Goal: Task Accomplishment & Management: Use online tool/utility

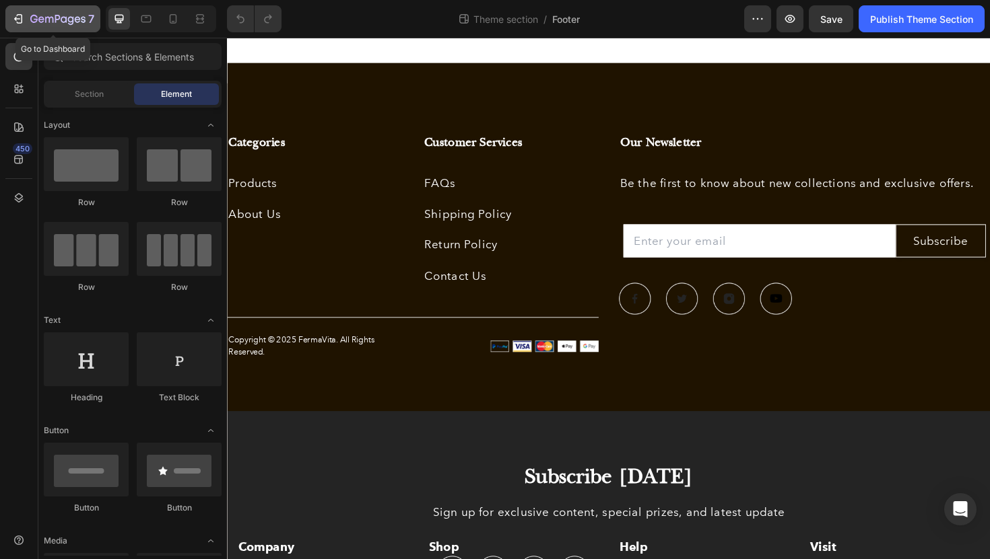
click at [20, 20] on icon "button" at bounding box center [17, 18] width 13 height 13
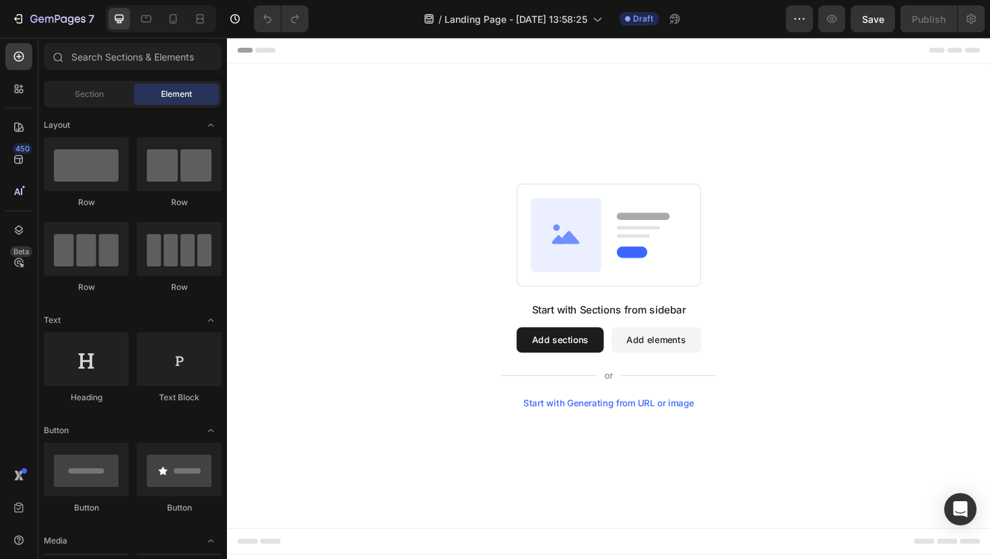
click at [570, 362] on button "Add sections" at bounding box center [579, 358] width 92 height 27
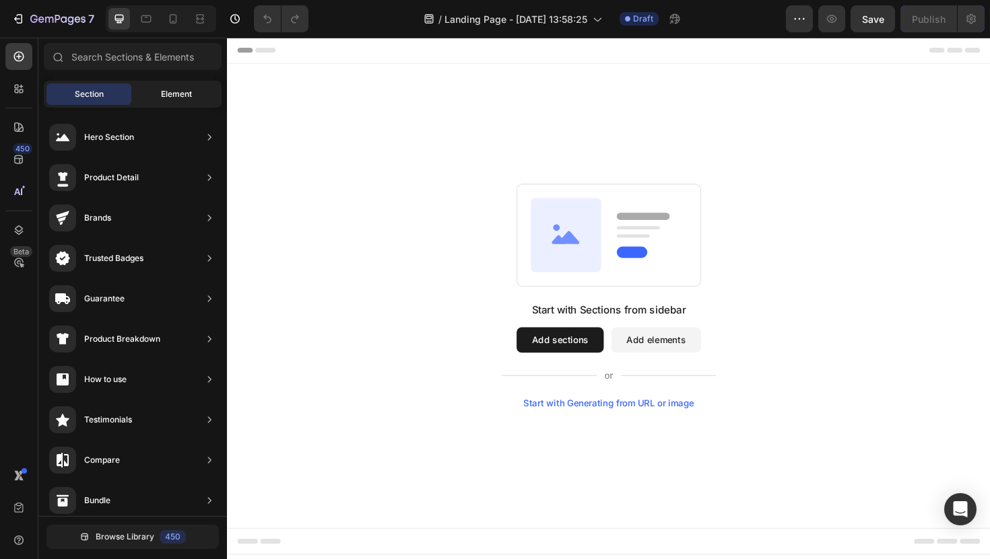
click at [178, 96] on span "Element" at bounding box center [176, 94] width 31 height 12
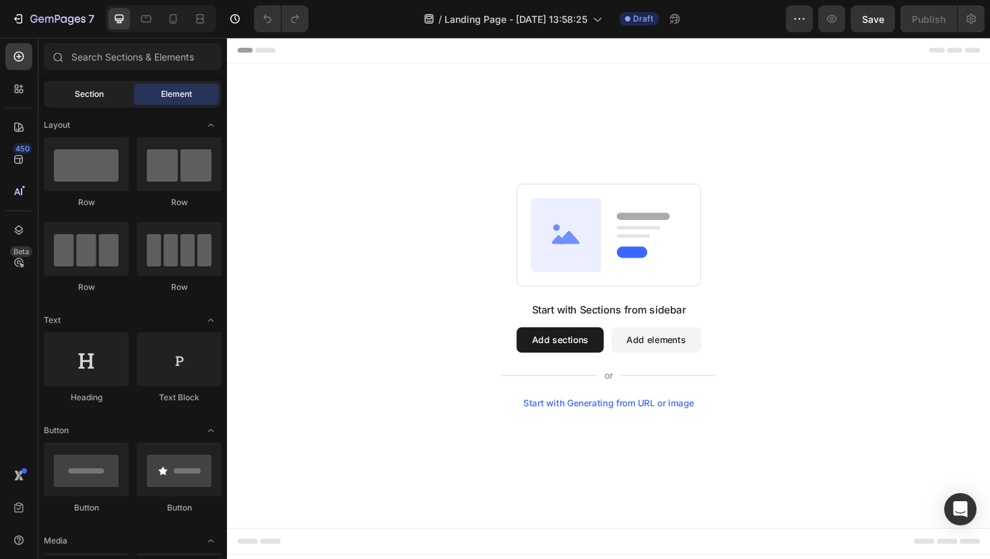
click at [104, 96] on div "Section" at bounding box center [88, 94] width 85 height 22
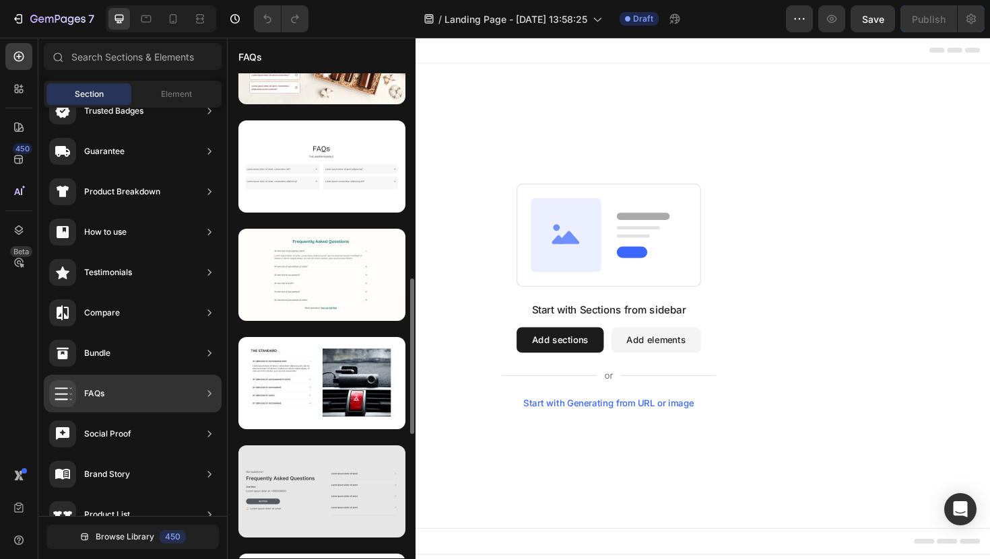
scroll to position [141, 0]
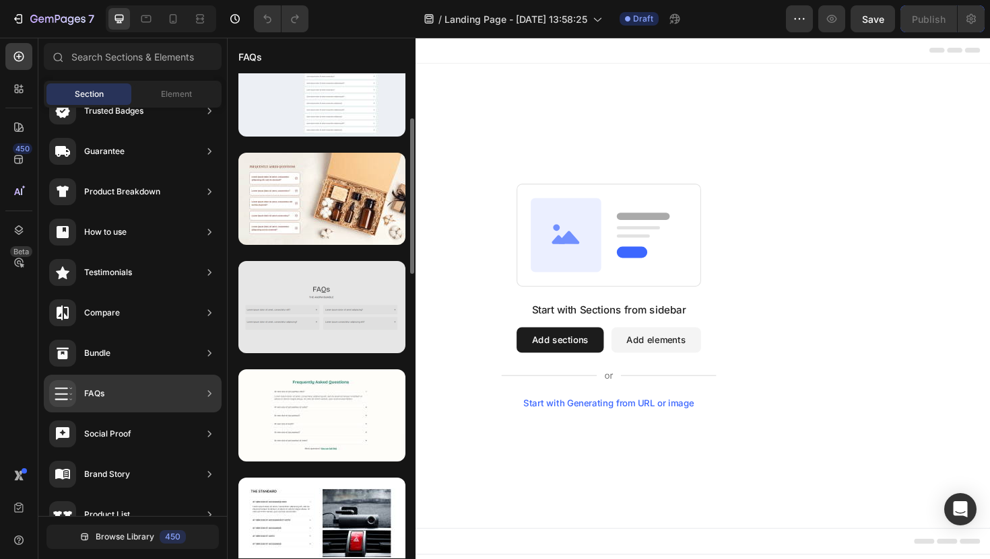
click at [322, 296] on div at bounding box center [321, 307] width 167 height 92
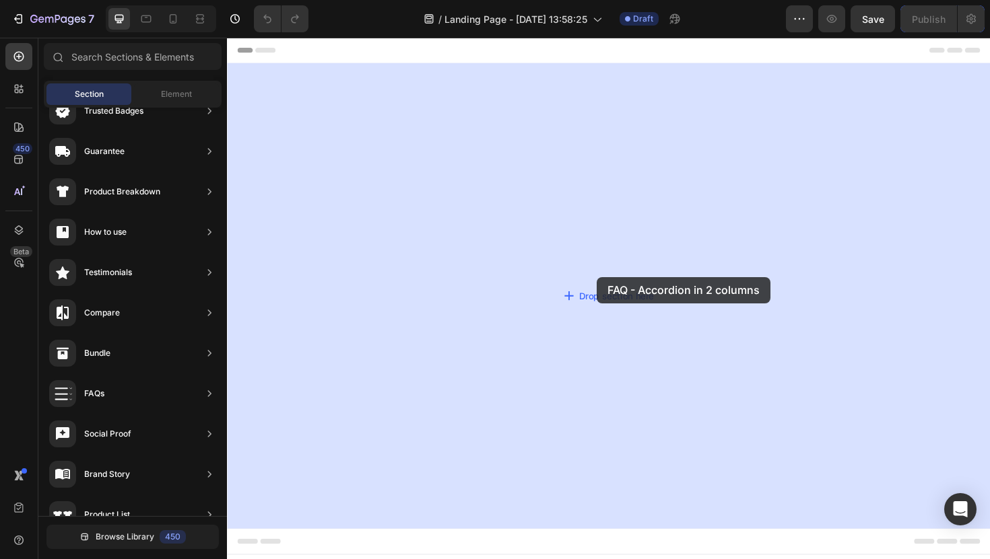
drag, startPoint x: 539, startPoint y: 337, endPoint x: 615, endPoint y: 288, distance: 90.2
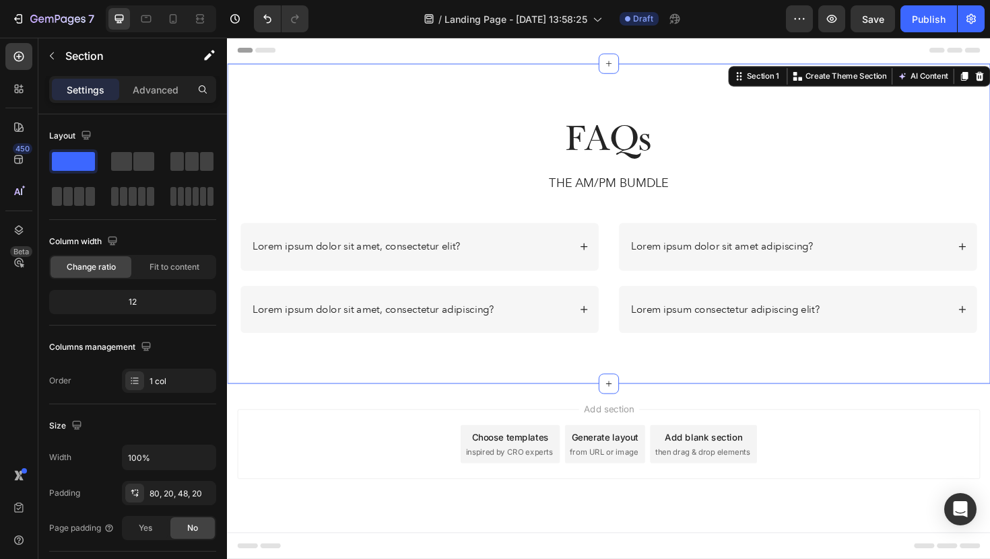
click at [477, 87] on div "FAQs Heading THE AM/PM BUMDLE Text Block Row Lorem ipsum dolor sit amet, consec…" at bounding box center [631, 234] width 808 height 339
click at [18, 136] on div at bounding box center [18, 127] width 27 height 27
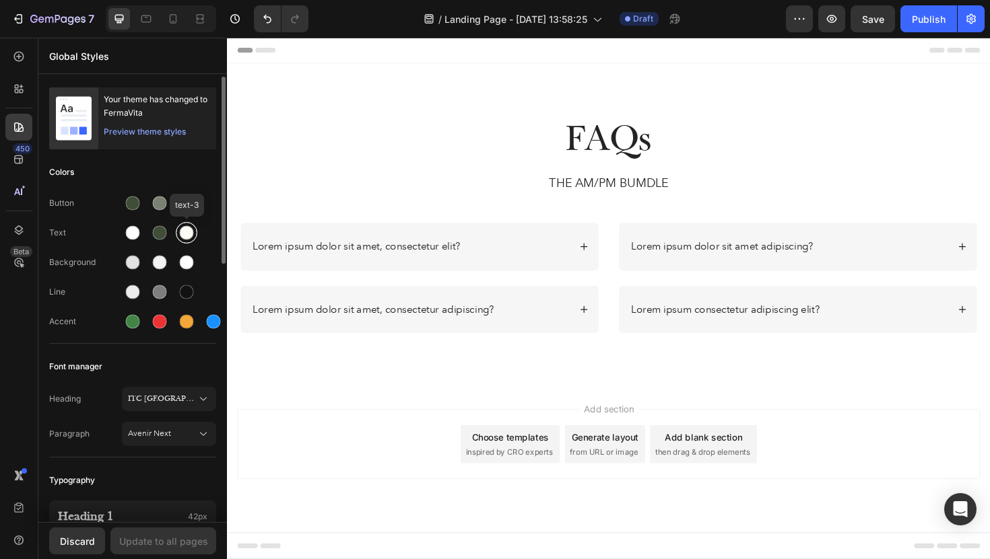
click at [178, 231] on div at bounding box center [186, 233] width 16 height 16
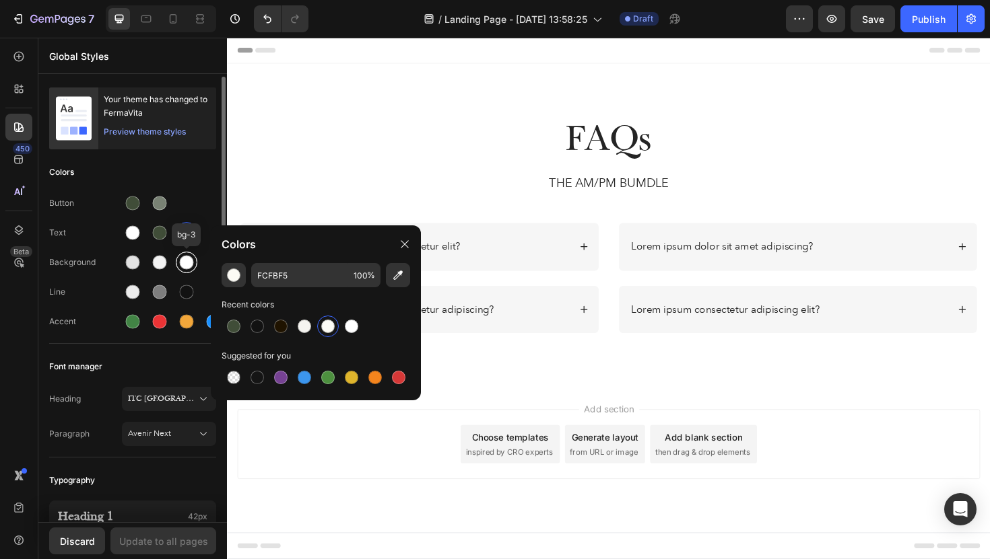
click at [180, 265] on div at bounding box center [187, 263] width 14 height 14
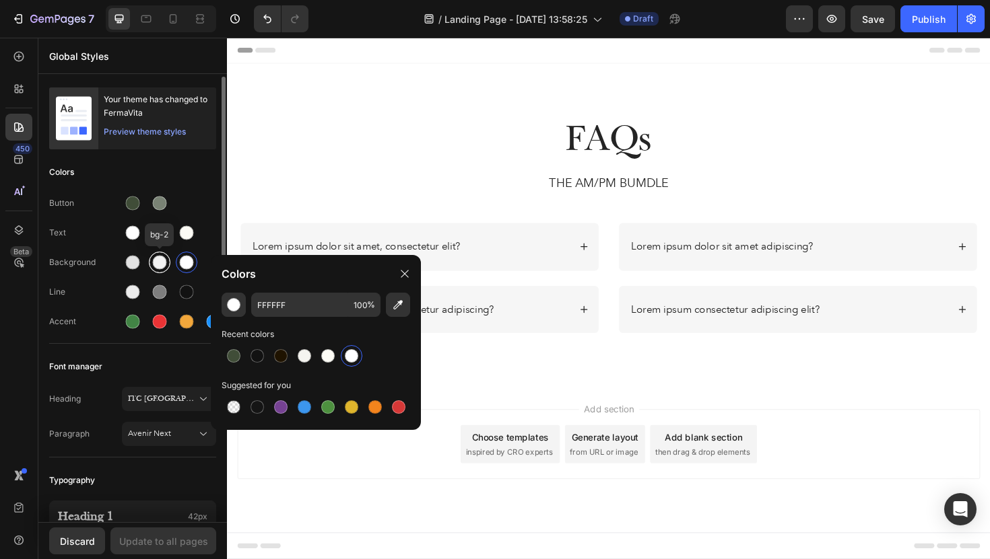
click at [163, 260] on div at bounding box center [160, 263] width 14 height 14
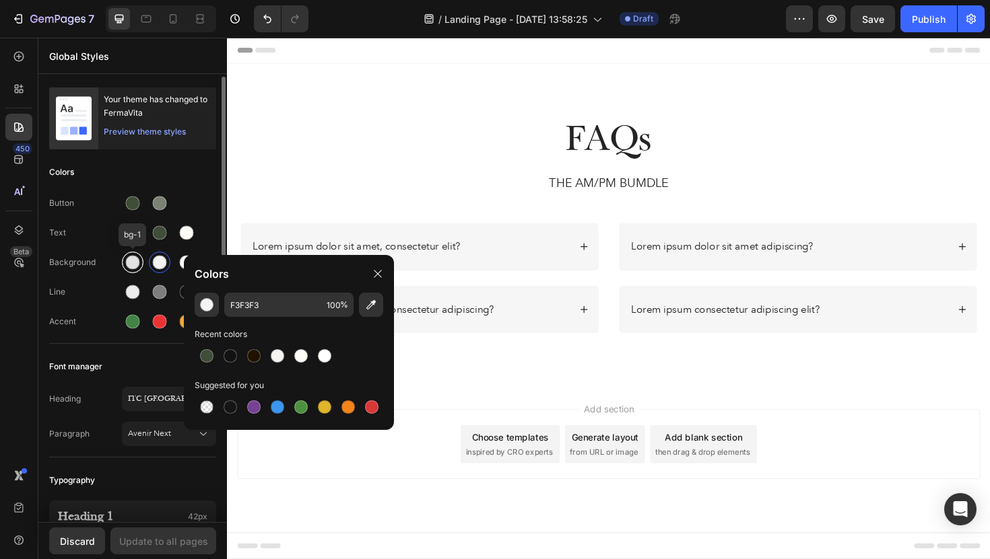
click at [136, 266] on div at bounding box center [133, 263] width 14 height 14
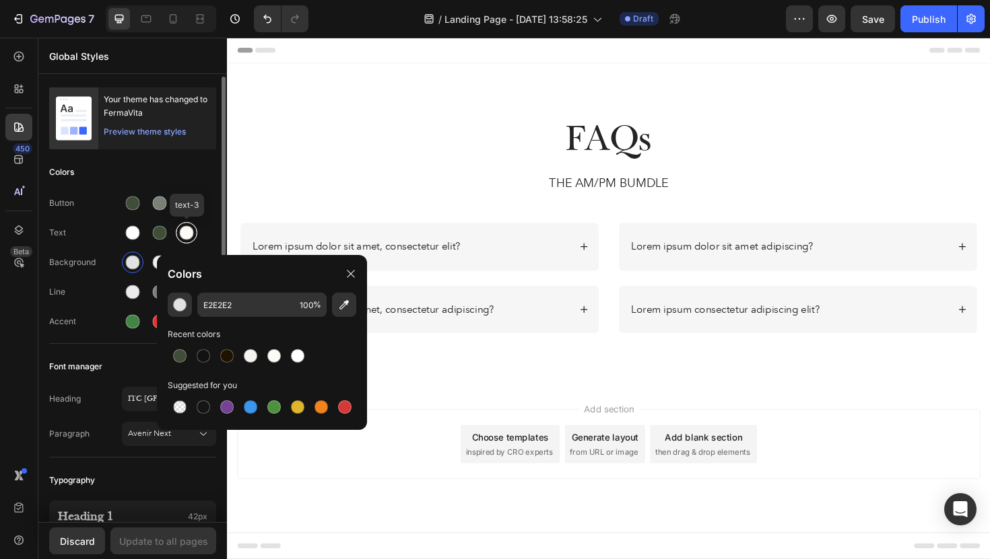
click at [186, 236] on div at bounding box center [187, 233] width 14 height 14
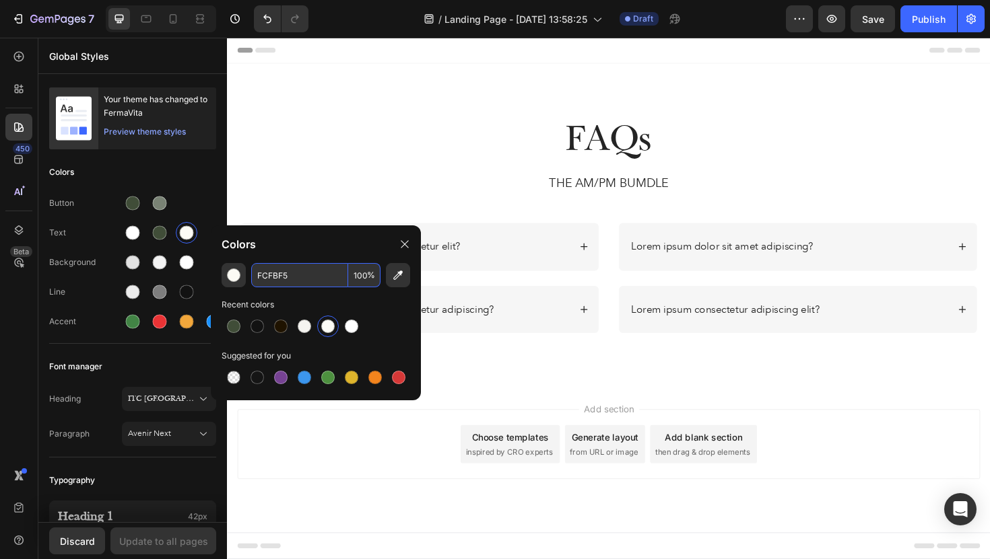
drag, startPoint x: 306, startPoint y: 276, endPoint x: 257, endPoint y: 276, distance: 49.1
click at [257, 276] on input "FCFBF5" at bounding box center [299, 275] width 97 height 24
drag, startPoint x: 287, startPoint y: 279, endPoint x: 259, endPoint y: 275, distance: 27.9
click at [259, 275] on input "FCFBF5" at bounding box center [299, 275] width 97 height 24
click at [215, 203] on div "Button" at bounding box center [132, 204] width 167 height 22
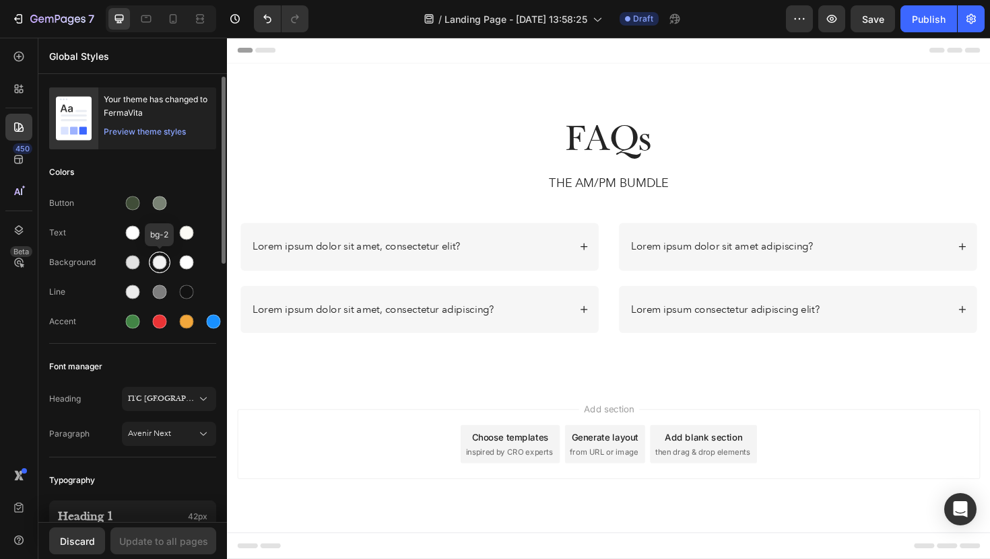
click at [158, 264] on div at bounding box center [160, 263] width 14 height 14
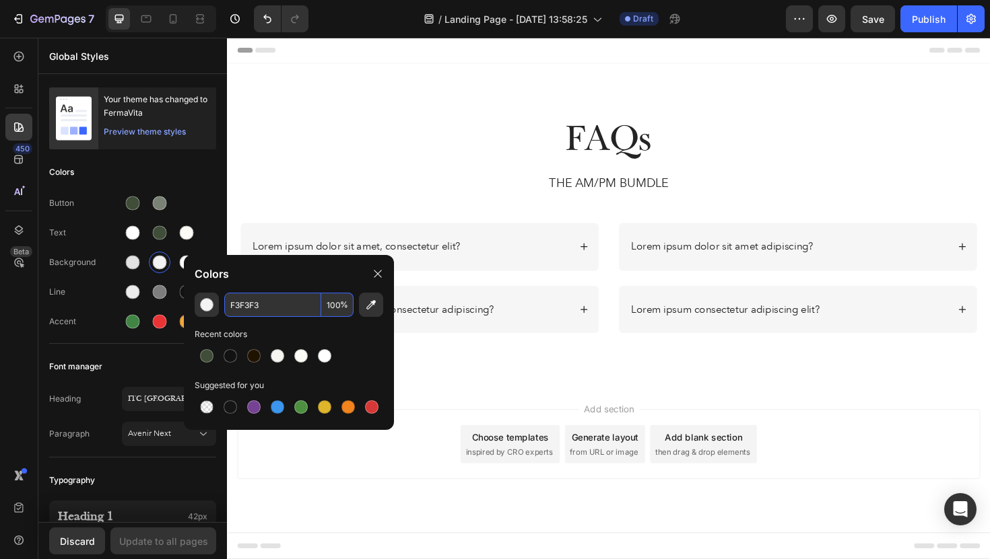
drag, startPoint x: 290, startPoint y: 308, endPoint x: 220, endPoint y: 301, distance: 70.4
click at [220, 301] on div "F3F3F3 100 %" at bounding box center [289, 305] width 188 height 24
drag, startPoint x: 267, startPoint y: 308, endPoint x: 208, endPoint y: 294, distance: 60.2
click at [209, 294] on div "F3F3F3 100 %" at bounding box center [289, 305] width 188 height 24
paste input "CFBF5"
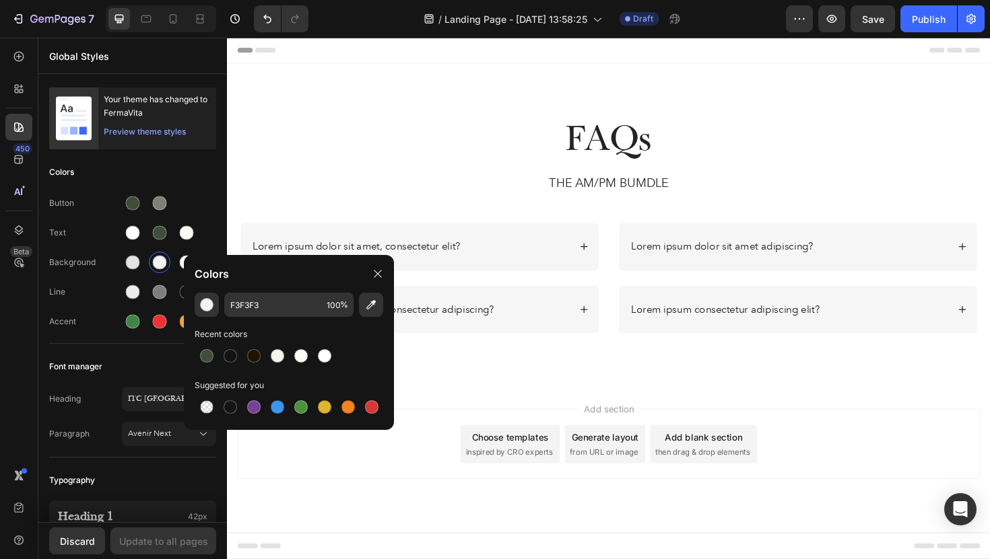
click at [287, 279] on div "Colors" at bounding box center [289, 274] width 210 height 38
drag, startPoint x: 276, startPoint y: 309, endPoint x: 235, endPoint y: 307, distance: 41.1
click at [235, 307] on input "3F3F3" at bounding box center [272, 305] width 97 height 24
drag, startPoint x: 265, startPoint y: 315, endPoint x: 226, endPoint y: 314, distance: 39.1
click at [226, 315] on input "F3F" at bounding box center [272, 305] width 97 height 24
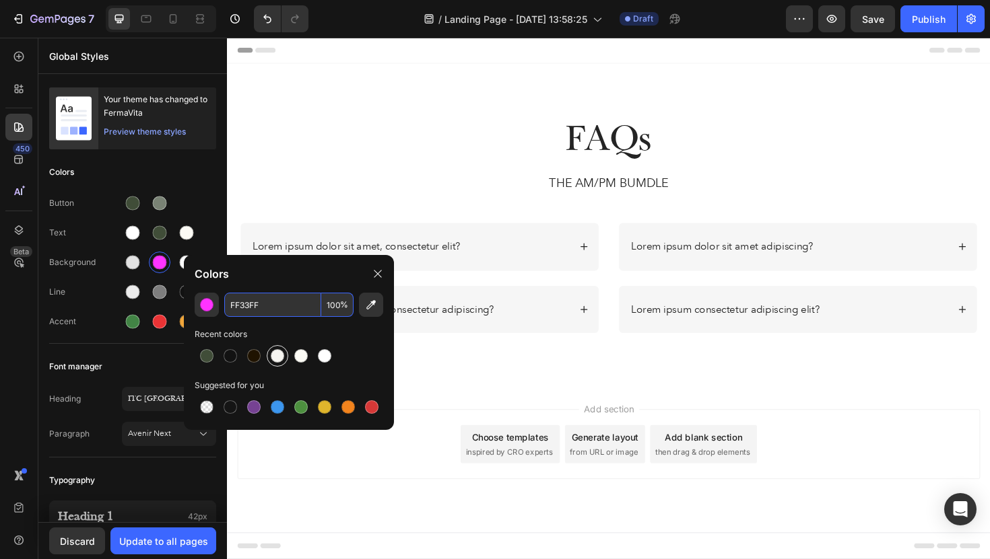
click at [277, 359] on div at bounding box center [277, 355] width 13 height 13
click at [300, 357] on div at bounding box center [300, 355] width 13 height 13
type input "FCFBF5"
click at [296, 353] on div at bounding box center [300, 355] width 13 height 13
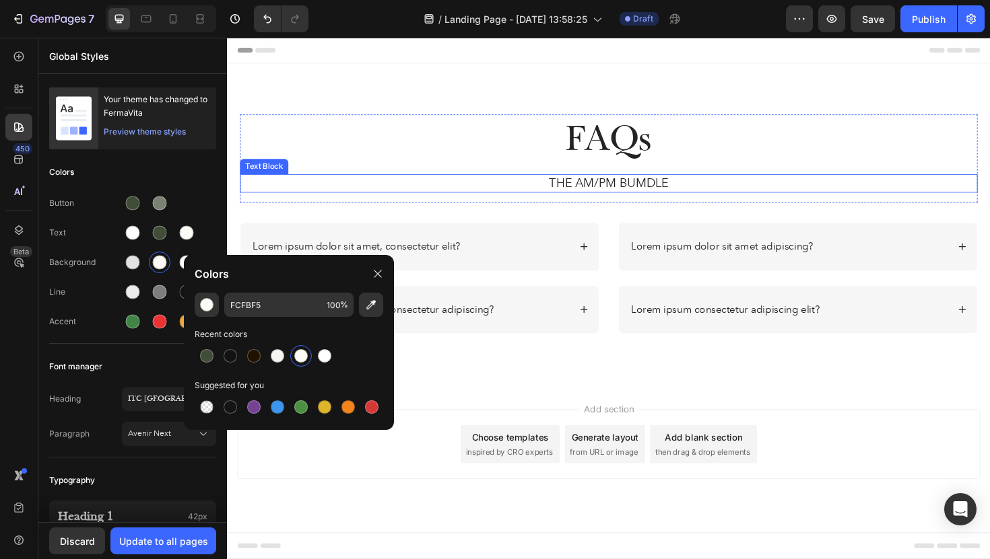
click at [379, 182] on div "THE AM/PM BUMDLE" at bounding box center [630, 192] width 781 height 20
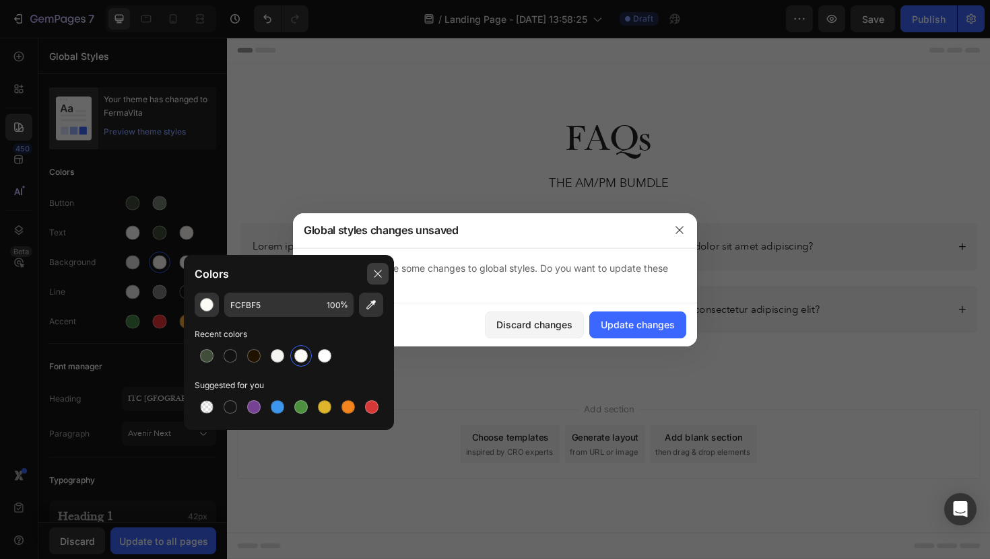
click at [376, 268] on div at bounding box center [378, 274] width 22 height 22
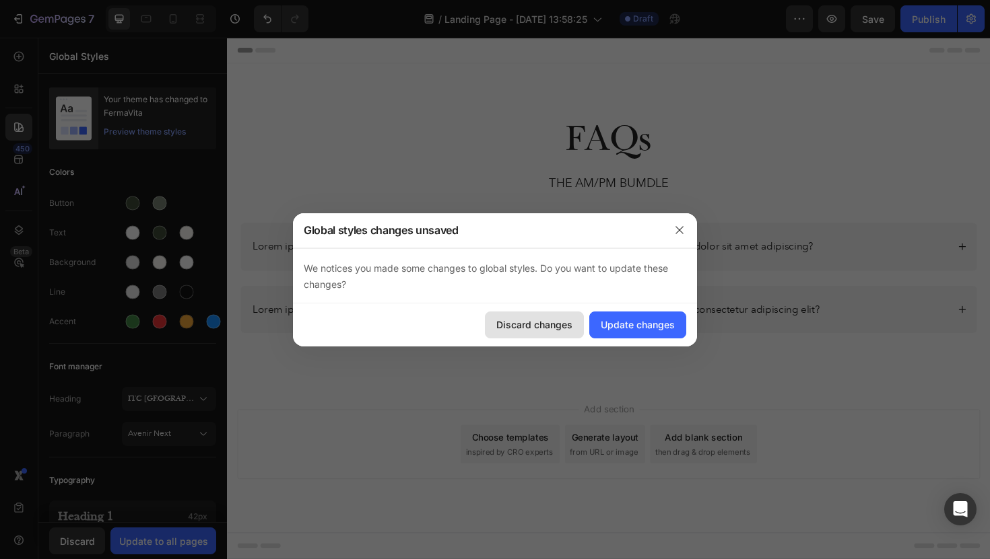
click at [551, 327] on div "Discard changes" at bounding box center [534, 325] width 76 height 14
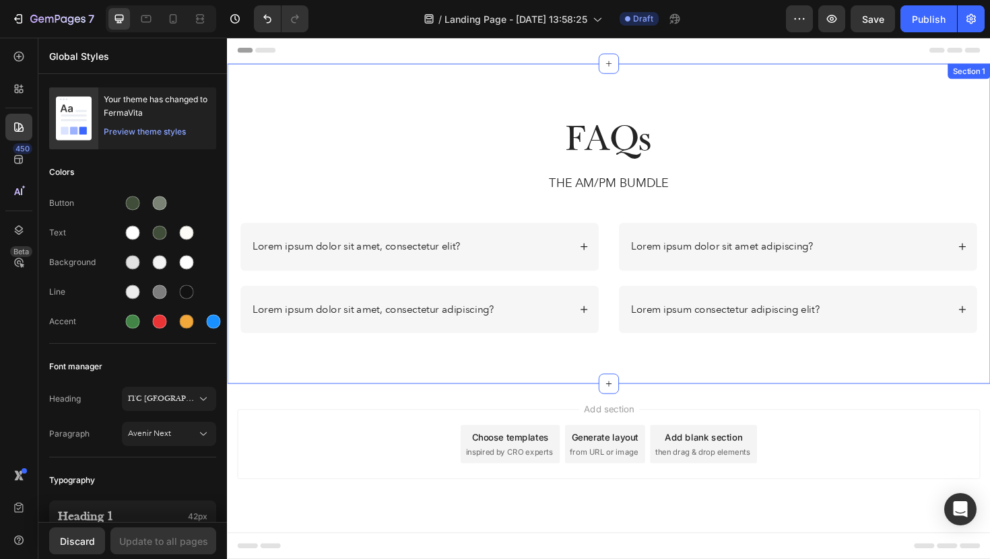
click at [326, 96] on div "FAQs Heading THE AM/PM BUMDLE Text Block Row Lorem ipsum dolor sit amet, consec…" at bounding box center [631, 234] width 808 height 339
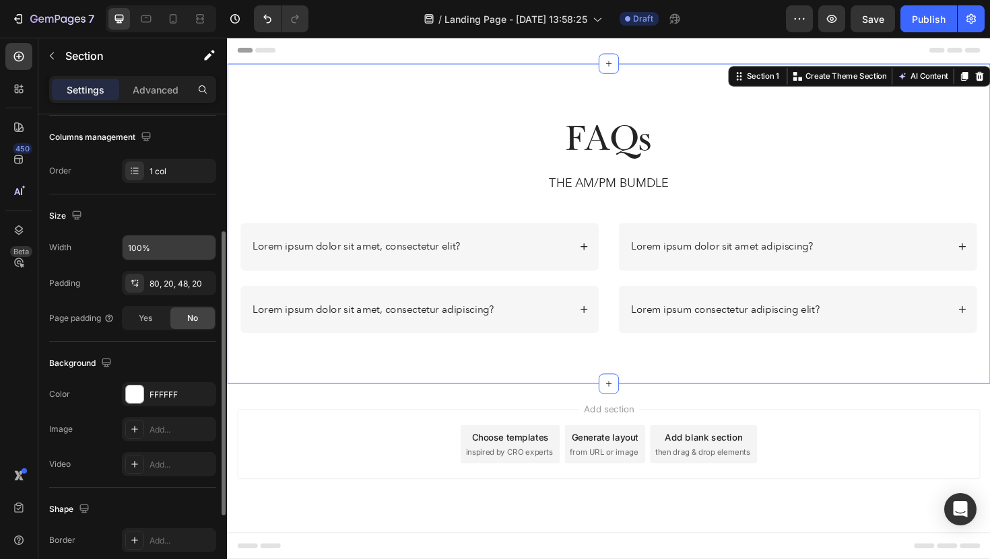
scroll to position [248, 0]
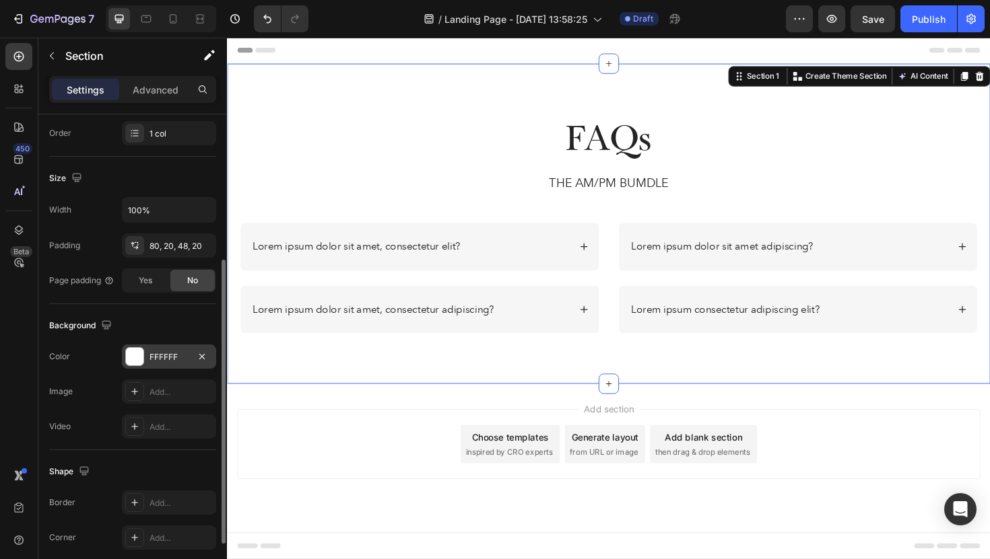
click at [172, 362] on div "FFFFFF" at bounding box center [168, 357] width 39 height 12
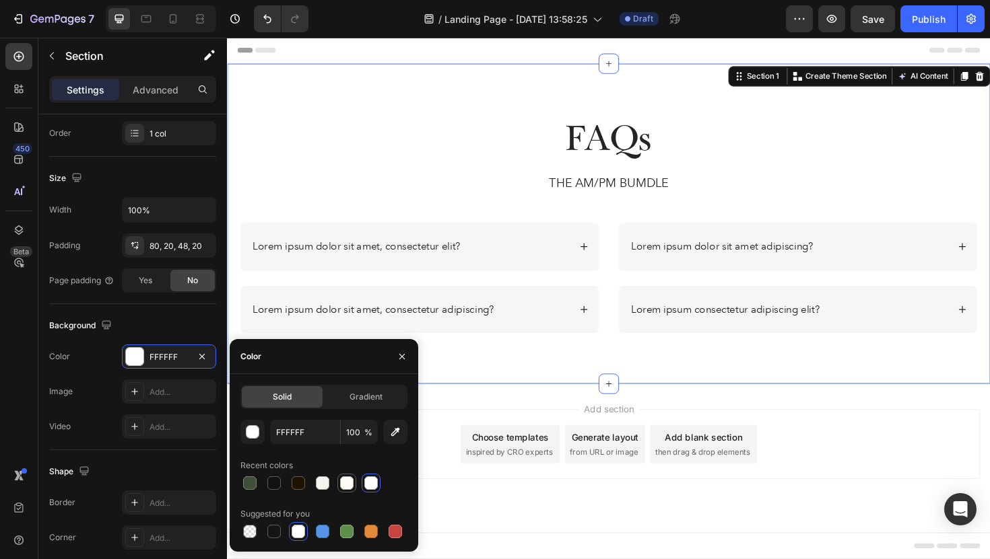
click at [346, 479] on div at bounding box center [346, 483] width 13 height 13
type input "FCFBF5"
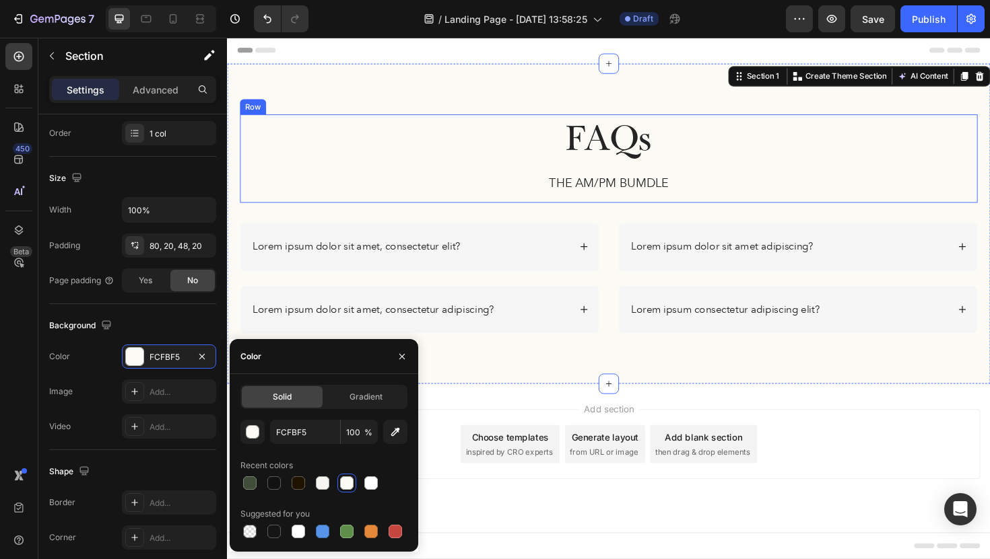
click at [404, 168] on h2 "FAQs" at bounding box center [630, 145] width 781 height 53
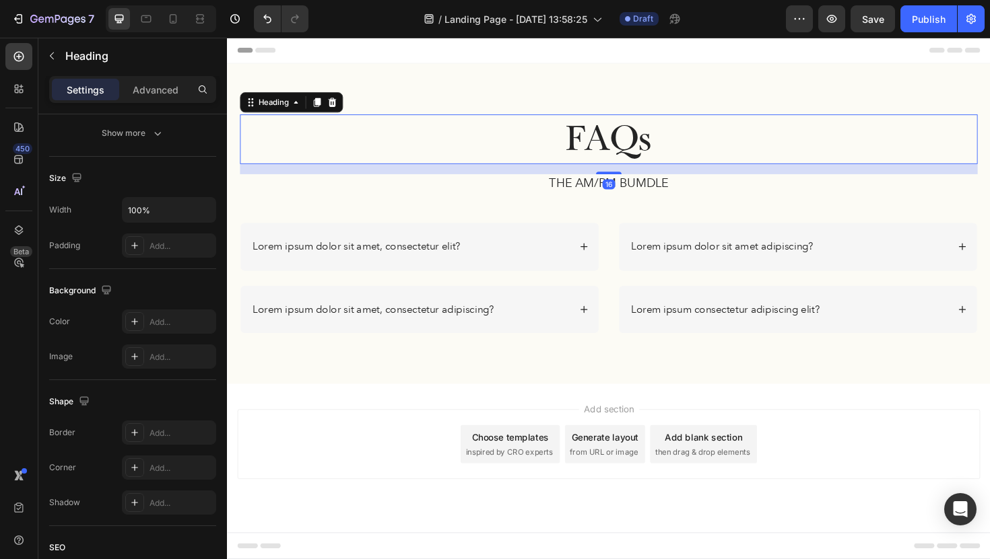
scroll to position [0, 0]
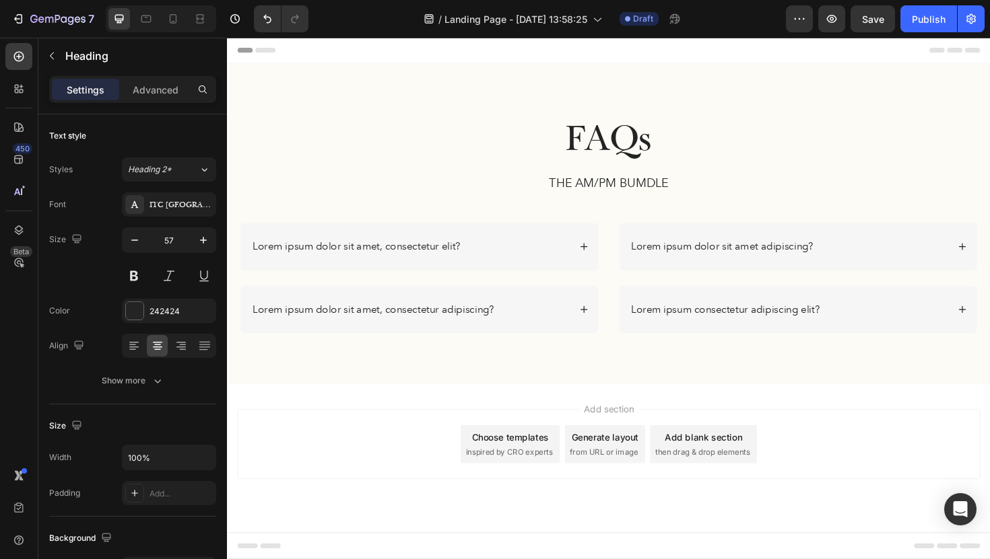
click at [390, 430] on div "Add section Choose templates inspired by CRO experts Generate layout from URL o…" at bounding box center [631, 488] width 808 height 166
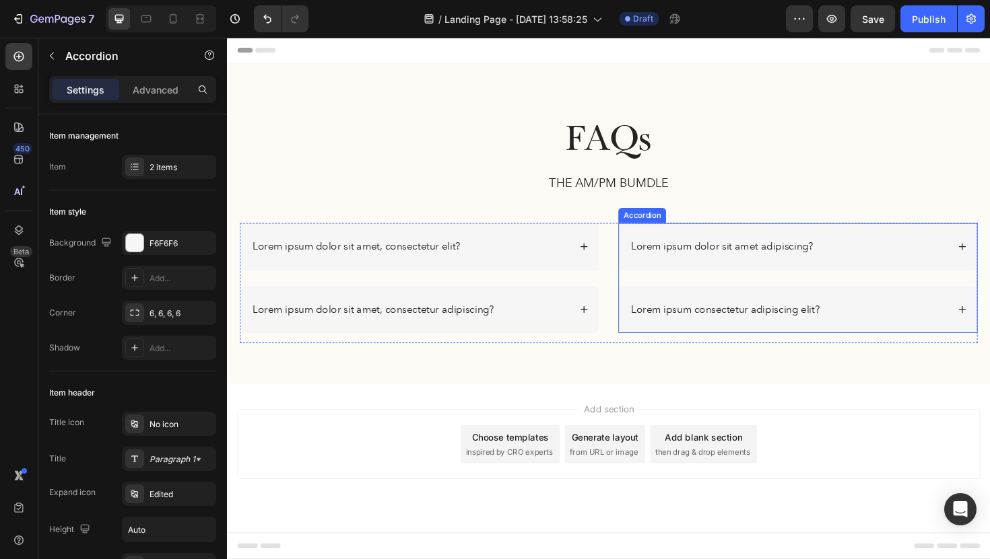
click at [795, 242] on div "Lorem ipsum dolor sit amet adipiscing?" at bounding box center [831, 259] width 379 height 50
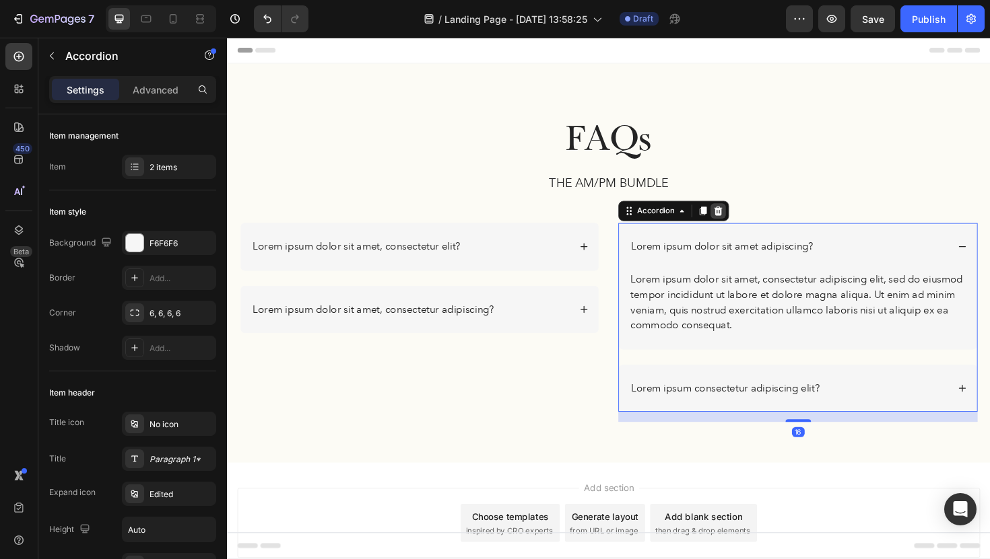
click at [751, 224] on icon at bounding box center [746, 221] width 11 height 11
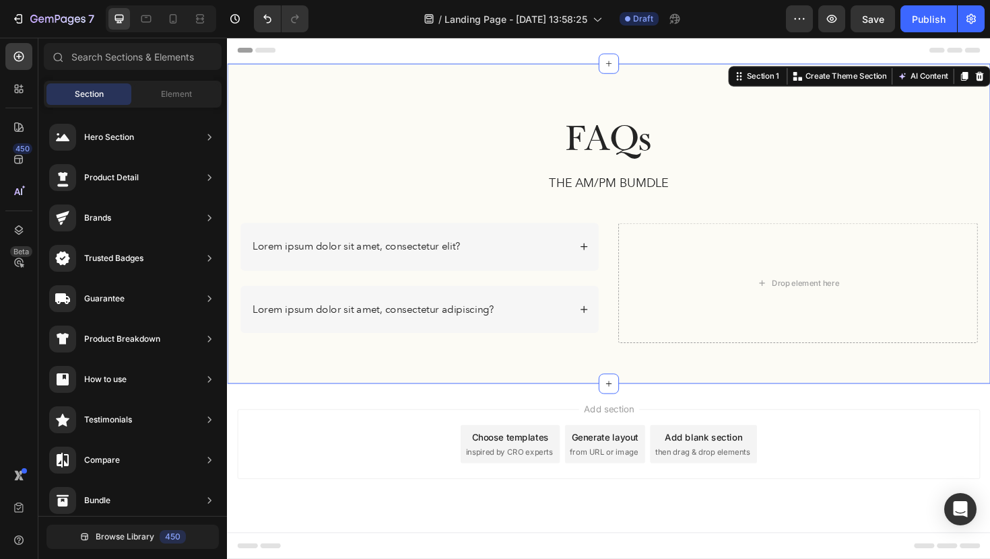
click at [631, 373] on div "FAQs Heading THE AM/PM BUMDLE Text Block Row Lorem ipsum dolor sit amet, consec…" at bounding box center [631, 234] width 808 height 339
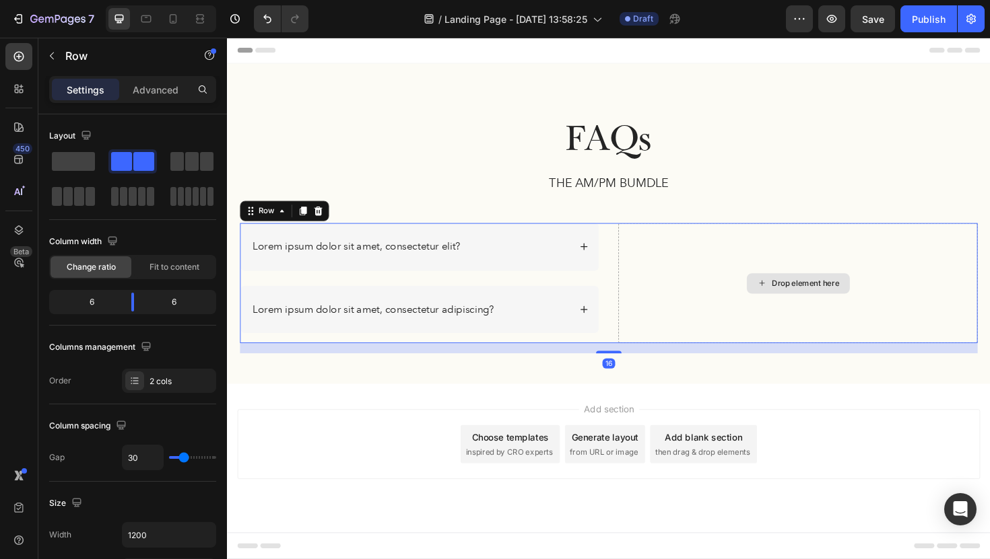
click at [642, 302] on div "Drop element here" at bounding box center [831, 298] width 380 height 128
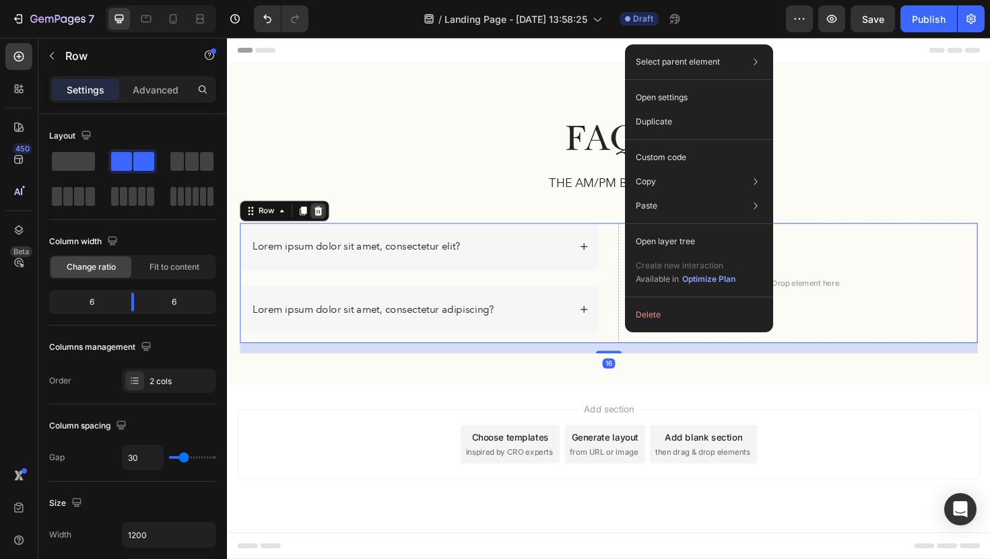
click at [324, 223] on icon at bounding box center [323, 221] width 11 height 11
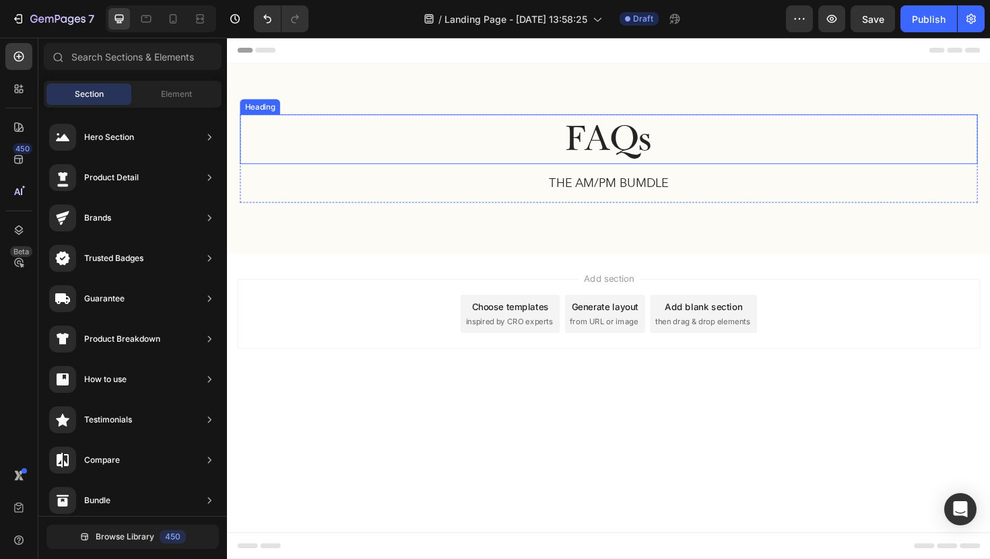
click at [670, 147] on h2 "FAQs" at bounding box center [630, 145] width 781 height 53
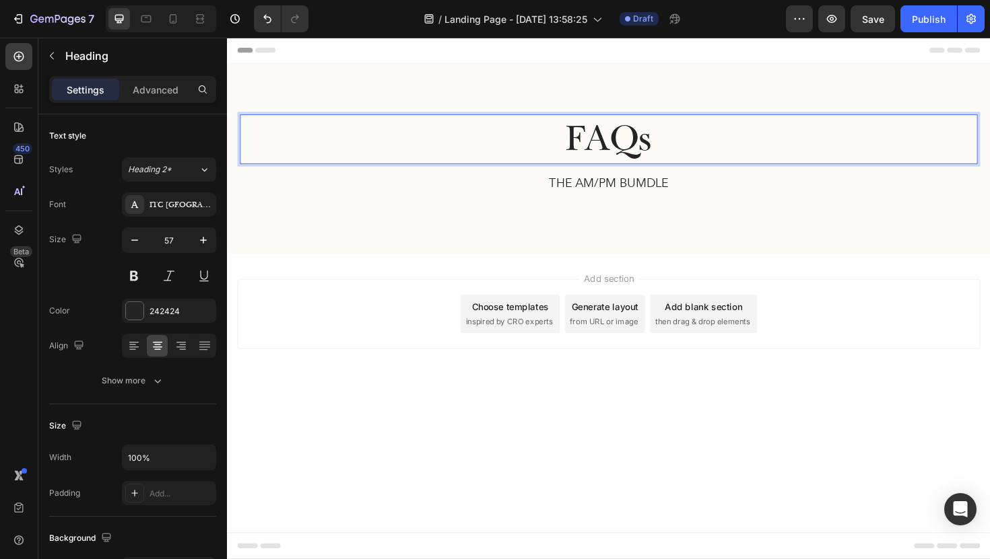
click at [670, 147] on h2 "FAQs" at bounding box center [630, 145] width 781 height 53
click at [451, 144] on p "Shipping Policy" at bounding box center [631, 146] width 778 height 50
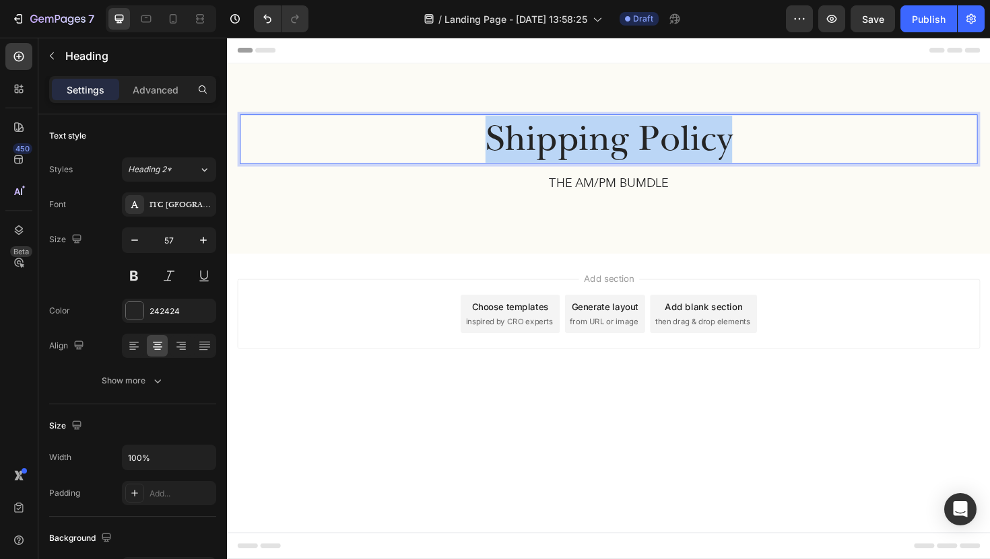
drag, startPoint x: 492, startPoint y: 144, endPoint x: 772, endPoint y: 150, distance: 280.1
click at [772, 150] on p "Shipping Policy" at bounding box center [631, 146] width 778 height 50
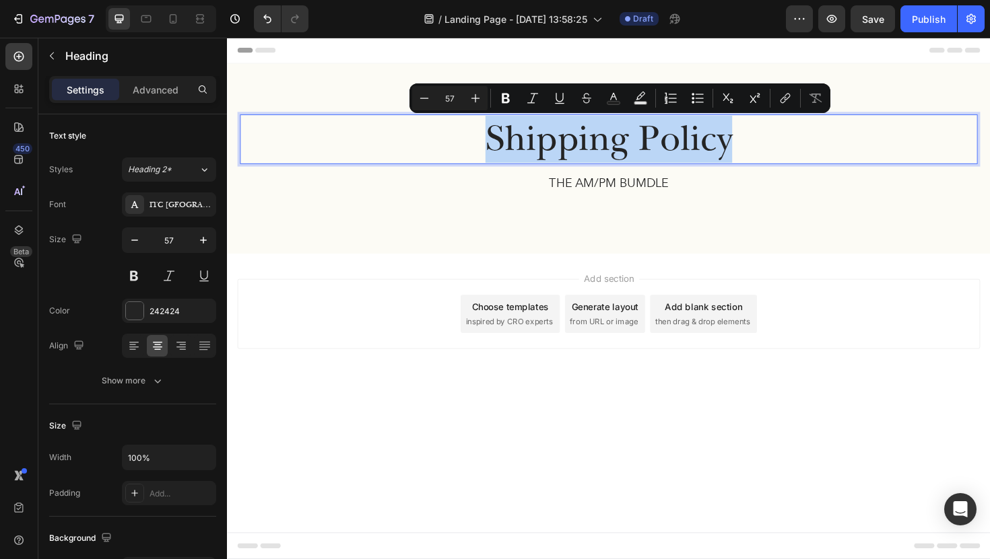
click at [399, 143] on p "Shipping Policy" at bounding box center [631, 146] width 778 height 50
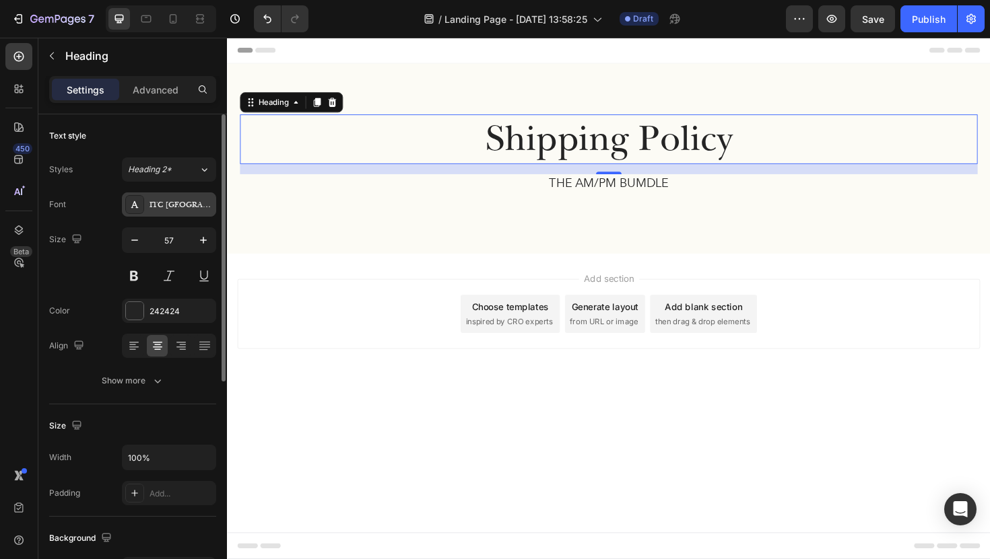
click at [197, 205] on div "ITC New Baskerville" at bounding box center [180, 205] width 63 height 12
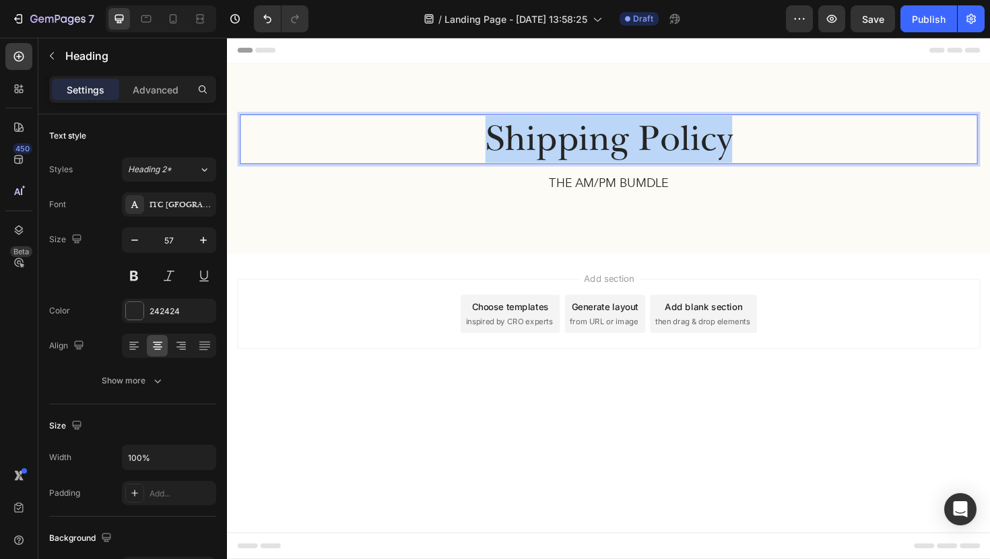
drag, startPoint x: 495, startPoint y: 139, endPoint x: 780, endPoint y: 139, distance: 285.4
click at [780, 139] on p "Shipping Policy" at bounding box center [631, 146] width 778 height 50
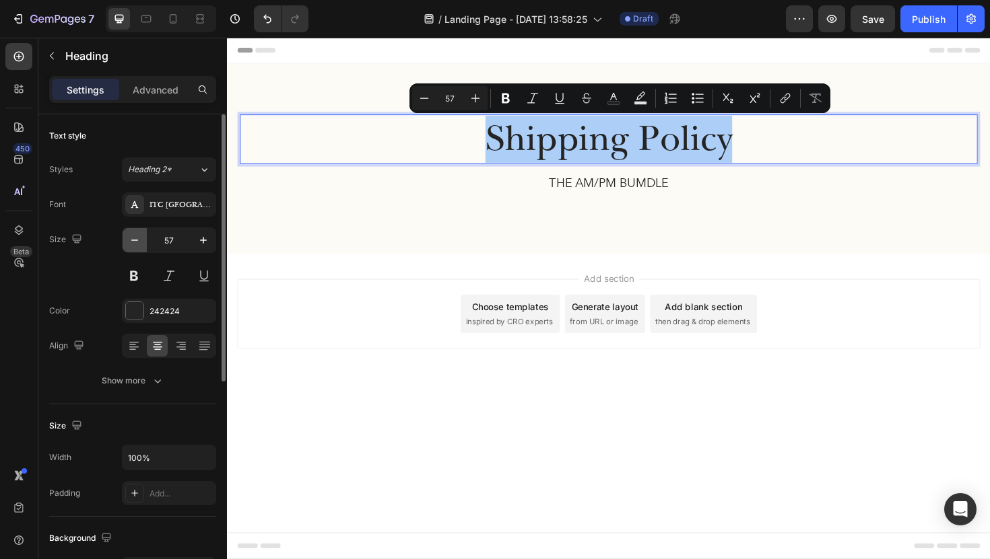
click at [144, 244] on button "button" at bounding box center [135, 240] width 24 height 24
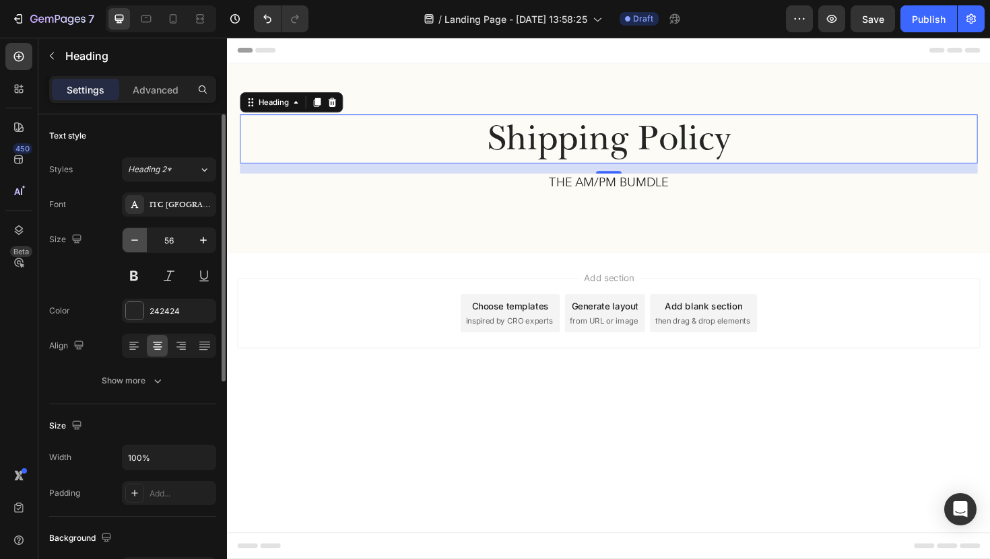
click at [140, 243] on icon "button" at bounding box center [134, 240] width 13 height 13
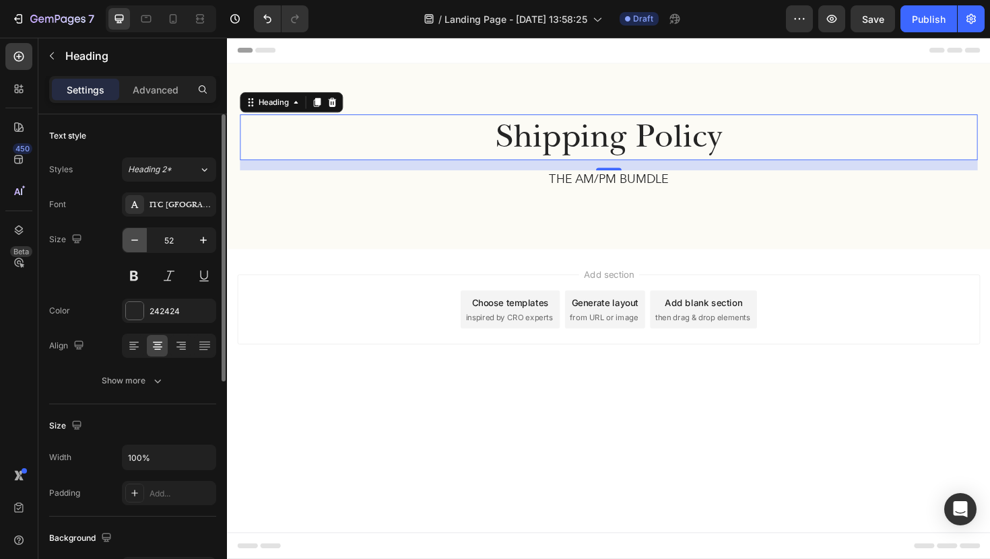
click at [140, 243] on icon "button" at bounding box center [134, 240] width 13 height 13
click at [136, 243] on icon "button" at bounding box center [134, 240] width 13 height 13
type input "50"
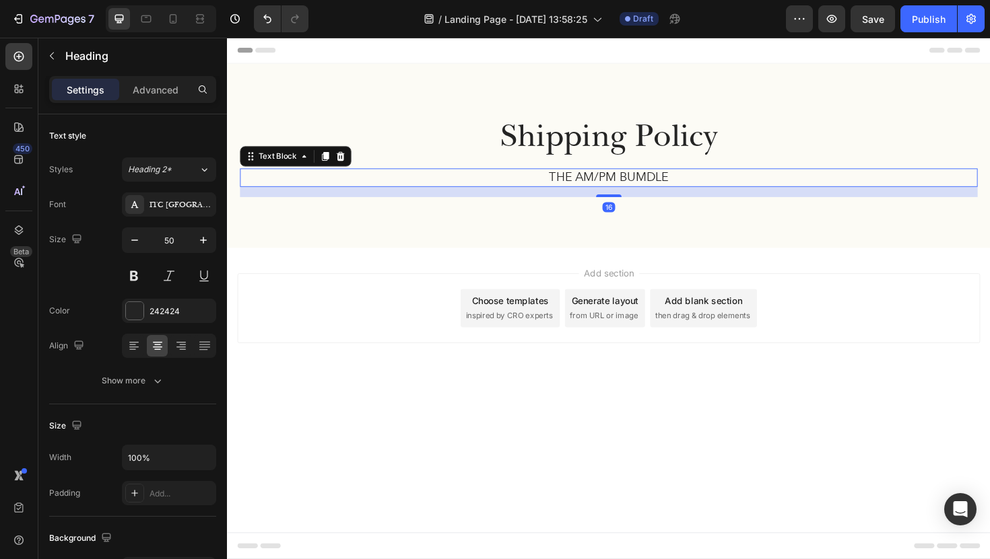
click at [525, 182] on p "THE AM/PM BUMDLE" at bounding box center [631, 186] width 778 height 17
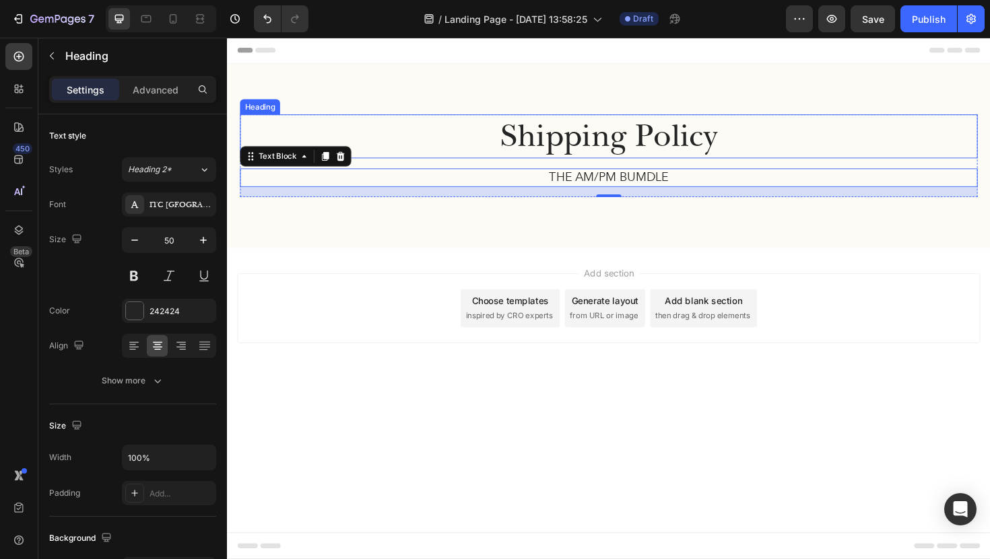
click at [504, 142] on p "Shipping Policy" at bounding box center [631, 143] width 778 height 44
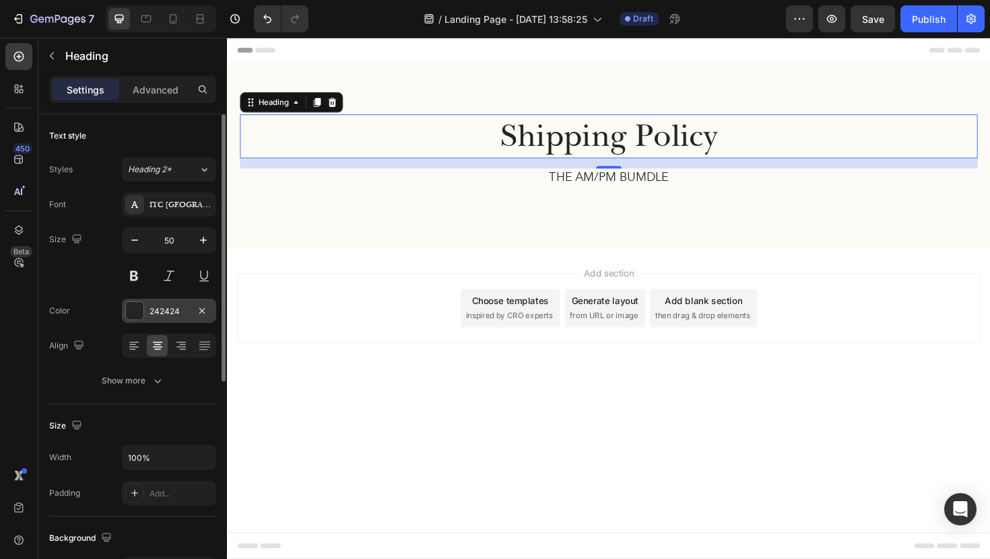
click at [135, 307] on div at bounding box center [135, 311] width 18 height 18
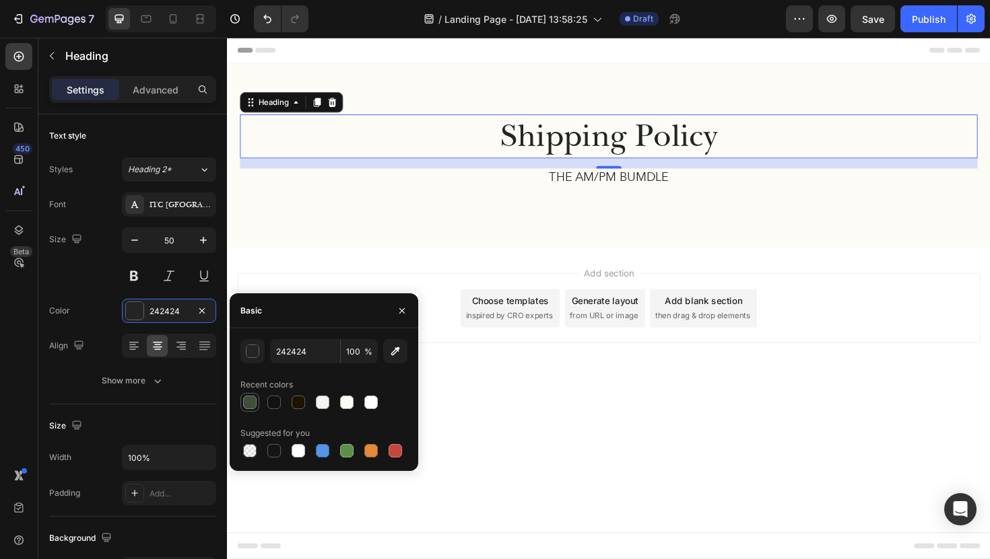
click at [248, 401] on div at bounding box center [249, 402] width 13 height 13
type input "404D38"
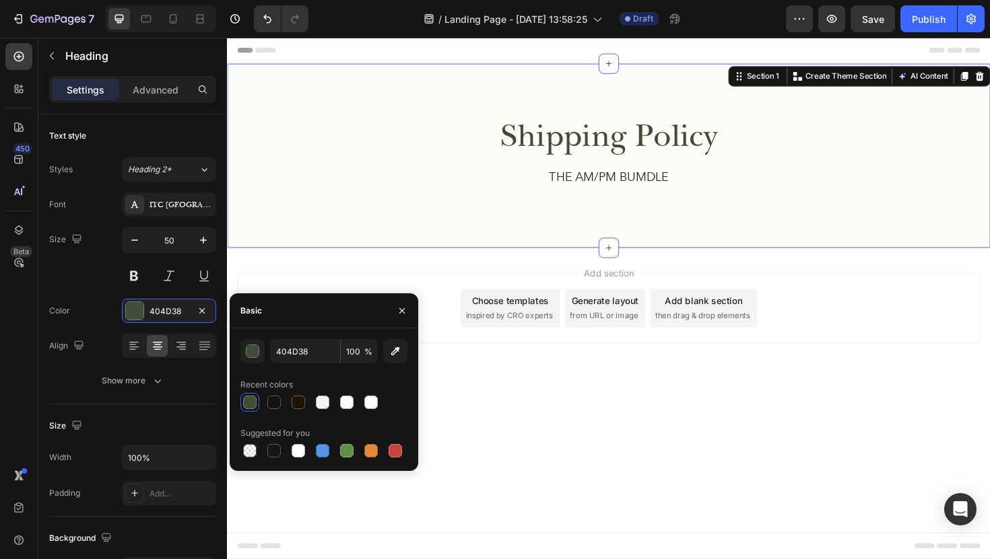
click at [408, 234] on div "Shipping Policy Heading THE AM/PM BUMDLE Text Block Row Section 1 Create Theme …" at bounding box center [631, 162] width 808 height 195
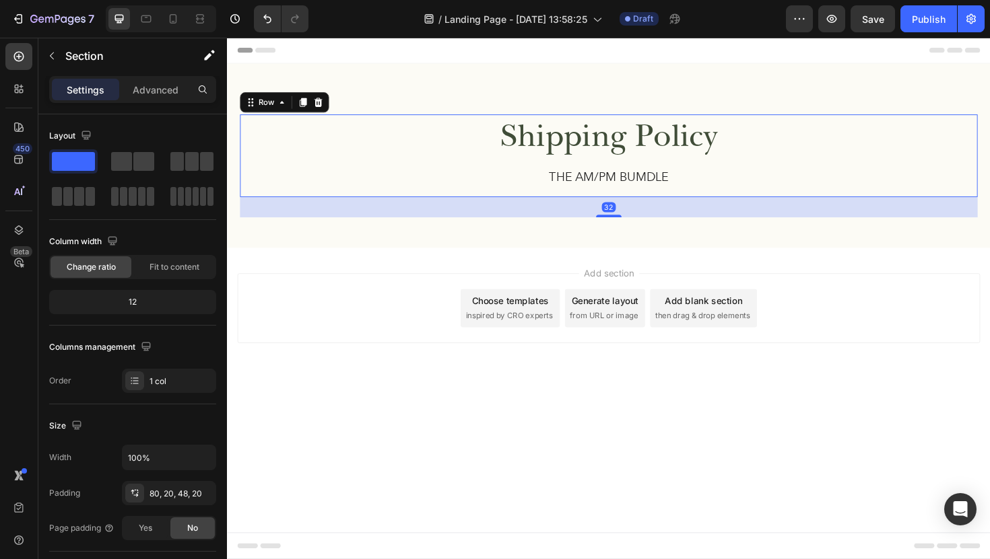
click at [622, 175] on div "Shipping Policy Heading THE AM/PM BUMDLE Text Block" at bounding box center [630, 163] width 781 height 88
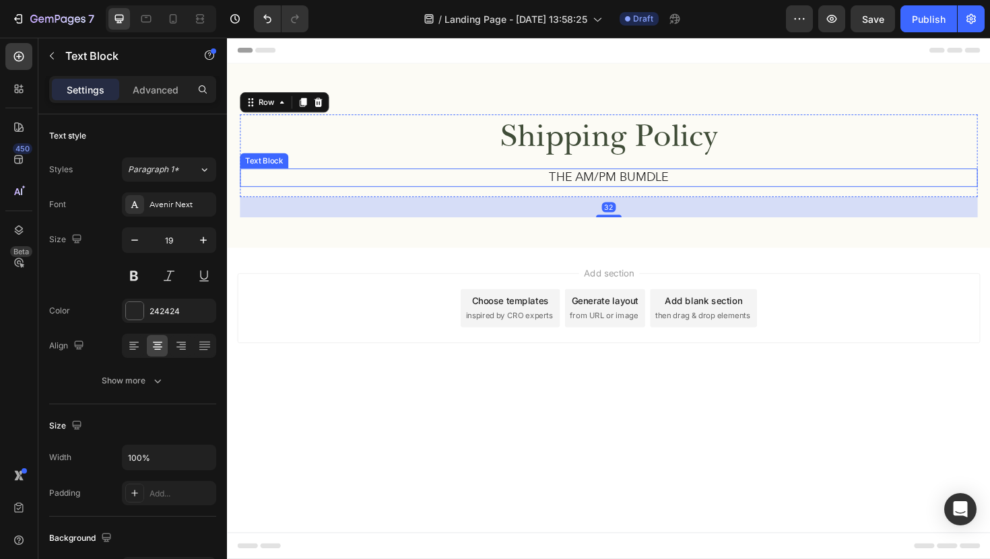
click at [638, 190] on p "THE AM/PM BUMDLE" at bounding box center [631, 186] width 778 height 17
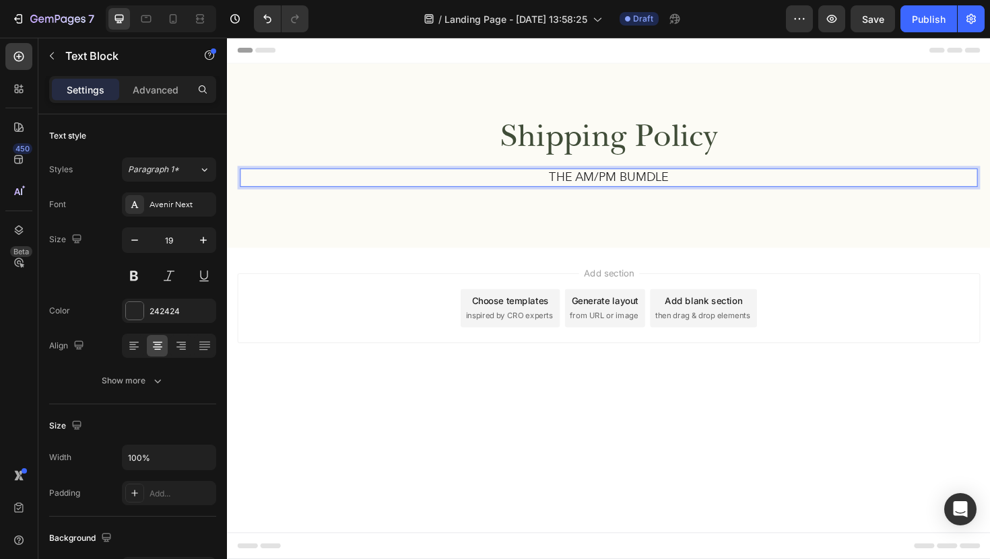
click at [409, 184] on p "THE AM/PM BUMDLE" at bounding box center [631, 186] width 778 height 17
drag, startPoint x: 727, startPoint y: 186, endPoint x: 525, endPoint y: 185, distance: 202.0
click at [525, 185] on p "THE AM/PM BUMDLE" at bounding box center [631, 186] width 778 height 17
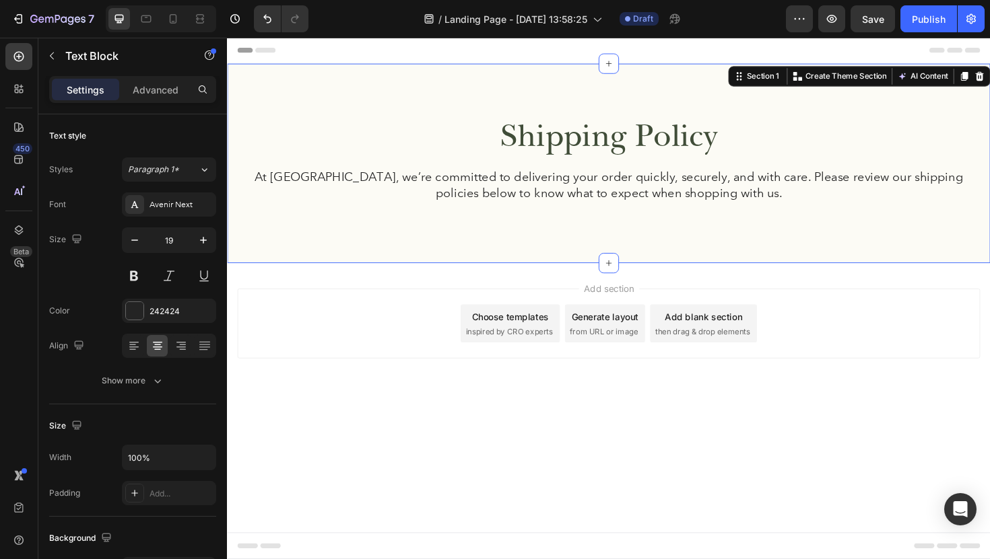
click at [508, 234] on div "Shipping Policy Heading At FermaVita, we’re committed to delivering your order …" at bounding box center [630, 181] width 781 height 125
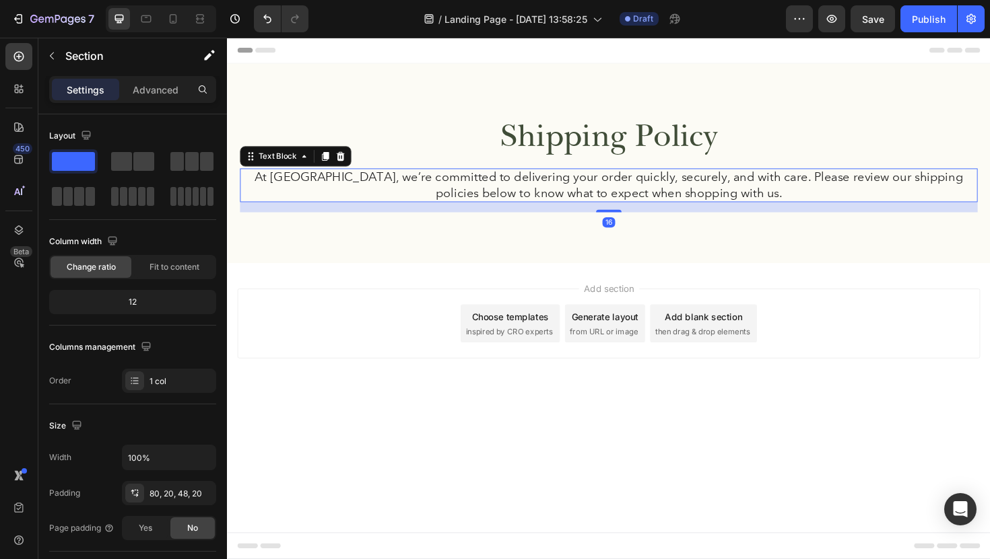
click at [313, 200] on p "At FermaVita, we’re committed to delivering your order quickly, securely, and w…" at bounding box center [631, 194] width 778 height 33
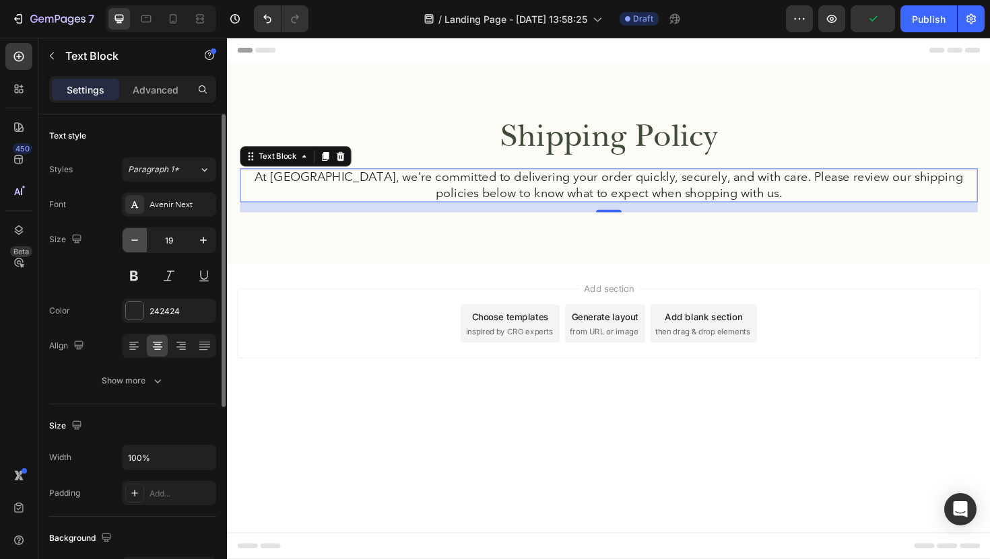
click at [133, 239] on icon "button" at bounding box center [134, 240] width 13 height 13
click at [199, 250] on button "button" at bounding box center [203, 240] width 24 height 24
type input "19"
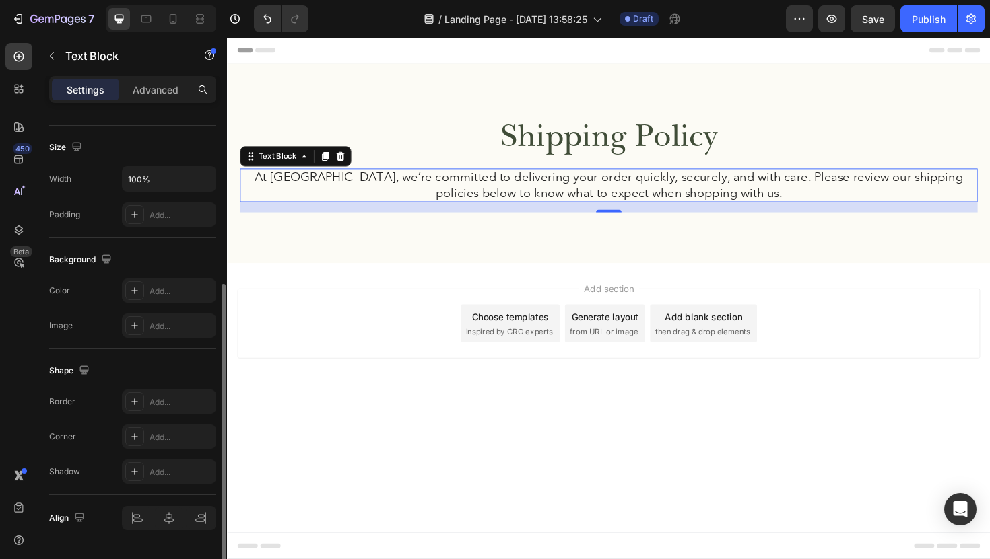
scroll to position [279, 0]
click at [152, 215] on div "Add..." at bounding box center [180, 215] width 63 height 12
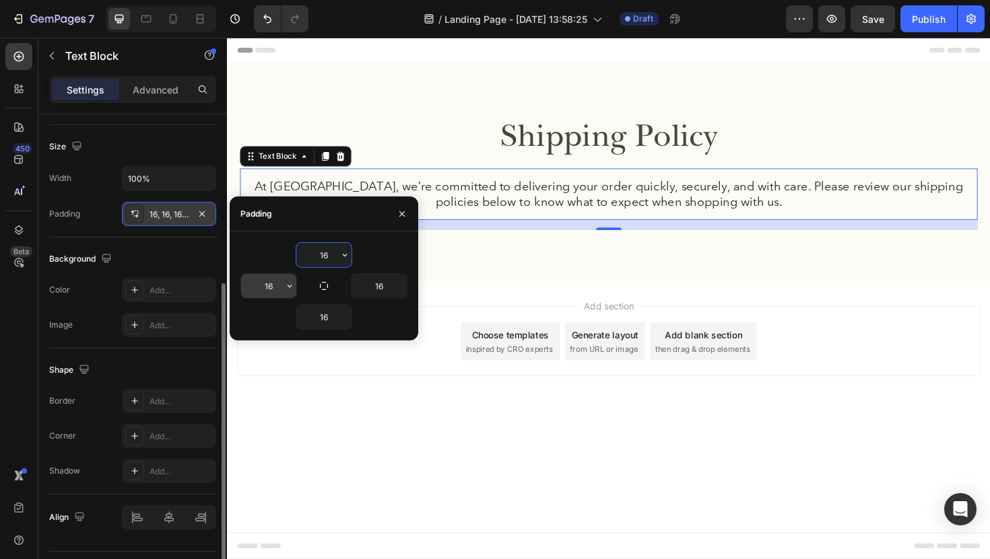
click at [273, 285] on input "16" at bounding box center [268, 286] width 55 height 24
type input "30"
click at [381, 287] on input "16" at bounding box center [378, 286] width 55 height 24
type input "30"
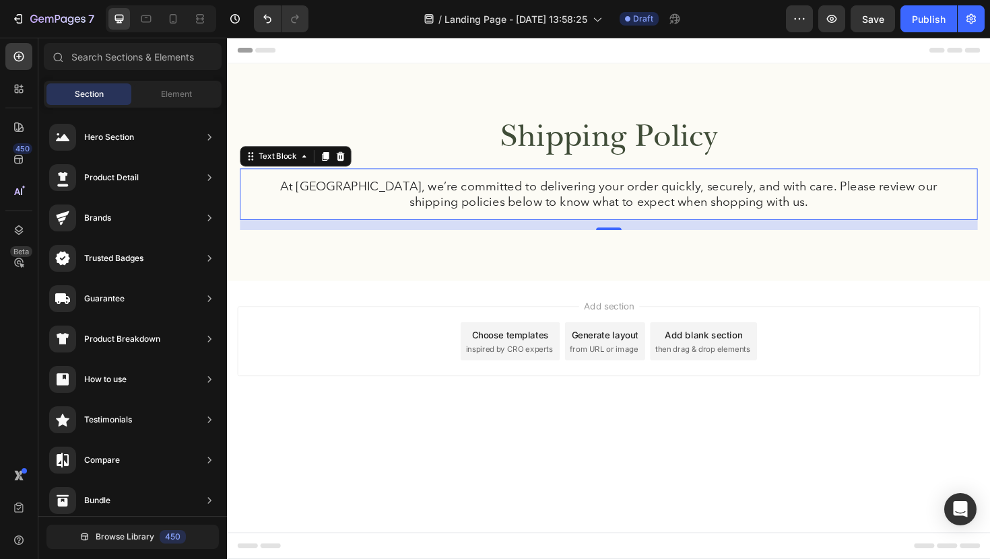
click at [491, 300] on div "Add section Choose templates inspired by CRO experts Generate layout from URL o…" at bounding box center [631, 379] width 808 height 166
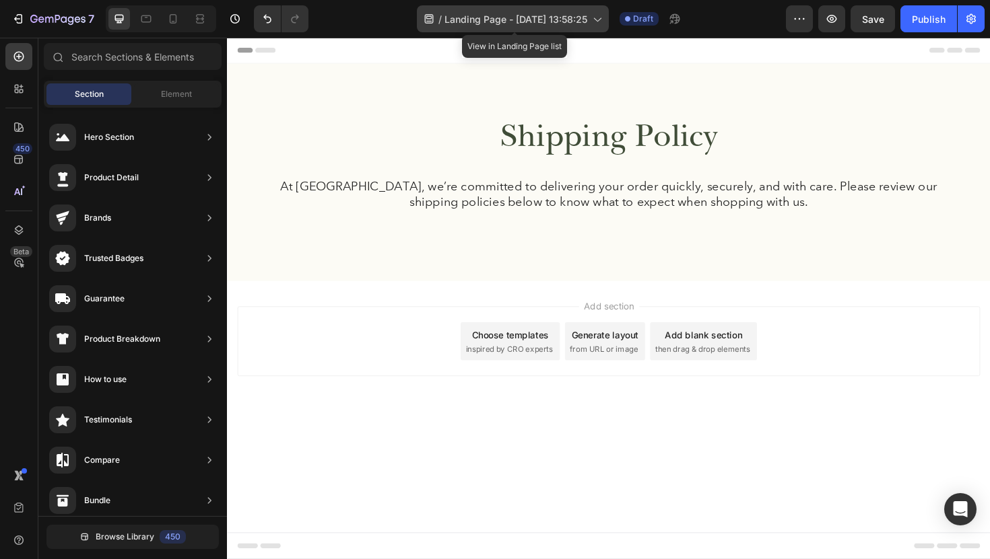
click at [554, 11] on div "/ Landing Page - Aug 26, 13:58:25" at bounding box center [513, 18] width 192 height 27
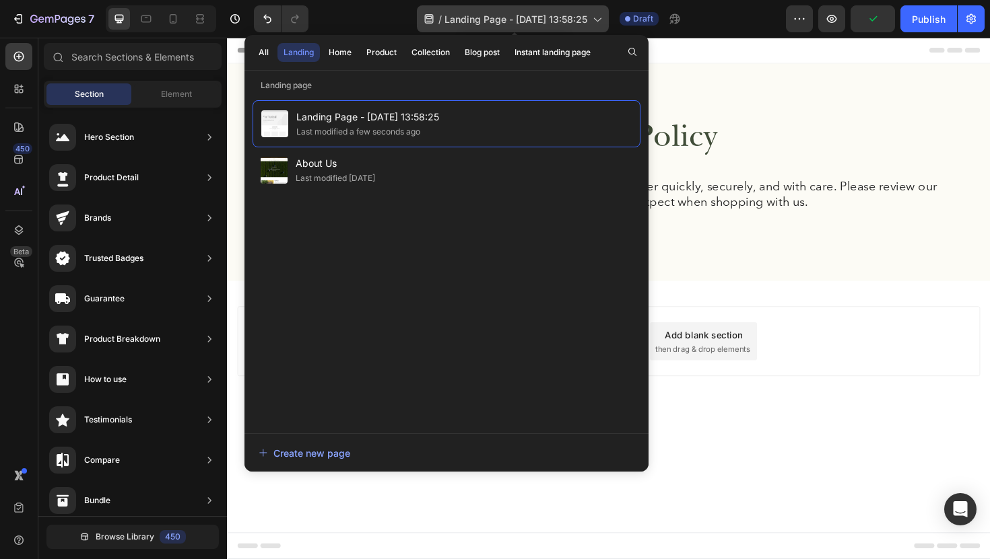
click at [602, 19] on icon at bounding box center [596, 18] width 13 height 13
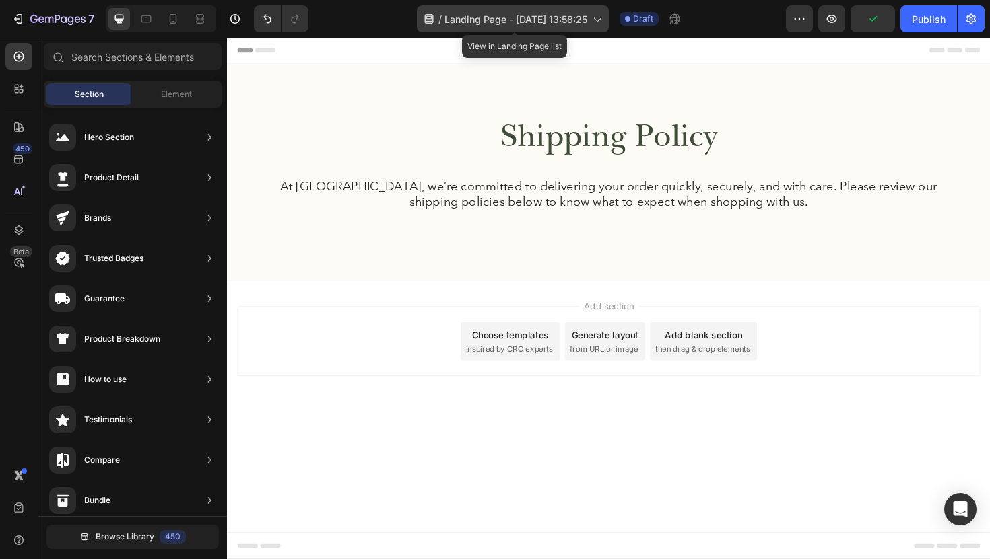
click at [592, 19] on div "/ Landing Page - Aug 26, 13:58:25" at bounding box center [513, 18] width 192 height 27
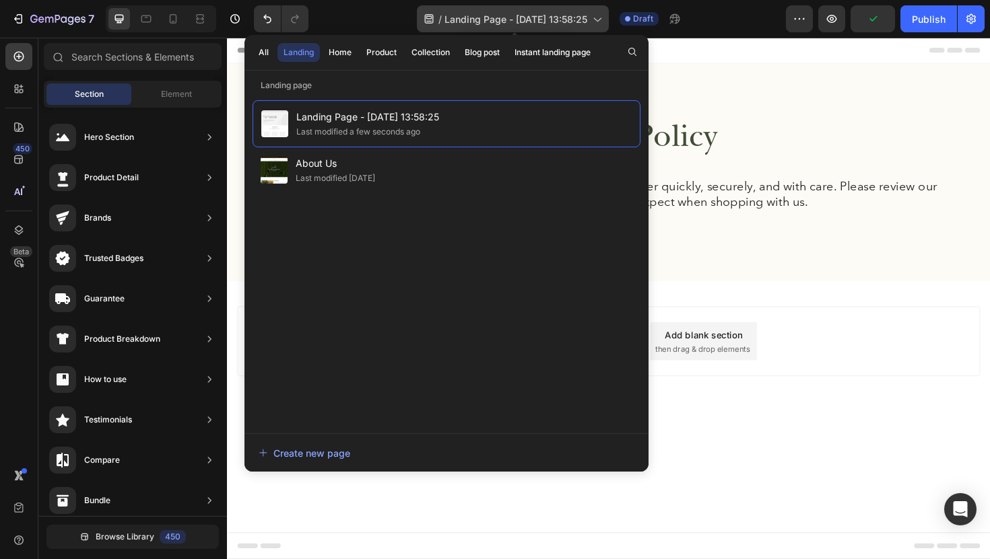
click at [425, 17] on icon at bounding box center [429, 18] width 9 height 9
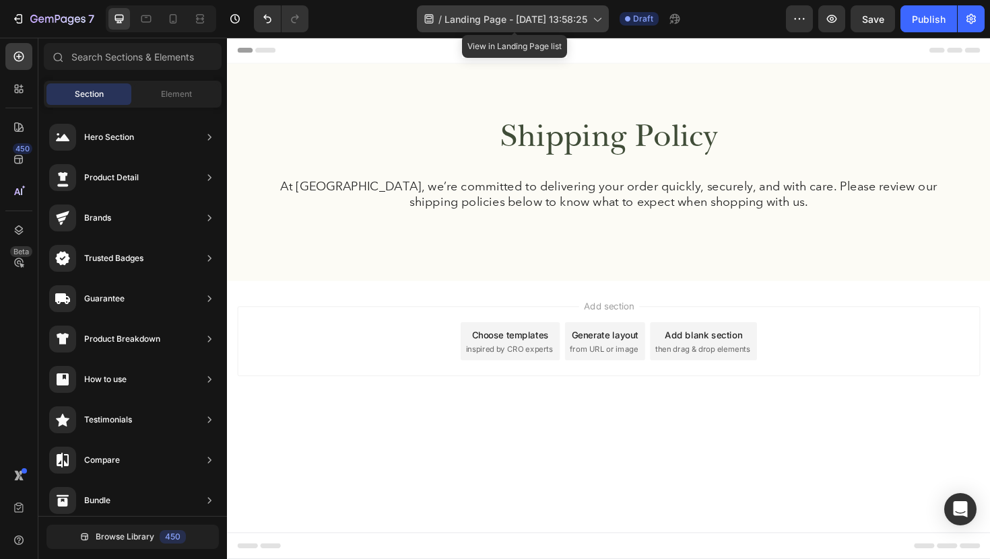
click at [438, 15] on span "/" at bounding box center [439, 19] width 3 height 14
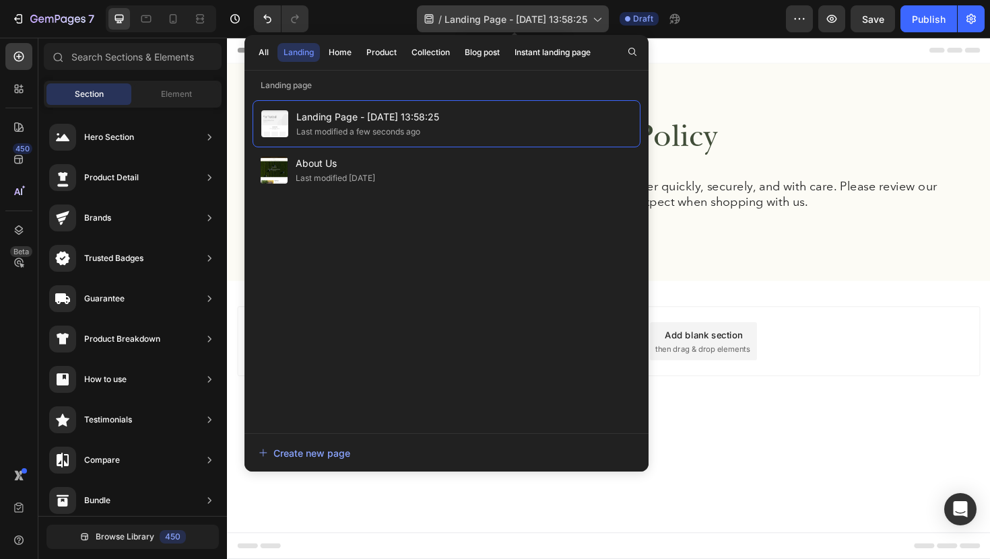
click at [527, 13] on span "Landing Page - Aug 26, 13:58:25" at bounding box center [515, 19] width 143 height 14
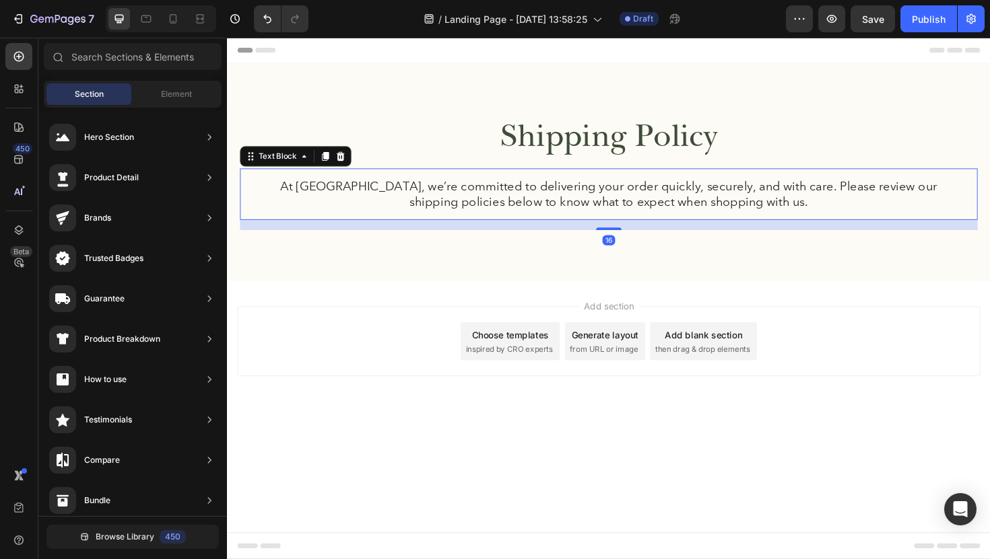
click at [640, 213] on p "At FermaVita, we’re committed to delivering your order quickly, securely, and w…" at bounding box center [631, 203] width 741 height 33
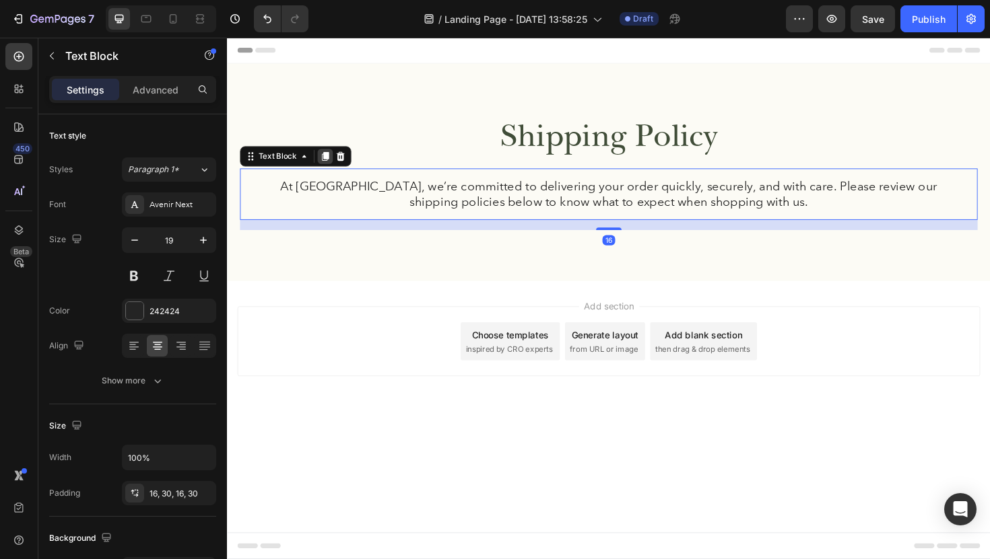
click at [329, 166] on icon at bounding box center [330, 163] width 7 height 9
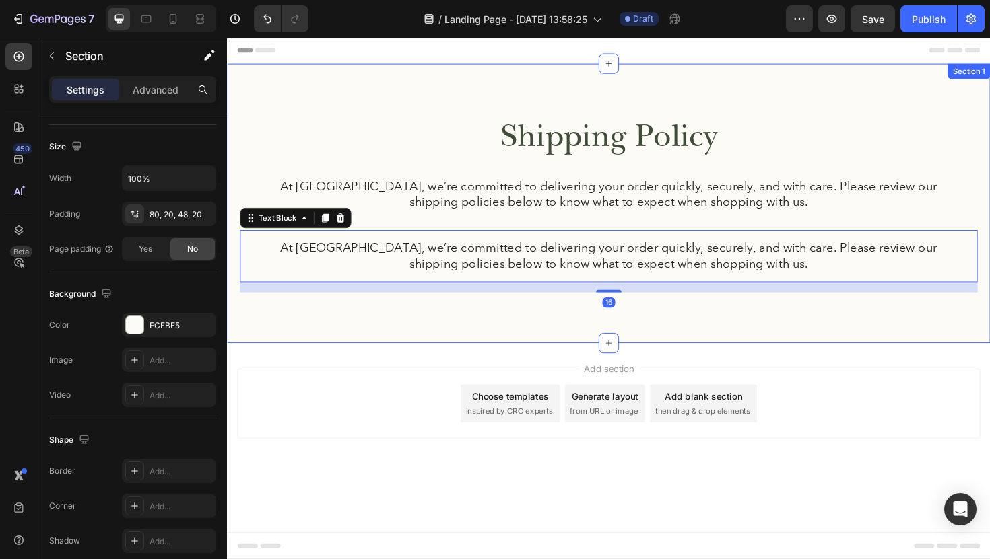
click at [485, 308] on div "Shipping Policy Heading At FermaVita, we’re committed to delivering your order …" at bounding box center [630, 224] width 781 height 210
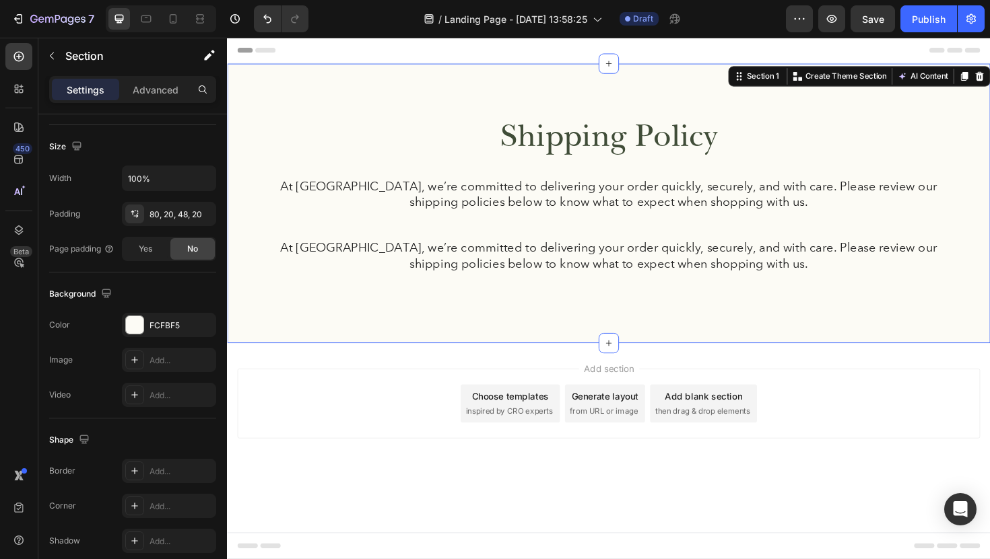
scroll to position [0, 0]
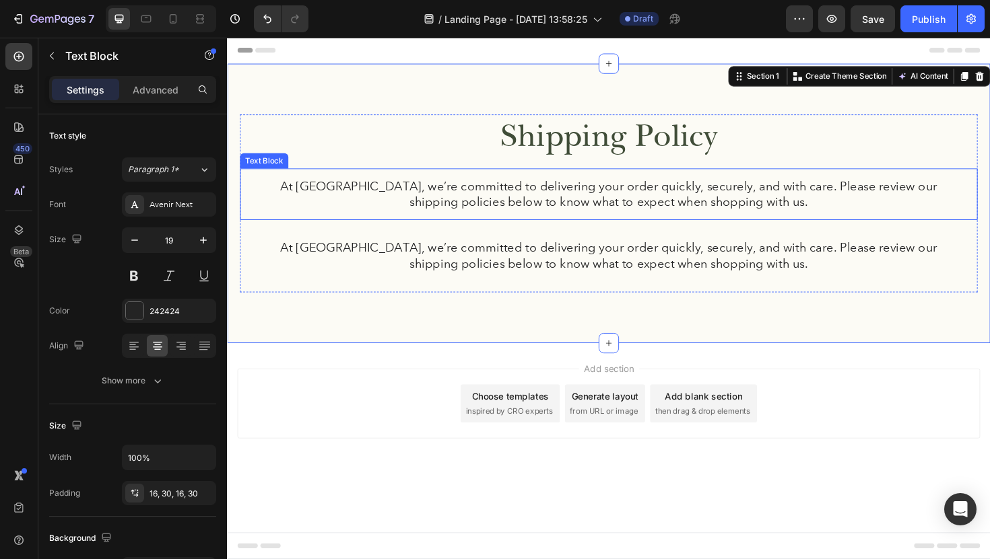
click at [416, 209] on p "At FermaVita, we’re committed to delivering your order quickly, securely, and w…" at bounding box center [631, 203] width 741 height 33
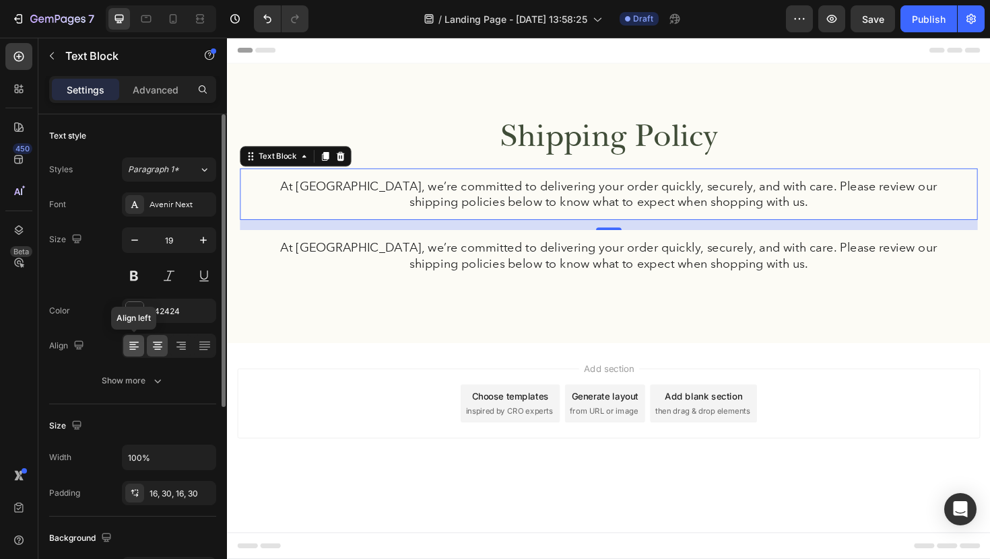
click at [133, 343] on icon at bounding box center [133, 342] width 9 height 1
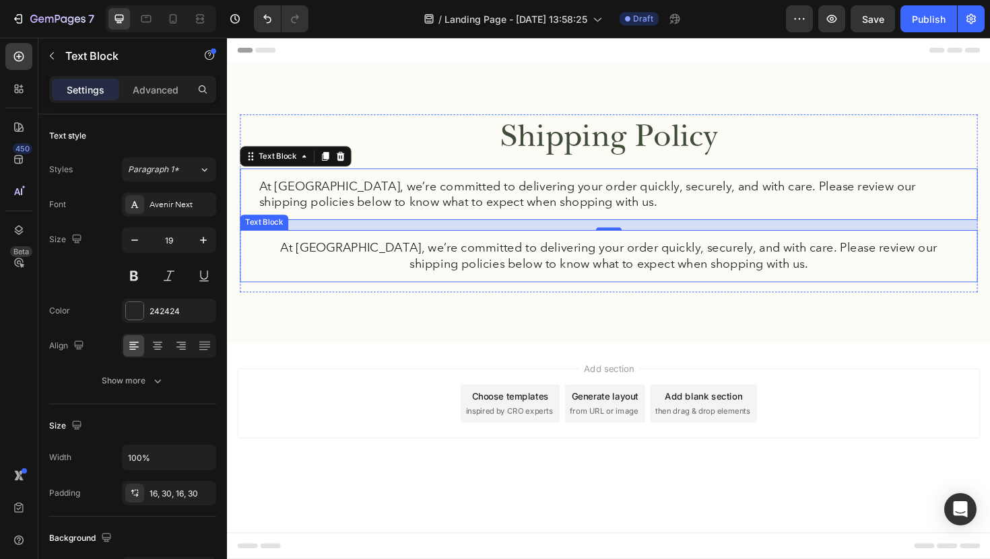
click at [439, 283] on p "At FermaVita, we’re committed to delivering your order quickly, securely, and w…" at bounding box center [631, 268] width 741 height 33
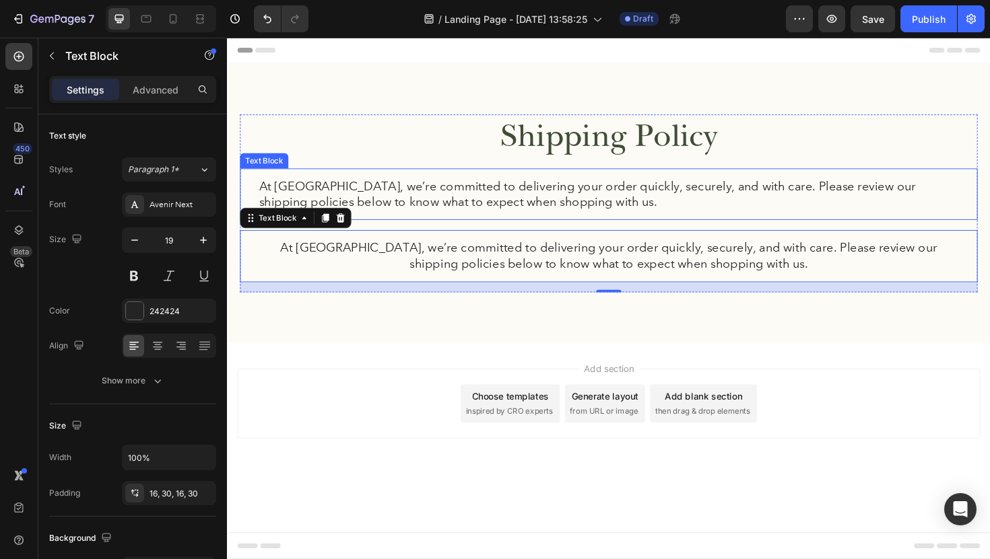
click at [429, 205] on p "At FermaVita, we’re committed to delivering your order quickly, securely, and w…" at bounding box center [631, 203] width 741 height 33
click at [427, 244] on div "At FermaVita, we’re committed to delivering your order quickly, securely, and w…" at bounding box center [630, 269] width 781 height 55
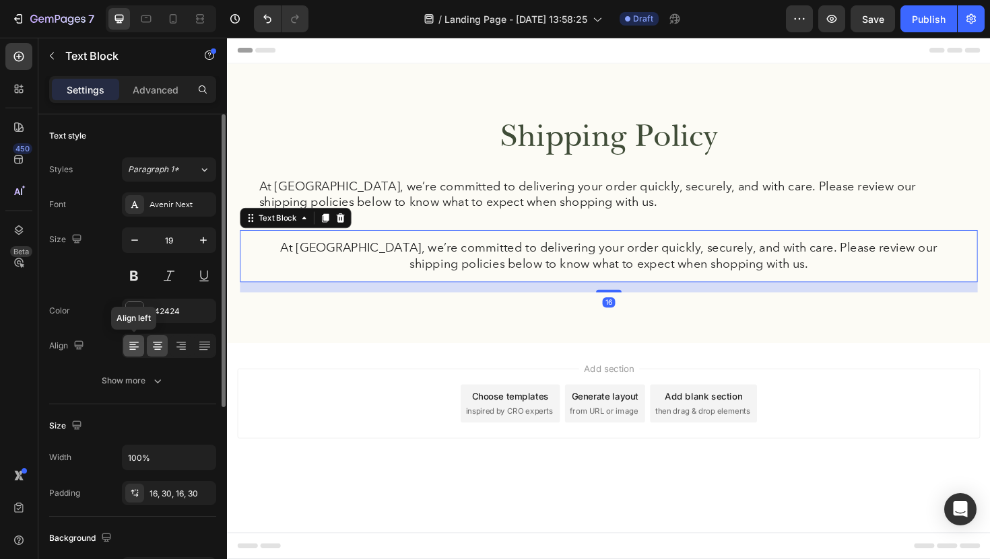
click at [139, 345] on icon at bounding box center [133, 345] width 13 height 13
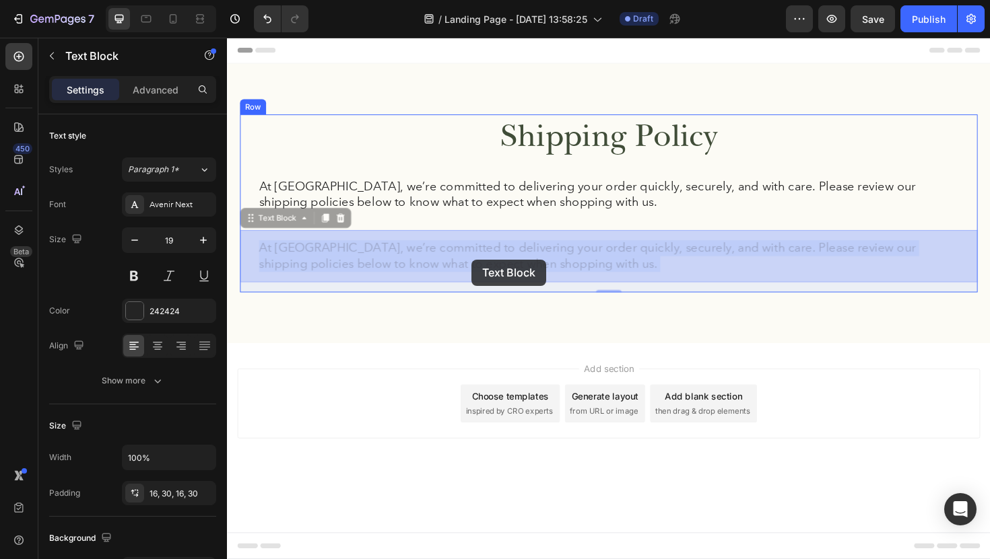
drag, startPoint x: 590, startPoint y: 284, endPoint x: 485, endPoint y: 272, distance: 105.0
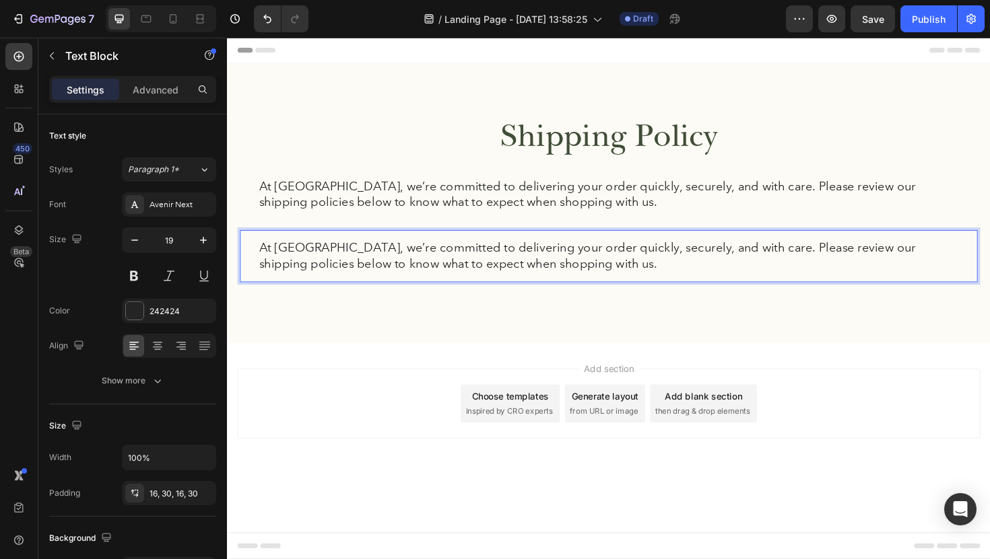
click at [590, 279] on p "At FermaVita, we’re committed to delivering your order quickly, securely, and w…" at bounding box center [631, 268] width 741 height 33
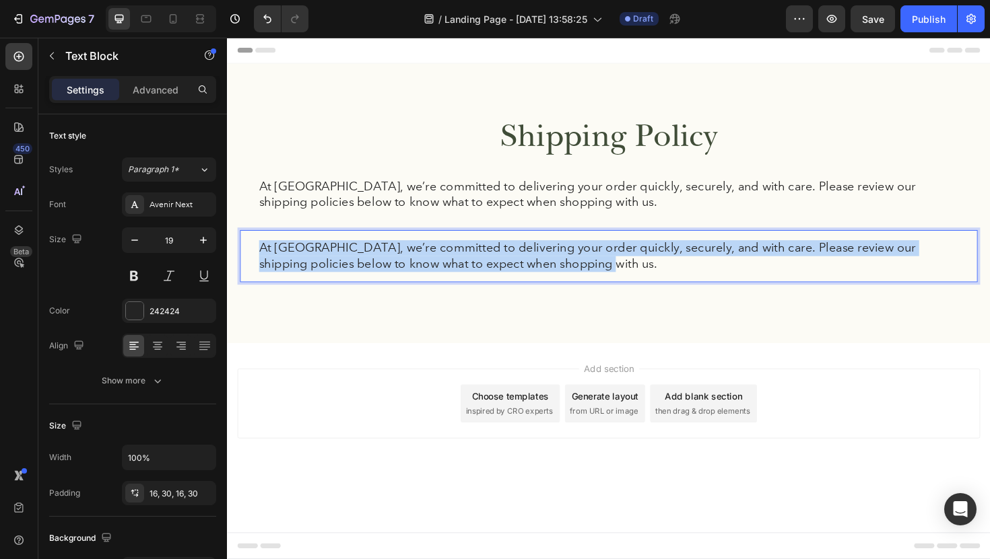
drag, startPoint x: 590, startPoint y: 279, endPoint x: 259, endPoint y: 259, distance: 331.2
click at [259, 259] on div "At FermaVita, we’re committed to delivering your order quickly, securely, and w…" at bounding box center [630, 269] width 781 height 55
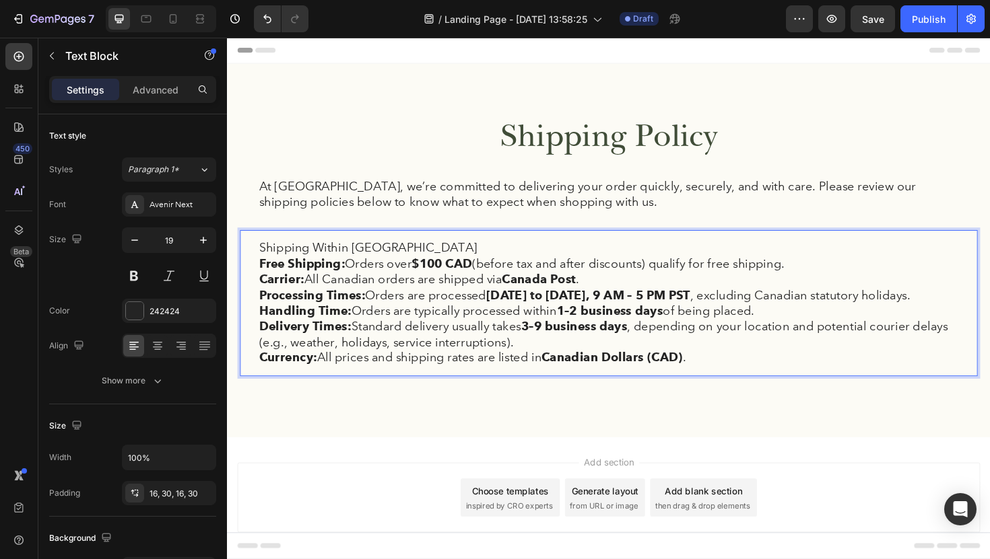
click at [426, 261] on p "Shipping Within Canada" at bounding box center [631, 260] width 741 height 17
click at [396, 261] on p "Shipping Within Canada" at bounding box center [631, 260] width 741 height 17
drag, startPoint x: 417, startPoint y: 259, endPoint x: 249, endPoint y: 259, distance: 167.6
click at [249, 259] on div "Shipping Within Canada Free Shipping: Orders over $100 CAD (before tax and afte…" at bounding box center [630, 319] width 781 height 155
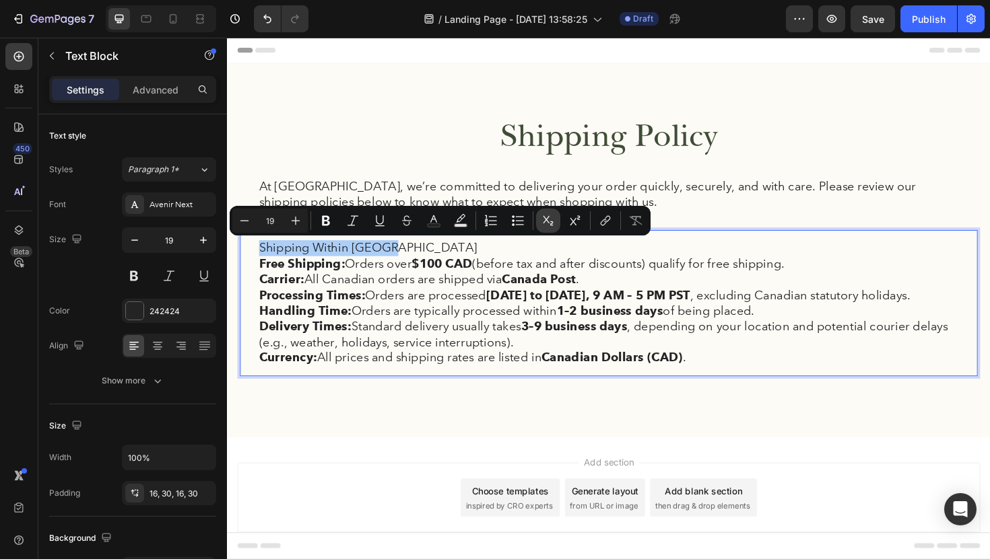
click at [545, 221] on icon "Editor contextual toolbar" at bounding box center [548, 220] width 10 height 9
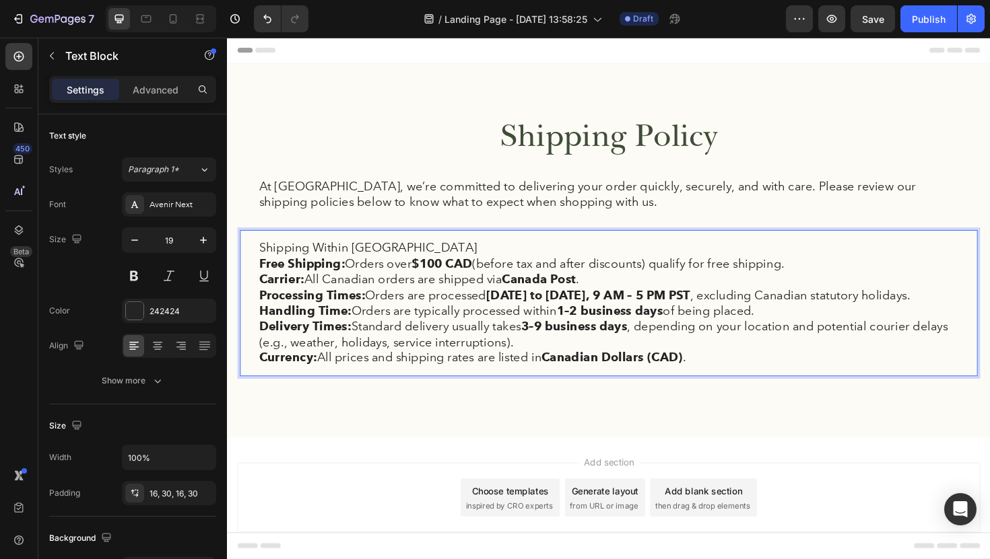
click at [420, 324] on p "Handling Time: Orders are typically processed within 1–2 business days of being…" at bounding box center [631, 327] width 741 height 17
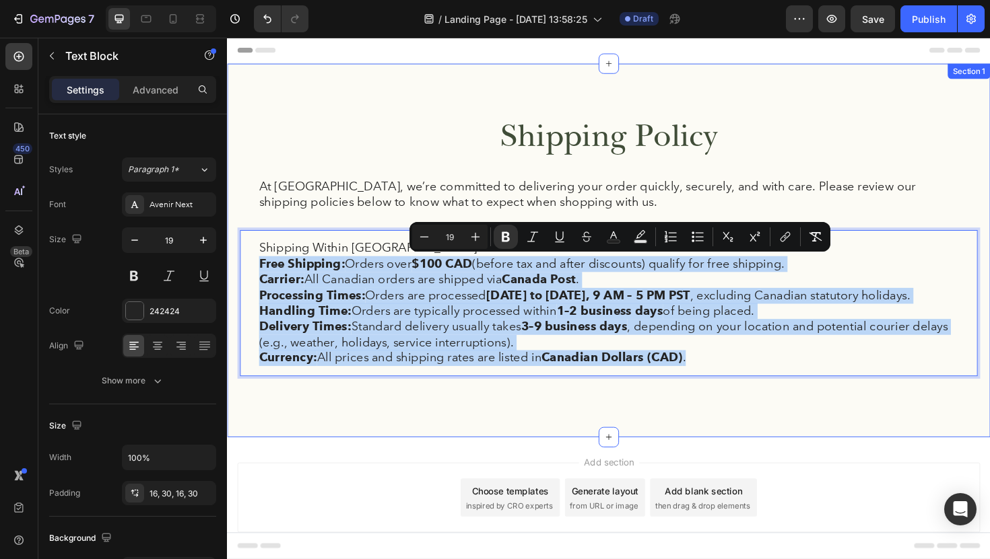
drag, startPoint x: 721, startPoint y: 382, endPoint x: 238, endPoint y: 279, distance: 493.7
click at [238, 279] on div "Shipping Policy Heading At FermaVita, we’re committed to delivering your order …" at bounding box center [631, 263] width 808 height 396
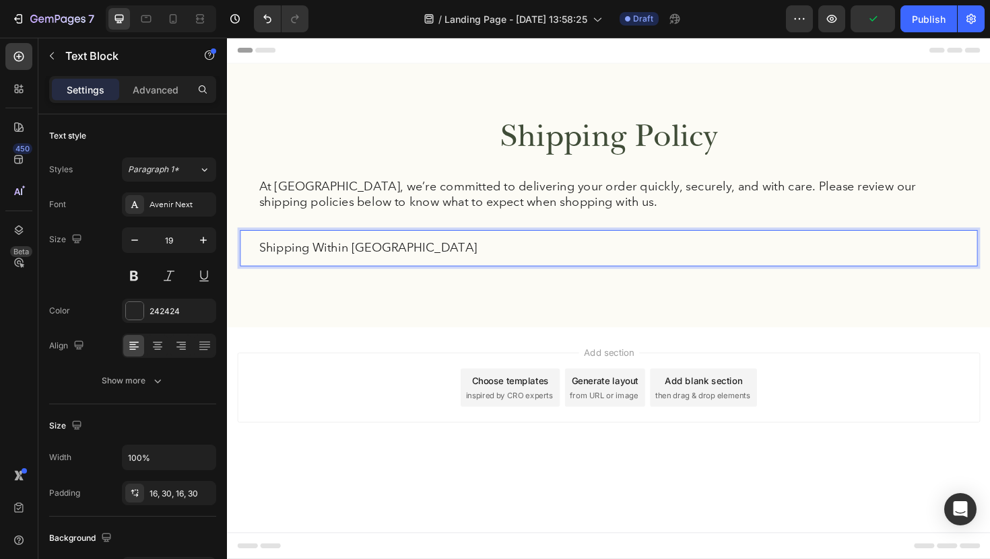
click at [423, 261] on p "Shipping Within Canada" at bounding box center [631, 260] width 741 height 17
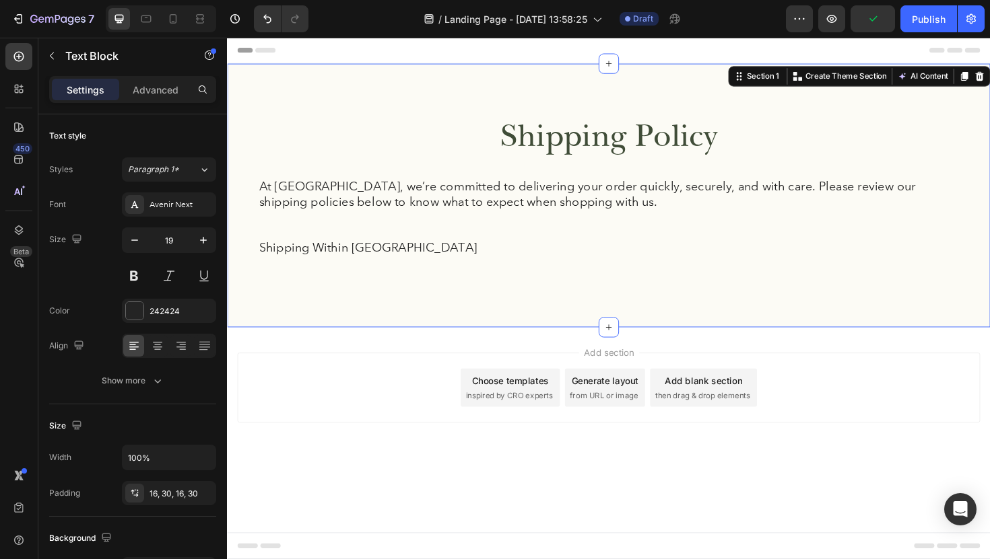
click at [473, 318] on div "Shipping Policy Heading At FermaVita, we’re committed to delivering your order …" at bounding box center [631, 204] width 808 height 279
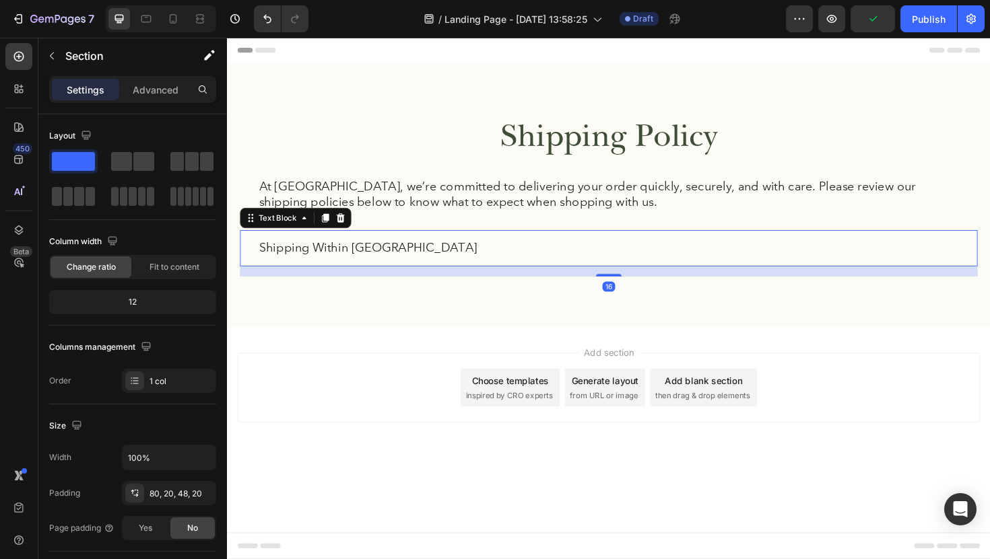
click at [454, 269] on div "Shipping Within Canada" at bounding box center [630, 261] width 781 height 38
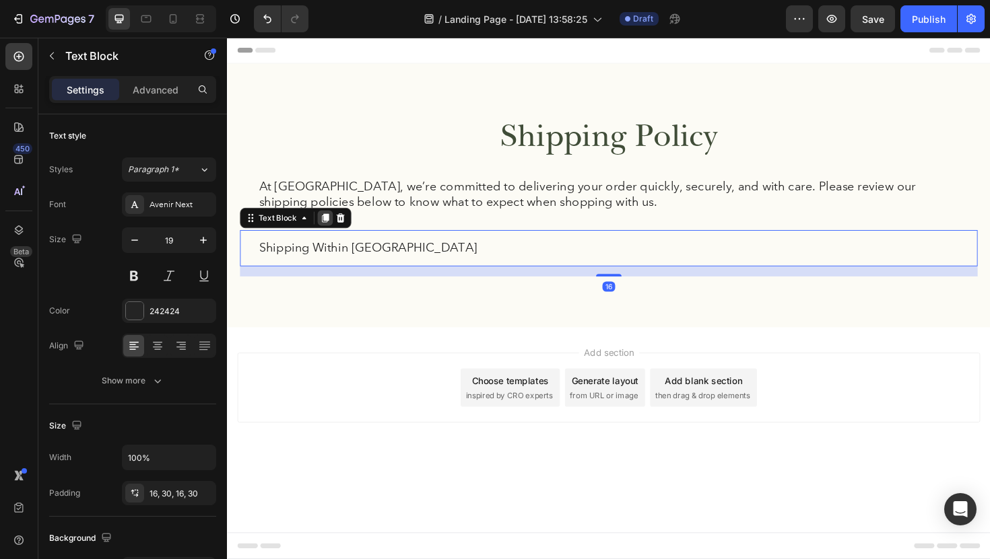
click at [334, 232] on icon at bounding box center [330, 228] width 11 height 11
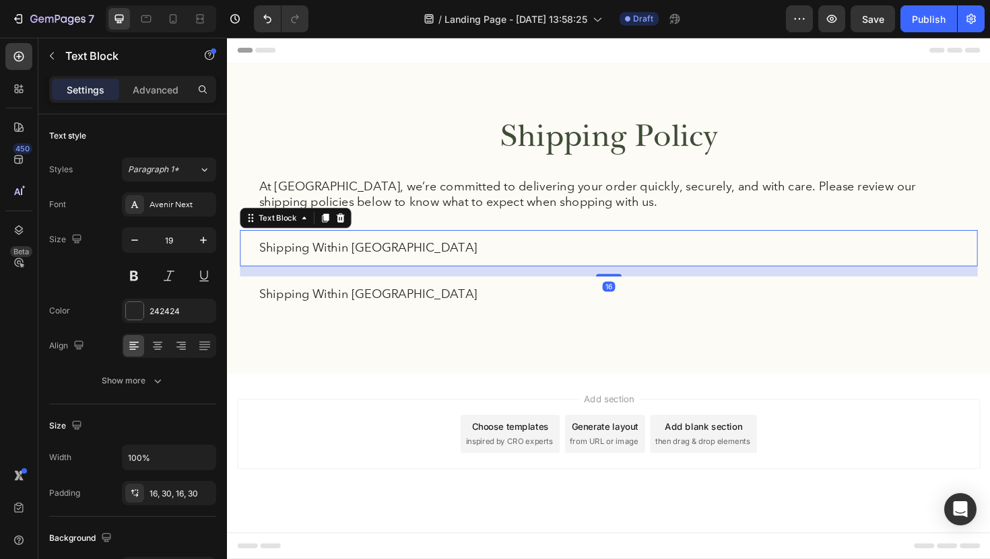
click at [414, 264] on p "Shipping Within Canada" at bounding box center [631, 260] width 741 height 17
click at [160, 170] on span "Paragraph 1*" at bounding box center [153, 170] width 51 height 12
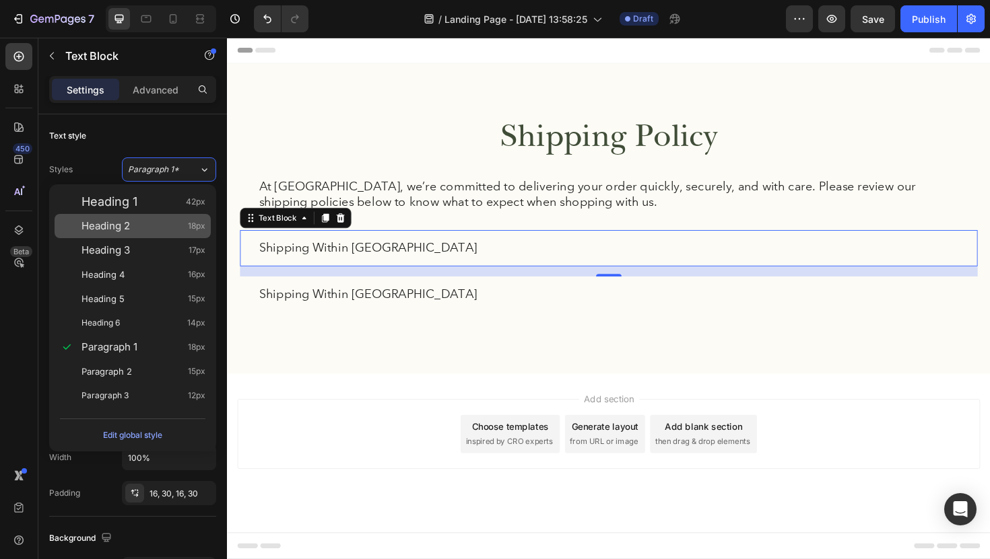
click at [138, 223] on div "Heading 2 18px" at bounding box center [143, 225] width 124 height 13
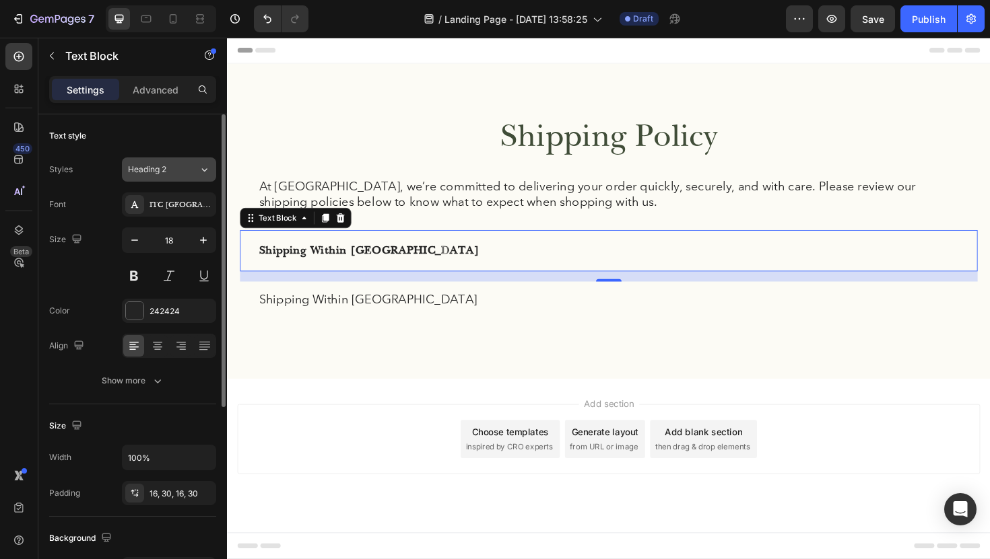
click at [166, 174] on span "Heading 2" at bounding box center [147, 170] width 38 height 12
click at [110, 169] on div "Styles Heading 2" at bounding box center [132, 170] width 167 height 24
click at [140, 170] on span "Heading 2" at bounding box center [147, 170] width 38 height 12
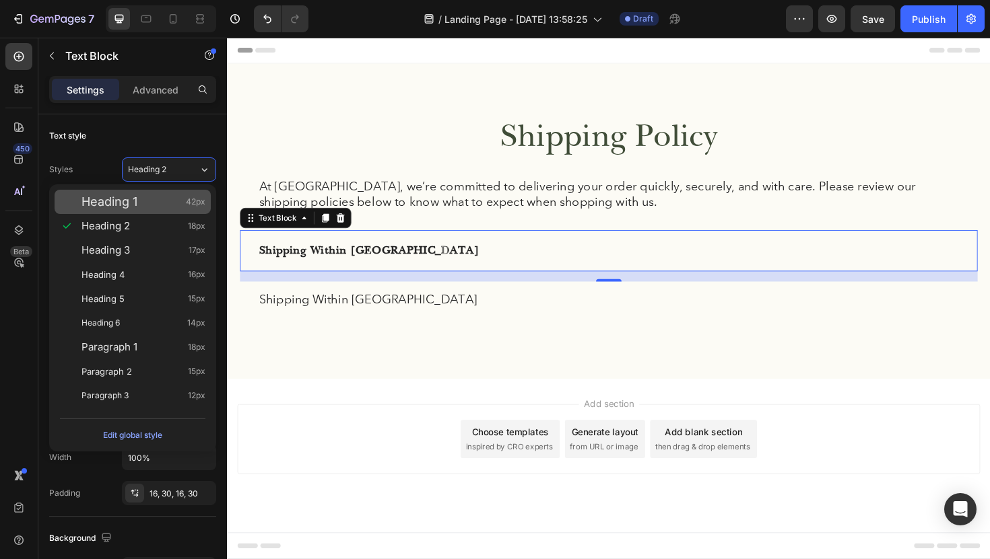
click at [124, 203] on span "Heading 1" at bounding box center [109, 201] width 56 height 13
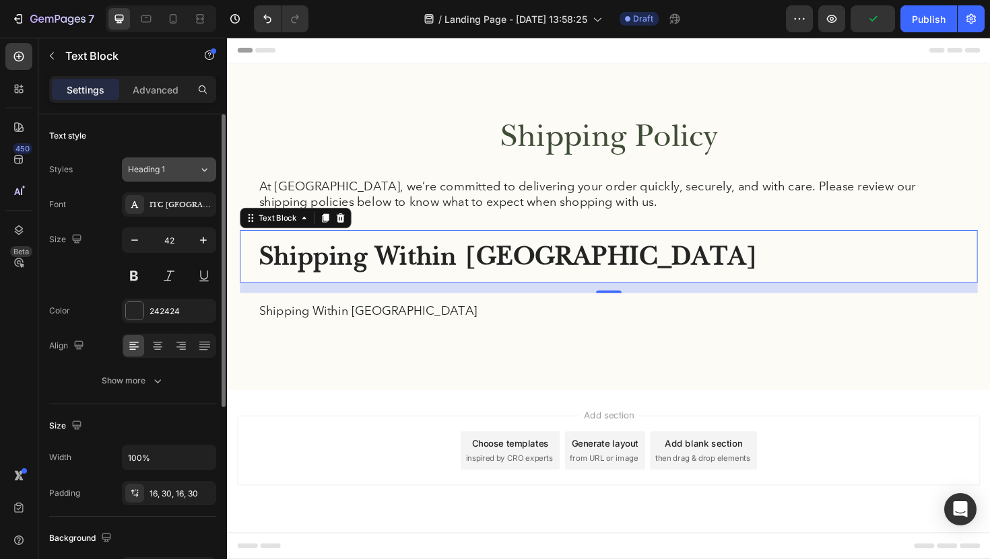
click at [159, 174] on span "Heading 1" at bounding box center [146, 170] width 37 height 12
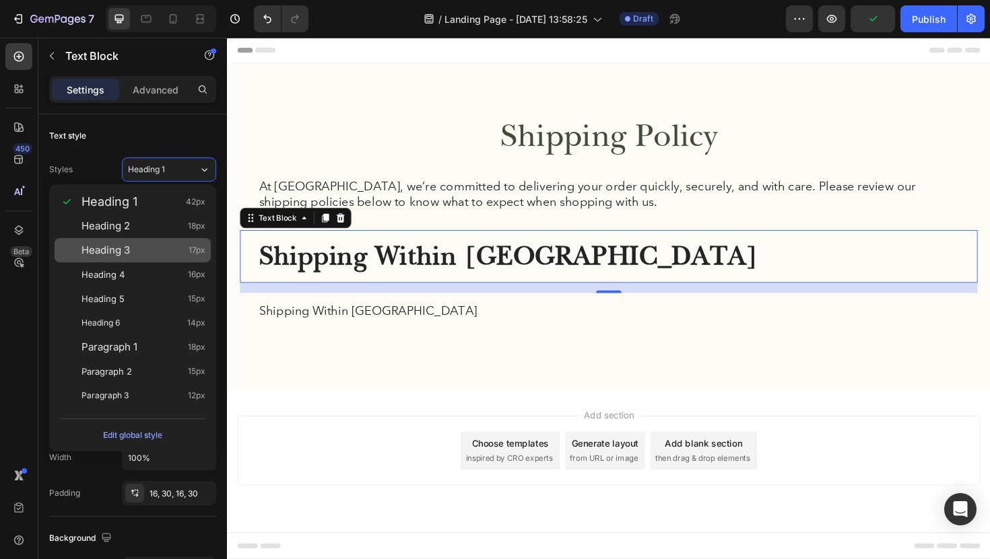
click at [125, 254] on span "Heading 3" at bounding box center [105, 250] width 48 height 13
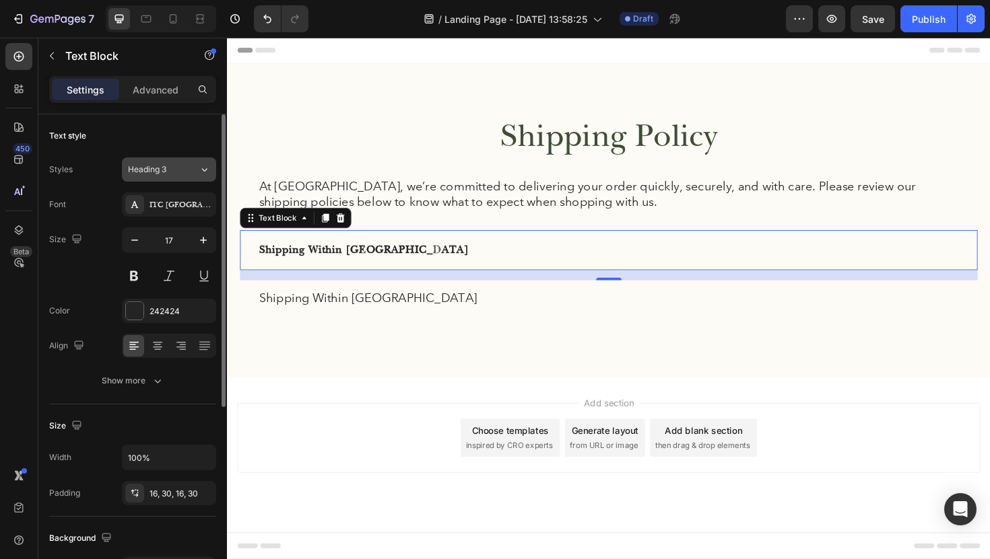
click at [155, 178] on button "Heading 3" at bounding box center [169, 170] width 94 height 24
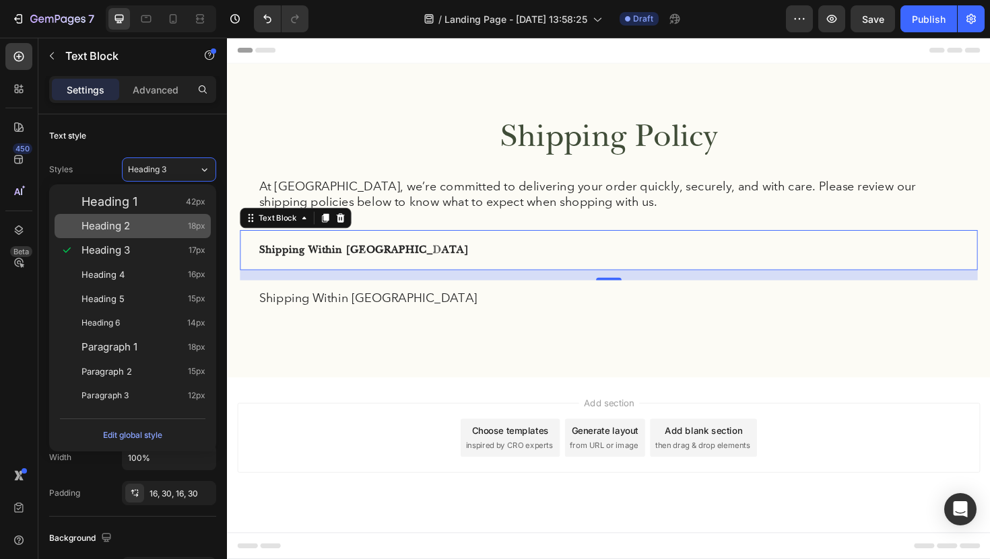
click at [133, 223] on div "Heading 2 18px" at bounding box center [143, 225] width 124 height 13
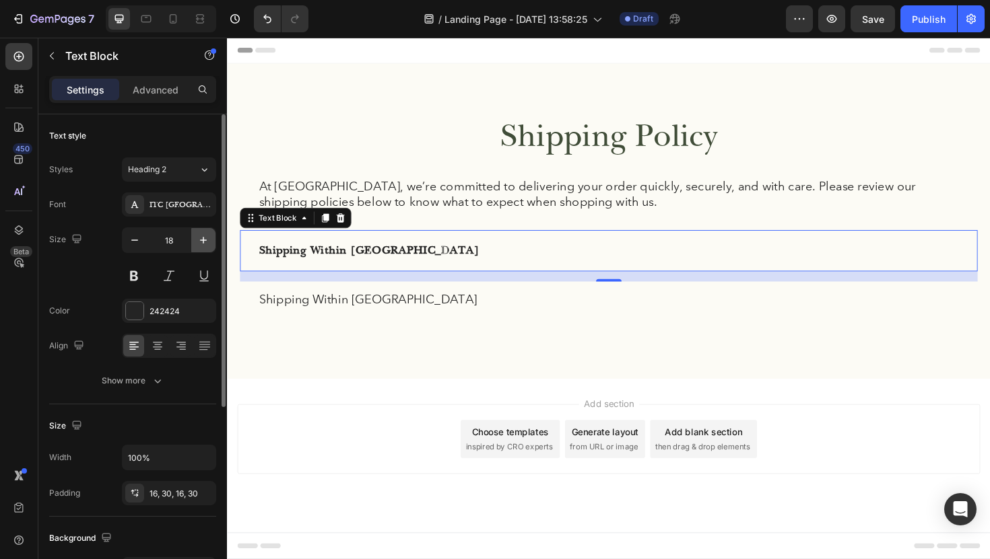
click at [200, 238] on icon "button" at bounding box center [203, 240] width 13 height 13
type input "20"
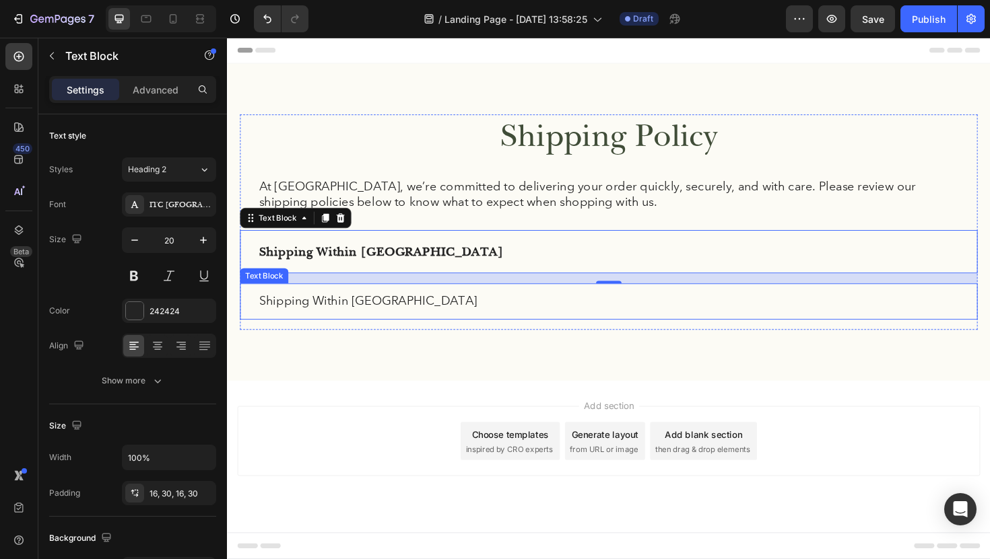
click at [396, 316] on p "Shipping Within Canada" at bounding box center [631, 317] width 741 height 17
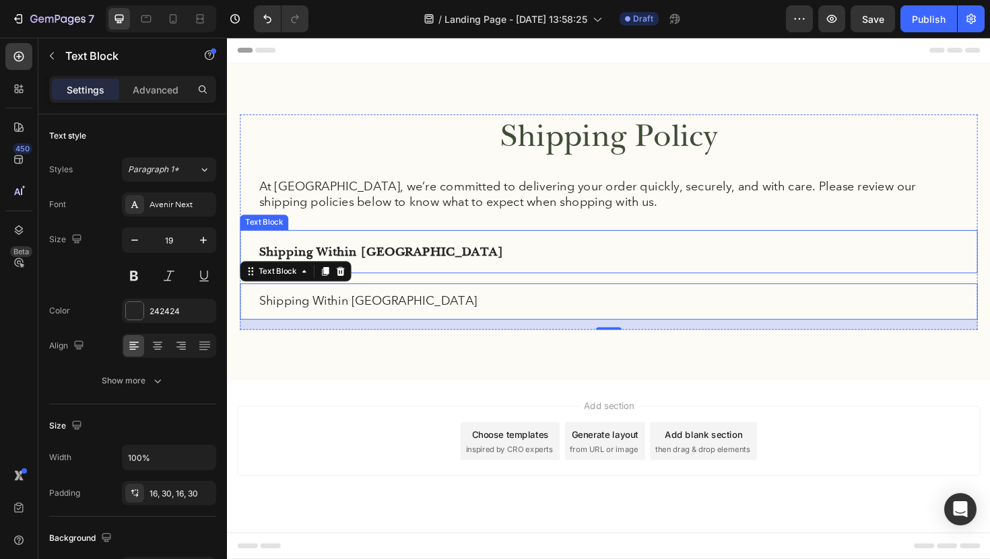
click at [491, 271] on p "Shipping Within Canada" at bounding box center [631, 264] width 741 height 24
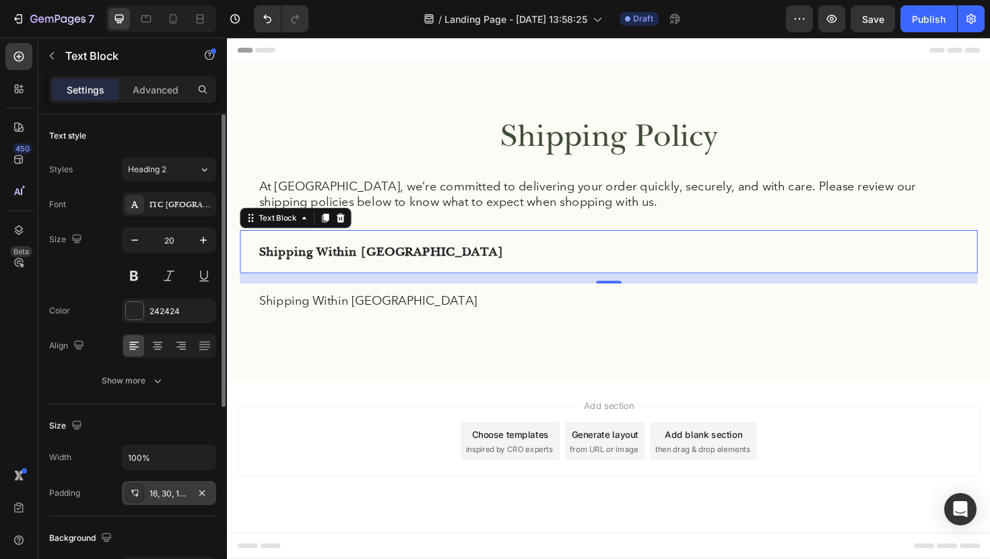
click at [167, 486] on div "16, 30, 16, 30" at bounding box center [169, 493] width 94 height 24
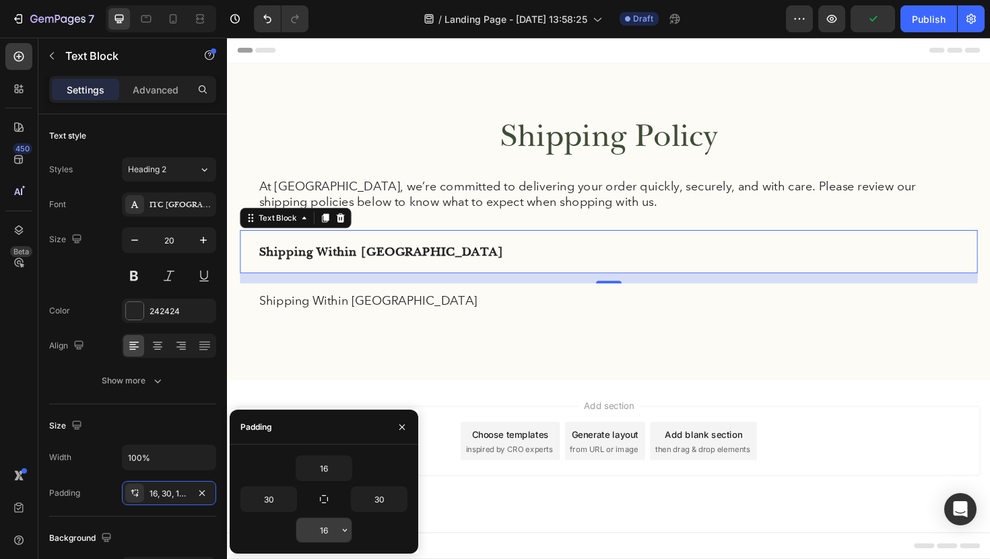
click at [328, 528] on input "16" at bounding box center [323, 530] width 55 height 24
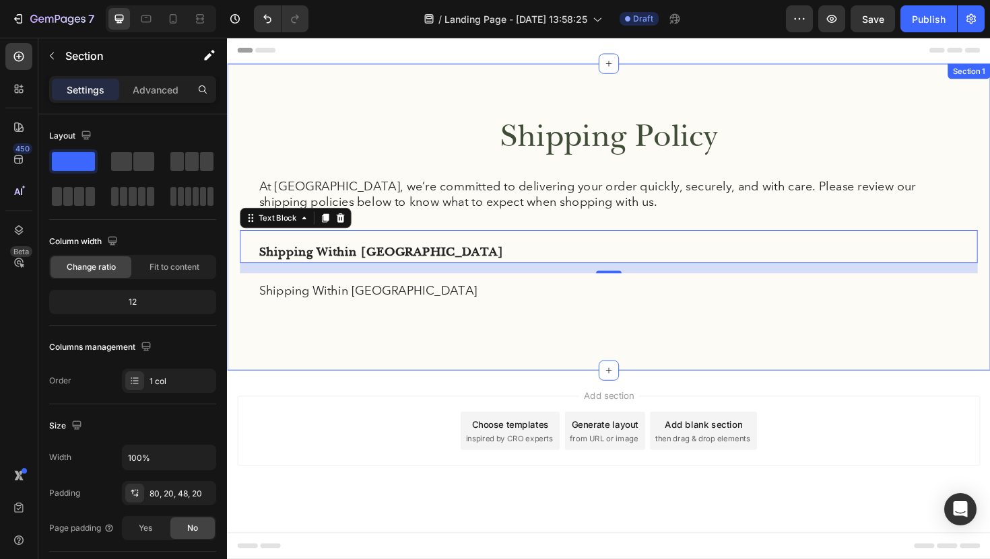
click at [392, 355] on div "Shipping Policy Heading At FermaVita, we’re committed to delivering your order …" at bounding box center [630, 238] width 781 height 239
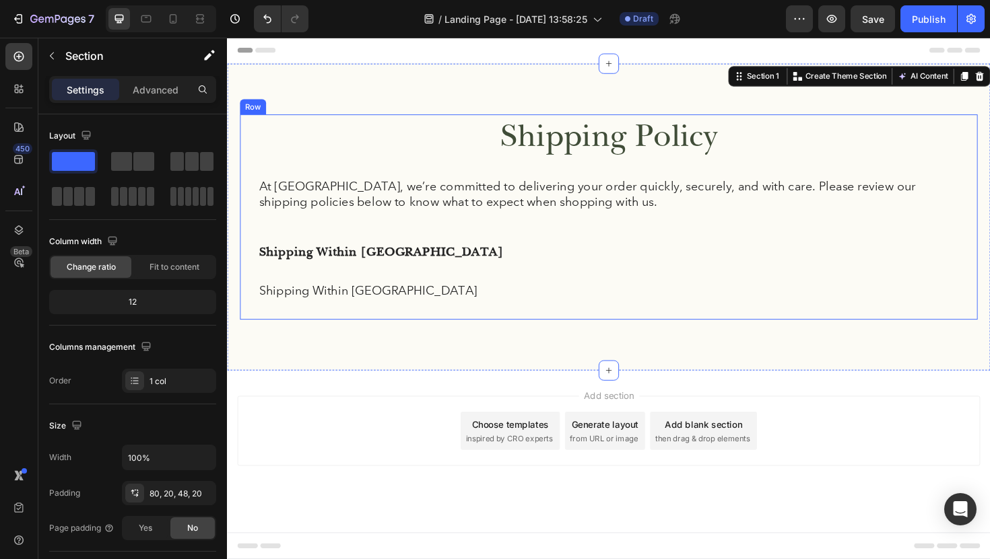
click at [379, 284] on div "Shipping Policy Heading At FermaVita, we’re committed to delivering your order …" at bounding box center [630, 227] width 781 height 217
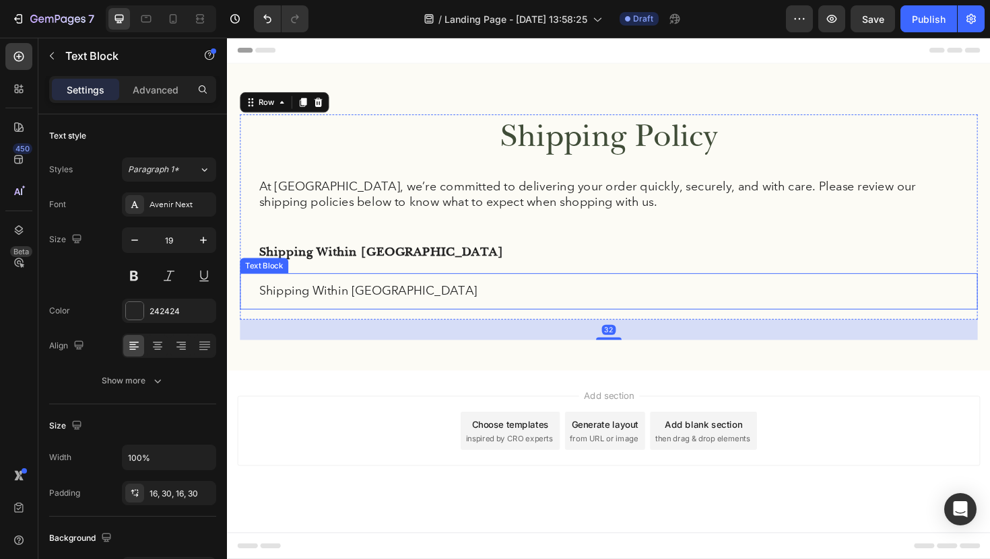
click at [417, 307] on p "Shipping Within Canada" at bounding box center [631, 306] width 741 height 17
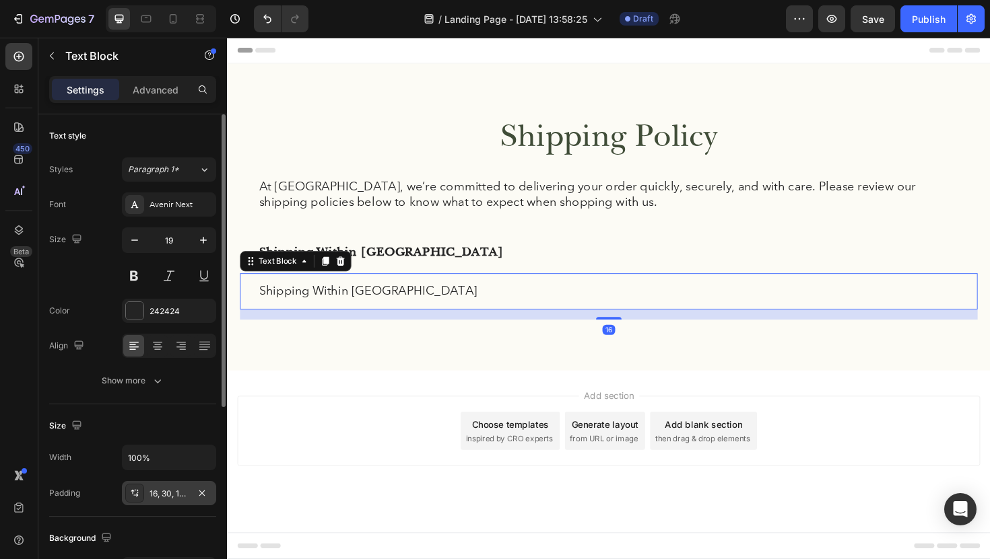
click at [185, 498] on div "16, 30, 16, 30" at bounding box center [168, 494] width 39 height 12
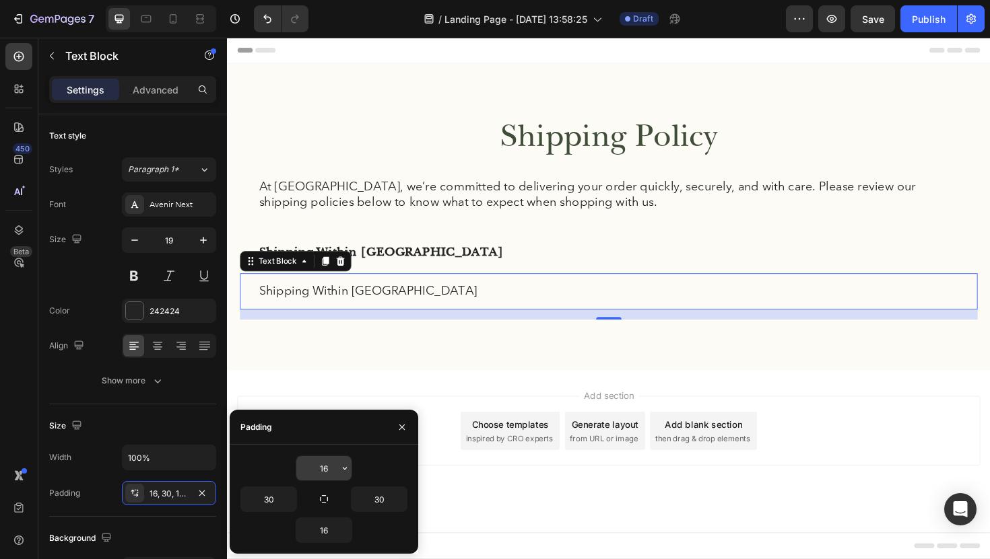
click at [322, 464] on input "16" at bounding box center [323, 468] width 55 height 24
click at [329, 466] on input "16" at bounding box center [323, 468] width 55 height 24
type input "1"
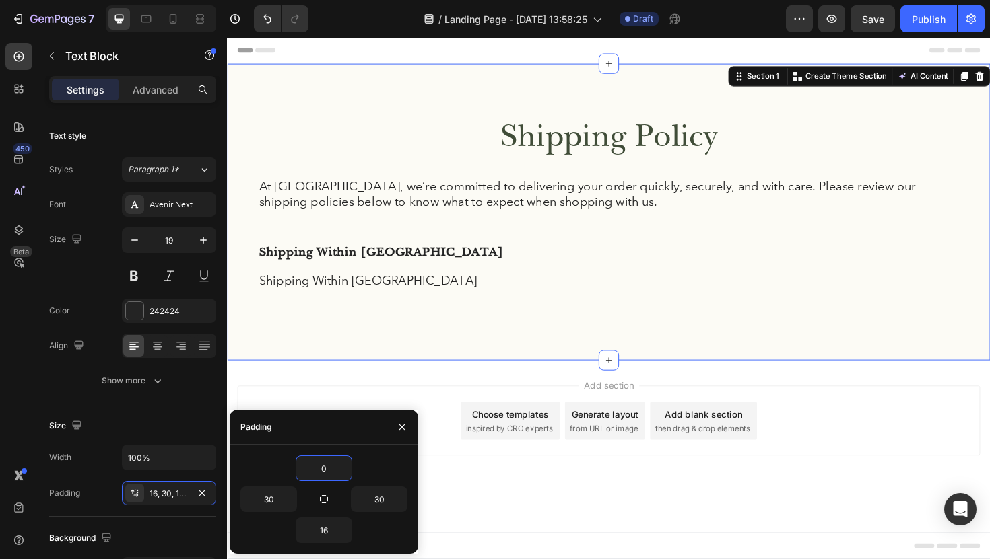
click at [355, 372] on div "Shipping Policy Heading At FermaVita, we’re committed to delivering your order …" at bounding box center [631, 222] width 808 height 314
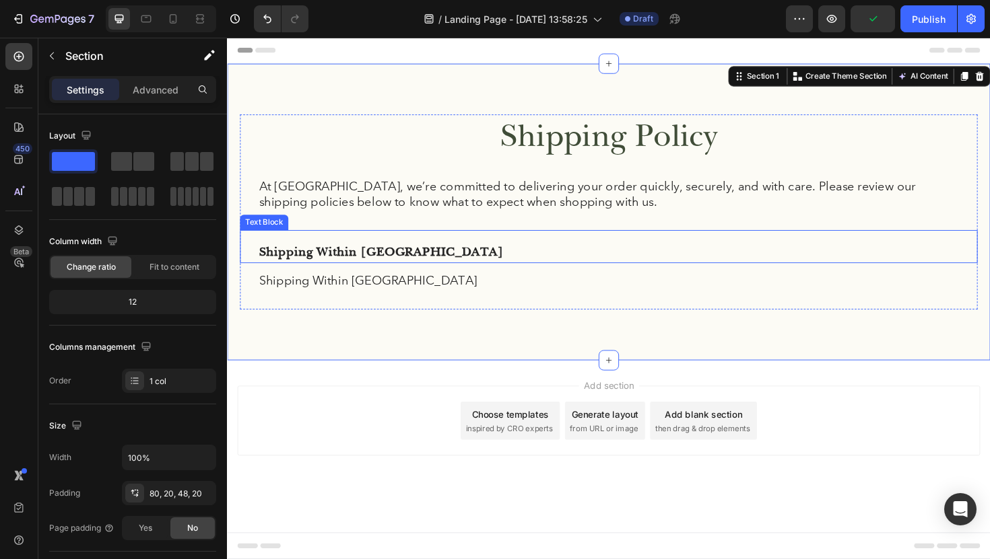
click at [438, 264] on p "Shipping Within Canada" at bounding box center [631, 264] width 741 height 24
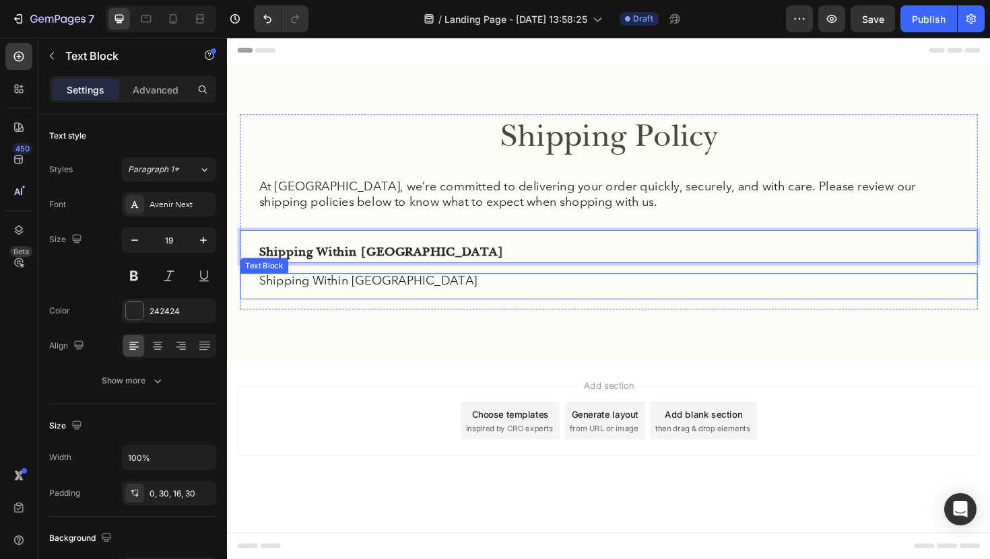
click at [419, 296] on p "Shipping Within Canada" at bounding box center [631, 295] width 741 height 17
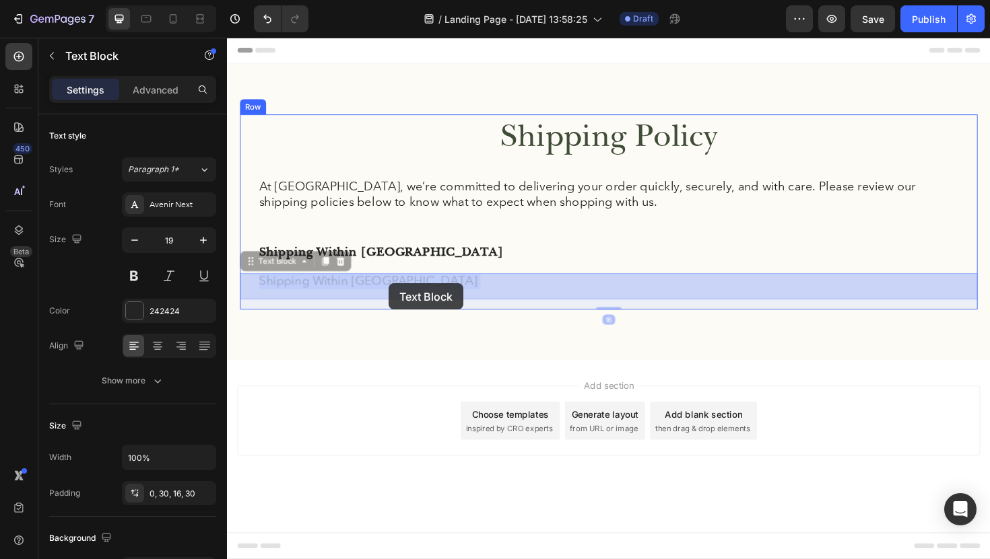
drag, startPoint x: 422, startPoint y: 296, endPoint x: 399, endPoint y: 298, distance: 23.0
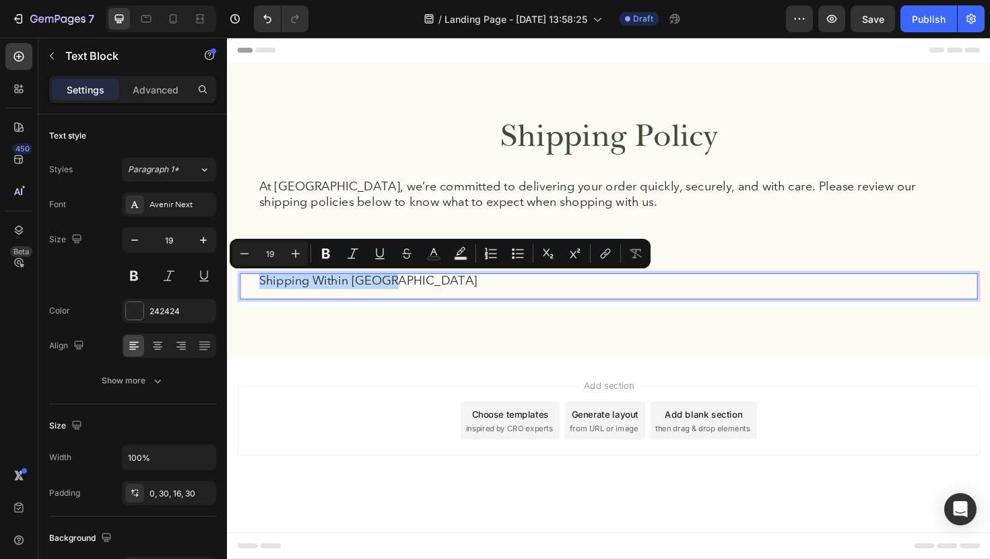
drag, startPoint x: 422, startPoint y: 287, endPoint x: 440, endPoint y: 300, distance: 22.2
click at [440, 300] on p "Shipping Within Canada" at bounding box center [631, 295] width 741 height 17
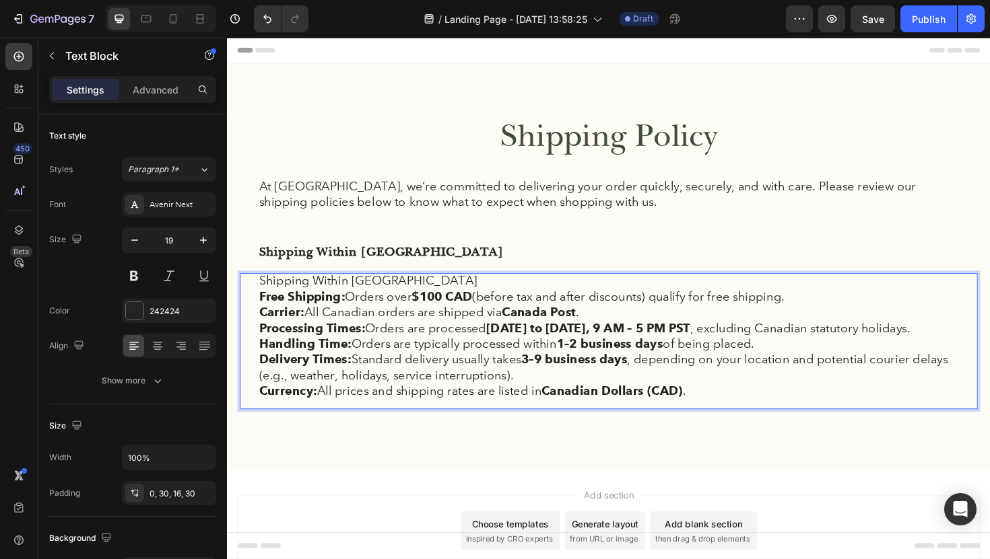
click at [417, 294] on p "Shipping Within Canada" at bounding box center [631, 295] width 741 height 17
drag, startPoint x: 417, startPoint y: 294, endPoint x: 267, endPoint y: 297, distance: 150.8
click at [267, 297] on p "Shipping Within Canada" at bounding box center [631, 295] width 741 height 17
click at [258, 312] on div "Free Shipping: Orders over $100 CAD (before tax and after discounts) qualify fo…" at bounding box center [630, 359] width 781 height 144
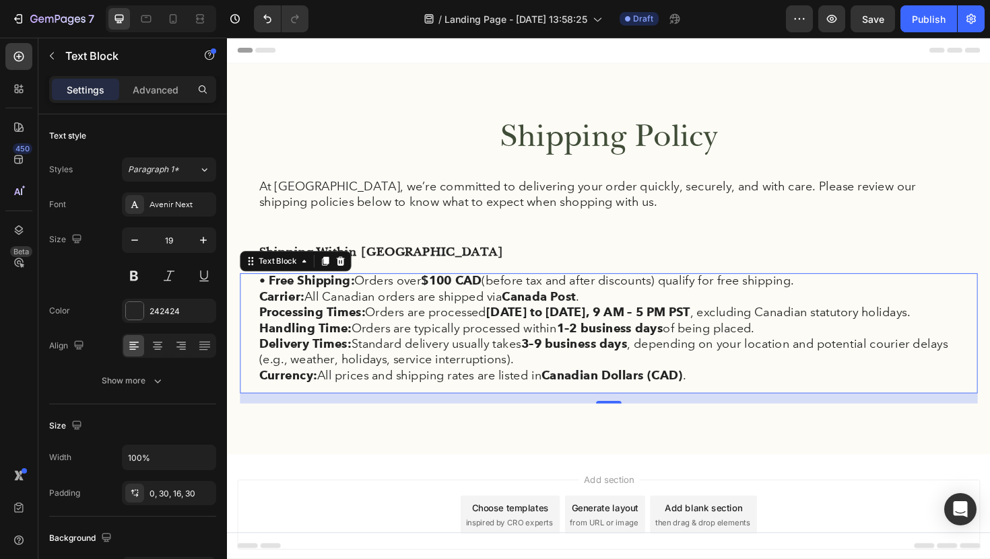
click at [259, 297] on div "• Free Shipping: Orders over $100 CAD (before tax and after discounts) qualify …" at bounding box center [630, 350] width 781 height 127
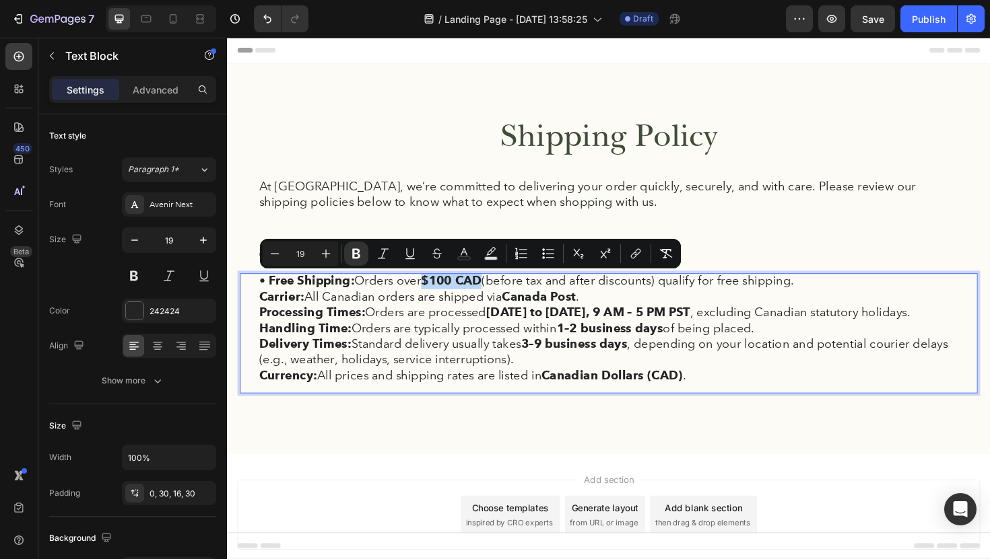
drag, startPoint x: 501, startPoint y: 297, endPoint x: 442, endPoint y: 295, distance: 58.6
click at [442, 295] on strong "$100 CAD" at bounding box center [464, 294] width 64 height 15
click at [353, 252] on icon "Editor contextual toolbar" at bounding box center [356, 254] width 8 height 10
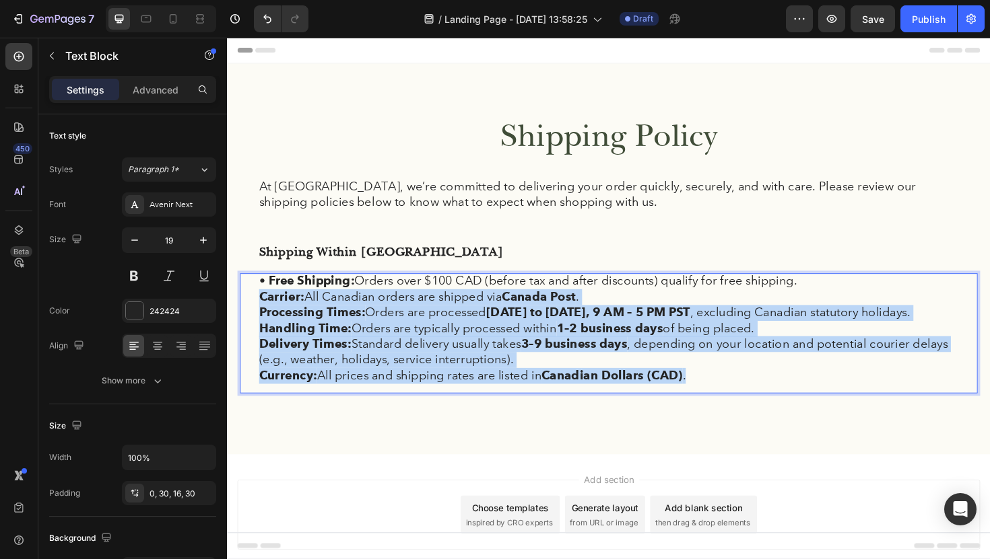
drag, startPoint x: 720, startPoint y: 402, endPoint x: 253, endPoint y: 320, distance: 474.4
click at [253, 320] on div "• Free Shipping: Orders over $100 CAD (before tax and after discounts) qualify …" at bounding box center [630, 350] width 781 height 127
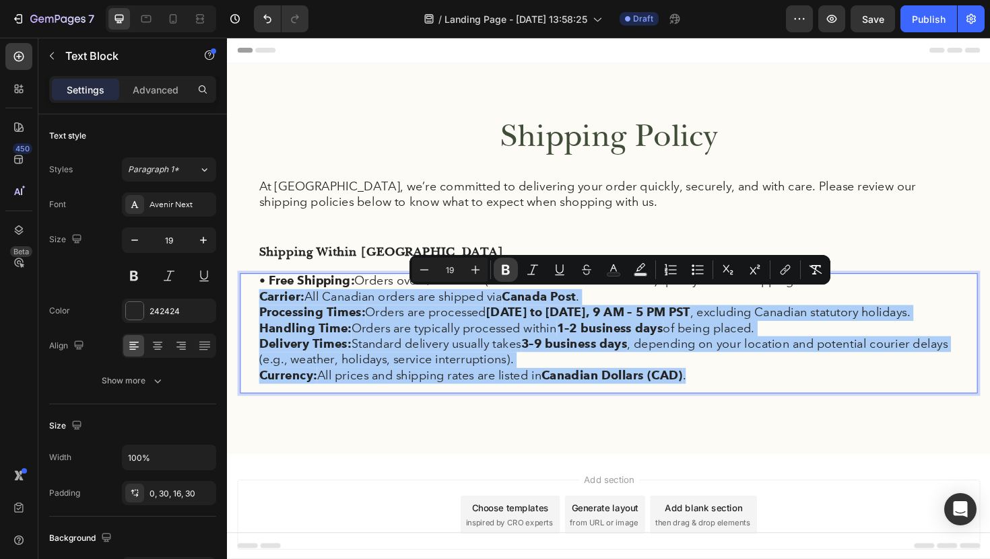
click at [510, 274] on icon "Editor contextual toolbar" at bounding box center [505, 269] width 13 height 13
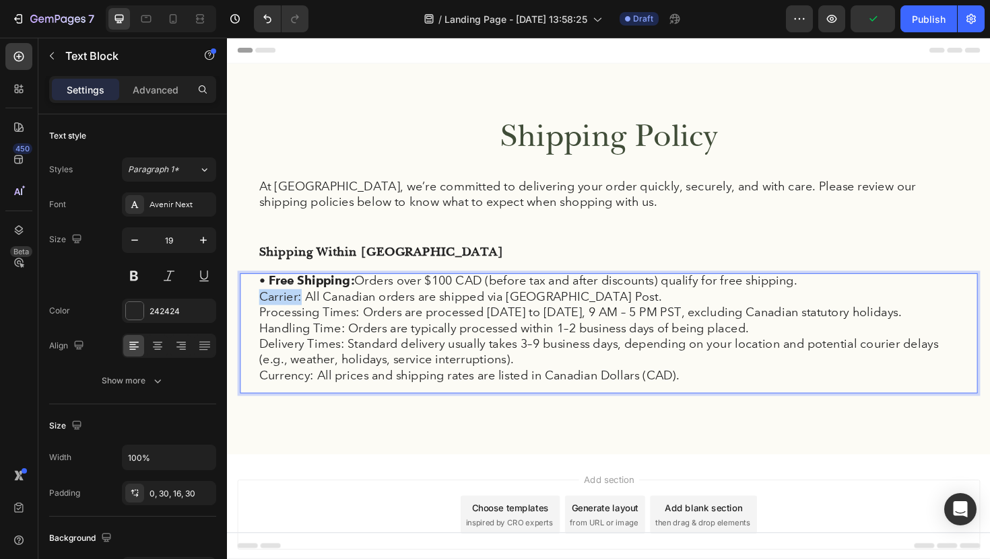
drag, startPoint x: 305, startPoint y: 314, endPoint x: 253, endPoint y: 310, distance: 51.9
click at [253, 310] on div "• Free Shipping: Orders over $100 CAD (before tax and after discounts) qualify …" at bounding box center [630, 350] width 781 height 127
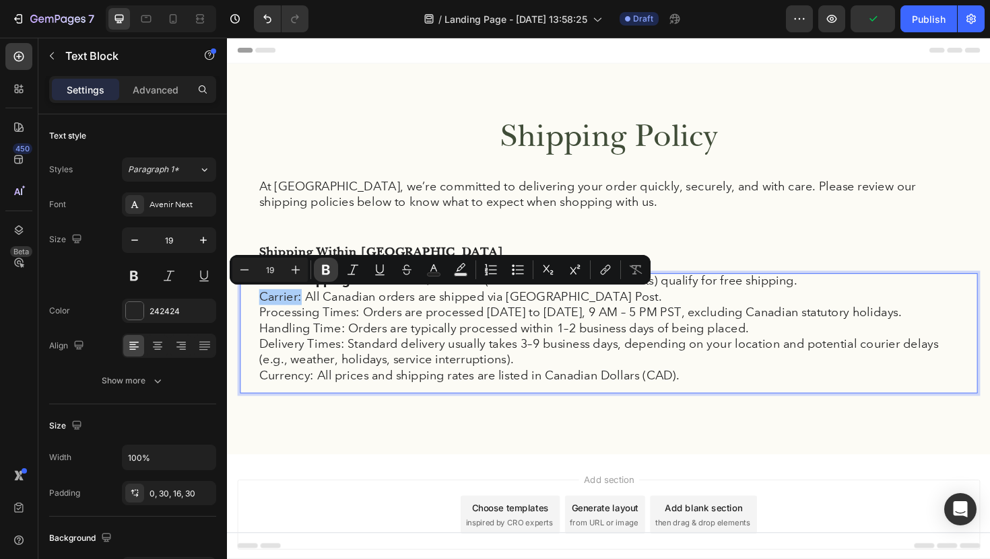
click at [331, 272] on icon "Editor contextual toolbar" at bounding box center [325, 269] width 13 height 13
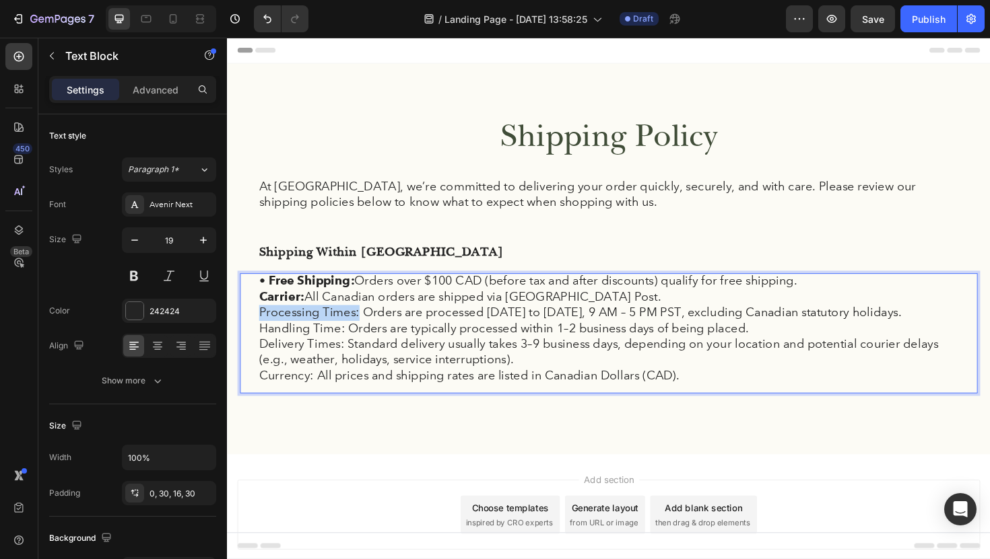
drag, startPoint x: 366, startPoint y: 331, endPoint x: 255, endPoint y: 333, distance: 110.4
click at [255, 333] on div "• Free Shipping: Orders over $100 CAD (before tax and after discounts) qualify …" at bounding box center [630, 350] width 781 height 127
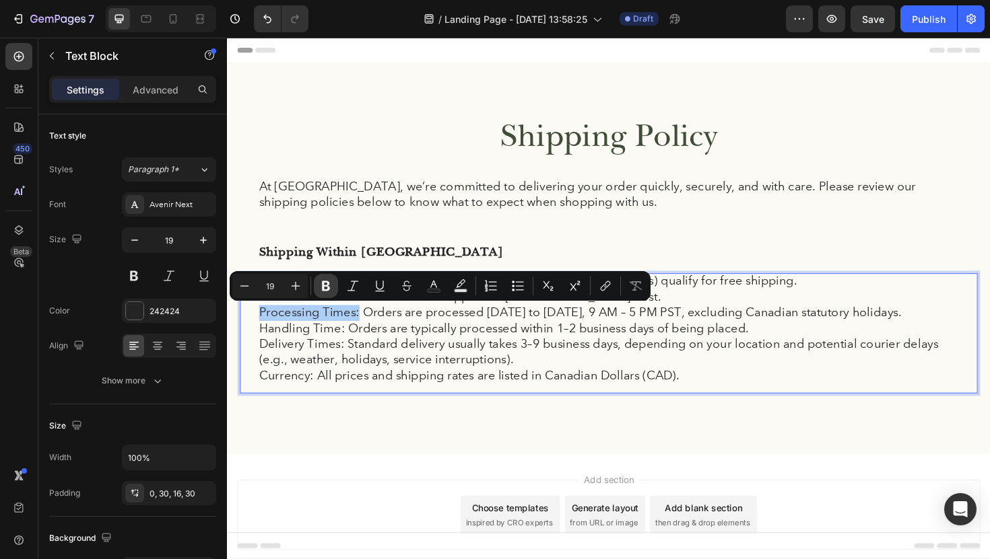
click at [329, 286] on icon "Editor contextual toolbar" at bounding box center [326, 286] width 8 height 10
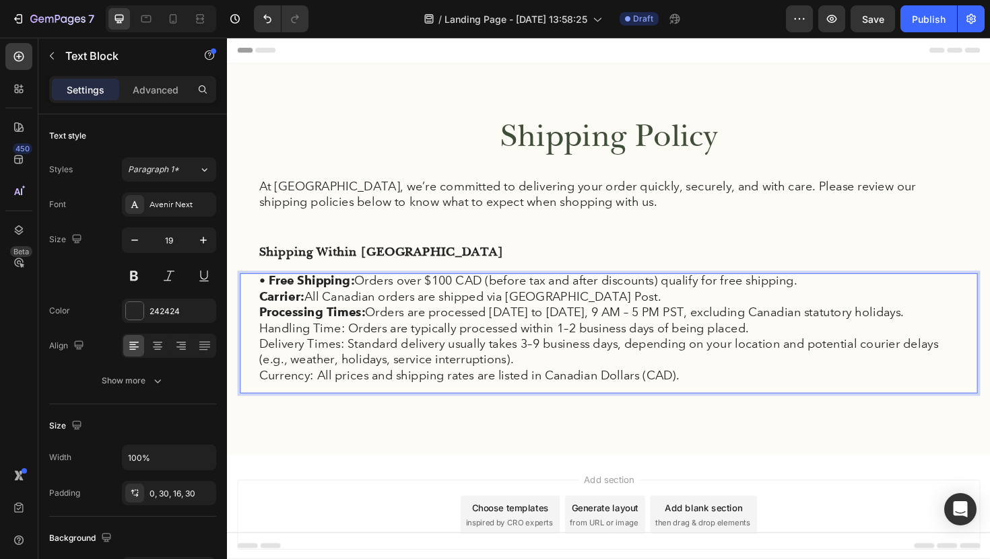
click at [298, 361] on p "Delivery Times: Standard delivery usually takes 3–9 business days, depending on…" at bounding box center [631, 370] width 741 height 33
click at [258, 309] on div "• Free Shipping: Orders over $100 CAD (before tax and after discounts) qualify …" at bounding box center [630, 350] width 781 height 127
click at [285, 341] on p "Handling Time: Orders are typically processed within 1–2 business days of being…" at bounding box center [631, 346] width 741 height 17
click at [259, 331] on div "• Free Shipping: Orders over $100 CAD (before tax and after discounts) qualify …" at bounding box center [630, 350] width 781 height 127
click at [269, 329] on strong "•Processing Times:" at bounding box center [320, 328] width 119 height 15
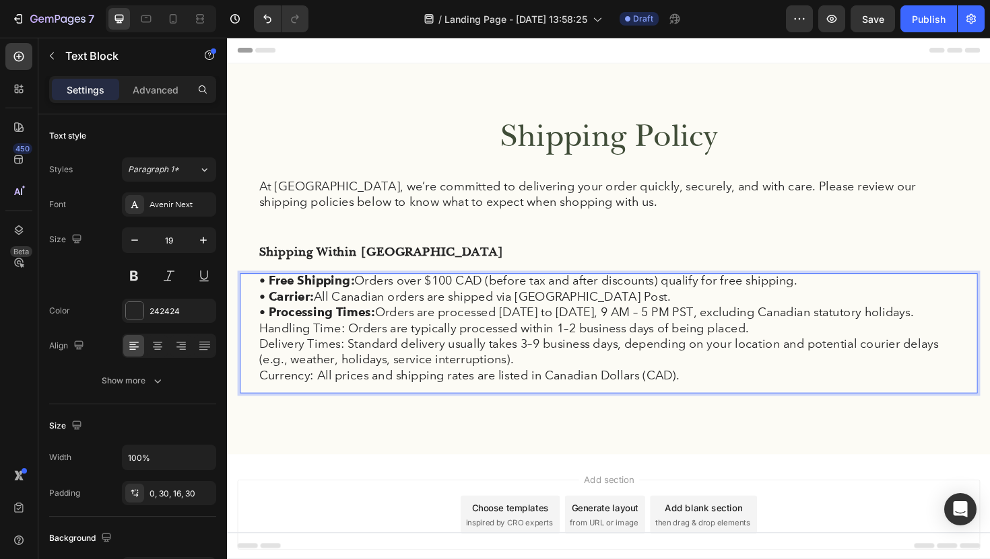
click at [259, 331] on div "• Free Shipping: Orders over $100 CAD (before tax and after discounts) qualify …" at bounding box center [630, 350] width 781 height 127
click at [406, 378] on p "Delivery Times: Standard delivery usually takes 3–9 business days, depending on…" at bounding box center [631, 370] width 741 height 33
click at [261, 345] on p "Handling Time: Orders are typically processed within 1–2 business days of being…" at bounding box center [631, 346] width 741 height 17
click at [269, 349] on p "•Handling Time: Orders are typically processed within 1–2 business days of bein…" at bounding box center [631, 346] width 741 height 17
click at [262, 346] on p "• Handling Time: Orders are typically processed within 1–2 business days of bei…" at bounding box center [631, 346] width 741 height 17
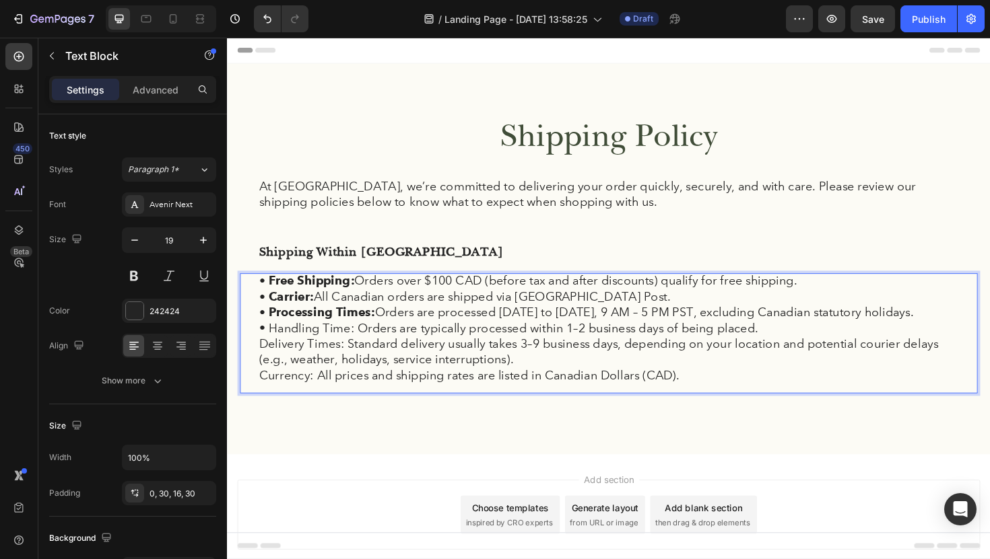
click at [270, 367] on p "Delivery Times: Standard delivery usually takes 3–9 business days, depending on…" at bounding box center [631, 370] width 741 height 33
click at [259, 367] on div "• Free Shipping: Orders over $100 CAD (before tax and after discounts) qualify …" at bounding box center [630, 350] width 781 height 127
click at [267, 364] on p "•Delivery Times: Standard delivery usually takes 3–9 business days, depending o…" at bounding box center [631, 370] width 741 height 33
click at [261, 365] on p "• Delivery Times: Standard delivery usually takes 3–9 business days, depending …" at bounding box center [631, 370] width 741 height 33
click at [258, 394] on div "• Free Shipping: Orders over $100 CAD (before tax and after discounts) qualify …" at bounding box center [630, 350] width 781 height 127
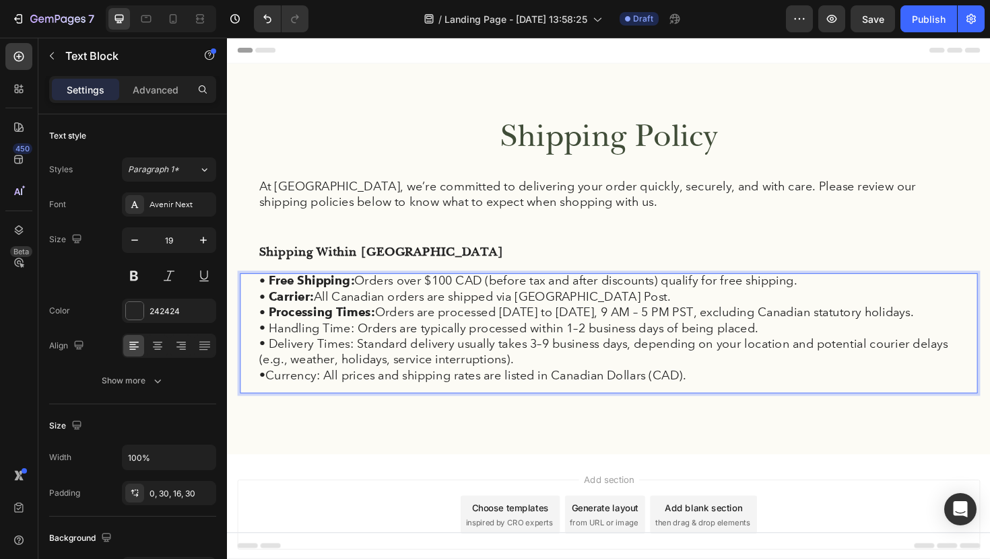
click at [265, 397] on p "•Currency: All prices and shipping rates are listed in Canadian Dollars (CAD)." at bounding box center [631, 396] width 741 height 17
click at [262, 400] on p "• Currency: All prices and shipping rates are listed in Canadian Dollars (CAD)." at bounding box center [631, 396] width 741 height 17
click at [341, 389] on p "• Currency: All prices and shipping rates are listed in Canadian Dollars (CAD)." at bounding box center [631, 396] width 741 height 17
drag, startPoint x: 332, startPoint y: 397, endPoint x: 269, endPoint y: 399, distance: 62.6
click at [269, 399] on p "• Currency: All prices and shipping rates are listed in Canadian Dollars (CAD)." at bounding box center [631, 396] width 741 height 17
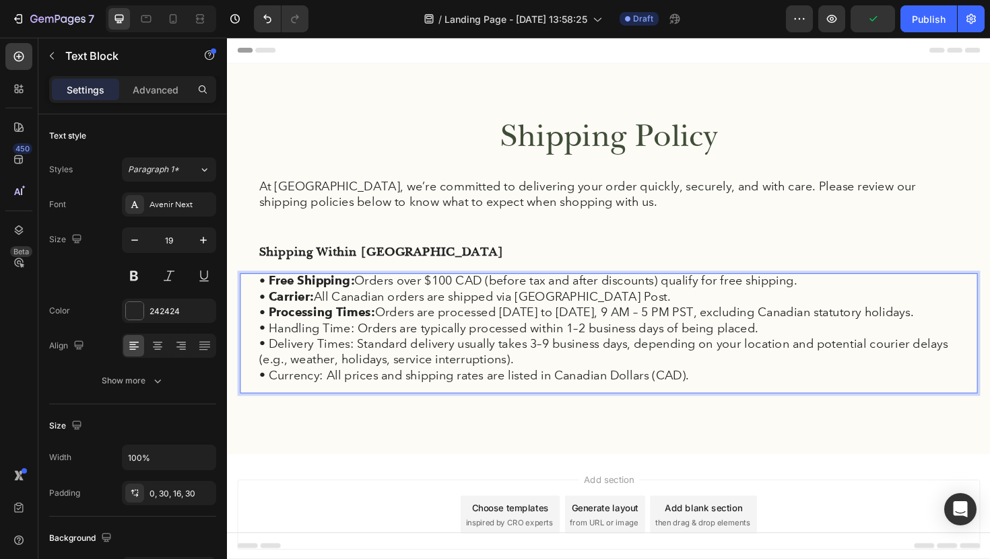
click at [333, 376] on p "• Delivery Times: Standard delivery usually takes 3–9 business days, depending …" at bounding box center [631, 370] width 741 height 33
drag, startPoint x: 329, startPoint y: 399, endPoint x: 270, endPoint y: 392, distance: 59.0
click at [270, 392] on p "• Currency: All prices and shipping rates are listed in Canadian Dollars (CAD)." at bounding box center [631, 396] width 741 height 17
click at [298, 399] on p "• Currency: All prices and shipping rates are listed in Canadian Dollars (CAD)." at bounding box center [631, 396] width 741 height 17
drag, startPoint x: 259, startPoint y: 399, endPoint x: 332, endPoint y: 400, distance: 73.4
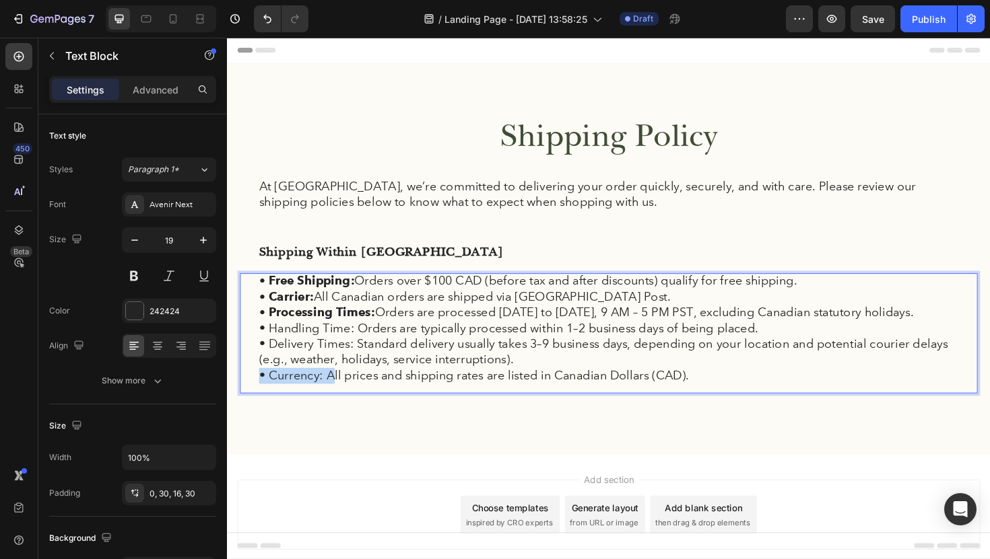
click at [332, 400] on div "• Free Shipping: Orders over $100 CAD (before tax and after discounts) qualify …" at bounding box center [630, 350] width 781 height 127
click at [324, 397] on p "• Currency: All prices and shipping rates are listed in Canadian Dollars (CAD)." at bounding box center [631, 396] width 741 height 17
click at [446, 309] on p "• Carrier: All Canadian orders are shipped via Canada Post." at bounding box center [631, 312] width 741 height 17
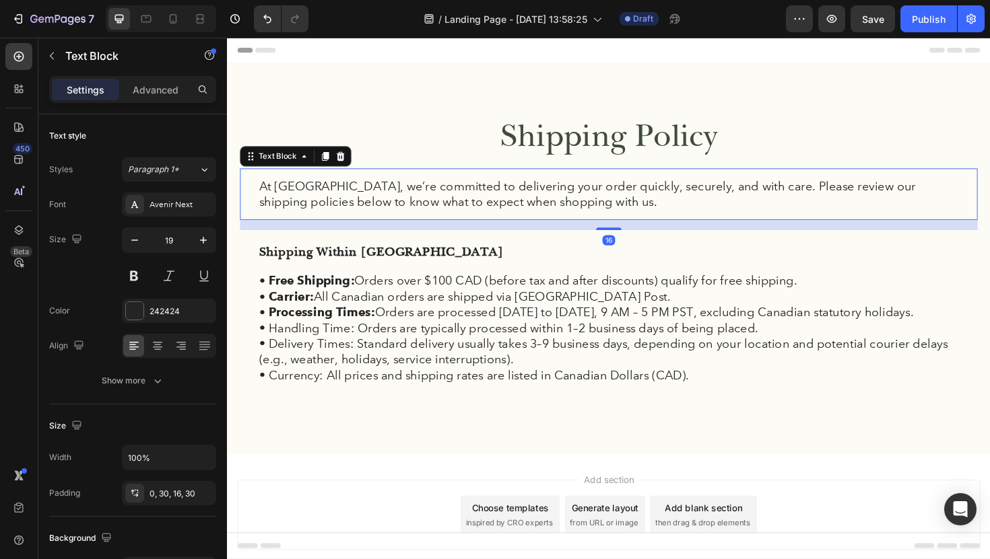
click at [444, 191] on p "At FermaVita, we’re committed to delivering your order quickly, securely, and w…" at bounding box center [631, 203] width 741 height 33
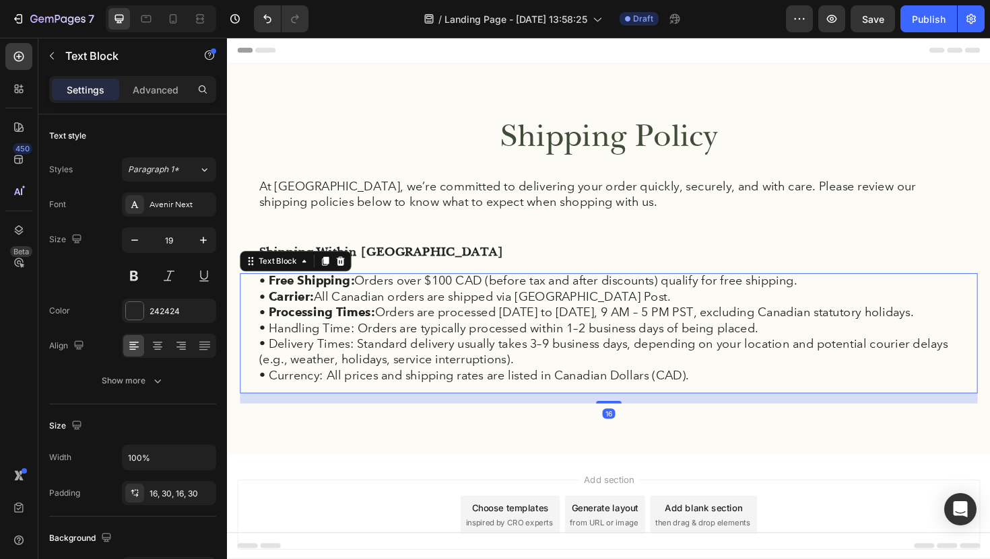
click at [484, 312] on p "• Carrier: All Canadian orders are shipped via Canada Post." at bounding box center [631, 312] width 741 height 17
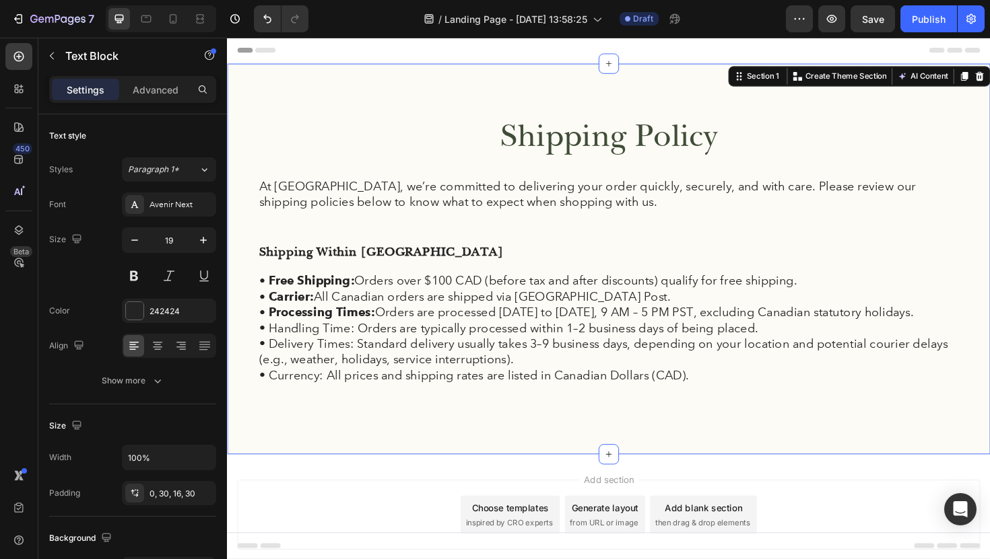
click at [481, 99] on div "Shipping Policy Heading At FermaVita, we’re committed to delivering your order …" at bounding box center [631, 272] width 808 height 414
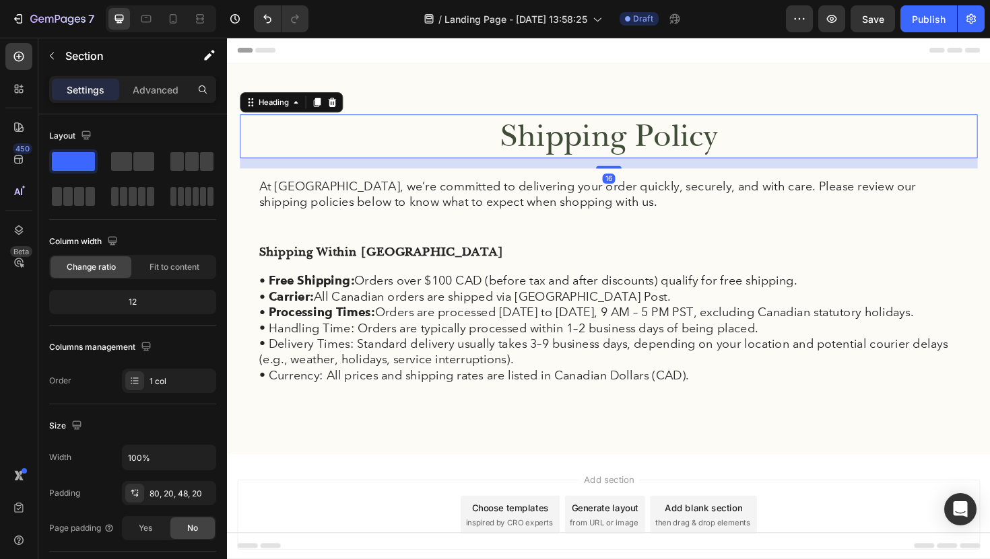
click at [588, 143] on p "Shipping Policy" at bounding box center [631, 143] width 778 height 44
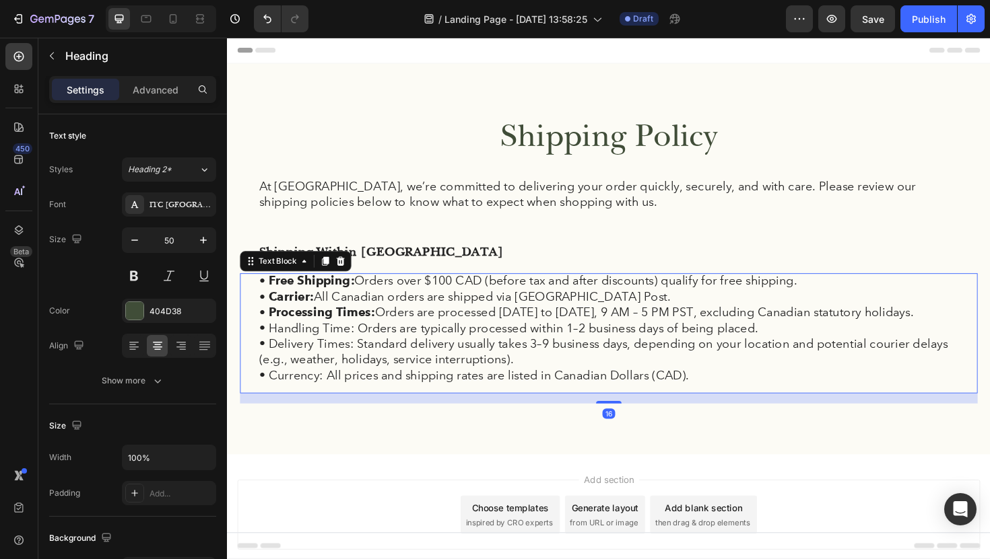
click at [472, 320] on p "• Carrier: All Canadian orders are shipped via Canada Post." at bounding box center [631, 312] width 741 height 17
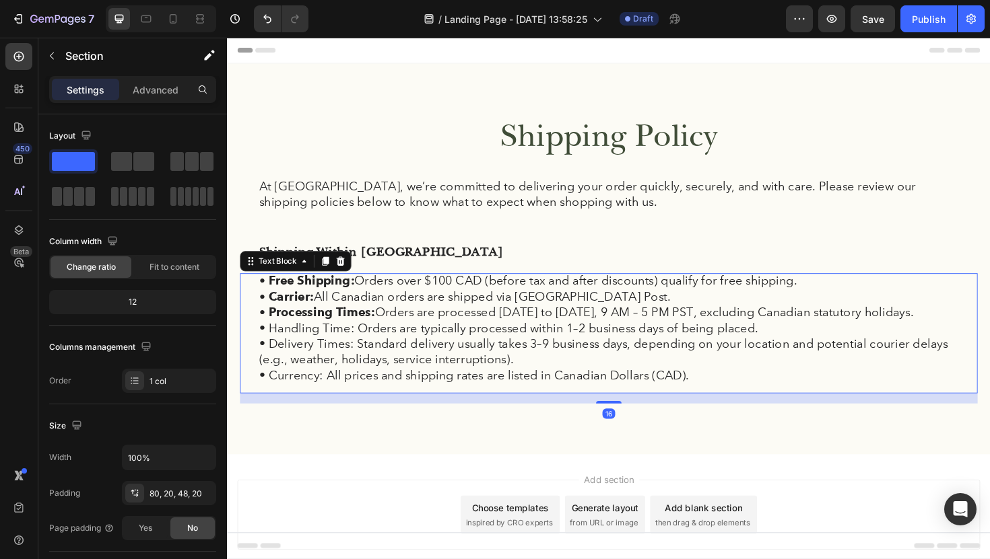
click at [421, 445] on div "Shipping Policy Heading At FermaVita, we’re committed to delivering your order …" at bounding box center [630, 283] width 781 height 328
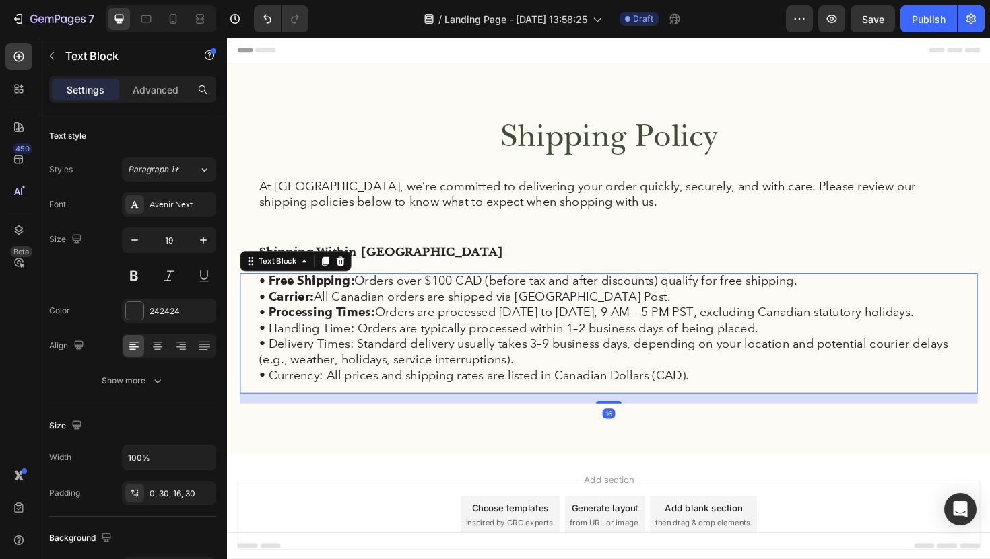
click at [398, 331] on p "• Processing Times: Orders are processed Monday to Friday, 9 AM – 5 PM PST, exc…" at bounding box center [631, 329] width 741 height 17
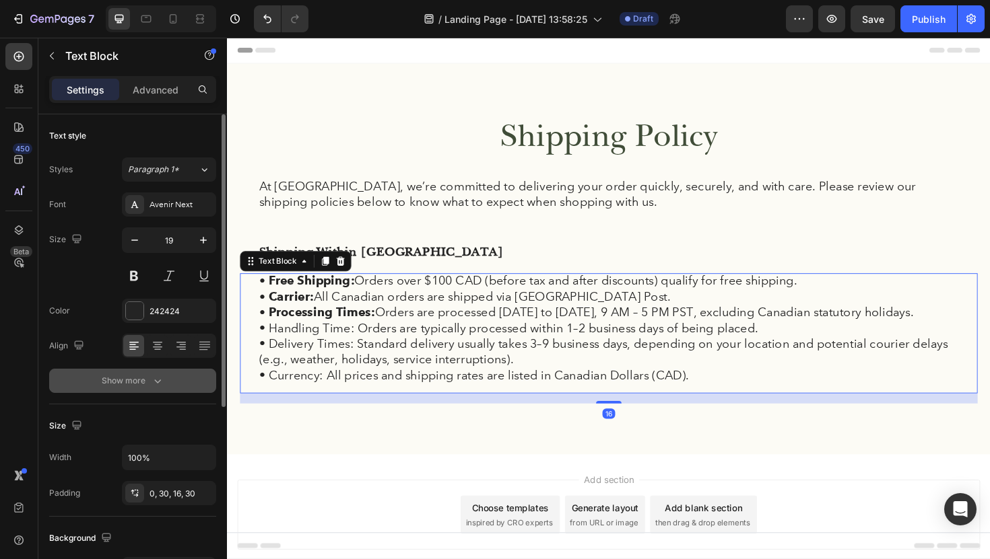
click at [149, 382] on div "Show more" at bounding box center [133, 380] width 63 height 13
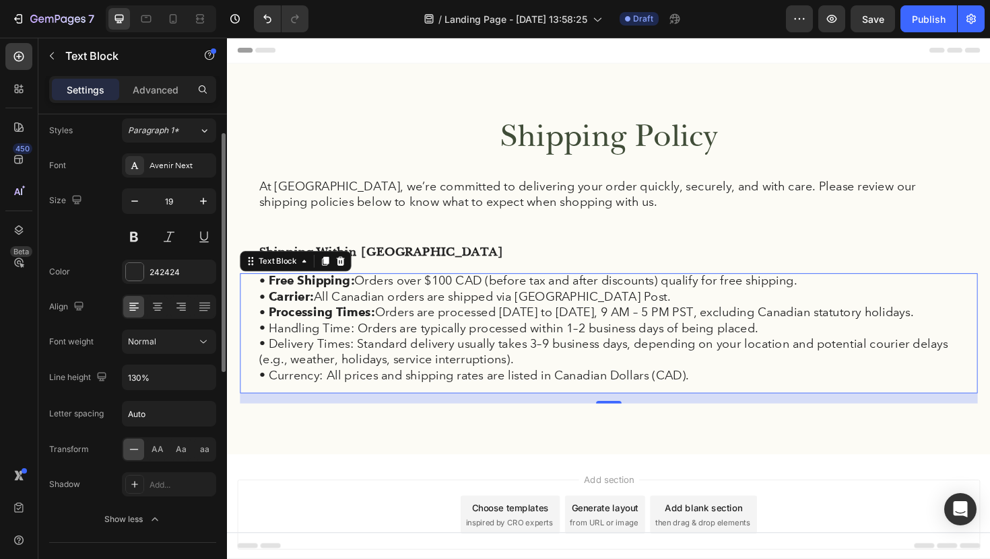
scroll to position [40, 0]
click at [154, 378] on input "130%" at bounding box center [169, 377] width 93 height 24
click at [209, 378] on icon "button" at bounding box center [203, 376] width 13 height 13
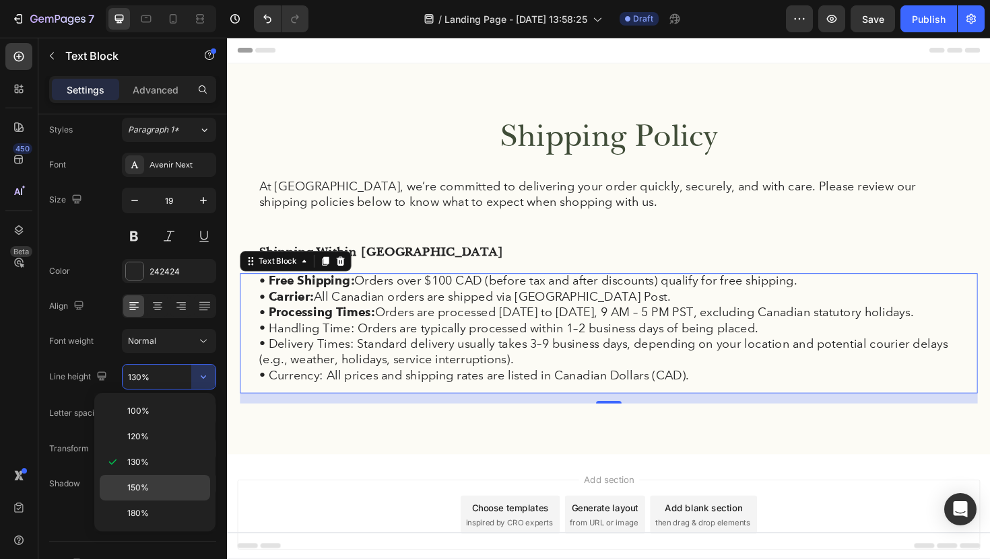
click at [159, 501] on div "150%" at bounding box center [155, 514] width 110 height 26
type input "150%"
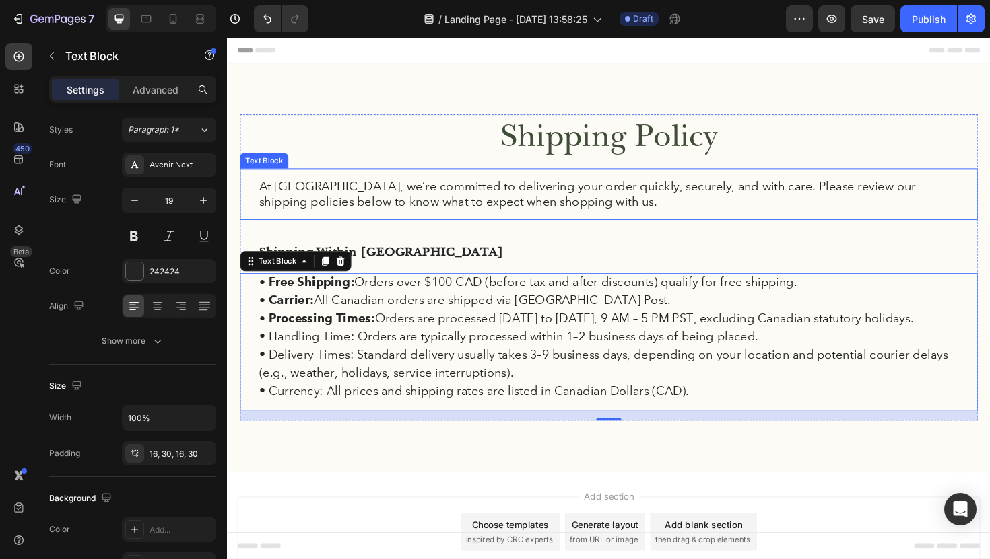
click at [567, 185] on div "At FermaVita, we’re committed to delivering your order quickly, securely, and w…" at bounding box center [630, 203] width 781 height 55
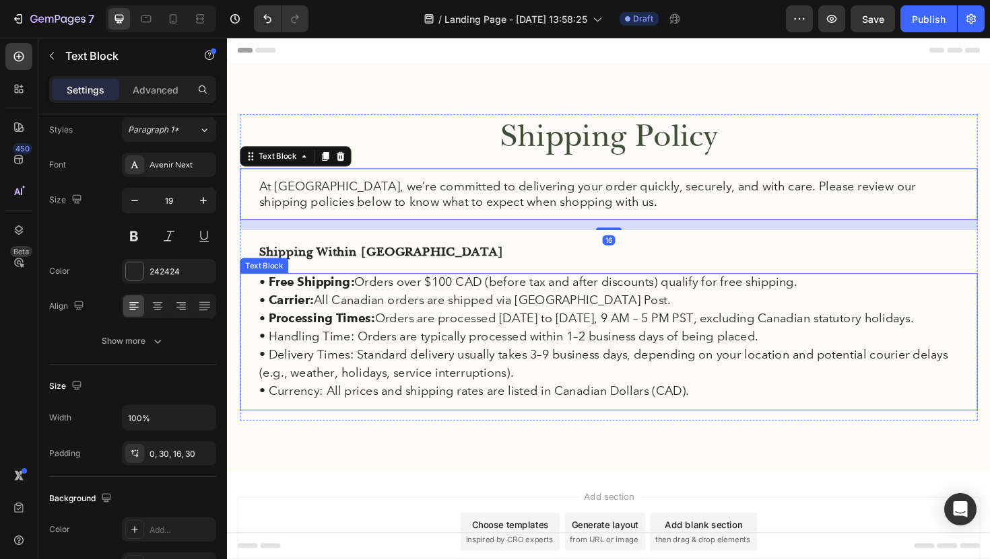
click at [552, 358] on p "• Handling Time: Orders are typically processed within 1–2 business days of bei…" at bounding box center [631, 355] width 741 height 20
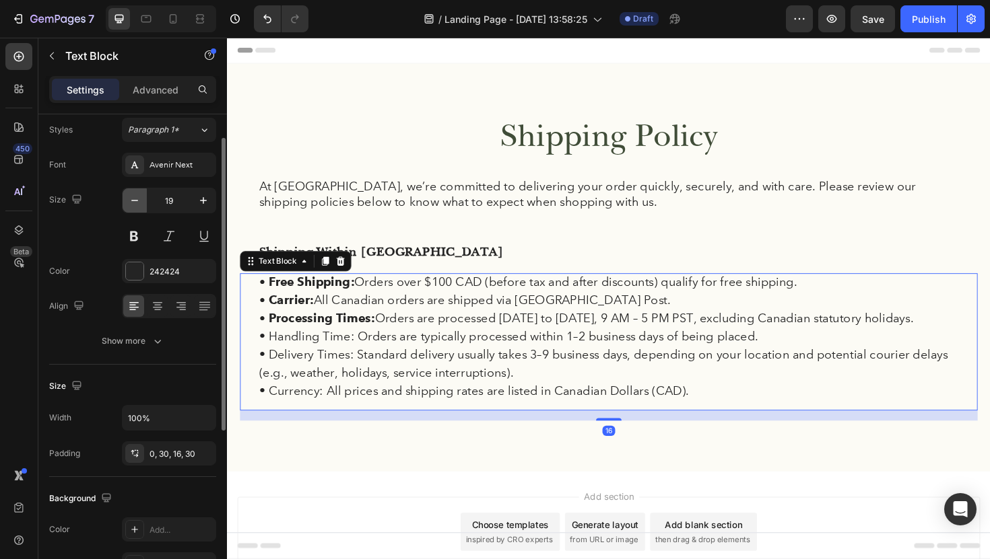
click at [134, 198] on icon "button" at bounding box center [134, 200] width 13 height 13
type input "18"
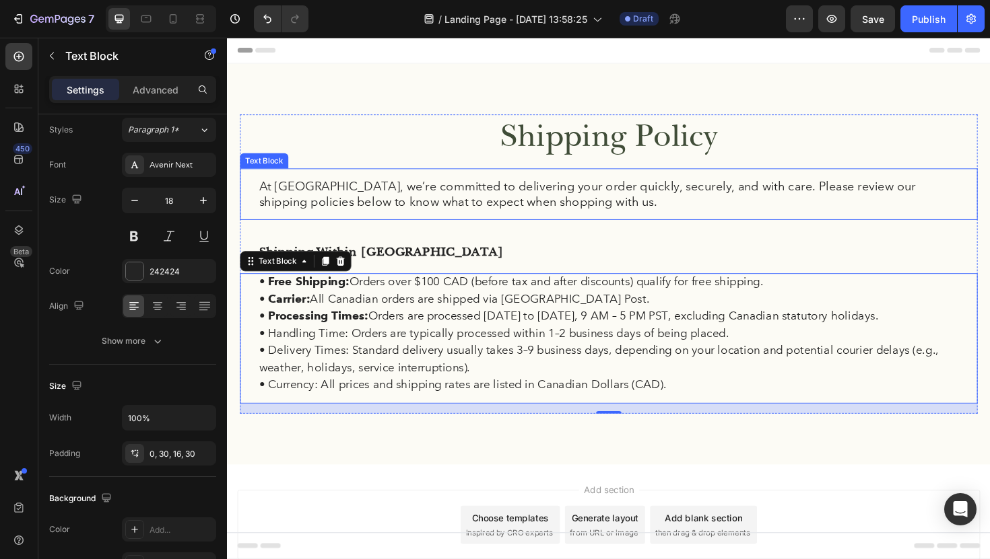
click at [471, 207] on p "At FermaVita, we’re committed to delivering your order quickly, securely, and w…" at bounding box center [631, 203] width 741 height 33
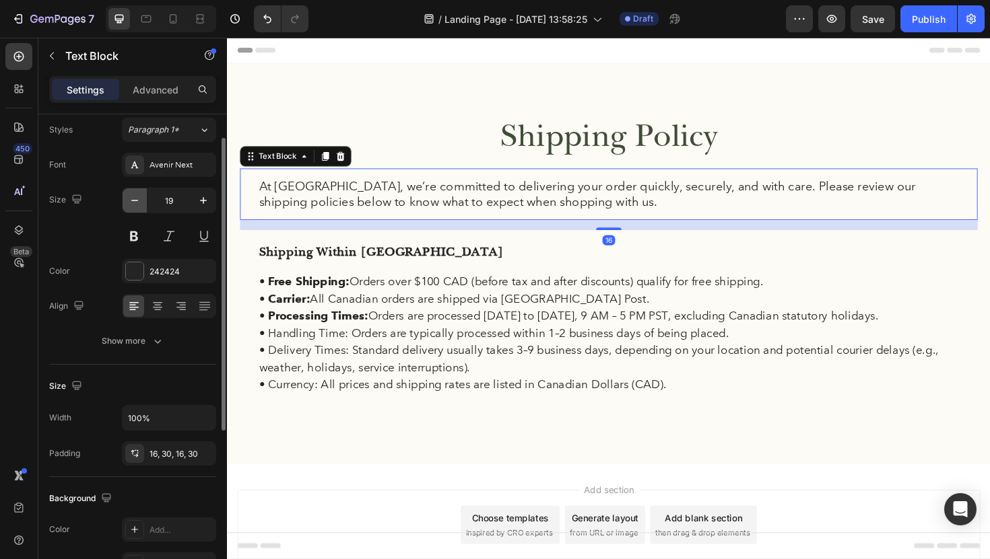
click at [133, 211] on button "button" at bounding box center [135, 200] width 24 height 24
type input "18"
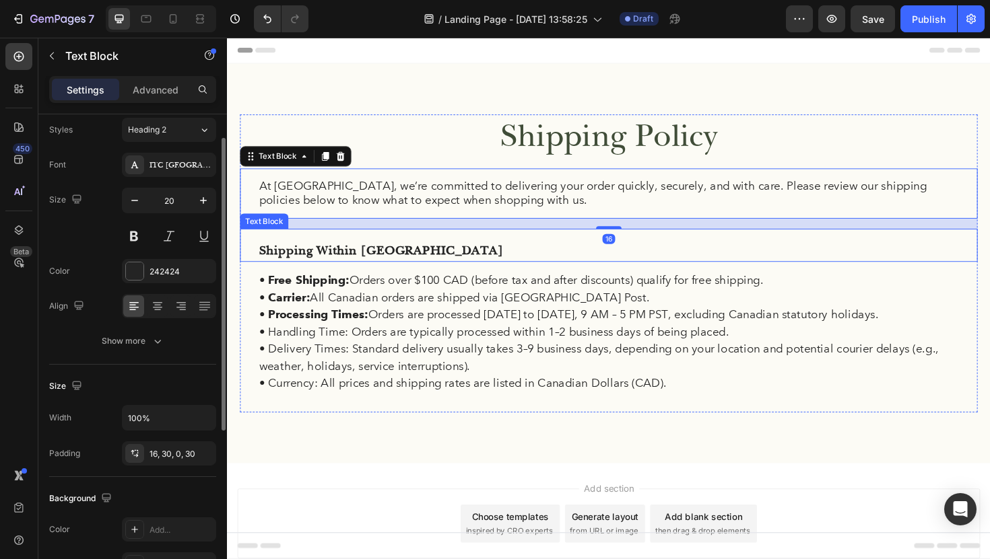
click at [374, 260] on p "Shipping Within Canada" at bounding box center [631, 263] width 741 height 24
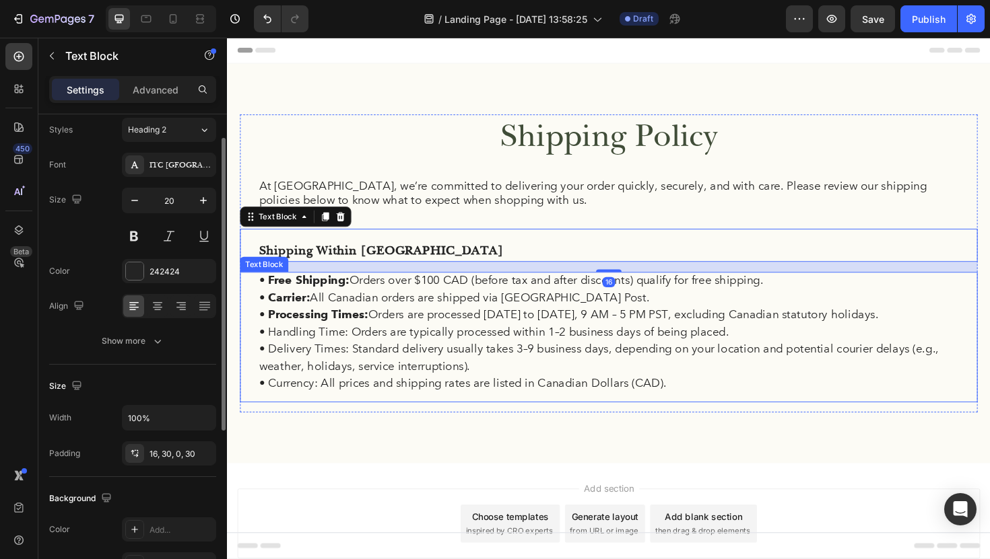
click at [483, 382] on p "• Delivery Times: Standard delivery usually takes 3–9 business days, depending …" at bounding box center [631, 377] width 741 height 36
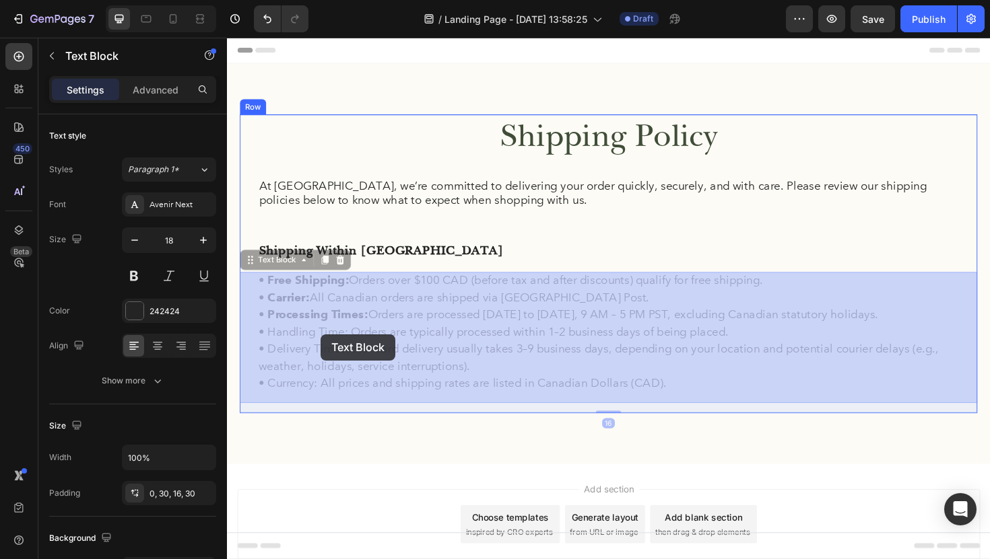
drag, startPoint x: 360, startPoint y: 352, endPoint x: 331, endPoint y: 351, distance: 29.6
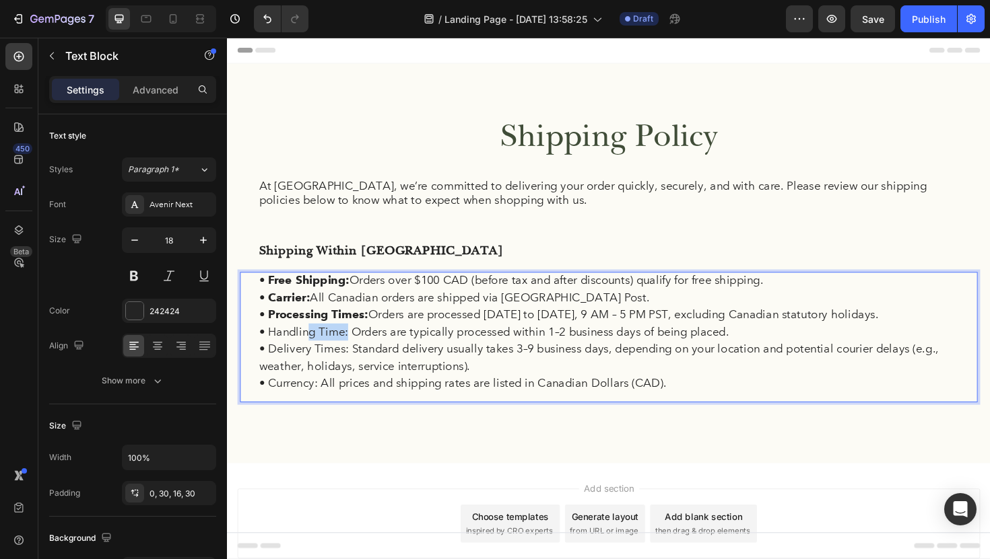
drag, startPoint x: 355, startPoint y: 354, endPoint x: 308, endPoint y: 351, distance: 46.6
click at [308, 351] on p "• Handling Time: Orders are typically processed within 1–2 business days of bei…" at bounding box center [631, 350] width 741 height 18
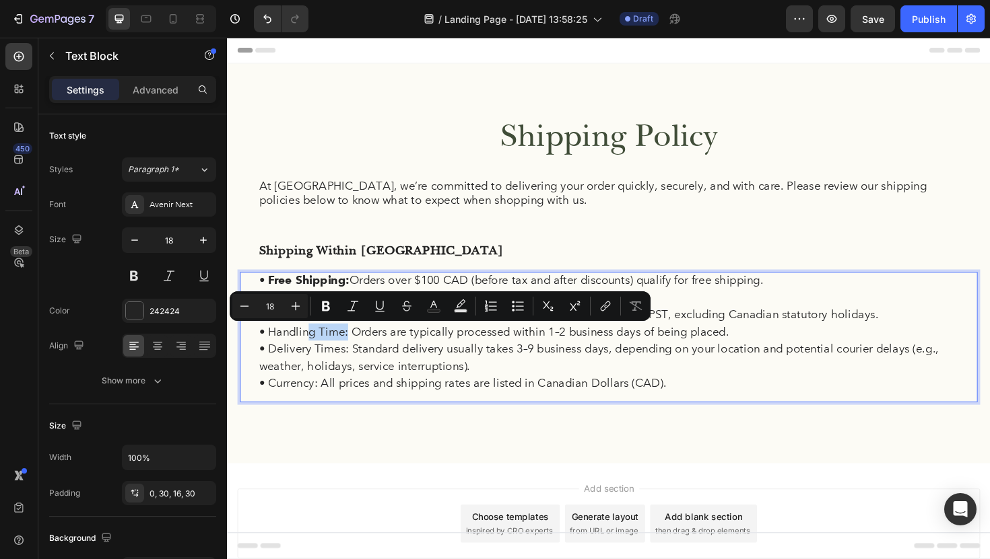
click at [308, 351] on p "• Handling Time: Orders are typically processed within 1–2 business days of bei…" at bounding box center [631, 350] width 741 height 18
drag, startPoint x: 355, startPoint y: 350, endPoint x: 273, endPoint y: 351, distance: 82.8
click at [273, 351] on p "• Handling Time: Orders are typically processed within 1–2 business days of bei…" at bounding box center [631, 350] width 741 height 18
click at [322, 308] on icon "Editor contextual toolbar" at bounding box center [326, 307] width 8 height 10
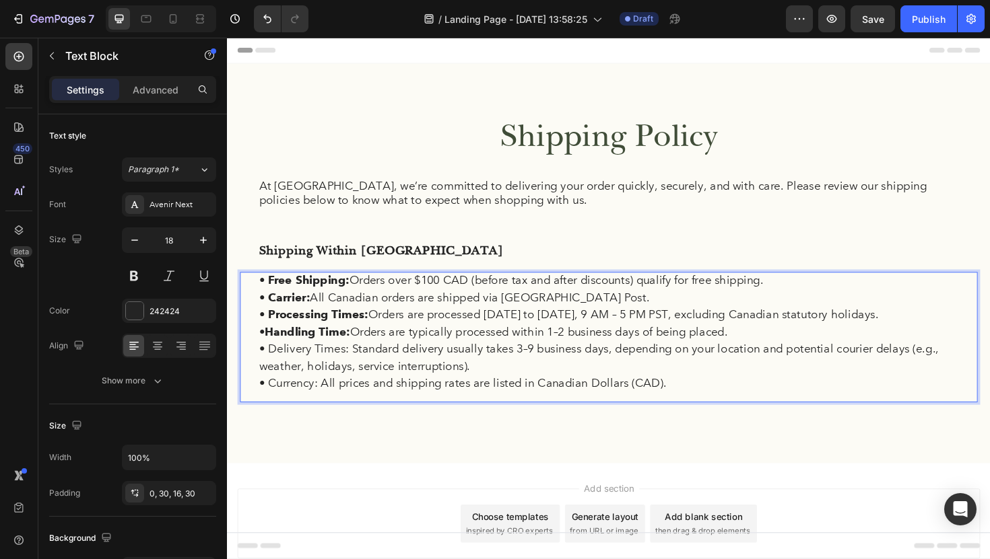
click at [329, 371] on p "• Delivery Times: Standard delivery usually takes 3–9 business days, depending …" at bounding box center [631, 377] width 741 height 36
click at [353, 368] on p "• Delivery Times: Standard delivery usually takes 3–9 business days, depending …" at bounding box center [631, 377] width 741 height 36
drag, startPoint x: 356, startPoint y: 368, endPoint x: 275, endPoint y: 369, distance: 80.8
click at [275, 369] on p "• Delivery Times: Standard delivery usually takes 3–9 business days, depending …" at bounding box center [631, 377] width 741 height 36
click at [288, 363] on p "• Delivery Times: Standard delivery usually takes 3–9 business days, depending …" at bounding box center [631, 377] width 741 height 36
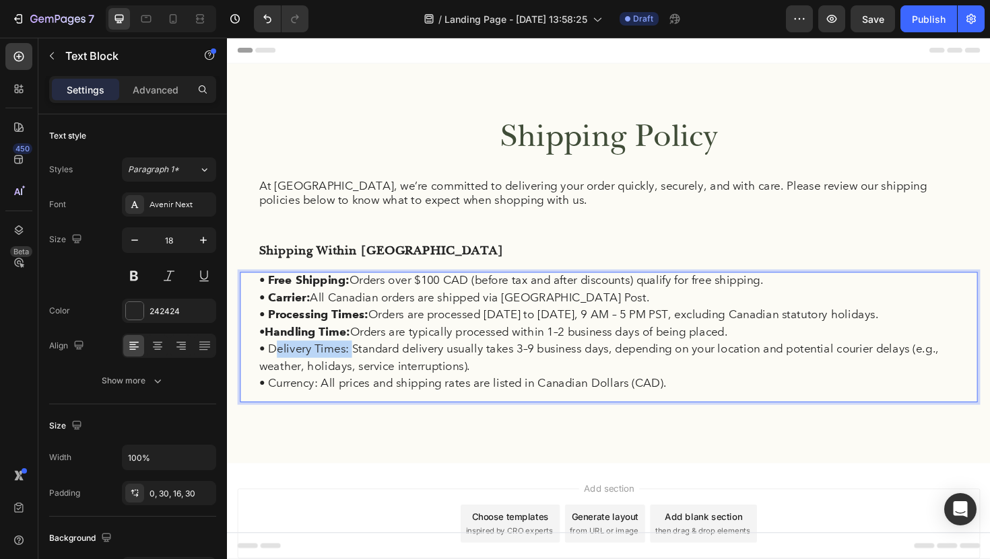
drag, startPoint x: 275, startPoint y: 367, endPoint x: 356, endPoint y: 372, distance: 81.6
click at [356, 372] on p "• Delivery Times: Standard delivery usually takes 3–9 business days, depending …" at bounding box center [631, 377] width 741 height 36
drag, startPoint x: 357, startPoint y: 372, endPoint x: 274, endPoint y: 369, distance: 83.5
click at [274, 369] on p "• Delivery Times: Standard delivery usually takes 3–9 business days, depending …" at bounding box center [631, 377] width 741 height 36
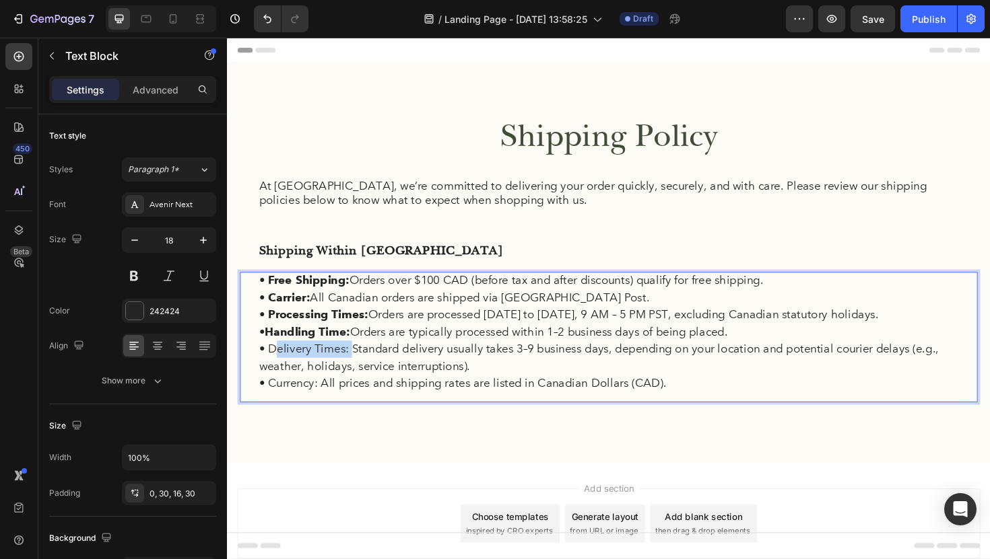
click at [274, 369] on p "• Delivery Times: Standard delivery usually takes 3–9 business days, depending …" at bounding box center [631, 377] width 741 height 36
drag, startPoint x: 275, startPoint y: 368, endPoint x: 357, endPoint y: 369, distance: 82.8
click at [357, 369] on p "• Delivery Times: Standard delivery usually takes 3–9 business days, depending …" at bounding box center [631, 377] width 741 height 36
drag, startPoint x: 357, startPoint y: 369, endPoint x: 280, endPoint y: 375, distance: 77.7
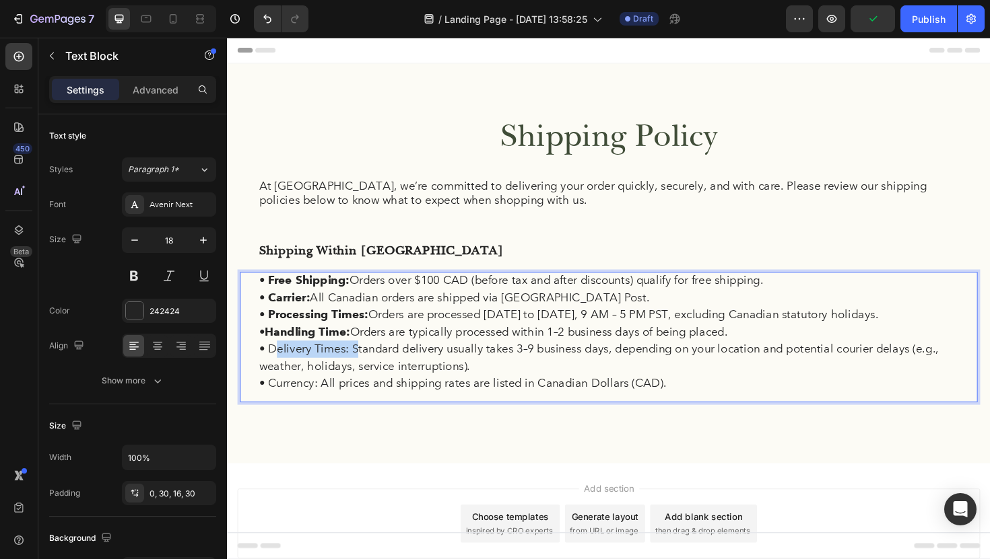
click at [280, 375] on p "• Delivery Times: Standard delivery usually takes 3–9 business days, depending …" at bounding box center [631, 377] width 741 height 36
click at [283, 375] on p "• Delivery Times: Standard delivery usually takes 3–9 business days, depending …" at bounding box center [631, 377] width 741 height 36
drag, startPoint x: 355, startPoint y: 370, endPoint x: 265, endPoint y: 368, distance: 90.2
click at [265, 368] on p "• Delivery Times: Standard delivery usually takes 3–9 business days, depending …" at bounding box center [631, 377] width 741 height 36
click at [291, 368] on p "• Delivery Times: Standard delivery usually takes 3–9 business days, depending …" at bounding box center [631, 377] width 741 height 36
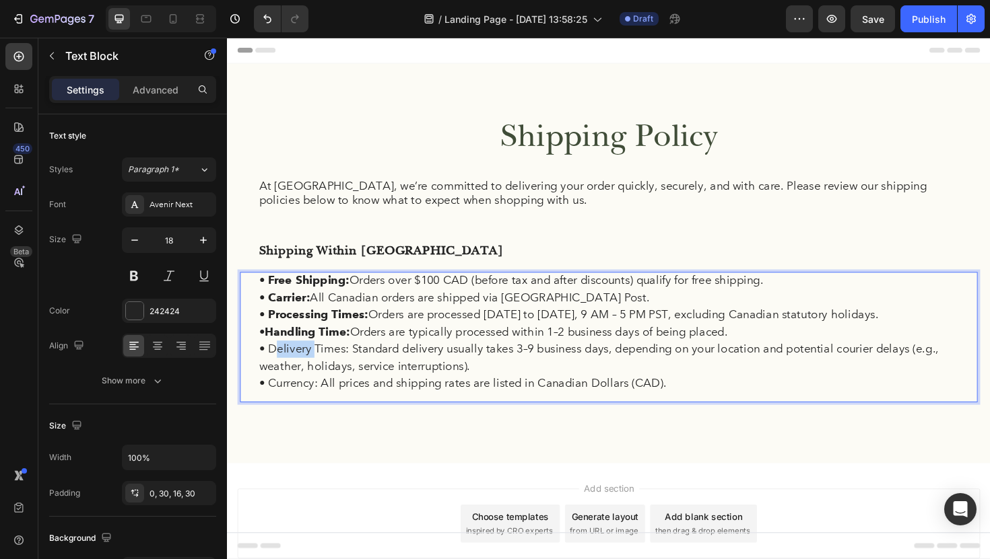
click at [291, 368] on p "• Delivery Times: Standard delivery usually takes 3–9 business days, depending …" at bounding box center [631, 377] width 741 height 36
click at [331, 368] on p "• Delivery Times: Standard delivery usually takes 3–9 business days, depending …" at bounding box center [631, 377] width 741 height 36
click at [353, 368] on p "• Delivery Times: Standard delivery usually takes 3–9 business days, depending …" at bounding box center [631, 377] width 741 height 36
click at [395, 203] on p "At FermaVita, we’re committed to delivering your order quickly, securely, and w…" at bounding box center [631, 203] width 741 height 32
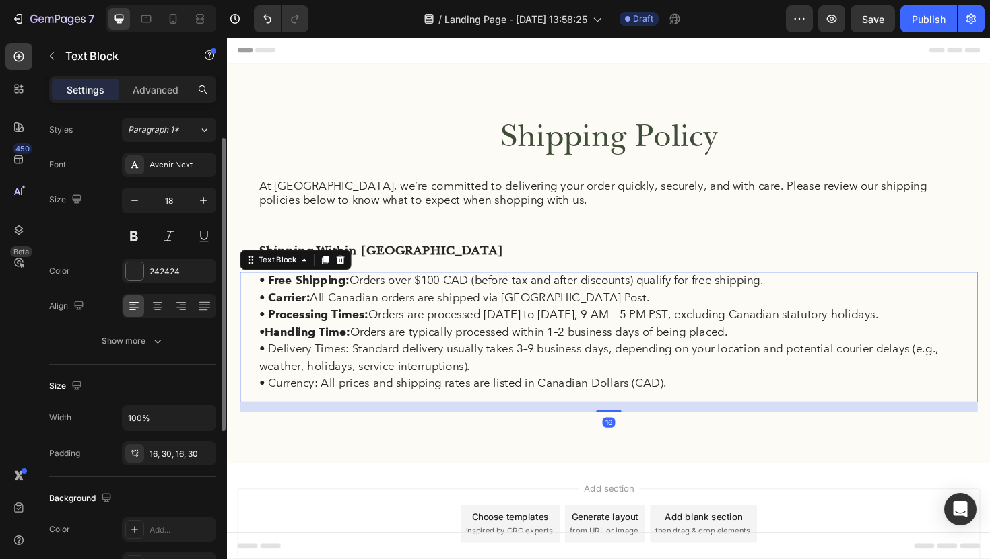
click at [344, 351] on strong "Handling Time:" at bounding box center [312, 349] width 90 height 15
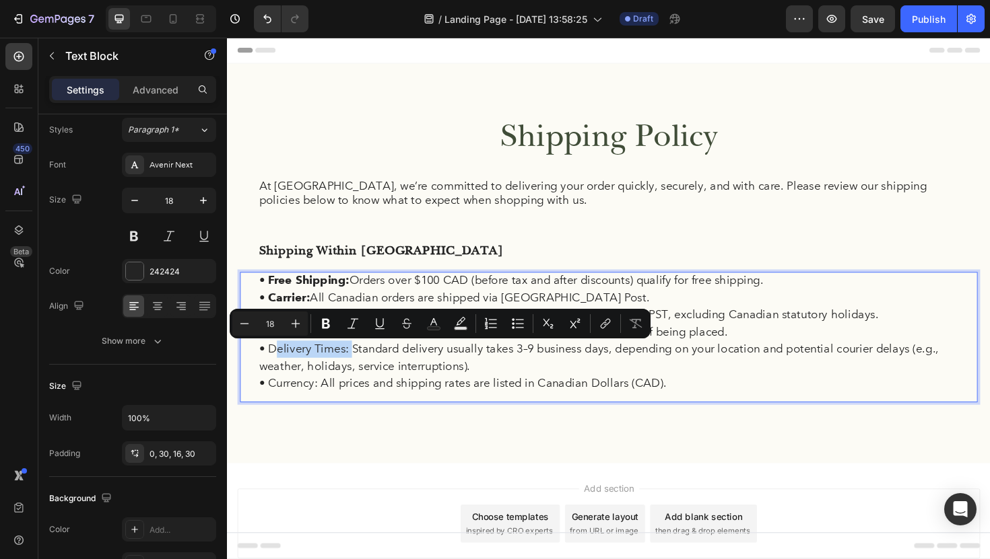
drag, startPoint x: 355, startPoint y: 372, endPoint x: 275, endPoint y: 371, distance: 80.8
click at [331, 324] on icon "Editor contextual toolbar" at bounding box center [325, 323] width 13 height 13
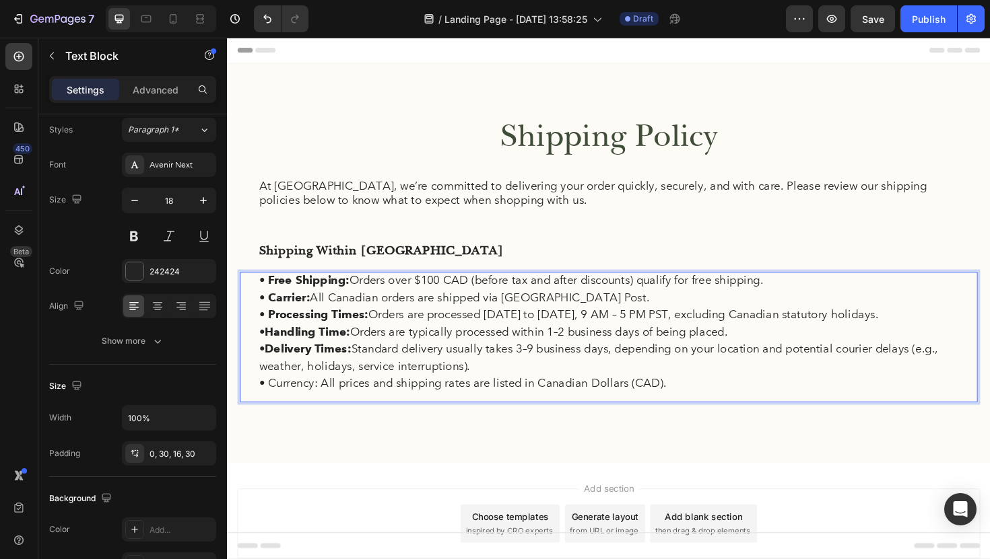
click at [335, 418] on div "• Free Shipping: Orders over $100 CAD (before tax and after discounts) qualify …" at bounding box center [630, 355] width 781 height 138
drag, startPoint x: 324, startPoint y: 407, endPoint x: 276, endPoint y: 408, distance: 48.5
click at [276, 408] on p "• Currency: All prices and shipping rates are listed in Canadian Dollars (CAD)." at bounding box center [631, 404] width 741 height 18
drag, startPoint x: 276, startPoint y: 408, endPoint x: 329, endPoint y: 409, distance: 53.2
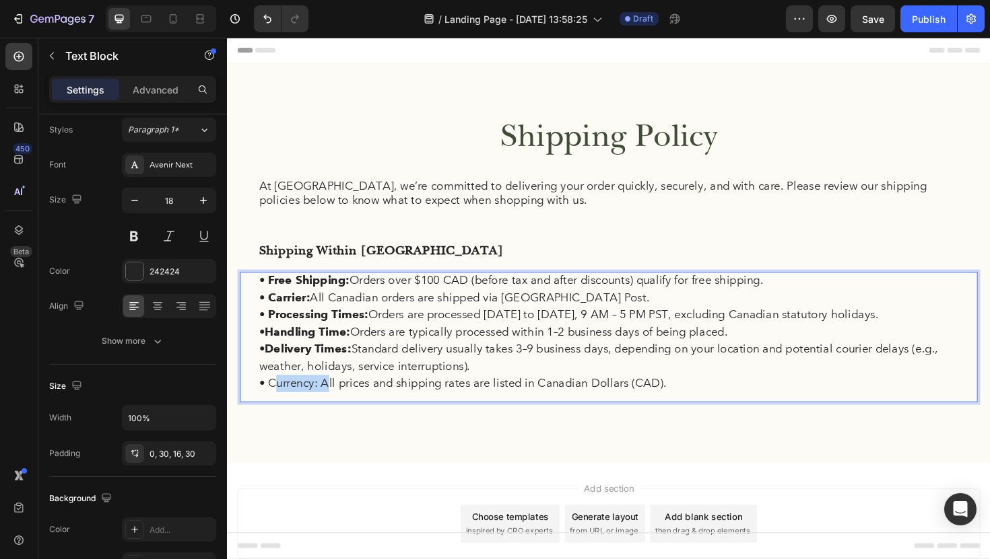
click at [329, 409] on p "• Currency: All prices and shipping rates are listed in Canadian Dollars (CAD)." at bounding box center [631, 404] width 741 height 18
click at [333, 407] on p "• Currency: All prices and shipping rates are listed in Canadian Dollars (CAD)." at bounding box center [631, 404] width 741 height 18
click at [371, 213] on p "At FermaVita, we’re committed to delivering your order quickly, securely, and w…" at bounding box center [631, 203] width 741 height 32
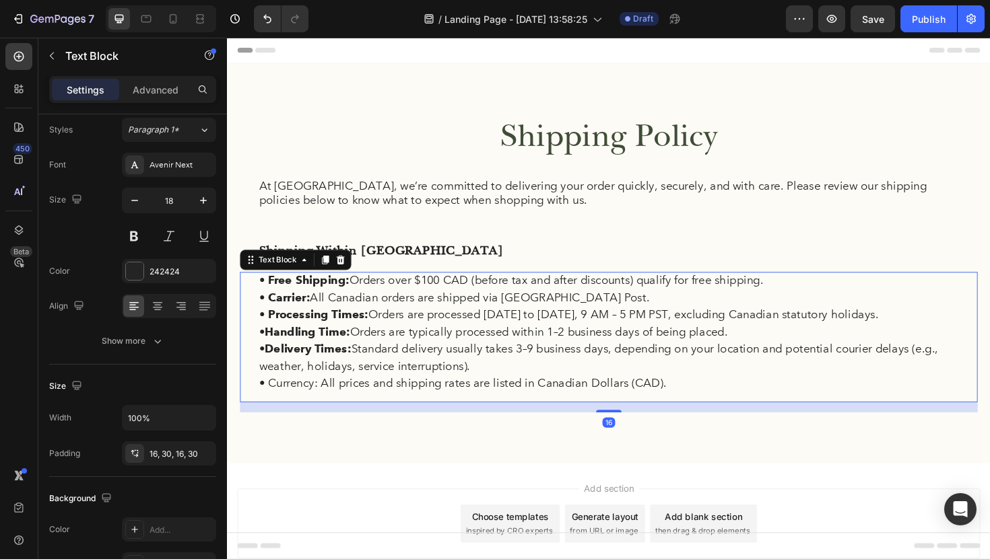
click at [329, 417] on div "• Free Shipping: Orders over $100 CAD (before tax and after discounts) qualify …" at bounding box center [630, 355] width 781 height 138
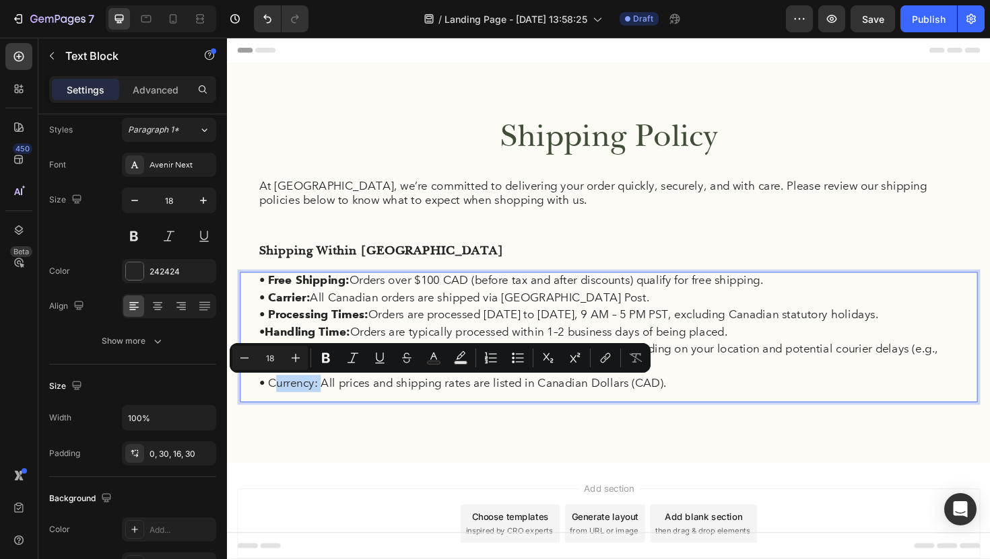
drag, startPoint x: 325, startPoint y: 407, endPoint x: 275, endPoint y: 409, distance: 49.9
click at [275, 409] on p "• Currency: All prices and shipping rates are listed in Canadian Dollars (CAD)." at bounding box center [631, 404] width 741 height 18
click at [325, 362] on icon "Editor contextual toolbar" at bounding box center [326, 358] width 8 height 10
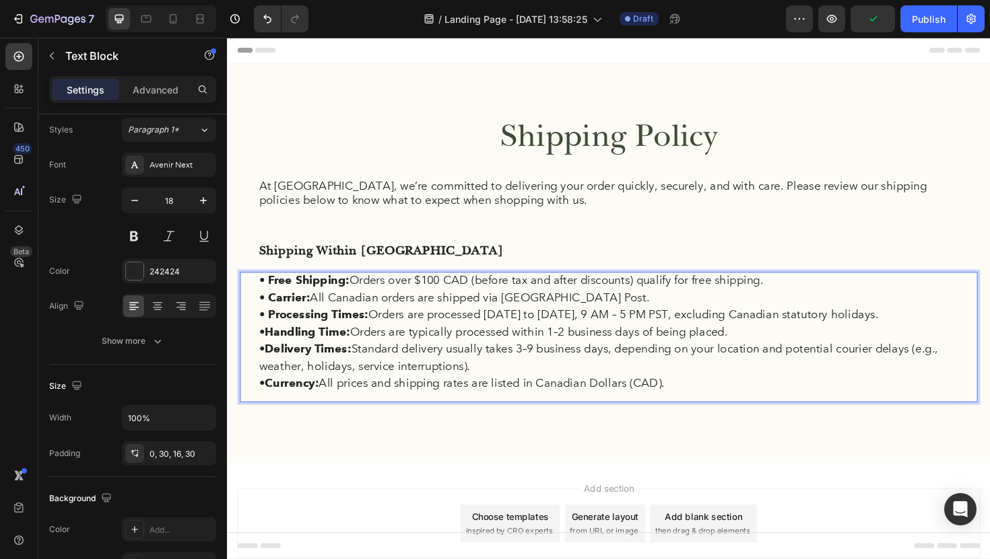
click at [459, 306] on p "• Carrier: All Canadian orders are shipped via Canada Post." at bounding box center [631, 313] width 741 height 18
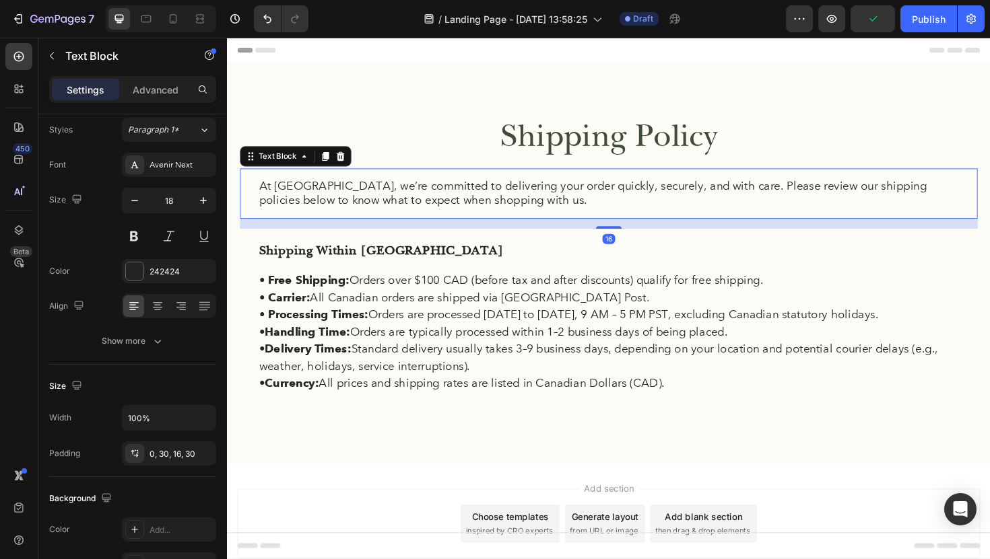
click at [549, 209] on p "At FermaVita, we’re committed to delivering your order quickly, securely, and w…" at bounding box center [631, 203] width 741 height 32
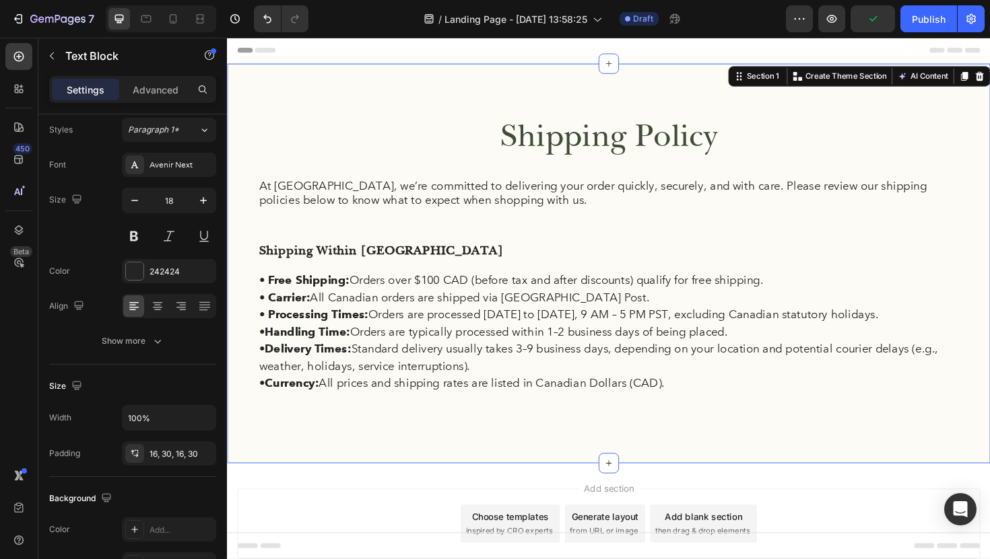
click at [526, 95] on div "Shipping Policy Heading At FermaVita, we’re committed to delivering your order …" at bounding box center [631, 276] width 808 height 423
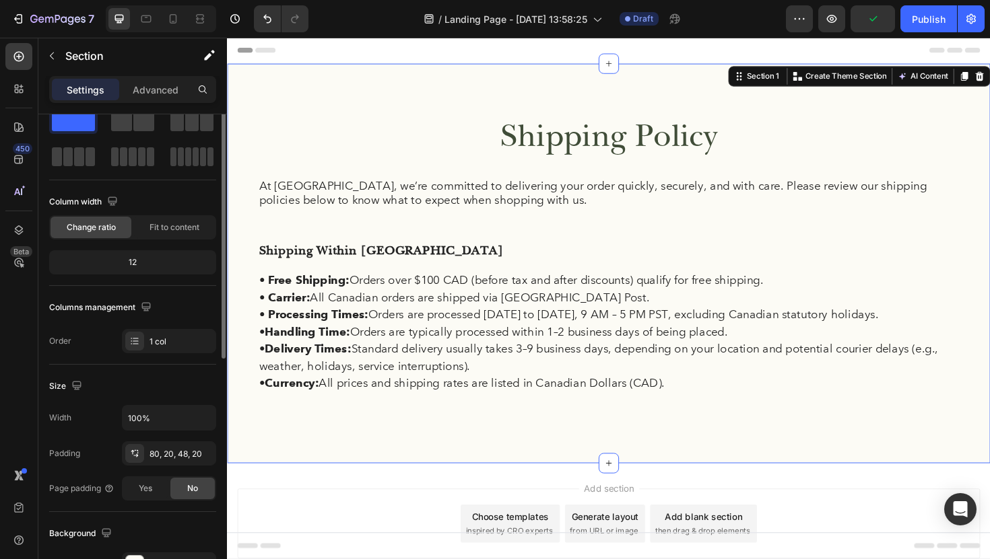
scroll to position [0, 0]
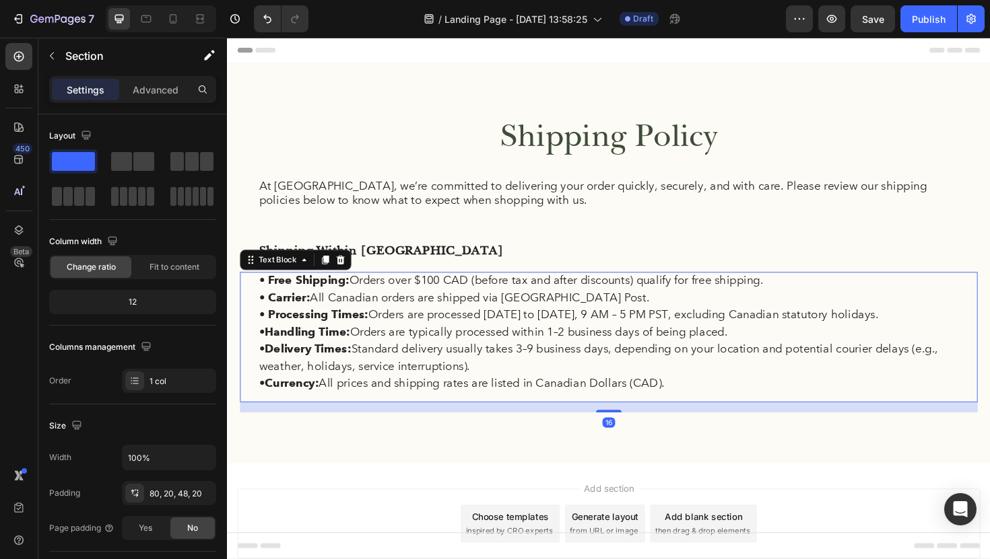
click at [549, 331] on p "• Processing Times: Orders are processed Monday to Friday, 9 AM – 5 PM PST, exc…" at bounding box center [631, 331] width 741 height 18
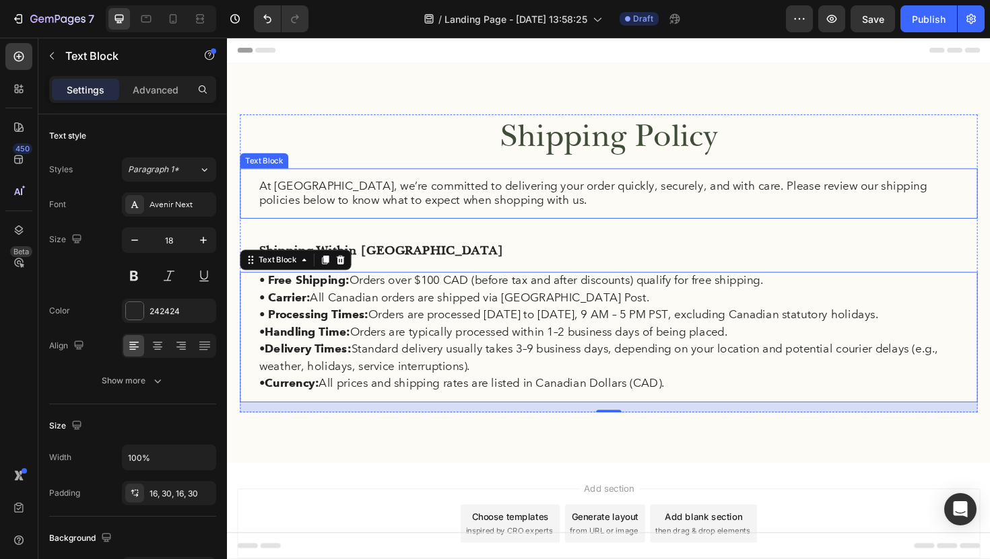
click at [345, 196] on p "At FermaVita, we’re committed to delivering your order quickly, securely, and w…" at bounding box center [631, 203] width 741 height 32
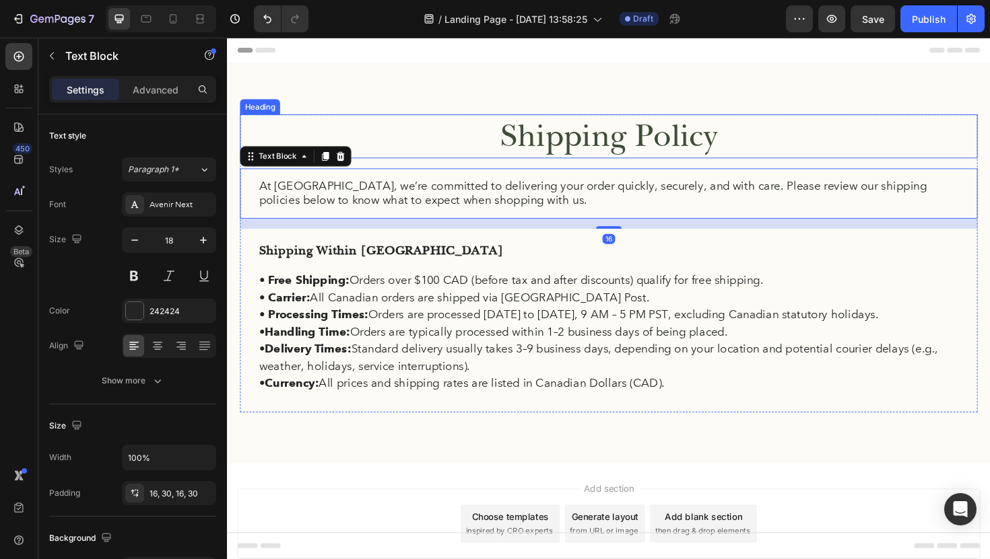
click at [479, 145] on p "Shipping Policy" at bounding box center [631, 143] width 778 height 44
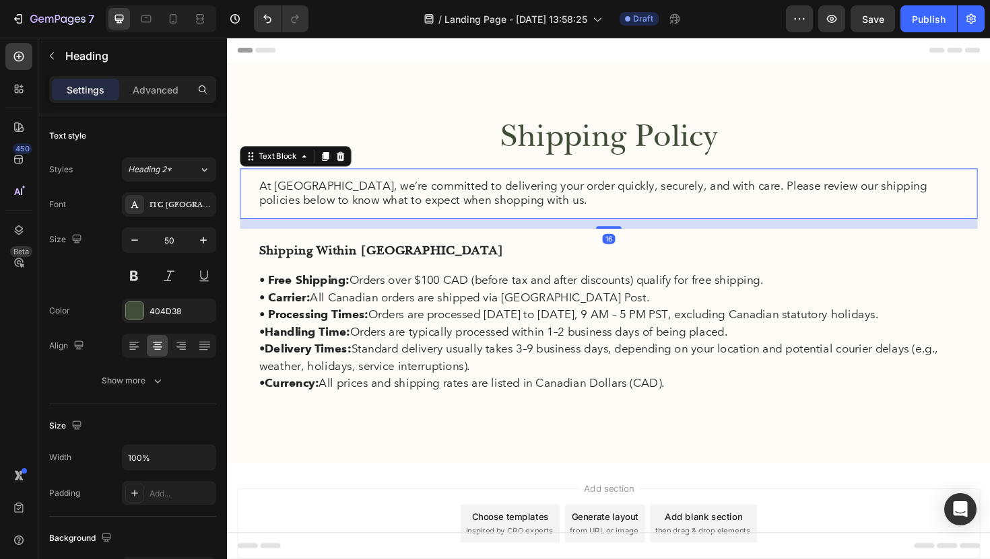
click at [431, 195] on p "At FermaVita, we’re committed to delivering your order quickly, securely, and w…" at bounding box center [631, 203] width 741 height 32
click at [161, 312] on div "242424" at bounding box center [168, 312] width 39 height 12
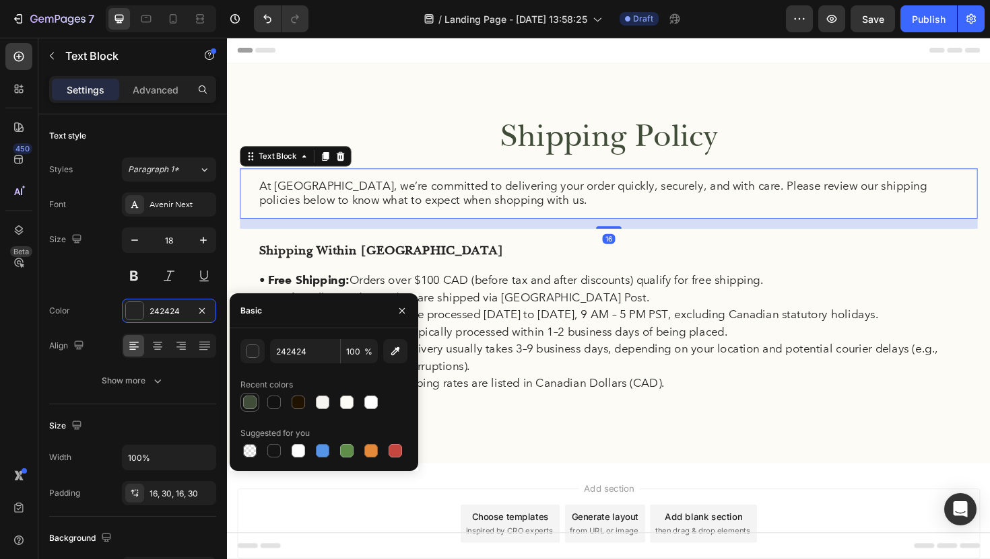
click at [255, 403] on div at bounding box center [249, 402] width 13 height 13
type input "404D38"
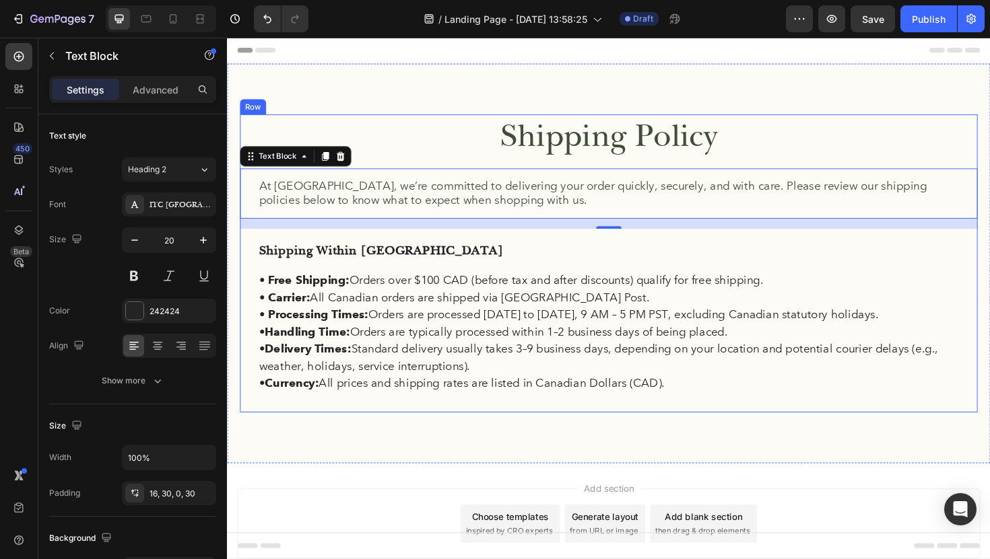
click at [434, 270] on p "Shipping Within Canada" at bounding box center [631, 263] width 741 height 24
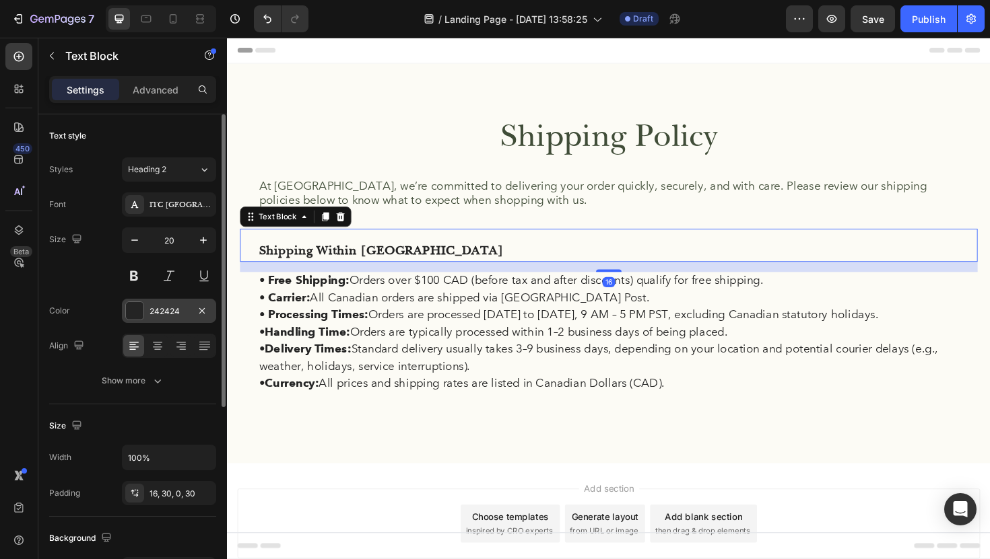
click at [132, 312] on div at bounding box center [135, 311] width 18 height 18
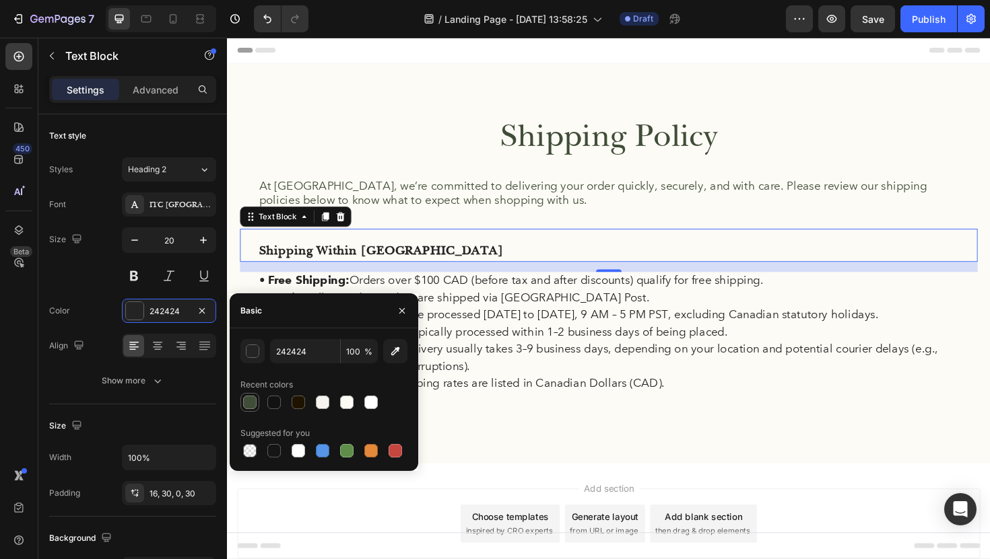
click at [251, 403] on div at bounding box center [249, 402] width 13 height 13
type input "404D38"
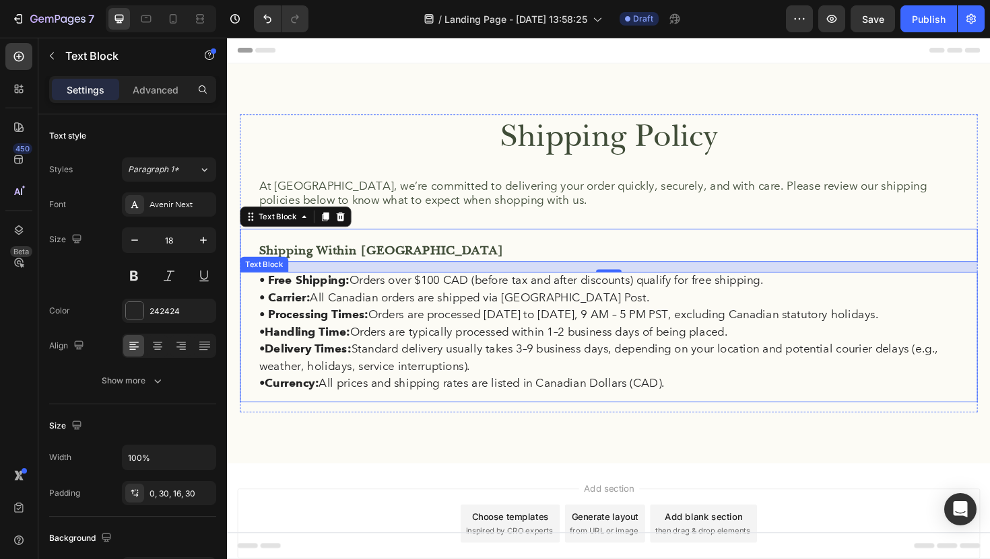
click at [484, 335] on p "• Processing Times: Orders are processed Monday to Friday, 9 AM – 5 PM PST, exc…" at bounding box center [631, 331] width 741 height 18
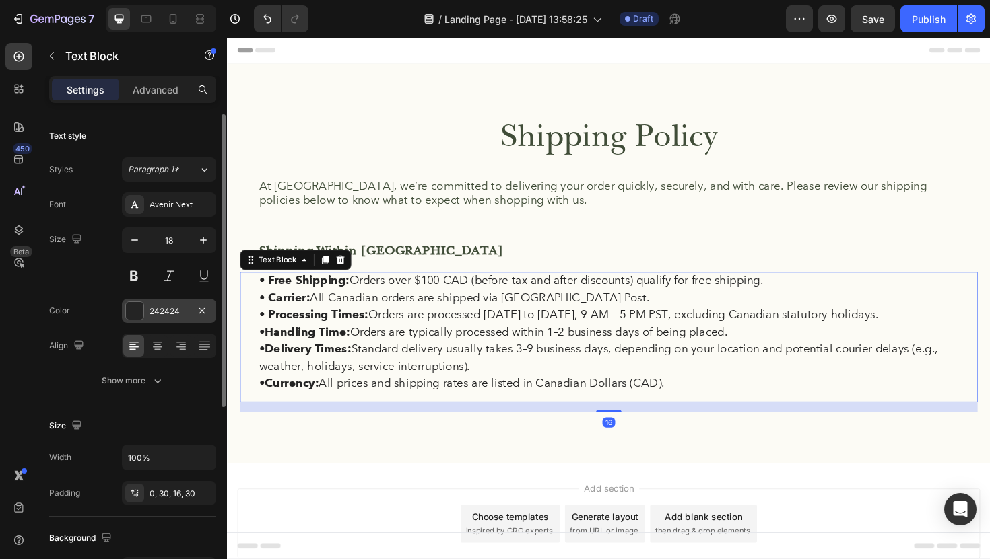
click at [134, 308] on div at bounding box center [135, 311] width 18 height 18
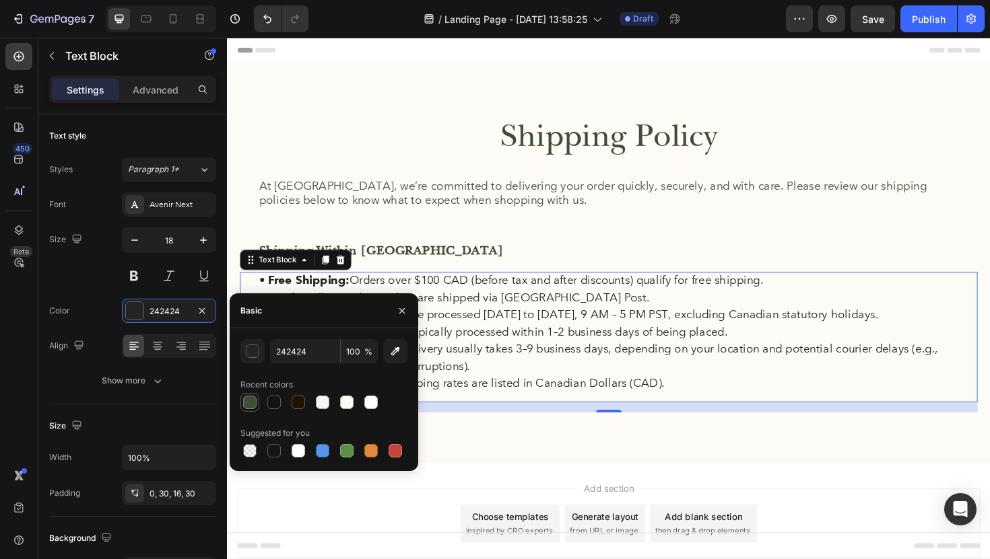
click at [252, 408] on div at bounding box center [249, 402] width 13 height 13
type input "404D38"
click at [549, 415] on div "• Free Shipping: Orders over $100 CAD (before tax and after discounts) qualify …" at bounding box center [630, 355] width 781 height 138
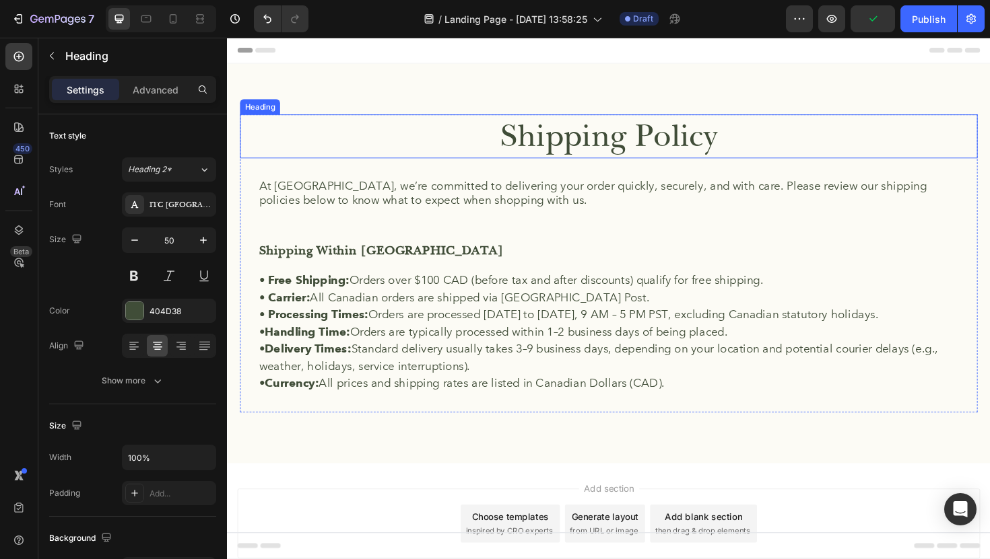
click at [471, 139] on p "Shipping Policy" at bounding box center [631, 143] width 778 height 44
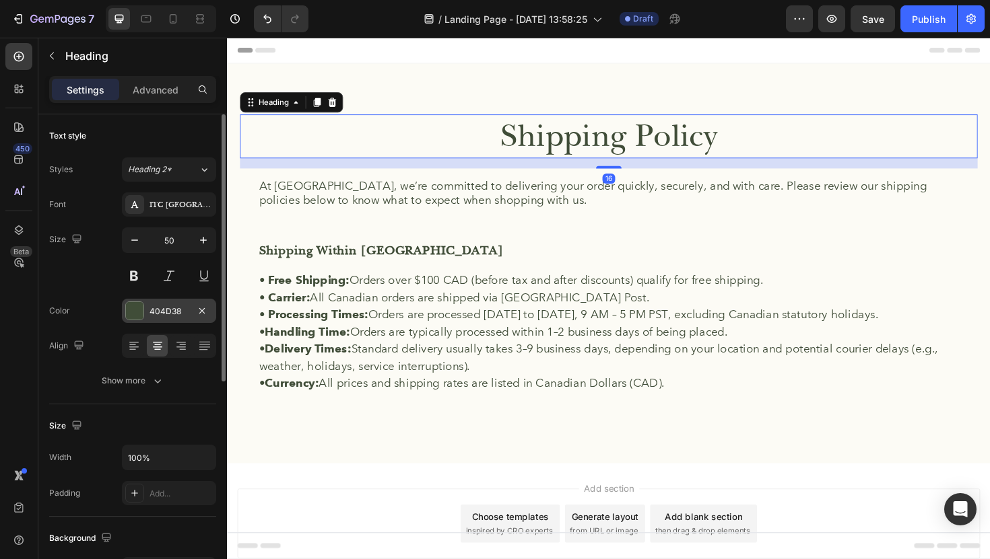
click at [135, 314] on div at bounding box center [135, 311] width 18 height 18
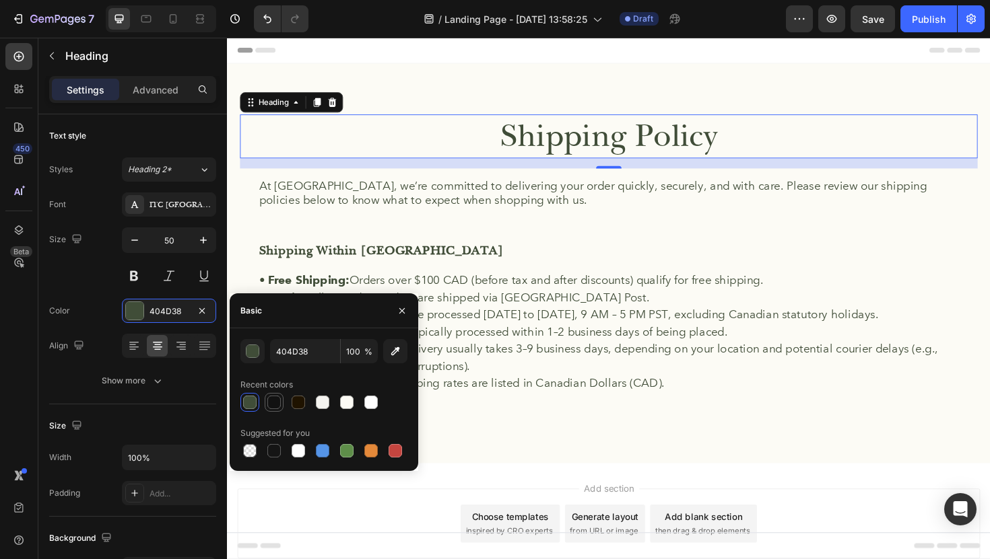
click at [269, 401] on div at bounding box center [273, 402] width 13 height 13
type input "121212"
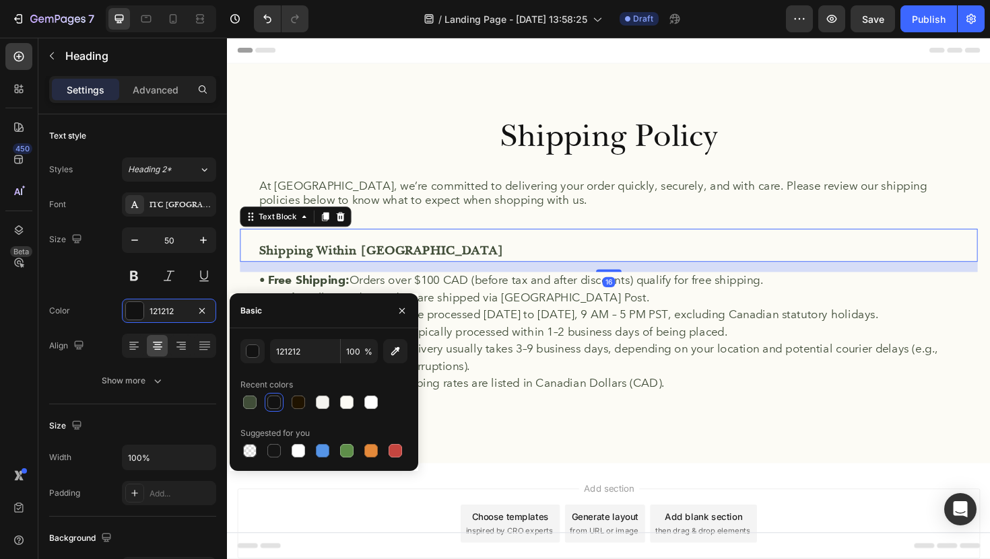
click at [514, 261] on p "Shipping Within Canada" at bounding box center [631, 263] width 741 height 24
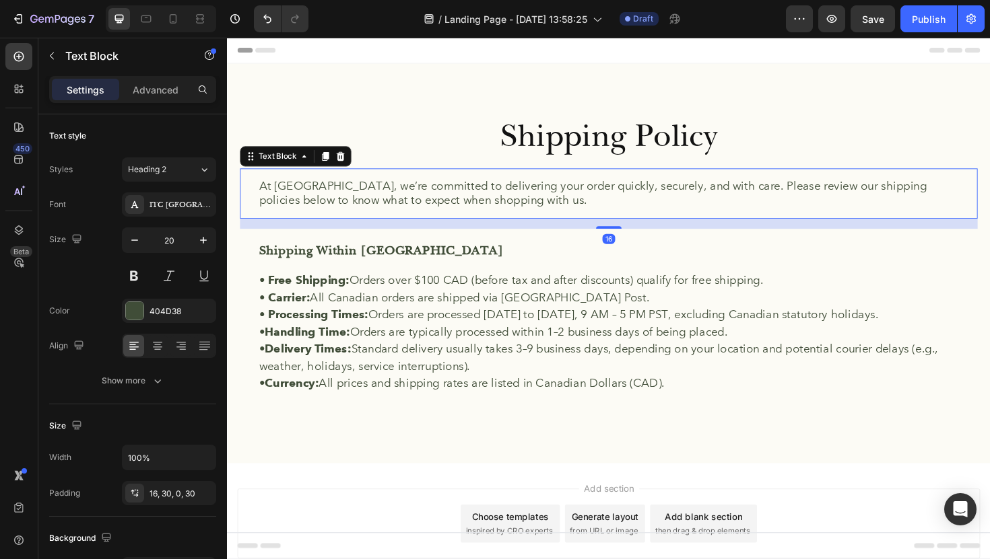
click at [454, 202] on p "At FermaVita, we’re committed to delivering your order quickly, securely, and w…" at bounding box center [631, 203] width 741 height 32
click at [139, 308] on div at bounding box center [135, 311] width 18 height 18
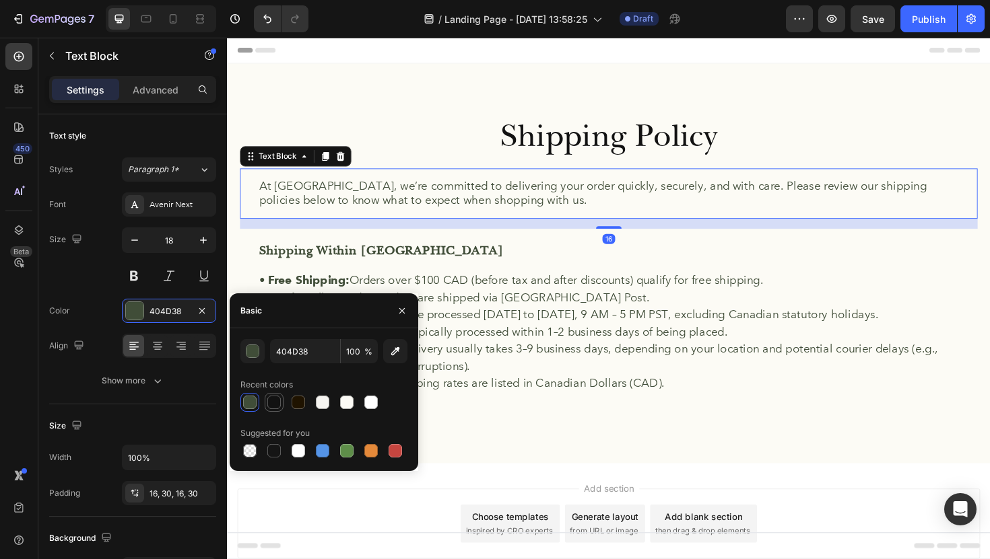
click at [274, 398] on div at bounding box center [273, 402] width 13 height 13
click at [270, 452] on div at bounding box center [273, 450] width 13 height 13
click at [273, 409] on div at bounding box center [274, 402] width 16 height 16
type input "121212"
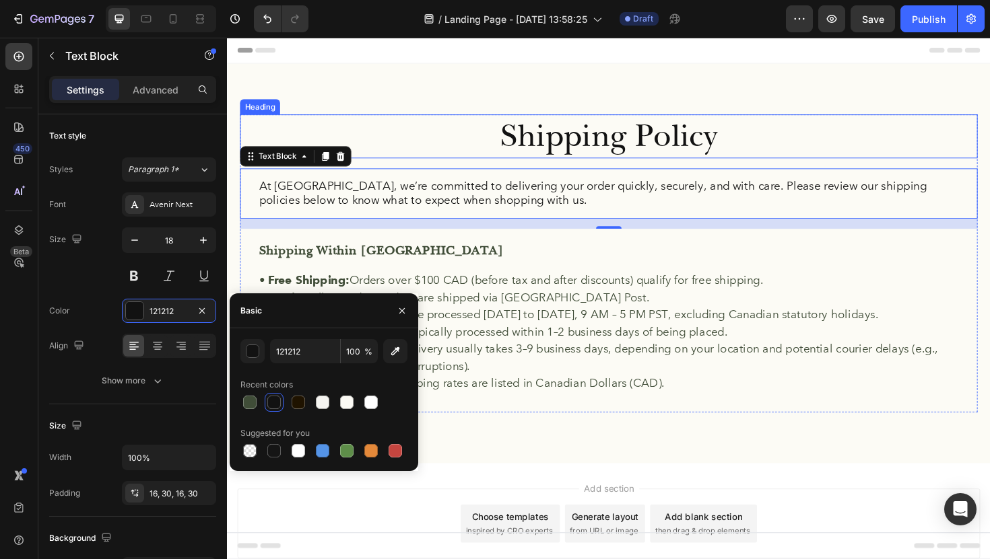
click at [453, 139] on p "Shipping Policy" at bounding box center [631, 143] width 778 height 44
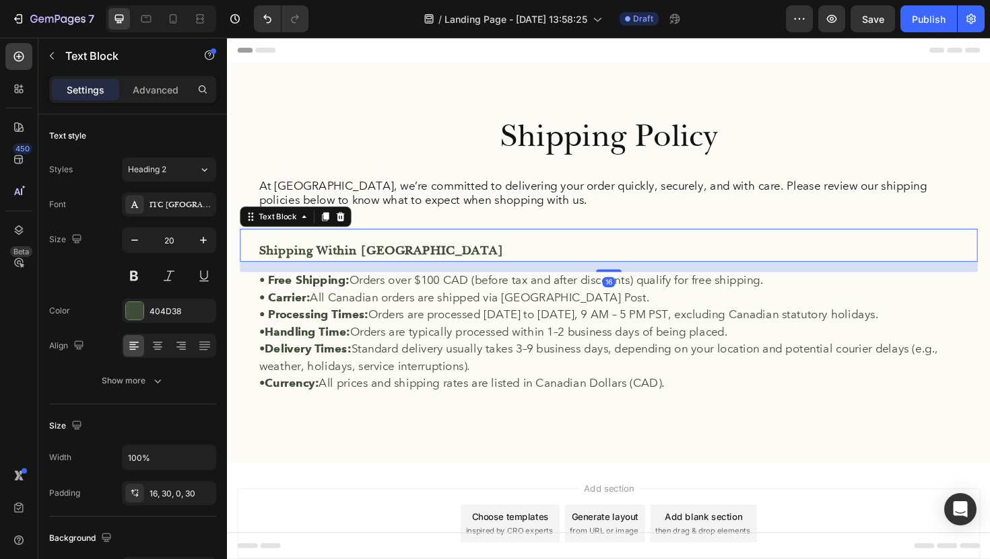
click at [391, 256] on p "Shipping Within Canada" at bounding box center [631, 263] width 741 height 24
click at [136, 311] on div at bounding box center [135, 311] width 18 height 18
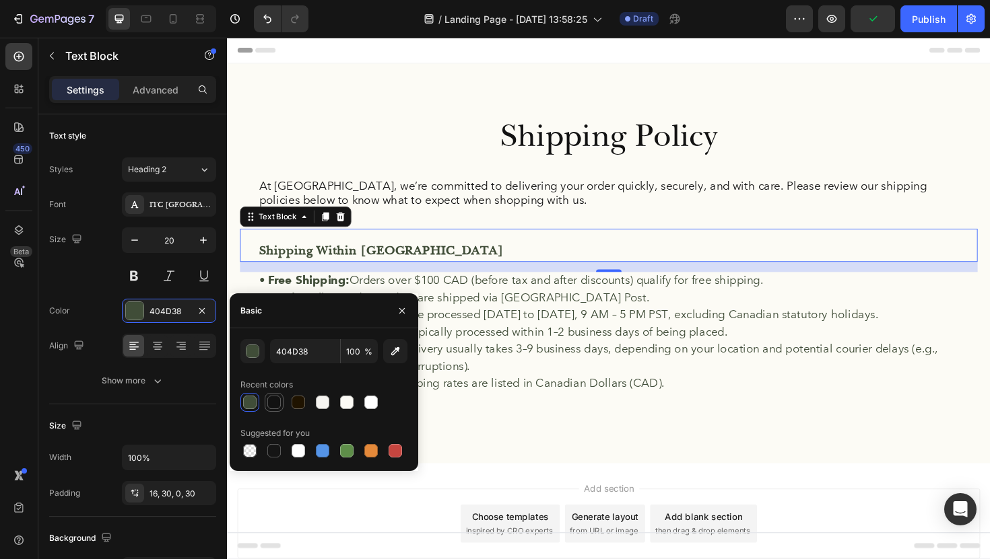
click at [274, 403] on div at bounding box center [273, 402] width 13 height 13
type input "121212"
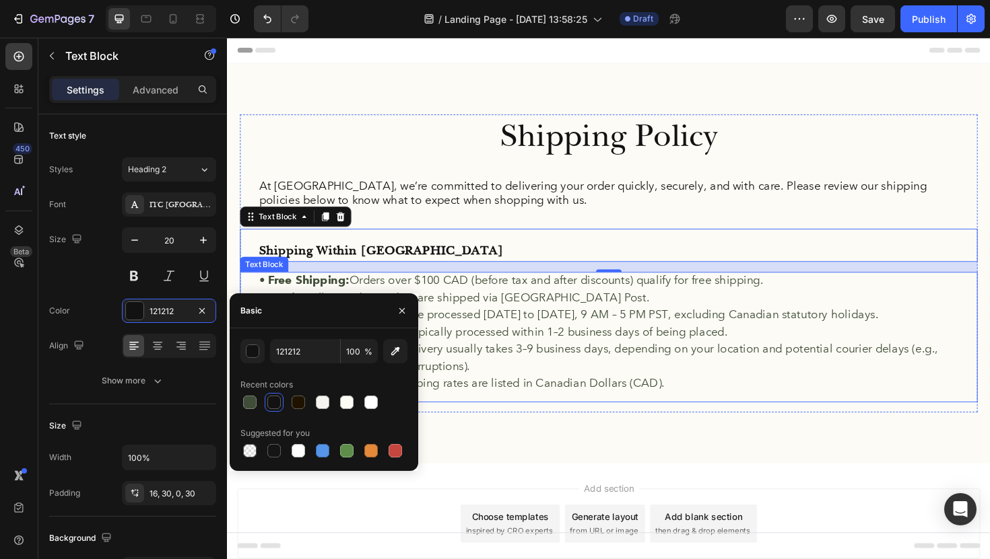
click at [485, 335] on p "• Processing Times: Orders are processed Monday to Friday, 9 AM – 5 PM PST, exc…" at bounding box center [631, 331] width 741 height 18
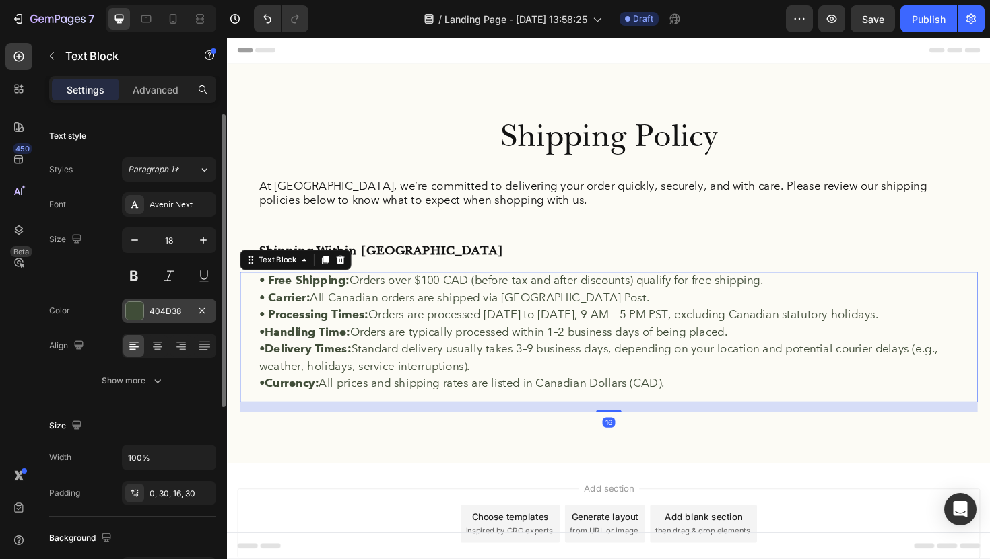
click at [134, 314] on div at bounding box center [135, 311] width 18 height 18
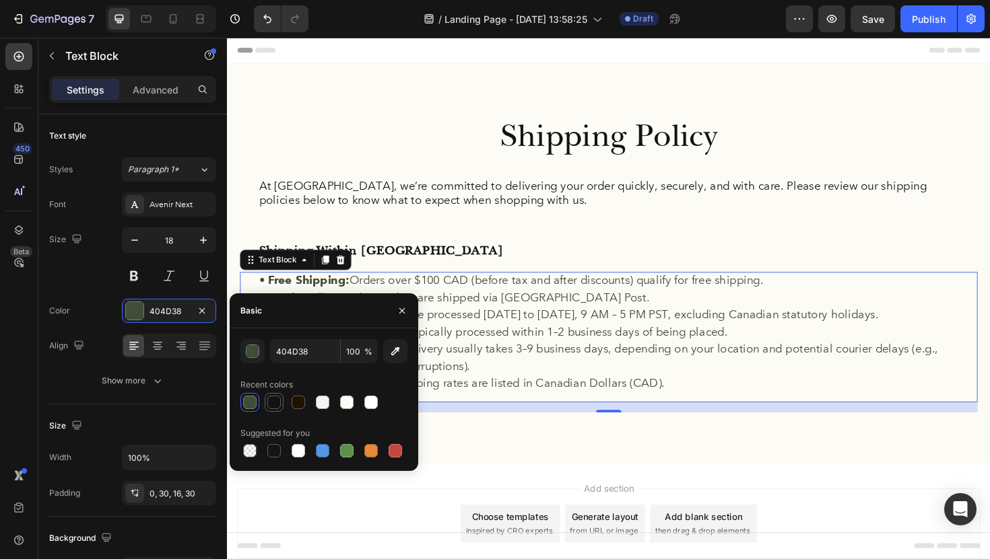
click at [277, 399] on div at bounding box center [273, 402] width 13 height 13
type input "121212"
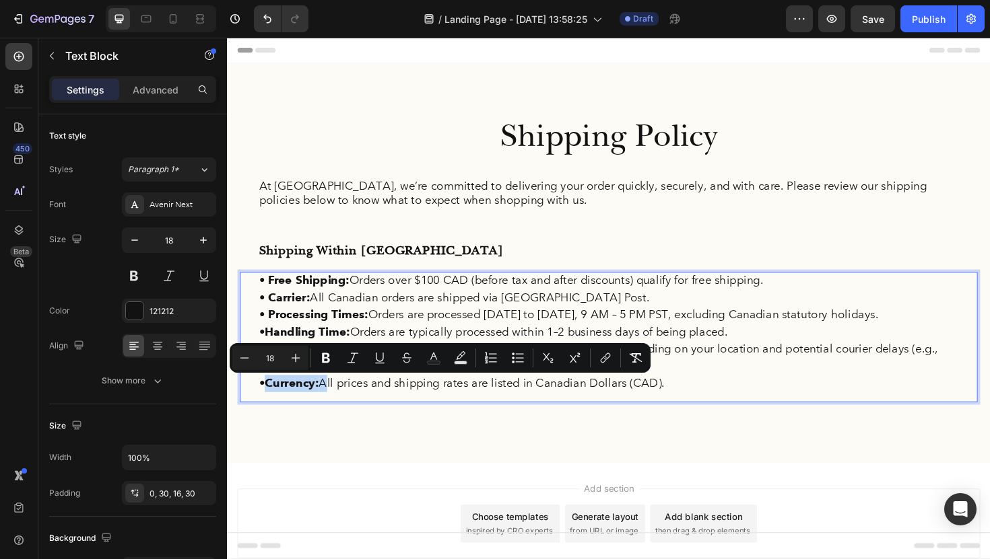
drag, startPoint x: 331, startPoint y: 409, endPoint x: 263, endPoint y: 401, distance: 68.4
click at [263, 401] on p "• Currency: All prices and shipping rates are listed in Canadian Dollars (CAD)." at bounding box center [631, 404] width 741 height 18
click at [325, 356] on icon "Editor contextual toolbar" at bounding box center [325, 357] width 13 height 13
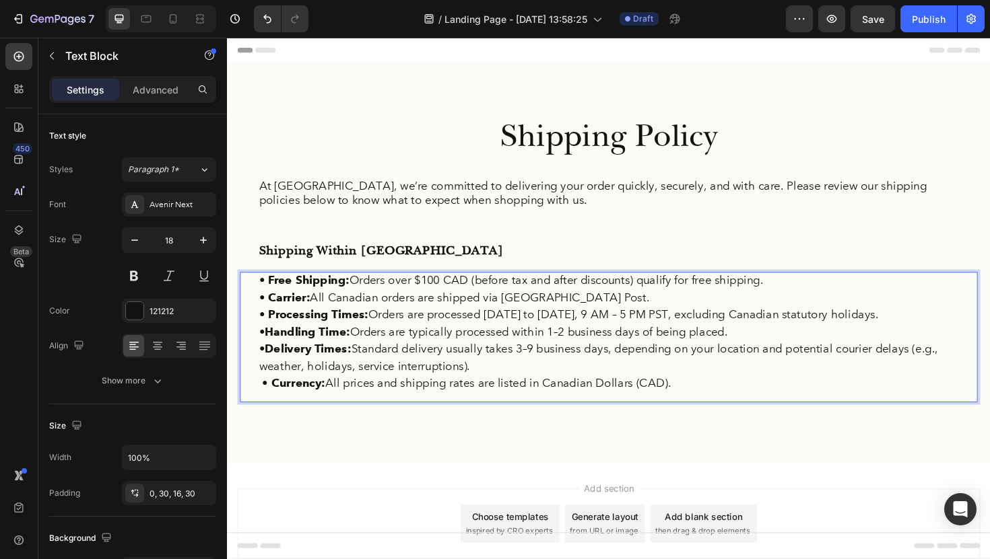
click at [331, 375] on strong "Delivery Times:" at bounding box center [313, 367] width 92 height 15
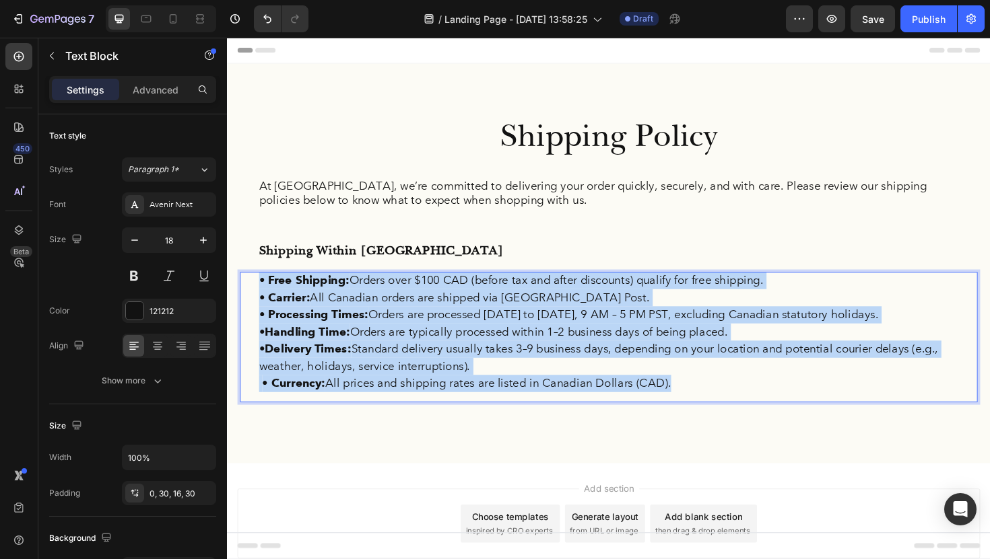
drag, startPoint x: 708, startPoint y: 407, endPoint x: 256, endPoint y: 285, distance: 468.5
click at [254, 286] on div "• Free Shipping: Orders over $100 CAD (before tax and after discounts) qualify …" at bounding box center [630, 355] width 781 height 138
click at [461, 343] on p "• Handling Time: Orders are typically processed within 1–2 business days of bei…" at bounding box center [631, 350] width 741 height 18
click at [663, 403] on p "• Currency: All prices and shipping rates are listed in Canadian Dollars (CAD)." at bounding box center [631, 404] width 741 height 18
click at [703, 421] on div "• Free Shipping: Orders over $100 CAD (before tax and after discounts) qualify …" at bounding box center [630, 355] width 781 height 138
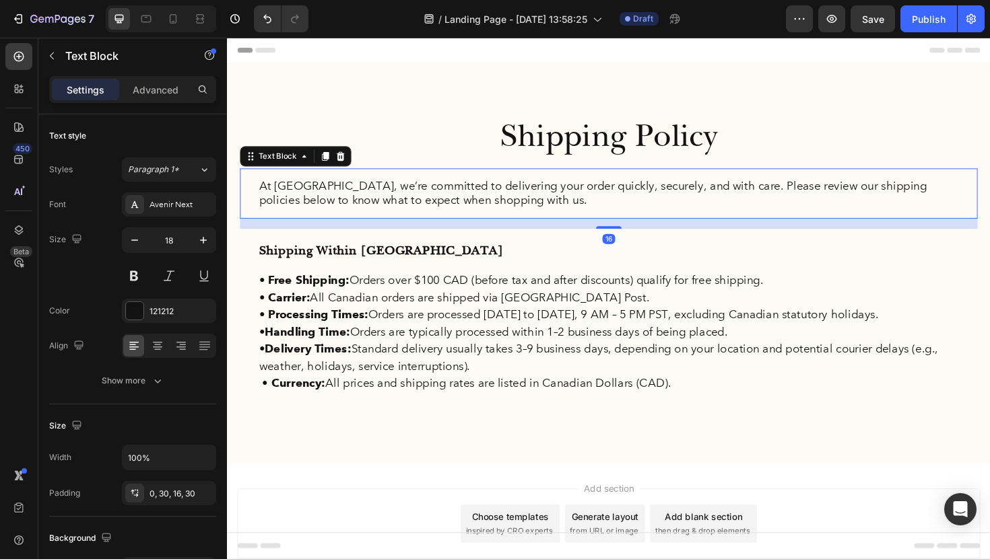
click at [603, 204] on p "At [GEOGRAPHIC_DATA], we’re committed to delivering your order quickly, securel…" at bounding box center [631, 203] width 741 height 32
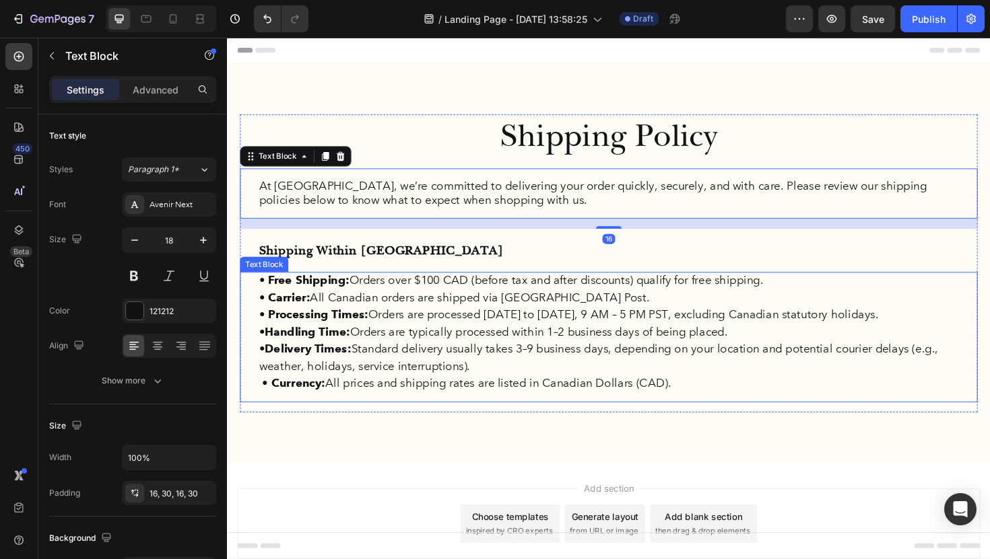
click at [679, 383] on p "• Delivery Times: Standard delivery usually takes 3–9 business days, depending …" at bounding box center [631, 377] width 741 height 36
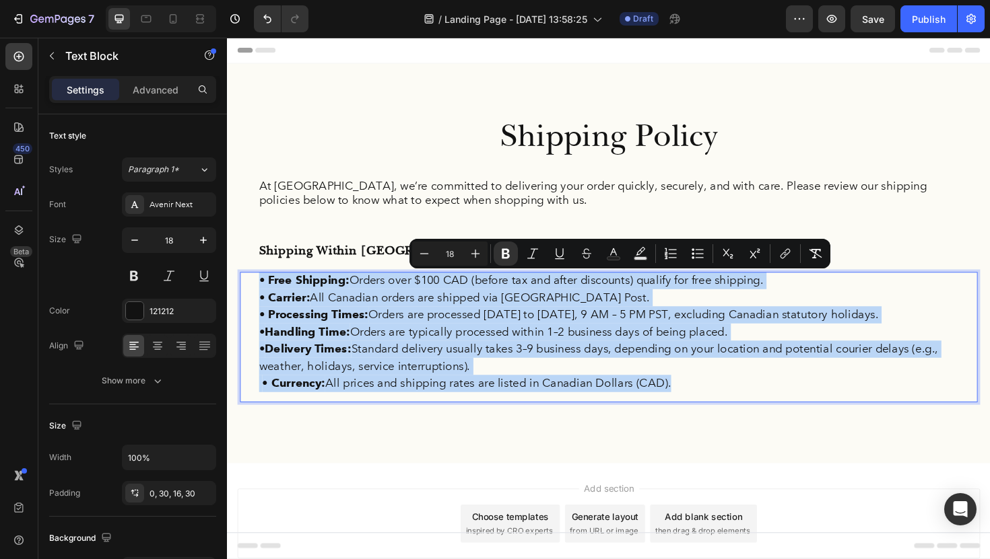
drag, startPoint x: 704, startPoint y: 414, endPoint x: 259, endPoint y: 299, distance: 460.3
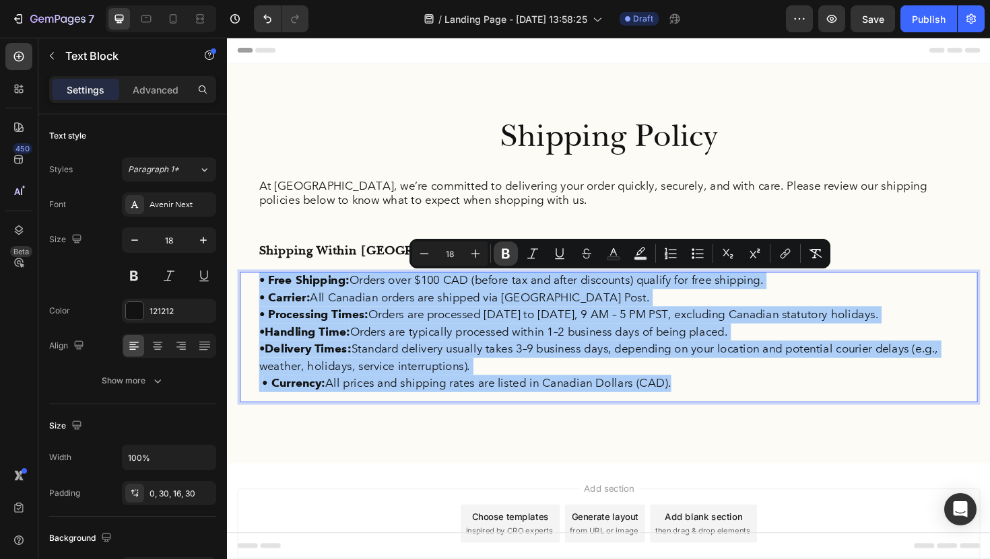
click at [510, 257] on icon "Editor contextual toolbar" at bounding box center [505, 253] width 13 height 13
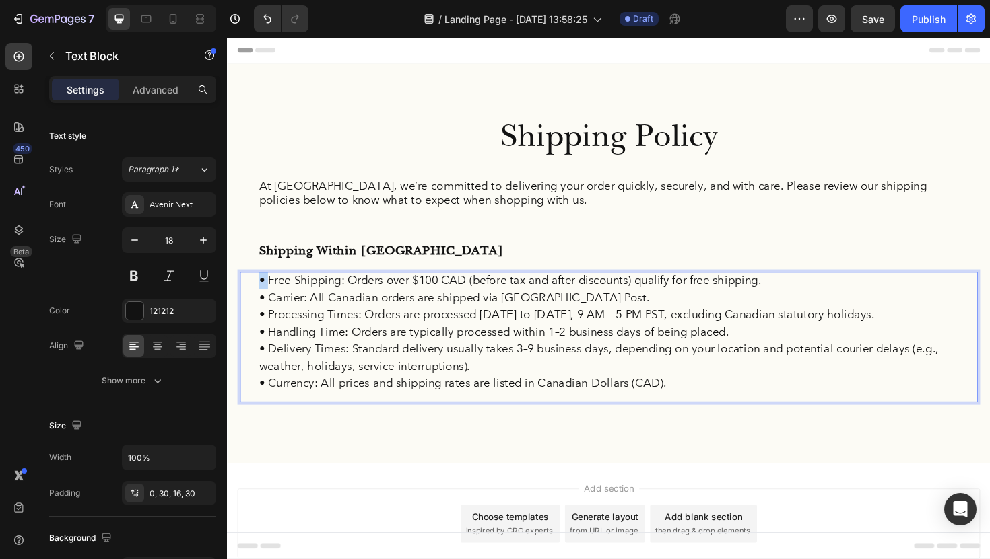
drag, startPoint x: 269, startPoint y: 294, endPoint x: 261, endPoint y: 294, distance: 8.1
click at [261, 294] on p "• Free Shipping: Orders over $100 CAD (before tax and after discounts) qualify …" at bounding box center [631, 295] width 741 height 18
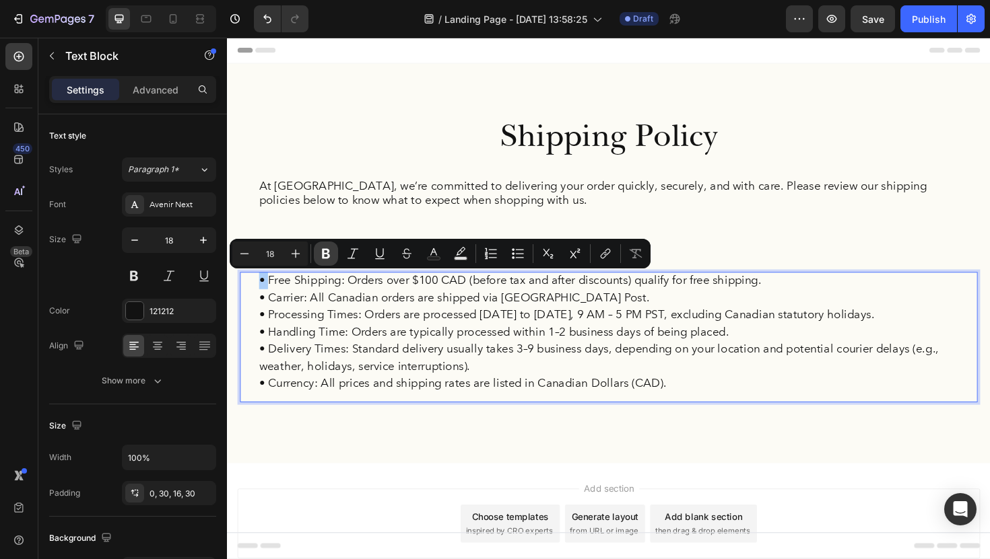
click at [331, 257] on icon "Editor contextual toolbar" at bounding box center [325, 253] width 13 height 13
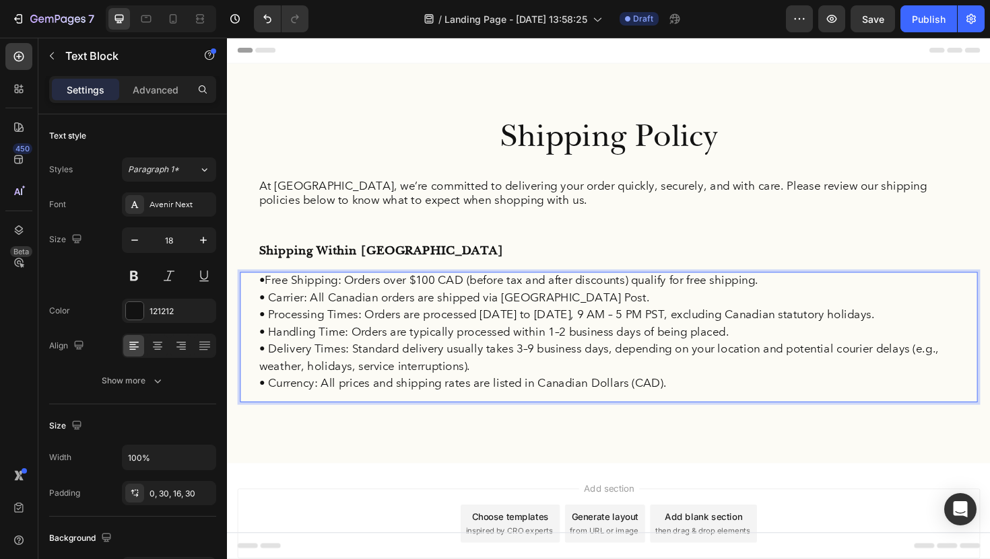
click at [337, 269] on p "Shipping Within [GEOGRAPHIC_DATA]" at bounding box center [631, 263] width 741 height 24
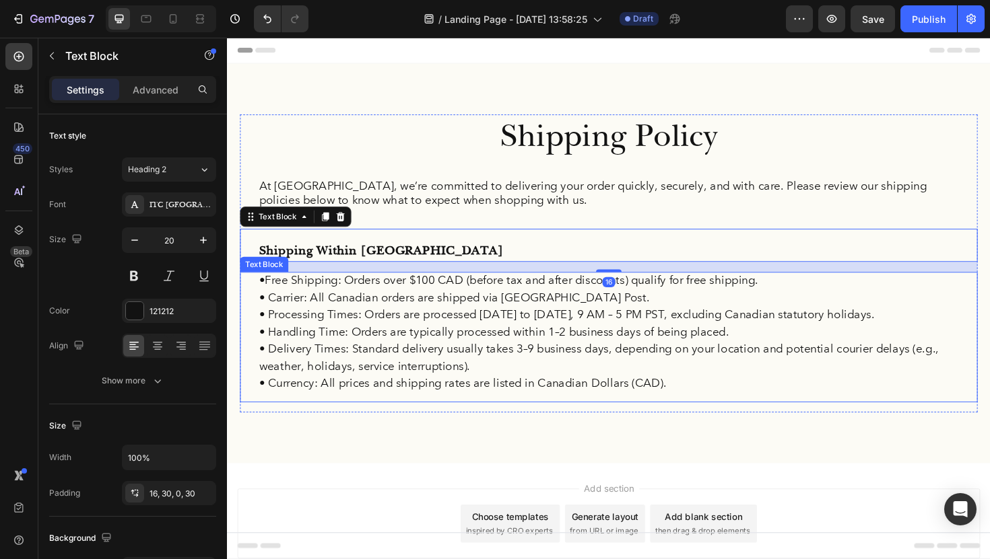
click at [310, 302] on p "• Free Shipping: Orders over $100 CAD (before tax and after discounts) qualify …" at bounding box center [631, 295] width 741 height 18
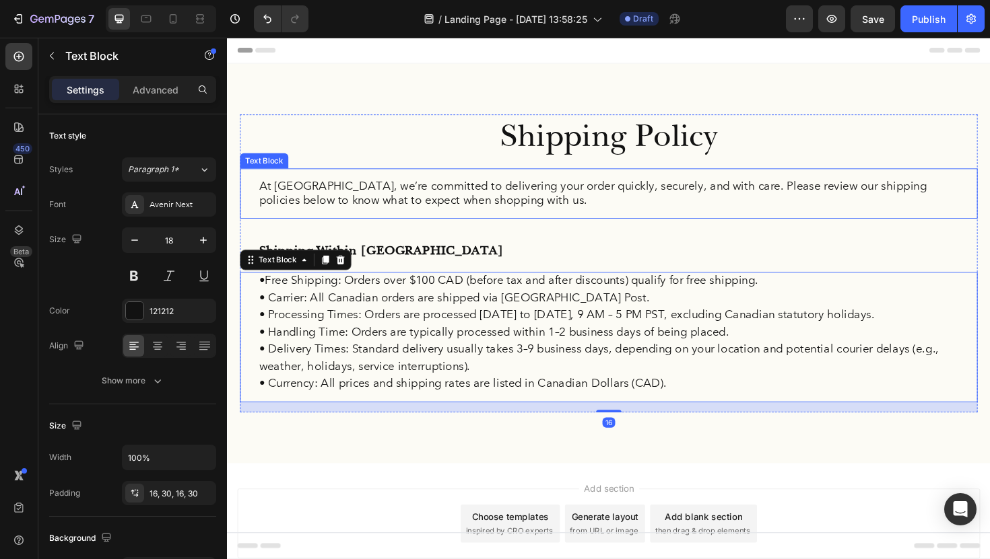
click at [387, 226] on div "At [GEOGRAPHIC_DATA], we’re committed to delivering your order quickly, securel…" at bounding box center [630, 202] width 781 height 53
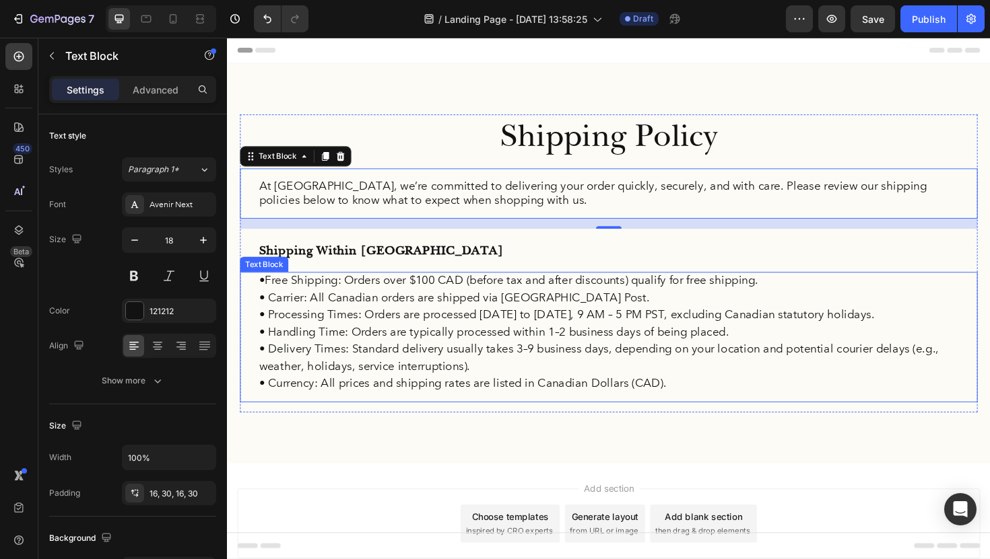
click at [271, 291] on p "• Free Shipping: Orders over $100 CAD (before tax and after discounts) qualify …" at bounding box center [631, 295] width 741 height 18
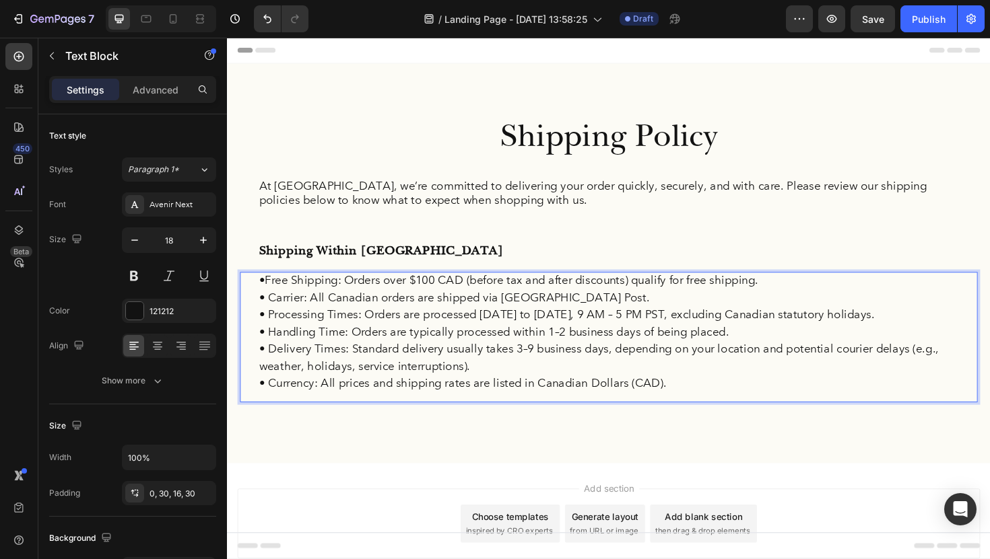
click at [273, 297] on p "• Free Shipping: Orders over $100 CAD (before tax and after discounts) qualify …" at bounding box center [631, 295] width 741 height 18
click at [273, 308] on p "• Carrier: All Canadian orders are shipped via Canada Post." at bounding box center [631, 313] width 741 height 18
click at [273, 338] on p "• Processing Times: Orders are processed Monday to Friday, 9 AM – 5 PM PST, exc…" at bounding box center [631, 331] width 741 height 18
click at [273, 351] on p "• Handling Time: Orders are typically processed within 1–2 business days of bei…" at bounding box center [631, 350] width 741 height 18
click at [273, 367] on p "• Delivery Times: Standard delivery usually takes 3–9 business days, depending …" at bounding box center [631, 377] width 741 height 36
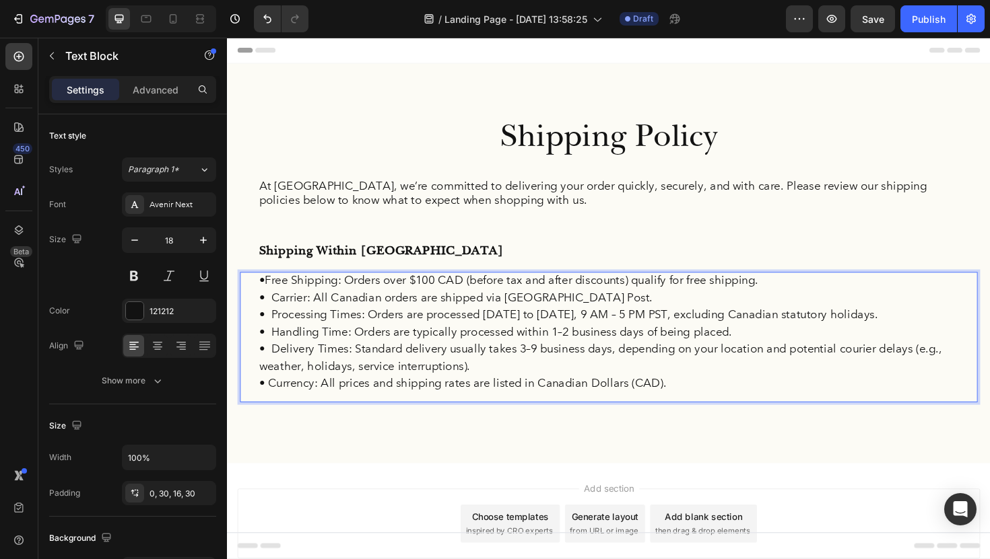
click at [274, 402] on p "• Currency: All prices and shipping rates are listed in Canadian Dollars (CAD)." at bounding box center [631, 404] width 741 height 18
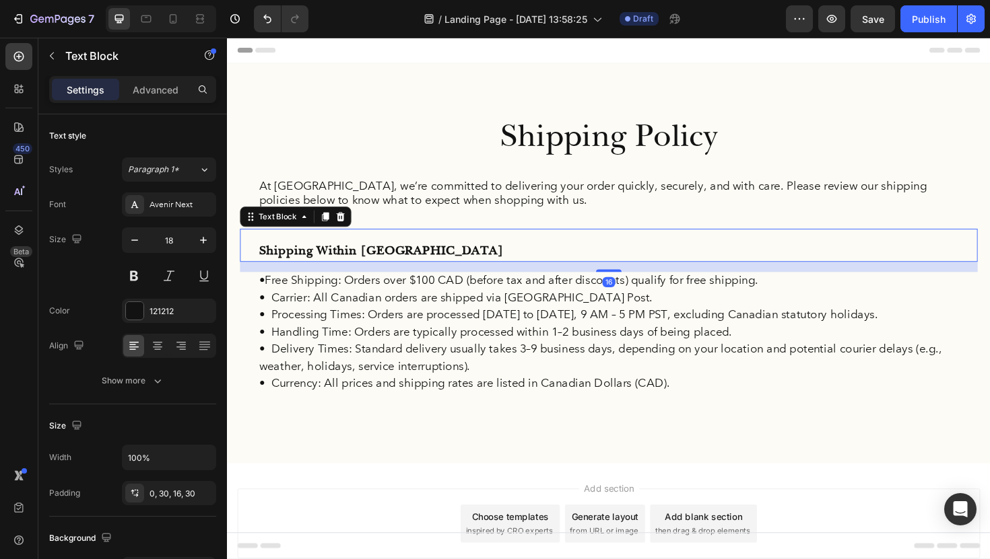
click at [504, 247] on div "Shipping Within [GEOGRAPHIC_DATA]" at bounding box center [630, 257] width 781 height 35
click at [521, 199] on p "At [GEOGRAPHIC_DATA], we’re committed to delivering your order quickly, securel…" at bounding box center [631, 203] width 741 height 32
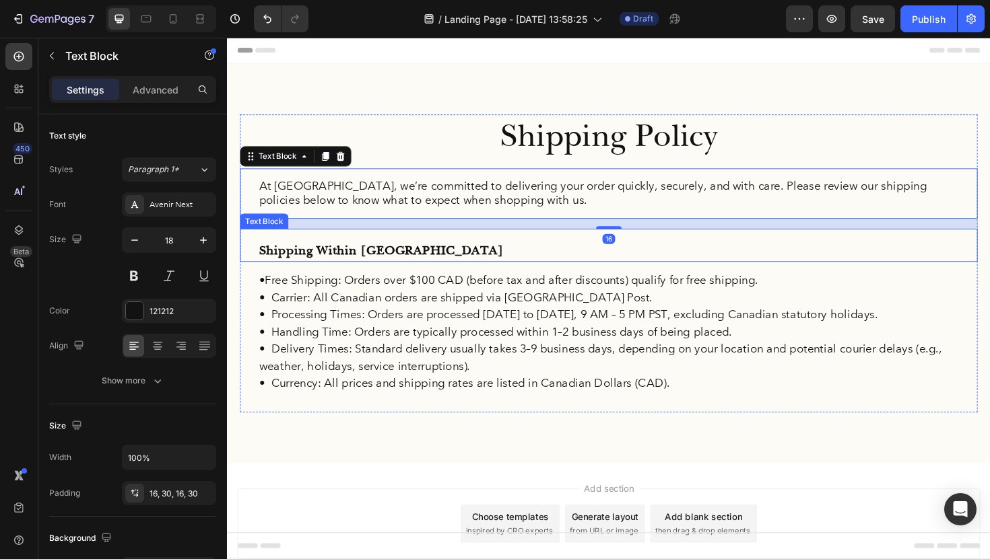
click at [467, 264] on p "Shipping Within [GEOGRAPHIC_DATA]" at bounding box center [631, 263] width 741 height 24
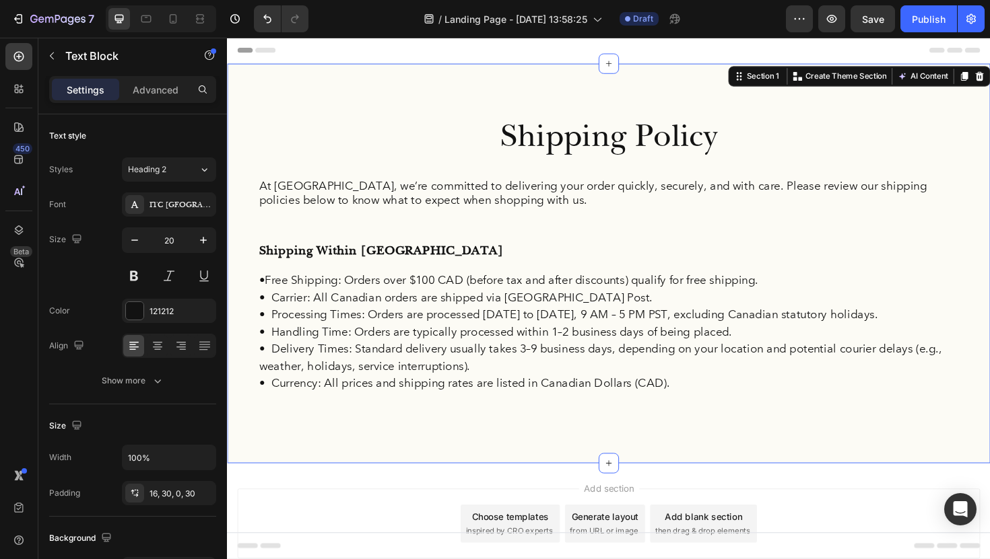
click at [514, 483] on div "Shipping Policy Heading At FermaVita, we’re committed to delivering your order …" at bounding box center [631, 276] width 808 height 423
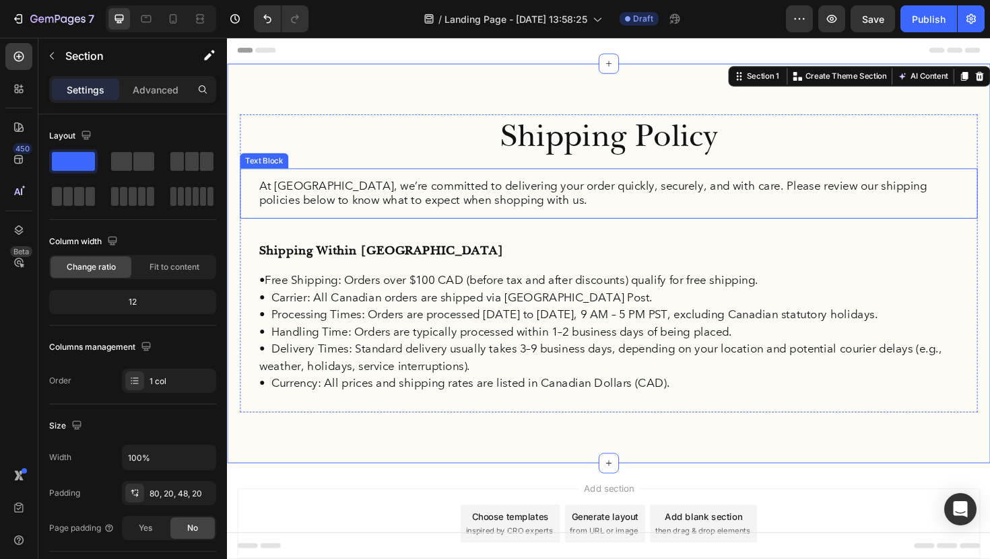
click at [253, 207] on div "At [GEOGRAPHIC_DATA], we’re committed to delivering your order quickly, securel…" at bounding box center [630, 202] width 781 height 53
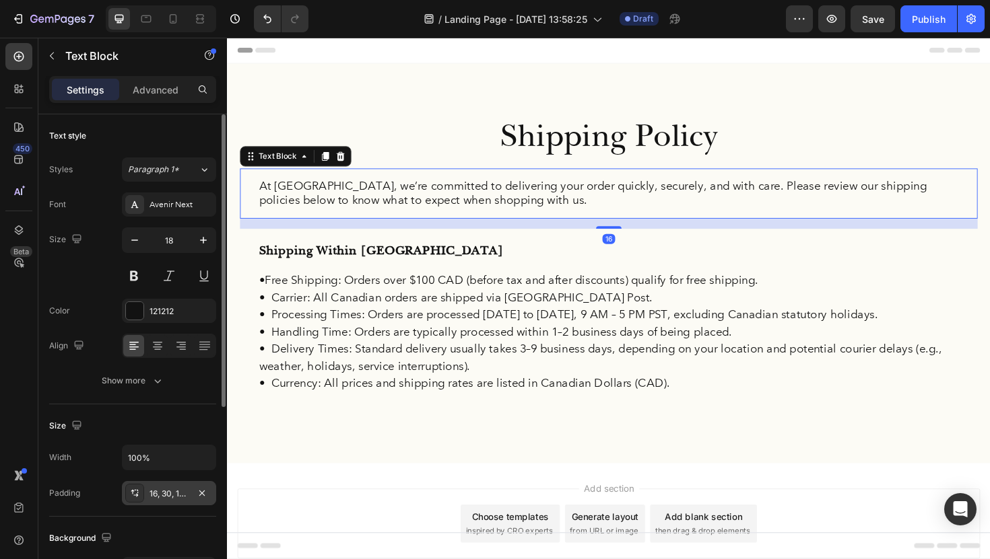
click at [166, 495] on div "16, 30, 16, 30" at bounding box center [168, 494] width 39 height 12
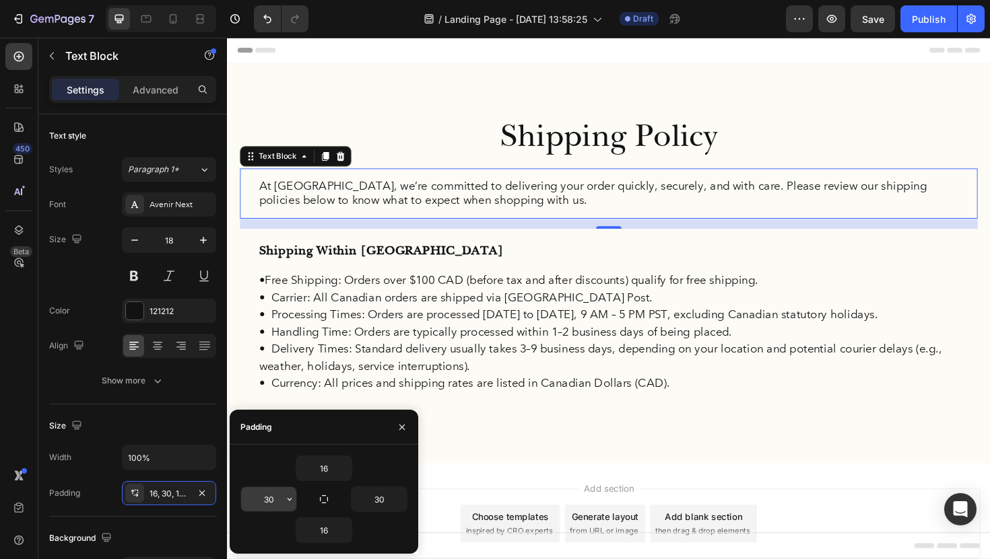
click at [273, 508] on input "30" at bounding box center [268, 499] width 55 height 24
type input "50"
click at [384, 501] on input "30" at bounding box center [378, 499] width 55 height 24
type input "50"
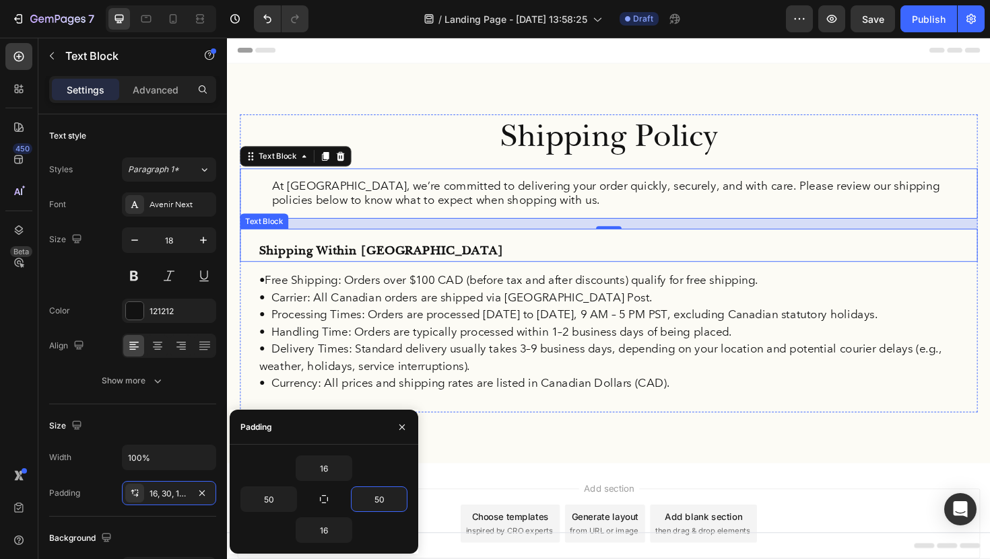
click at [368, 262] on p "Shipping Within [GEOGRAPHIC_DATA]" at bounding box center [631, 263] width 741 height 24
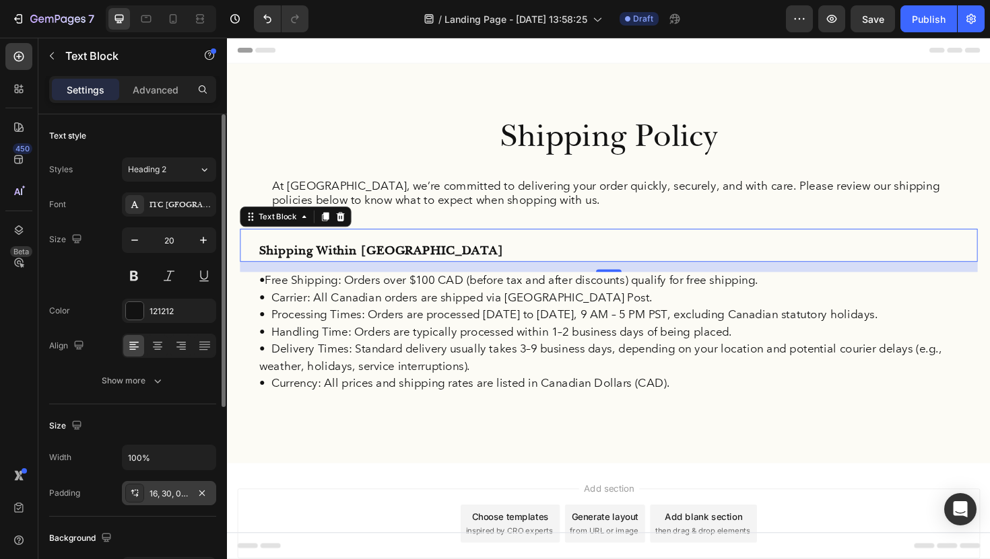
click at [168, 499] on div "16, 30, 0, 30" at bounding box center [168, 494] width 39 height 12
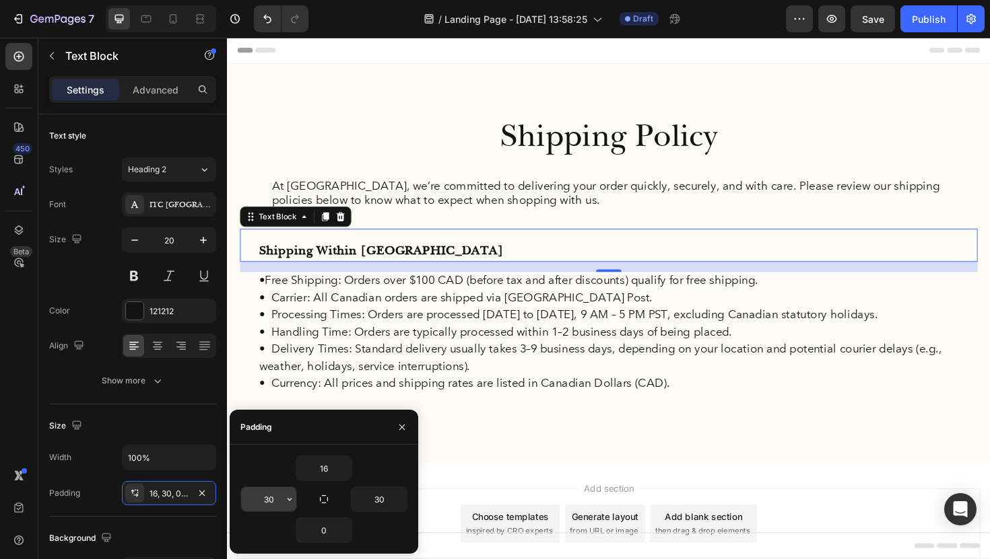
click at [268, 496] on input "30" at bounding box center [268, 499] width 55 height 24
type input "50"
click at [372, 493] on input "30" at bounding box center [378, 499] width 55 height 24
click at [381, 497] on input "30" at bounding box center [378, 499] width 55 height 24
type input "50"
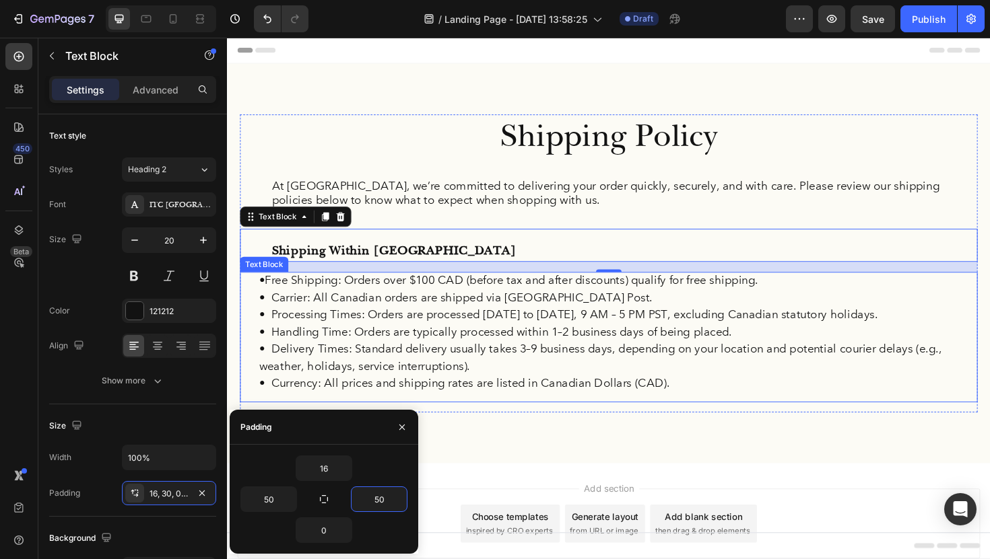
click at [386, 340] on p "• Processing Times: Orders are processed [DATE] to [DATE], 9 AM – 5 PM PST, exc…" at bounding box center [631, 331] width 741 height 18
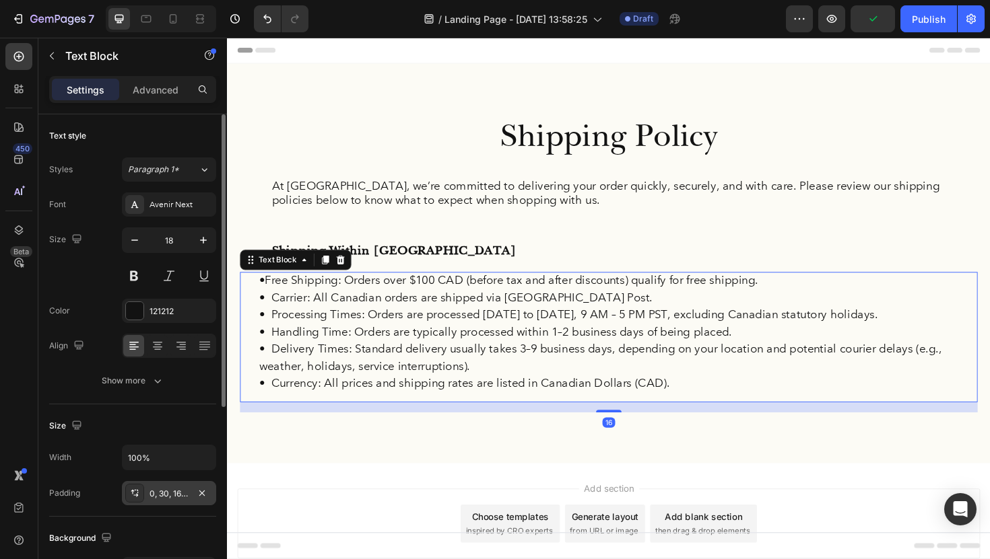
click at [168, 491] on div "0, 30, 16, 30" at bounding box center [168, 494] width 39 height 12
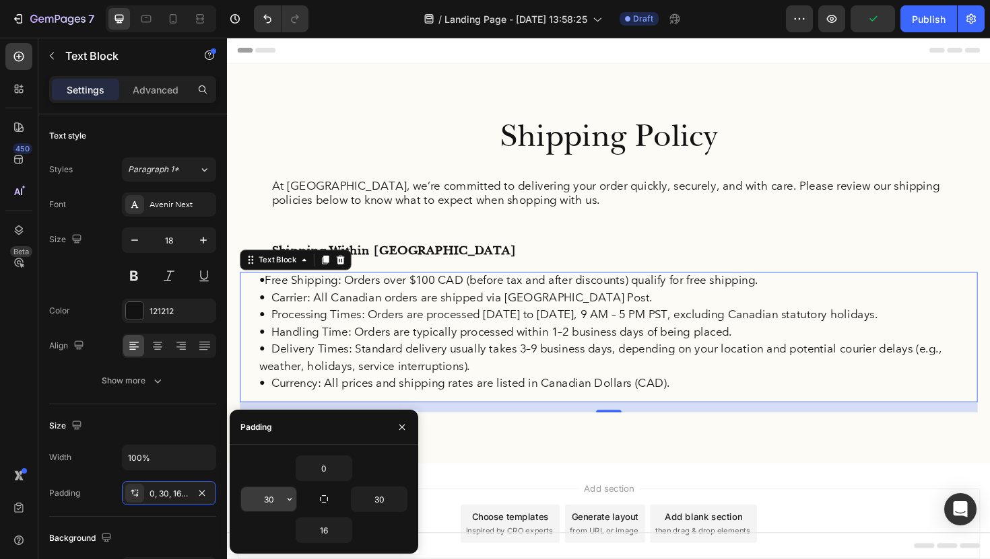
click at [271, 499] on input "30" at bounding box center [268, 499] width 55 height 24
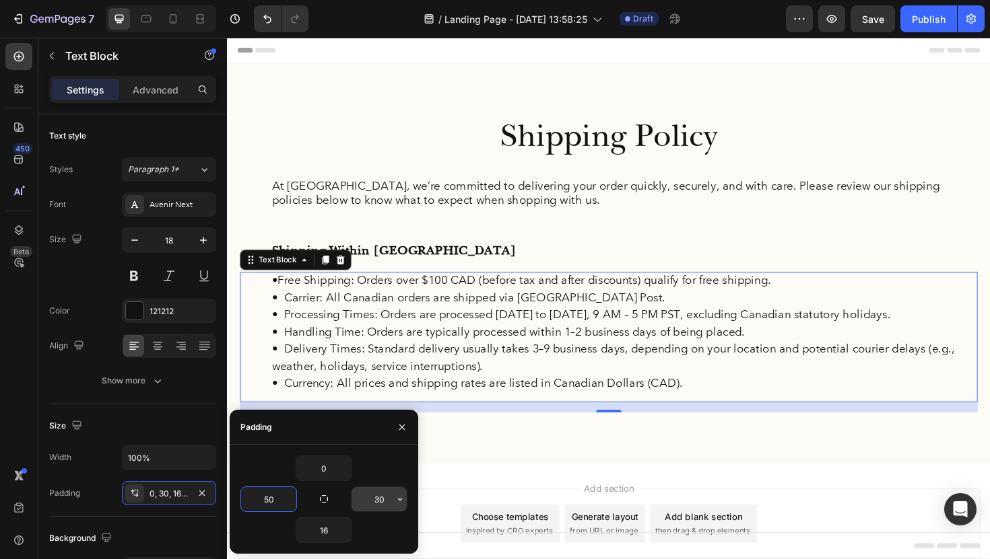
type input "50"
click at [364, 506] on input "30" at bounding box center [378, 499] width 55 height 24
type input "50"
click at [563, 478] on div "Shipping Policy Heading At FermaVita, we’re committed to delivering your order …" at bounding box center [631, 276] width 808 height 423
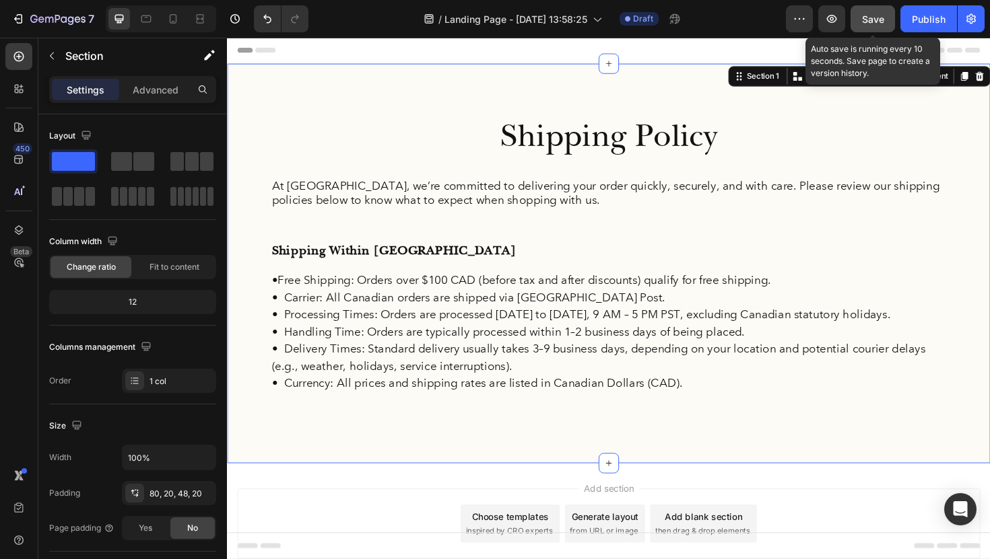
click at [880, 20] on span "Save" at bounding box center [873, 18] width 22 height 11
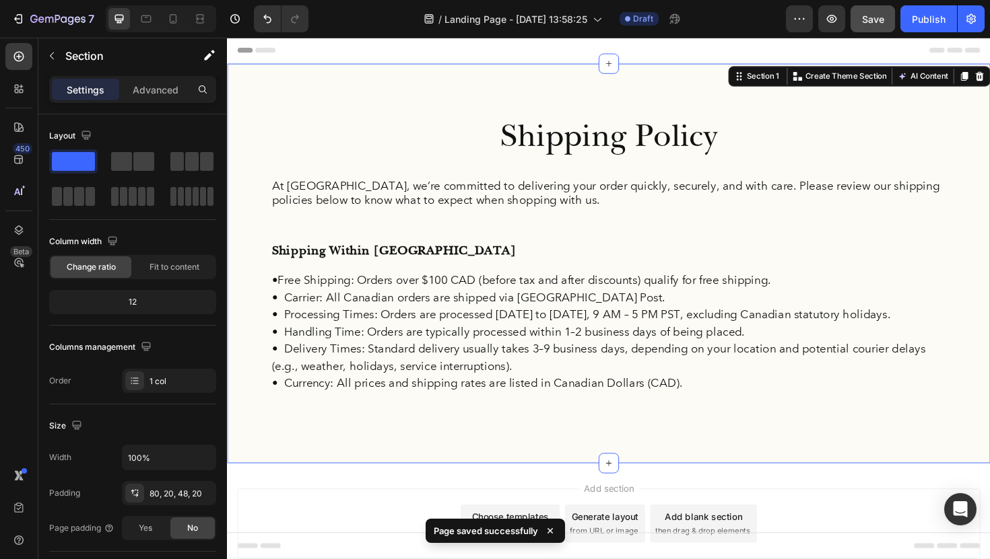
click at [871, 13] on span "Save" at bounding box center [873, 18] width 22 height 11
click at [24, 19] on icon "button" at bounding box center [17, 18] width 13 height 13
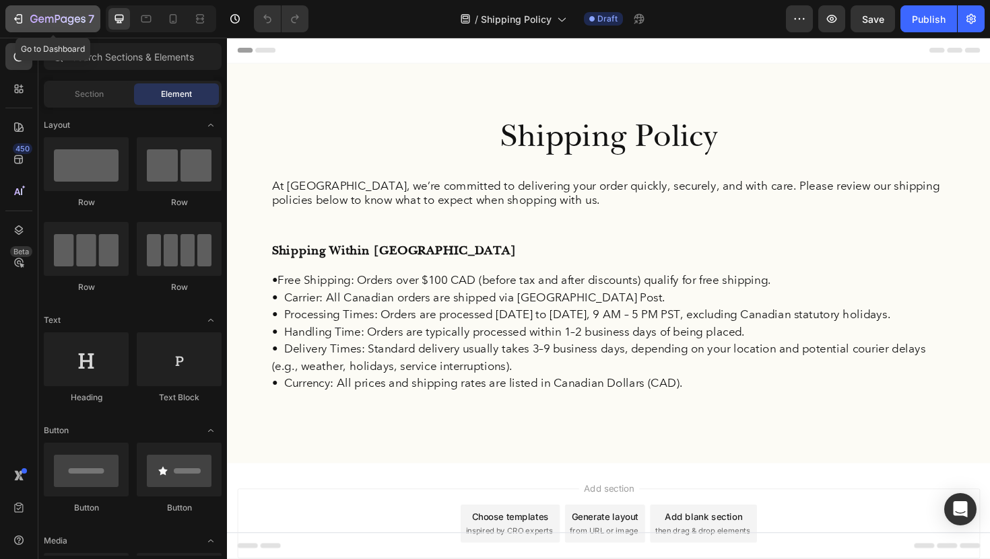
click at [18, 18] on icon "button" at bounding box center [17, 18] width 13 height 13
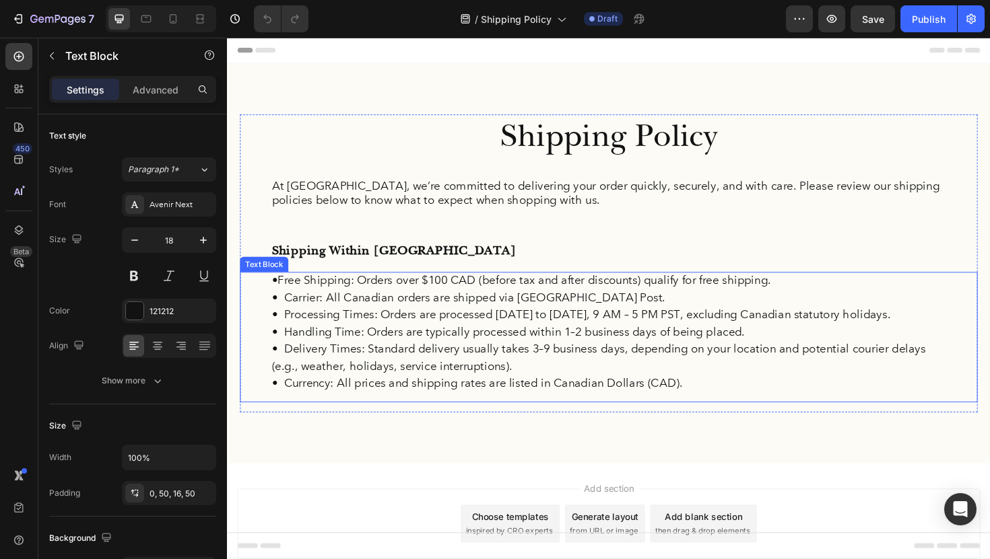
click at [331, 333] on p "• Processing Times: Orders are processed [DATE] to [DATE], 9 AM – 5 PM PST, exc…" at bounding box center [631, 331] width 714 height 18
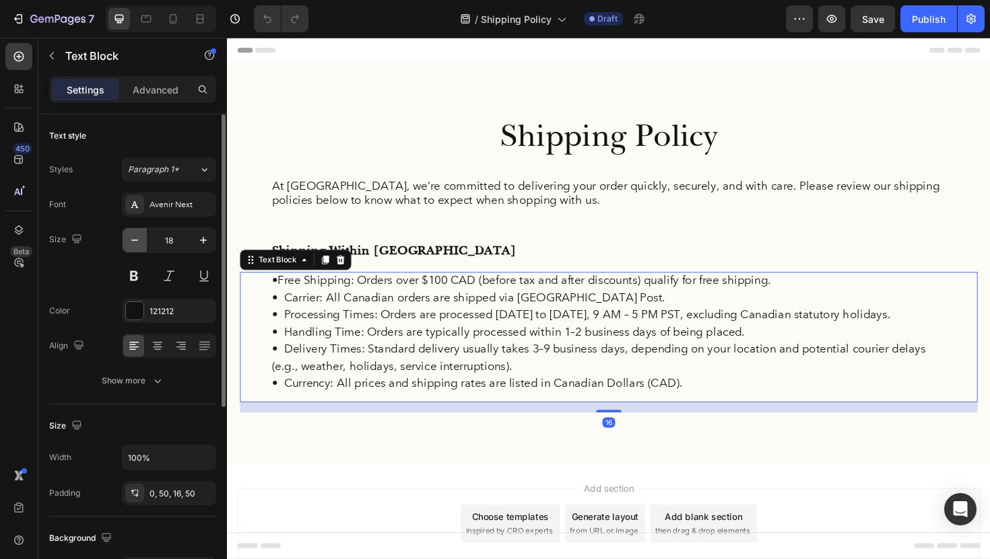
click at [137, 242] on icon "button" at bounding box center [134, 240] width 13 height 13
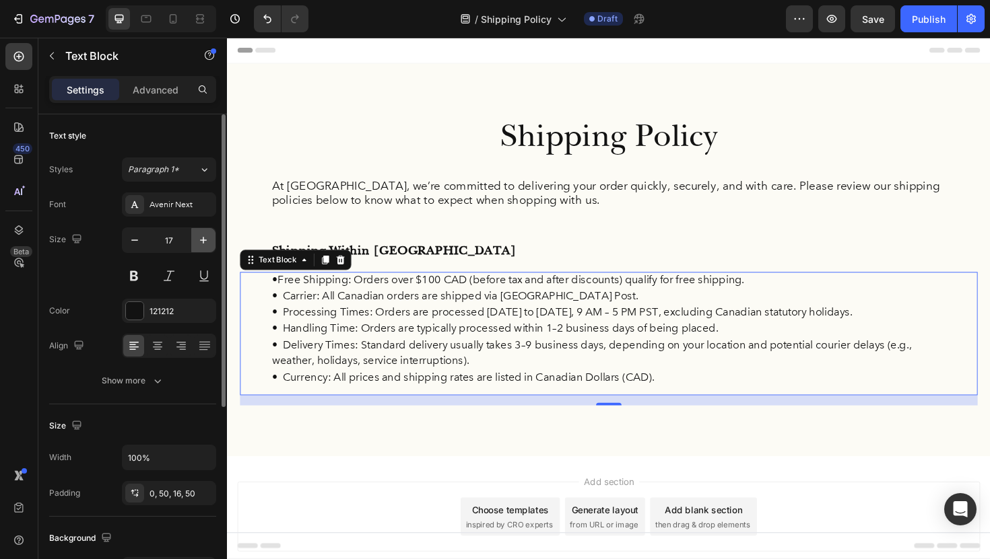
click at [203, 245] on icon "button" at bounding box center [203, 240] width 13 height 13
type input "18"
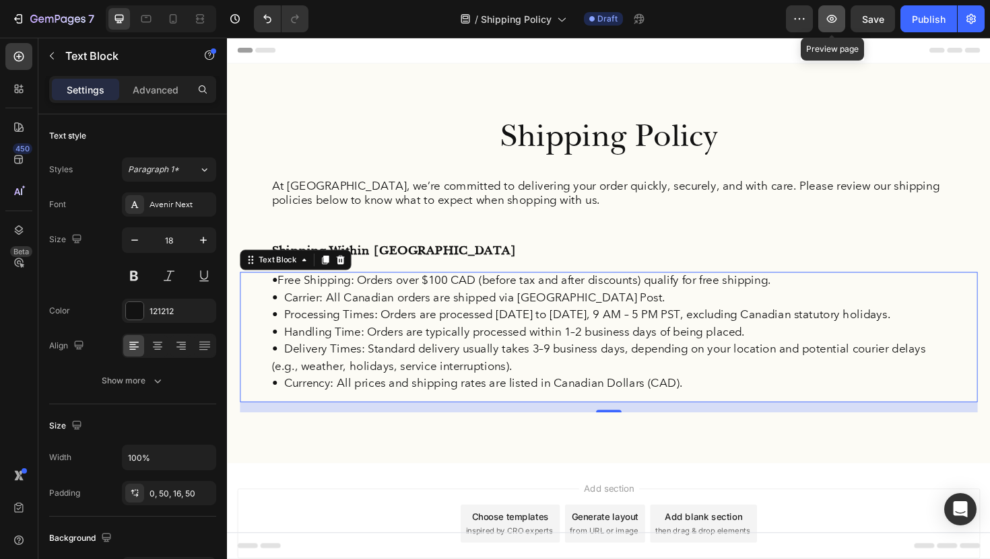
click at [831, 26] on button "button" at bounding box center [831, 18] width 27 height 27
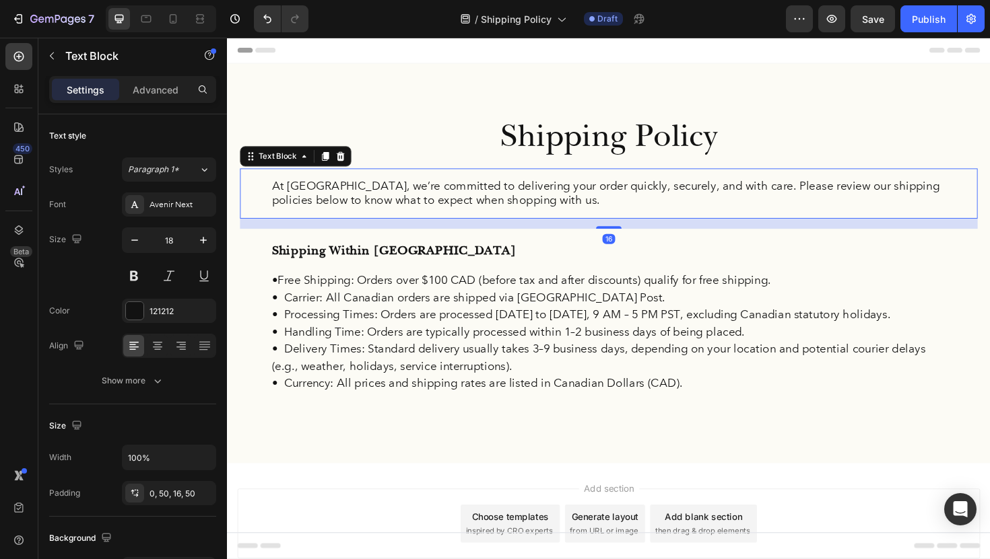
click at [364, 211] on p "At [GEOGRAPHIC_DATA], we’re committed to delivering your order quickly, securel…" at bounding box center [631, 203] width 714 height 32
click at [153, 345] on icon at bounding box center [157, 345] width 13 height 13
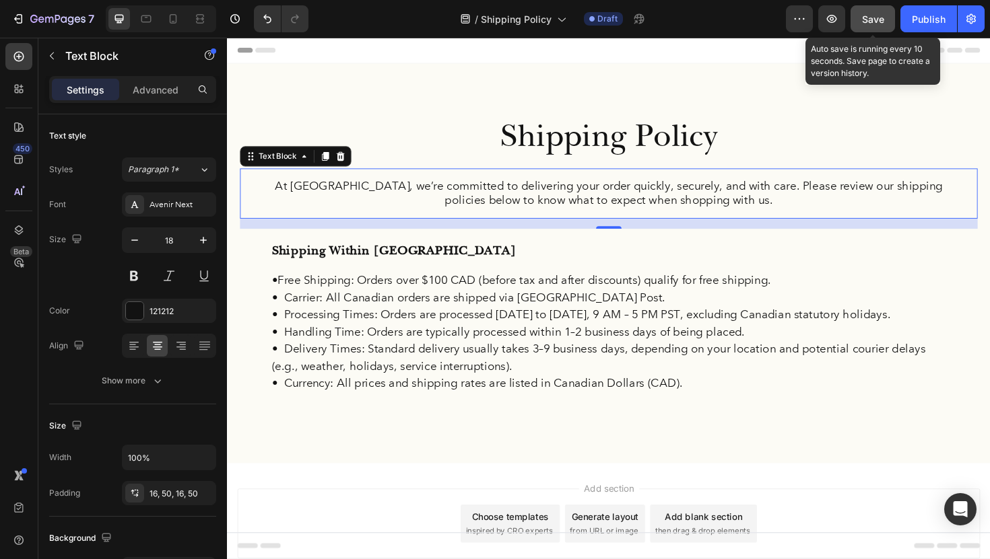
click at [870, 24] on div "Save" at bounding box center [873, 19] width 22 height 14
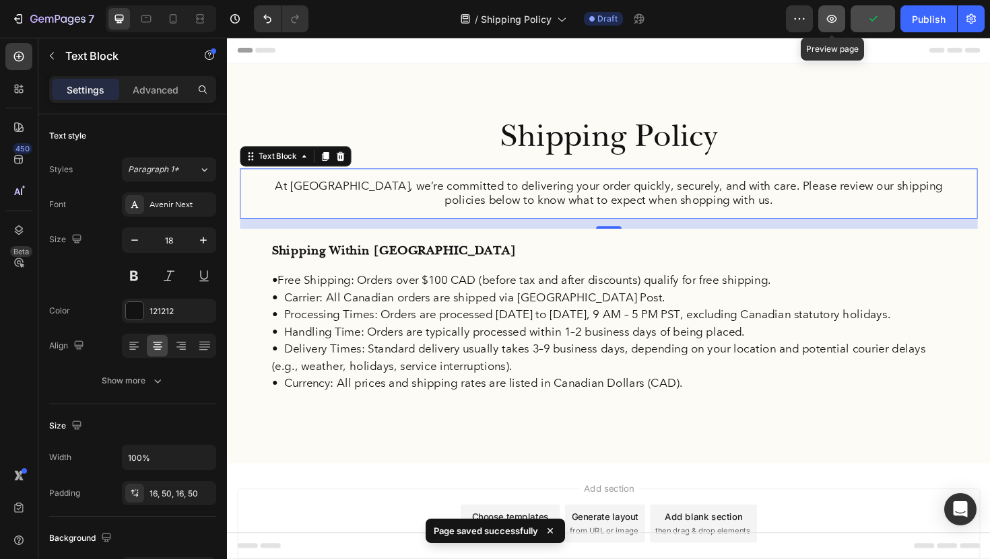
click at [837, 18] on icon "button" at bounding box center [831, 18] width 13 height 13
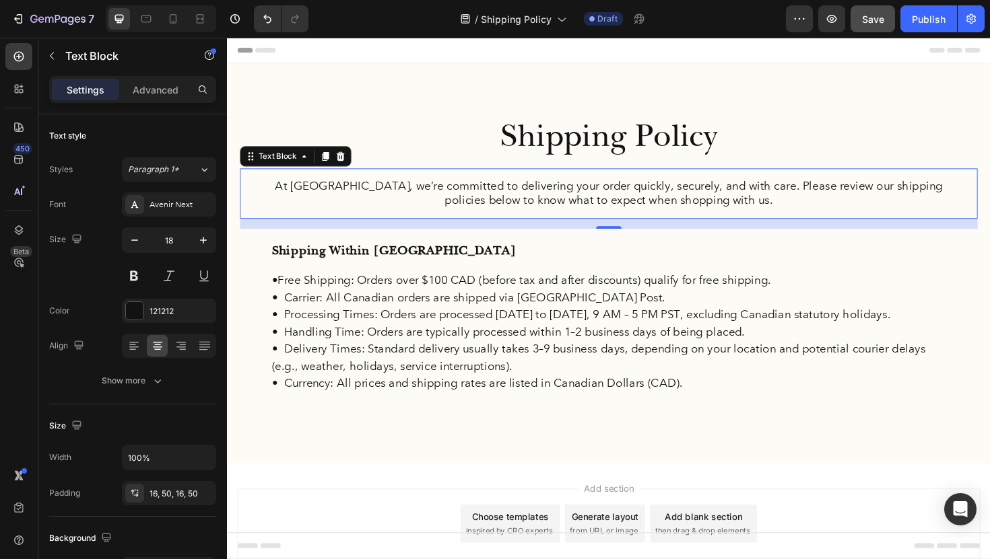
click at [414, 215] on p "At [GEOGRAPHIC_DATA], we’re committed to delivering your order quickly, securel…" at bounding box center [631, 203] width 714 height 32
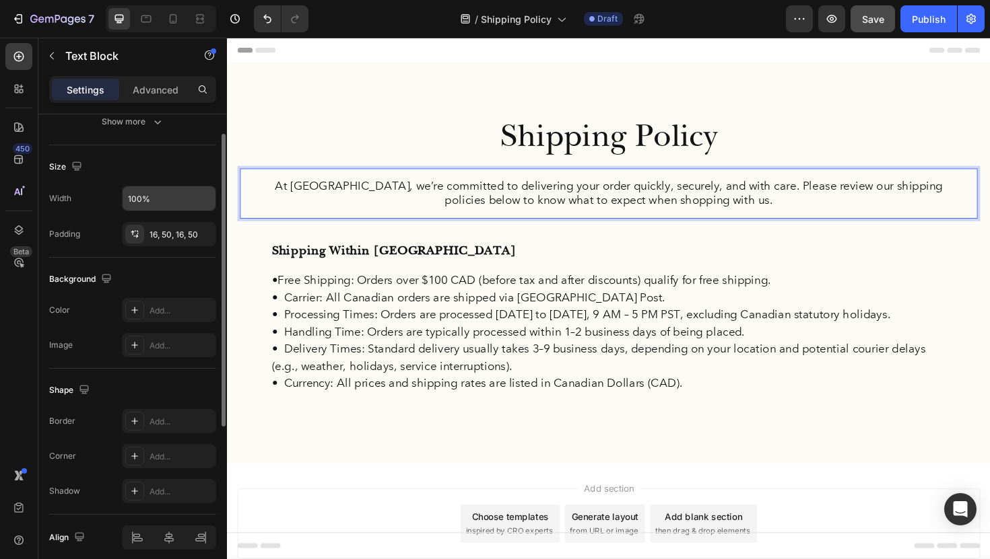
scroll to position [174, 0]
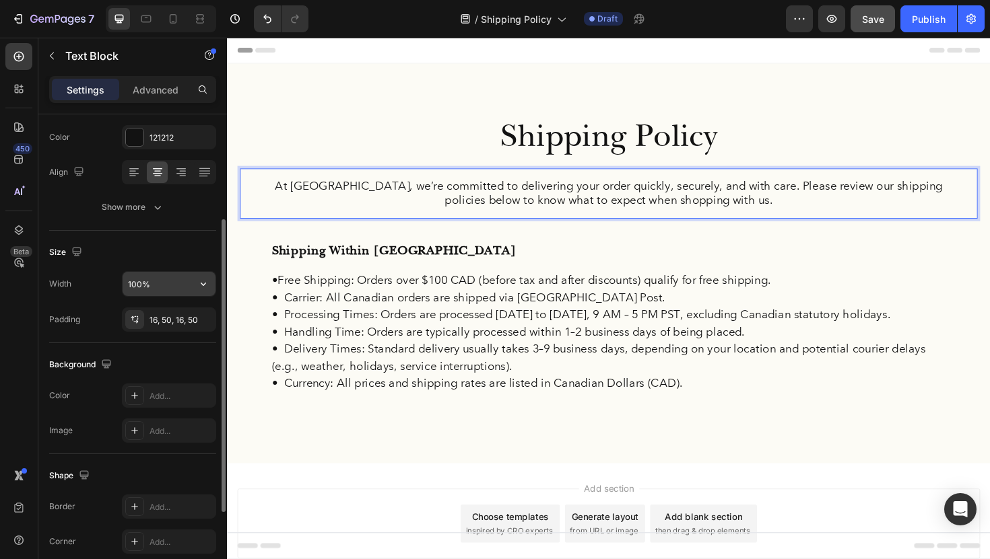
click at [166, 289] on input "100%" at bounding box center [169, 284] width 93 height 24
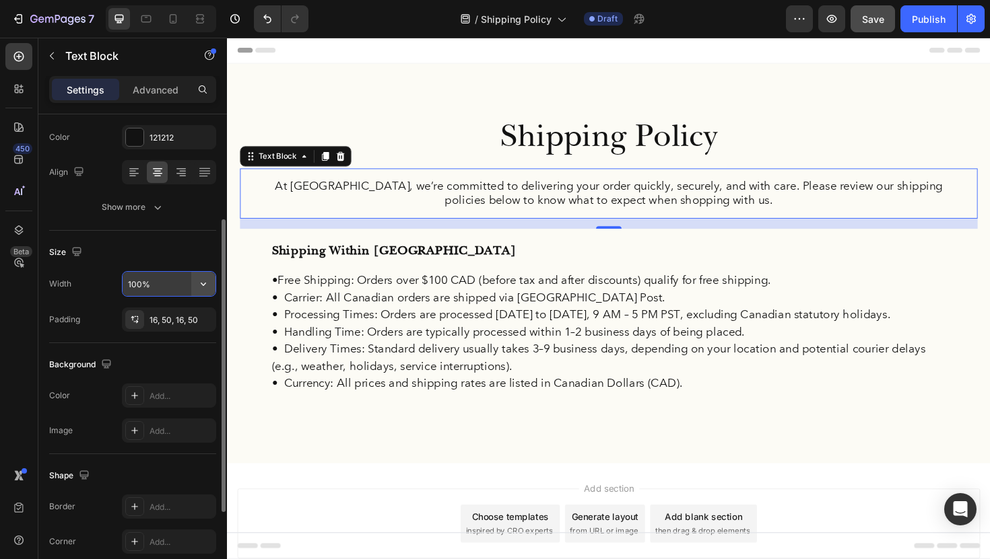
click at [198, 285] on icon "button" at bounding box center [203, 283] width 13 height 13
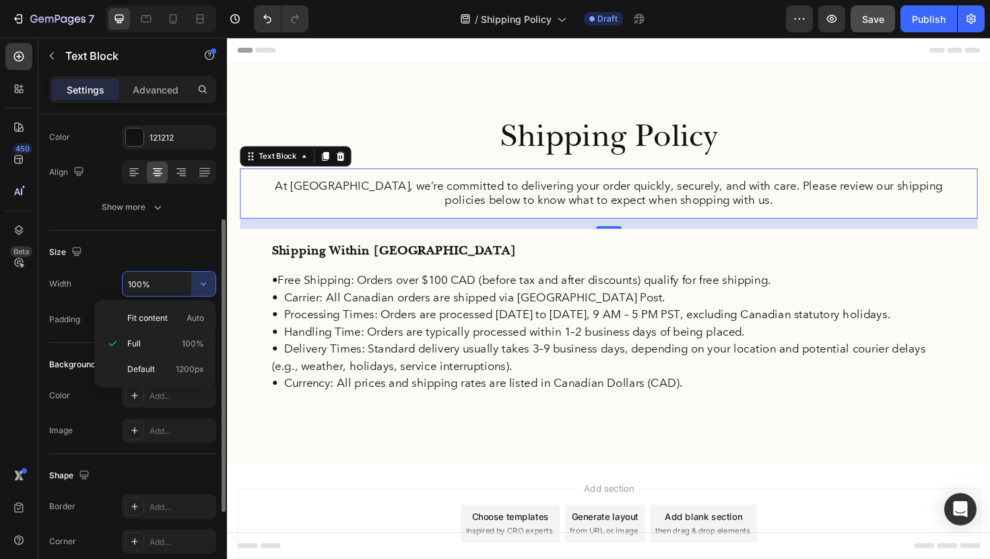
click at [172, 253] on div "Size" at bounding box center [132, 253] width 167 height 22
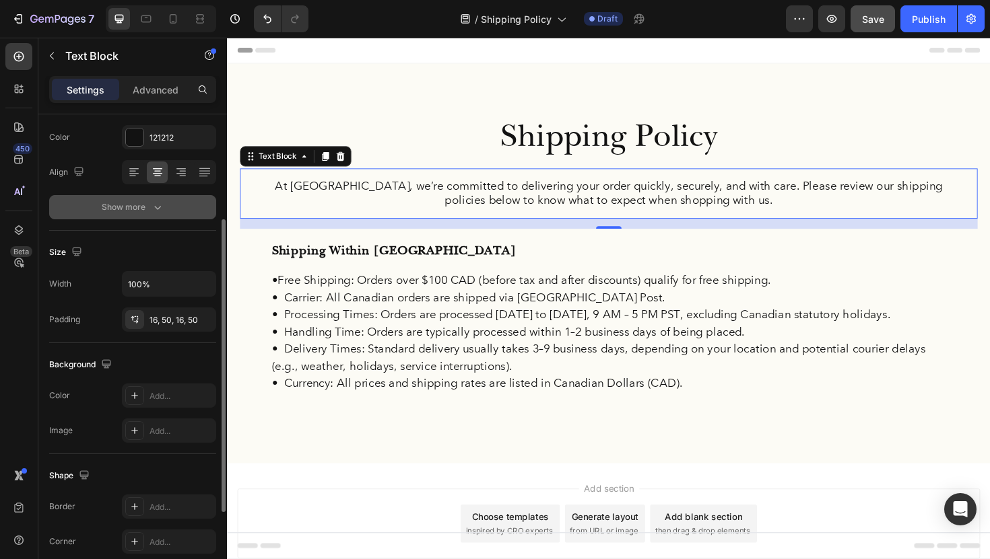
click at [151, 219] on button "Show more" at bounding box center [132, 207] width 167 height 24
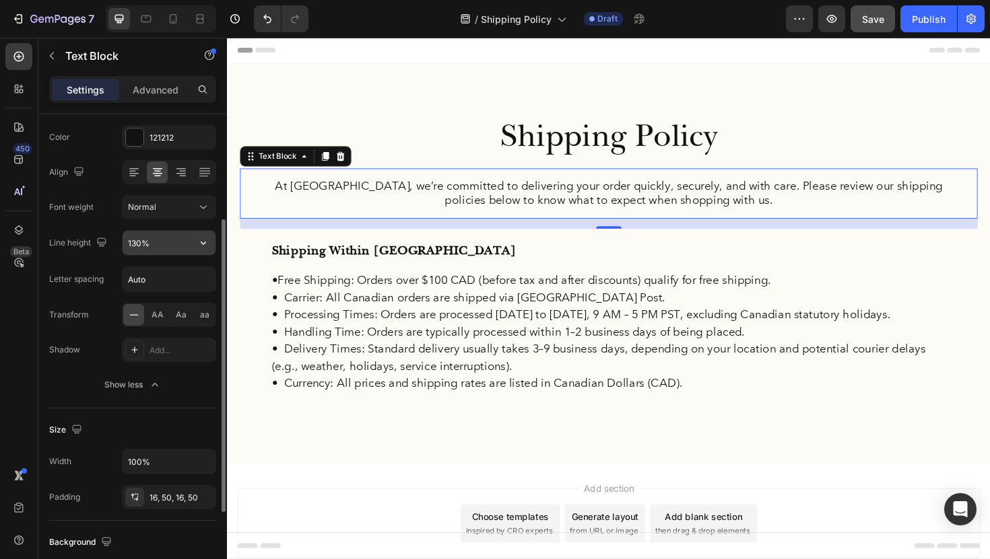
click at [174, 246] on input "130%" at bounding box center [169, 243] width 93 height 24
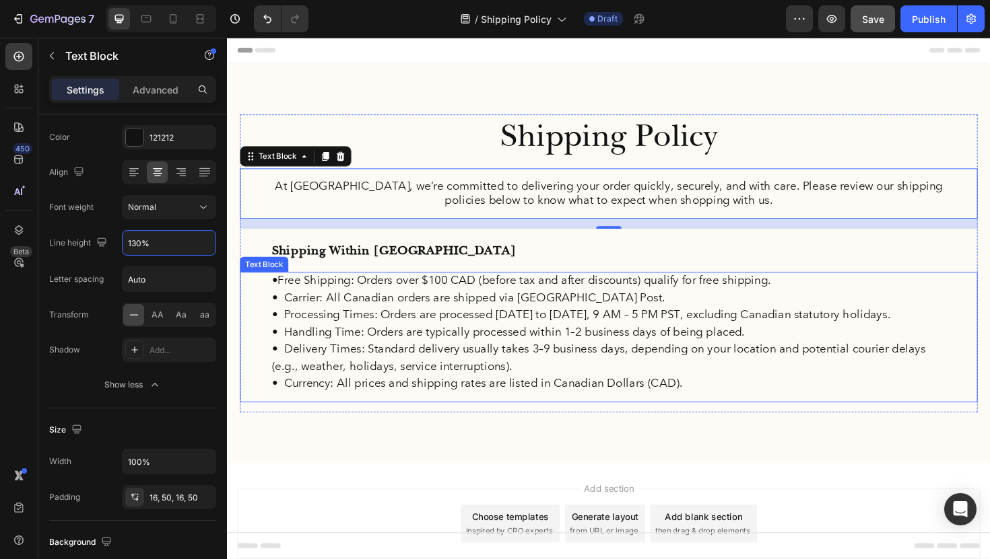
click at [309, 306] on p "• Carrier: All Canadian orders are shipped via [GEOGRAPHIC_DATA] Post." at bounding box center [631, 313] width 714 height 18
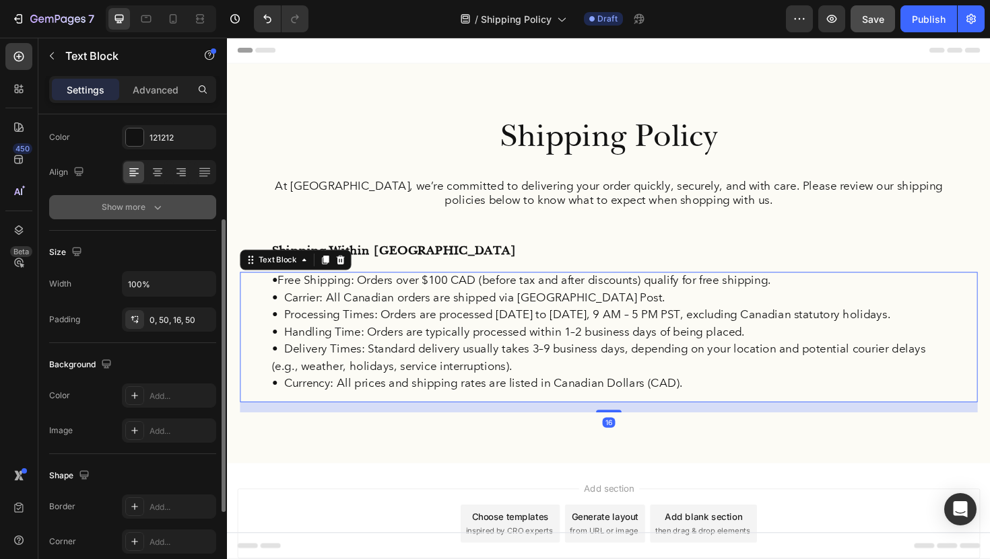
click at [149, 213] on div "Show more" at bounding box center [133, 207] width 63 height 13
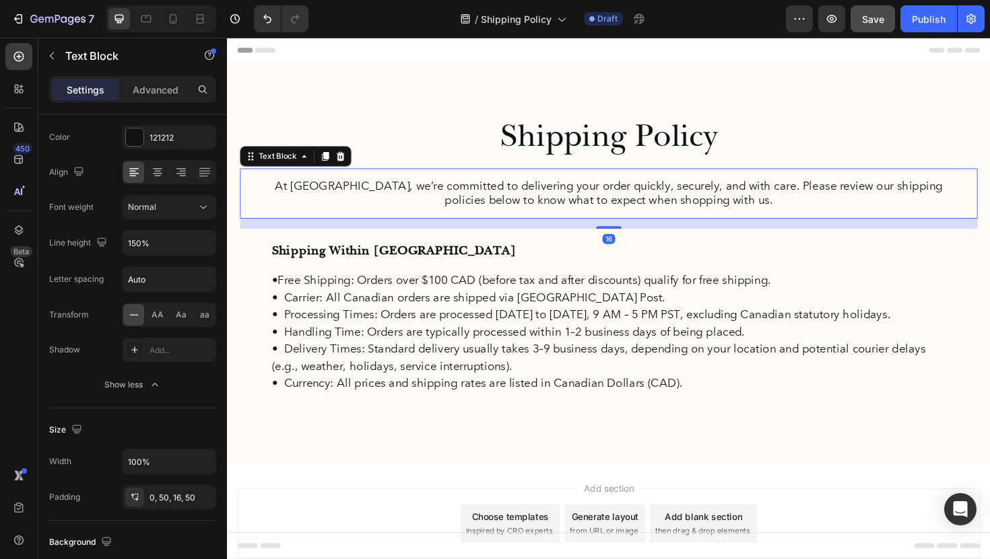
click at [401, 207] on p "At [GEOGRAPHIC_DATA], we’re committed to delivering your order quickly, securel…" at bounding box center [631, 203] width 714 height 32
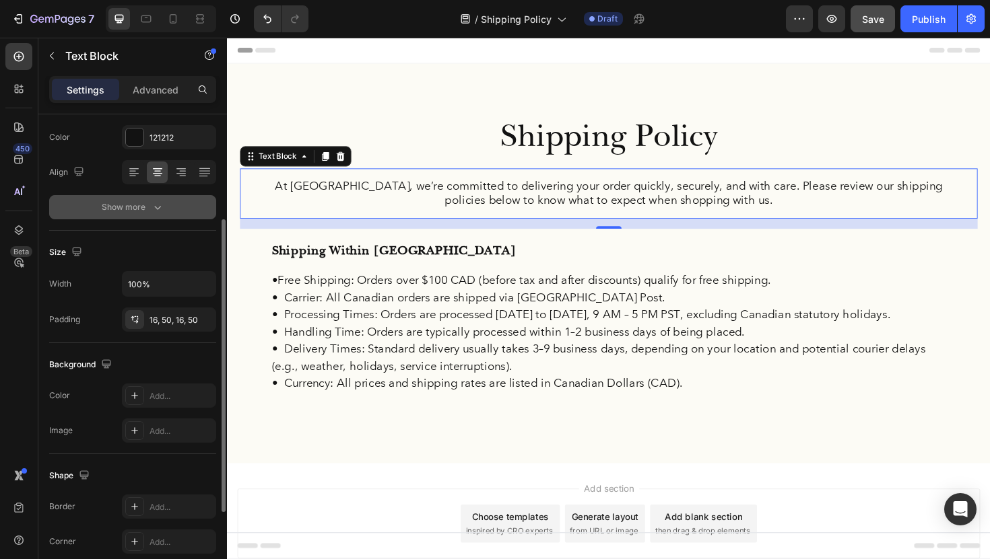
click at [159, 208] on icon "button" at bounding box center [157, 208] width 7 height 4
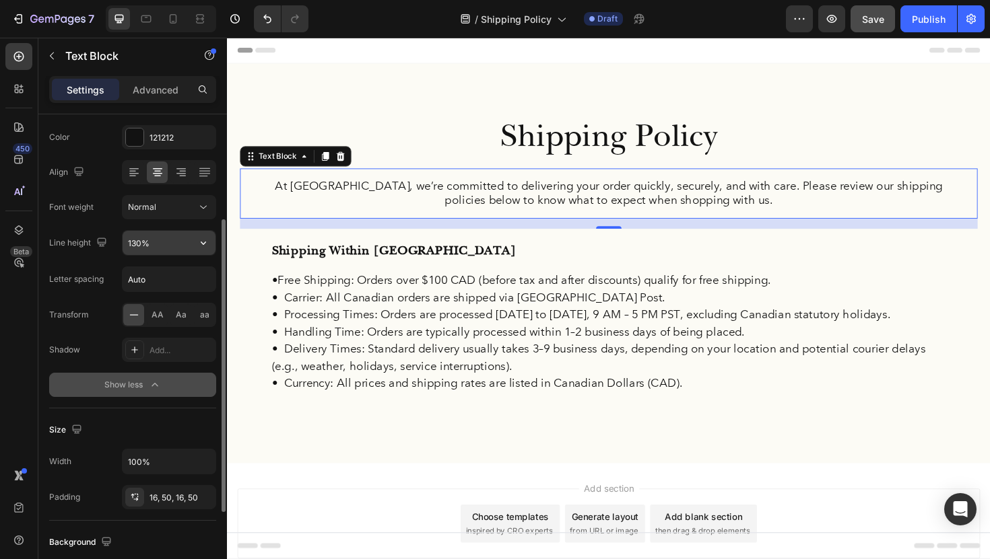
click at [162, 244] on input "130%" at bounding box center [169, 243] width 93 height 24
click at [199, 246] on icon "button" at bounding box center [203, 242] width 13 height 13
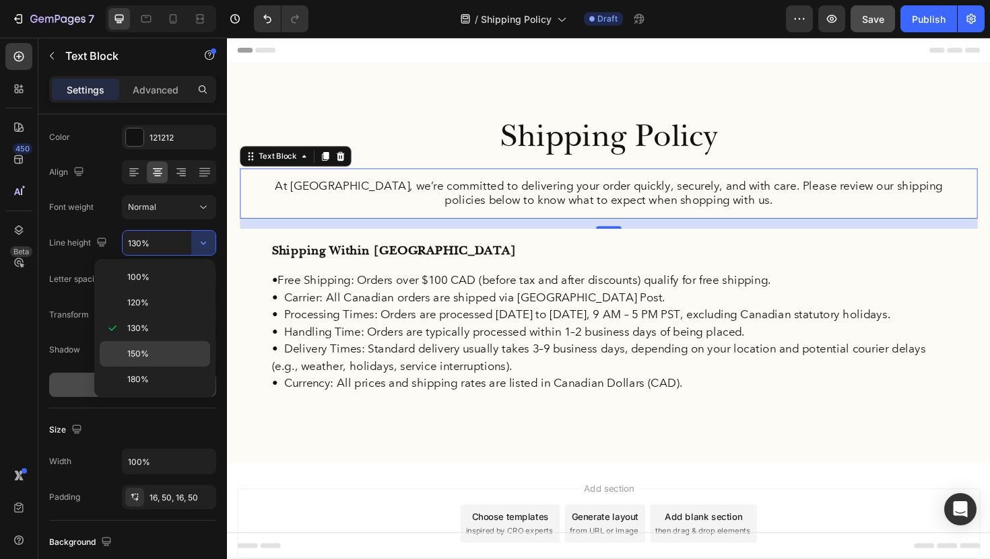
click at [143, 348] on span "150%" at bounding box center [138, 354] width 22 height 12
type input "150%"
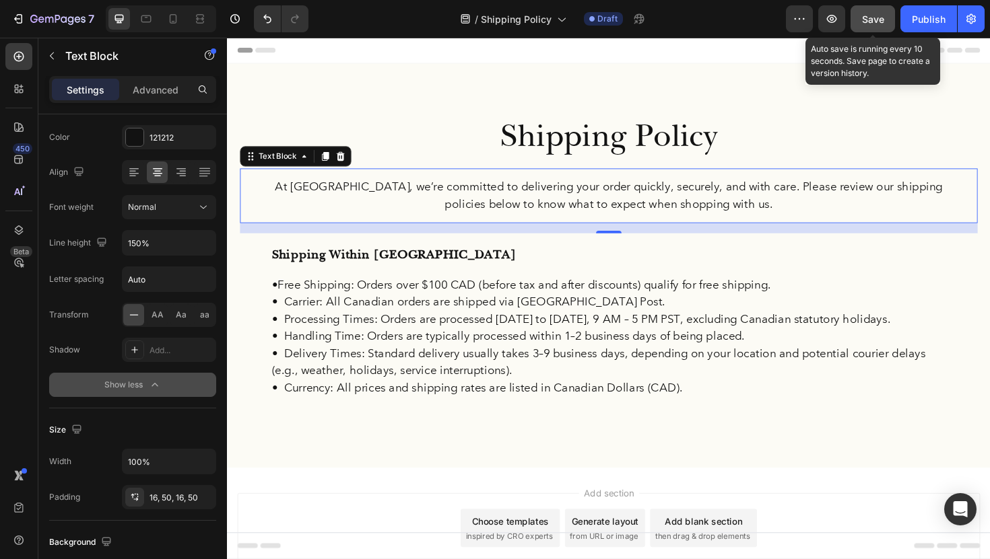
click at [879, 26] on div "Save" at bounding box center [873, 19] width 22 height 14
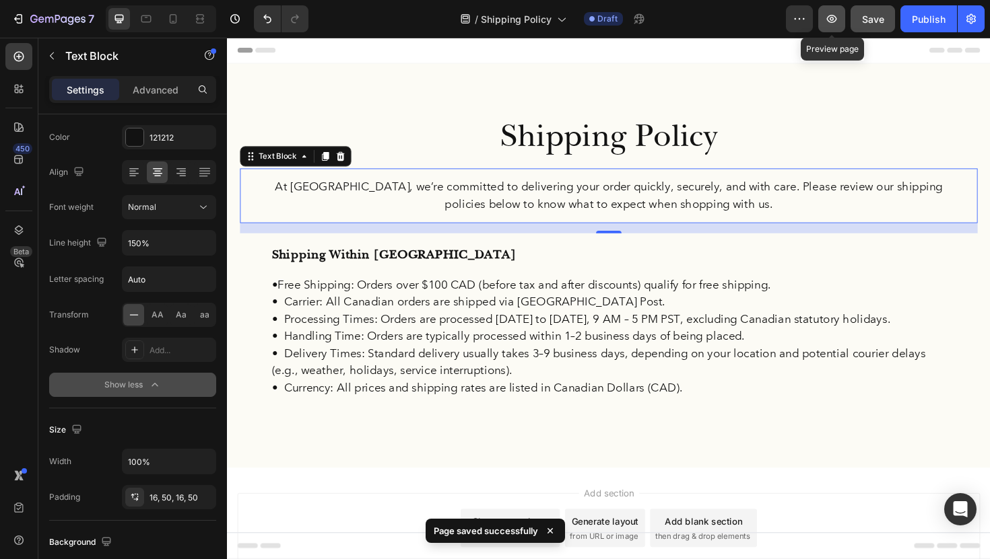
click at [830, 26] on button "button" at bounding box center [831, 18] width 27 height 27
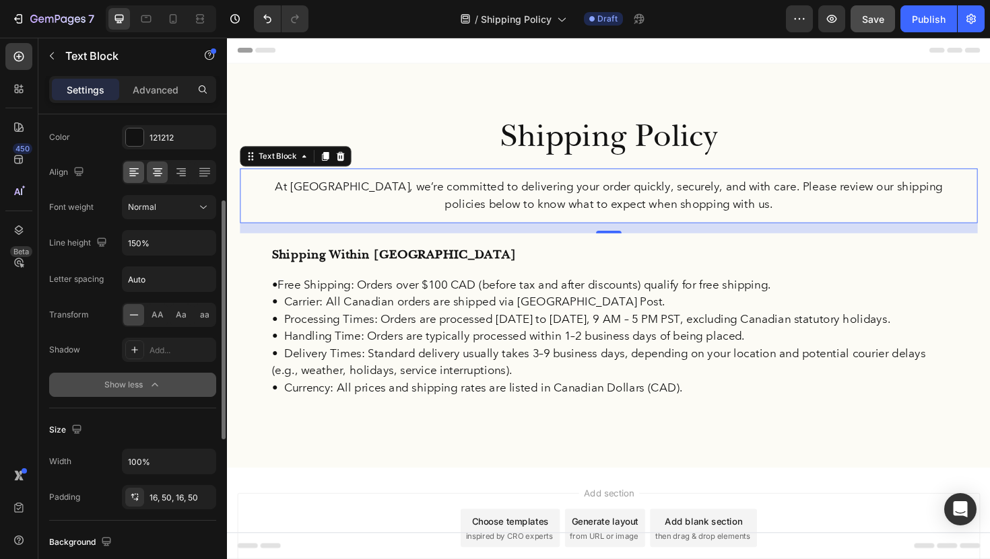
click at [133, 177] on icon at bounding box center [133, 172] width 13 height 13
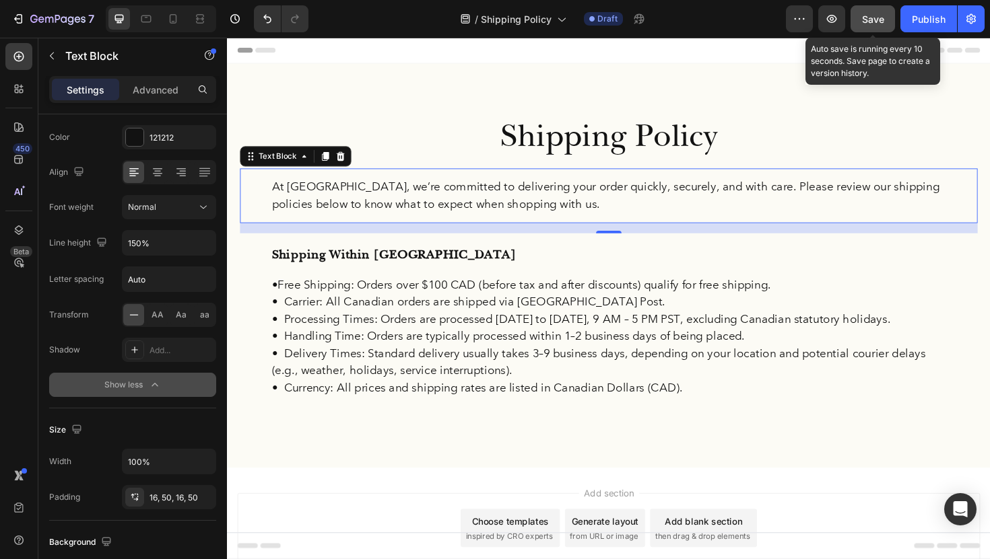
click at [872, 20] on span "Save" at bounding box center [873, 18] width 22 height 11
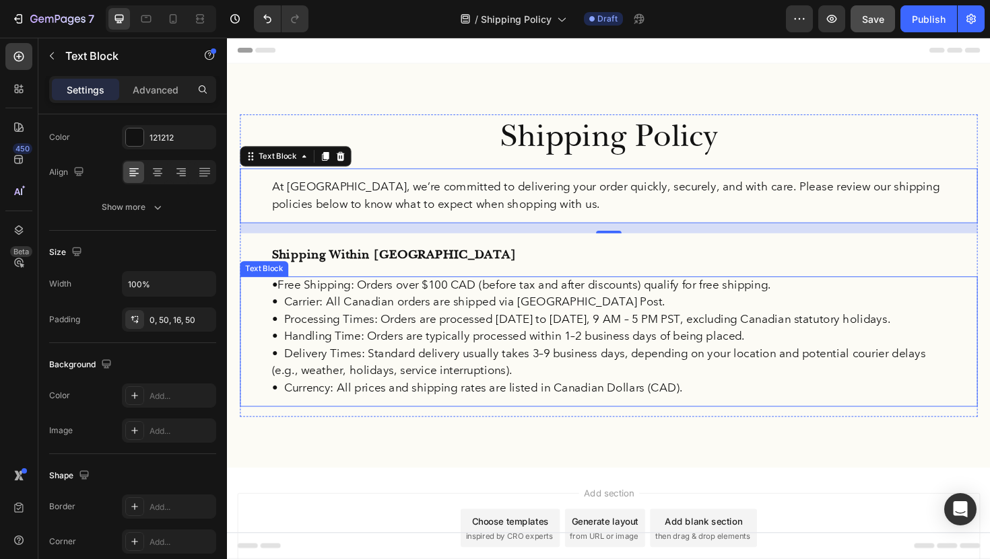
click at [364, 350] on p "• Handling Time: Orders are typically processed within 1–2 business days of bei…" at bounding box center [631, 354] width 714 height 18
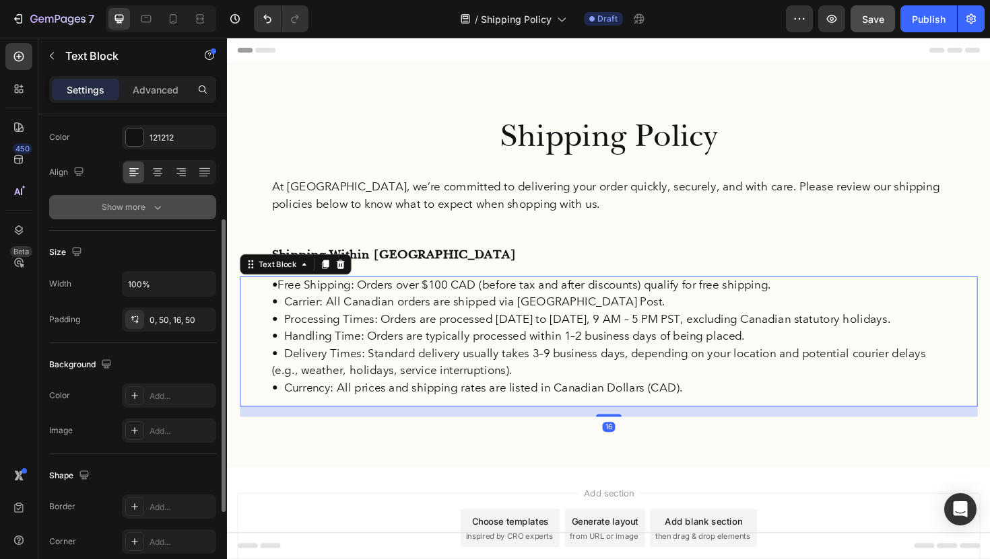
click at [161, 201] on icon "button" at bounding box center [157, 207] width 13 height 13
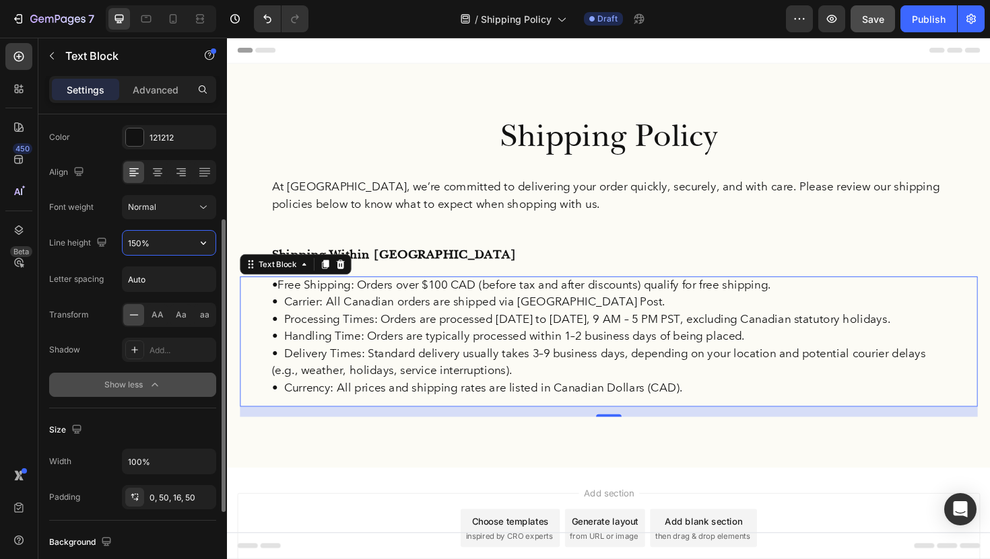
click at [163, 252] on input "150%" at bounding box center [169, 243] width 93 height 24
click at [204, 241] on icon "button" at bounding box center [203, 242] width 13 height 13
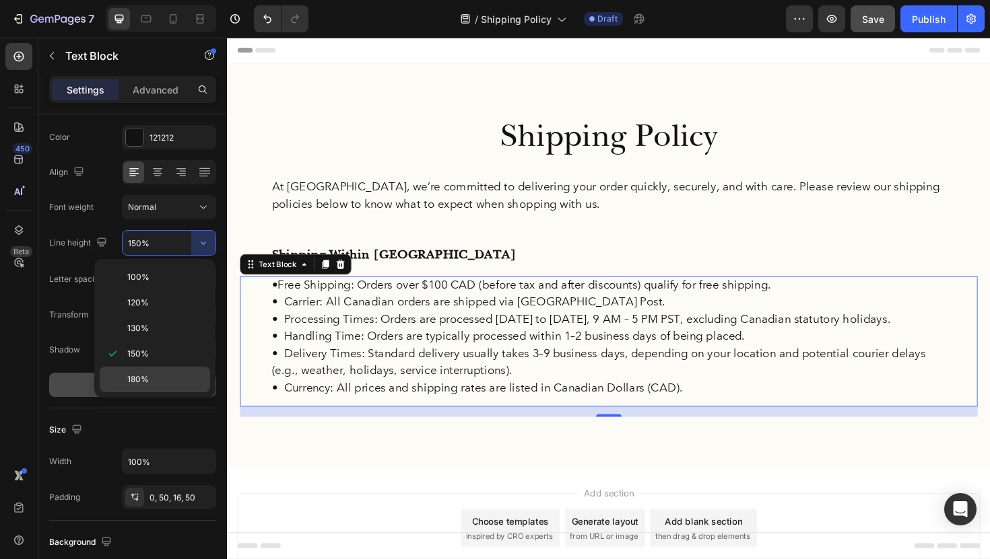
click at [149, 381] on p "180%" at bounding box center [165, 380] width 77 height 12
type input "180%"
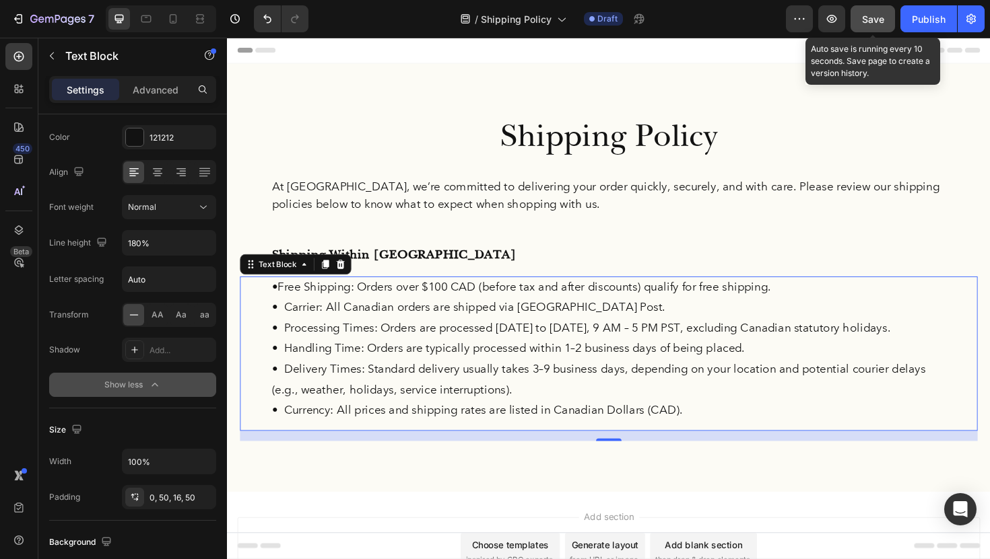
click at [867, 22] on span "Save" at bounding box center [873, 18] width 22 height 11
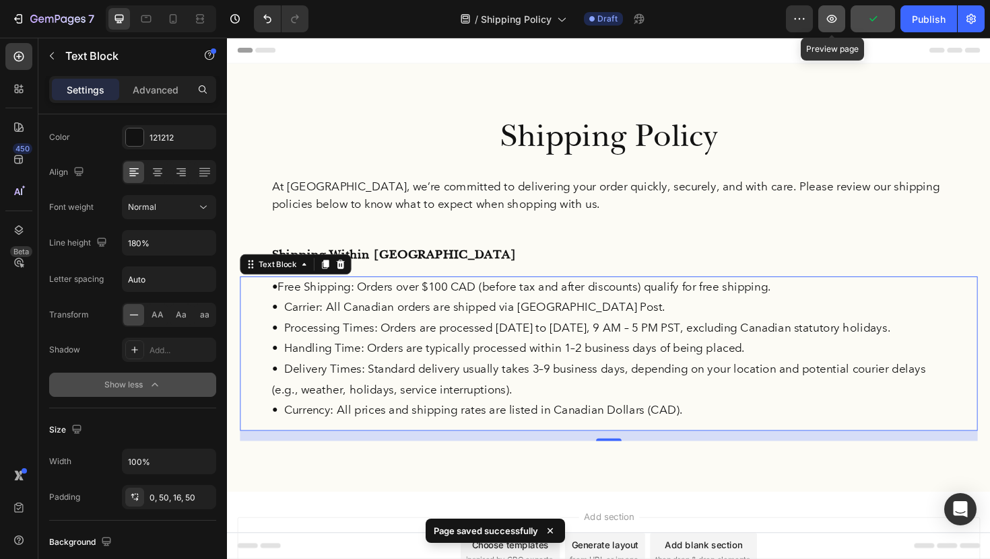
click at [827, 22] on icon "button" at bounding box center [831, 18] width 13 height 13
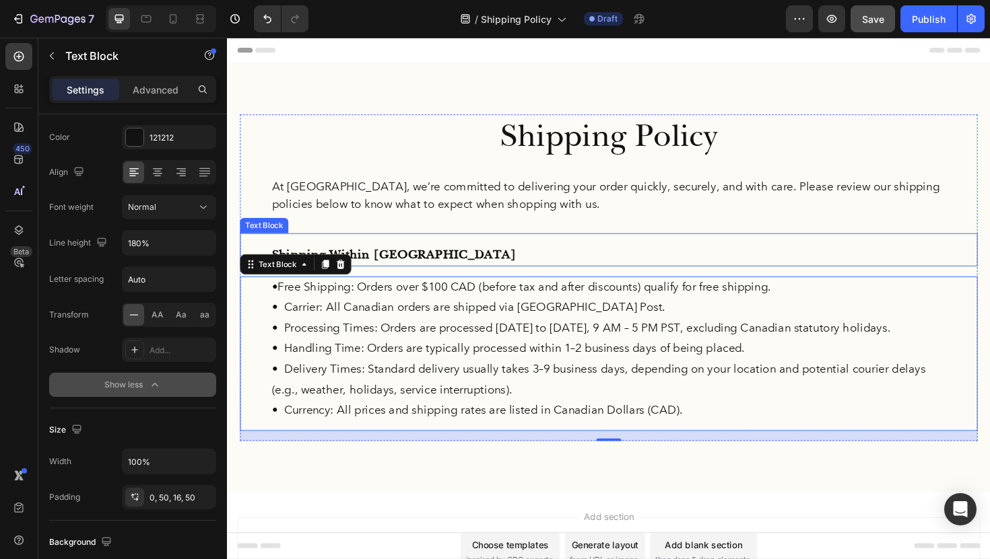
click at [437, 271] on p "Shipping Within Canada" at bounding box center [631, 268] width 714 height 24
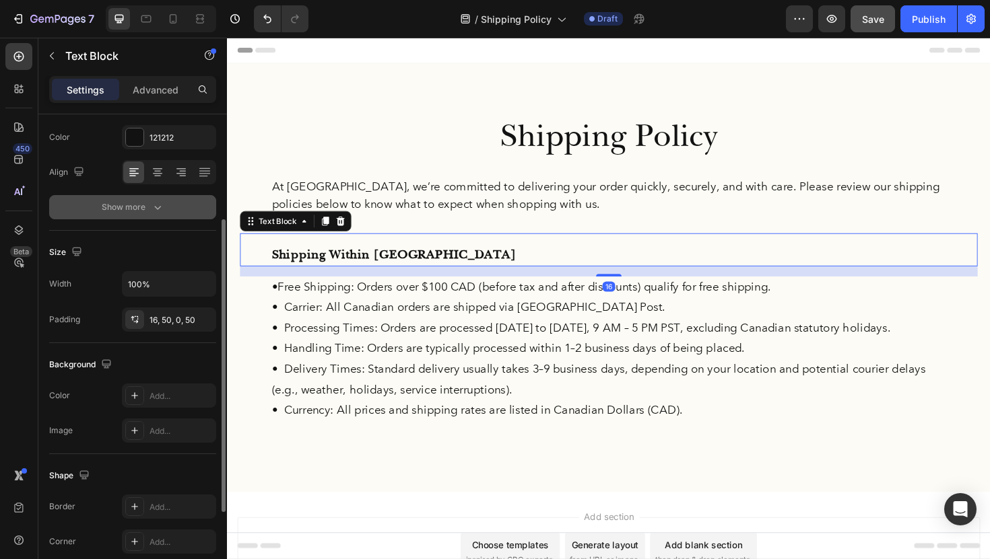
click at [125, 205] on div "Show more" at bounding box center [133, 207] width 63 height 13
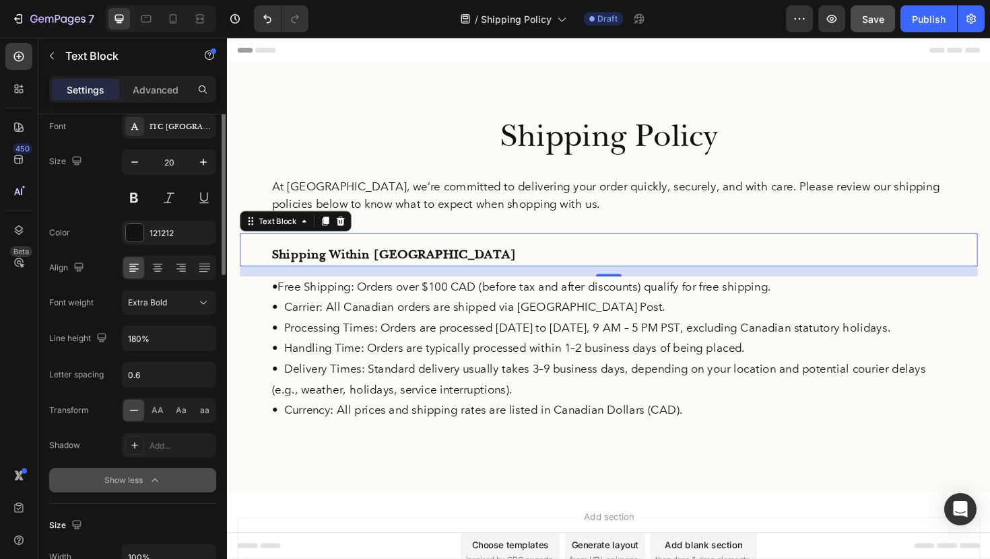
scroll to position [0, 0]
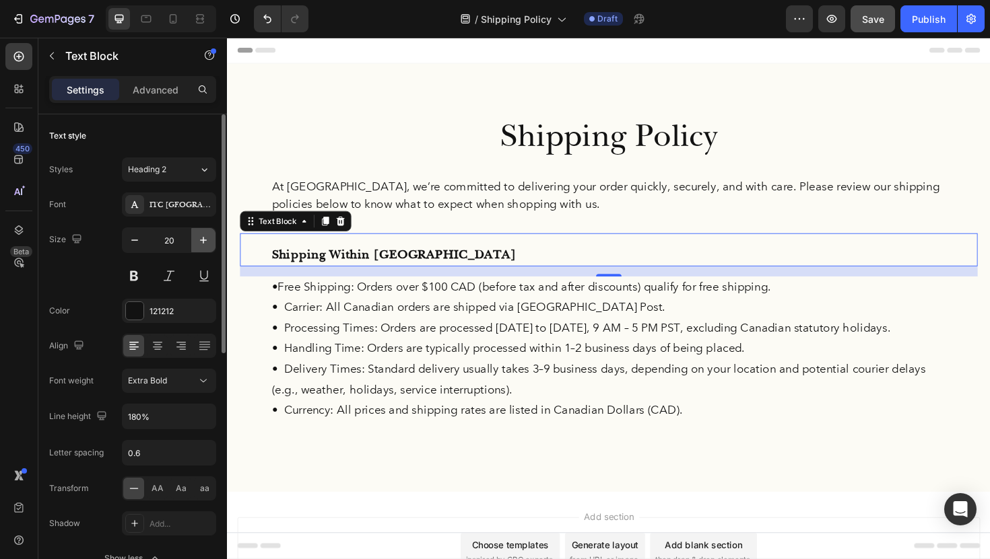
click at [201, 239] on icon "button" at bounding box center [203, 240] width 13 height 13
type input "21"
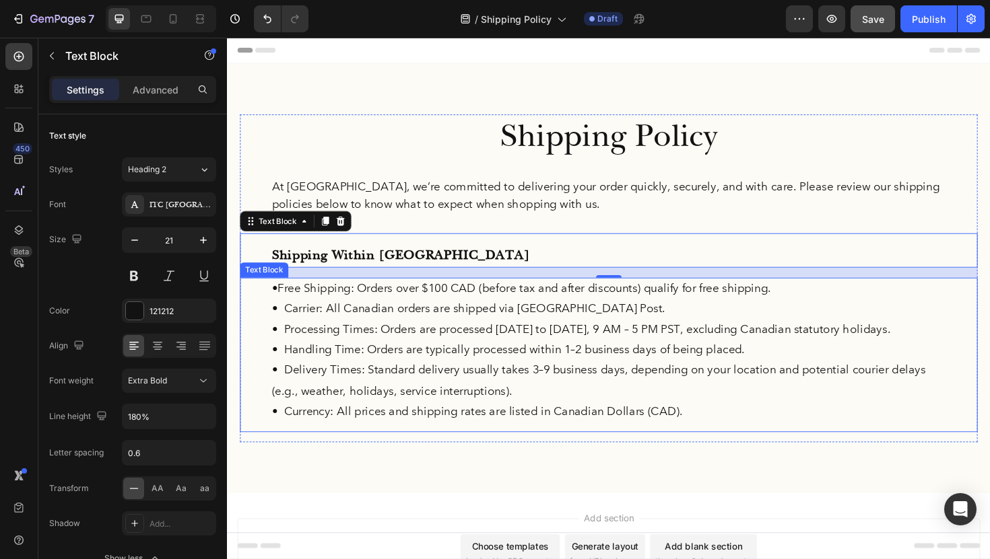
click at [407, 334] on p "• Carrier: All Canadian orders are shipped via Canada Post." at bounding box center [631, 325] width 714 height 22
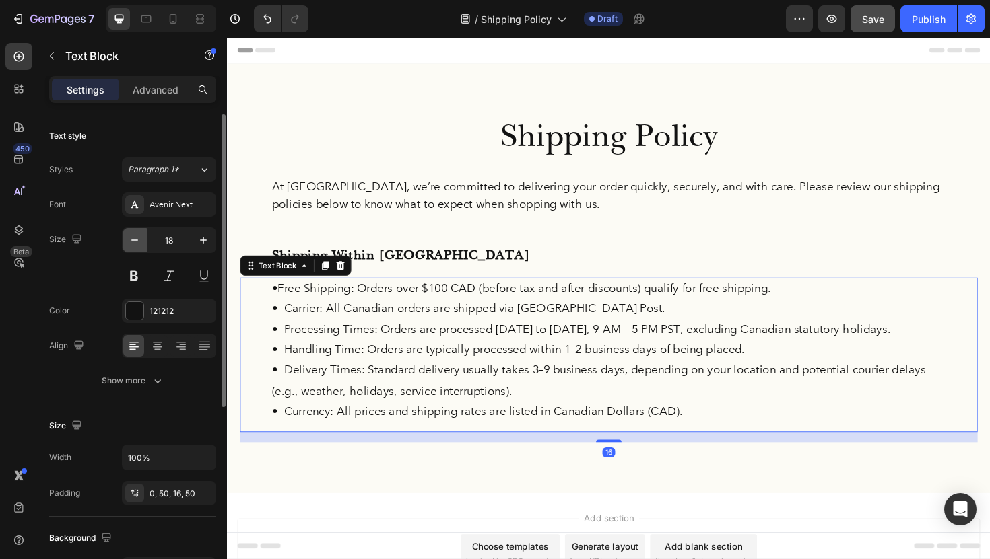
click at [133, 238] on icon "button" at bounding box center [134, 240] width 13 height 13
type input "17"
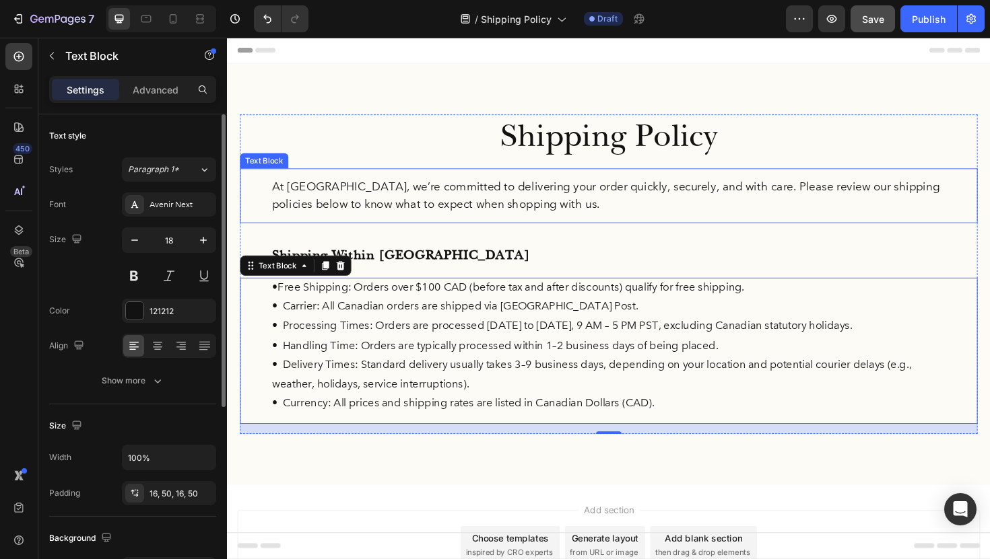
click at [401, 207] on p "At FermaVita, we’re committed to delivering your order quickly, securely, and w…" at bounding box center [631, 205] width 714 height 36
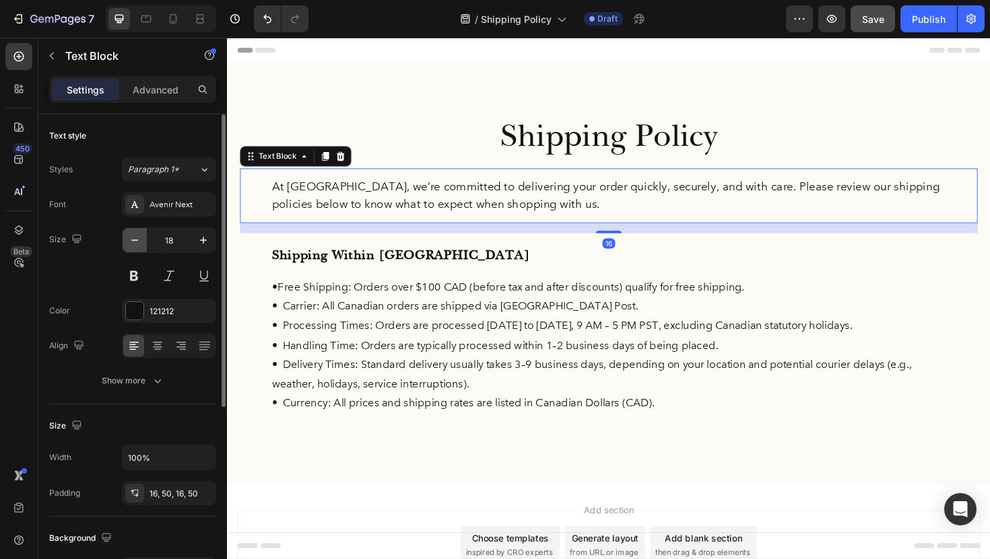
click at [131, 235] on icon "button" at bounding box center [134, 240] width 13 height 13
type input "17"
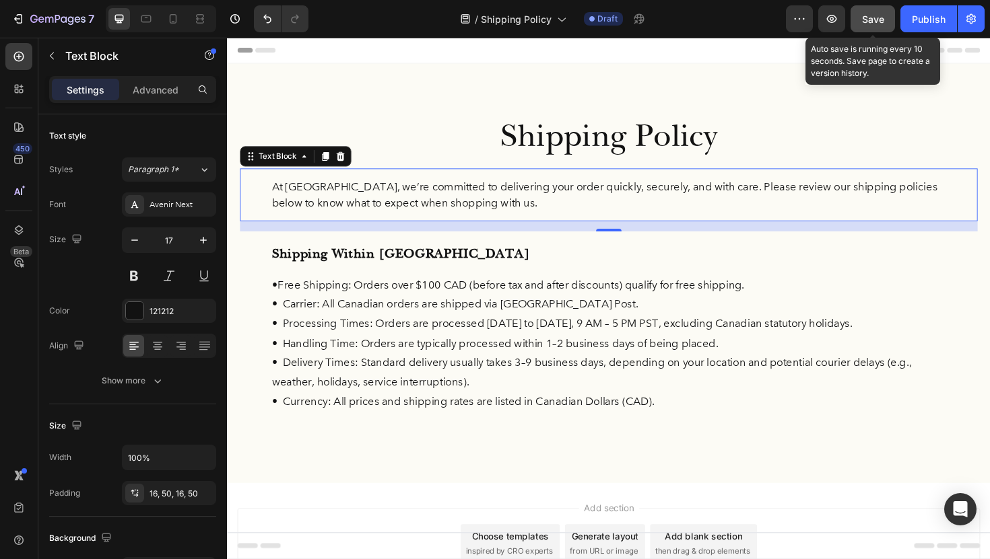
click at [864, 13] on span "Save" at bounding box center [873, 18] width 22 height 11
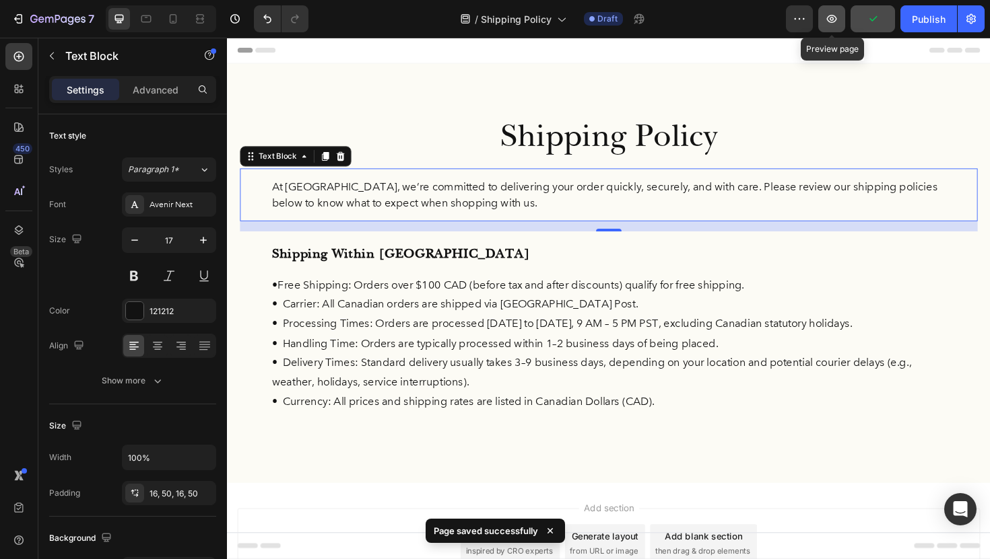
click at [838, 18] on icon "button" at bounding box center [831, 18] width 13 height 13
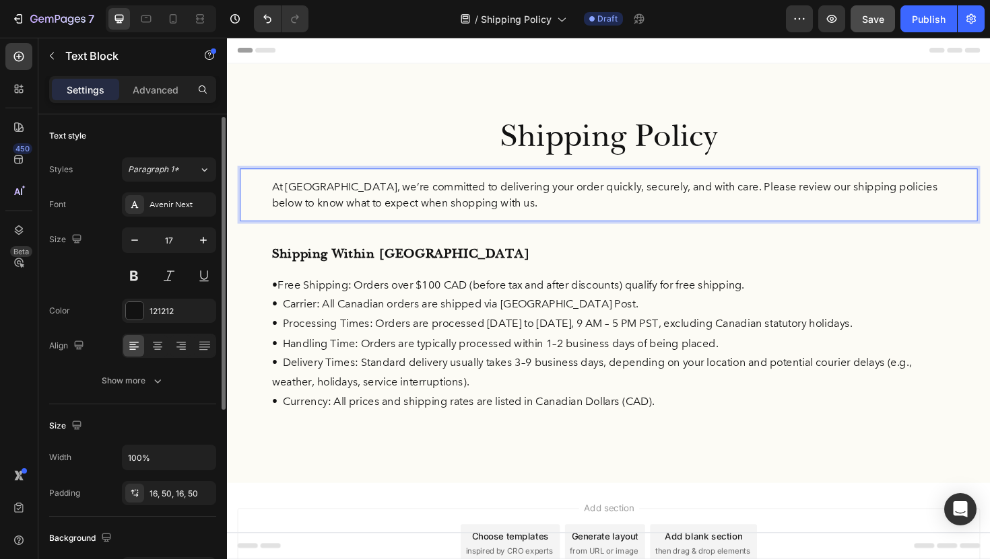
scroll to position [18, 0]
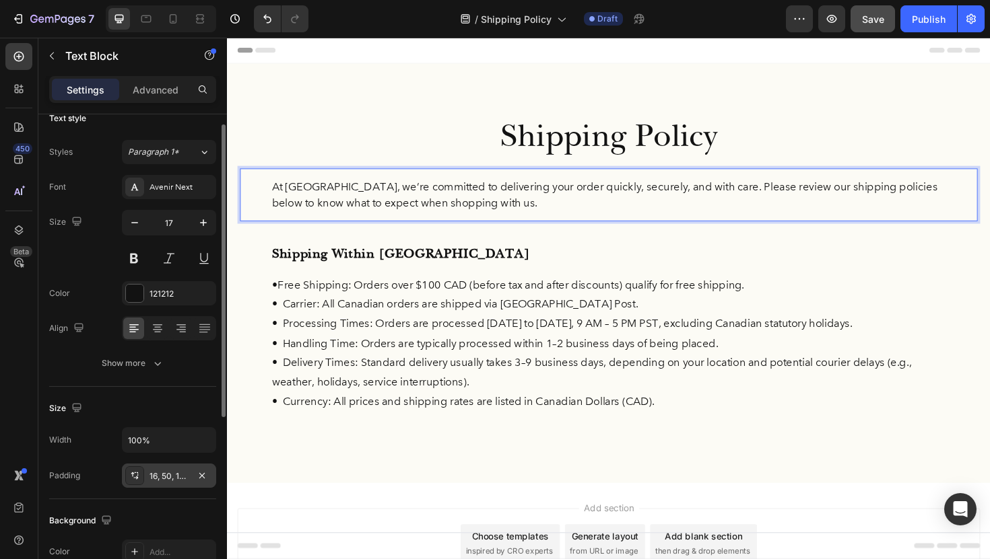
click at [183, 479] on div "16, 50, 16, 50" at bounding box center [168, 477] width 39 height 12
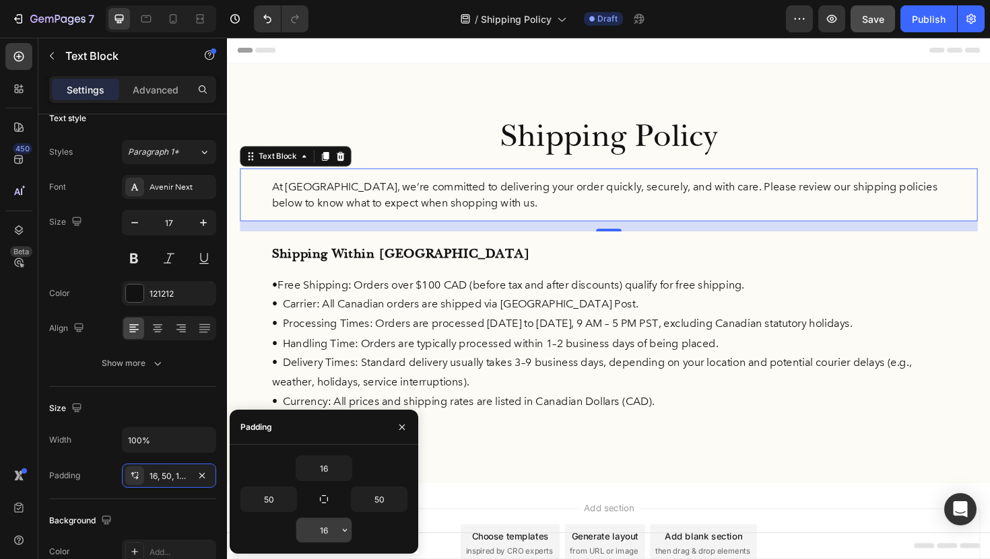
click at [326, 537] on input "16" at bounding box center [323, 530] width 55 height 24
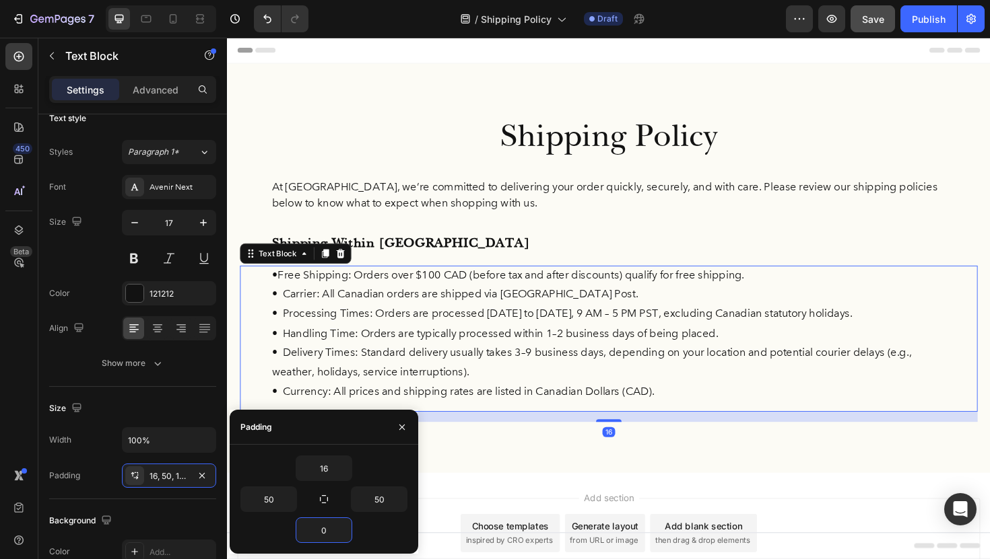
click at [825, 334] on p "• Processing Times: Orders are processed Monday to Friday, 9 AM – 5 PM PST, exc…" at bounding box center [631, 330] width 714 height 21
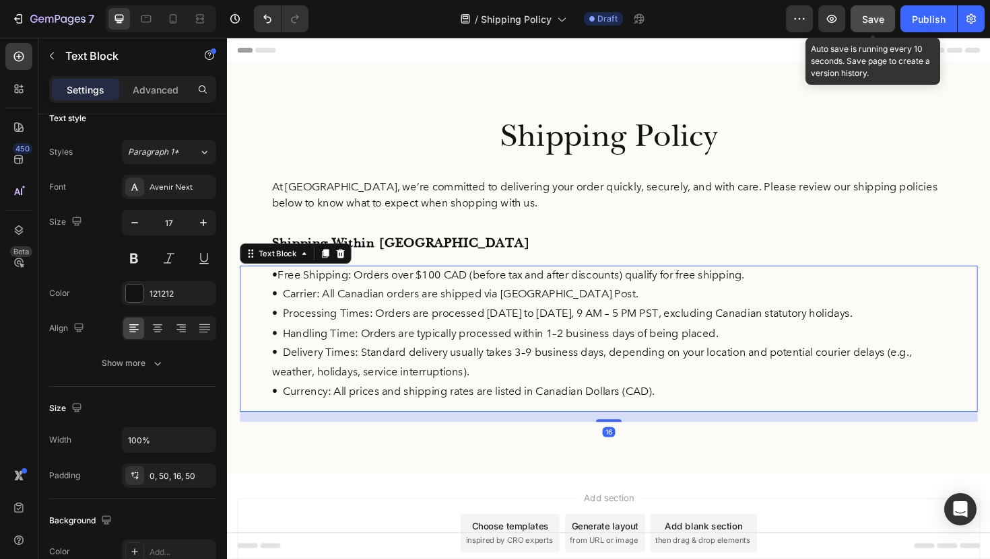
click at [858, 20] on button "Save" at bounding box center [872, 18] width 44 height 27
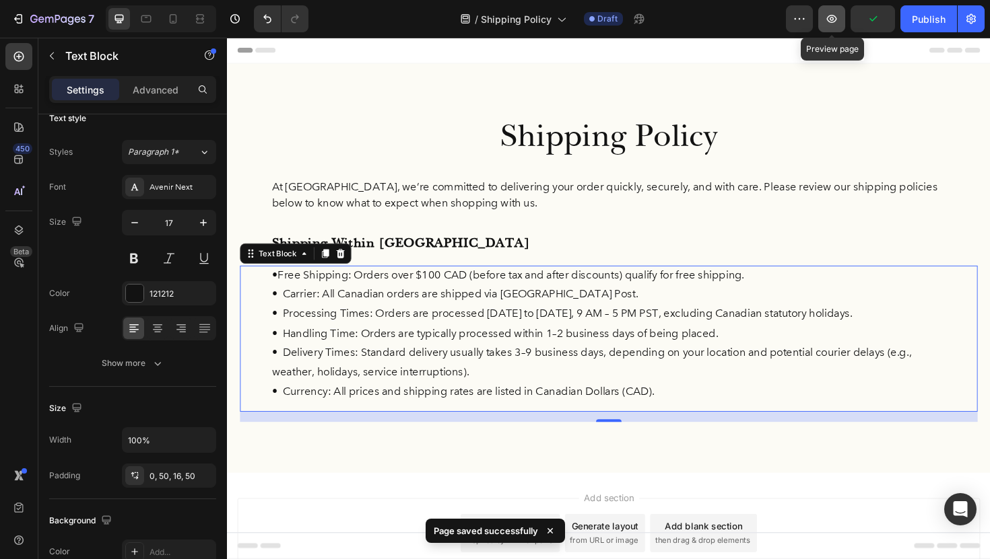
click at [829, 26] on button "button" at bounding box center [831, 18] width 27 height 27
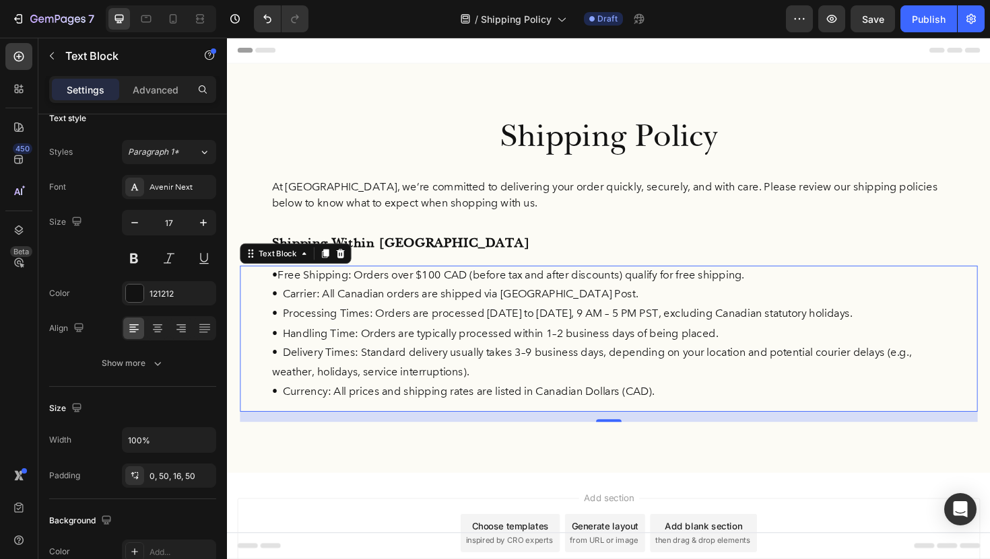
click at [387, 322] on p "• Processing Times: Orders are processed Monday to Friday, 9 AM – 5 PM PST, exc…" at bounding box center [631, 330] width 714 height 21
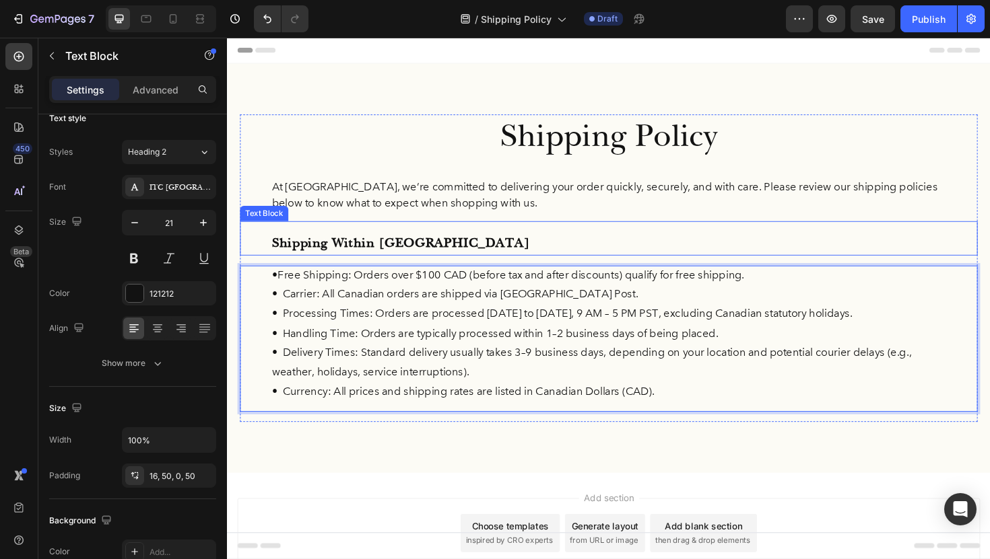
click at [414, 255] on p "Shipping Within Canada" at bounding box center [631, 256] width 714 height 26
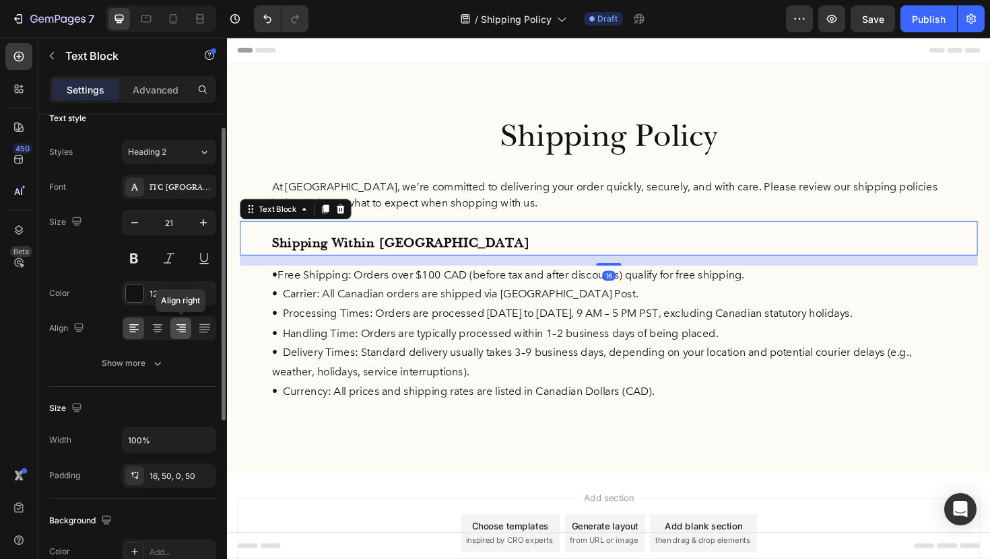
scroll to position [38, 0]
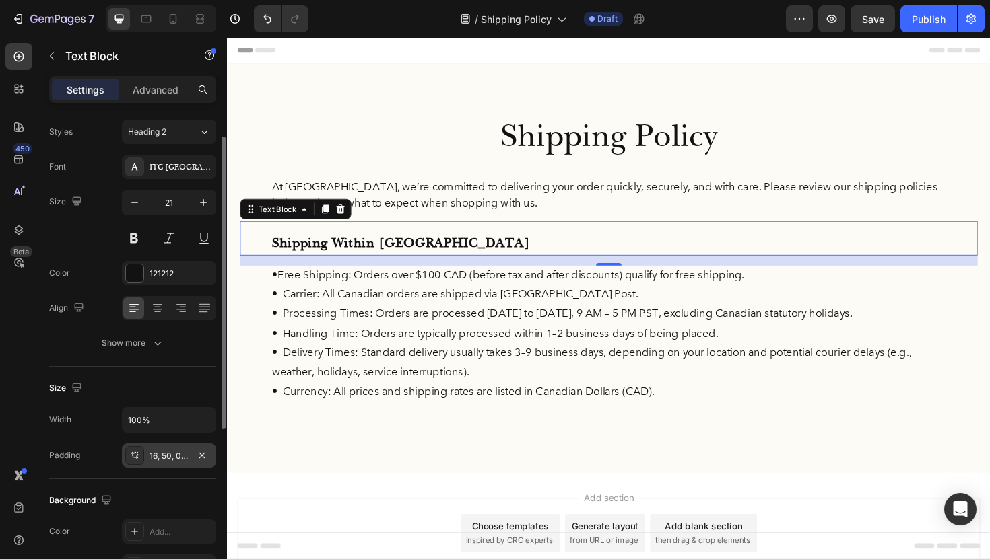
click at [168, 454] on div "16, 50, 0, 50" at bounding box center [168, 456] width 39 height 12
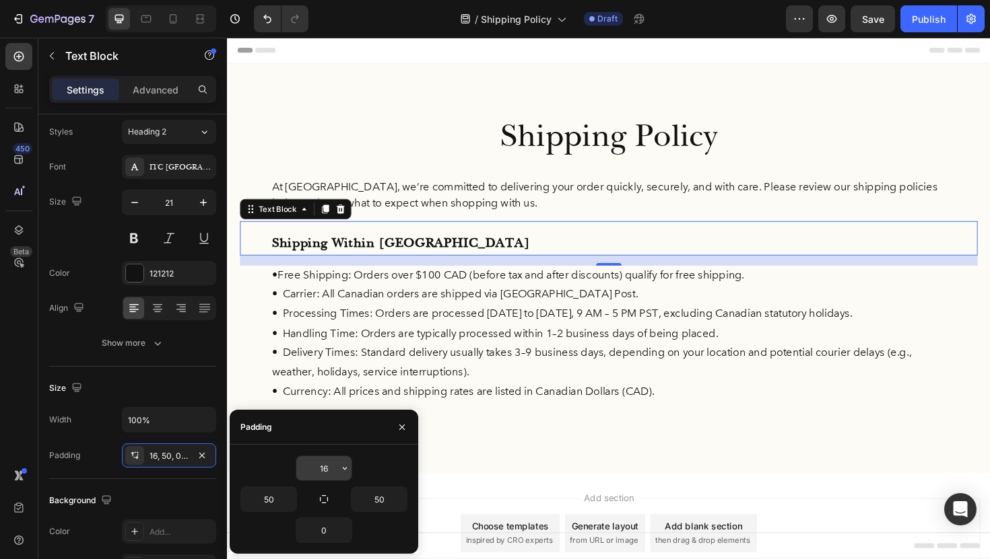
click at [333, 467] on input "16" at bounding box center [323, 468] width 55 height 24
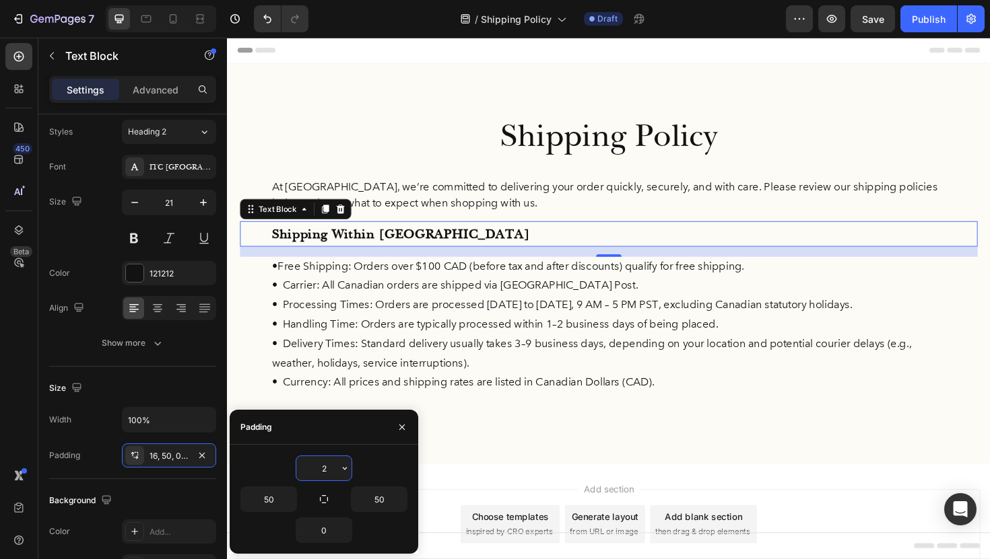
type input "20"
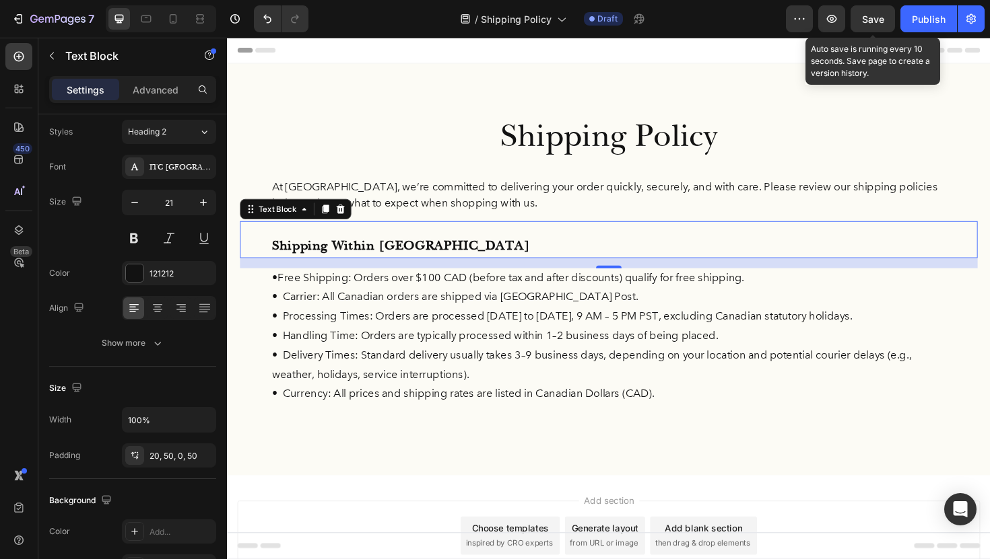
click at [879, 13] on span "Save" at bounding box center [873, 18] width 22 height 11
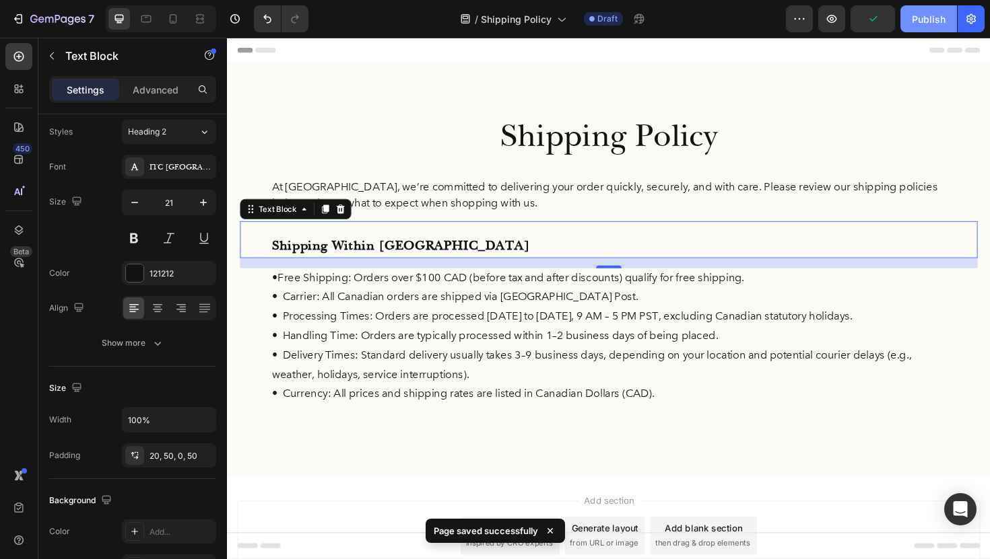
click at [914, 18] on div "Publish" at bounding box center [928, 19] width 34 height 14
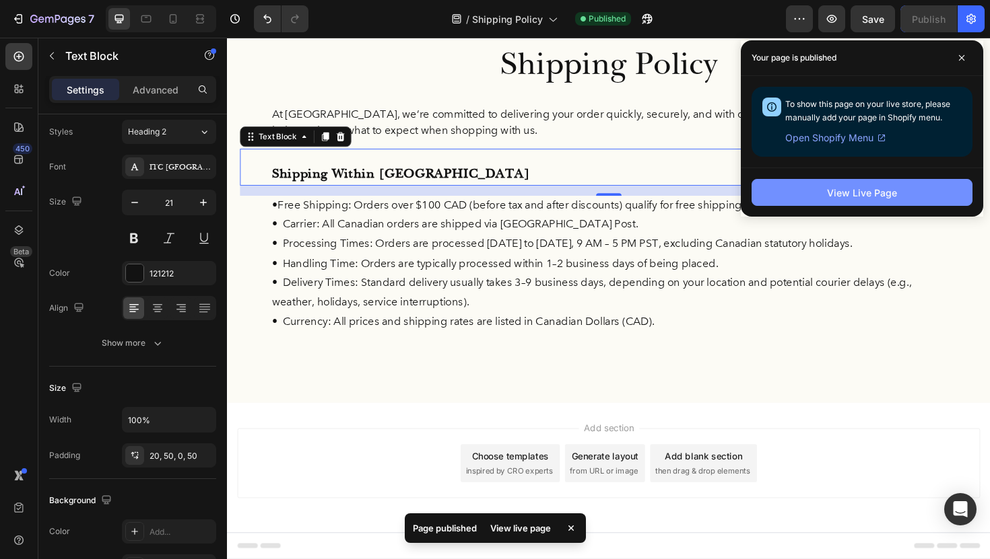
click at [867, 190] on div "View Live Page" at bounding box center [862, 193] width 70 height 14
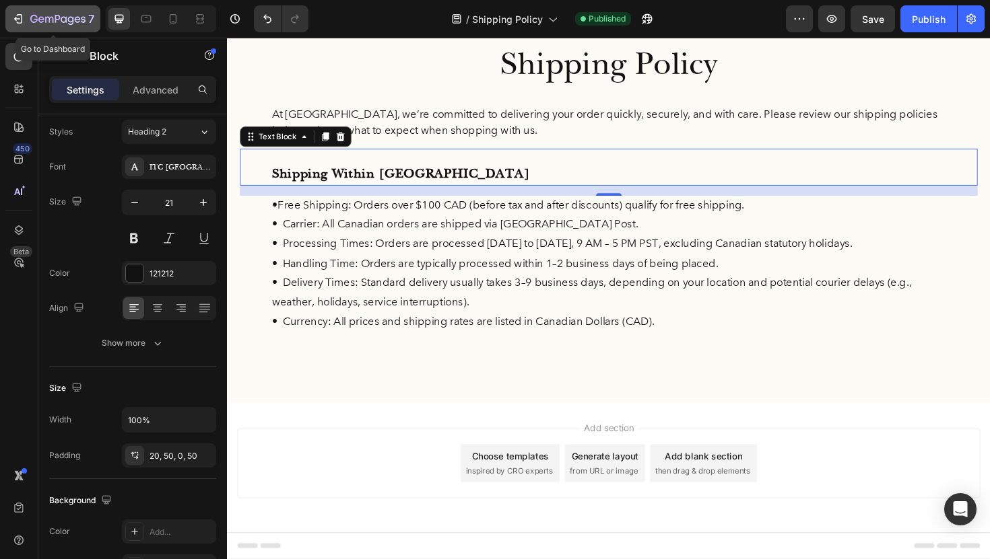
click at [18, 15] on icon "button" at bounding box center [17, 18] width 13 height 13
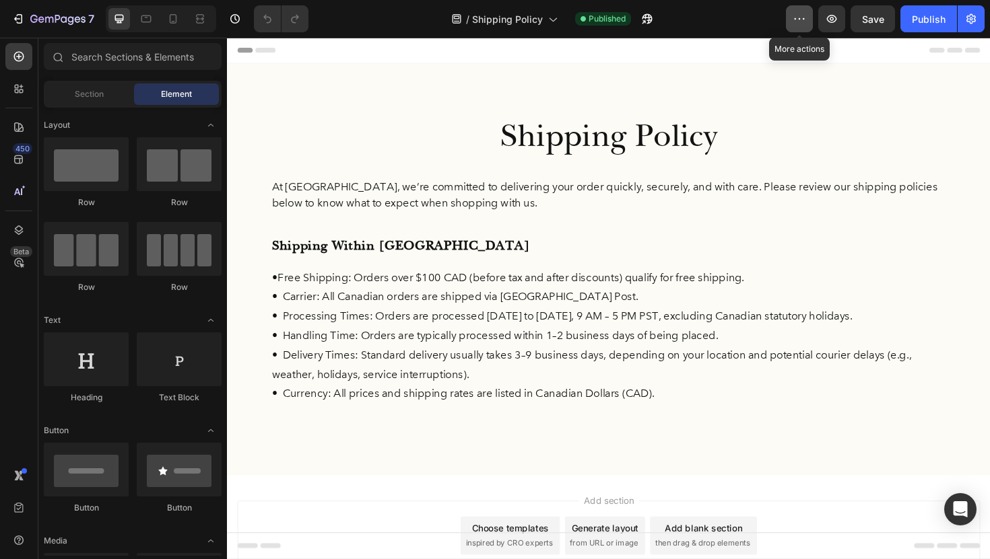
click at [791, 25] on button "button" at bounding box center [799, 18] width 27 height 27
click at [763, 22] on div "/ Shipping Policy Published" at bounding box center [552, 18] width 467 height 27
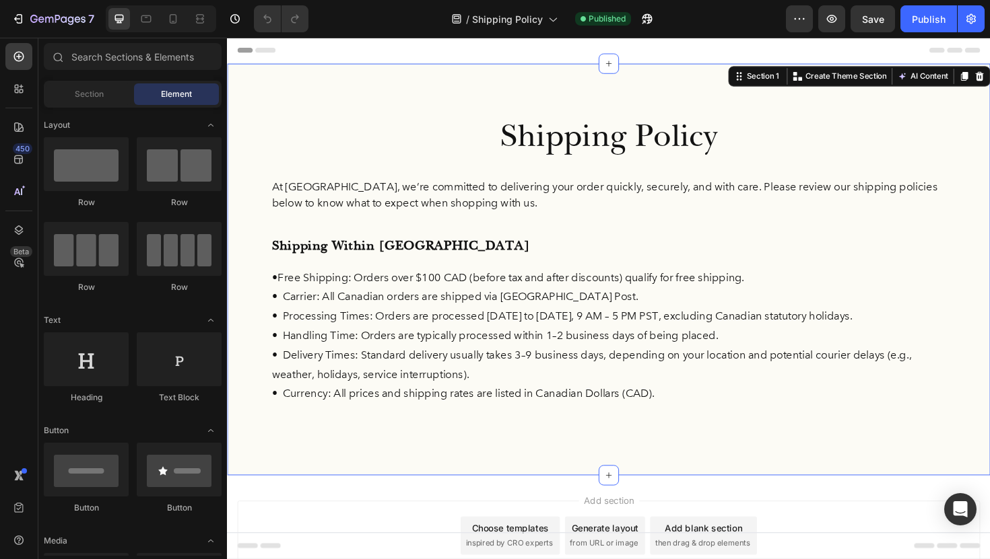
click at [476, 96] on div "Shipping Policy Heading At FermaVita, we’re committed to delivering your order …" at bounding box center [631, 283] width 808 height 436
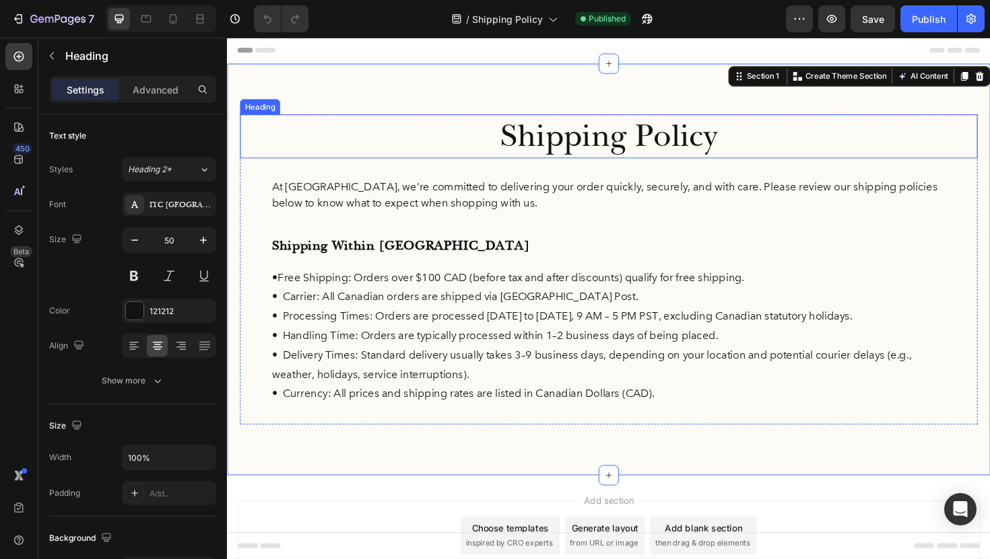
click at [464, 156] on h2 "Shipping Policy" at bounding box center [630, 142] width 781 height 46
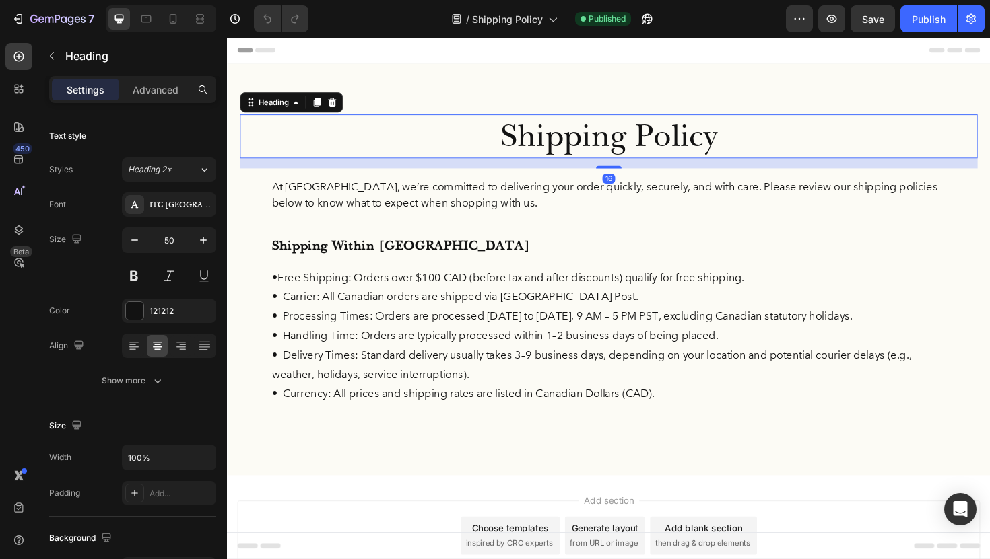
click at [456, 143] on h2 "Shipping Policy" at bounding box center [630, 142] width 781 height 46
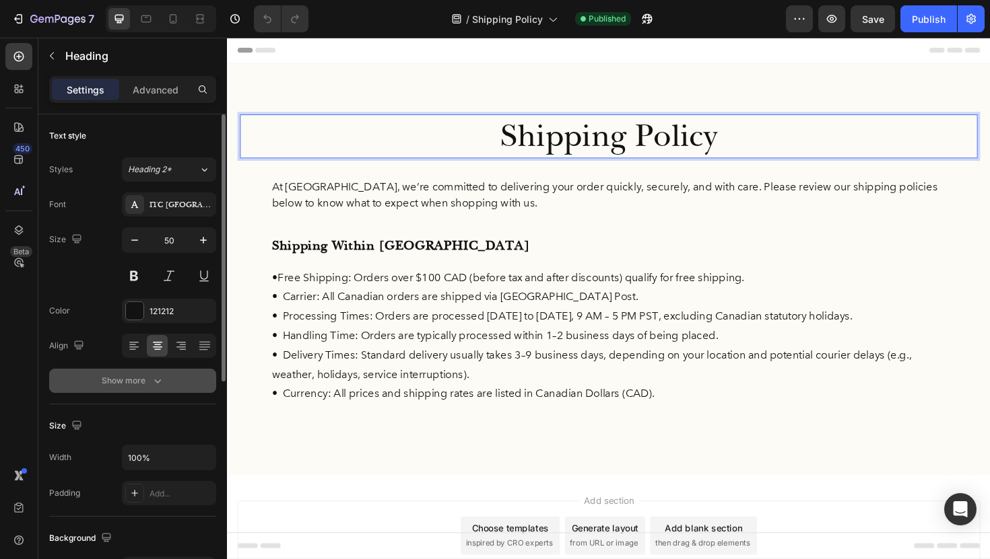
click at [156, 378] on icon "button" at bounding box center [157, 380] width 13 height 13
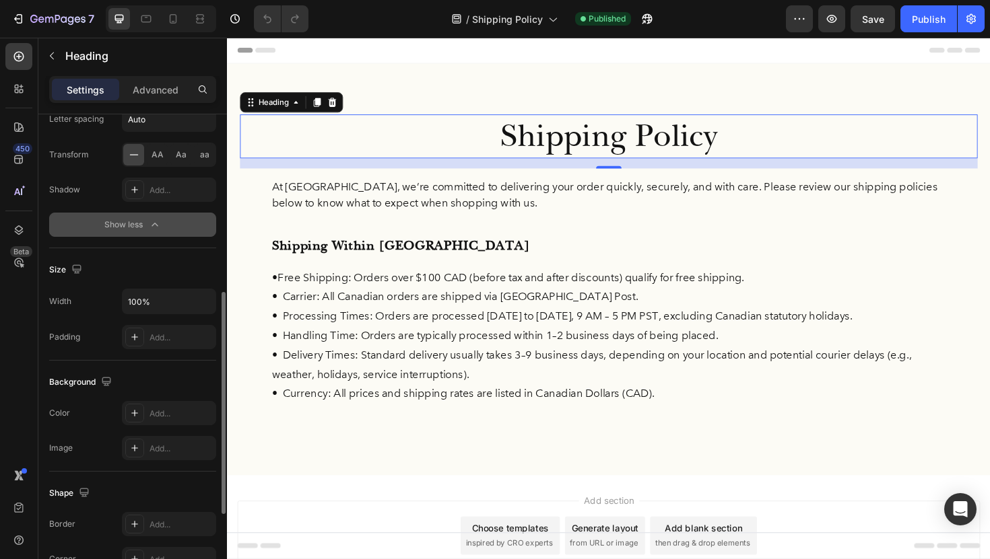
scroll to position [317, 0]
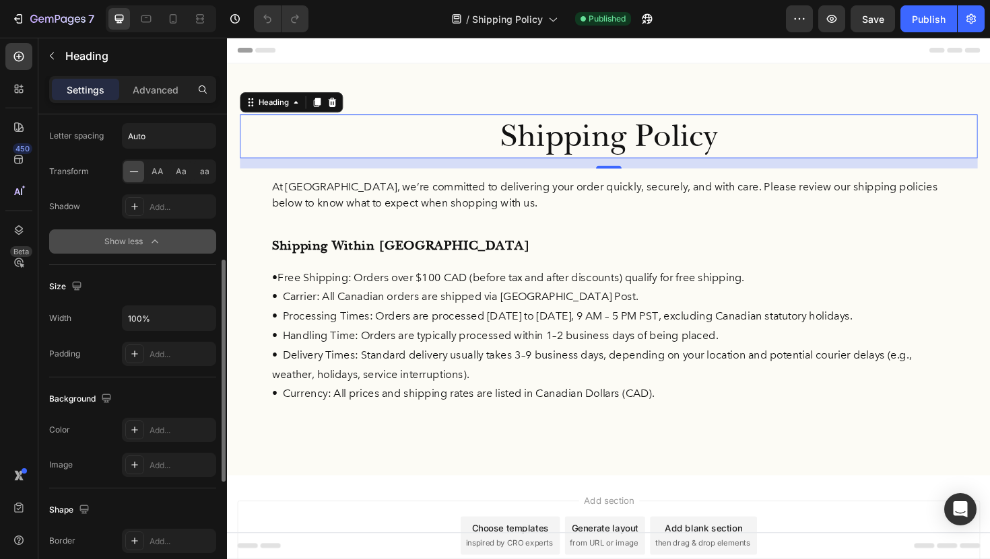
click at [438, 146] on p "Shipping Policy" at bounding box center [631, 143] width 778 height 44
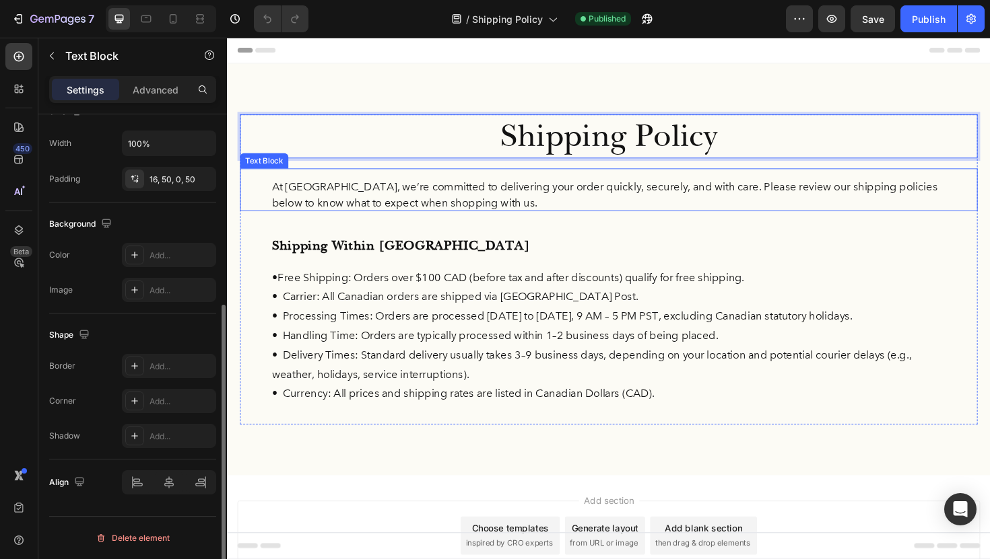
click at [448, 197] on p "At [GEOGRAPHIC_DATA], we’re committed to delivering your order quickly, securel…" at bounding box center [631, 204] width 714 height 34
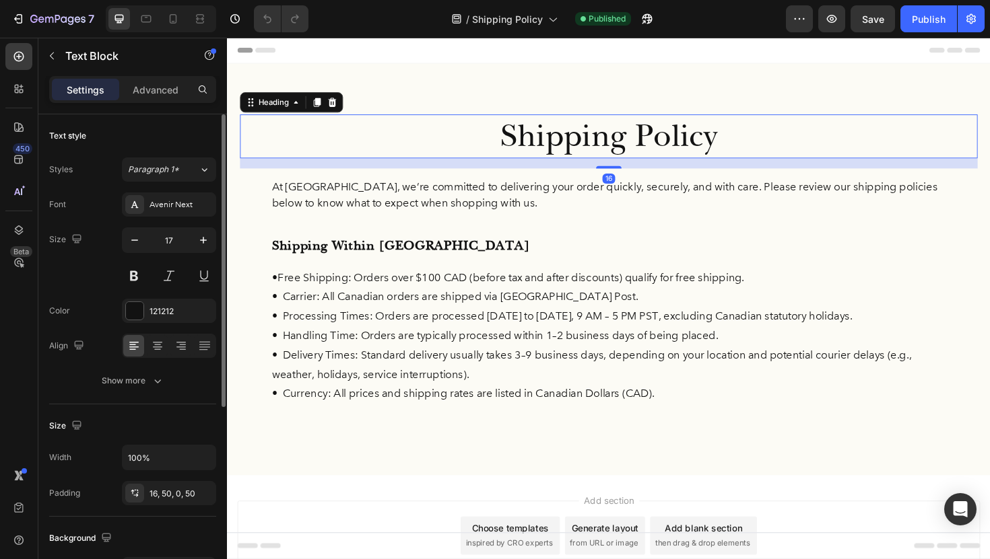
click at [441, 151] on p "Shipping Policy" at bounding box center [631, 143] width 778 height 44
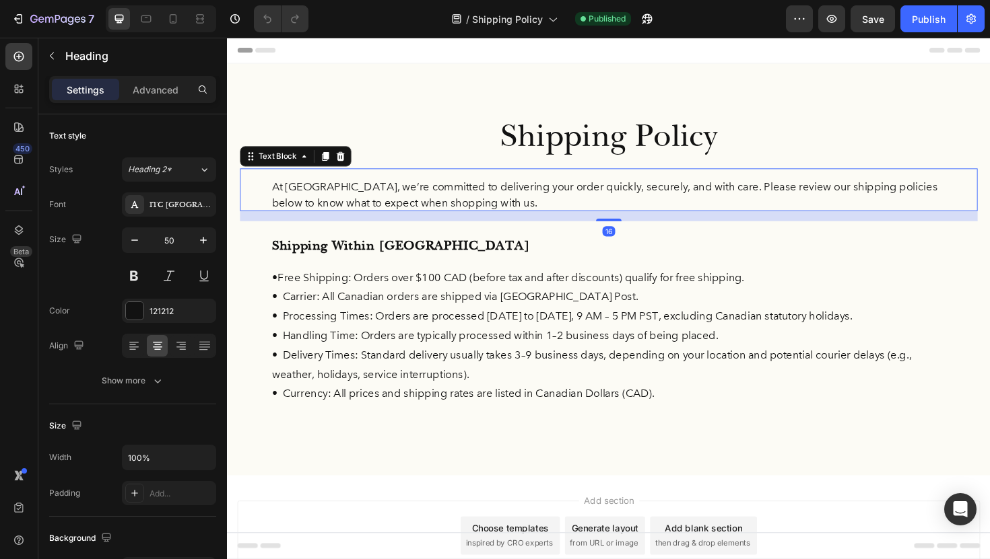
click at [434, 195] on p "At [GEOGRAPHIC_DATA], we’re committed to delivering your order quickly, securel…" at bounding box center [631, 204] width 714 height 34
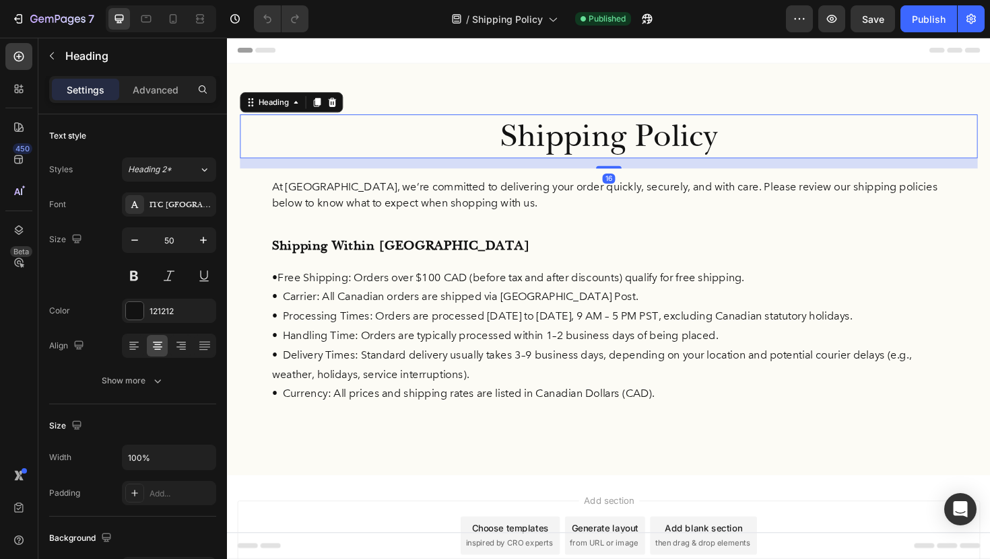
click at [420, 143] on p "Shipping Policy" at bounding box center [631, 143] width 778 height 44
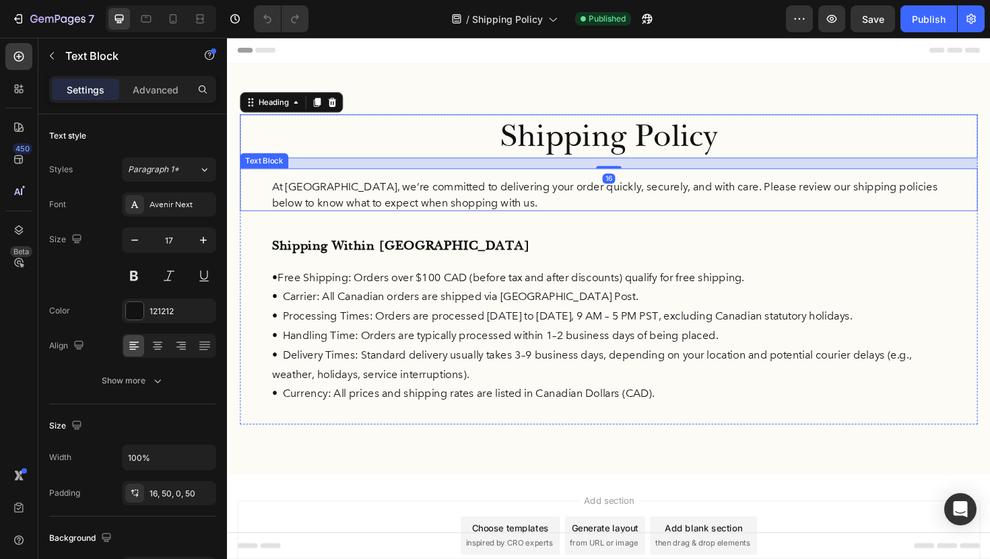
click at [422, 197] on p "At [GEOGRAPHIC_DATA], we’re committed to delivering your order quickly, securel…" at bounding box center [631, 204] width 714 height 34
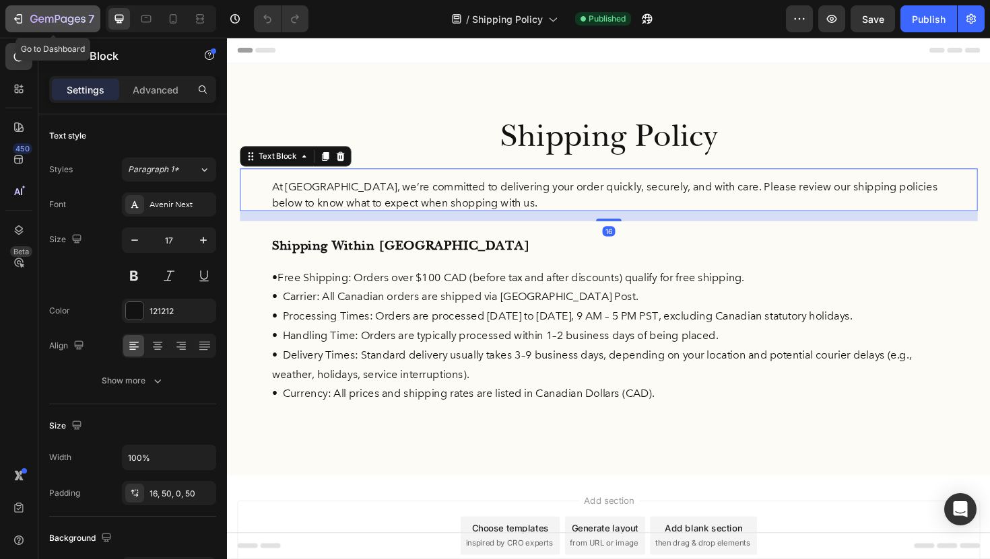
click at [22, 26] on div "7" at bounding box center [52, 19] width 83 height 16
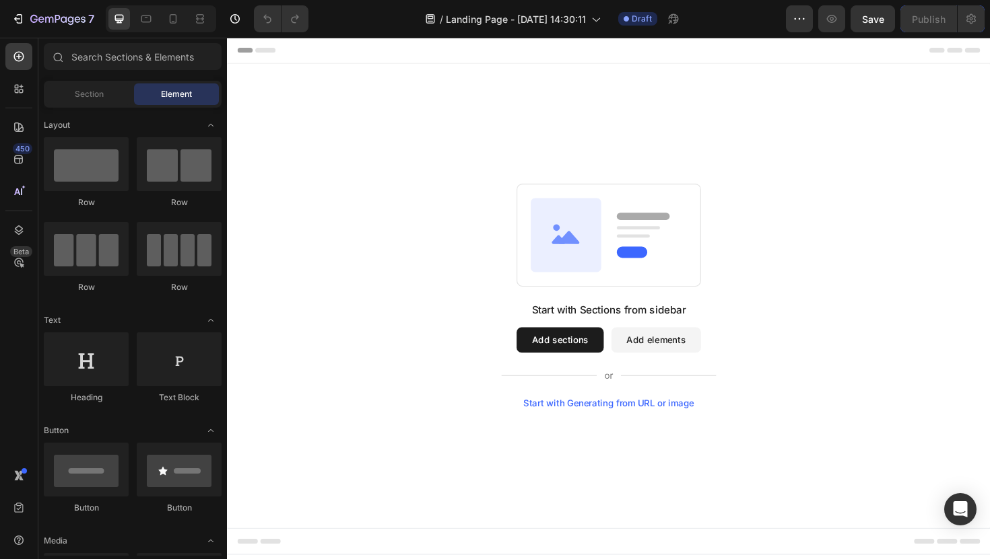
click at [594, 240] on icon at bounding box center [585, 246] width 75 height 78
click at [77, 93] on span "Section" at bounding box center [89, 94] width 29 height 12
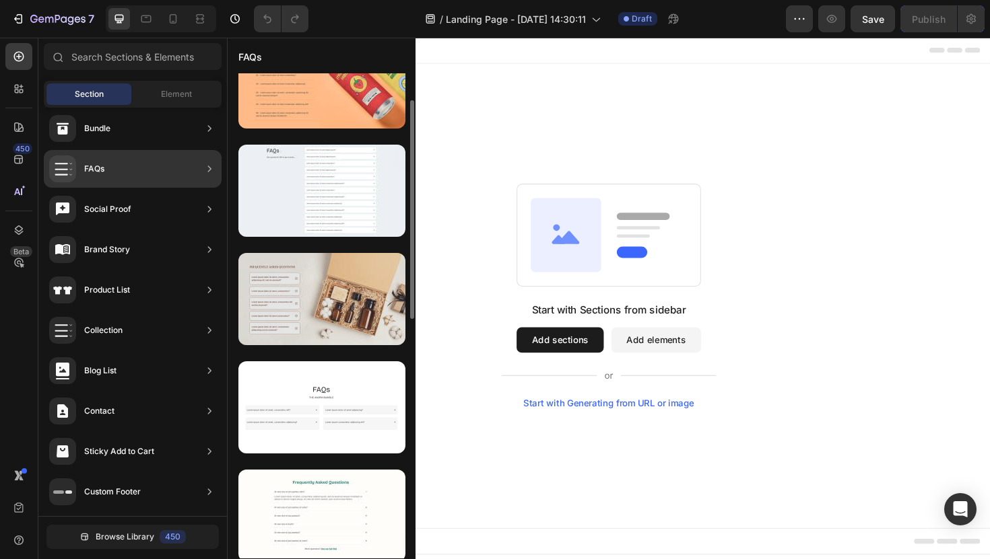
scroll to position [69, 0]
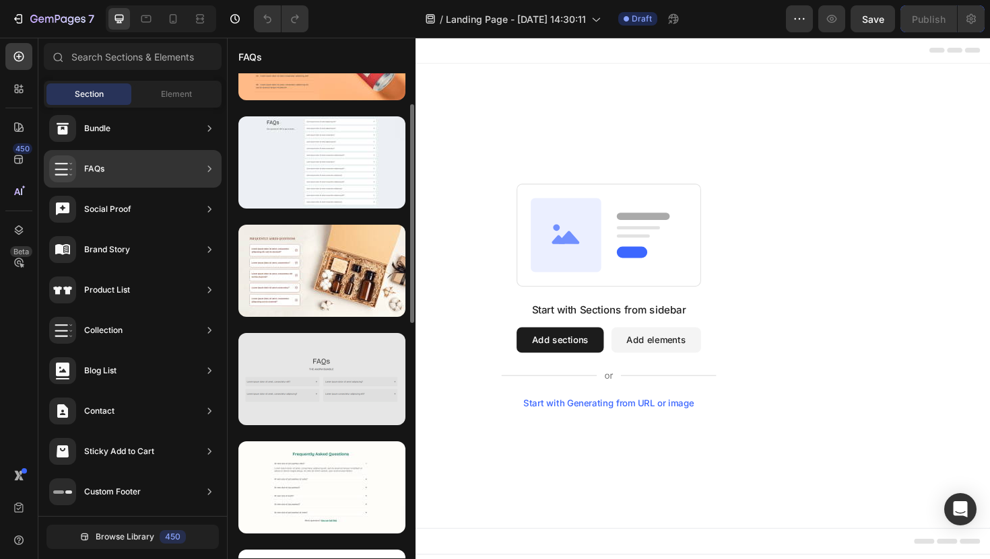
click at [335, 372] on div at bounding box center [321, 379] width 167 height 92
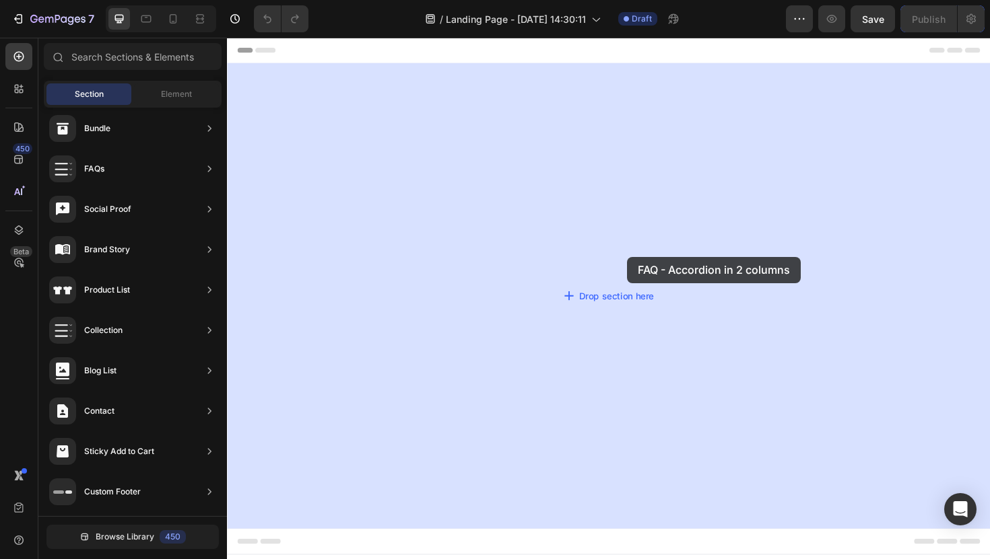
drag, startPoint x: 561, startPoint y: 410, endPoint x: 649, endPoint y: 267, distance: 167.4
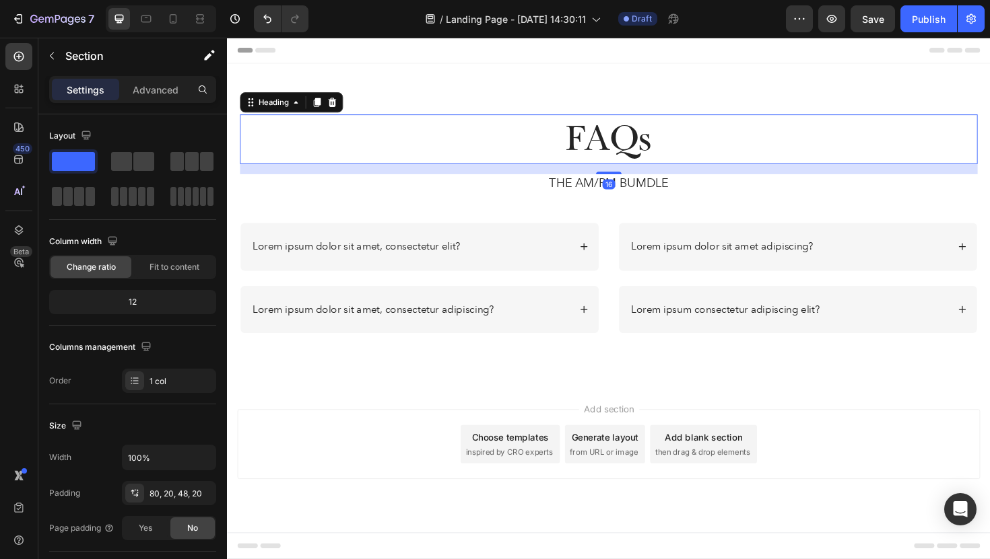
click at [654, 151] on h2 "FAQs" at bounding box center [630, 145] width 781 height 53
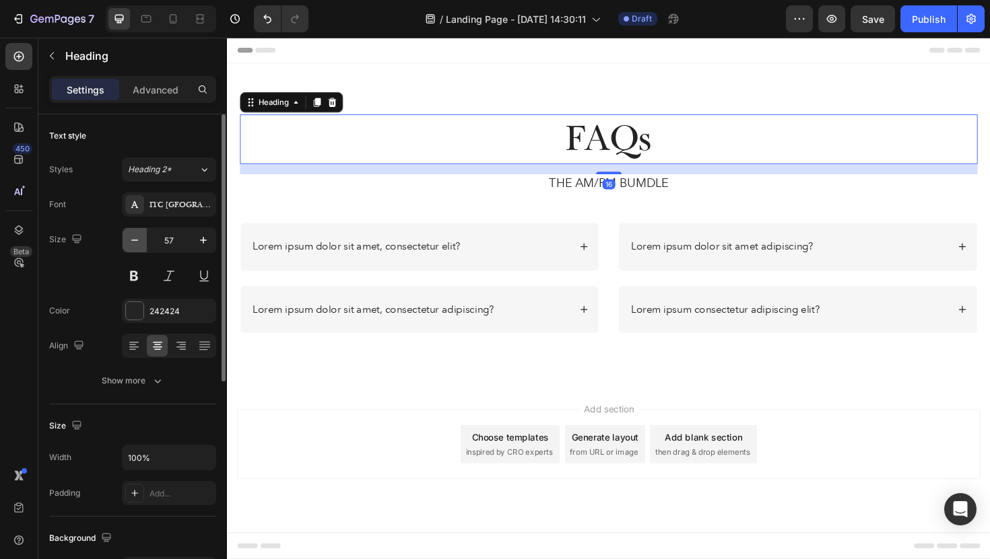
click at [135, 245] on icon "button" at bounding box center [134, 240] width 13 height 13
click at [137, 243] on icon "button" at bounding box center [134, 240] width 13 height 13
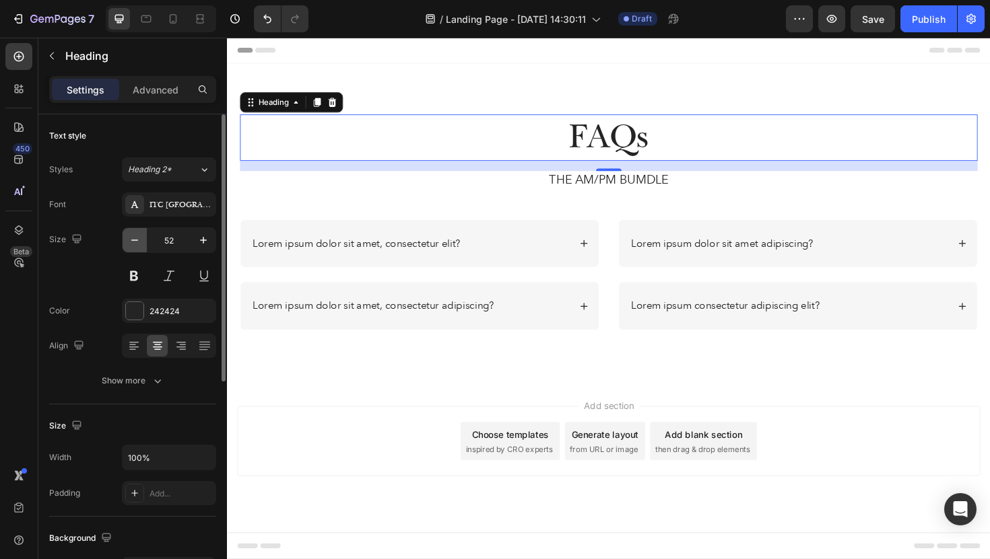
click at [137, 243] on icon "button" at bounding box center [134, 240] width 13 height 13
type input "50"
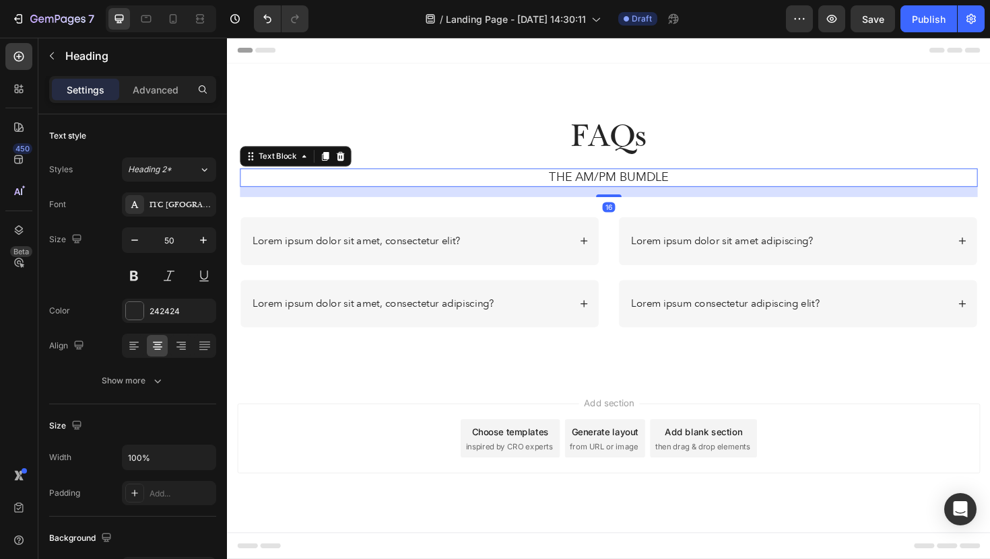
click at [598, 192] on p "THE AM/PM BUMDLE" at bounding box center [631, 186] width 778 height 17
click at [767, 284] on div "Lorem ipsum dolor sit amet adipiscing? Lorem ipsum consectetur adipiscing elit?" at bounding box center [831, 286] width 380 height 117
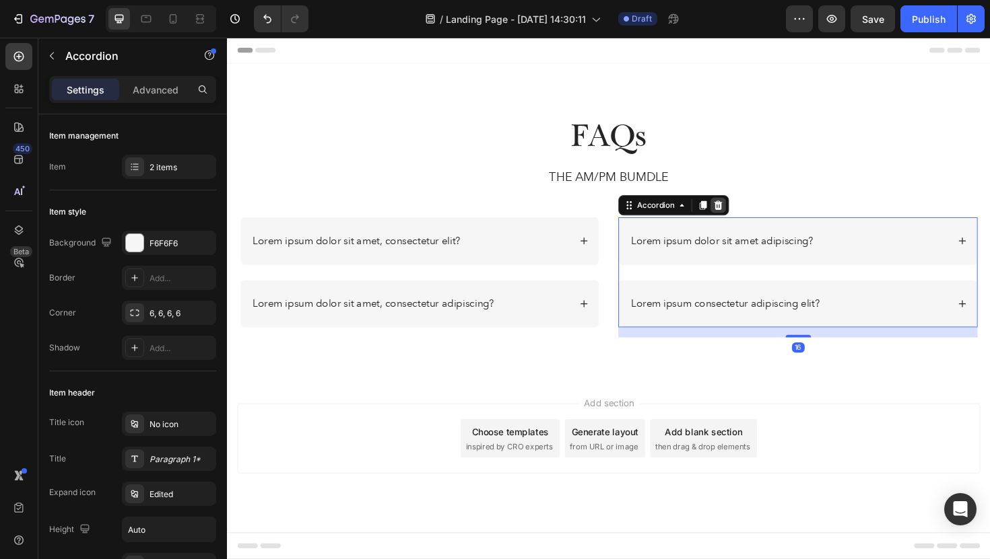
click at [747, 214] on icon at bounding box center [747, 215] width 9 height 9
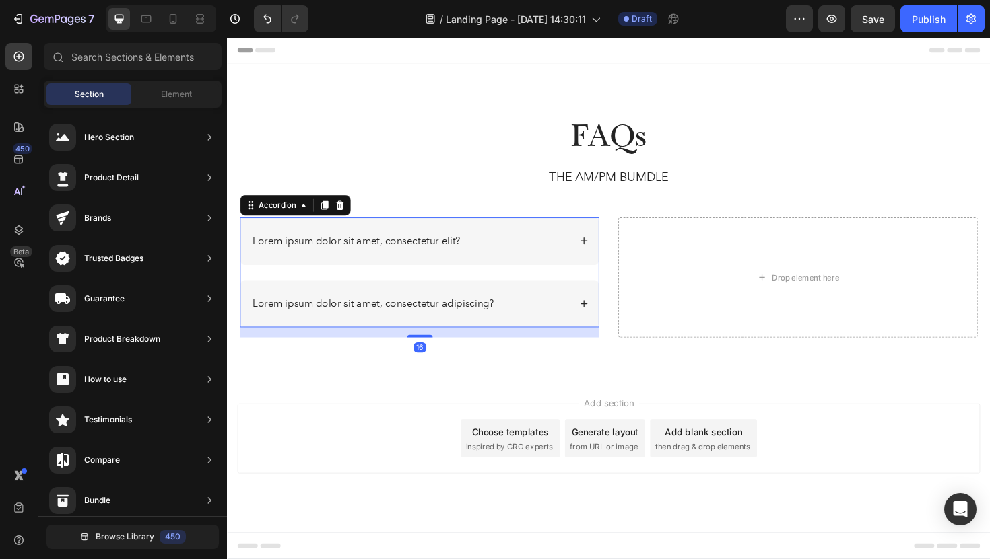
click at [579, 285] on div "Lorem ipsum dolor sit amet, consectetur elit? Lorem ipsum dolor sit amet, conse…" at bounding box center [430, 286] width 380 height 117
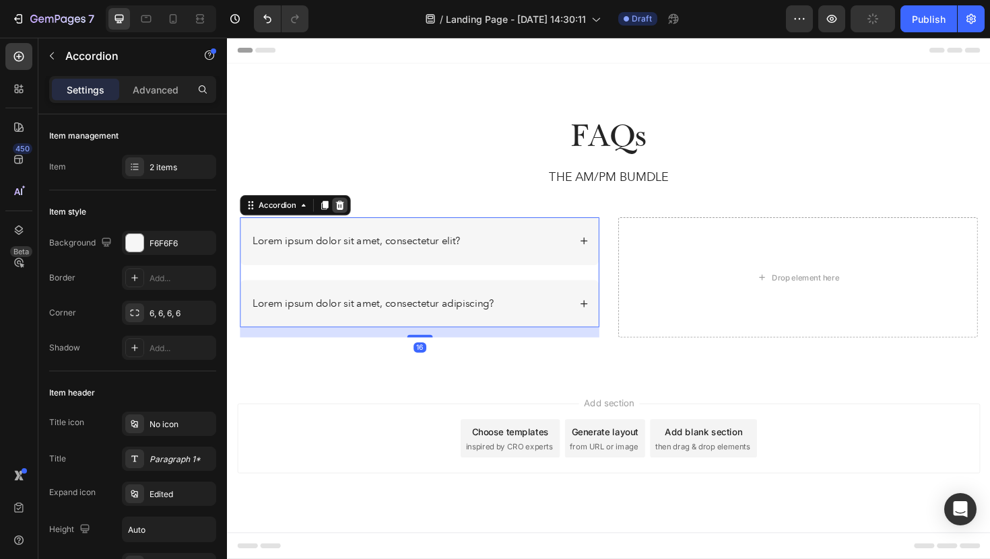
click at [349, 213] on icon at bounding box center [346, 215] width 9 height 9
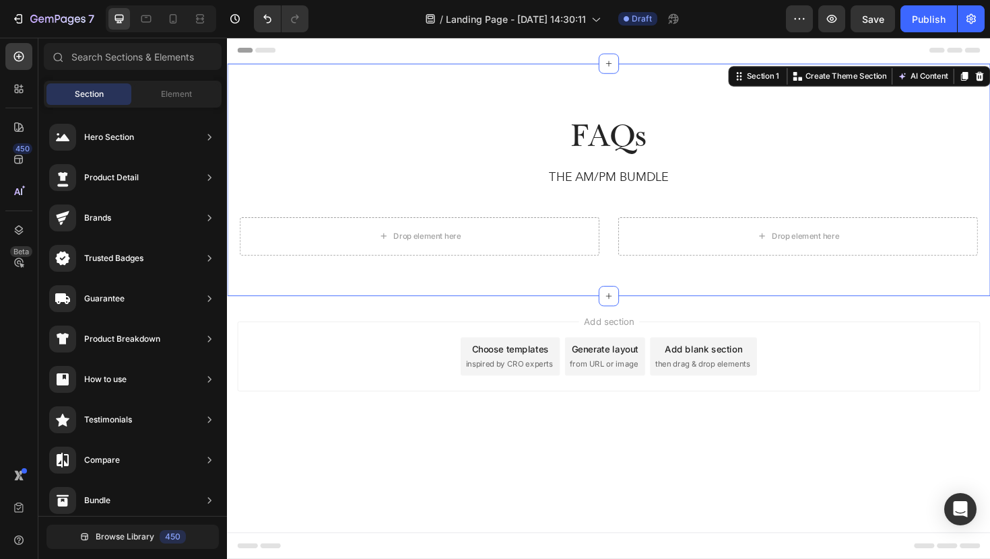
click at [646, 283] on div "FAQs Heading THE AM/PM BUMDLE Text Block Row Drop element here Drop element her…" at bounding box center [631, 188] width 808 height 246
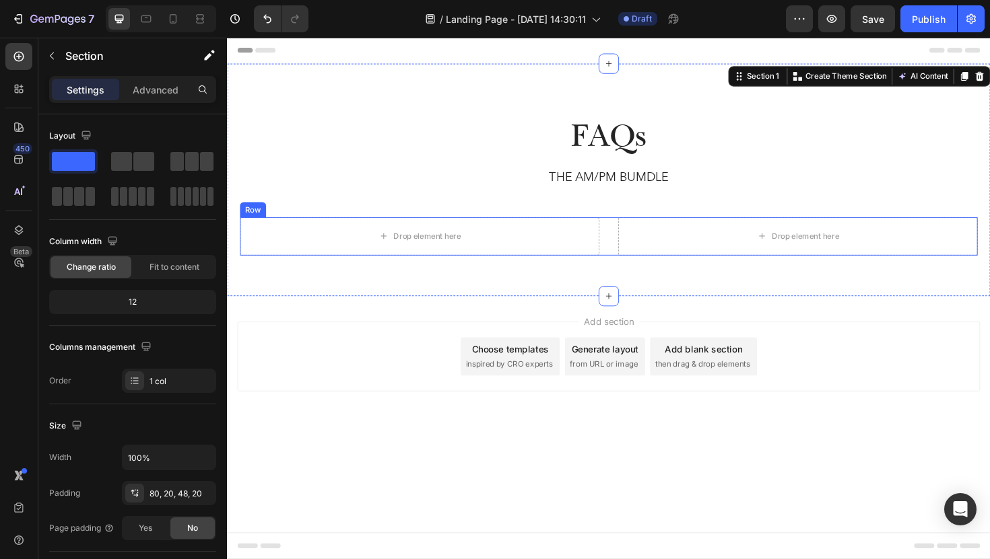
click at [633, 245] on div "Drop element here Drop element here Row" at bounding box center [630, 248] width 781 height 40
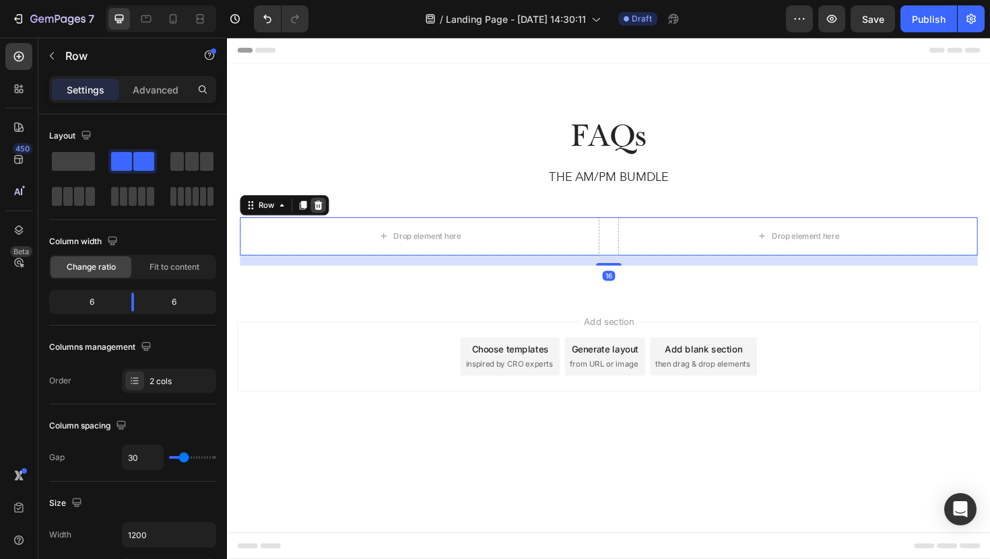
click at [327, 211] on icon at bounding box center [323, 215] width 11 height 11
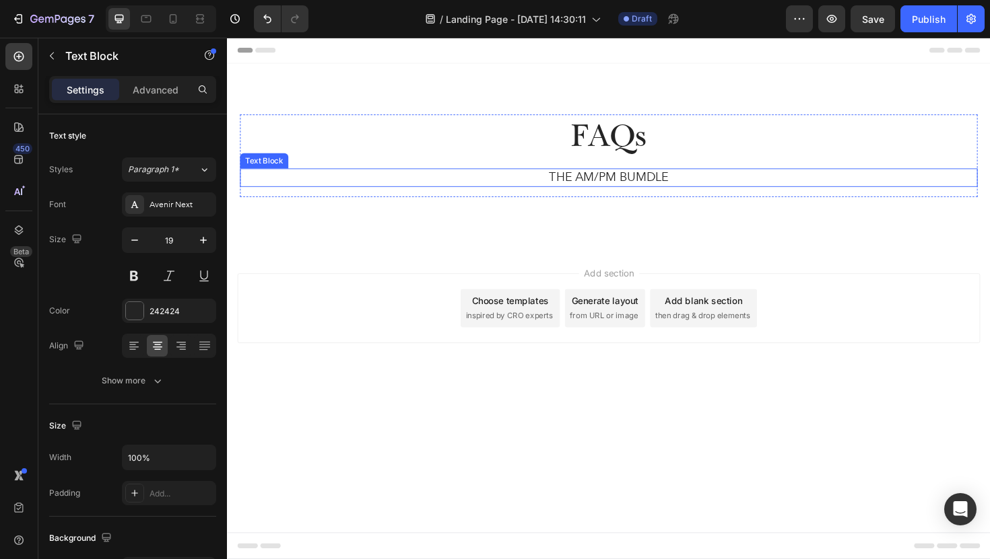
click at [610, 185] on p "THE AM/PM BUMDLE" at bounding box center [631, 186] width 778 height 17
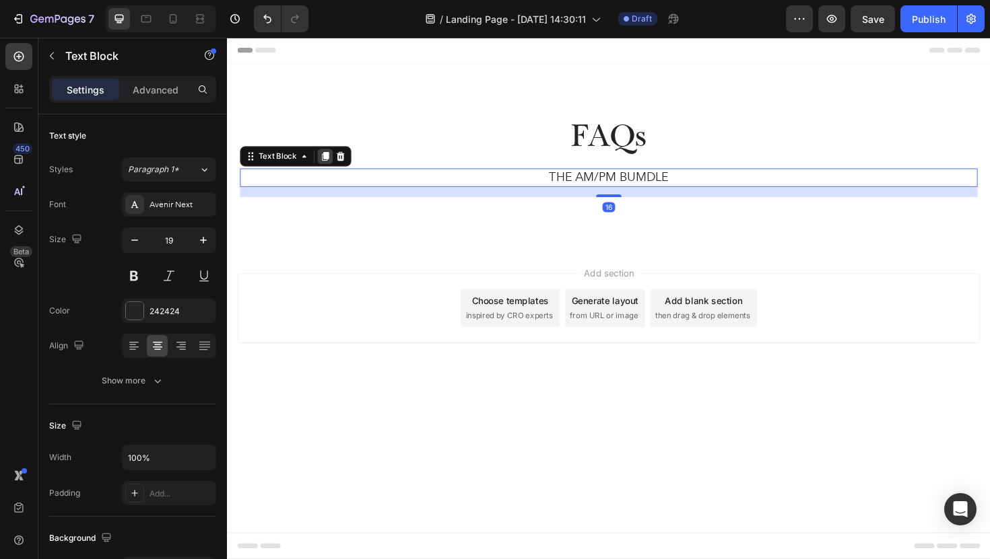
click at [334, 168] on icon at bounding box center [330, 163] width 11 height 11
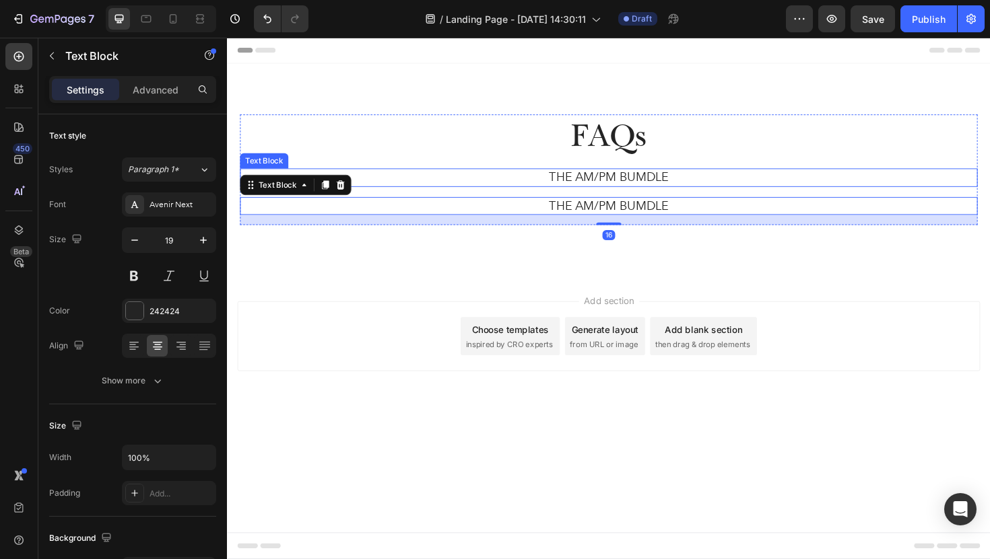
click at [565, 186] on p "THE AM/PM BUMDLE" at bounding box center [631, 186] width 778 height 17
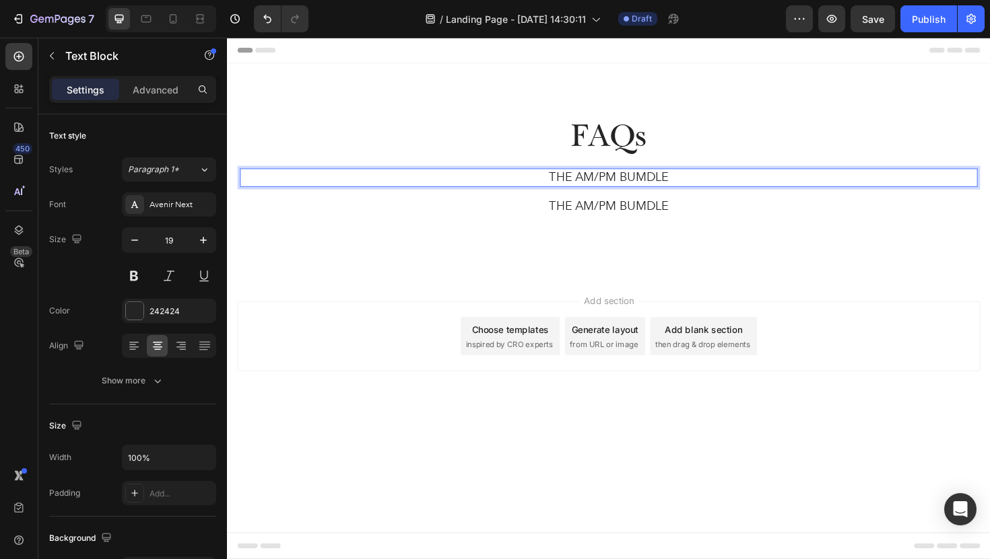
click at [675, 188] on p "THE AM/PM BUMDLE" at bounding box center [631, 186] width 778 height 17
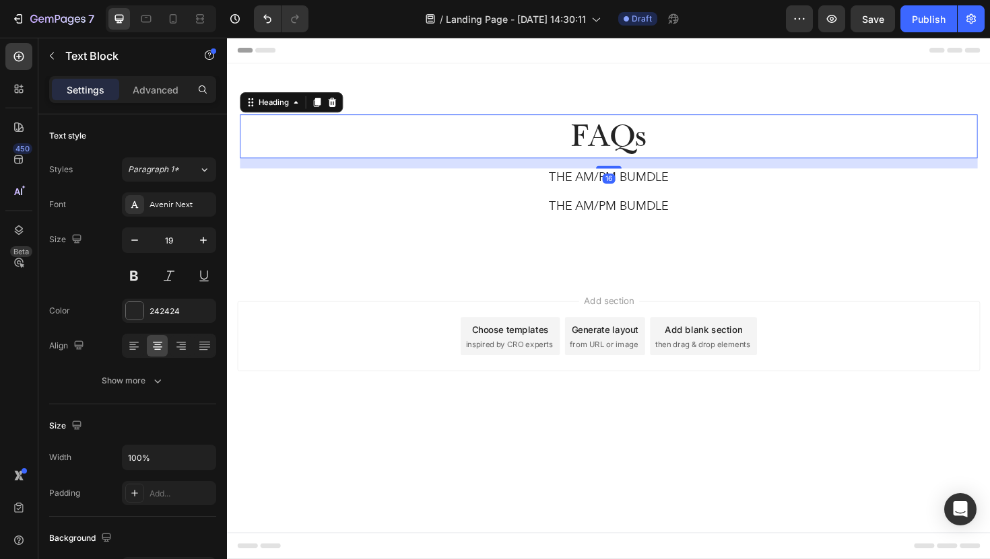
click at [647, 143] on h2 "FAQs" at bounding box center [630, 142] width 781 height 46
click at [679, 184] on p "THE AM/PM BUMDLE" at bounding box center [631, 186] width 778 height 17
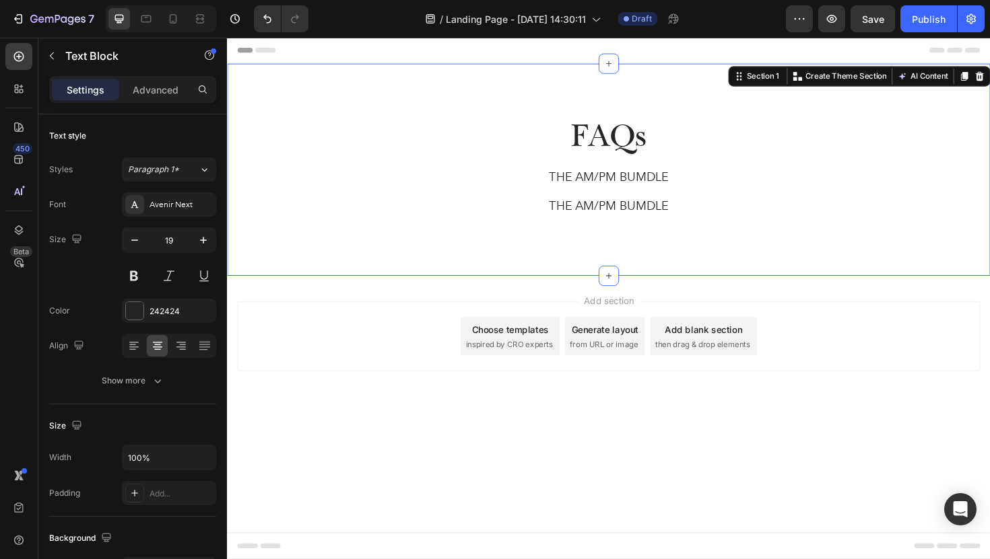
click at [407, 91] on div "FAQs Heading THE AM/PM BUMDLE Text Block THE AM/PM BUMDLE Text Block Row Sectio…" at bounding box center [631, 177] width 808 height 225
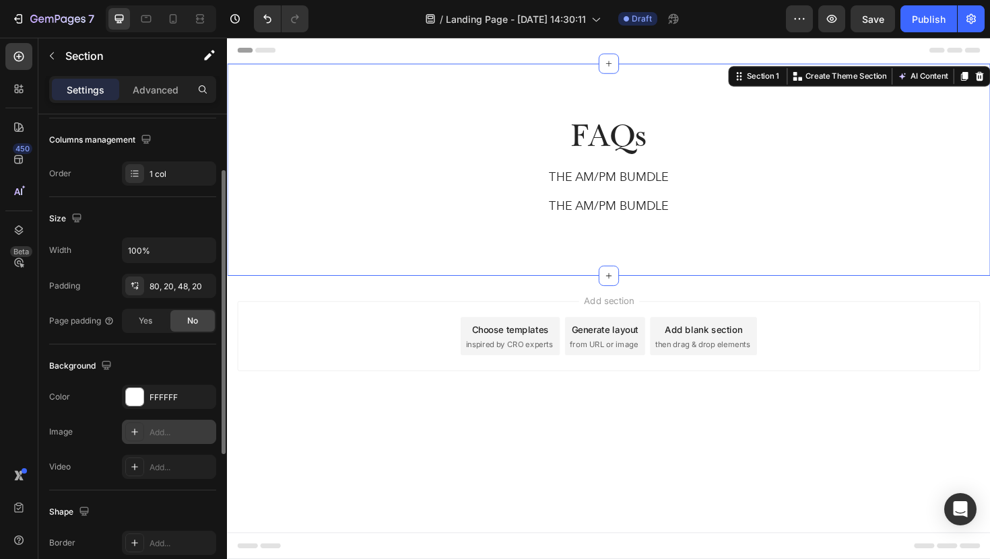
scroll to position [275, 0]
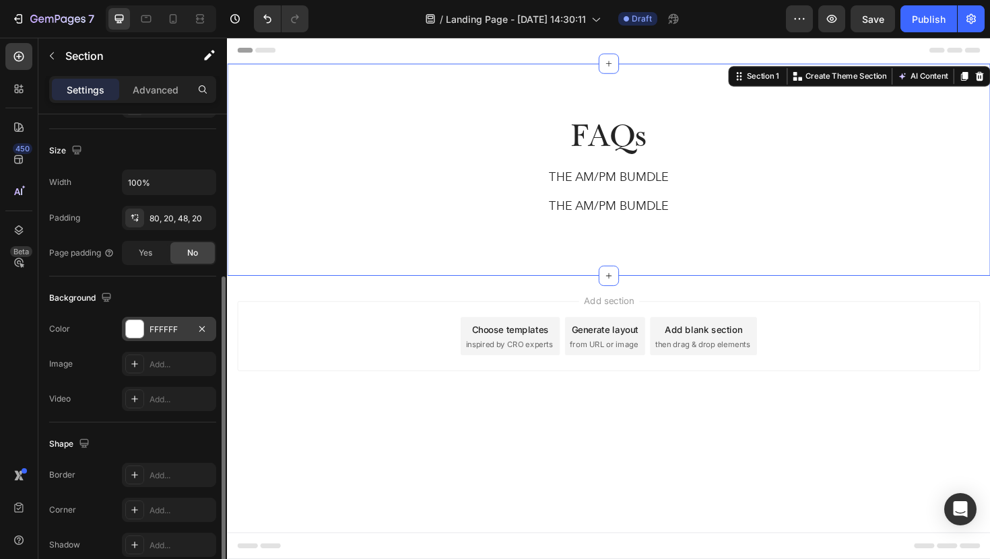
click at [137, 339] on div "FFFFFF" at bounding box center [169, 329] width 94 height 24
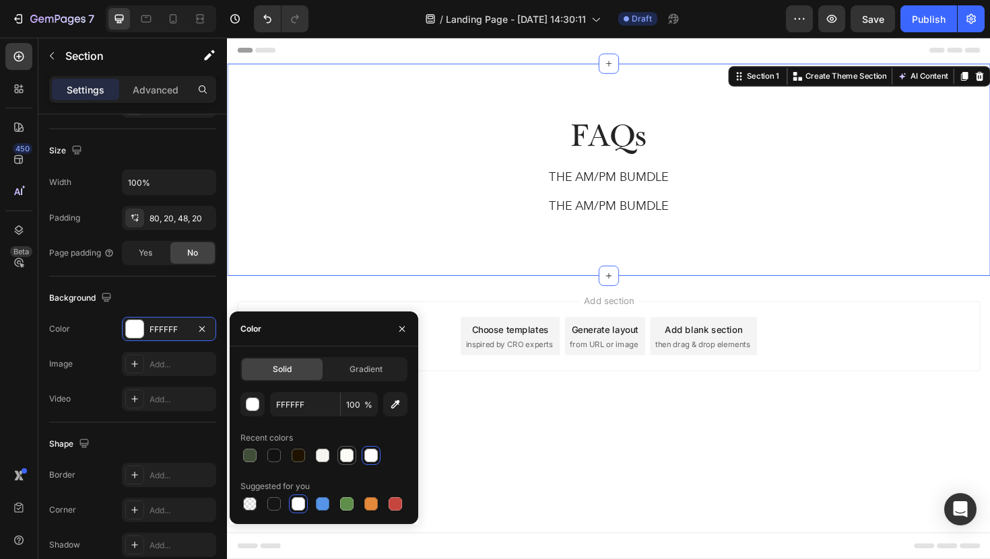
click at [350, 456] on div at bounding box center [346, 455] width 13 height 13
type input "FCFBF5"
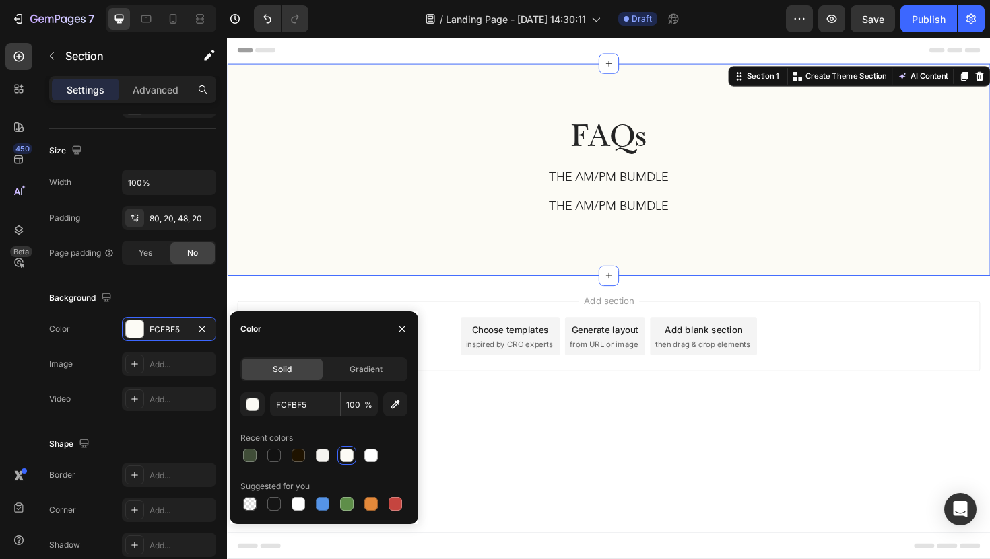
click at [518, 369] on div "Choose templates inspired by CRO experts" at bounding box center [526, 354] width 105 height 40
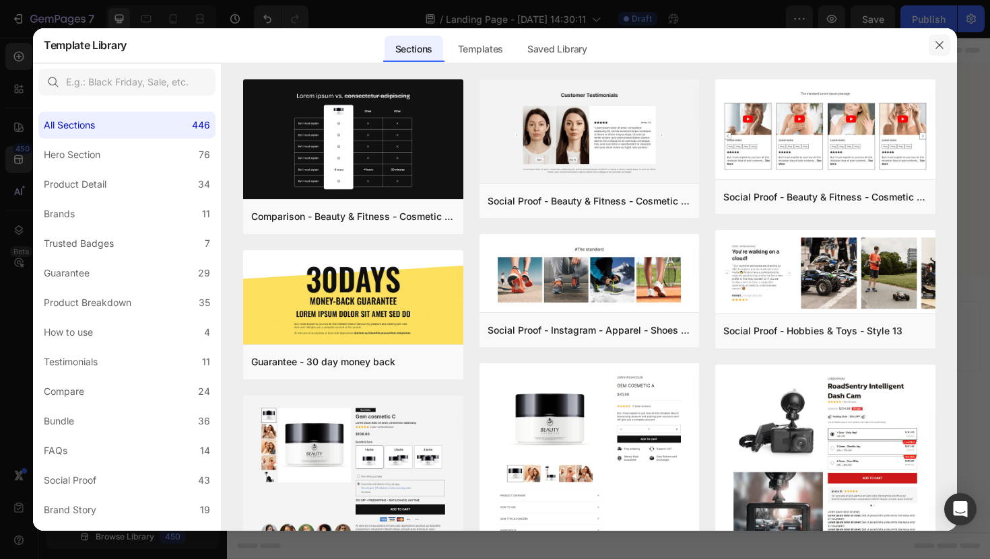
click at [943, 47] on icon "button" at bounding box center [939, 45] width 11 height 11
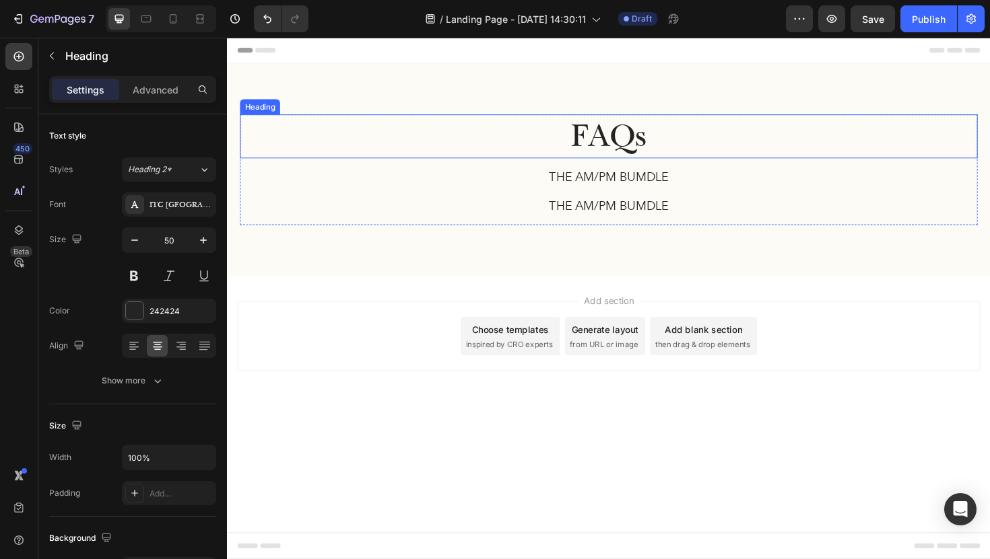
click at [684, 154] on h2 "FAQs" at bounding box center [630, 142] width 781 height 46
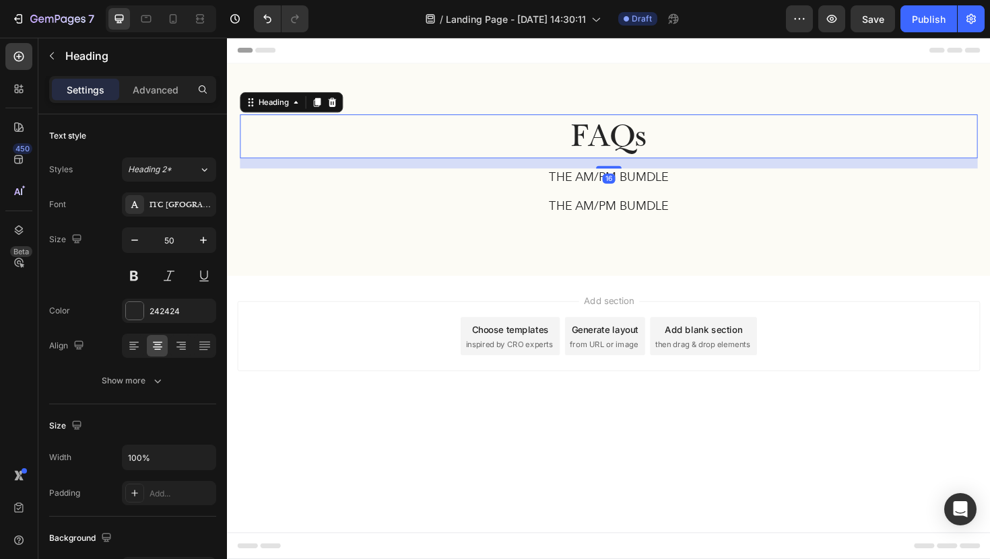
click at [684, 154] on h2 "FAQs" at bounding box center [630, 142] width 781 height 46
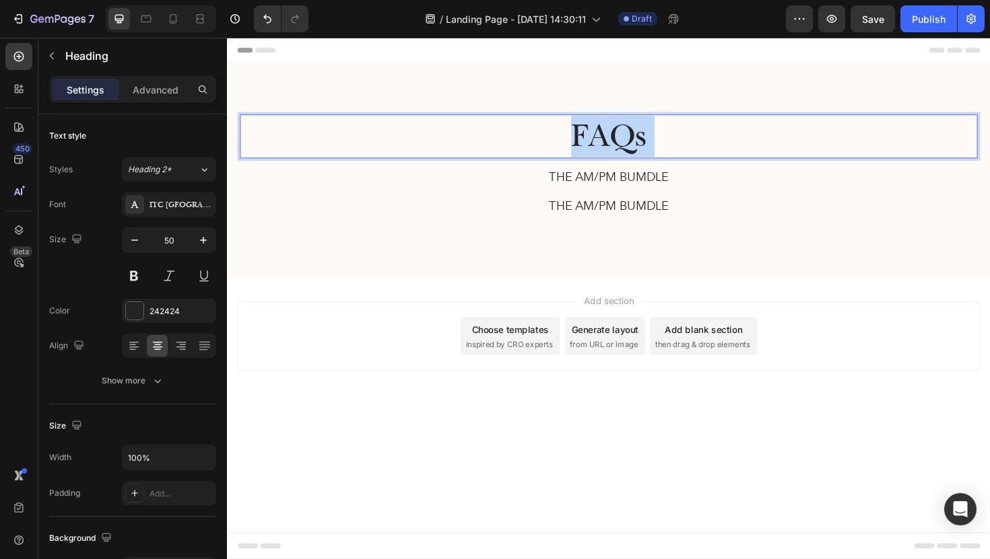
drag, startPoint x: 677, startPoint y: 151, endPoint x: 479, endPoint y: 148, distance: 197.3
click at [479, 148] on p "FAQs" at bounding box center [631, 143] width 778 height 44
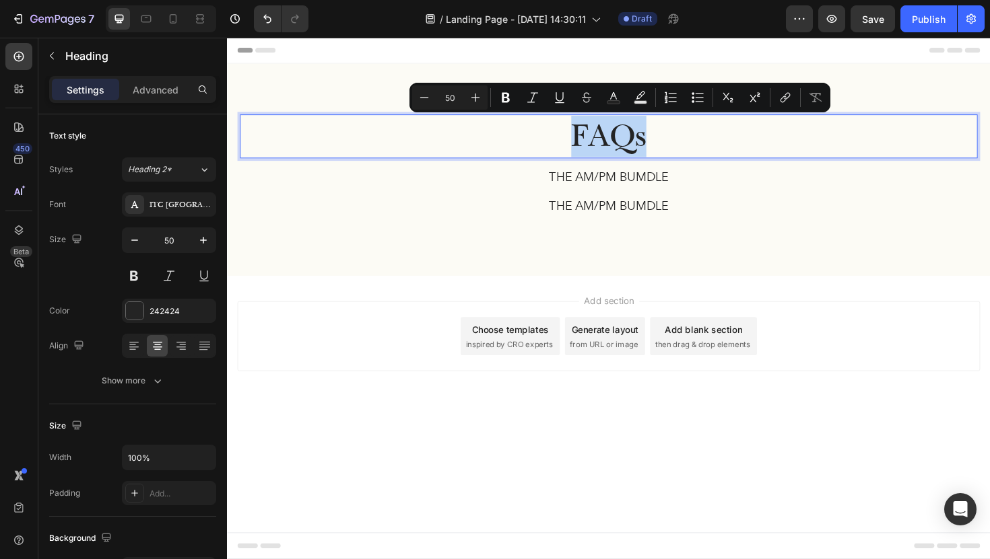
drag, startPoint x: 673, startPoint y: 145, endPoint x: 555, endPoint y: 146, distance: 118.5
click at [555, 146] on p "FAQs" at bounding box center [631, 143] width 778 height 44
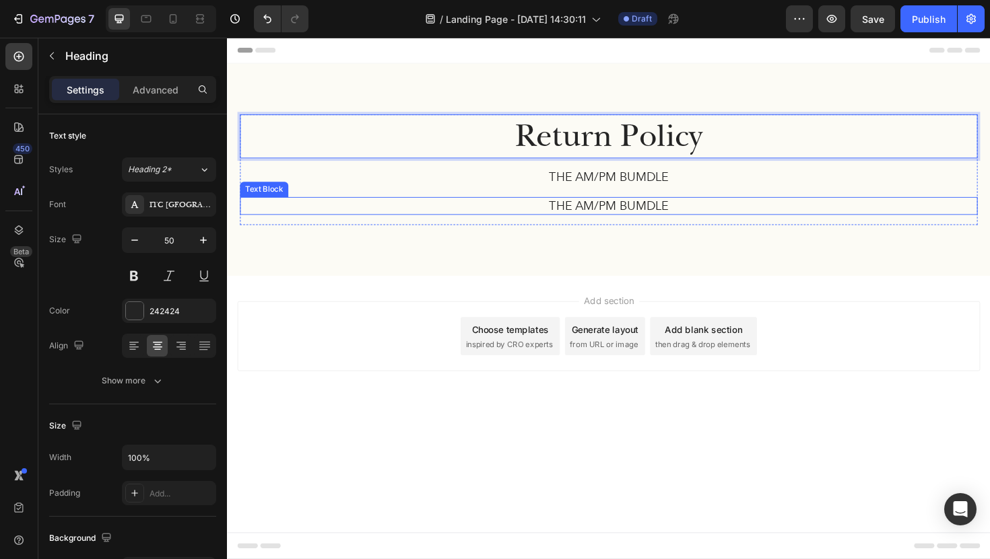
click at [609, 215] on p "THE AM/PM BUMDLE" at bounding box center [631, 216] width 778 height 17
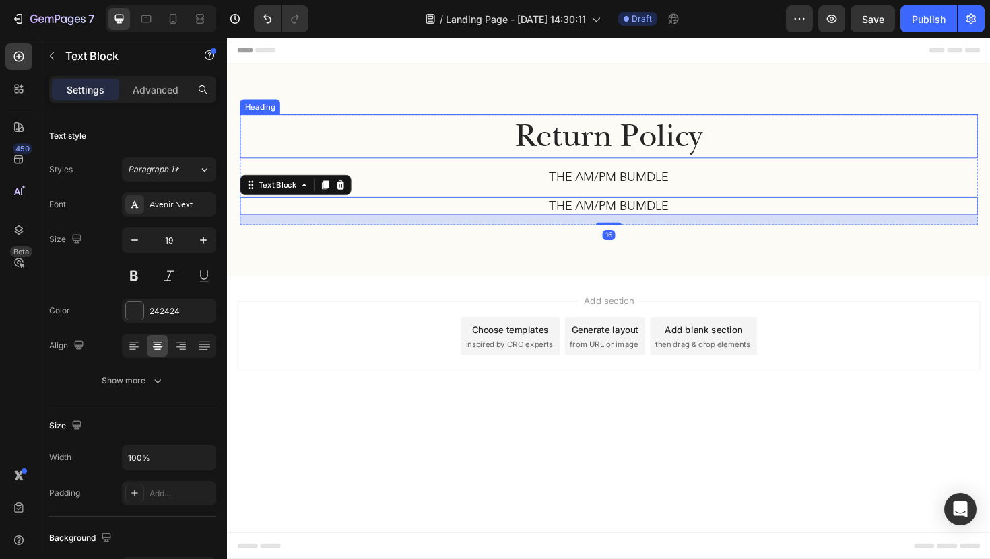
click at [512, 145] on p "Return Policy" at bounding box center [631, 143] width 778 height 44
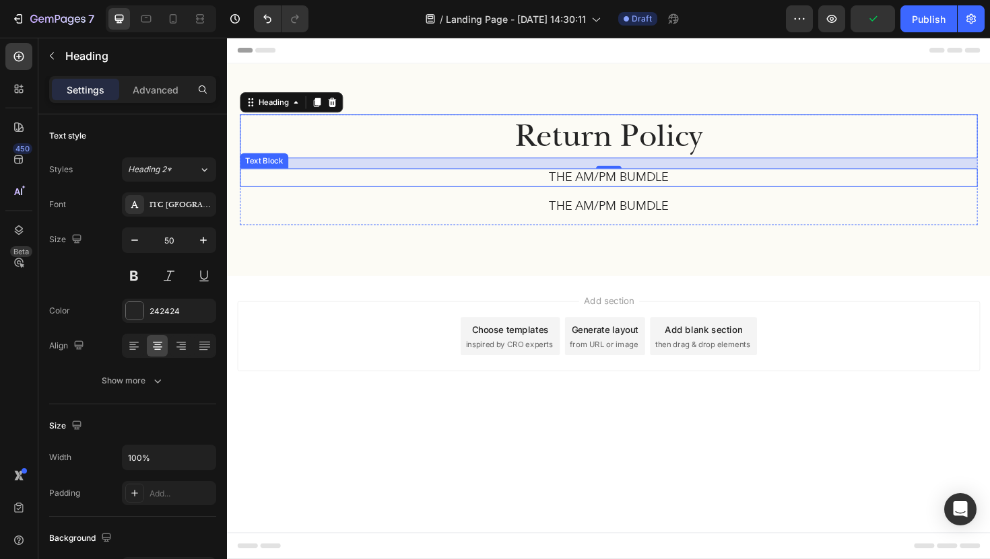
click at [487, 184] on p "THE AM/PM BUMDLE" at bounding box center [631, 186] width 778 height 17
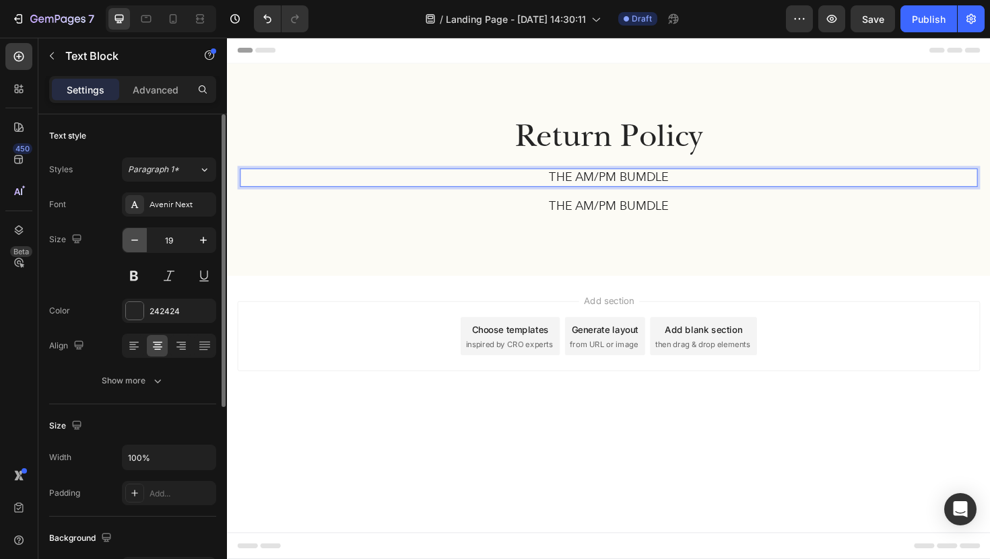
click at [137, 243] on icon "button" at bounding box center [134, 240] width 13 height 13
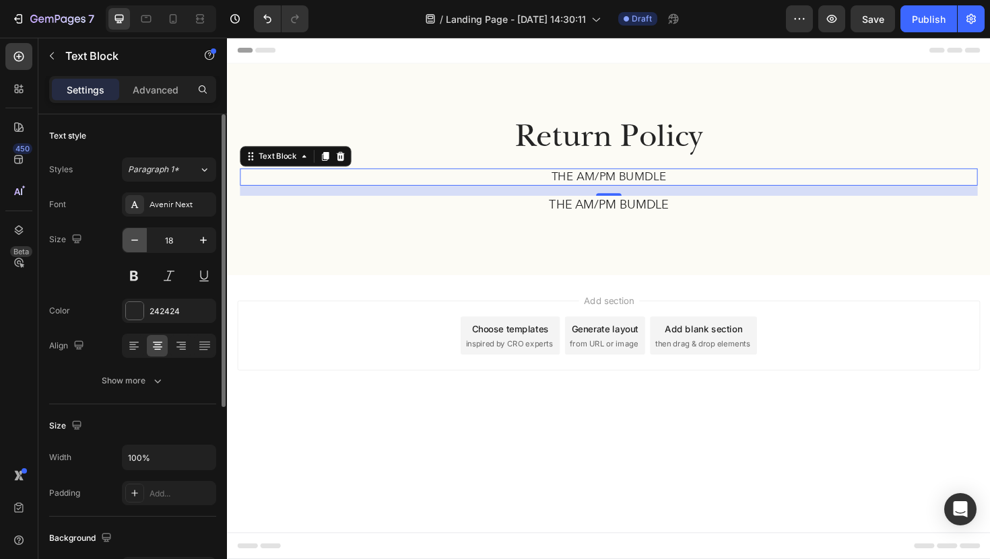
click at [137, 243] on icon "button" at bounding box center [134, 240] width 13 height 13
type input "17"
click at [700, 187] on p "THE AM/PM BUMDLE" at bounding box center [631, 185] width 778 height 15
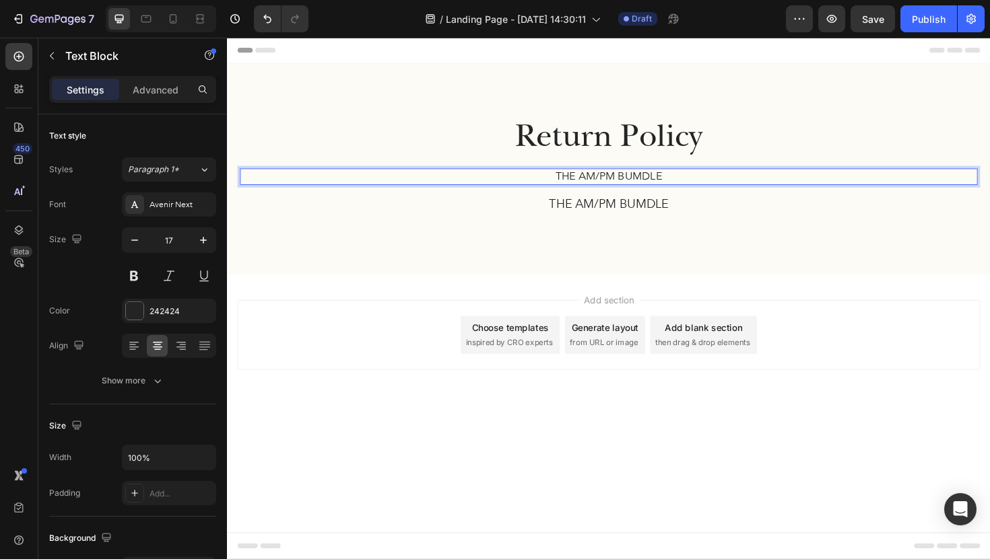
click at [700, 187] on p "THE AM/PM BUMDLE" at bounding box center [631, 185] width 778 height 15
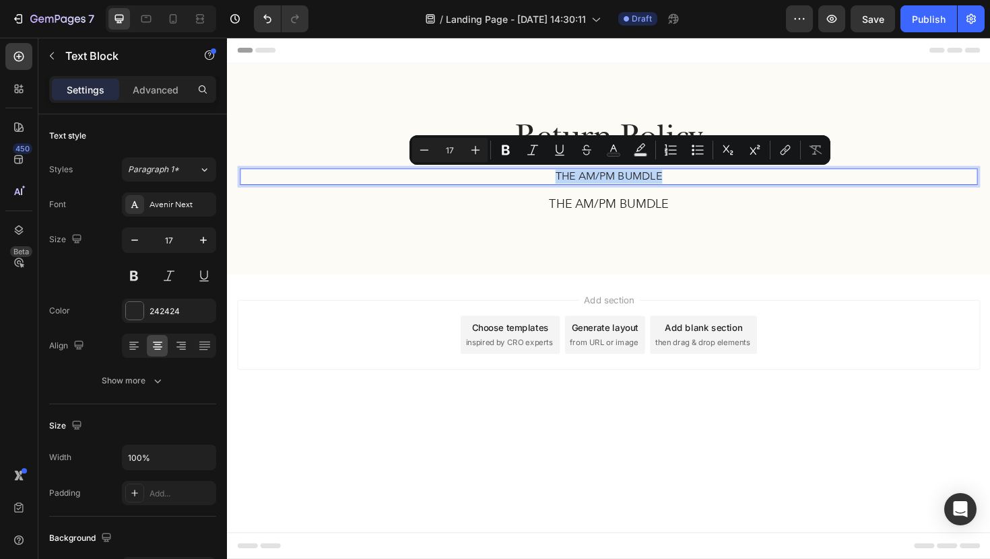
drag, startPoint x: 701, startPoint y: 186, endPoint x: 549, endPoint y: 182, distance: 151.5
click at [549, 182] on p "THE AM/PM BUMDLE" at bounding box center [631, 185] width 778 height 15
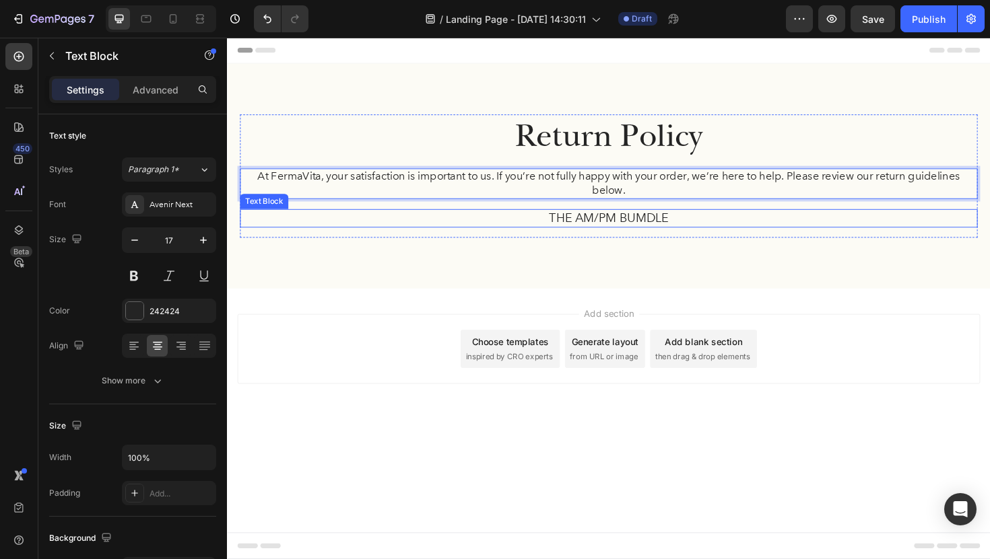
click at [551, 223] on p "THE AM/PM BUMDLE" at bounding box center [631, 229] width 778 height 17
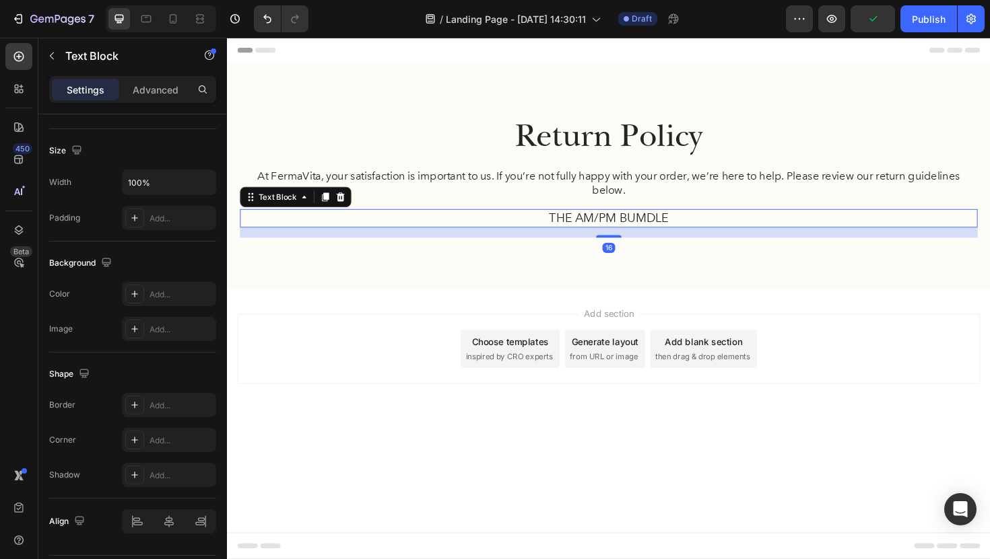
click at [578, 230] on p "THE AM/PM BUMDLE" at bounding box center [631, 229] width 778 height 17
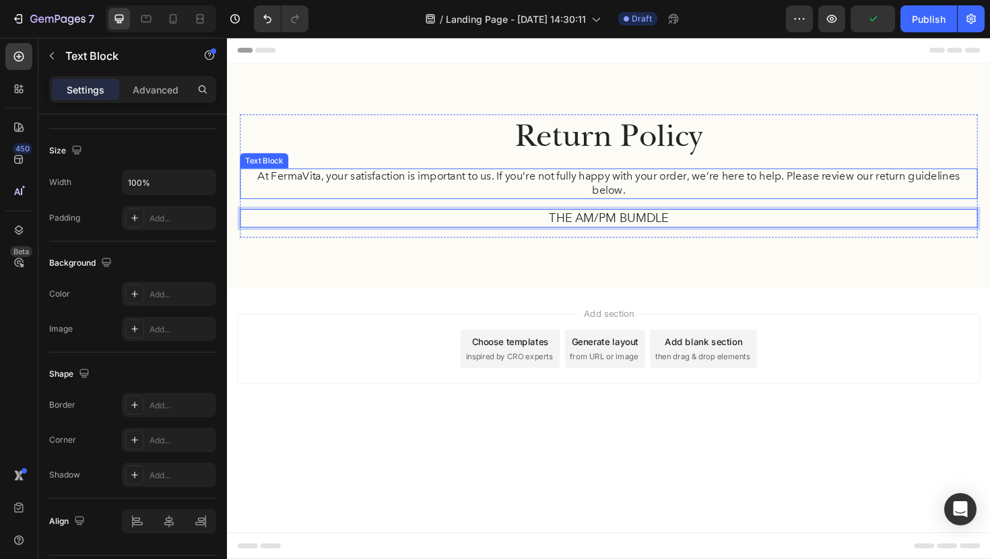
click at [556, 201] on p "At FermaVita, your satisfaction is important to us. If you’re not fully happy w…" at bounding box center [631, 193] width 778 height 30
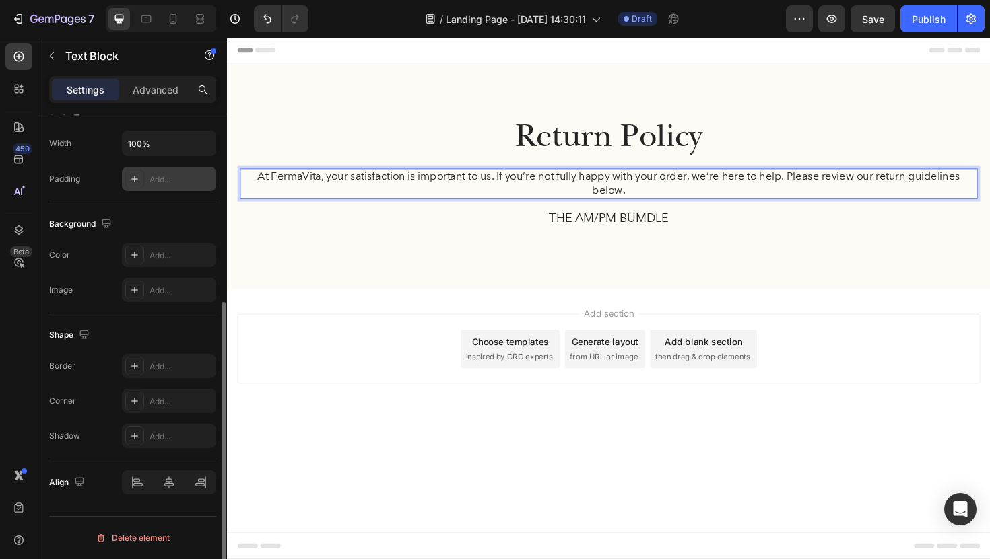
scroll to position [0, 0]
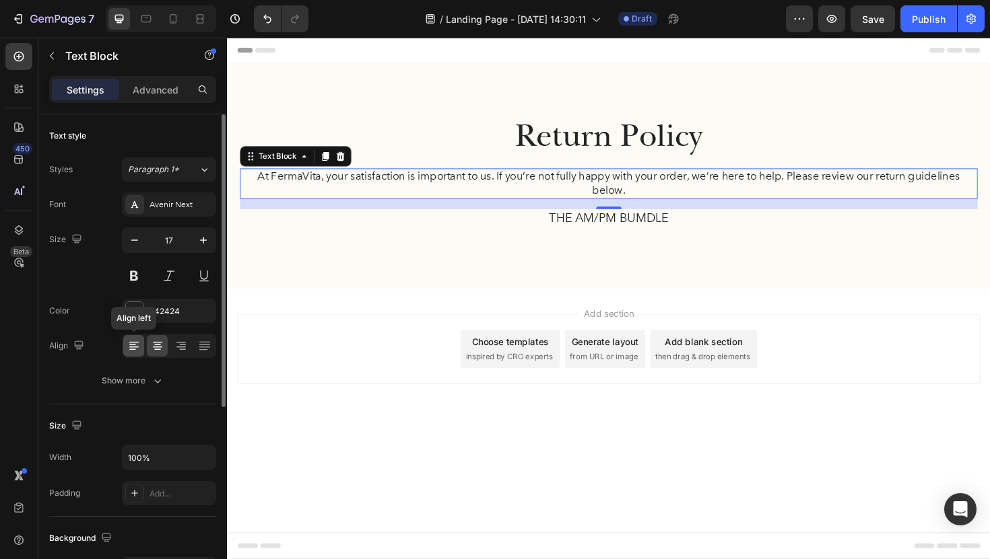
click at [139, 345] on icon at bounding box center [133, 345] width 13 height 13
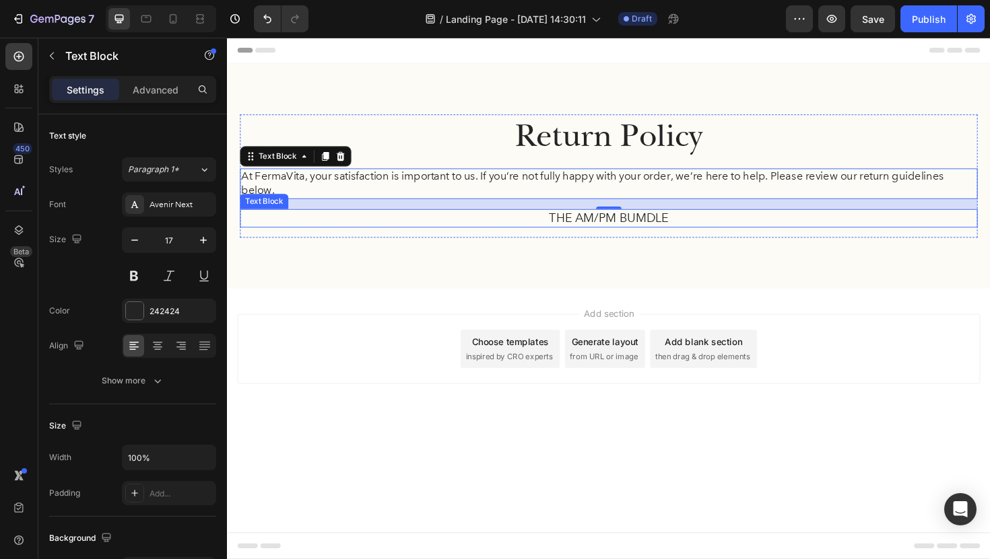
click at [462, 236] on p "THE AM/PM BUMDLE" at bounding box center [631, 229] width 778 height 17
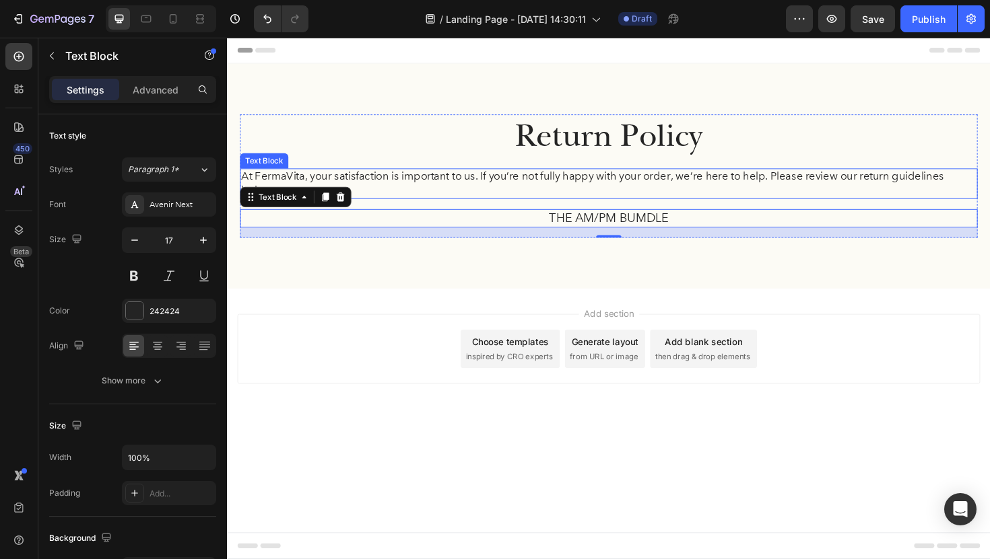
click at [461, 202] on p "At FermaVita, your satisfaction is important to us. If you’re not fully happy w…" at bounding box center [631, 193] width 778 height 30
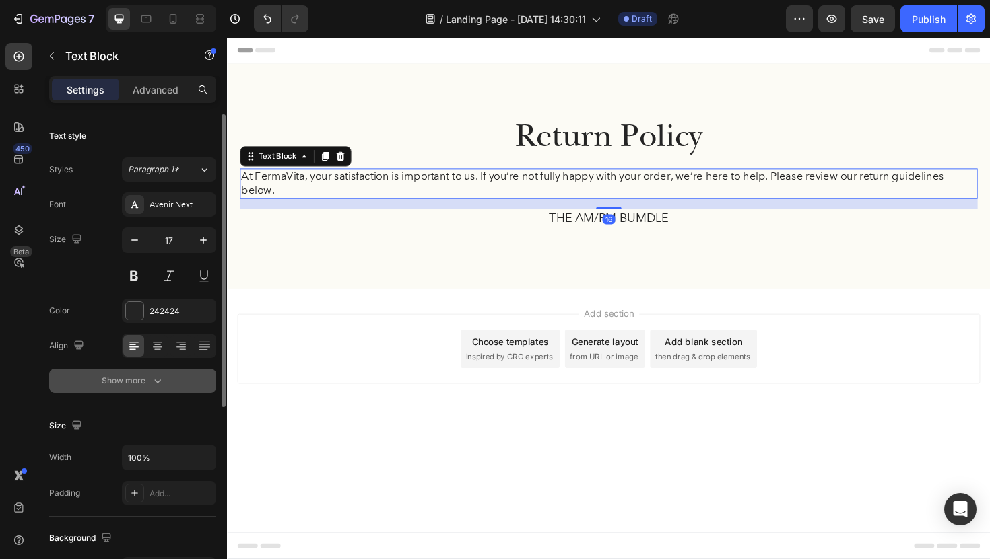
click at [145, 377] on div "Show more" at bounding box center [133, 380] width 63 height 13
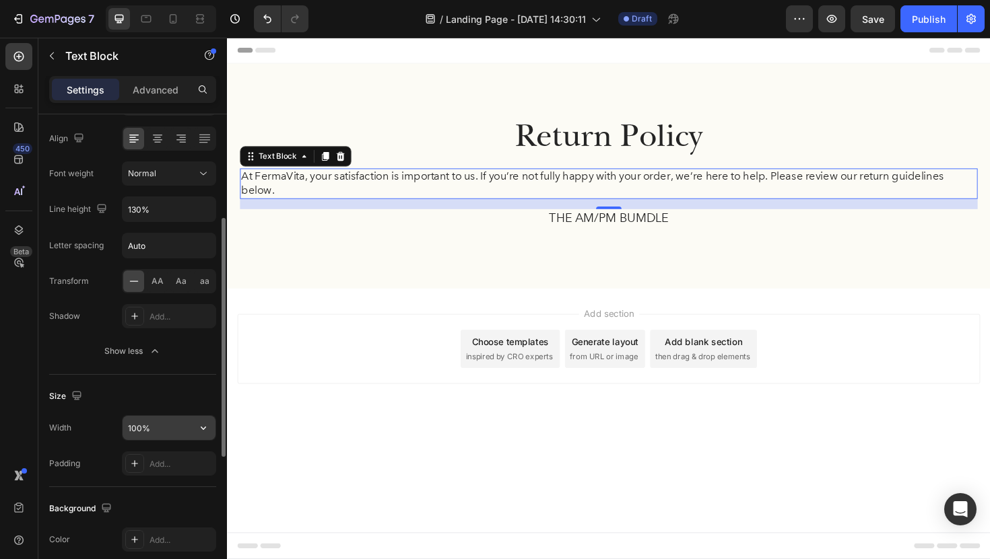
scroll to position [236, 0]
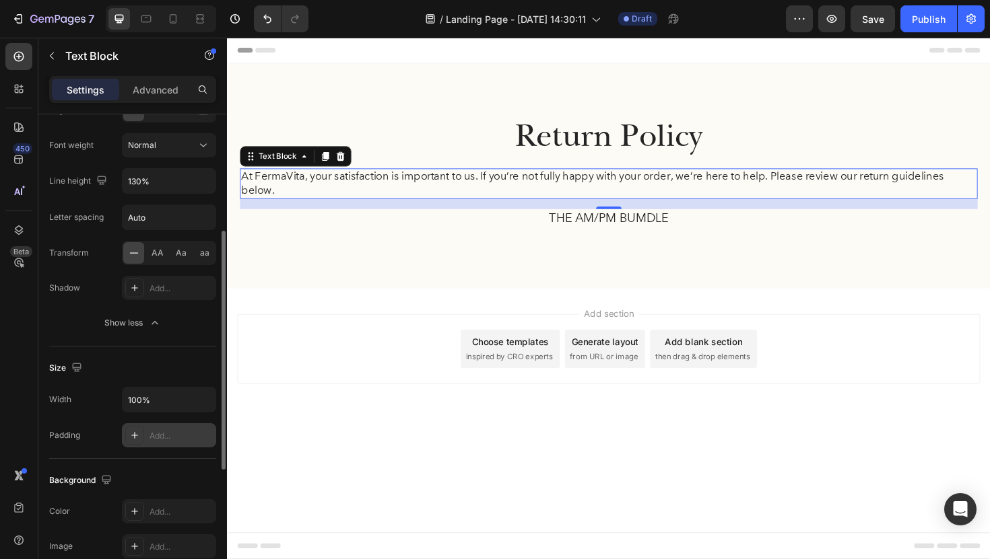
click at [151, 436] on div "Add..." at bounding box center [180, 436] width 63 height 12
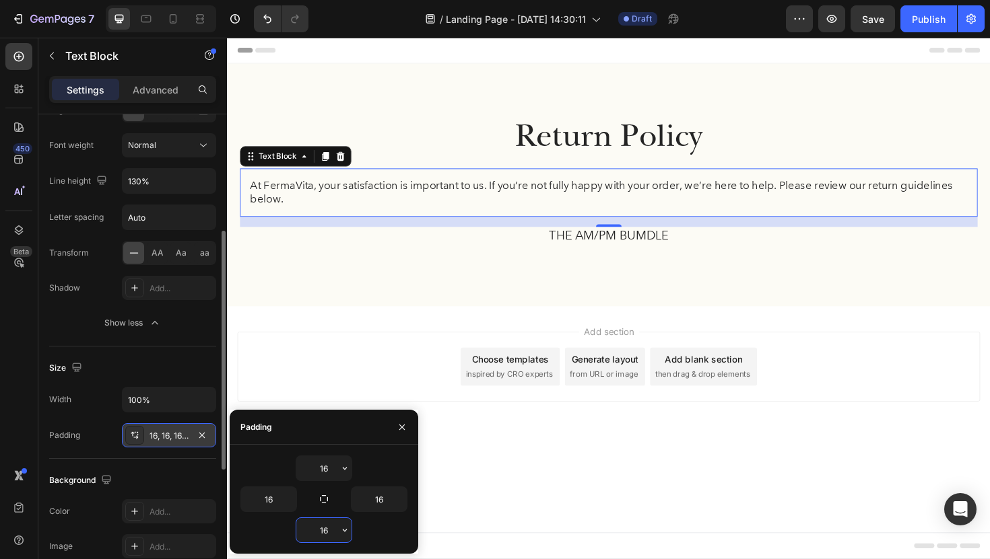
click at [327, 530] on input "16" at bounding box center [323, 530] width 55 height 24
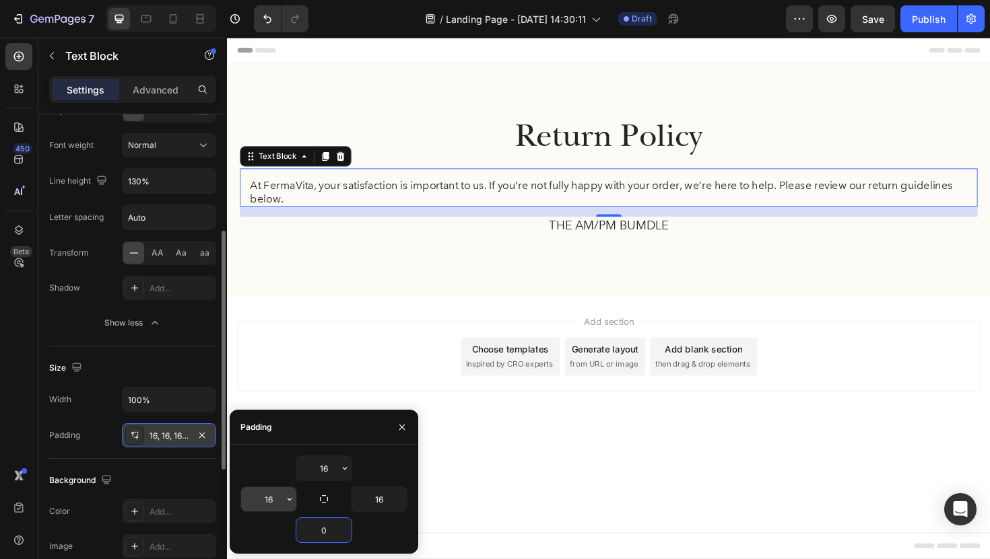
type input "0"
click at [272, 503] on input "16" at bounding box center [268, 499] width 55 height 24
type input "50"
click at [378, 500] on input "16" at bounding box center [378, 499] width 55 height 24
type input "6"
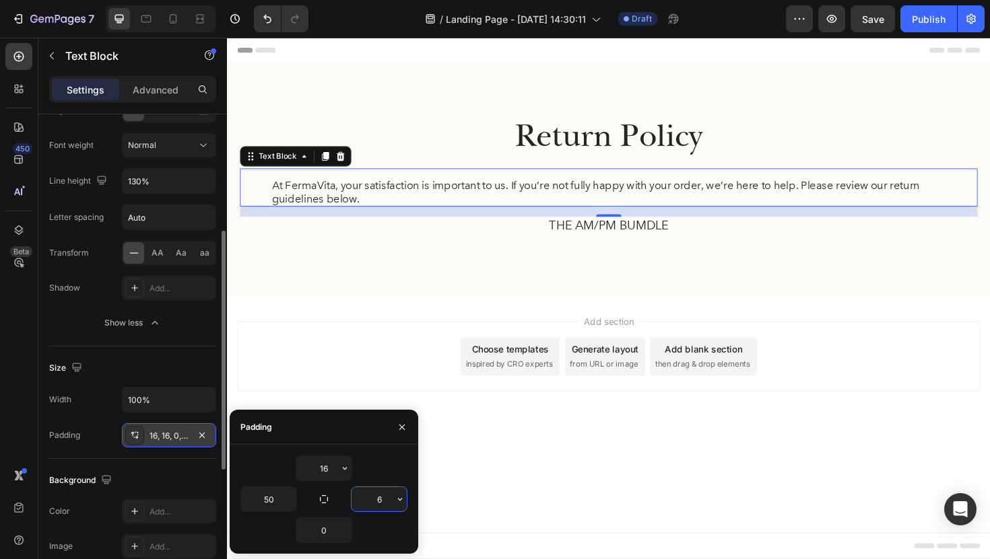
click at [383, 500] on input "6" at bounding box center [378, 499] width 55 height 24
type input "50"
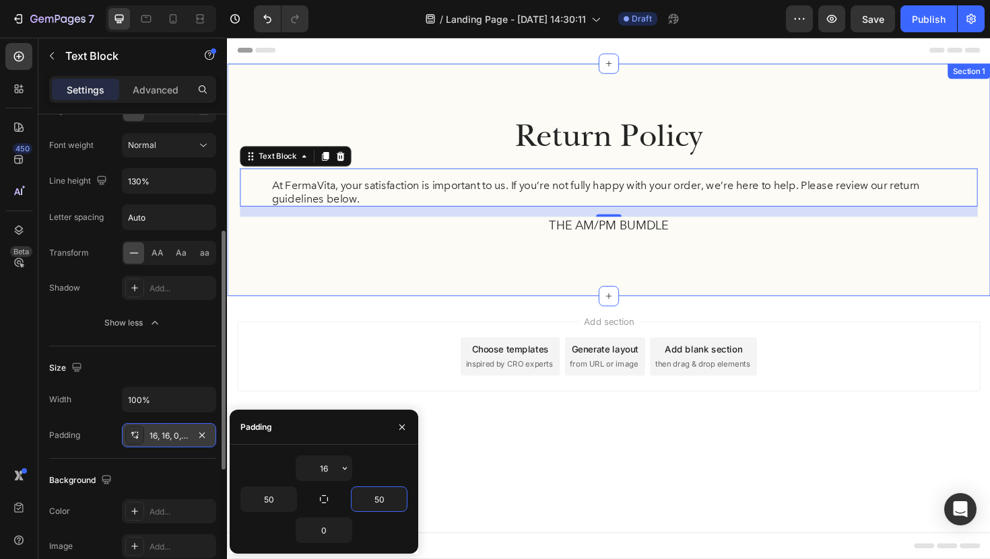
click at [423, 291] on div "Return Policy Heading At FermaVita, your satisfaction is important to us. If yo…" at bounding box center [631, 188] width 808 height 246
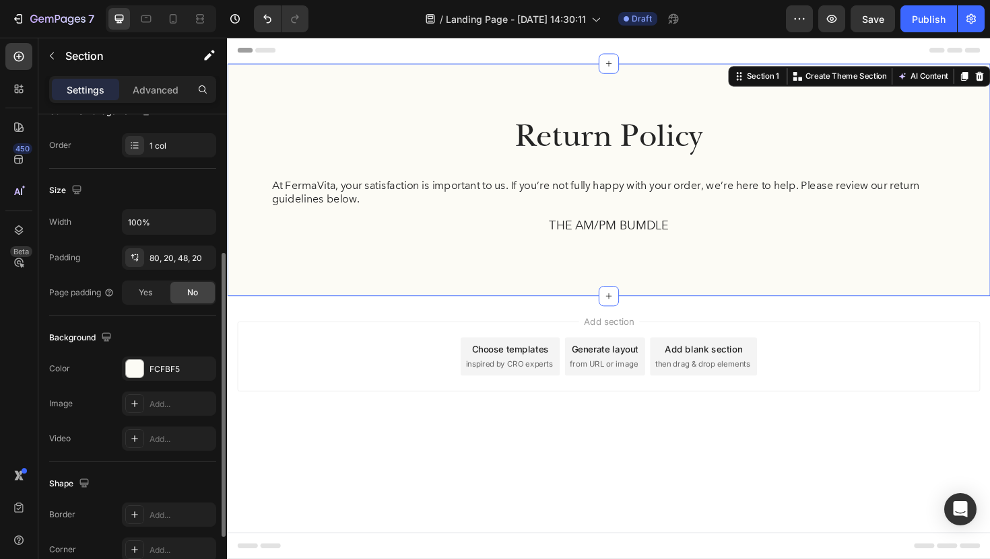
scroll to position [0, 0]
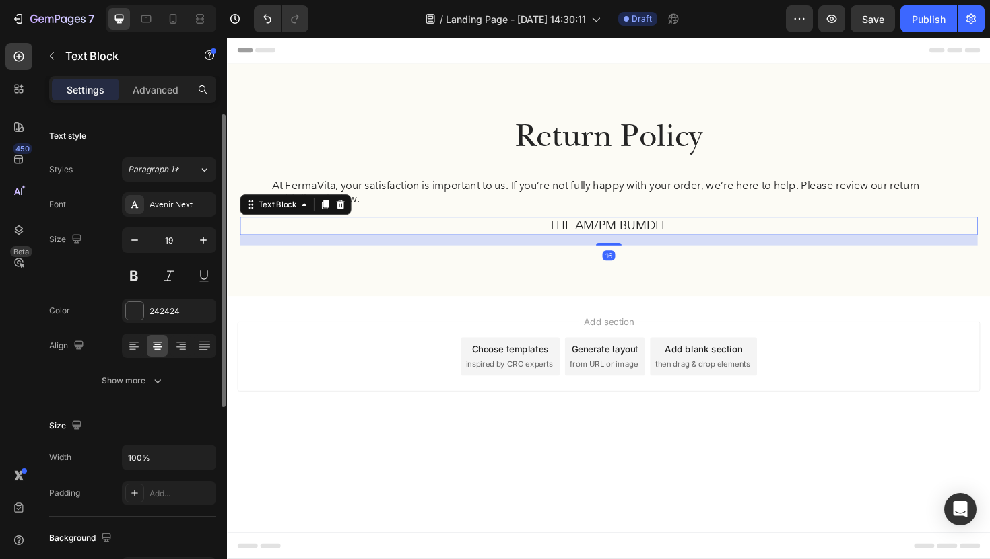
click at [518, 230] on p "THE AM/PM BUMDLE" at bounding box center [631, 237] width 778 height 17
click at [160, 179] on button "Paragraph 1*" at bounding box center [169, 170] width 94 height 24
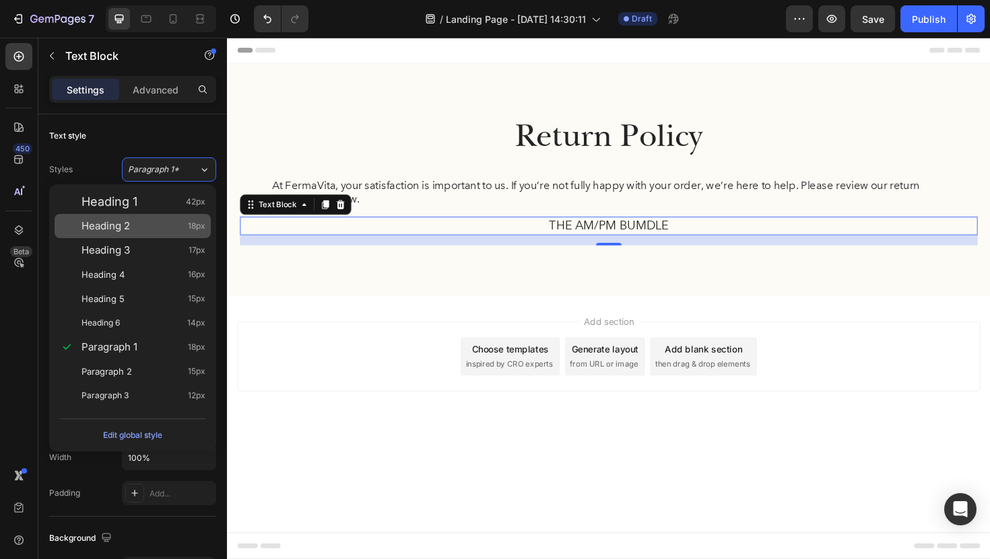
click at [134, 230] on div "Heading 2 18px" at bounding box center [143, 225] width 124 height 13
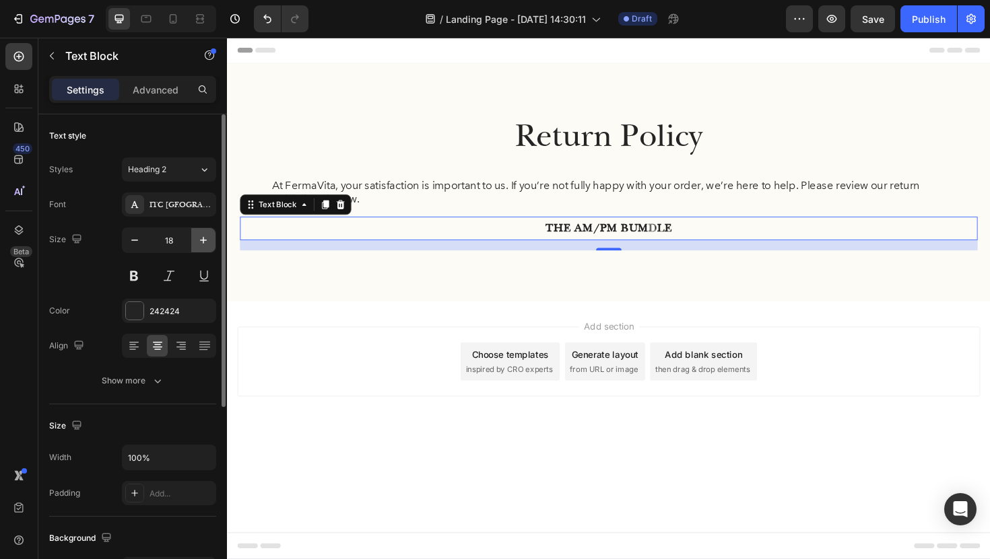
click at [206, 240] on icon "button" at bounding box center [203, 240] width 13 height 13
type input "21"
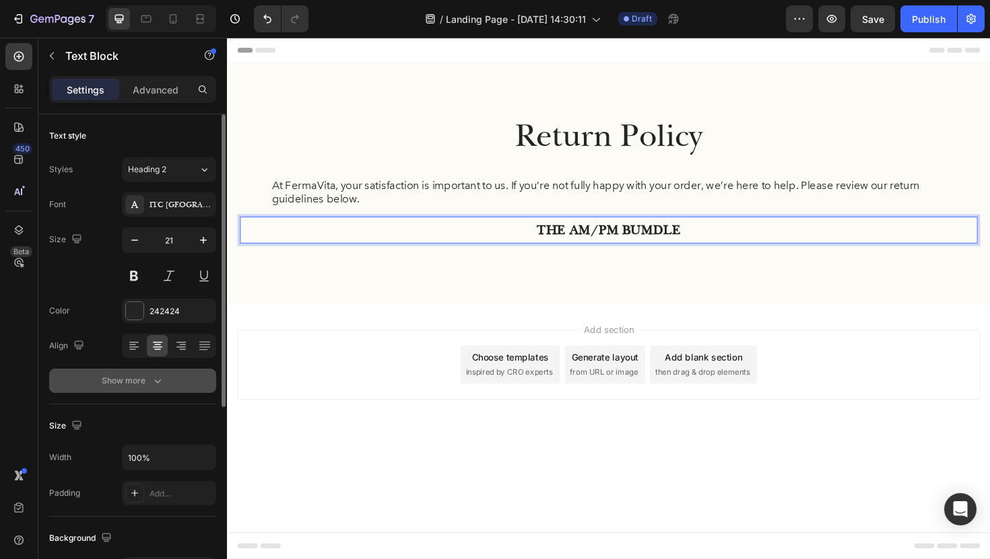
click at [135, 387] on div "Show more" at bounding box center [133, 380] width 63 height 13
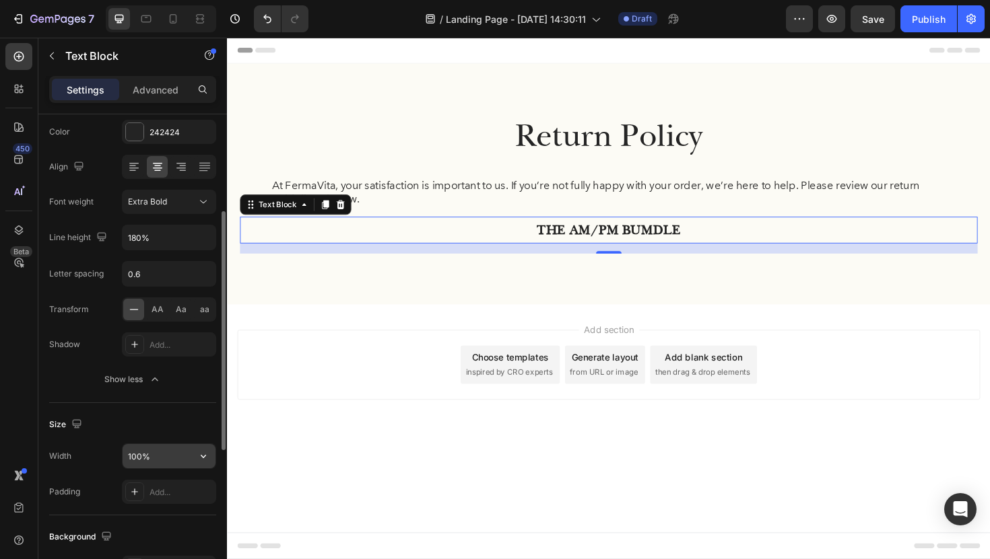
scroll to position [228, 0]
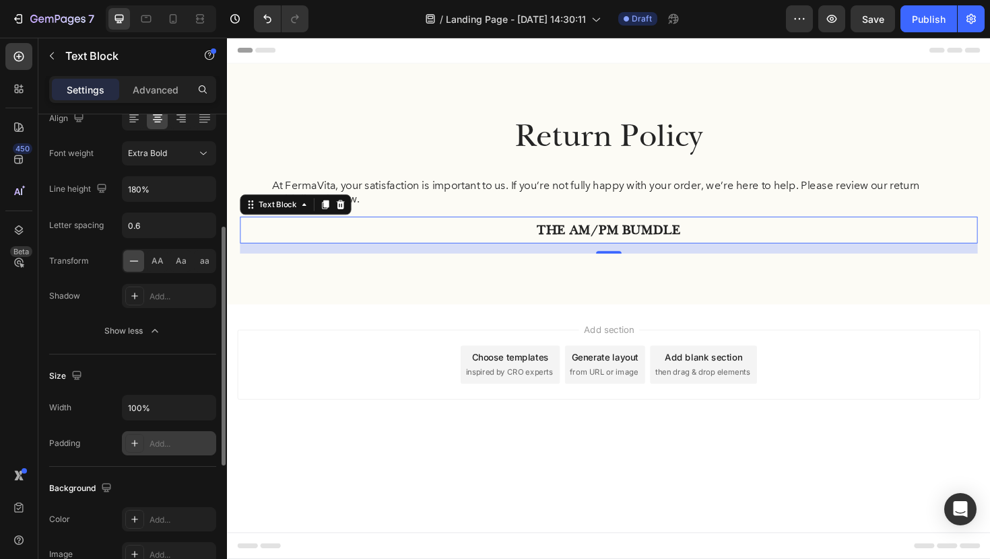
click at [156, 442] on div "Add..." at bounding box center [180, 444] width 63 height 12
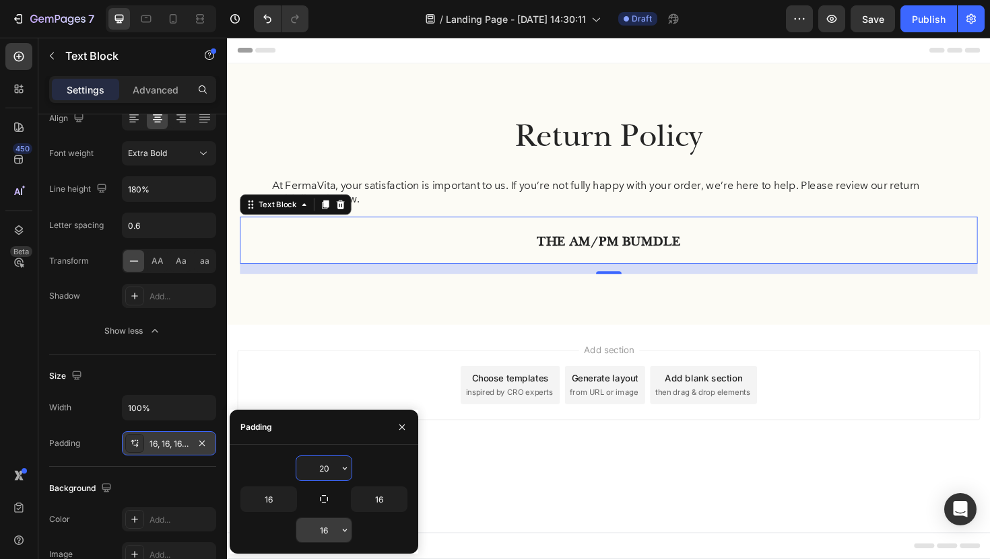
type input "20"
click at [331, 537] on input "16" at bounding box center [323, 530] width 55 height 24
click at [271, 495] on input "16" at bounding box center [268, 499] width 55 height 24
type input "50"
click at [385, 512] on div "20 50 16 16" at bounding box center [323, 500] width 167 height 88
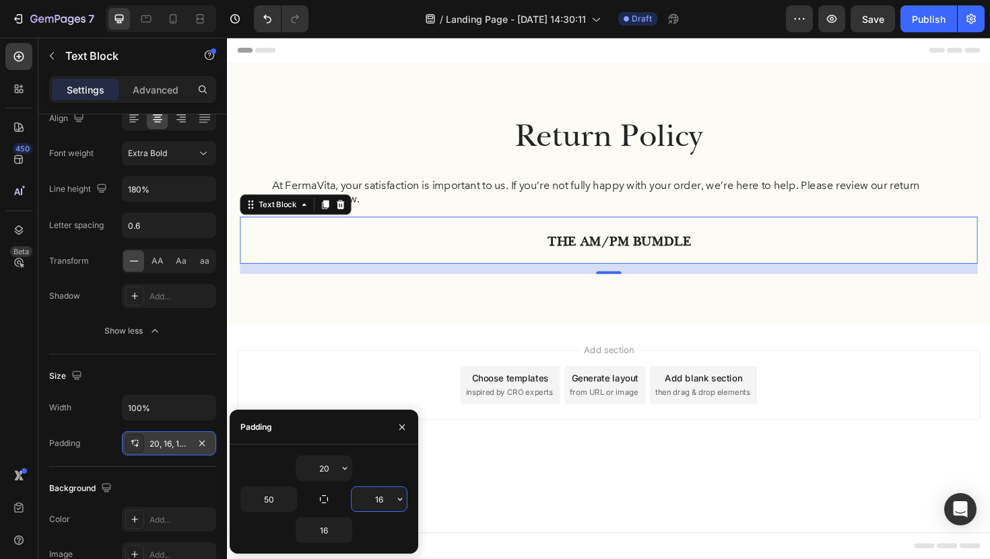
click at [383, 510] on input "16" at bounding box center [378, 499] width 55 height 24
type input "50"
click at [324, 532] on input "16" at bounding box center [323, 530] width 55 height 24
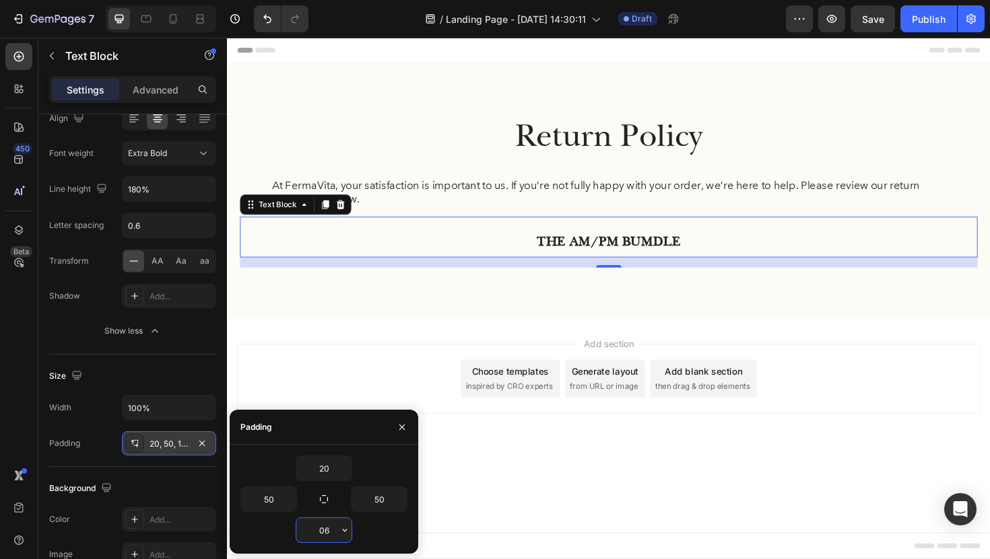
click at [333, 529] on input "06" at bounding box center [323, 530] width 55 height 24
type input "0"
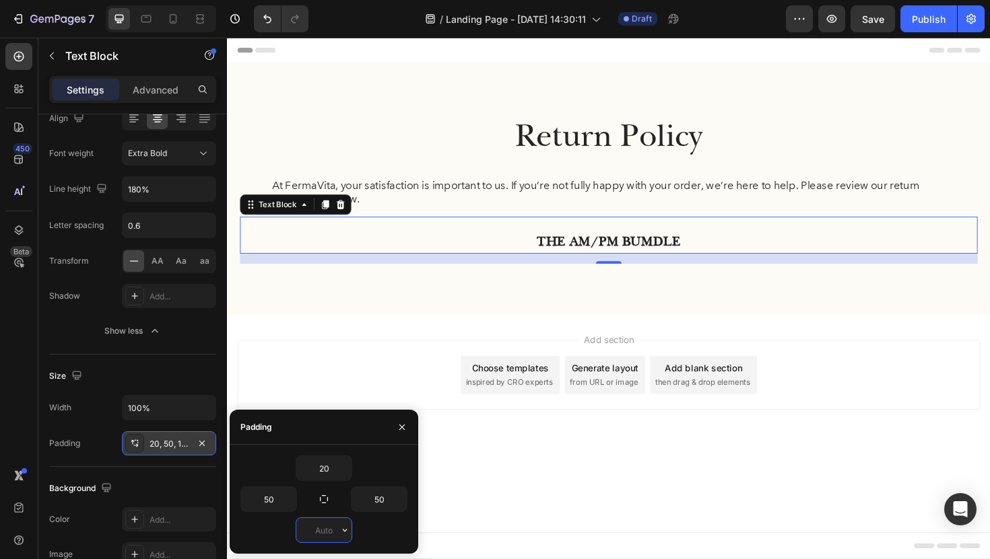
type input "0"
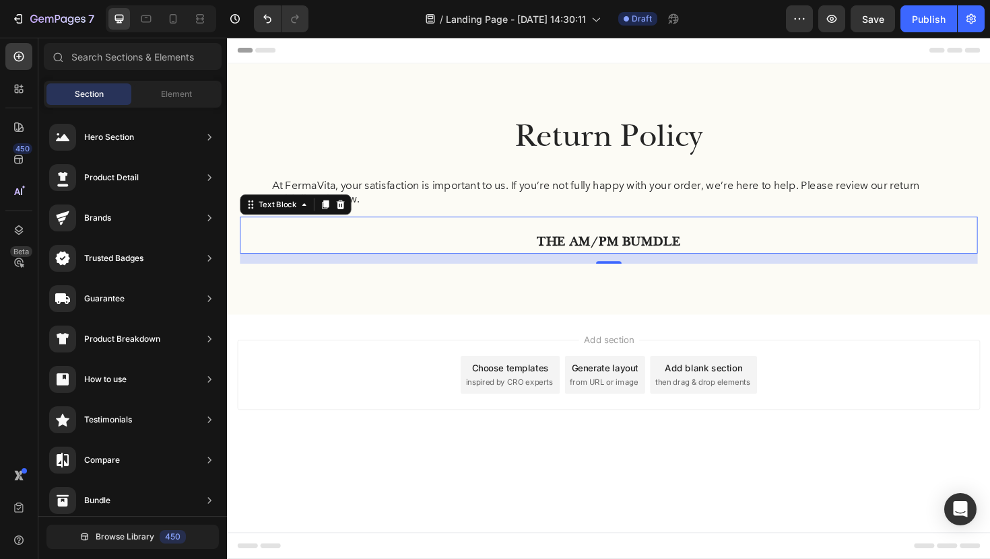
click at [395, 337] on div "Add section Choose templates inspired by CRO experts Generate layout from URL o…" at bounding box center [631, 414] width 808 height 166
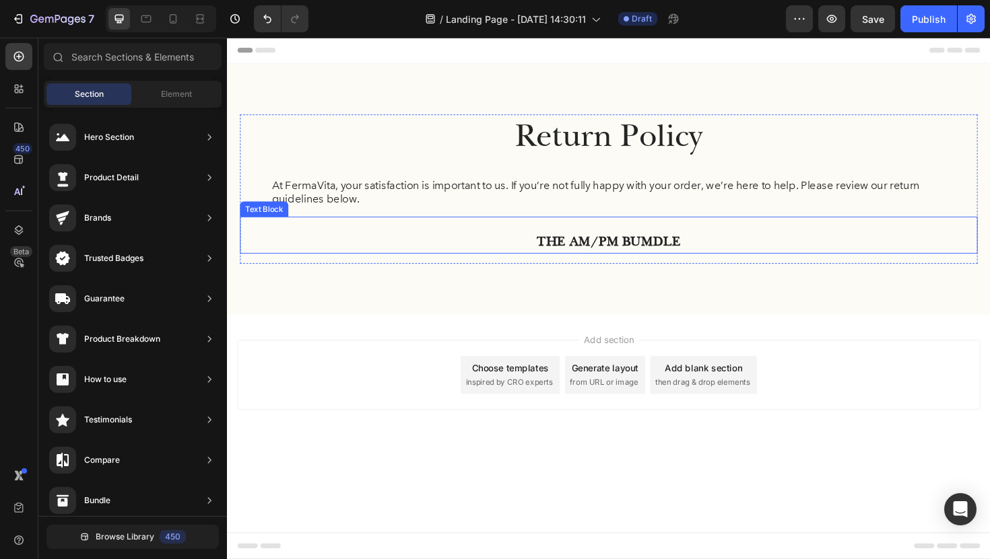
click at [520, 252] on p "THE AM/PM BUMDLE" at bounding box center [631, 254] width 714 height 26
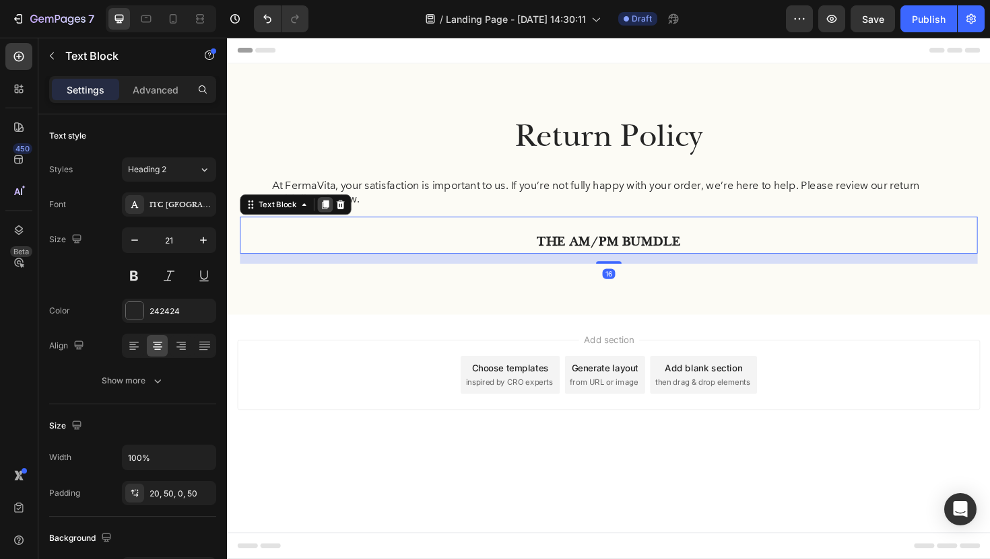
click at [333, 215] on icon at bounding box center [330, 214] width 7 height 9
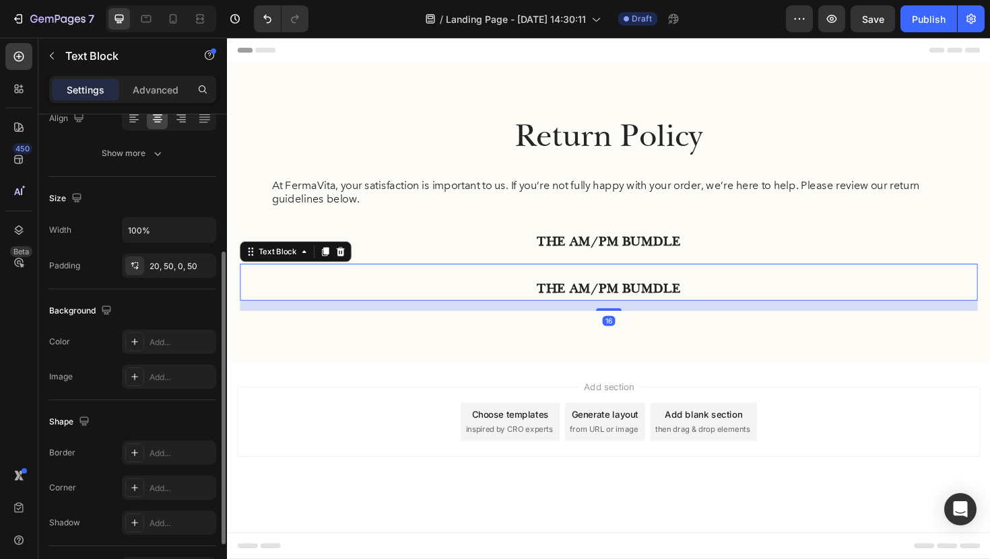
click at [453, 299] on p "THE AM/PM BUMDLE" at bounding box center [631, 304] width 714 height 26
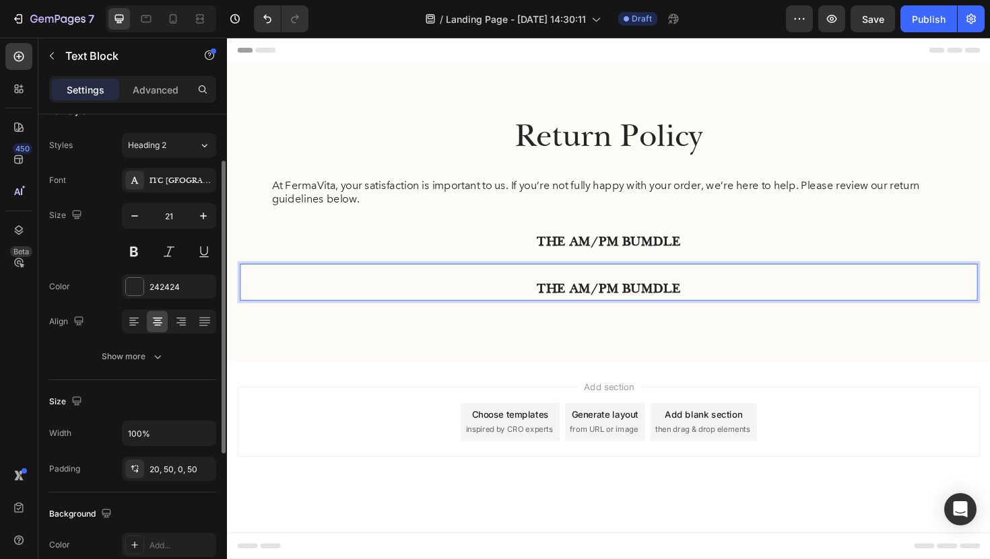
scroll to position [0, 0]
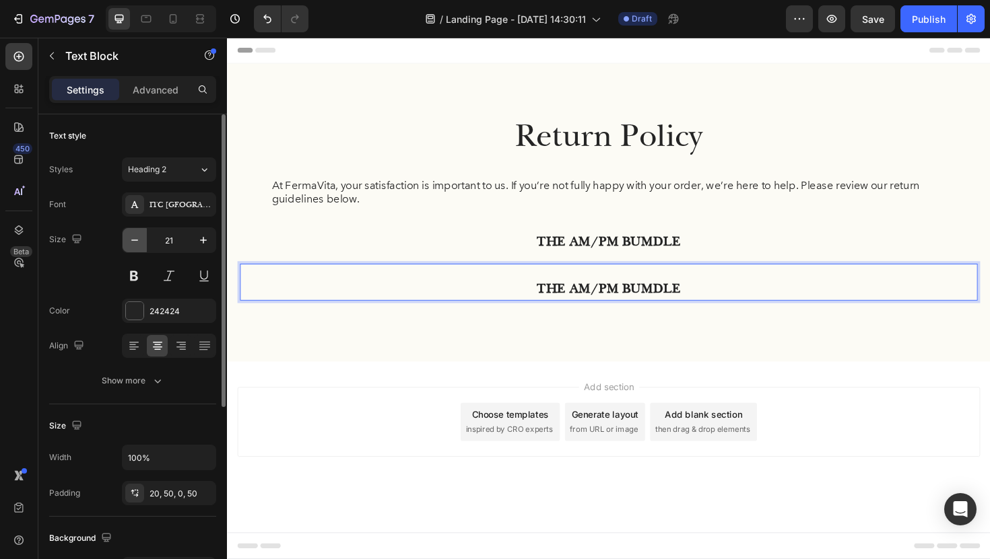
click at [139, 242] on icon "button" at bounding box center [134, 240] width 13 height 13
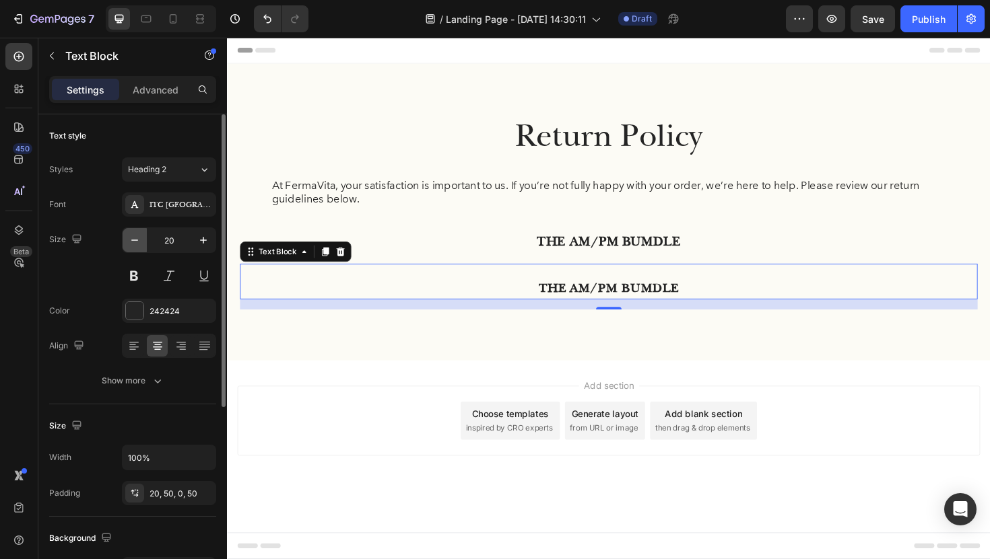
click at [139, 242] on icon "button" at bounding box center [134, 240] width 13 height 13
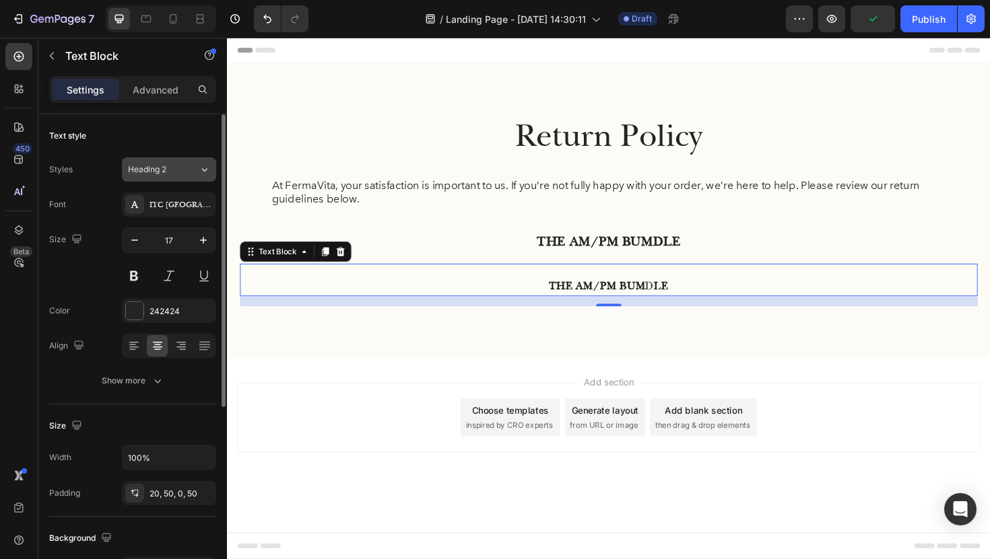
click at [156, 174] on span "Heading 2" at bounding box center [147, 170] width 38 height 12
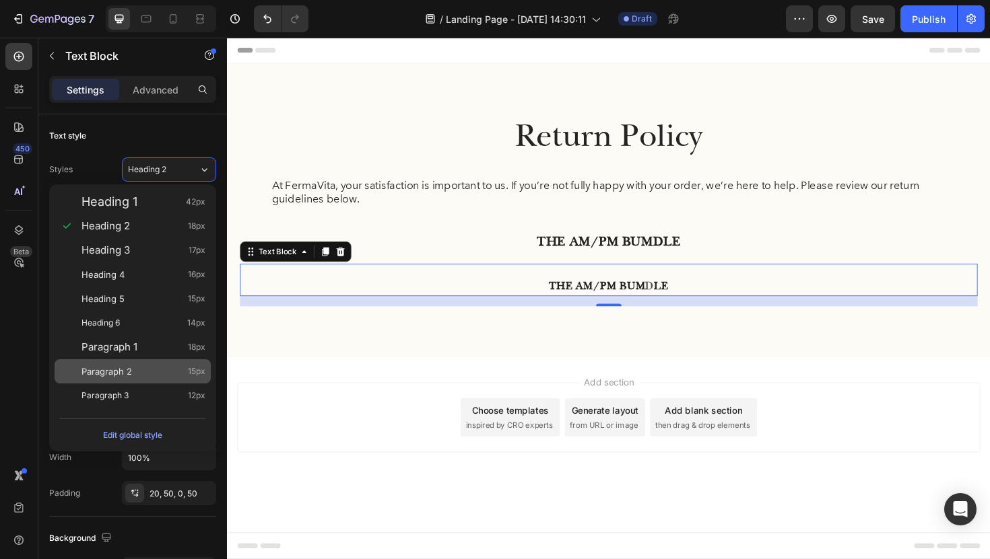
click at [140, 364] on div "Paragraph 2 15px" at bounding box center [133, 371] width 156 height 24
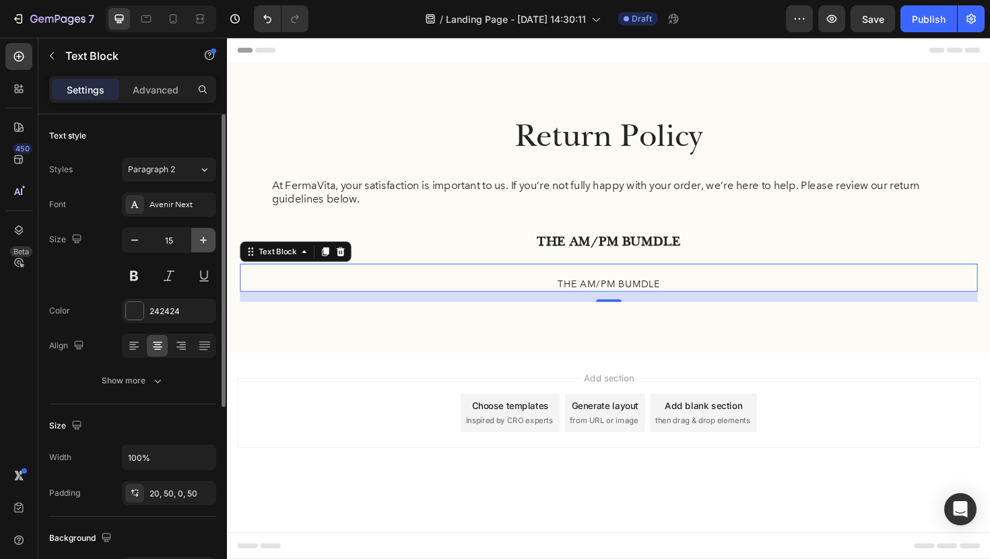
click at [197, 239] on icon "button" at bounding box center [203, 240] width 13 height 13
click at [162, 176] on button "Paragraph 2" at bounding box center [169, 170] width 94 height 24
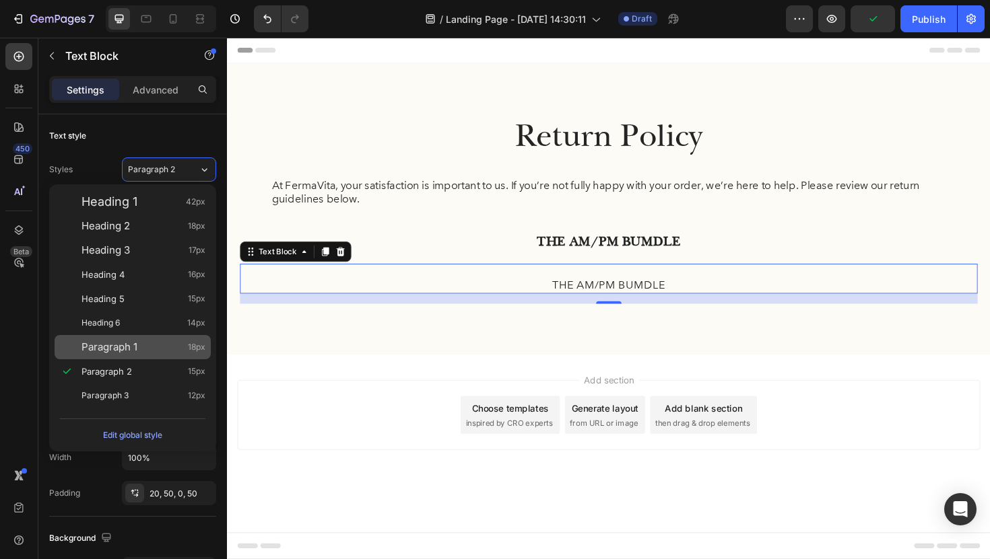
click at [158, 341] on div "Paragraph 1 18px" at bounding box center [143, 347] width 124 height 13
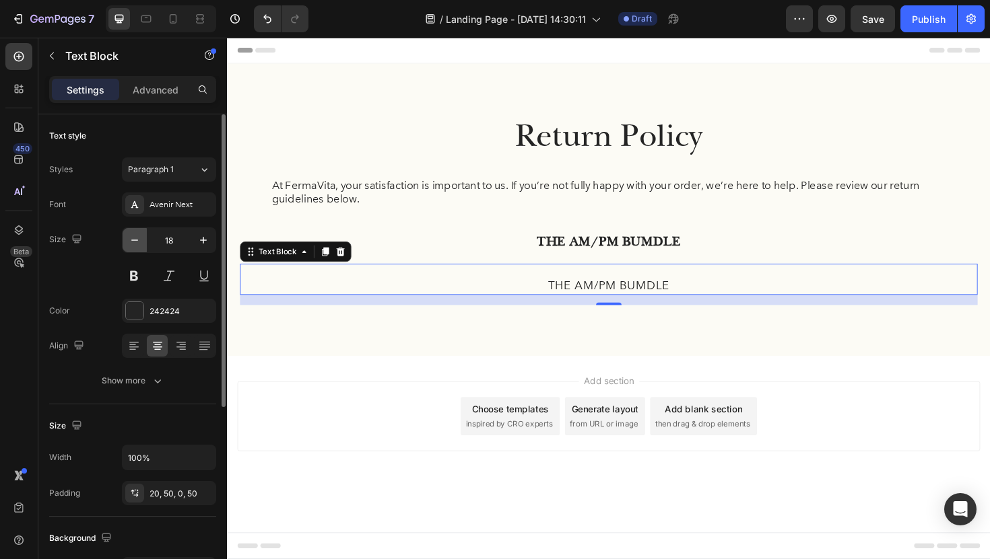
click at [135, 248] on button "button" at bounding box center [135, 240] width 24 height 24
type input "17"
click at [127, 349] on icon at bounding box center [133, 345] width 13 height 13
click at [177, 493] on div "20, 50, 0, 50" at bounding box center [168, 494] width 39 height 12
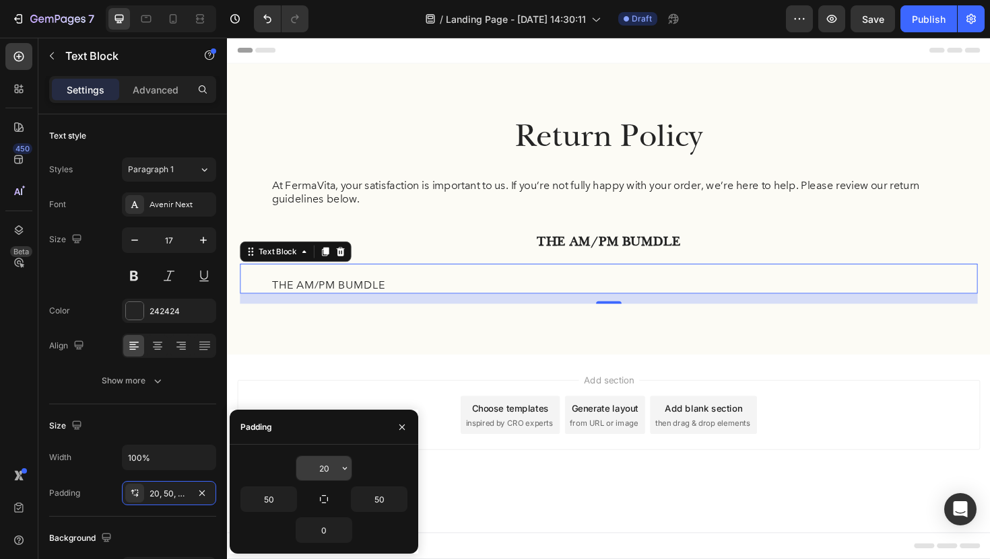
click at [327, 469] on input "20" at bounding box center [323, 468] width 55 height 24
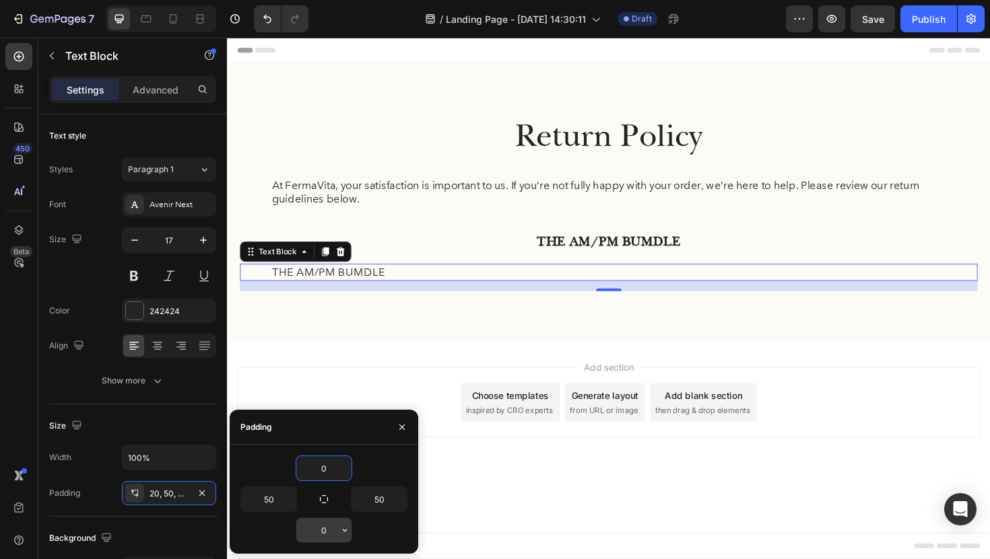
type input "0"
click at [326, 531] on input "0" at bounding box center [323, 530] width 55 height 24
type input "16"
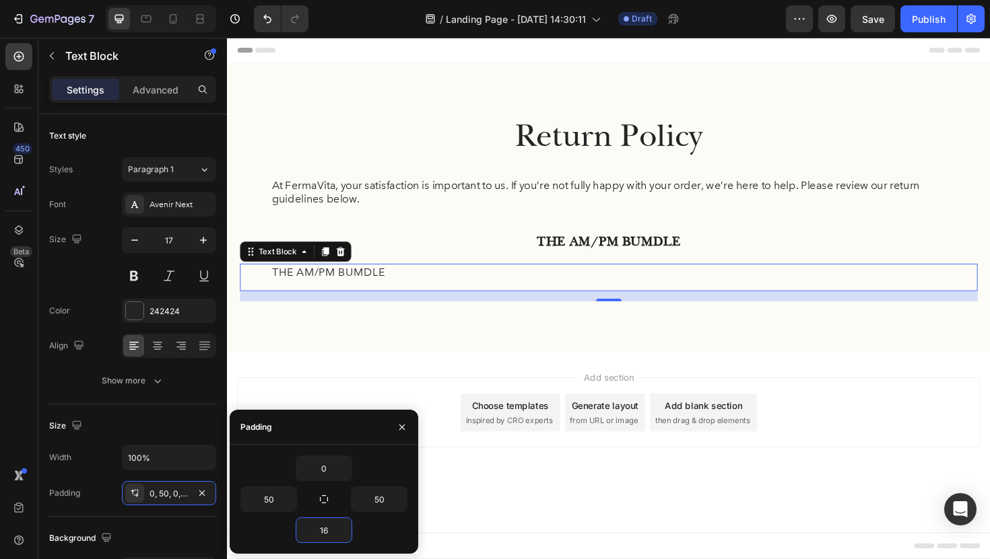
click at [448, 382] on div "Add section Choose templates inspired by CRO experts Generate layout from URL o…" at bounding box center [631, 454] width 808 height 166
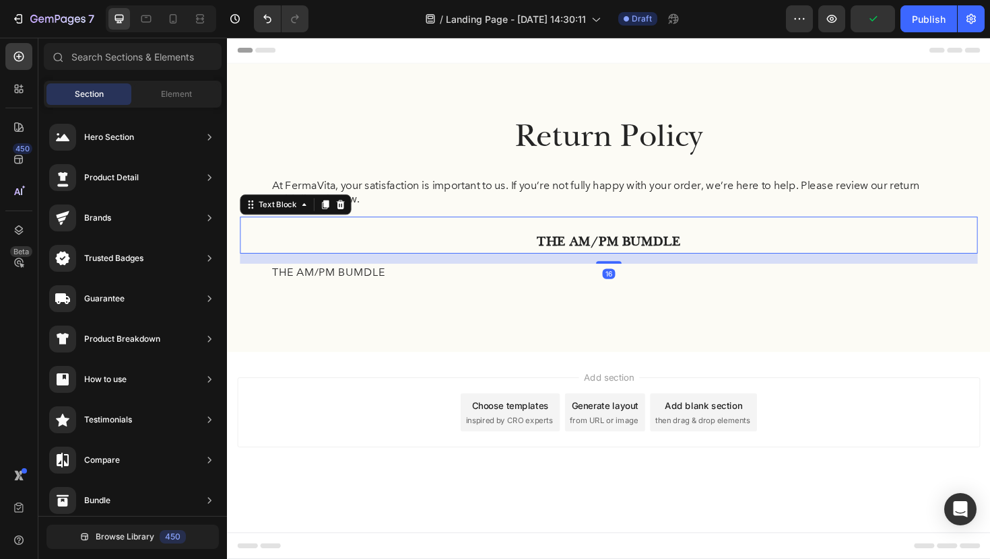
click at [537, 246] on p "THE AM/PM BUMDLE" at bounding box center [631, 254] width 714 height 26
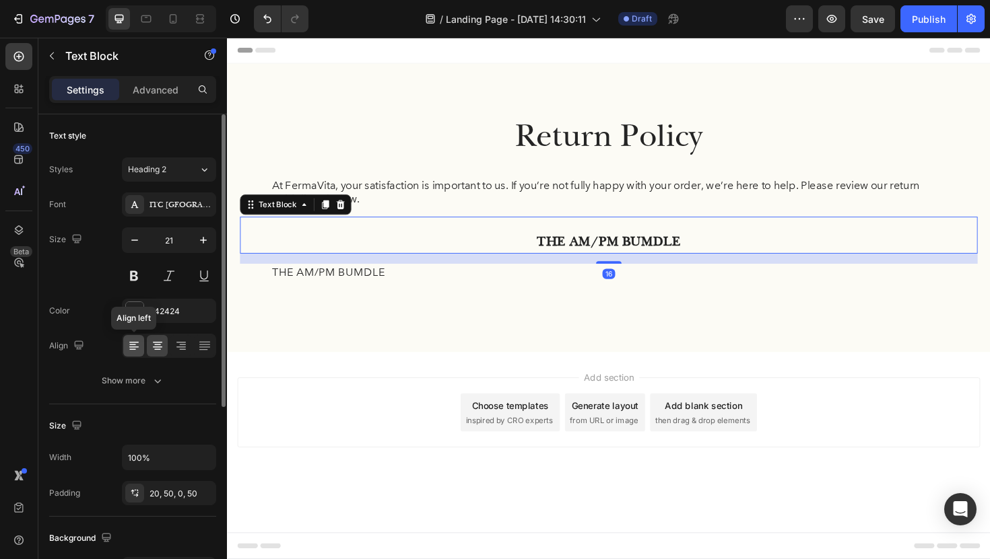
click at [134, 345] on icon at bounding box center [133, 345] width 13 height 13
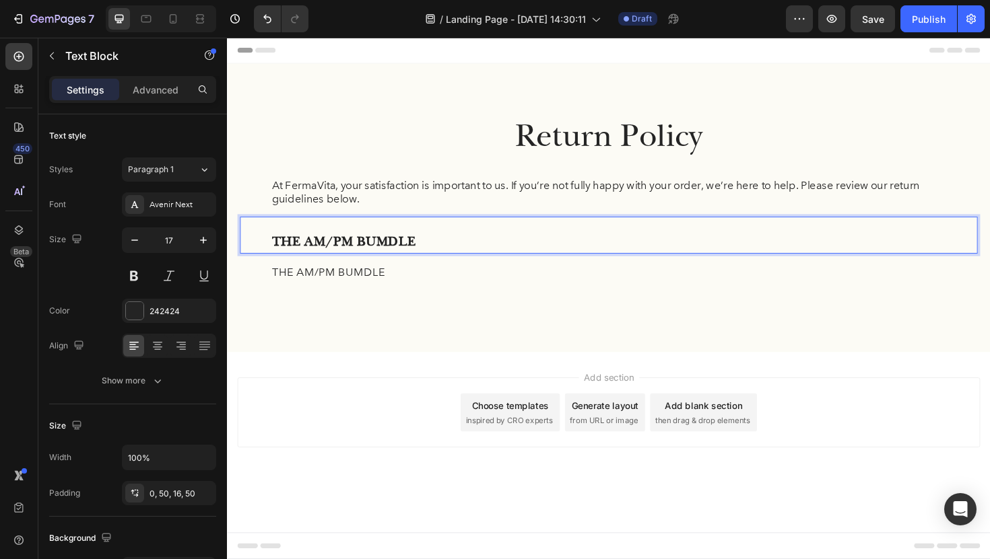
click at [440, 294] on p "THE AM/PM BUMDLE" at bounding box center [631, 286] width 714 height 18
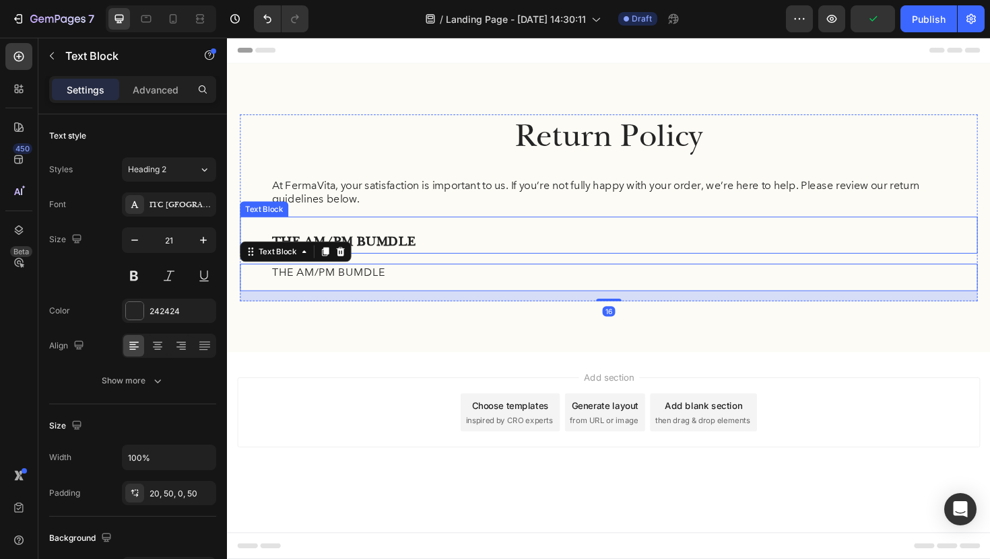
click at [440, 252] on p "THE AM/PM BUMDLE" at bounding box center [631, 254] width 714 height 26
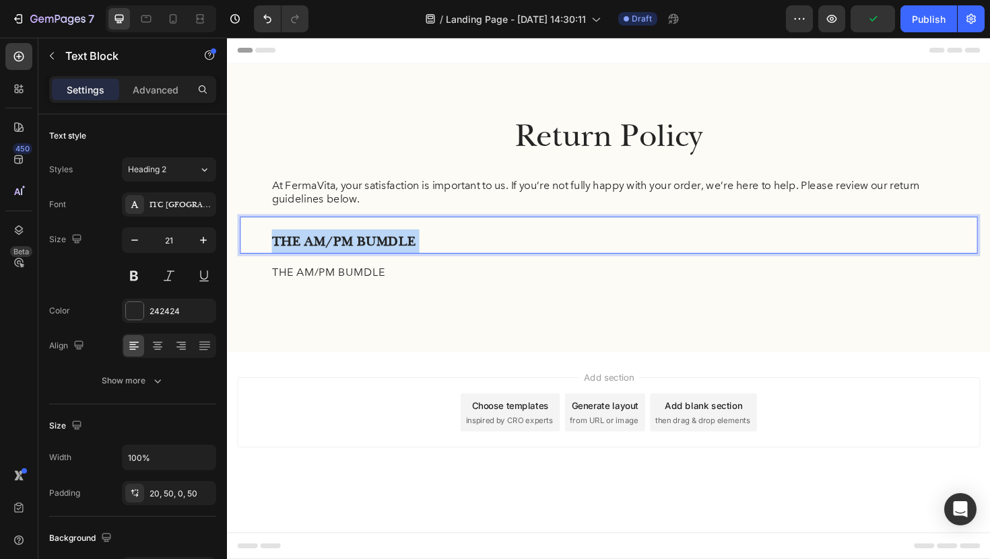
drag, startPoint x: 440, startPoint y: 252, endPoint x: 269, endPoint y: 246, distance: 171.7
click at [267, 247] on div "THE AM/PM BUMDLE" at bounding box center [630, 247] width 781 height 39
drag, startPoint x: 429, startPoint y: 250, endPoint x: 282, endPoint y: 241, distance: 147.7
click at [282, 241] on p "THE AM/PM BUMDLE" at bounding box center [631, 254] width 714 height 26
click at [280, 253] on p "TItems Not Eligible for Return" at bounding box center [631, 254] width 714 height 26
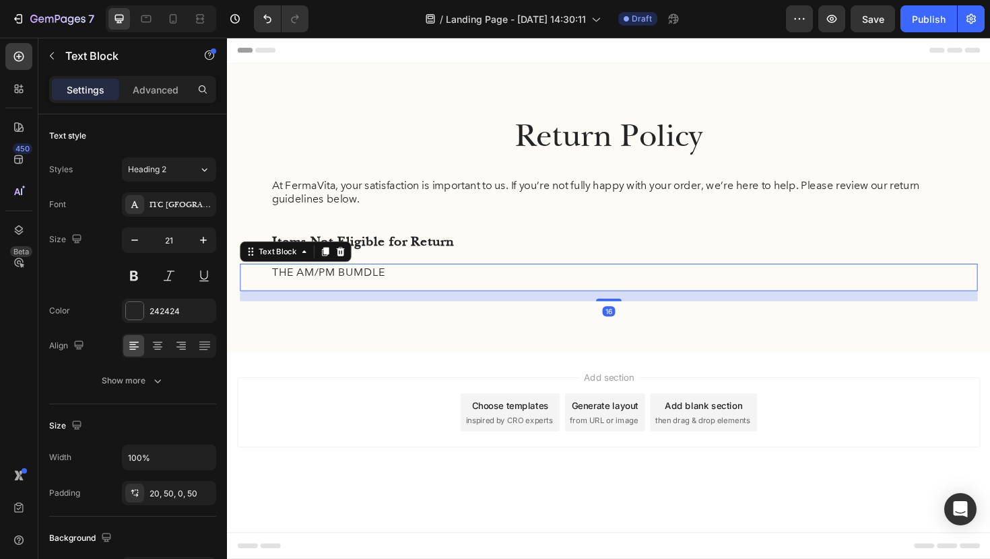
click at [407, 277] on p "THE AM/PM BUMDLE" at bounding box center [631, 286] width 714 height 18
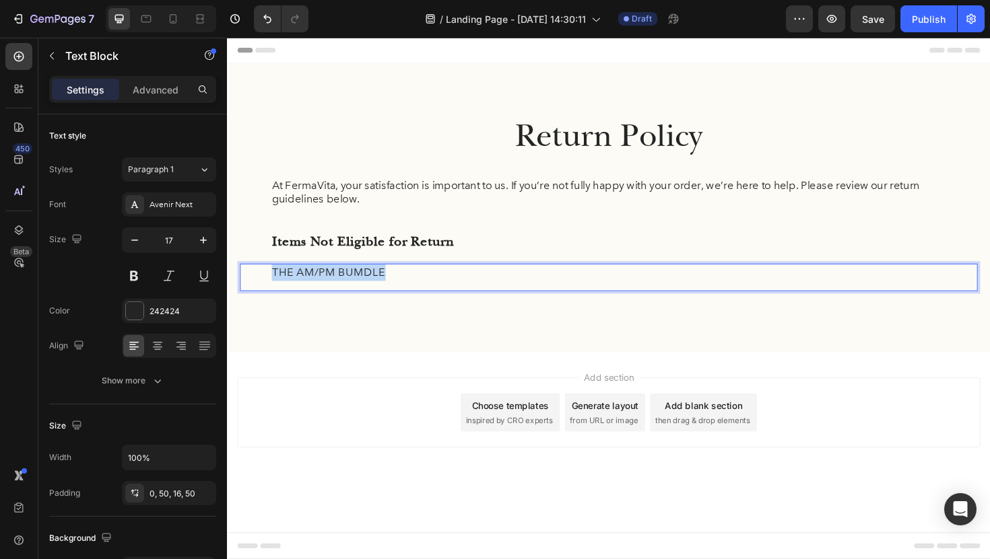
drag, startPoint x: 417, startPoint y: 286, endPoint x: 241, endPoint y: 286, distance: 176.4
click at [241, 286] on div "THE AM/PM BUMDLE" at bounding box center [630, 291] width 781 height 29
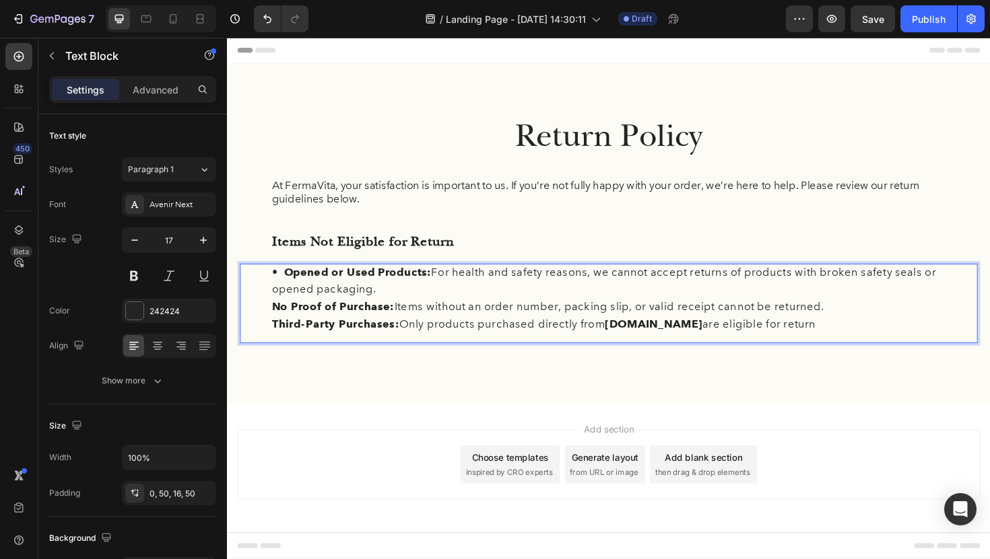
click at [275, 295] on p "• Opened or Used Products: For health and safety reasons, we cannot accept retu…" at bounding box center [631, 295] width 714 height 36
click at [289, 287] on strong "• Opened or Used Products:" at bounding box center [358, 286] width 169 height 14
click at [292, 315] on p "No Proof of Purchase: Items without an order number, packing slip, or valid rec…" at bounding box center [631, 323] width 714 height 18
click at [459, 288] on p "• Opened or Used Products: For health and safety reasons, we cannot accept retu…" at bounding box center [631, 295] width 714 height 36
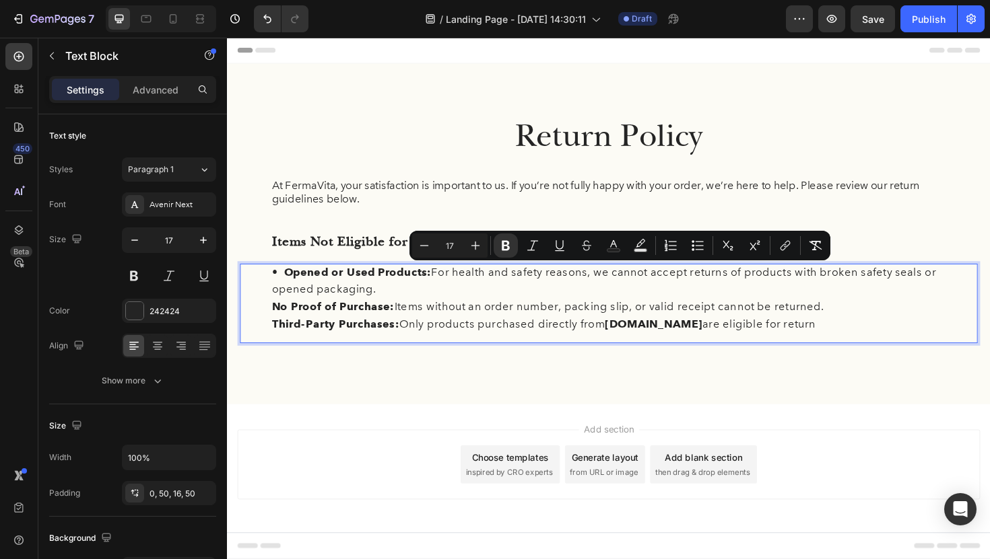
drag, startPoint x: 857, startPoint y: 345, endPoint x: 259, endPoint y: 287, distance: 600.6
click at [259, 287] on div "• Opened or Used Products: For health and safety reasons, we cannot accept retu…" at bounding box center [630, 319] width 781 height 84
click at [506, 247] on icon "Editor contextual toolbar" at bounding box center [505, 245] width 13 height 13
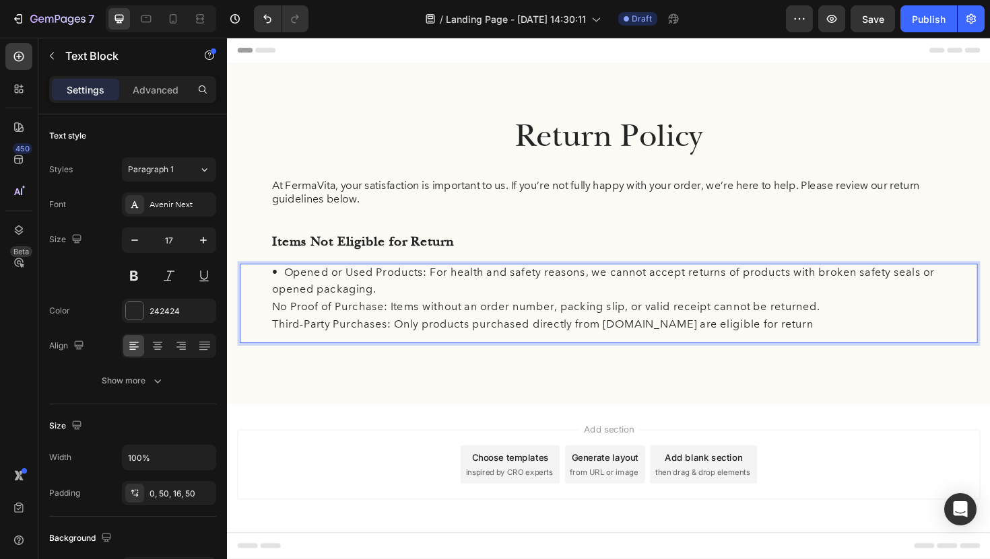
click at [285, 313] on p "• Opened or Used Products: For health and safety reasons, we cannot accept retu…" at bounding box center [631, 295] width 714 height 36
click at [272, 318] on div "• Opened or Used Products: For health and safety reasons, we cannot accept retu…" at bounding box center [630, 319] width 781 height 84
click at [275, 317] on p "No Proof of Purchase: Items without an order number, packing slip, or valid rec…" at bounding box center [631, 323] width 714 height 18
click at [280, 324] on p "No Proof of Purchase: Items without an order number, packing slip, or valid rec…" at bounding box center [631, 323] width 714 height 18
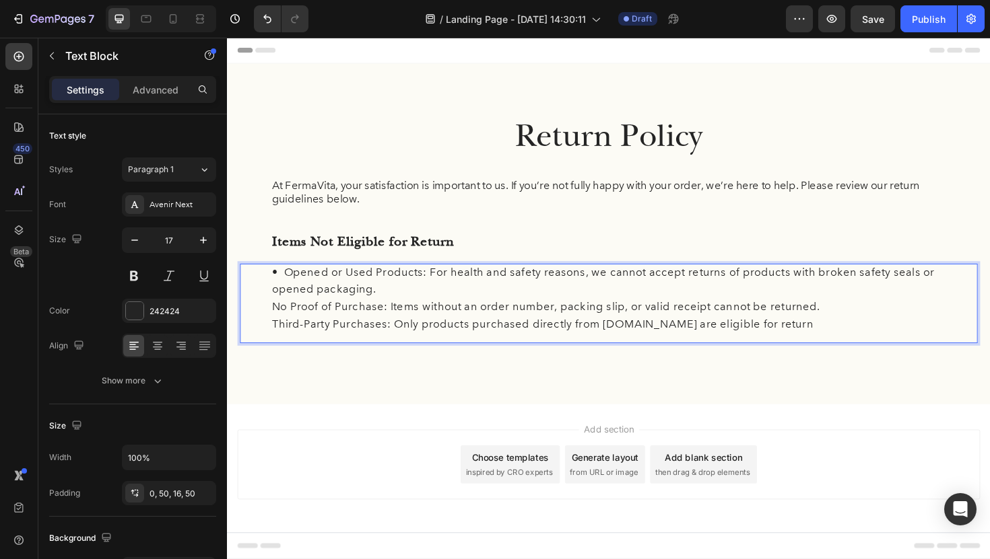
click at [267, 324] on div "• Opened or Used Products: For health and safety reasons, we cannot accept retu…" at bounding box center [630, 319] width 781 height 84
click at [271, 322] on div "• Opened or Used Products: For health and safety reasons, we cannot accept retu…" at bounding box center [630, 319] width 781 height 84
click at [281, 326] on p "•No Proof of Purchase: Items without an order number, packing slip, or valid re…" at bounding box center [631, 323] width 714 height 18
click at [289, 324] on p "•. No Proof of Purchase: Items without an order number, packing slip, or valid …" at bounding box center [631, 323] width 714 height 18
click at [287, 324] on p "•No Proof of Purchase: Items without an order number, packing slip, or valid re…" at bounding box center [631, 323] width 714 height 18
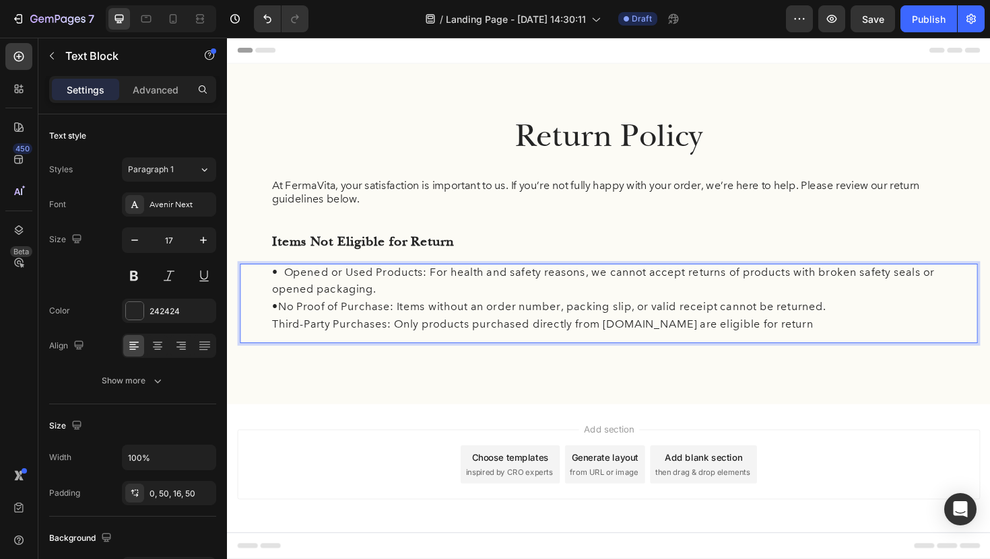
click at [287, 326] on p "•No Proof of Purchase: Items without an order number, packing slip, or valid re…" at bounding box center [631, 323] width 714 height 18
click at [287, 326] on p "• No Proof of Purchase: Items without an order number, packing slip, or valid r…" at bounding box center [631, 323] width 714 height 18
click at [275, 335] on p "Third-Party Purchases: Only products purchased directly from fermaVita.com are …" at bounding box center [631, 342] width 714 height 18
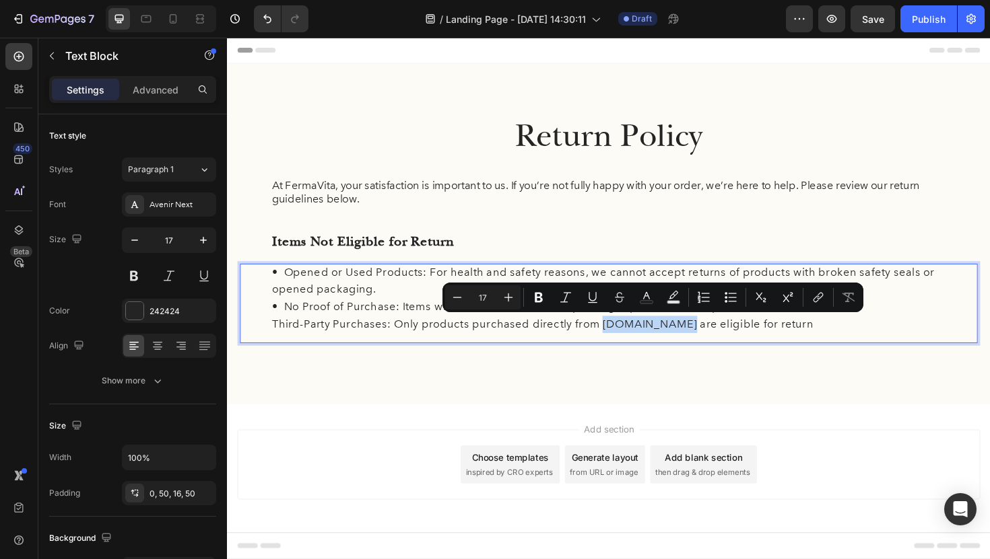
drag, startPoint x: 623, startPoint y: 339, endPoint x: 704, endPoint y: 345, distance: 81.0
click at [704, 345] on p "Third-Party Purchases: Only products purchased directly from fermaVita.com are …" at bounding box center [631, 342] width 714 height 18
click at [276, 345] on p "Third-Party Purchases: Only products purchased directly from fermaVita.com are …" at bounding box center [631, 342] width 714 height 18
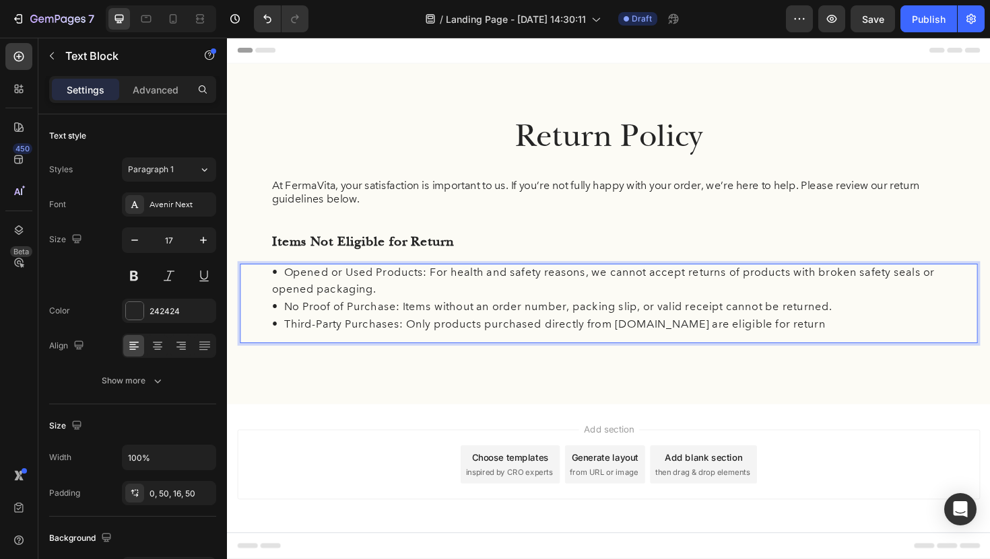
click at [270, 343] on div "• Opened or Used Products: For health and safety reasons, we cannot accept retu…" at bounding box center [630, 319] width 781 height 84
click at [304, 356] on div "• Opened or Used Products: For health and safety reasons, we cannot accept retu…" at bounding box center [630, 319] width 781 height 84
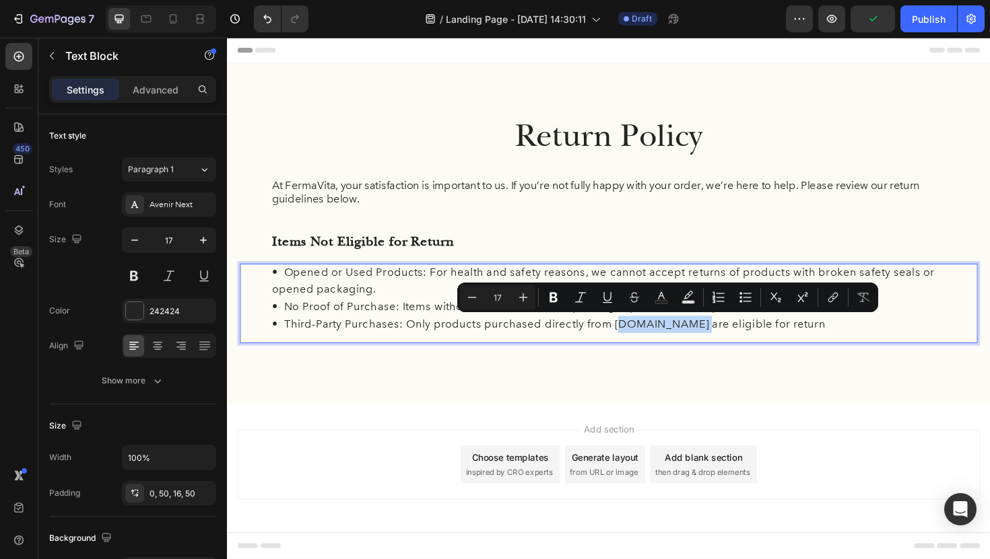
drag, startPoint x: 642, startPoint y: 343, endPoint x: 718, endPoint y: 342, distance: 76.8
click at [718, 342] on p "• Third-Party Purchases: Only products purchased directly from fermaVita.com ar…" at bounding box center [631, 342] width 714 height 18
click at [832, 301] on icon "Editor contextual toolbar" at bounding box center [832, 297] width 13 height 13
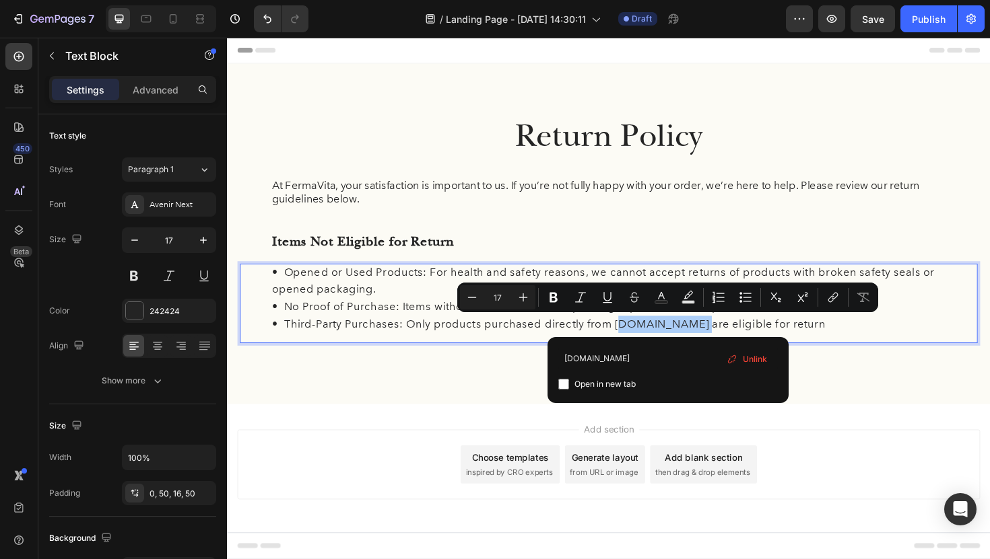
type input "www.fermavita.com"
click at [854, 348] on p "• Third-Party Purchases: Only products purchased directly from fermaVita.com ar…" at bounding box center [631, 342] width 714 height 18
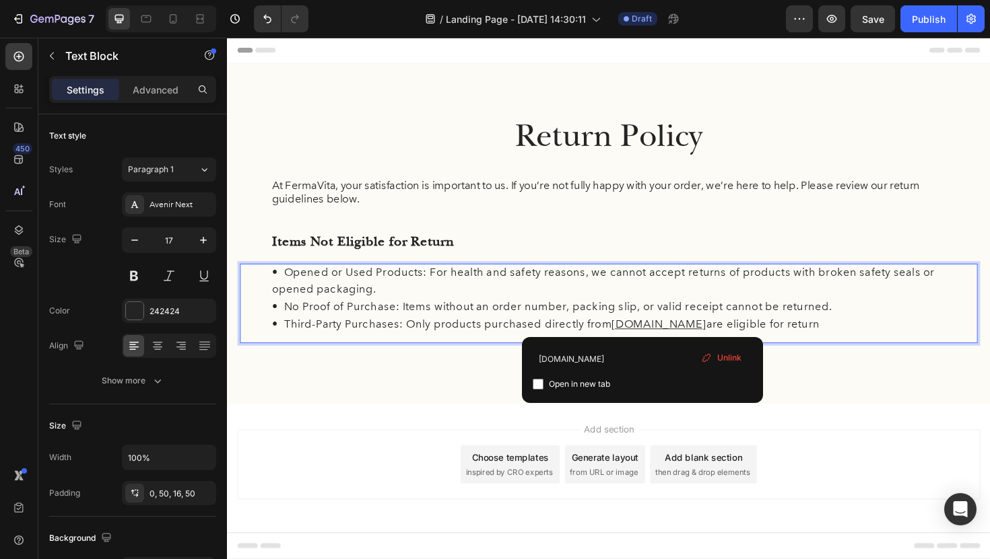
click at [666, 335] on u "[DOMAIN_NAME]" at bounding box center [684, 342] width 100 height 14
click at [530, 321] on p "• No Proof of Purchase: Items without an order number, packing slip, or valid r…" at bounding box center [631, 323] width 714 height 18
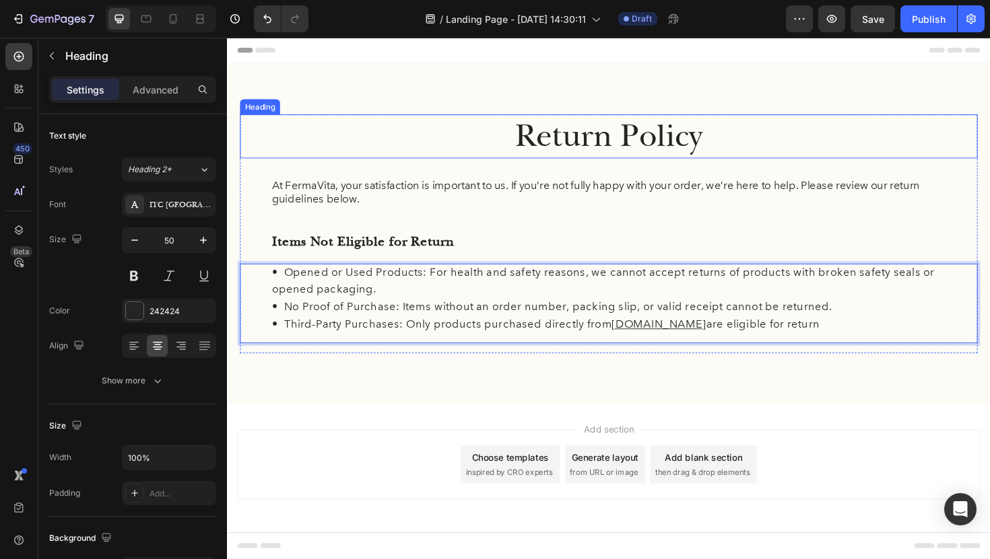
click at [683, 155] on p "Return Policy" at bounding box center [631, 143] width 778 height 44
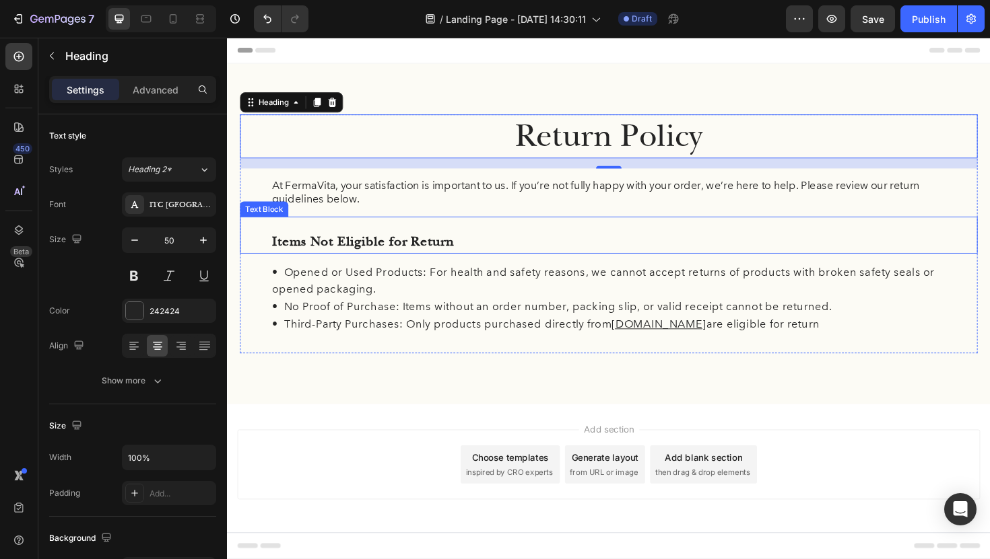
click at [673, 250] on p "Items Not Eligible for Return" at bounding box center [631, 254] width 714 height 26
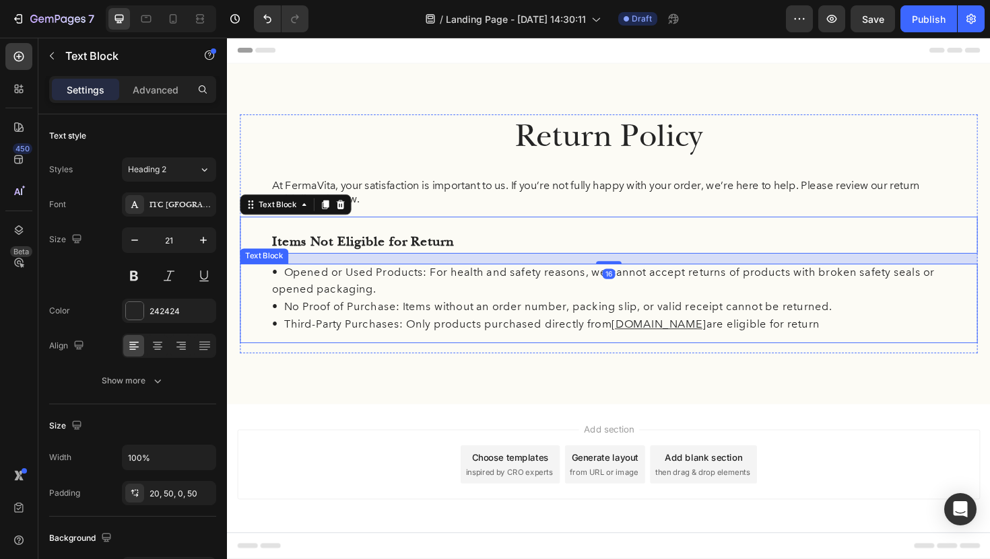
click at [260, 299] on div "• Opened or Used Products: For health and safety reasons, we cannot accept retu…" at bounding box center [630, 319] width 781 height 84
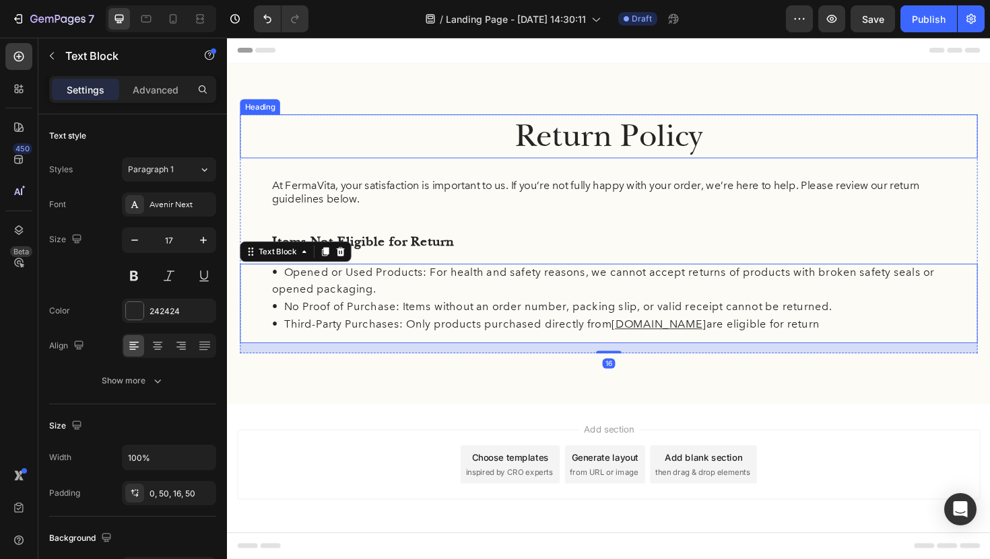
click at [417, 165] on h2 "Return Policy" at bounding box center [630, 142] width 781 height 46
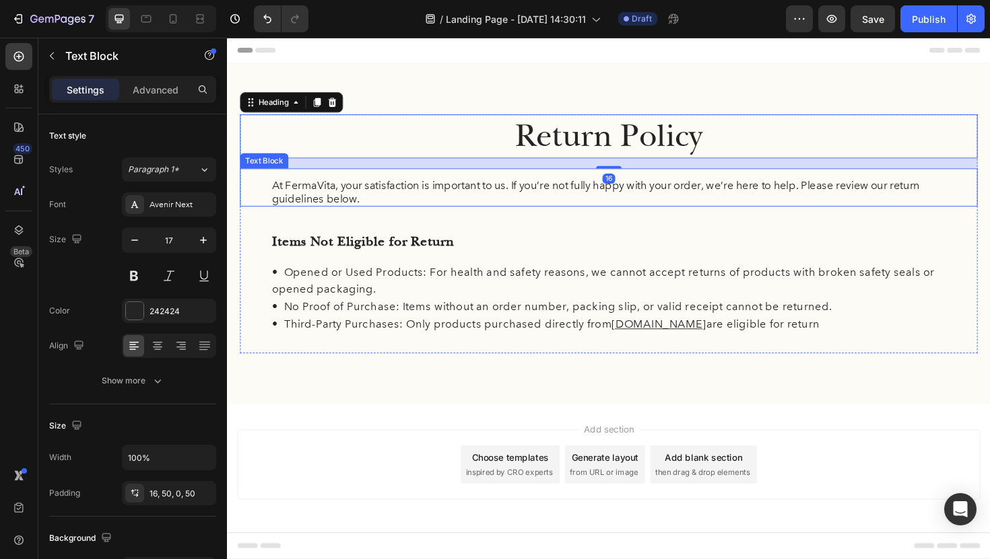
click at [412, 181] on div "At FermaVita, your satisfaction is important to us. If you’re not fully happy w…" at bounding box center [630, 196] width 781 height 40
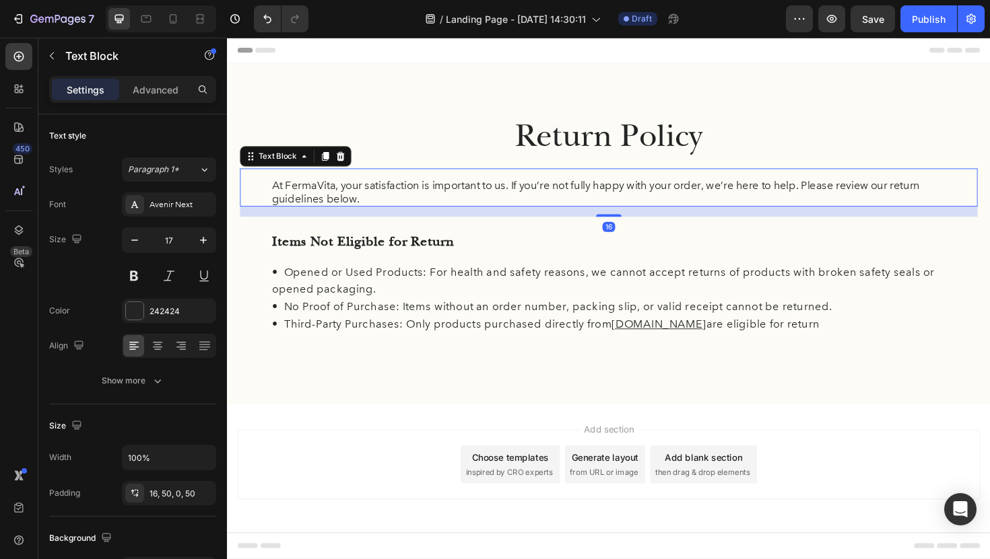
click at [337, 226] on div "16" at bounding box center [630, 222] width 781 height 11
click at [378, 107] on div "Return Policy Heading At FermaVita, your satisfaction is important to us. If yo…" at bounding box center [631, 245] width 808 height 361
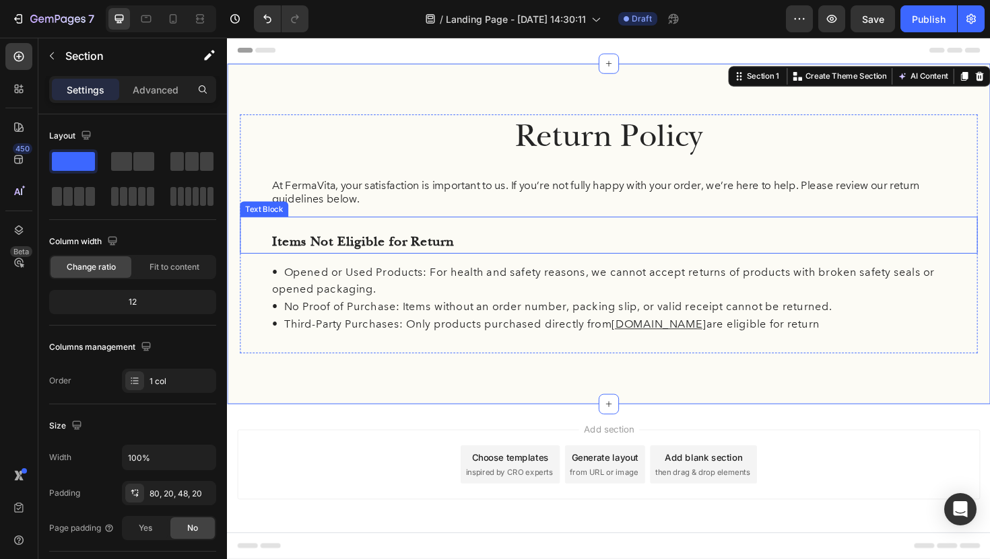
click at [488, 252] on p "Items Not Eligible for Return" at bounding box center [631, 254] width 714 height 26
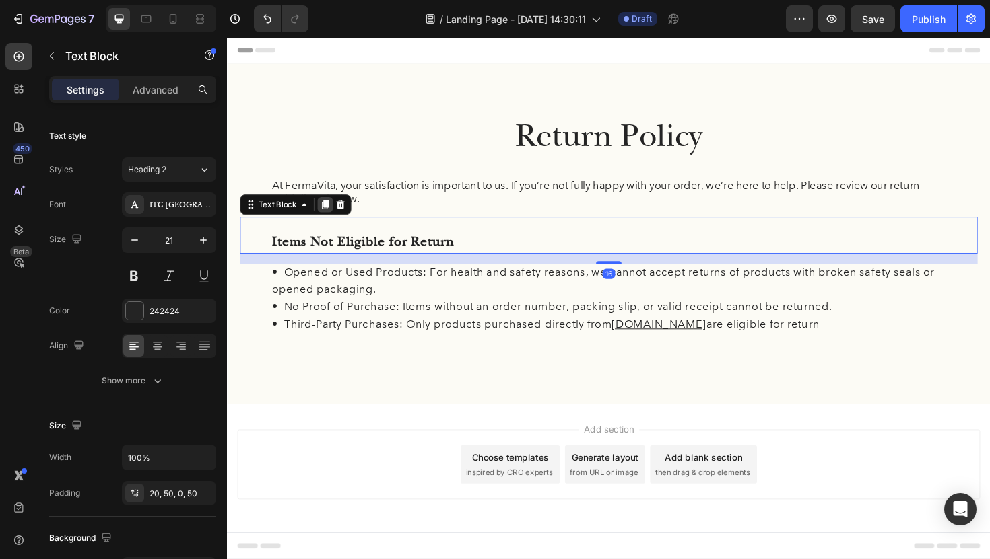
click at [331, 217] on icon at bounding box center [330, 214] width 7 height 9
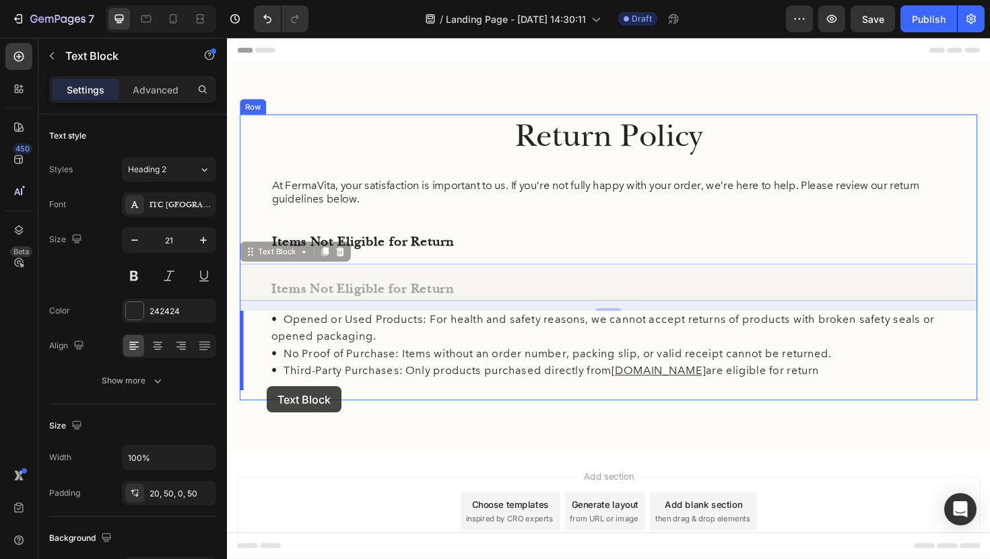
drag, startPoint x: 254, startPoint y: 263, endPoint x: 269, endPoint y: 407, distance: 144.9
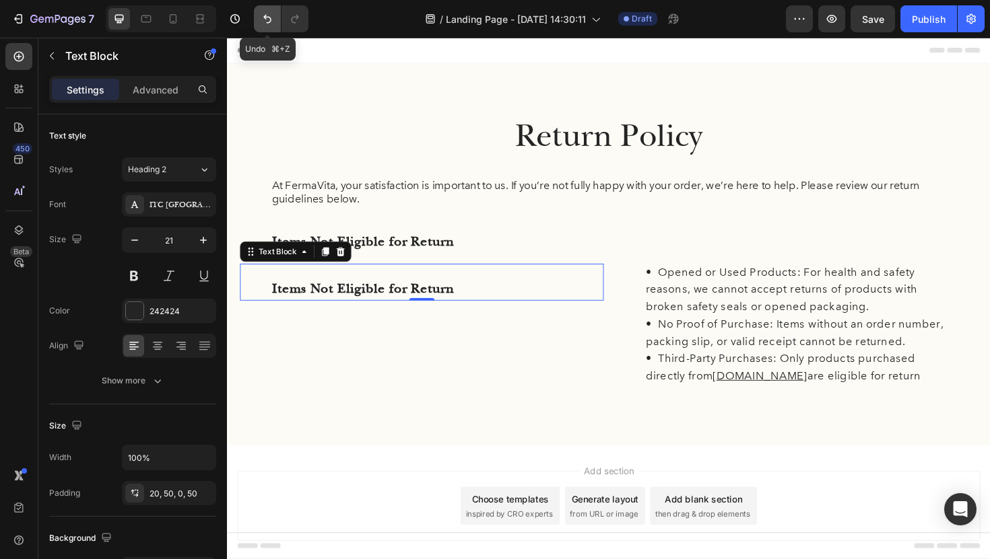
click at [262, 13] on icon "Undo/Redo" at bounding box center [267, 18] width 13 height 13
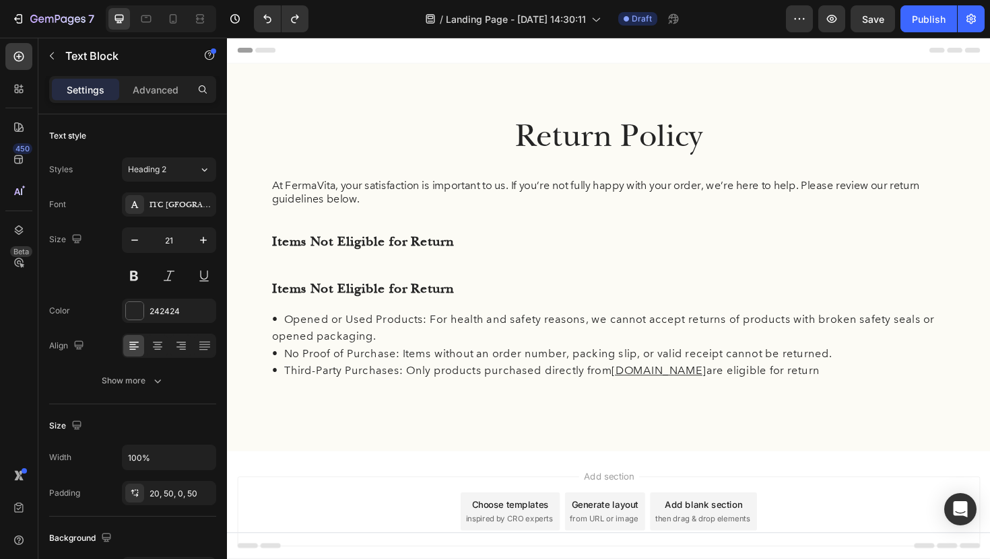
click at [316, 299] on p "Items Not Eligible for Return" at bounding box center [631, 304] width 714 height 26
click at [259, 303] on div "Items Not Eligible for Return" at bounding box center [630, 296] width 781 height 39
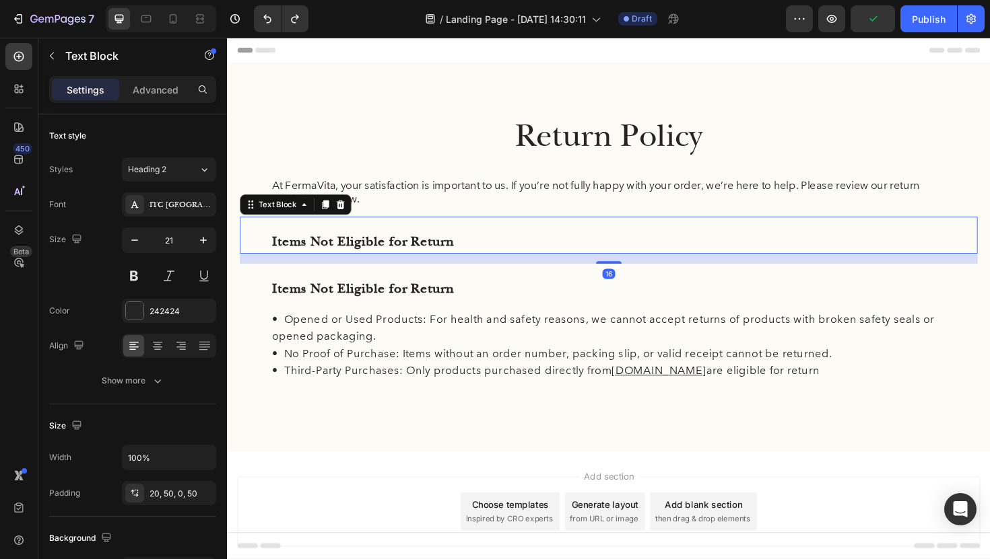
click at [399, 259] on p "Items Not Eligible for Return" at bounding box center [631, 254] width 714 height 26
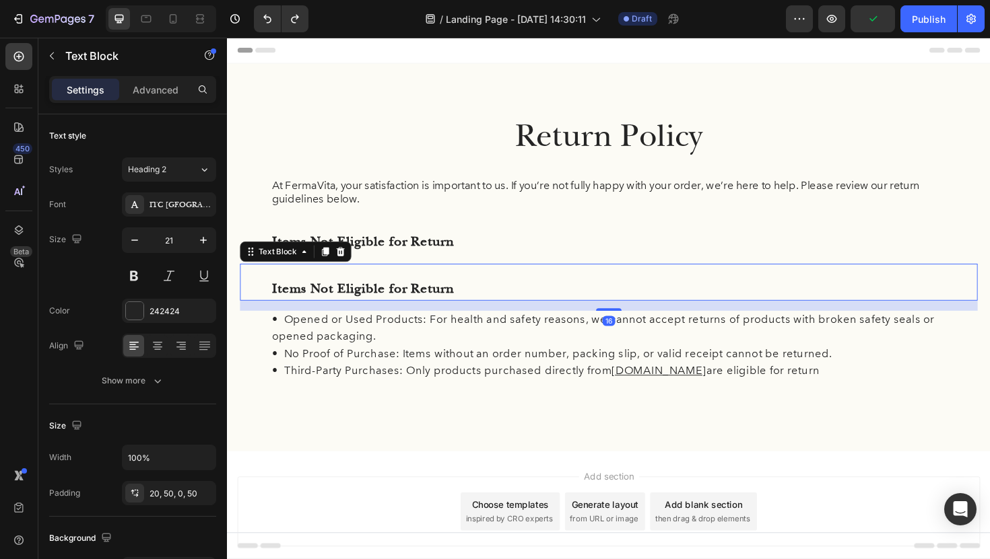
click at [442, 302] on p "Items Not Eligible for Return" at bounding box center [631, 304] width 714 height 26
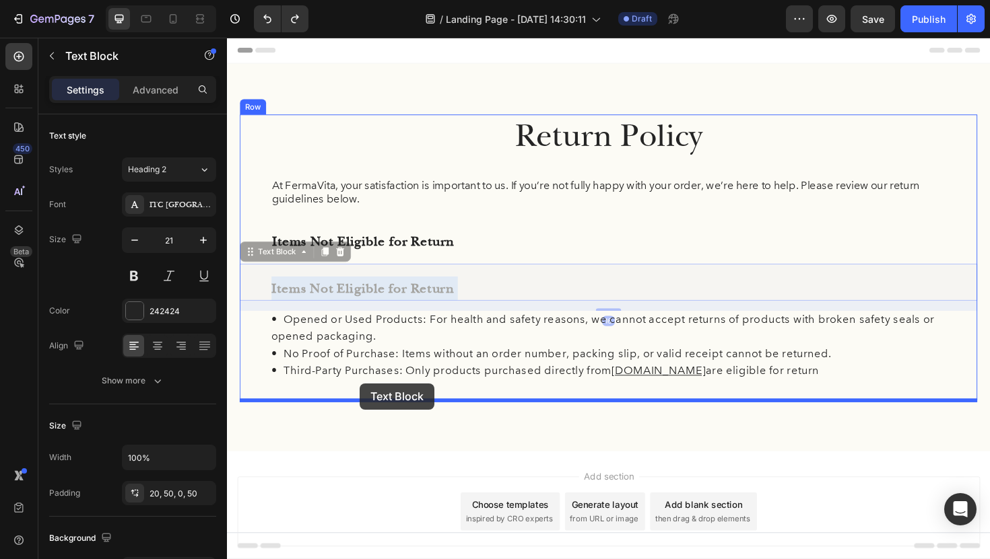
drag, startPoint x: 359, startPoint y: 285, endPoint x: 368, endPoint y: 404, distance: 118.8
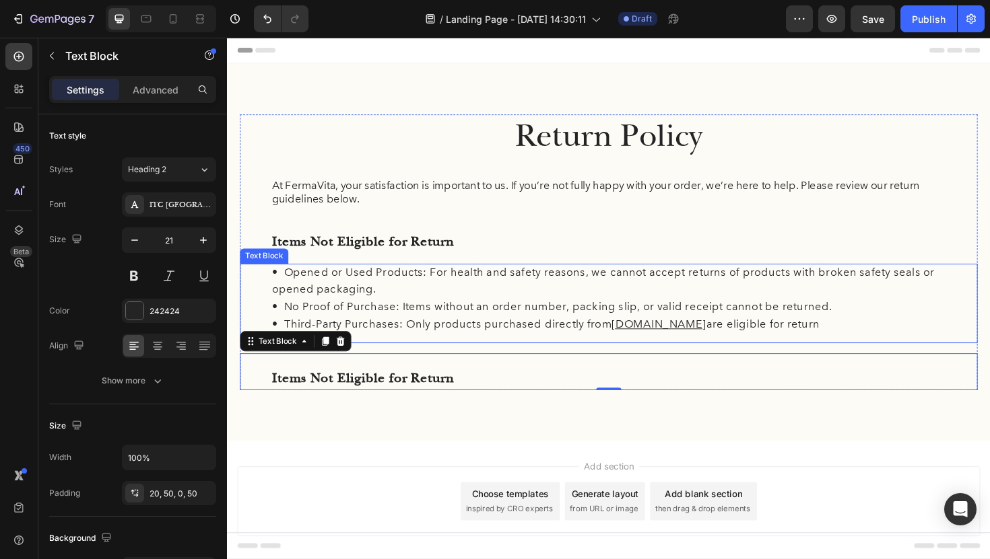
click at [416, 296] on p "• Opened or Used Products: For health and safety reasons, we cannot accept retu…" at bounding box center [631, 295] width 714 height 36
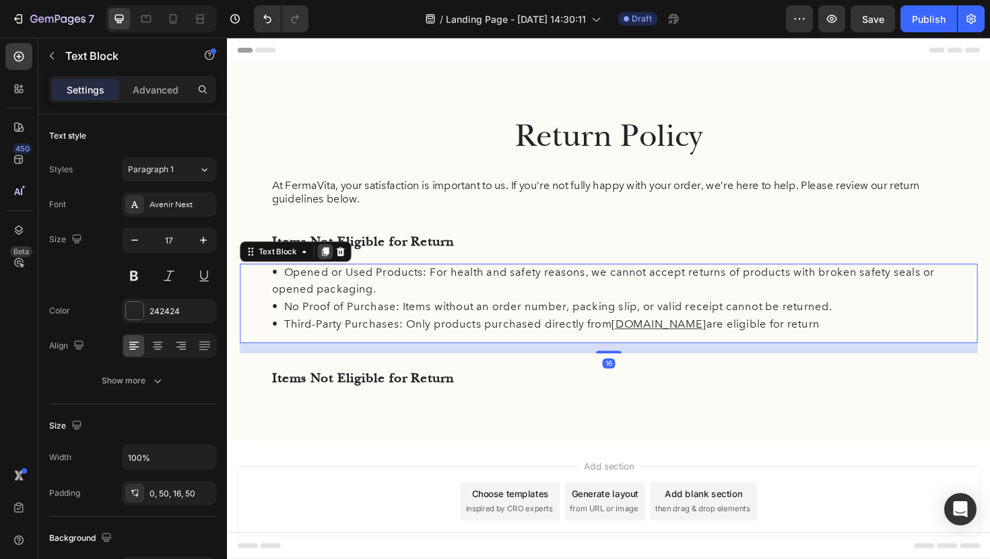
click at [331, 264] on icon at bounding box center [330, 264] width 7 height 9
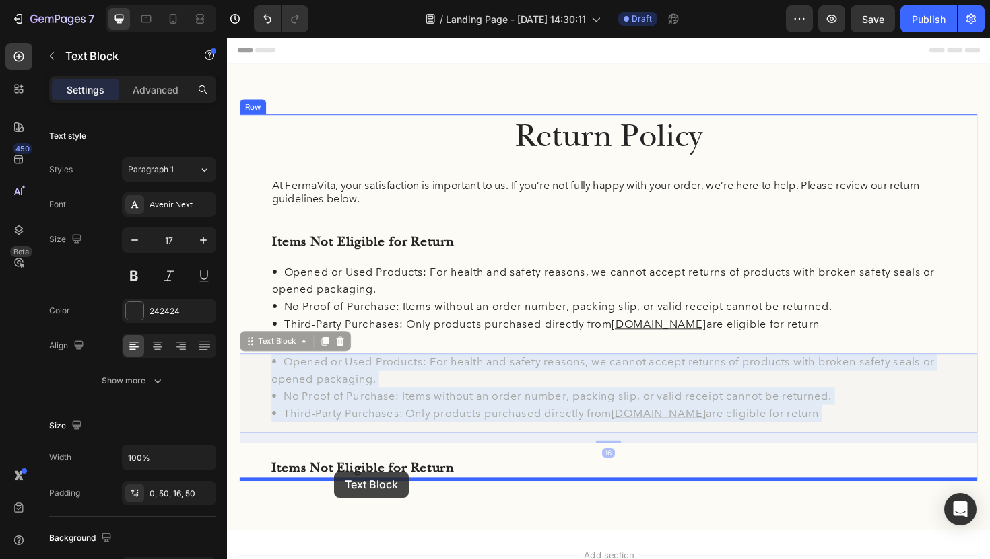
drag, startPoint x: 343, startPoint y: 394, endPoint x: 340, endPoint y: 497, distance: 103.0
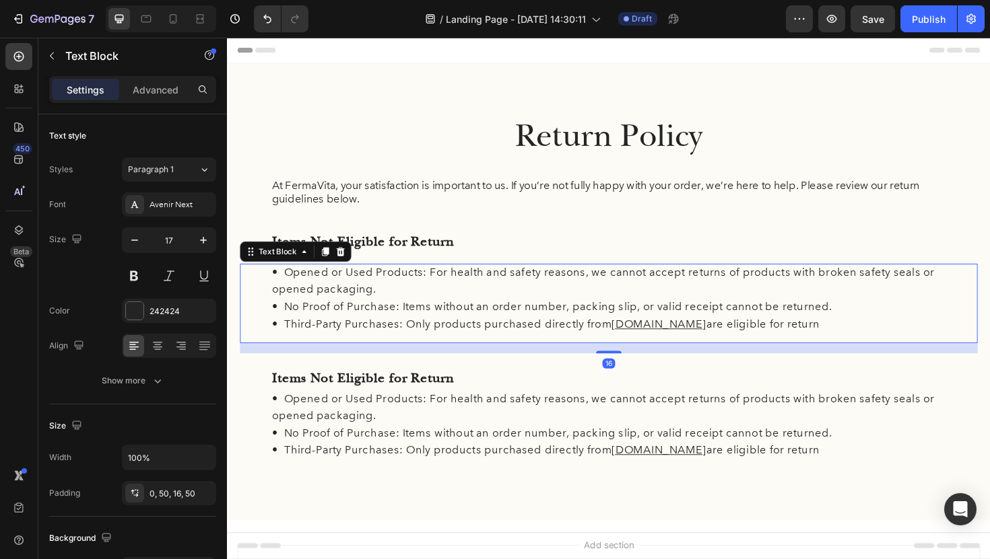
click at [491, 343] on p "• Third-Party Purchases: Only products purchased directly from fermaVita.com ar…" at bounding box center [631, 342] width 714 height 18
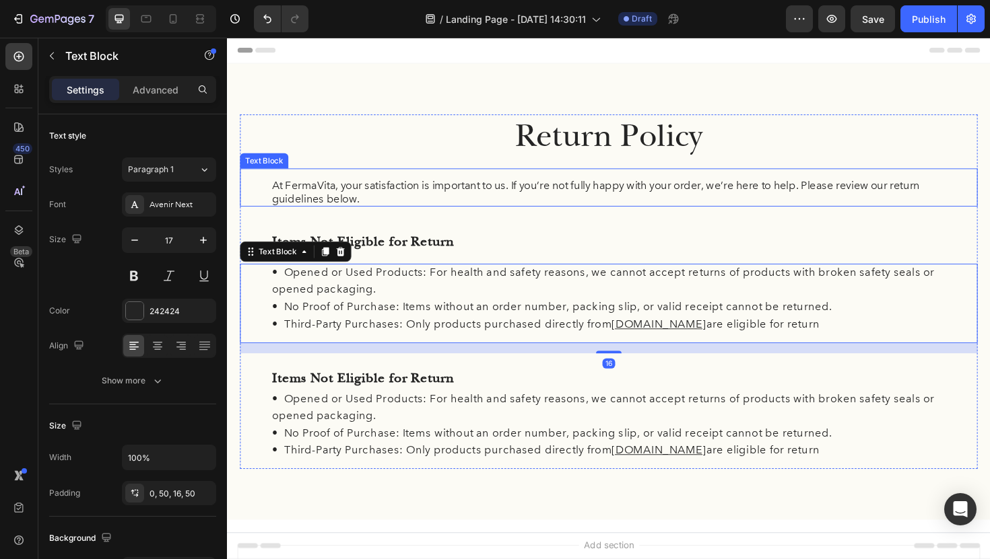
click at [563, 203] on p "At FermaVita, your satisfaction is important to us. If you’re not fully happy w…" at bounding box center [631, 202] width 714 height 30
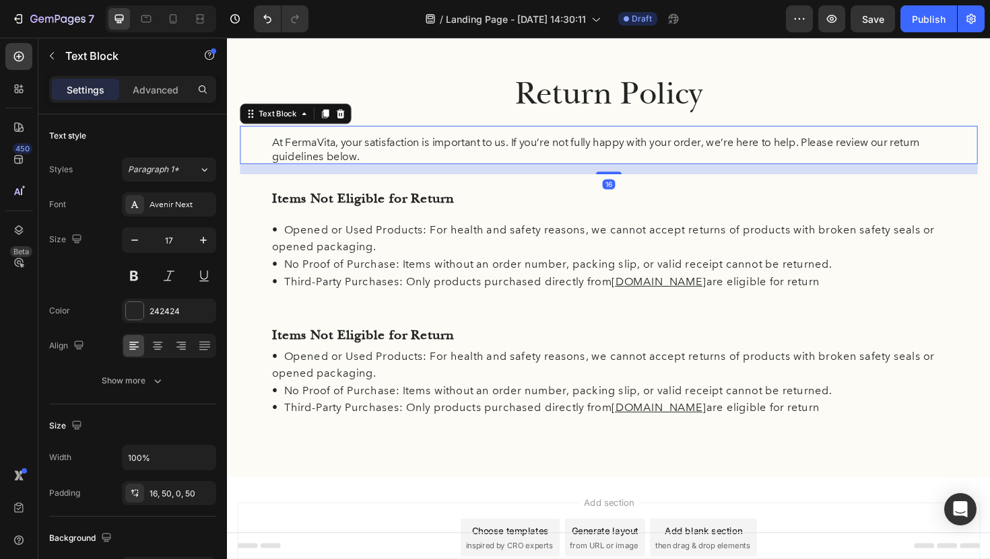
scroll to position [56, 0]
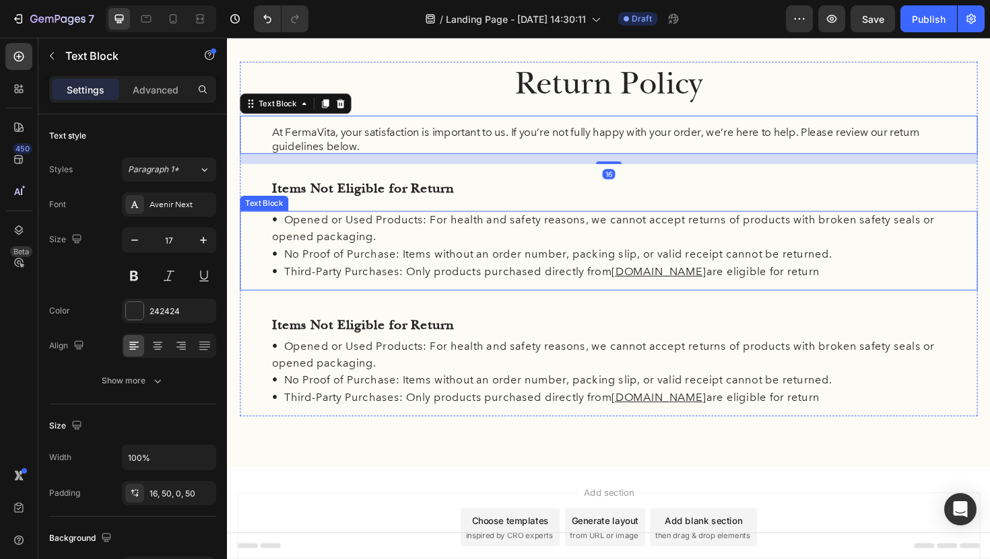
click at [521, 261] on p "• No Proof of Purchase: Items without an order number, packing slip, or valid r…" at bounding box center [631, 267] width 714 height 18
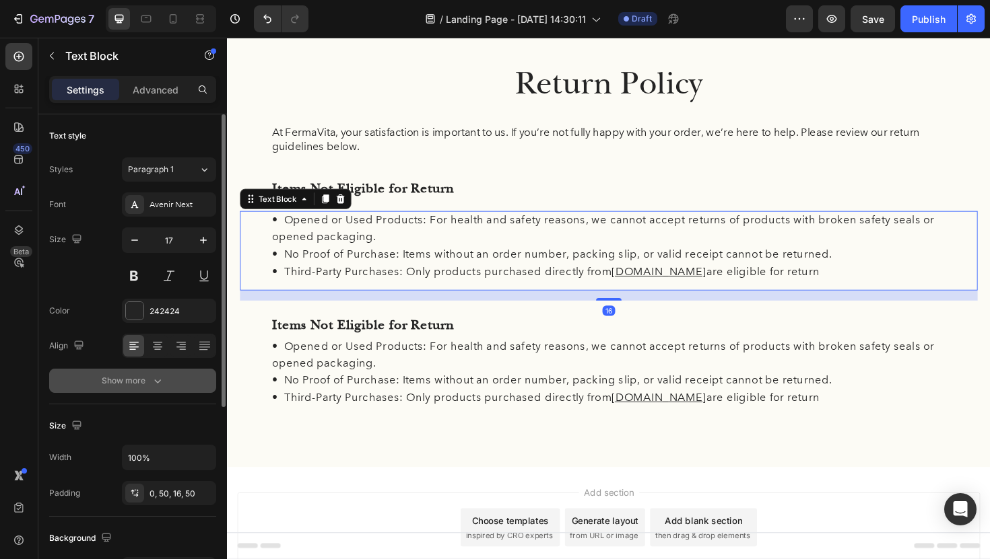
click at [156, 379] on icon "button" at bounding box center [157, 380] width 13 height 13
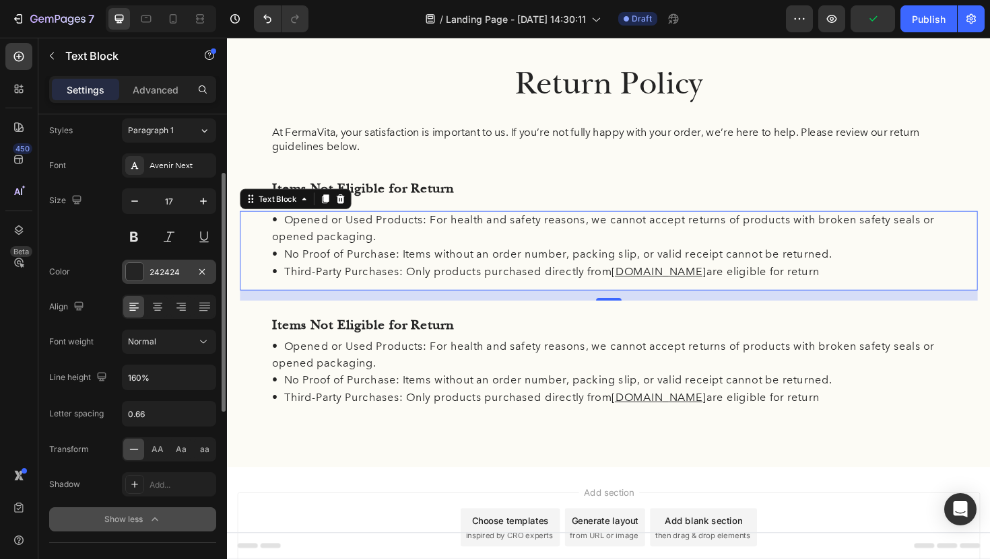
scroll to position [81, 0]
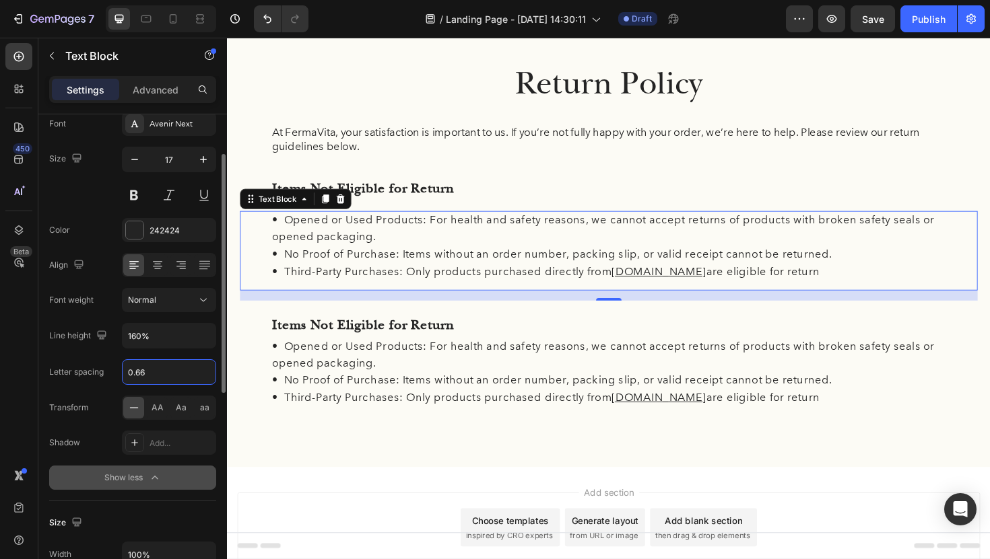
click at [176, 377] on input "0.66" at bounding box center [169, 372] width 93 height 24
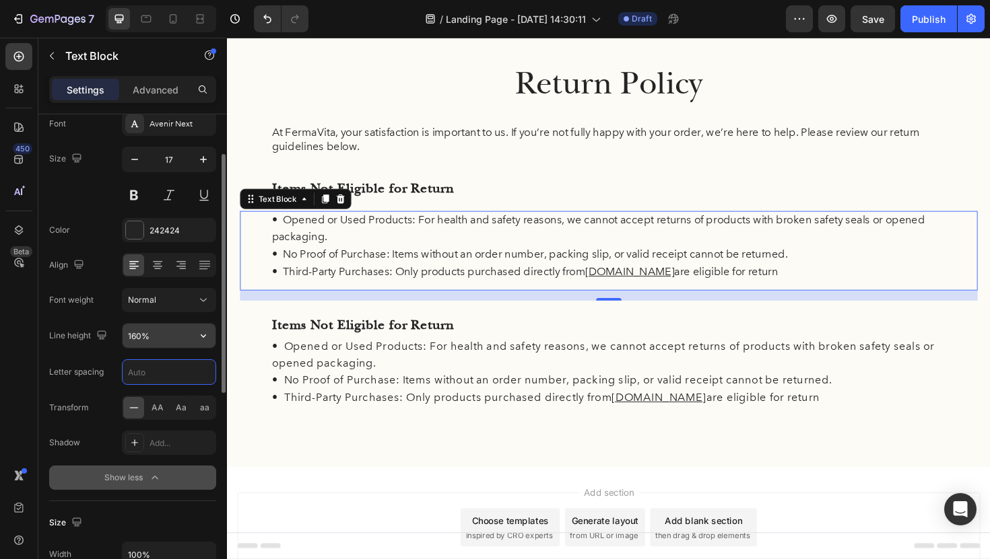
click at [152, 335] on input "160%" at bounding box center [169, 336] width 93 height 24
click at [201, 330] on icon "button" at bounding box center [203, 335] width 13 height 13
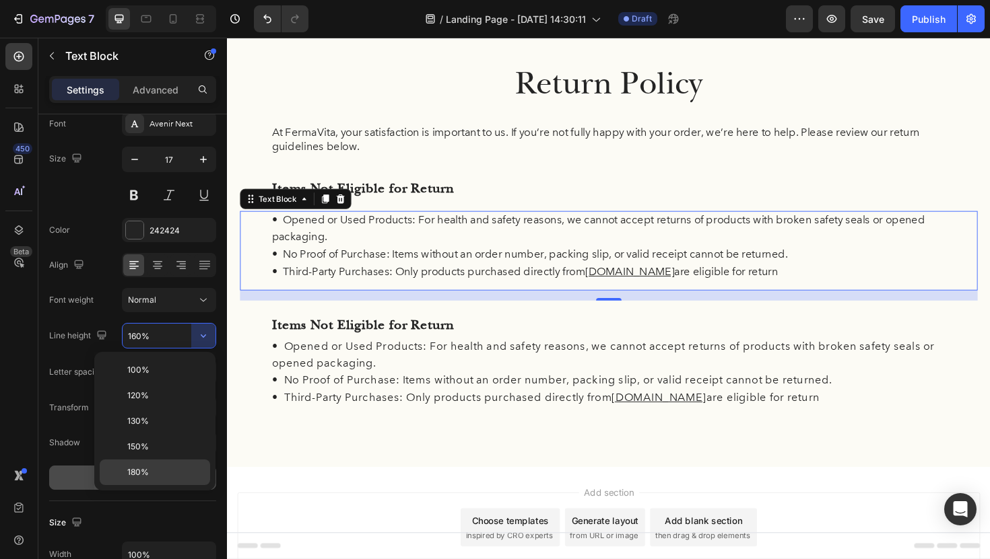
click at [153, 471] on p "180%" at bounding box center [165, 473] width 77 height 12
type input "180%"
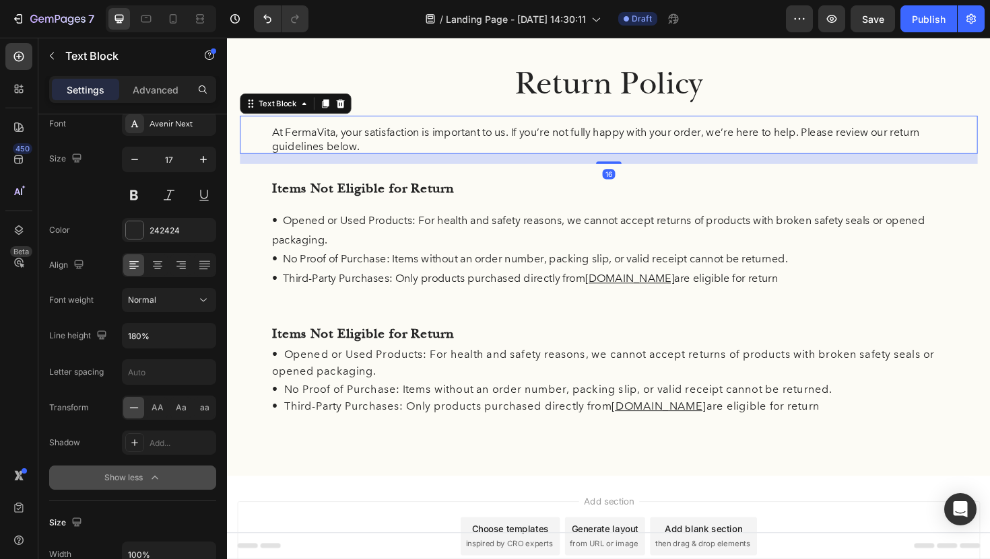
click at [356, 143] on p "At FermaVita, your satisfaction is important to us. If you’re not fully happy w…" at bounding box center [631, 146] width 714 height 30
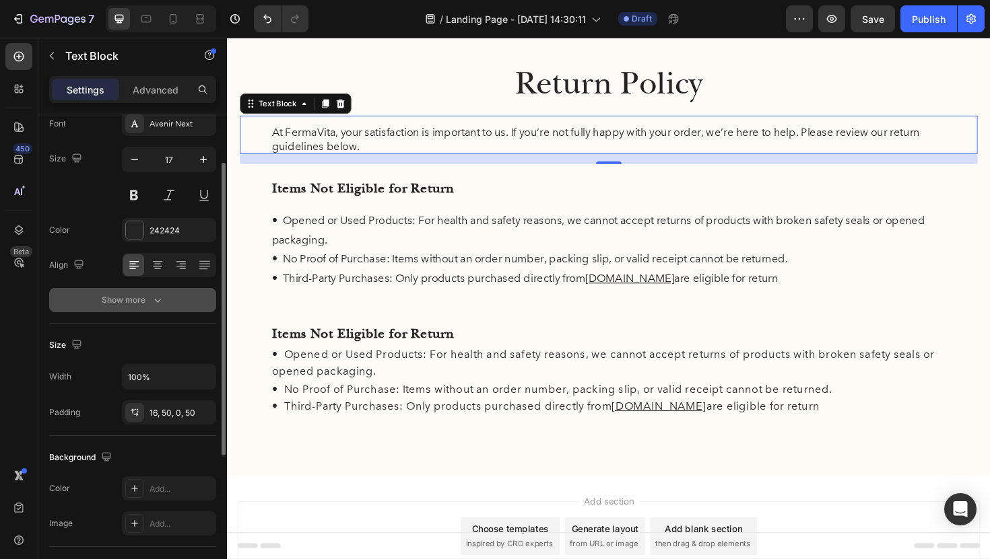
click at [137, 302] on div "Show more" at bounding box center [133, 300] width 63 height 13
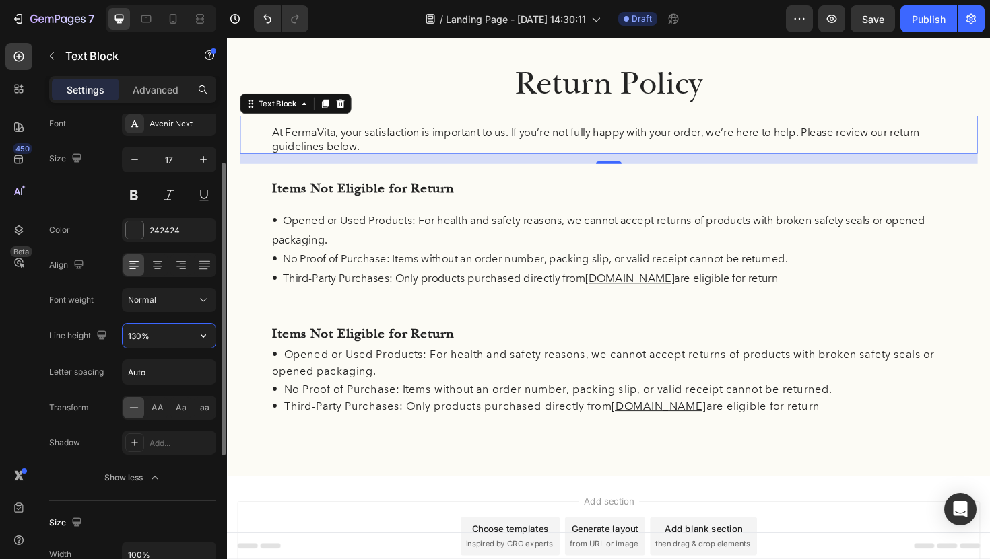
click at [152, 326] on input "130%" at bounding box center [169, 336] width 93 height 24
click at [203, 338] on icon "button" at bounding box center [203, 335] width 13 height 13
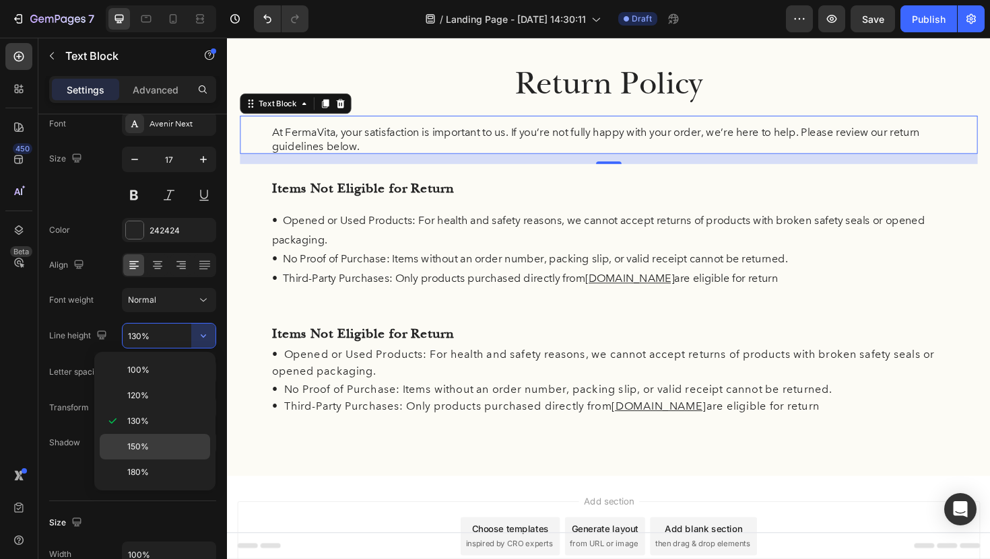
click at [145, 448] on span "150%" at bounding box center [138, 447] width 22 height 12
type input "150%"
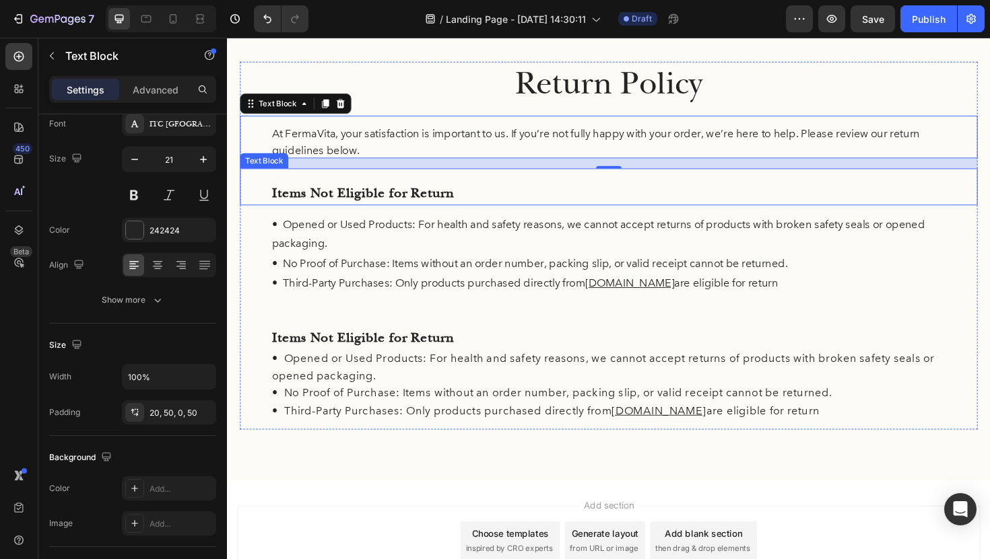
click at [359, 194] on p "Items Not Eligible for Return" at bounding box center [631, 203] width 714 height 26
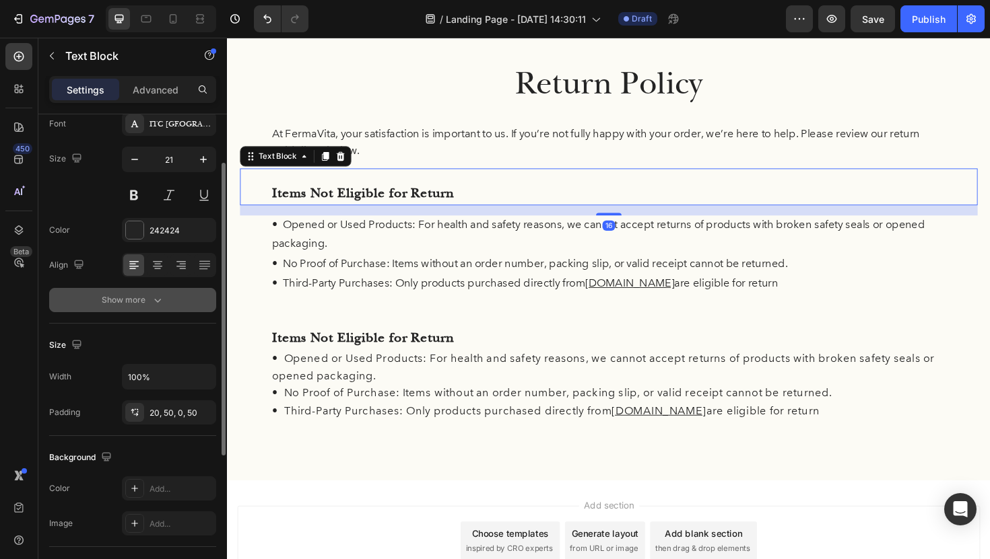
click at [134, 306] on div "Show more" at bounding box center [133, 300] width 63 height 13
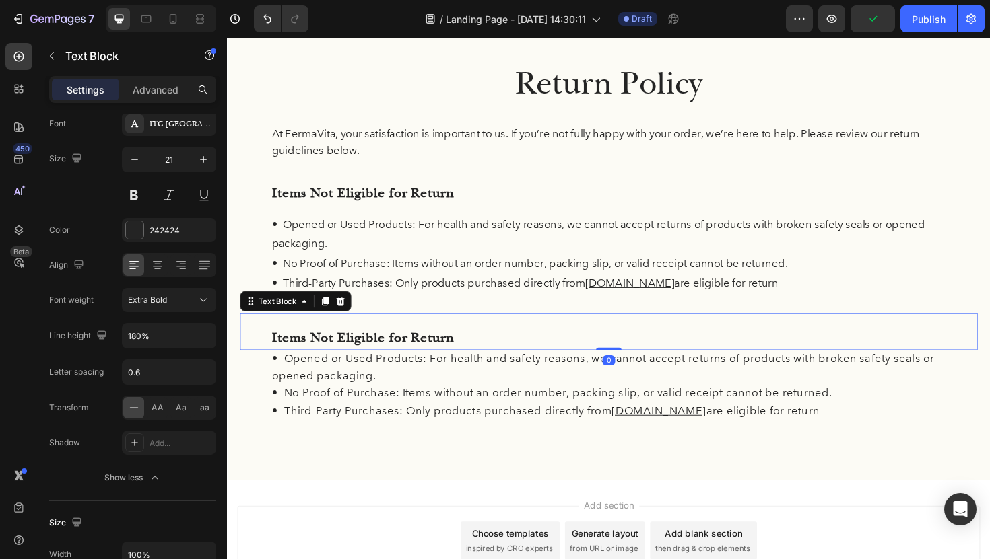
click at [550, 346] on p "Items Not Eligible for Return" at bounding box center [631, 356] width 714 height 26
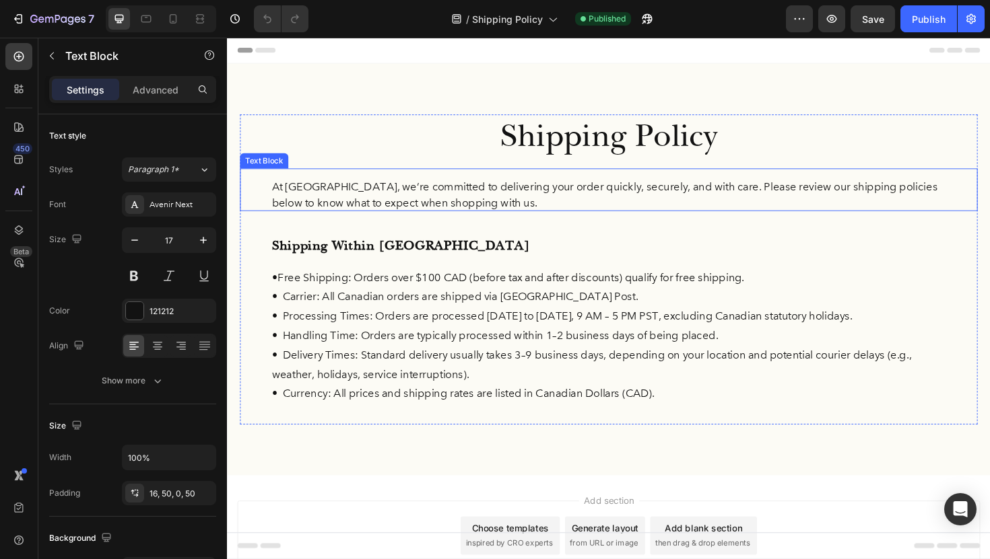
click at [484, 198] on p "At FermaVita, we’re committed to delivering your order quickly, securely, and w…" at bounding box center [631, 204] width 714 height 34
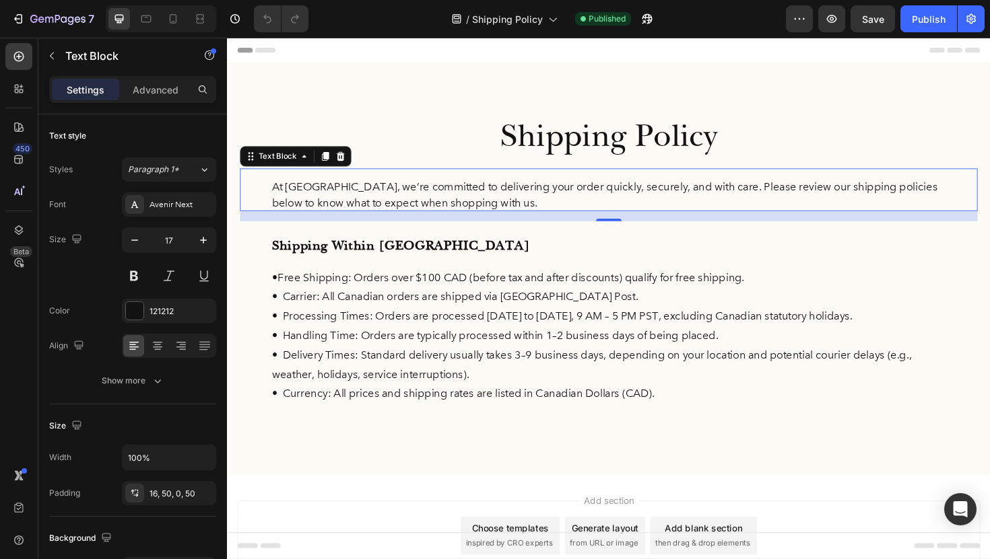
click at [475, 205] on p "At FermaVita, we’re committed to delivering your order quickly, securely, and w…" at bounding box center [631, 204] width 714 height 34
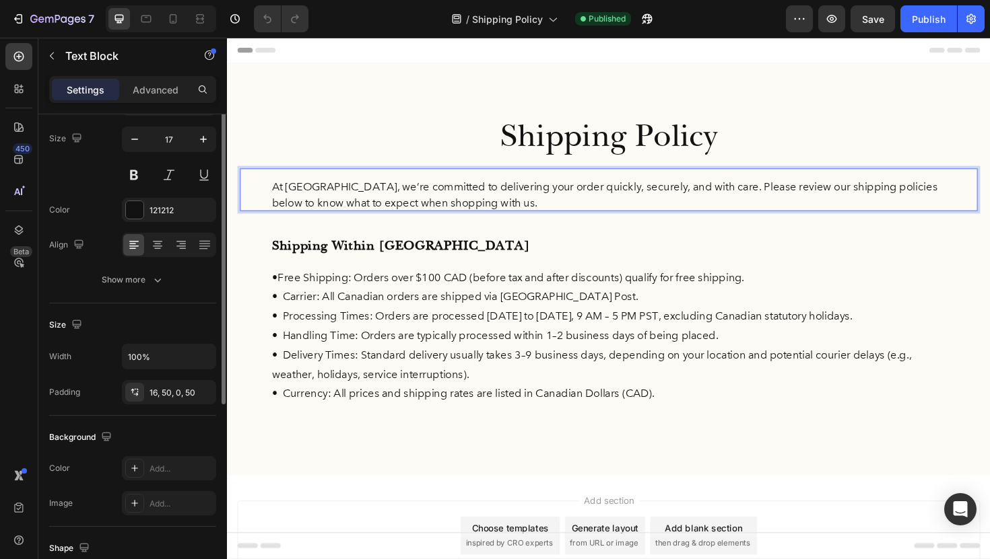
scroll to position [108, 0]
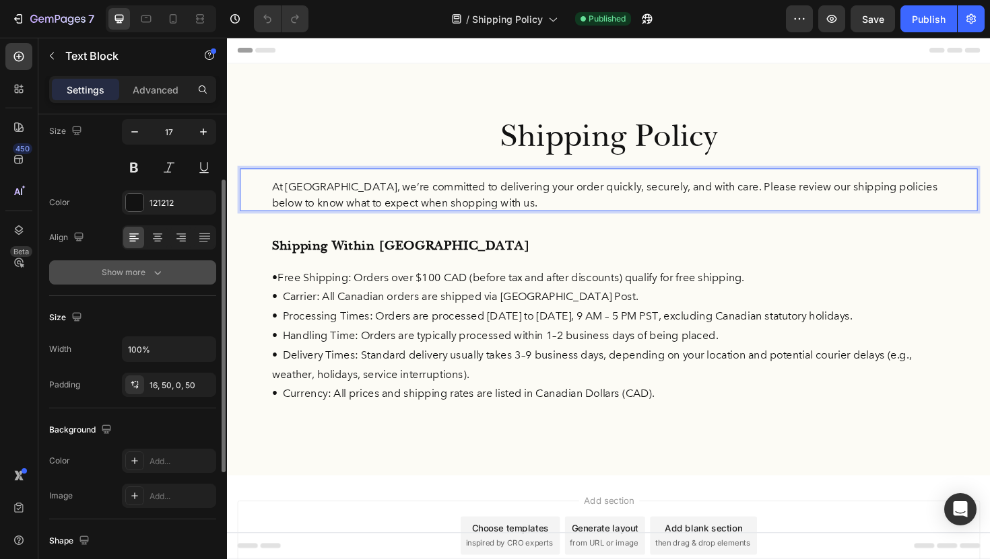
click at [123, 276] on div "Show more" at bounding box center [133, 272] width 63 height 13
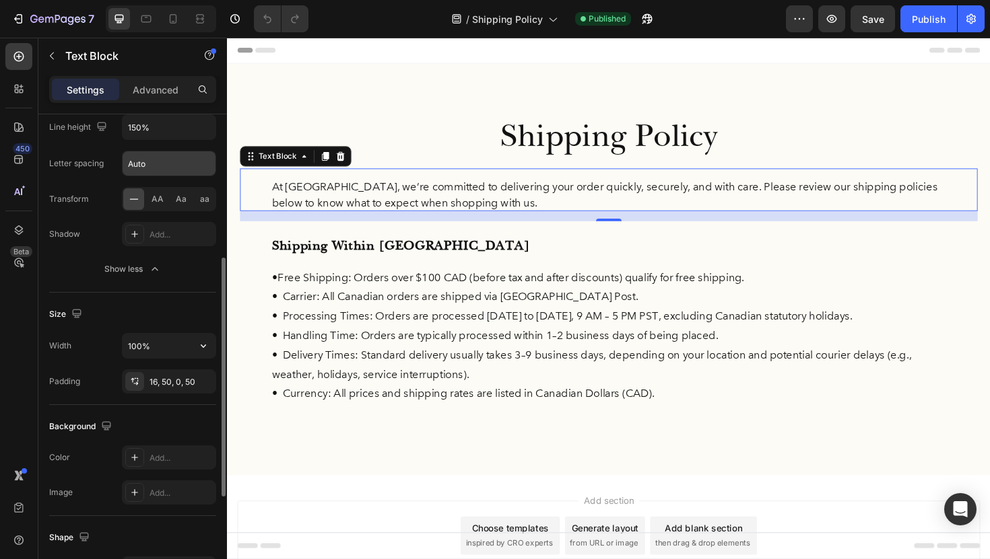
scroll to position [296, 0]
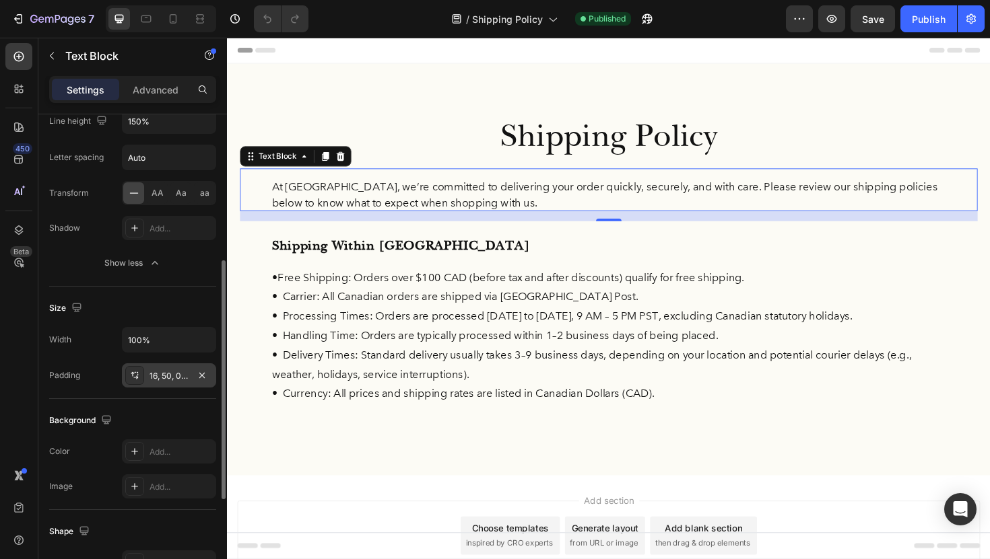
click at [170, 373] on div "16, 50, 0, 50" at bounding box center [168, 376] width 39 height 12
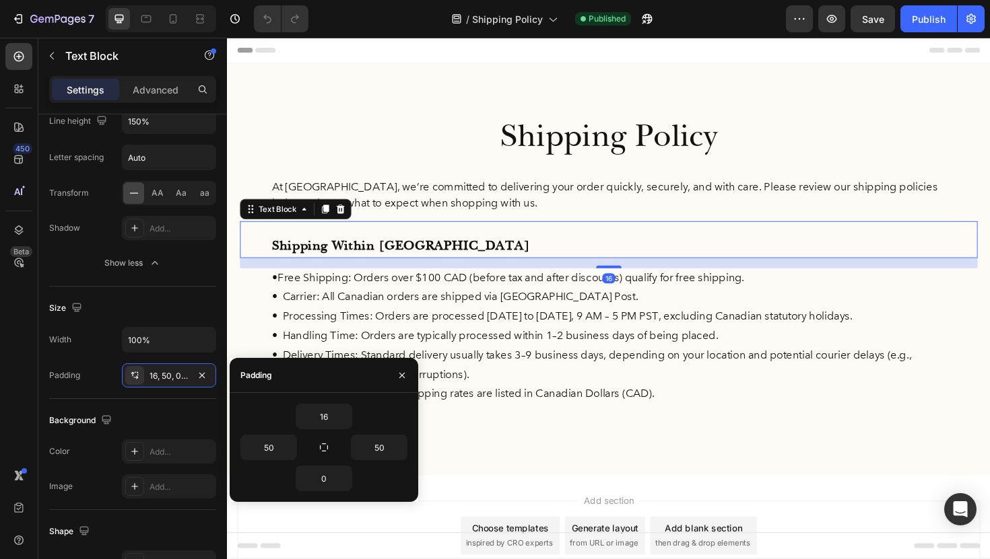
click at [429, 258] on p "Shipping Within Canada" at bounding box center [631, 259] width 714 height 26
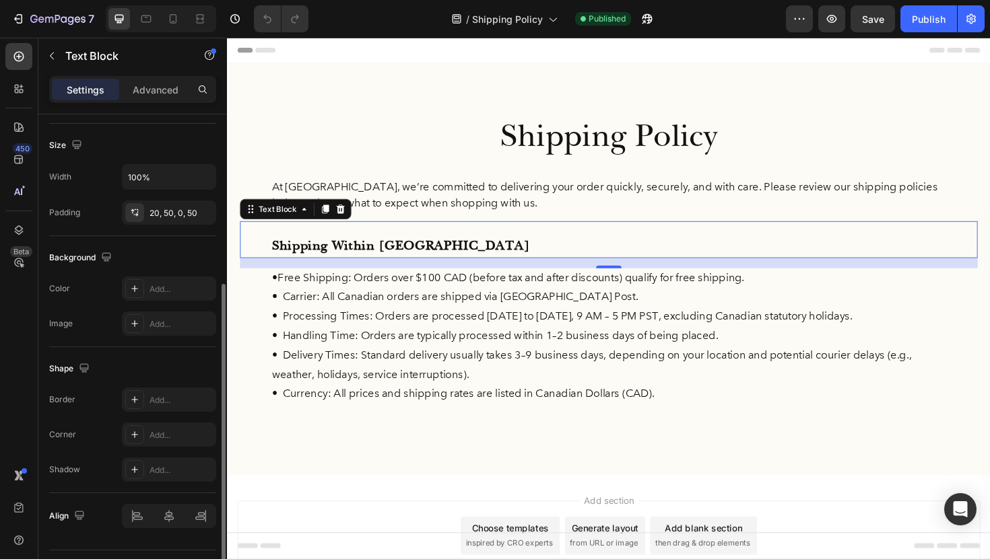
scroll to position [279, 0]
click at [168, 213] on div "20, 50, 0, 50" at bounding box center [168, 215] width 39 height 12
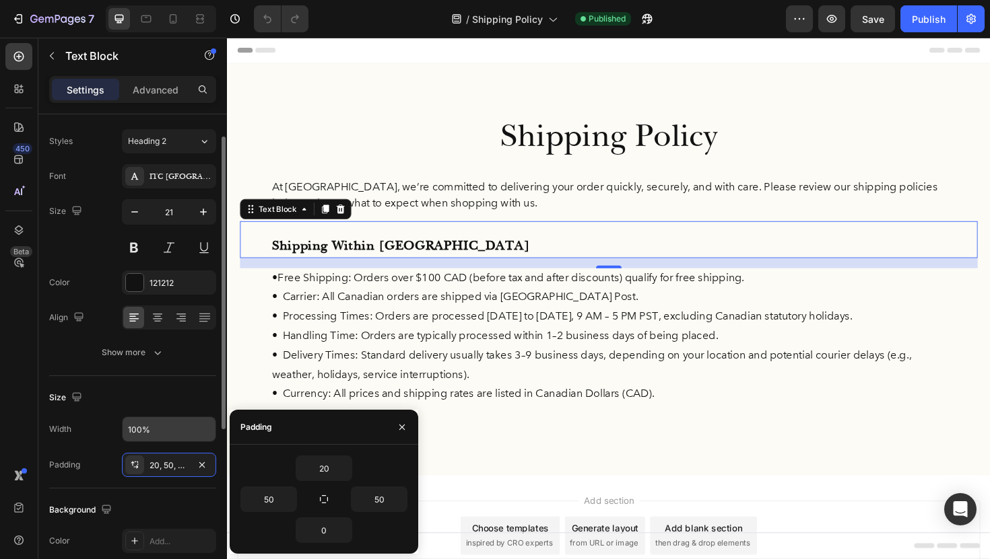
scroll to position [27, 0]
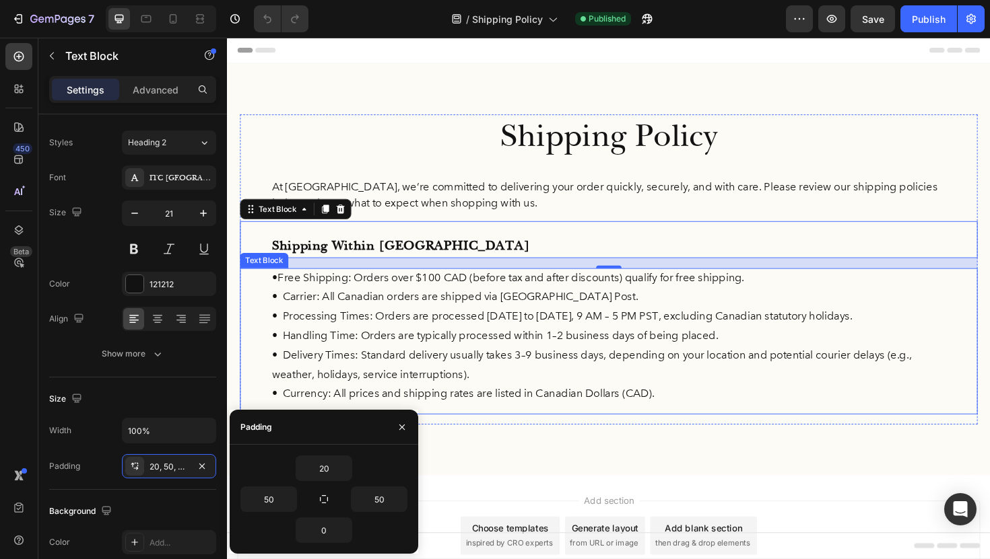
click at [405, 303] on p "• Carrier: All Canadian orders are shipped via Canada Post." at bounding box center [631, 312] width 714 height 21
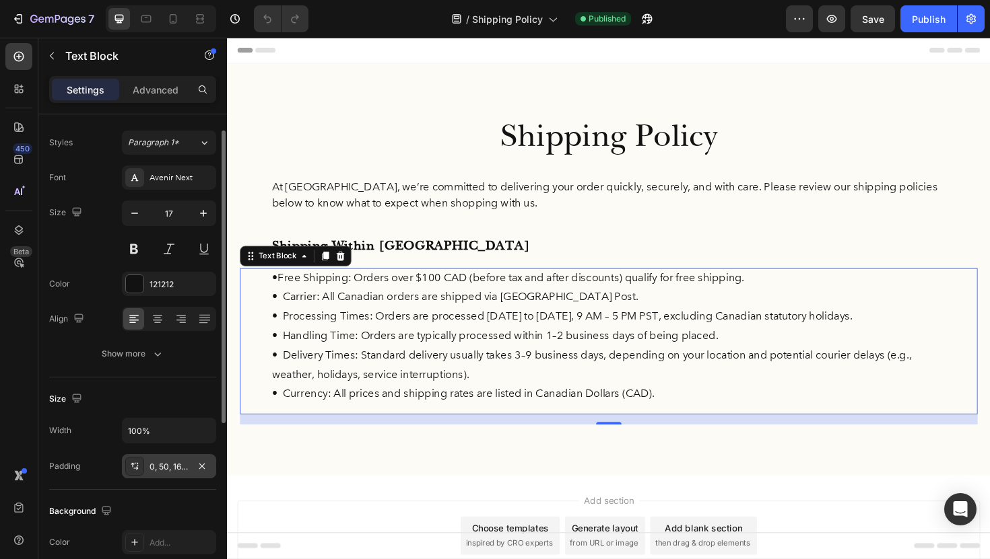
click at [159, 473] on div "0, 50, 16, 50" at bounding box center [169, 466] width 94 height 24
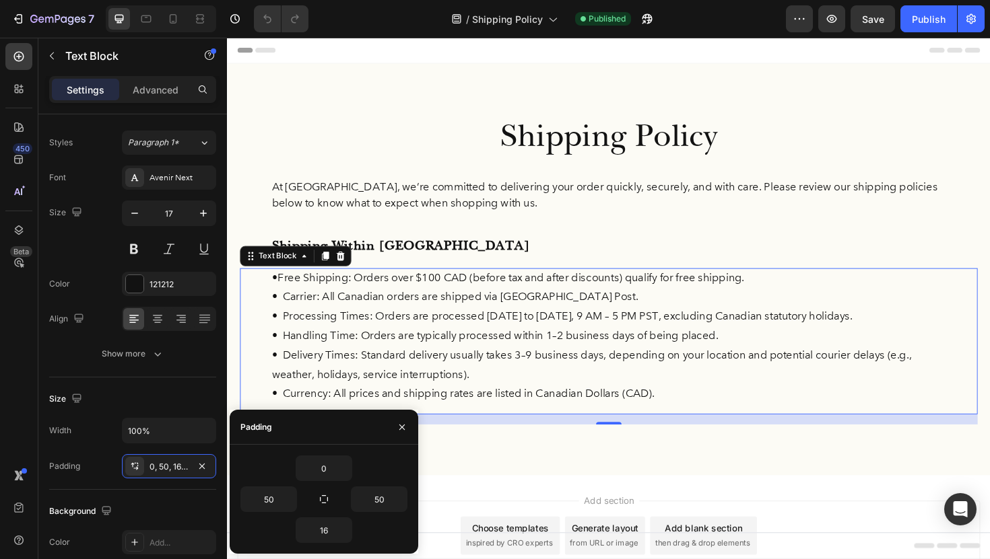
click at [355, 333] on p "• Processing Times: Orders are processed Monday to Friday, 9 AM – 5 PM PST, exc…" at bounding box center [631, 333] width 714 height 21
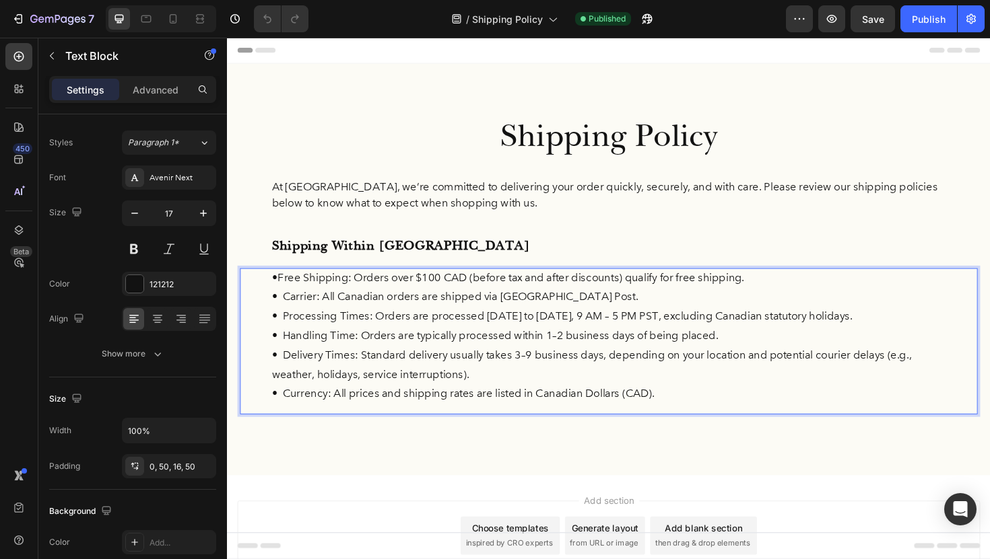
click at [277, 286] on strong "•" at bounding box center [277, 292] width 6 height 14
click at [278, 291] on strong "•" at bounding box center [277, 292] width 6 height 14
click at [283, 291] on p "• Free Shipping: Orders over $100 CAD (before tax and after discounts) qualify …" at bounding box center [631, 292] width 714 height 21
click at [287, 291] on p "• Free Shipping: Orders over $100 CAD (before tax and after discounts) qualify …" at bounding box center [631, 292] width 714 height 21
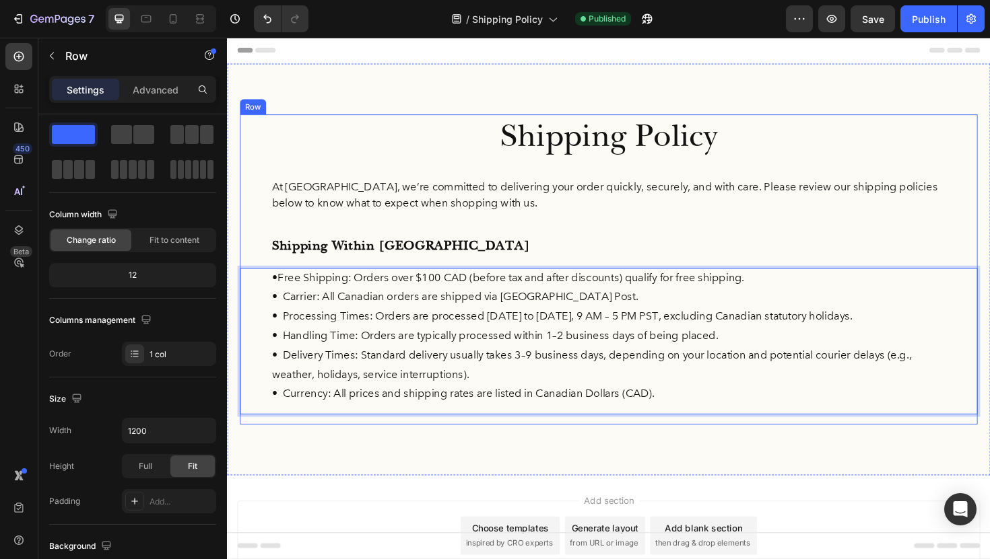
click at [480, 279] on div "Shipping Policy Heading At FermaVita, we’re committed to delivering your order …" at bounding box center [630, 283] width 781 height 329
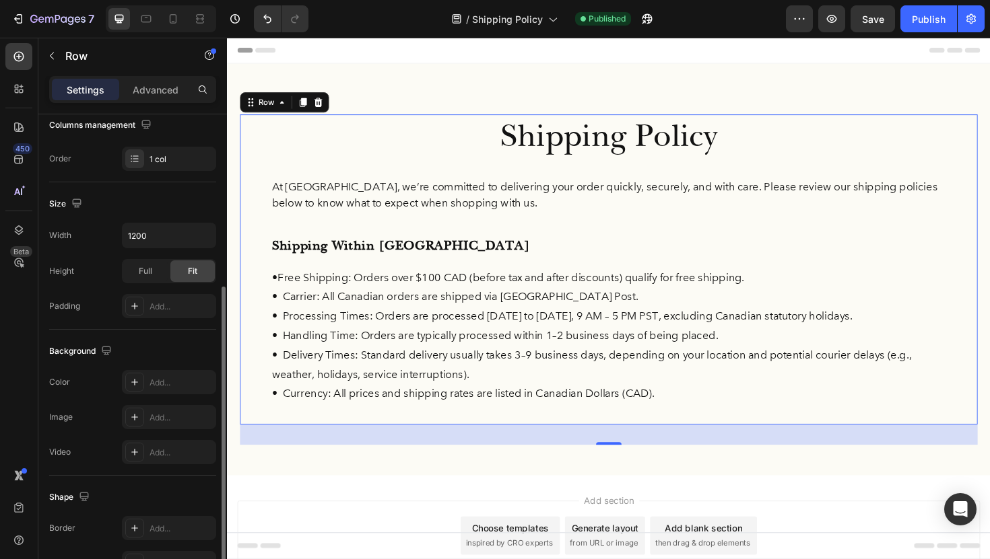
scroll to position [297, 0]
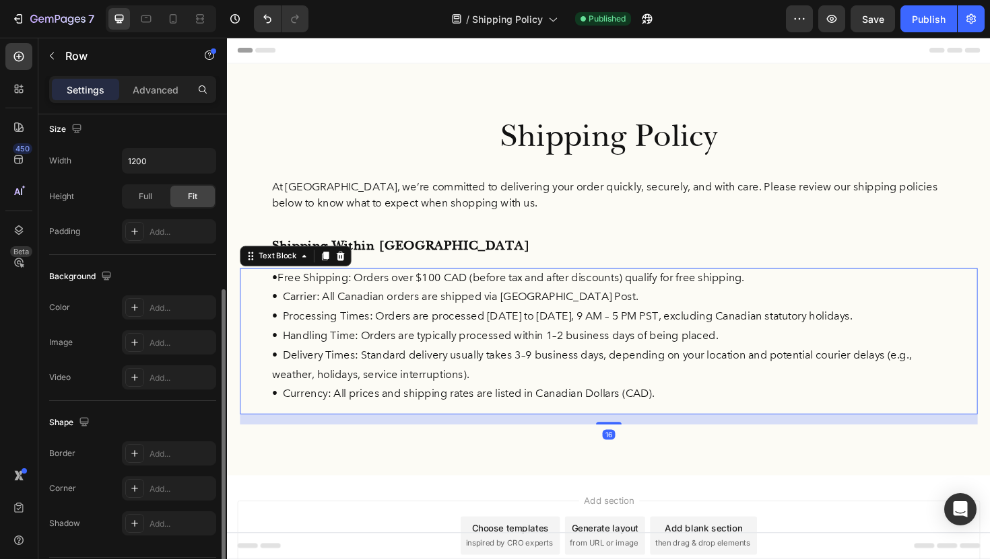
click at [321, 318] on p "• Carrier: All Canadian orders are shipped via Canada Post." at bounding box center [631, 312] width 714 height 21
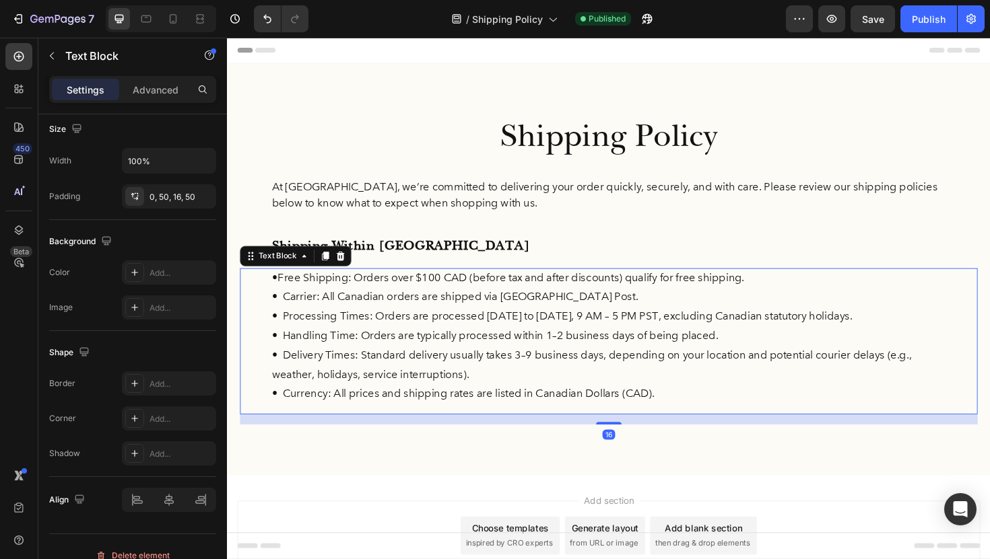
scroll to position [0, 0]
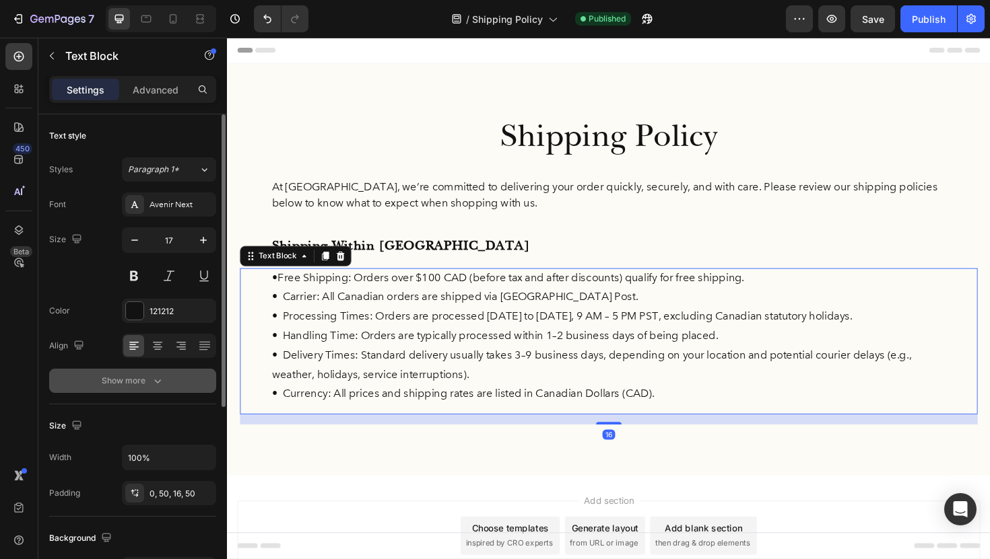
click at [148, 372] on button "Show more" at bounding box center [132, 381] width 167 height 24
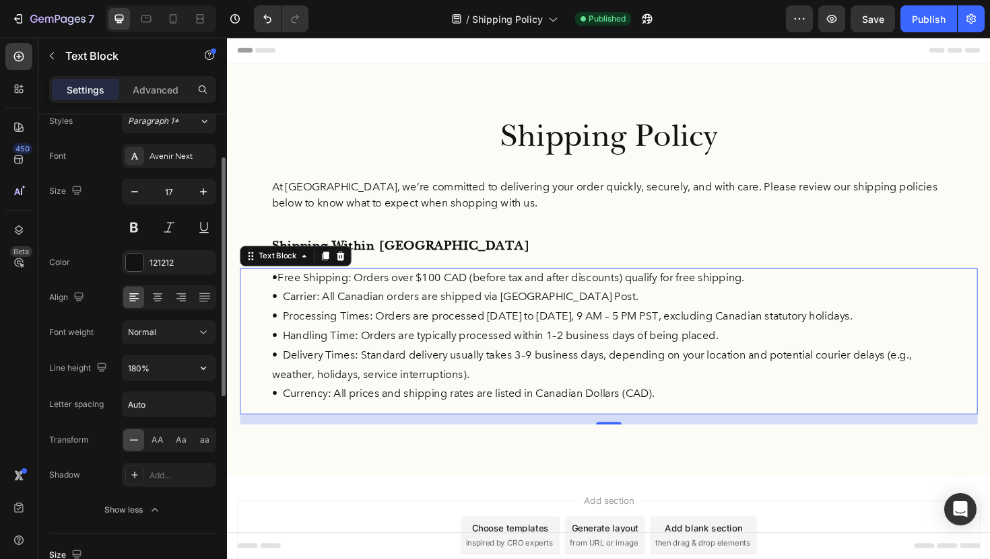
scroll to position [61, 0]
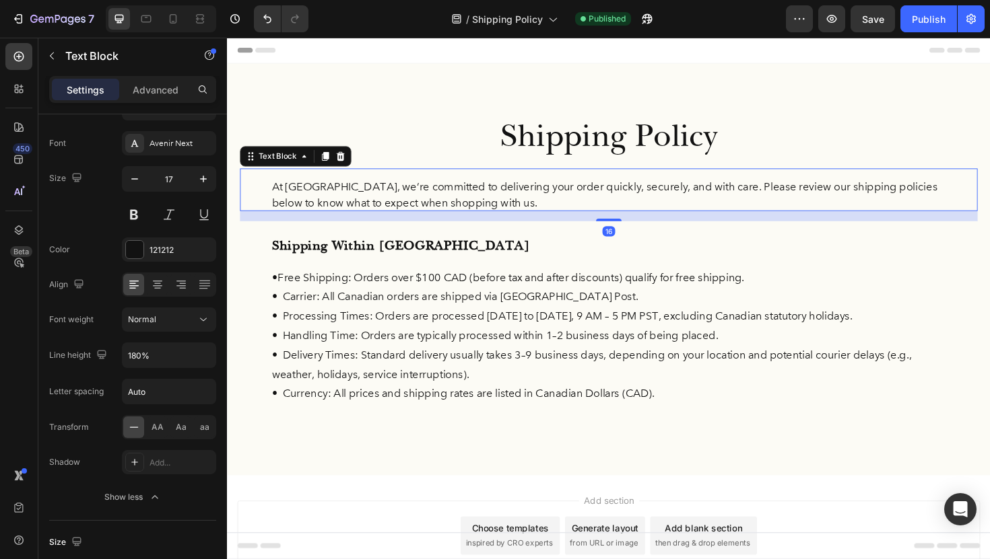
click at [368, 199] on p "At FermaVita, we’re committed to delivering your order quickly, securely, and w…" at bounding box center [631, 204] width 714 height 34
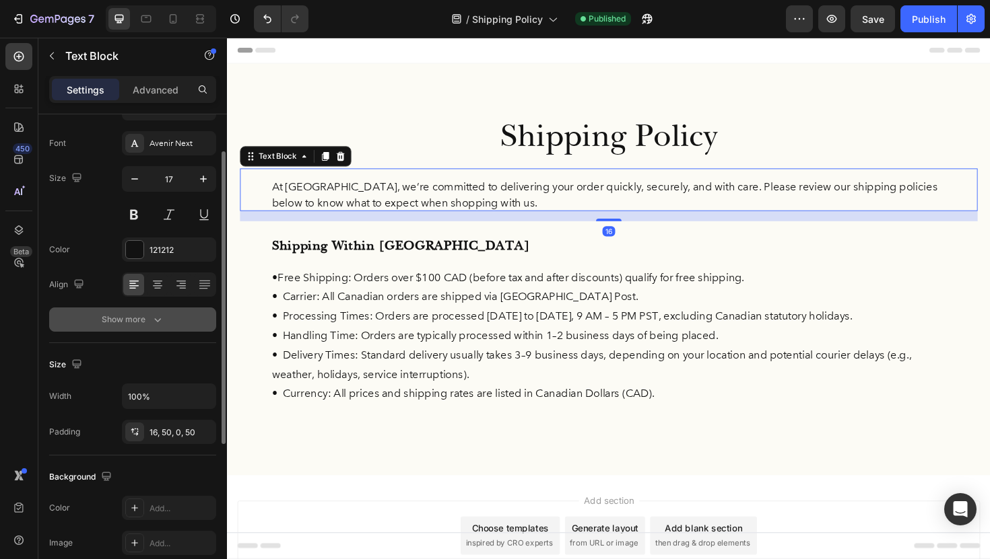
click at [155, 320] on icon "button" at bounding box center [157, 320] width 7 height 4
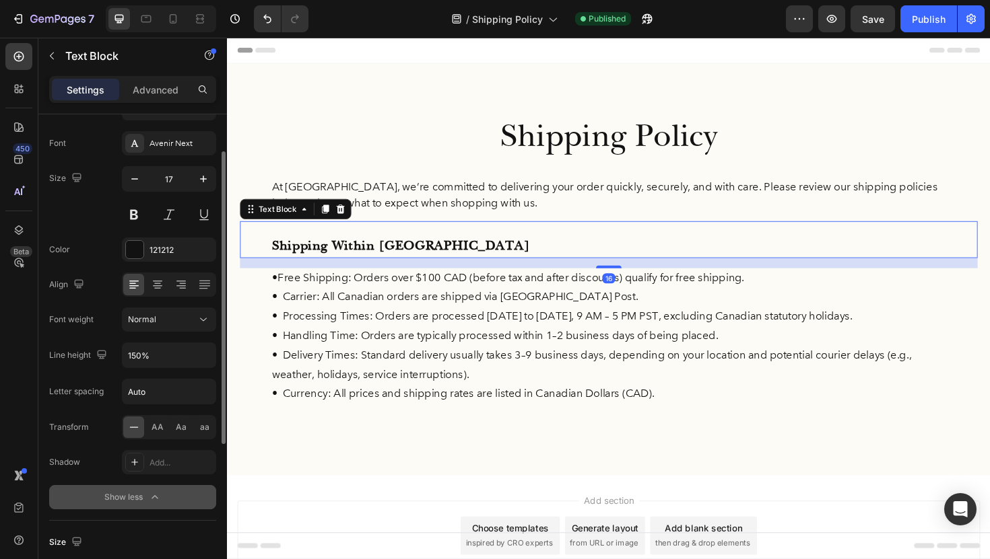
click at [354, 259] on p "Shipping Within Canada" at bounding box center [631, 259] width 714 height 26
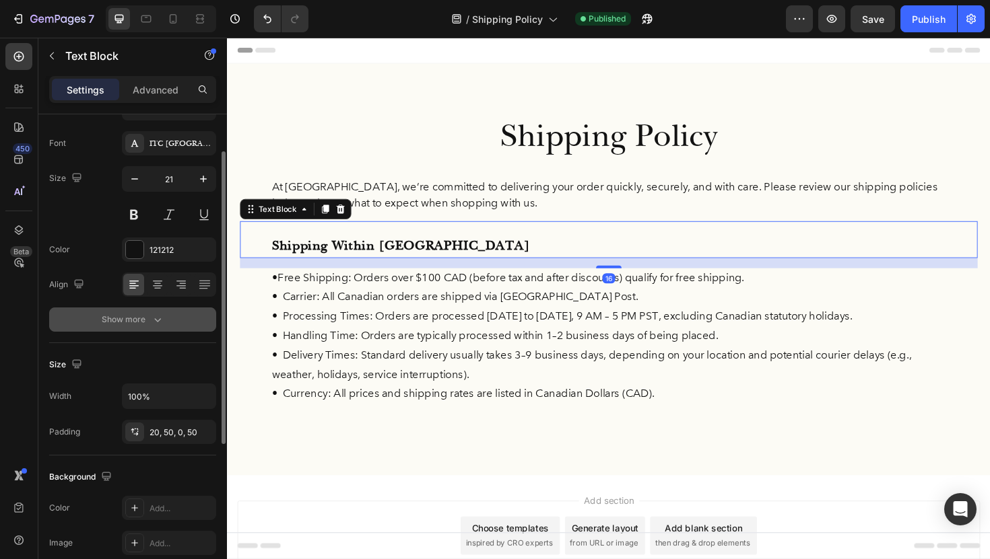
click at [139, 323] on div "Show more" at bounding box center [133, 319] width 63 height 13
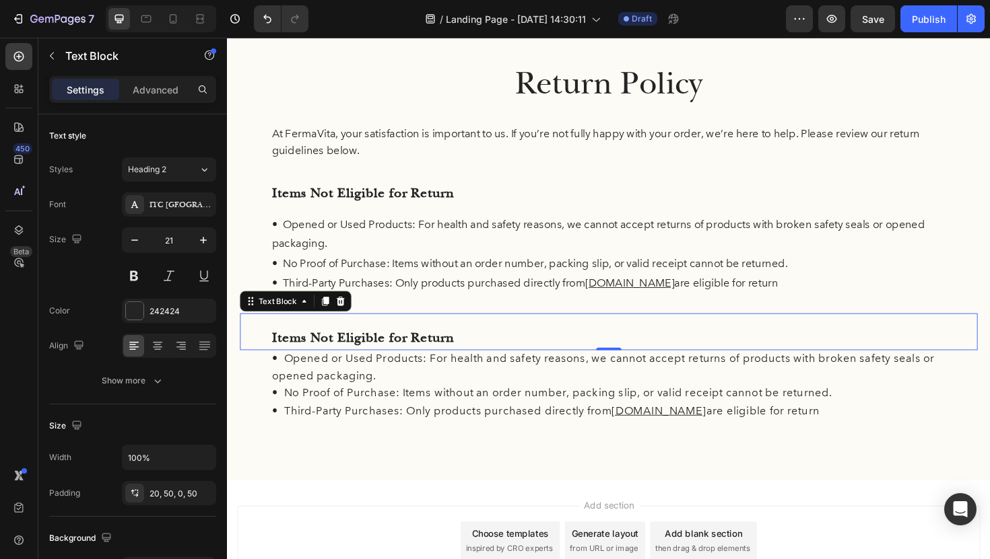
scroll to position [81, 0]
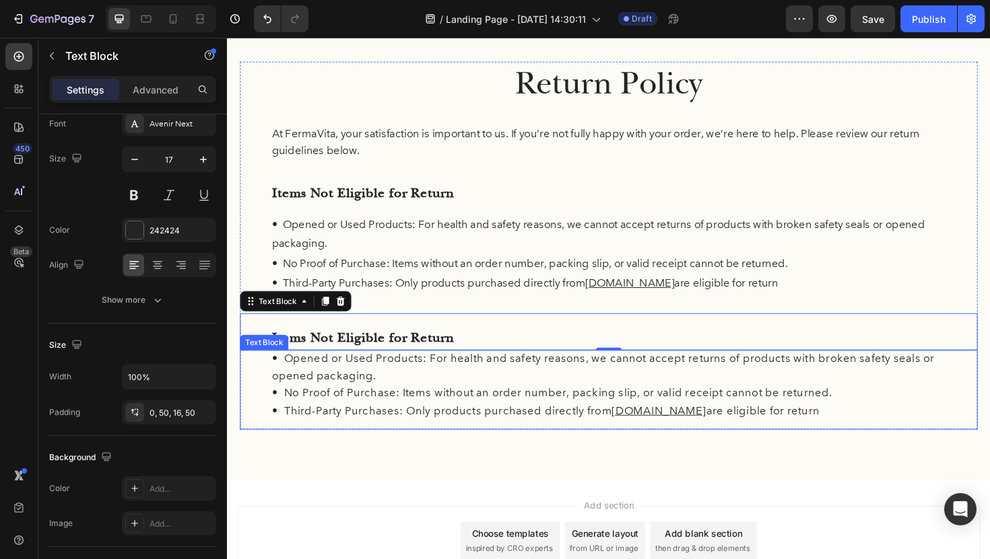
click at [436, 412] on p "• No Proof of Purchase: Items without an order number, packing slip, or valid r…" at bounding box center [631, 414] width 714 height 18
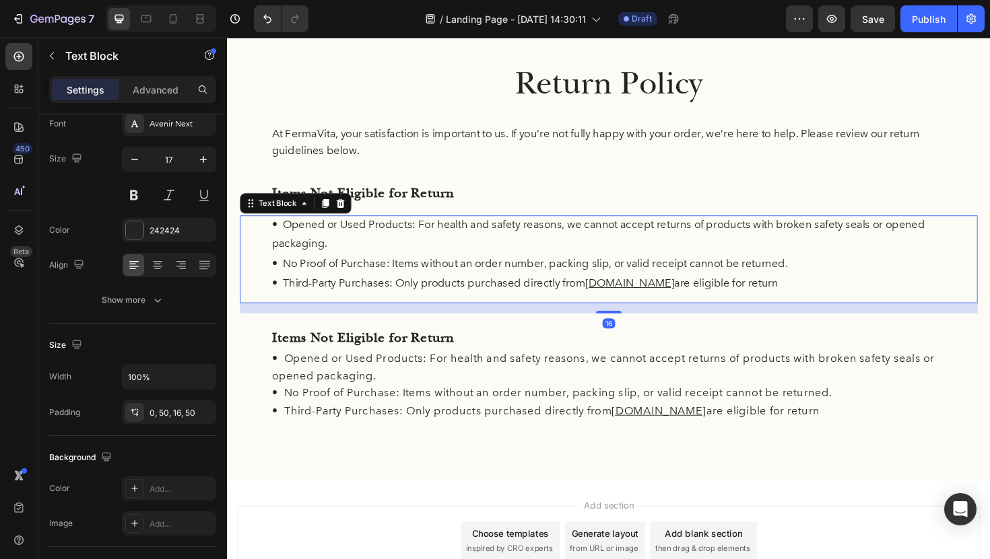
click at [481, 262] on p "• Opened or Used Products: For health and safety reasons, we cannot accept retu…" at bounding box center [631, 246] width 714 height 41
click at [456, 197] on p "Items Not Eligible for Return" at bounding box center [631, 203] width 714 height 26
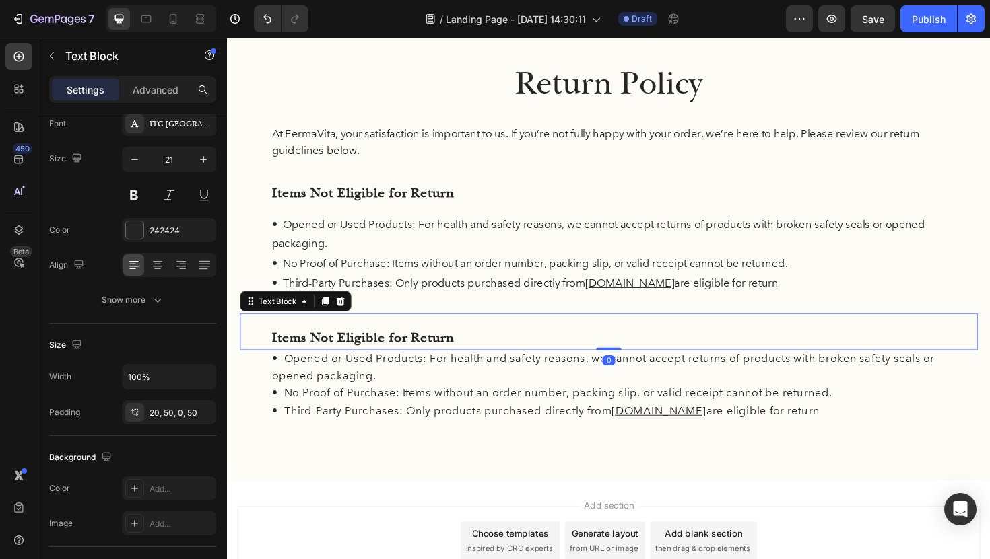
click at [475, 350] on p "Items Not Eligible for Return" at bounding box center [631, 356] width 714 height 26
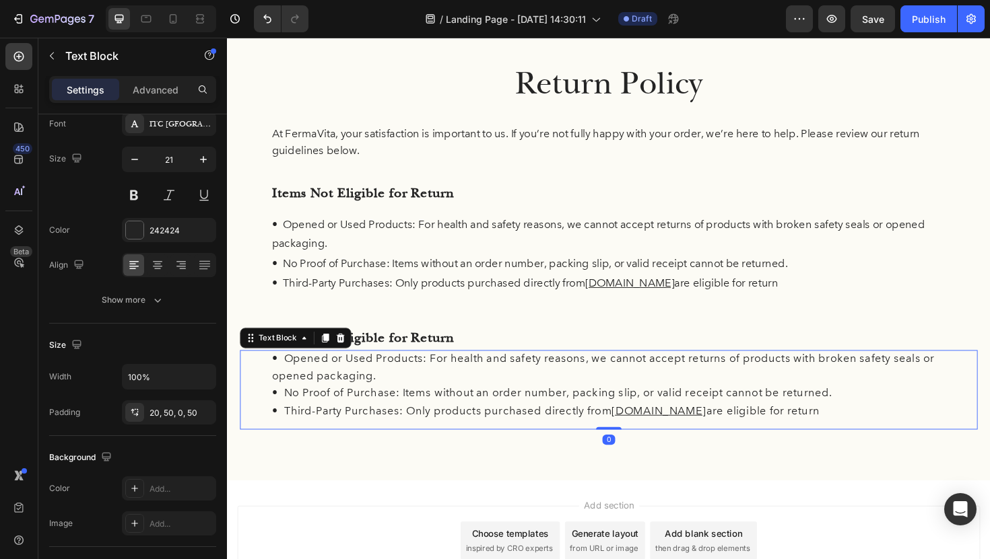
click at [436, 390] on p "• Opened or Used Products: For health and safety reasons, we cannot accept retu…" at bounding box center [631, 387] width 714 height 36
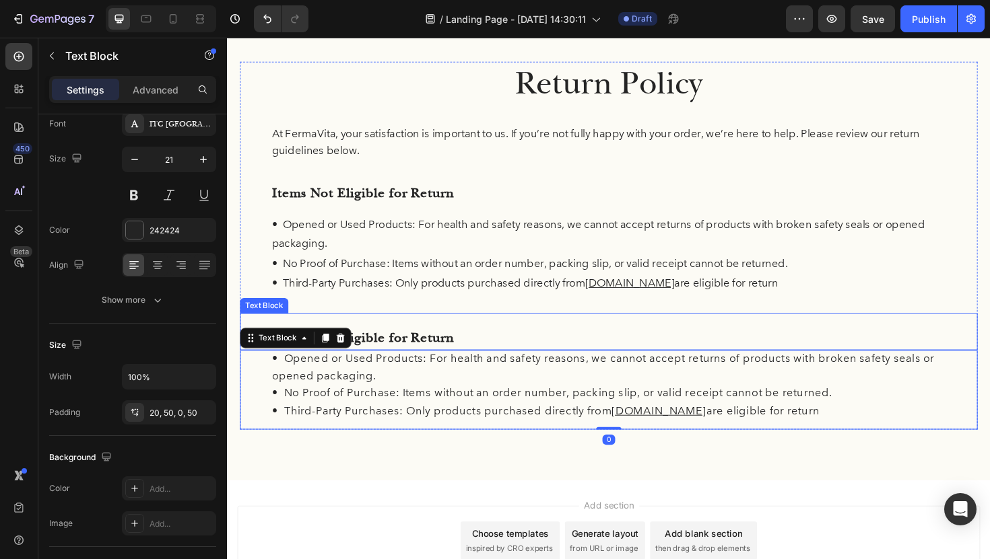
click at [463, 348] on p "Items Not Eligible for Return" at bounding box center [631, 356] width 714 height 26
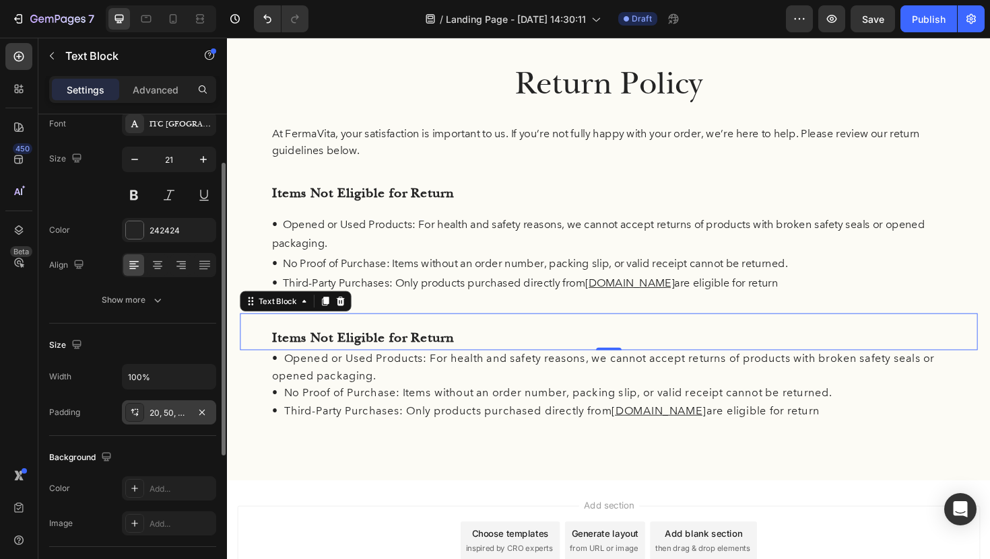
click at [178, 420] on div "20, 50, 0, 50" at bounding box center [169, 413] width 94 height 24
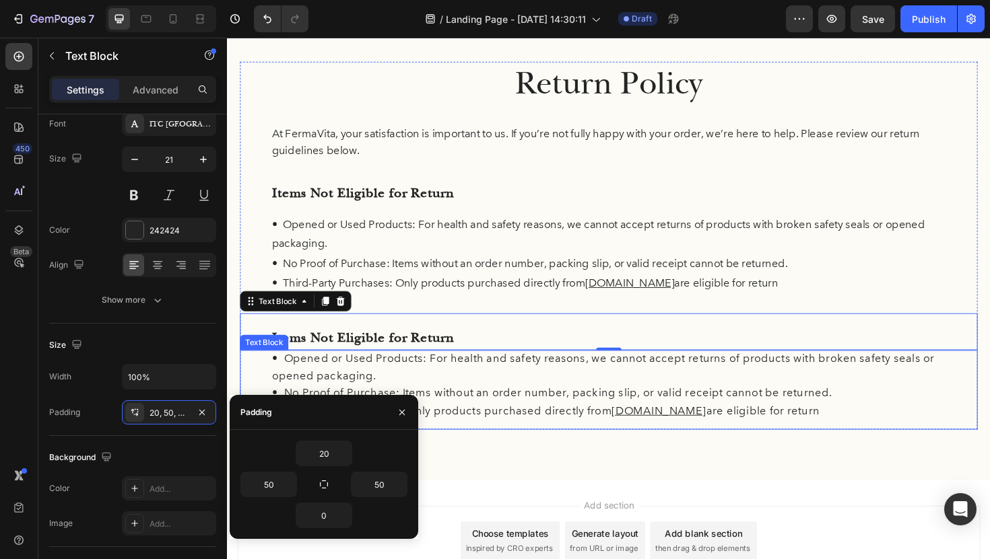
click at [514, 408] on p "• No Proof of Purchase: Items without an order number, packing slip, or valid r…" at bounding box center [631, 414] width 714 height 18
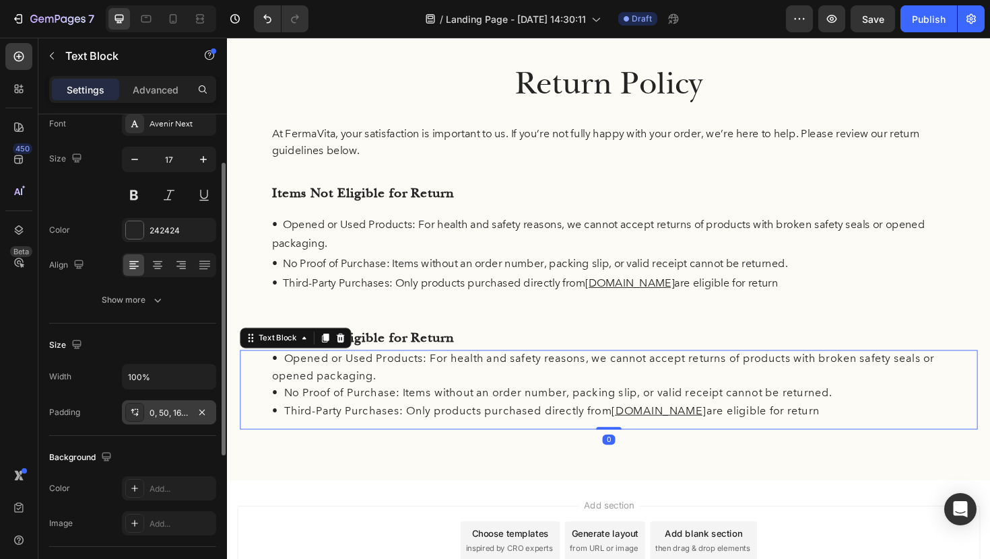
click at [162, 410] on div "0, 50, 16, 50" at bounding box center [168, 413] width 39 height 12
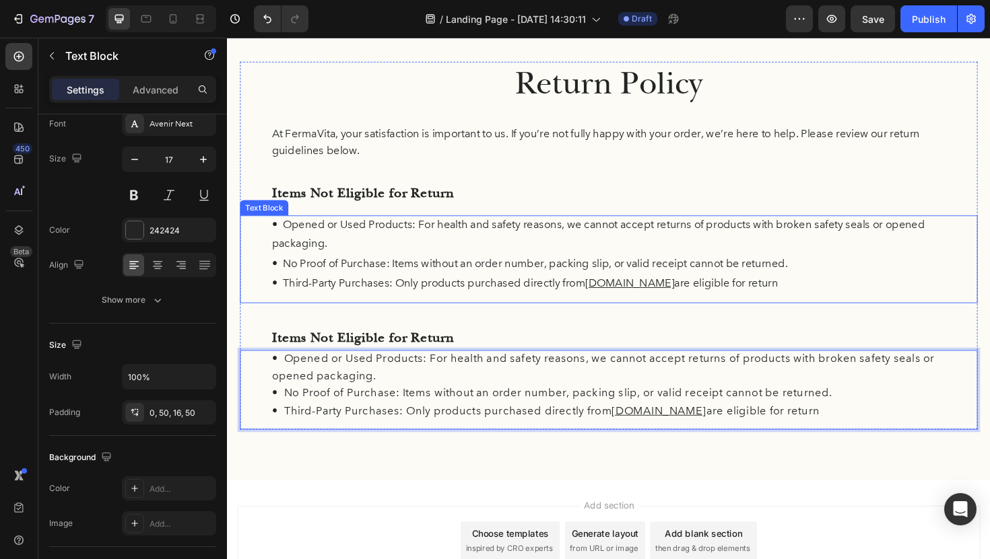
click at [417, 278] on p "• No Proof of Purchase: Items without an order number, packing slip, or valid r…" at bounding box center [631, 277] width 714 height 21
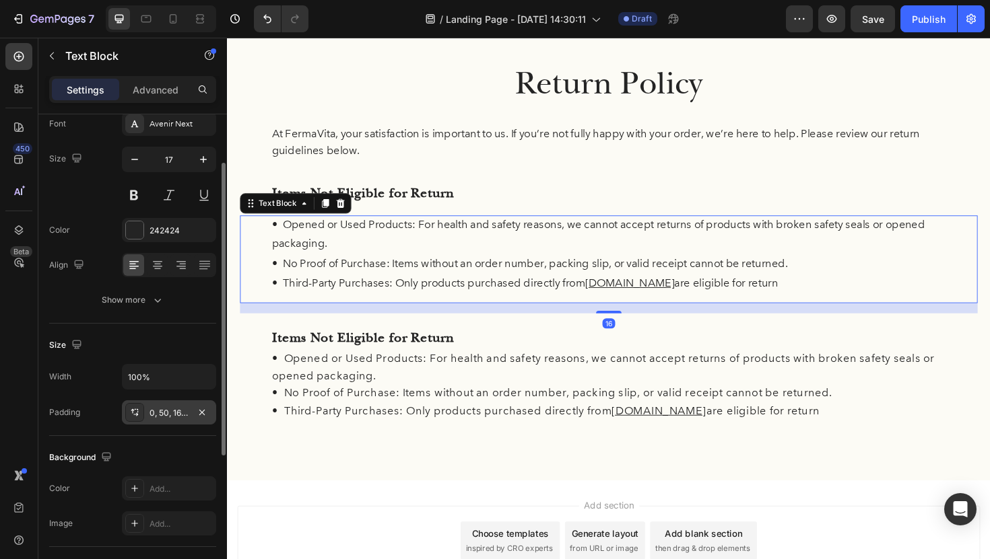
click at [164, 412] on div "0, 50, 16, 50" at bounding box center [168, 413] width 39 height 12
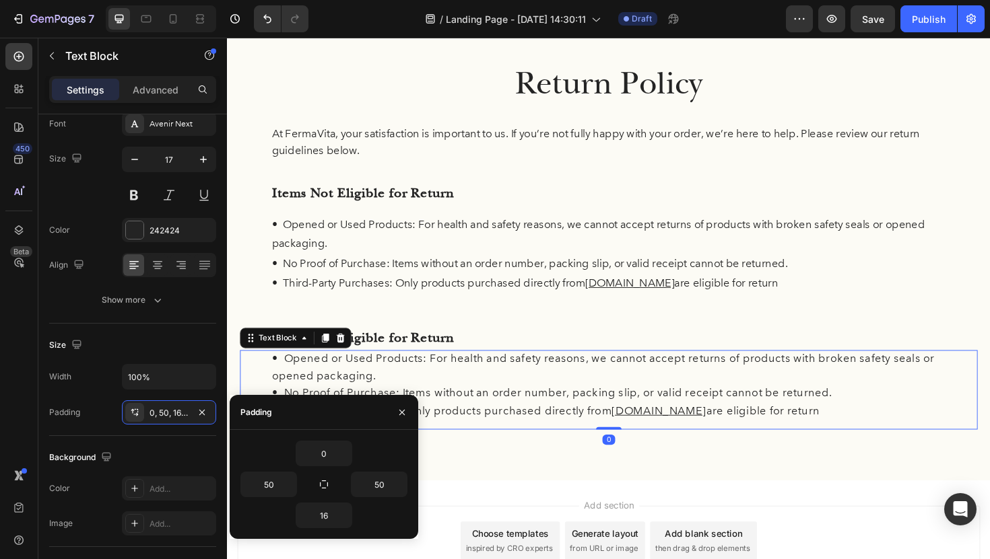
click at [518, 401] on p "• Opened or Used Products: For health and safety reasons, we cannot accept retu…" at bounding box center [631, 387] width 714 height 36
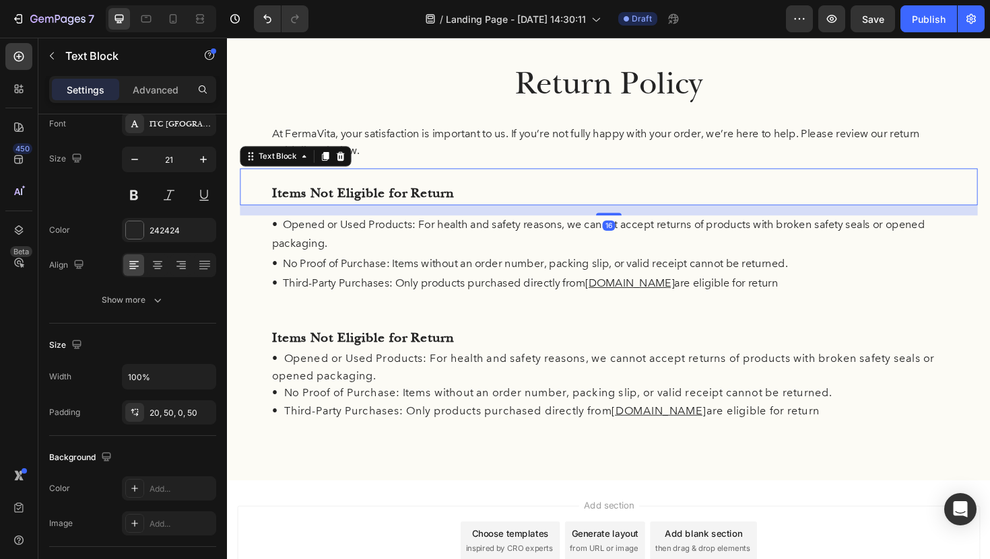
click at [437, 198] on p "Items Not Eligible for Return" at bounding box center [631, 203] width 714 height 26
click at [312, 216] on div "16" at bounding box center [630, 220] width 781 height 11
click at [321, 217] on div "16" at bounding box center [630, 220] width 781 height 11
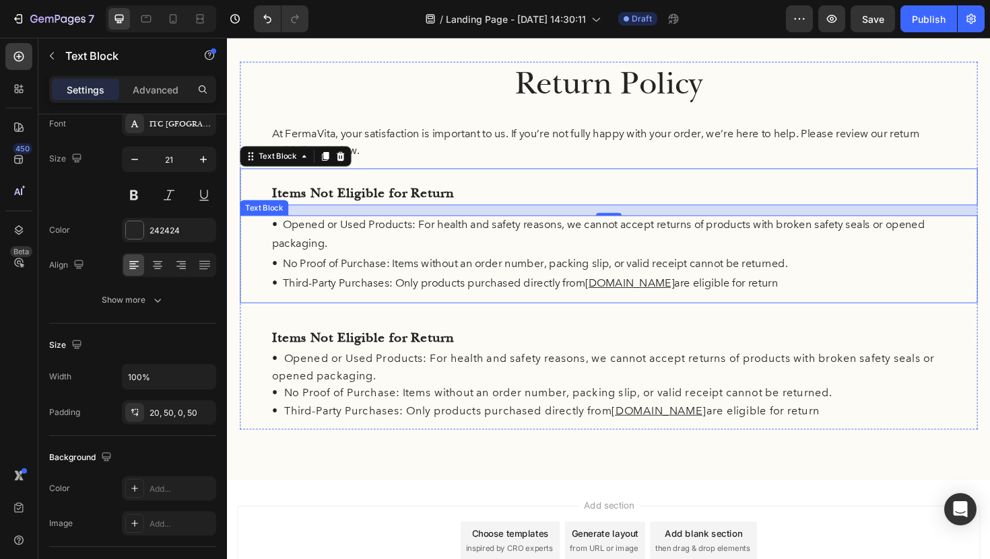
click at [340, 269] on p "• No Proof of Purchase: Items without an order number, packing slip, or valid r…" at bounding box center [631, 277] width 714 height 21
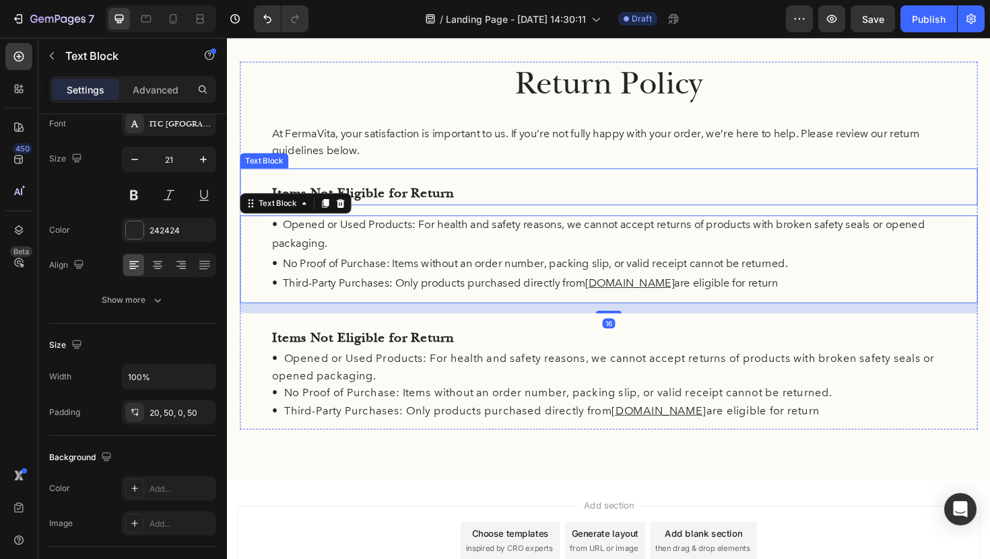
click at [419, 202] on p "Items Not Eligible for Return" at bounding box center [631, 203] width 714 height 26
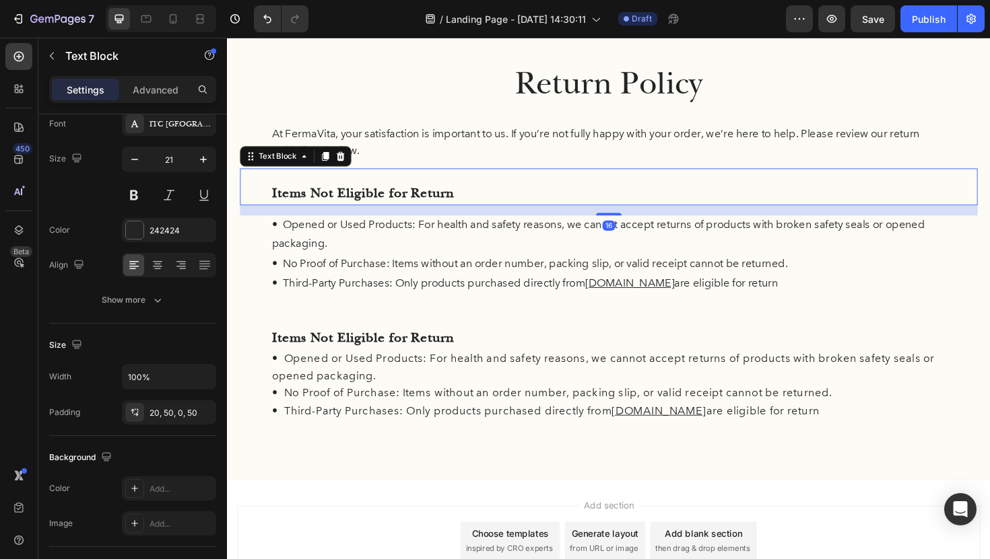
click at [418, 220] on div "16" at bounding box center [630, 220] width 781 height 11
click at [452, 188] on div "Items Not Eligible for Return" at bounding box center [630, 195] width 781 height 39
click at [162, 413] on div "20, 50, 0, 50" at bounding box center [168, 413] width 39 height 12
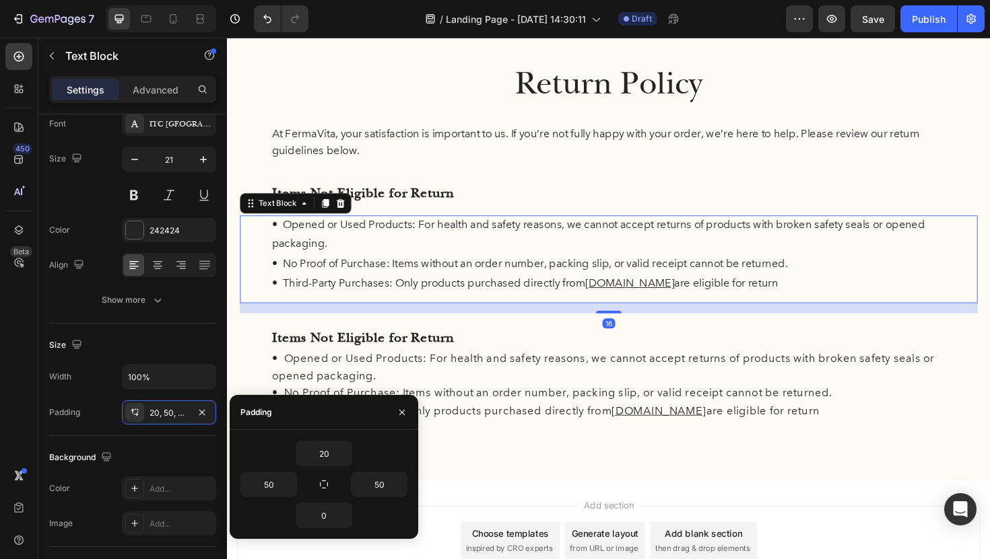
click at [405, 264] on p "• Opened or Used Products: For health and safety reasons, we cannot accept retu…" at bounding box center [631, 246] width 714 height 41
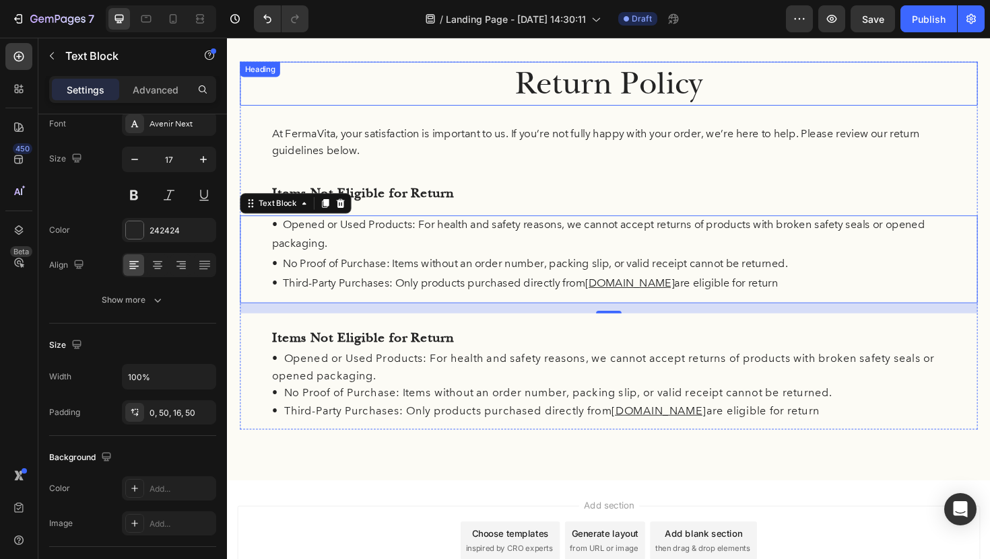
click at [585, 95] on p "Return Policy" at bounding box center [631, 87] width 778 height 44
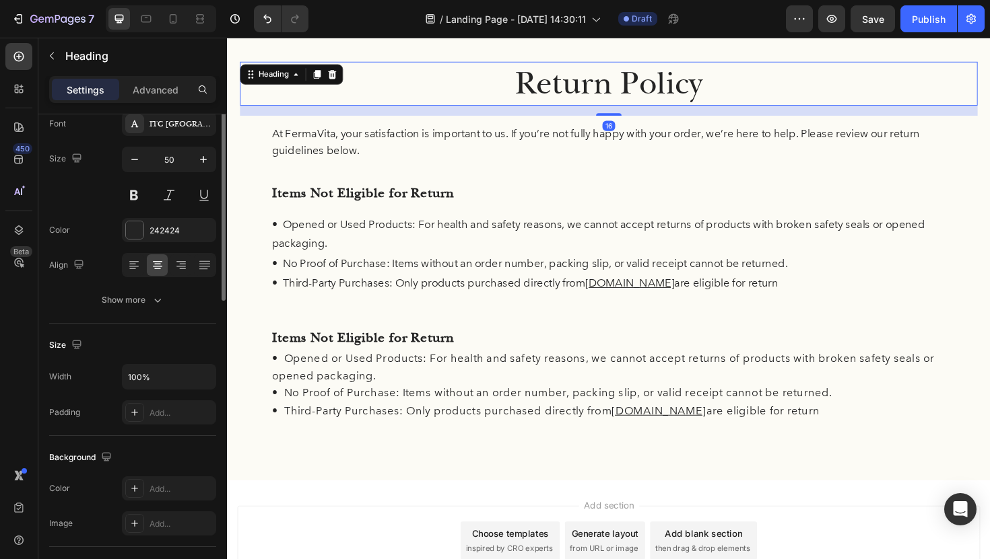
scroll to position [0, 0]
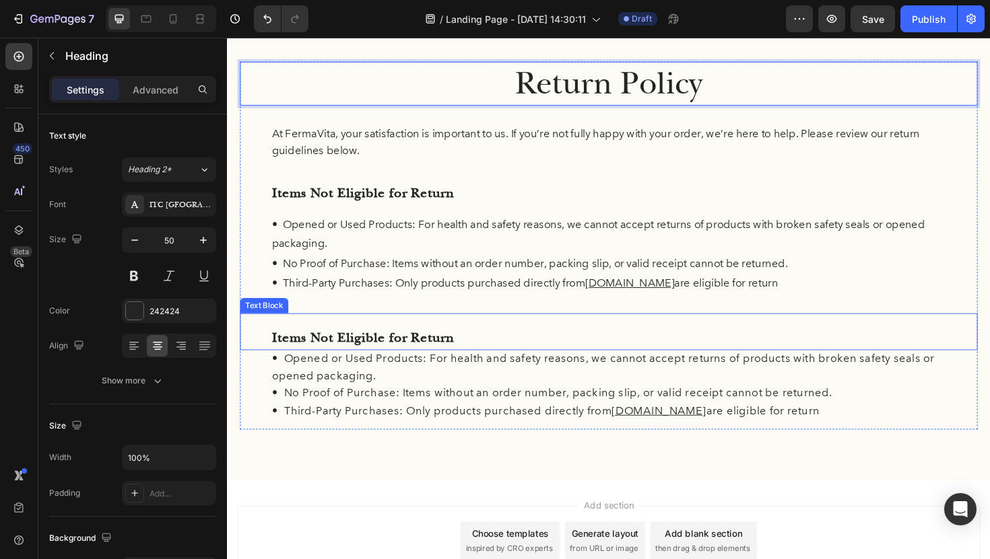
click at [382, 341] on div "Items Not Eligible for Return" at bounding box center [630, 349] width 781 height 39
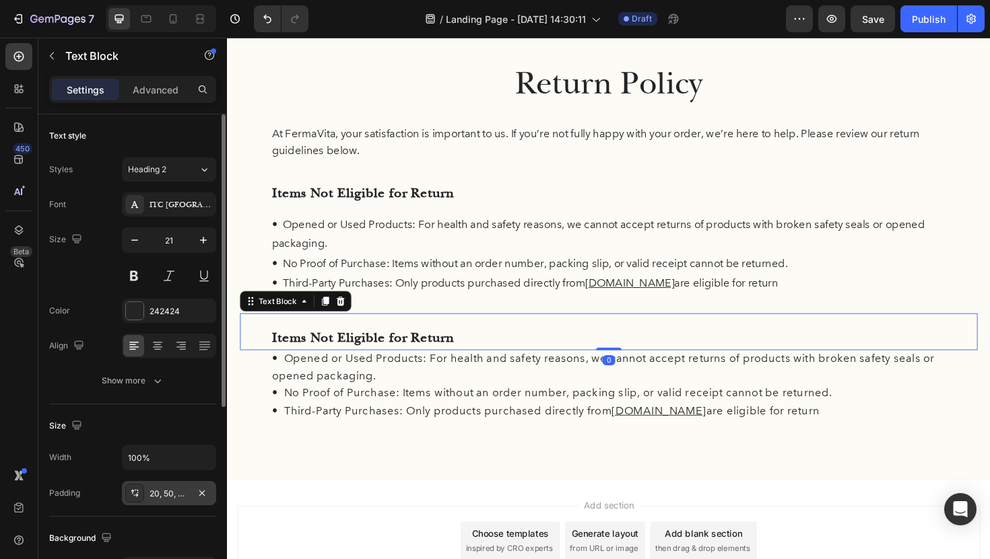
click at [170, 492] on div "20, 50, 0, 50" at bounding box center [168, 494] width 39 height 12
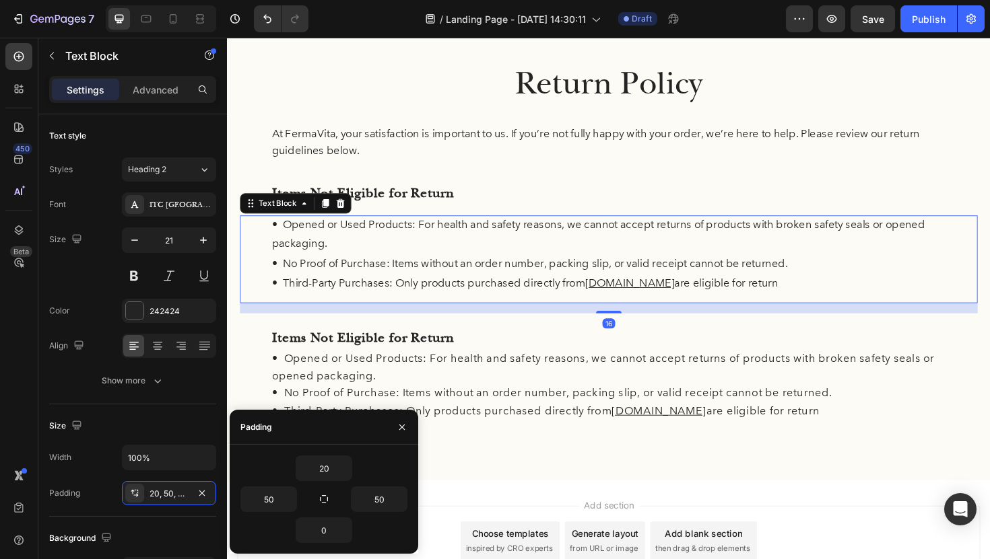
click at [458, 263] on p "• Opened or Used Products: For health and safety reasons, we cannot accept retu…" at bounding box center [631, 246] width 714 height 41
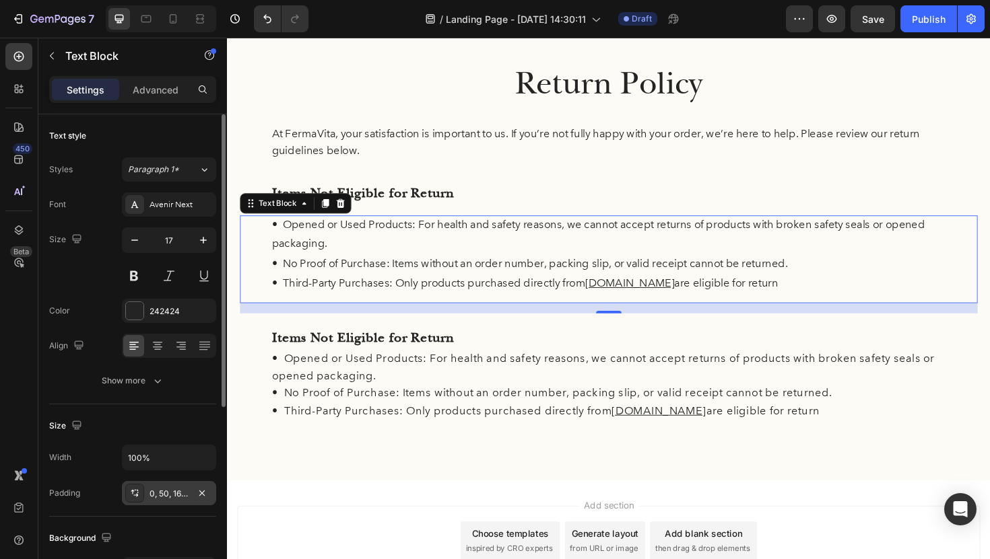
click at [165, 500] on div "0, 50, 16, 50" at bounding box center [168, 494] width 39 height 12
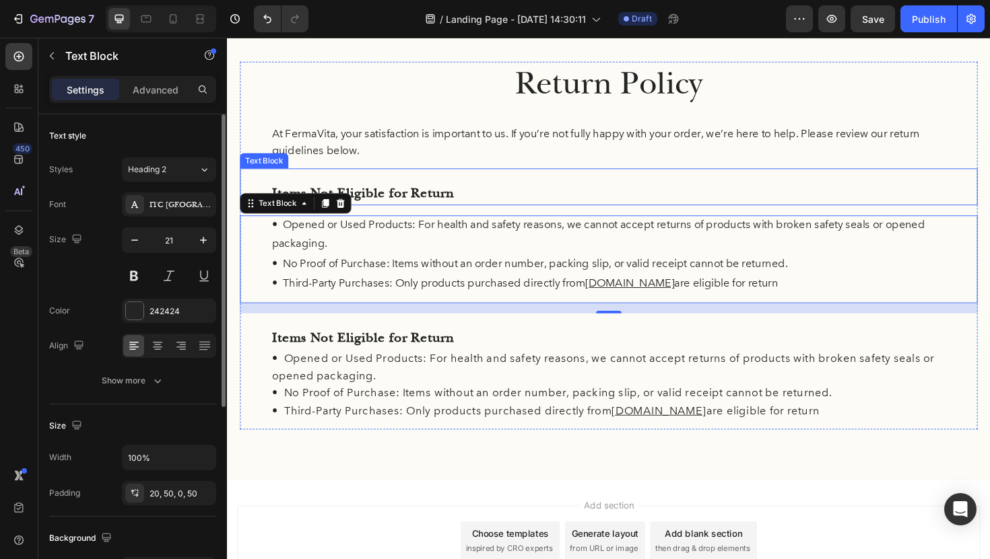
click at [424, 199] on p "Items Not Eligible for Return" at bounding box center [631, 203] width 714 height 26
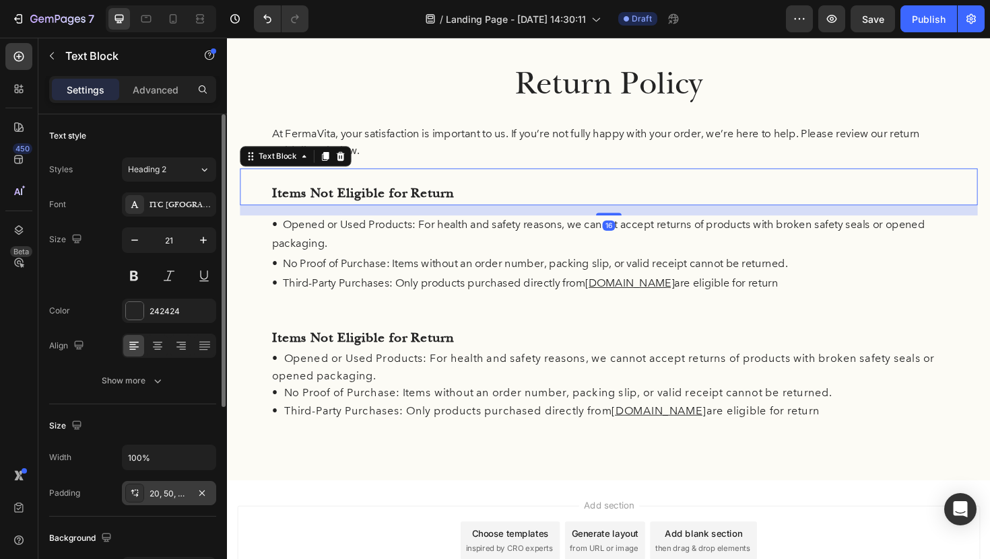
click at [172, 489] on div "20, 50, 0, 50" at bounding box center [168, 494] width 39 height 12
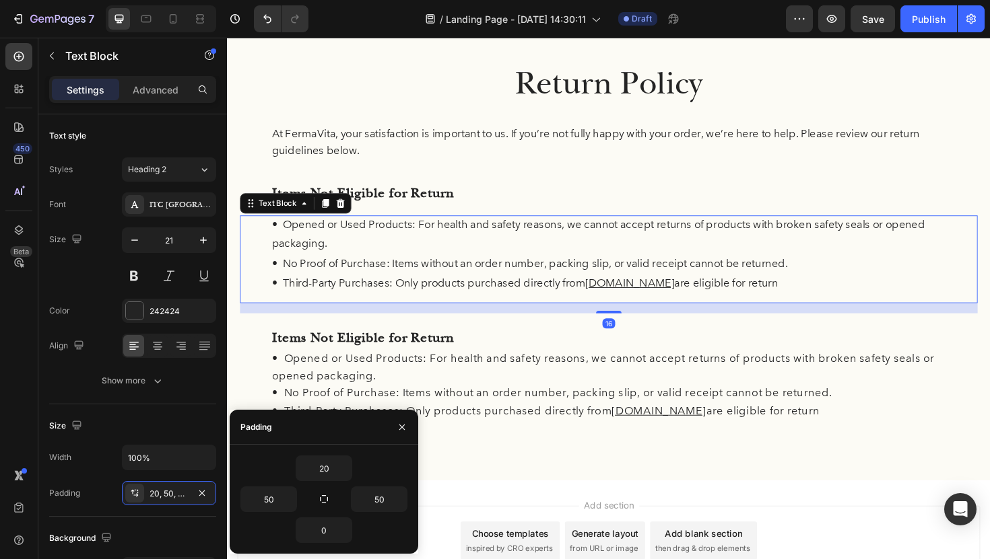
click at [442, 250] on p "• Opened or Used Products: For health and safety reasons, we cannot accept retu…" at bounding box center [631, 246] width 714 height 41
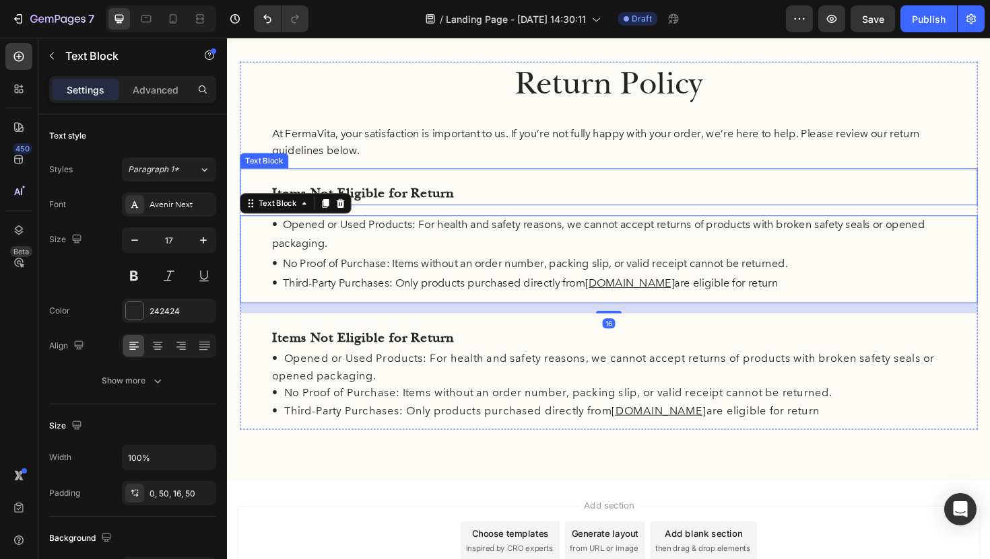
click at [489, 176] on div "Items Not Eligible for Return" at bounding box center [630, 195] width 781 height 39
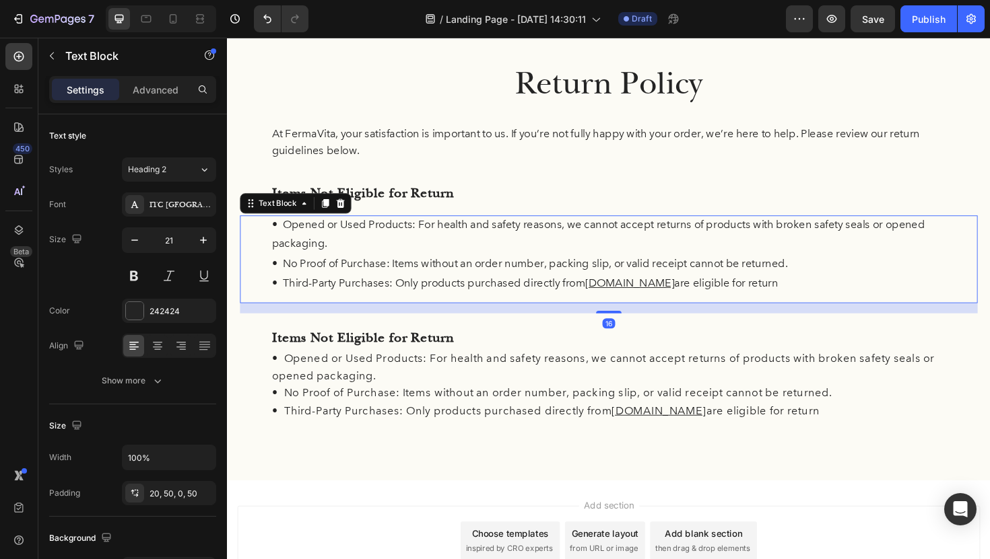
click at [495, 258] on p "• Opened or Used Products: For health and safety reasons, we cannot accept retu…" at bounding box center [631, 246] width 714 height 41
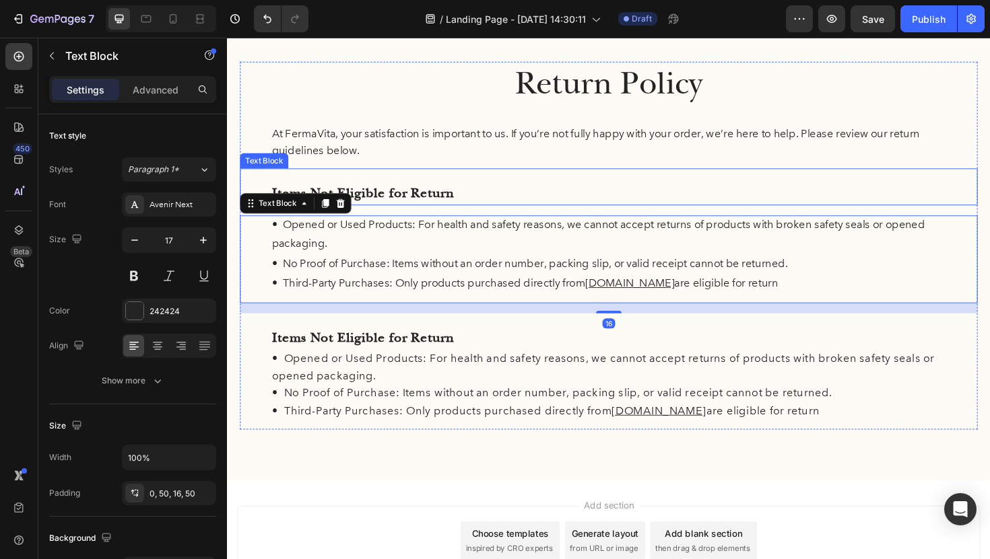
click at [523, 203] on p "Items Not Eligible for Return" at bounding box center [631, 203] width 714 height 26
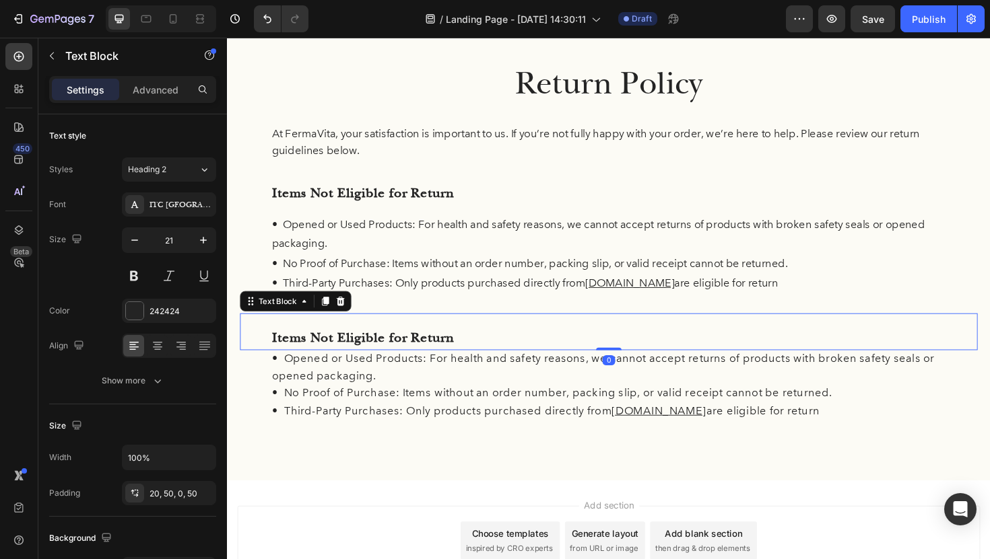
click at [500, 347] on p "Items Not Eligible for Return" at bounding box center [631, 356] width 714 height 26
click at [331, 322] on icon at bounding box center [330, 317] width 11 height 11
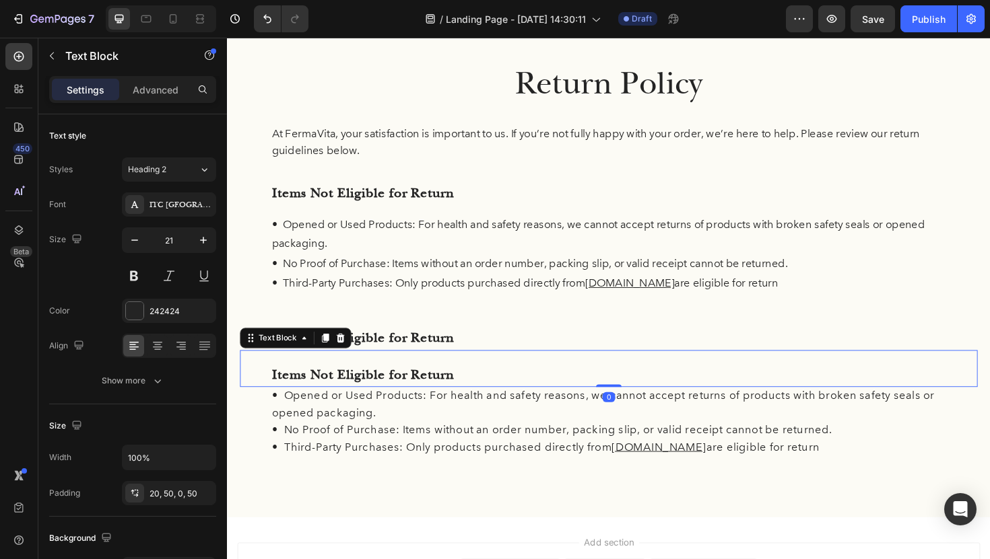
click at [408, 388] on p "Items Not Eligible for Return" at bounding box center [631, 395] width 714 height 26
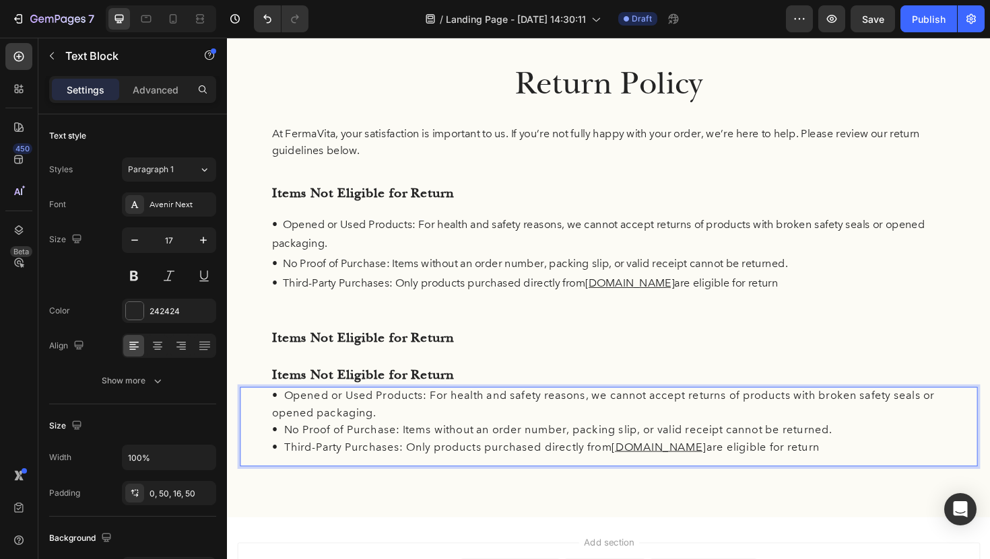
click at [808, 454] on p "• No Proof of Purchase: Items without an order number, packing slip, or valid r…" at bounding box center [631, 453] width 714 height 18
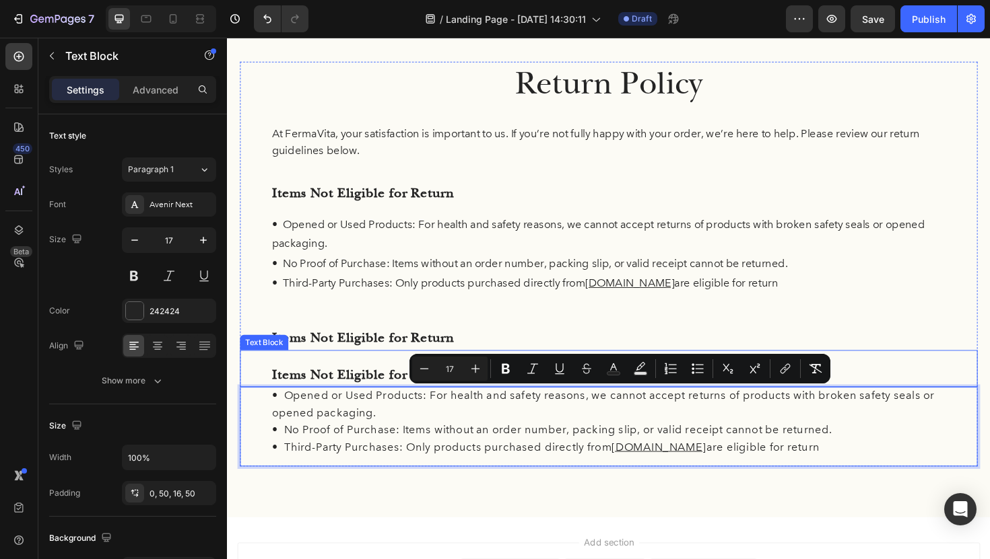
drag, startPoint x: 860, startPoint y: 476, endPoint x: 295, endPoint y: 395, distance: 570.6
click at [295, 395] on div "Return Policy Heading At FermaVita, your satisfaction is important to us. If yo…" at bounding box center [630, 277] width 781 height 429
copy div "• Opened or Used Products: For health and safety reasons, we cannot accept retu…"
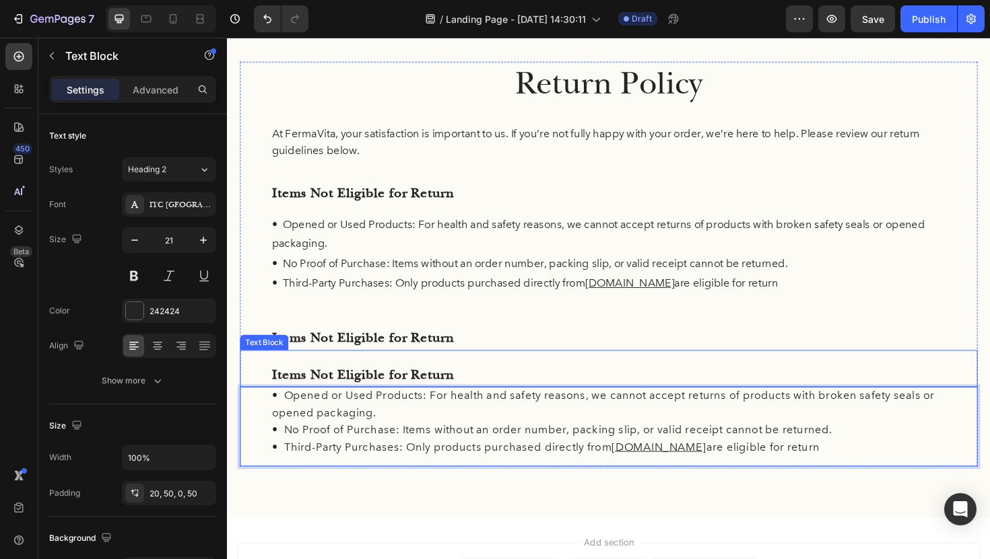
click at [355, 386] on p "Items Not Eligible for Return" at bounding box center [631, 395] width 714 height 26
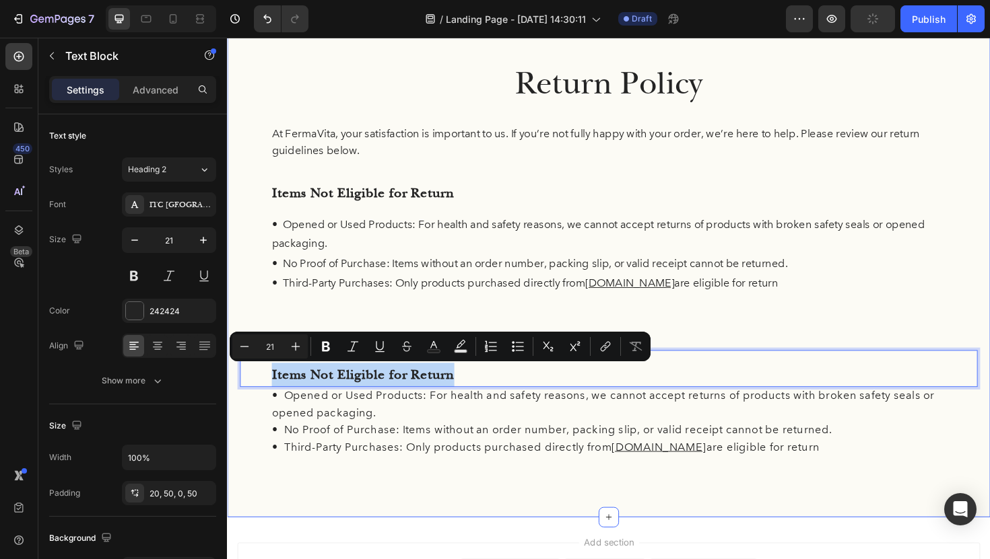
drag, startPoint x: 488, startPoint y: 393, endPoint x: 238, endPoint y: 396, distance: 249.8
click at [238, 396] on div "Return Policy Heading At FermaVita, your satisfaction is important to us. If yo…" at bounding box center [631, 277] width 808 height 537
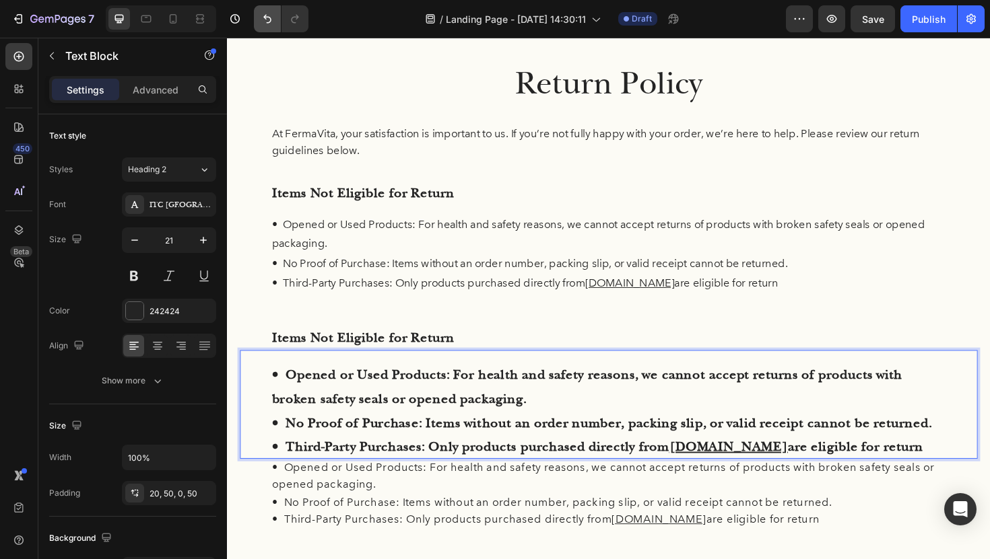
click at [261, 15] on icon "Undo/Redo" at bounding box center [267, 18] width 13 height 13
drag, startPoint x: 275, startPoint y: 388, endPoint x: 980, endPoint y: 460, distance: 709.1
click at [980, 459] on div "• Opened or Used Products: For health and safety reasons, we cannot accept retu…" at bounding box center [630, 426] width 781 height 115
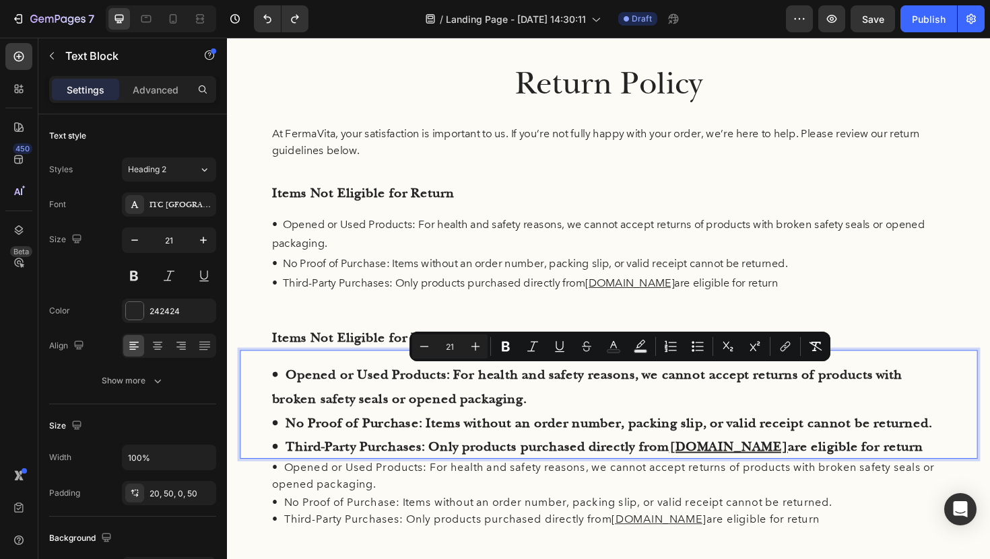
click at [890, 408] on p "• Opened or Used Products: For health and safety reasons, we cannot accept retu…" at bounding box center [631, 407] width 714 height 51
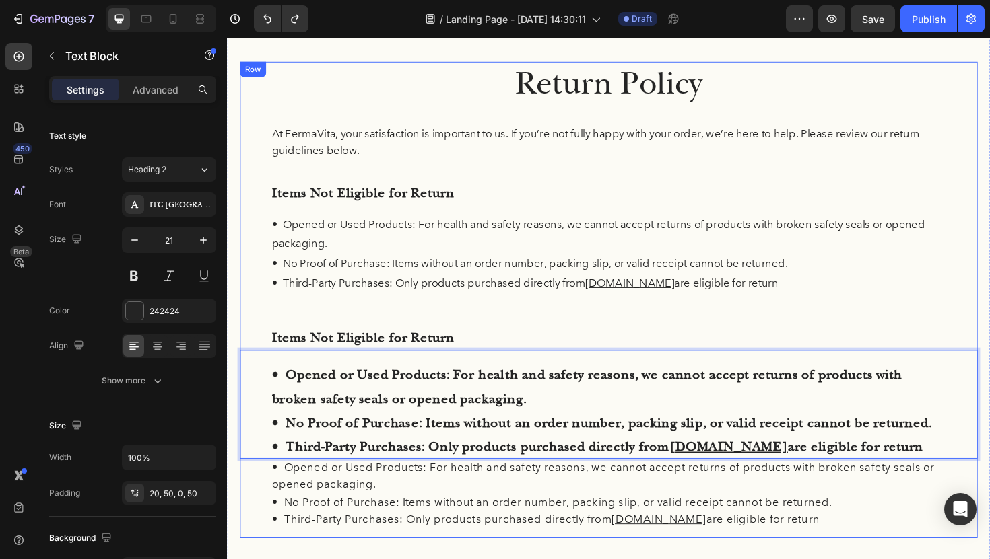
click at [953, 318] on div "• Opened or Used Products: For health and safety reasons, we cannot accept retu…" at bounding box center [630, 272] width 781 height 93
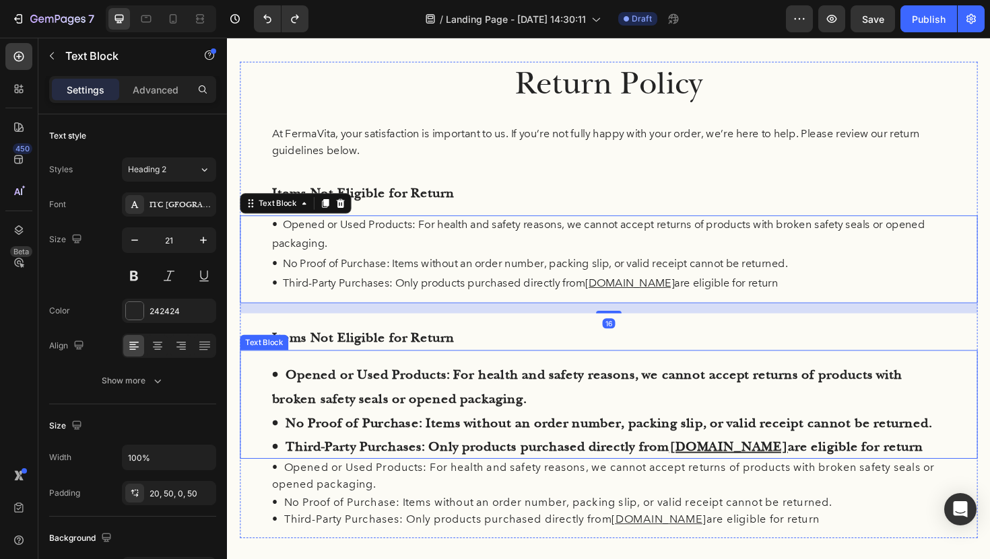
click at [950, 394] on p "• Opened or Used Products: For health and safety reasons, we cannot accept retu…" at bounding box center [631, 407] width 714 height 51
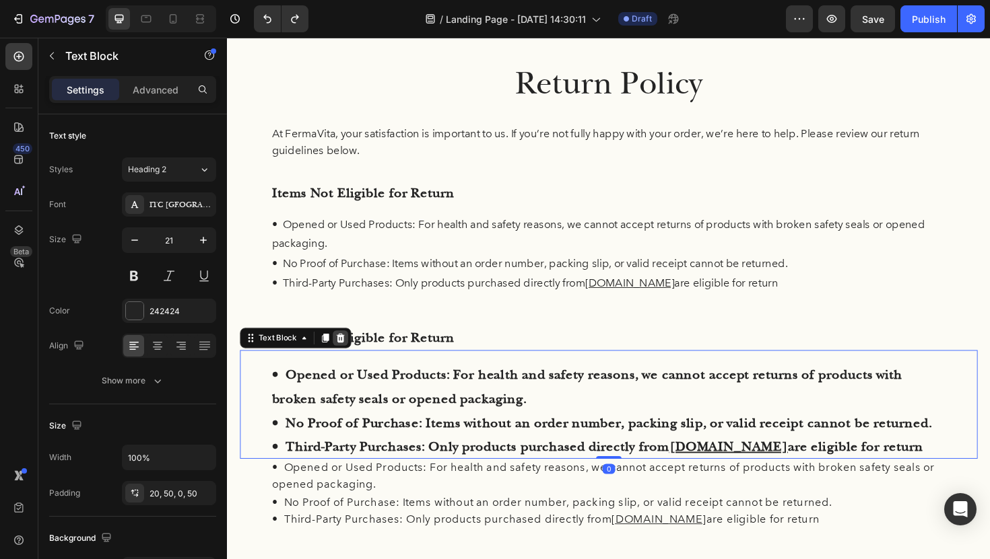
click at [349, 355] on icon at bounding box center [347, 355] width 9 height 9
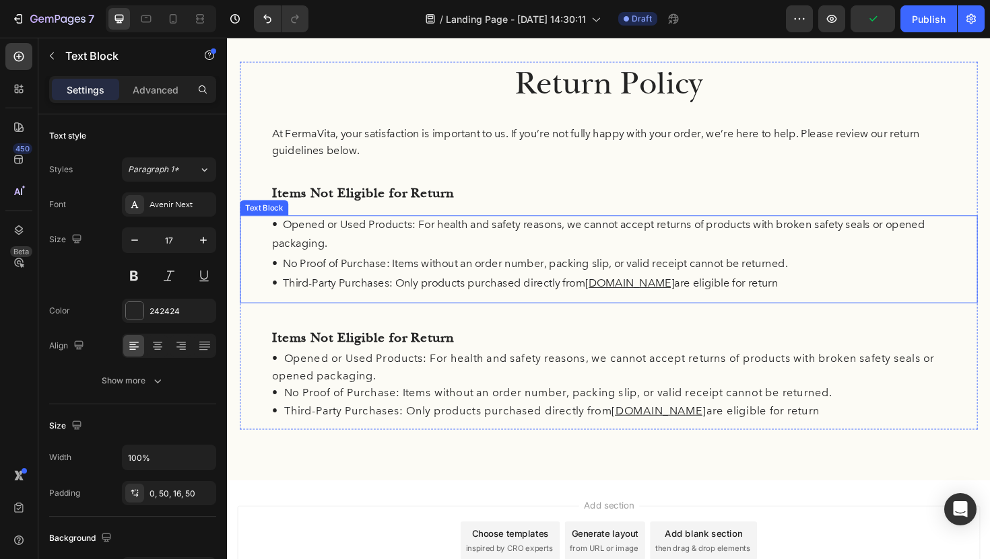
click at [341, 281] on p "• No Proof of Purchase: Items without an order number, packing slip, or valid r…" at bounding box center [631, 277] width 714 height 21
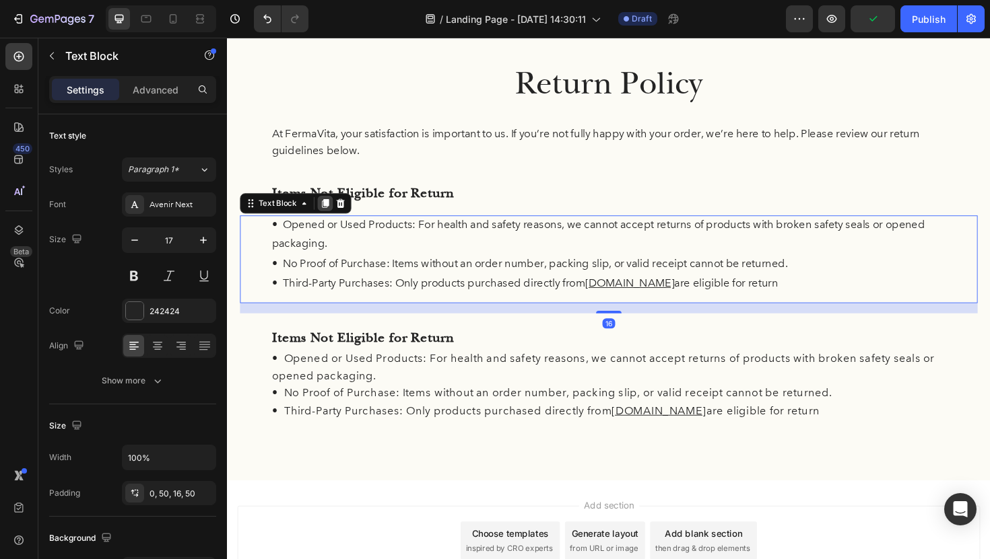
click at [331, 215] on icon at bounding box center [330, 213] width 7 height 9
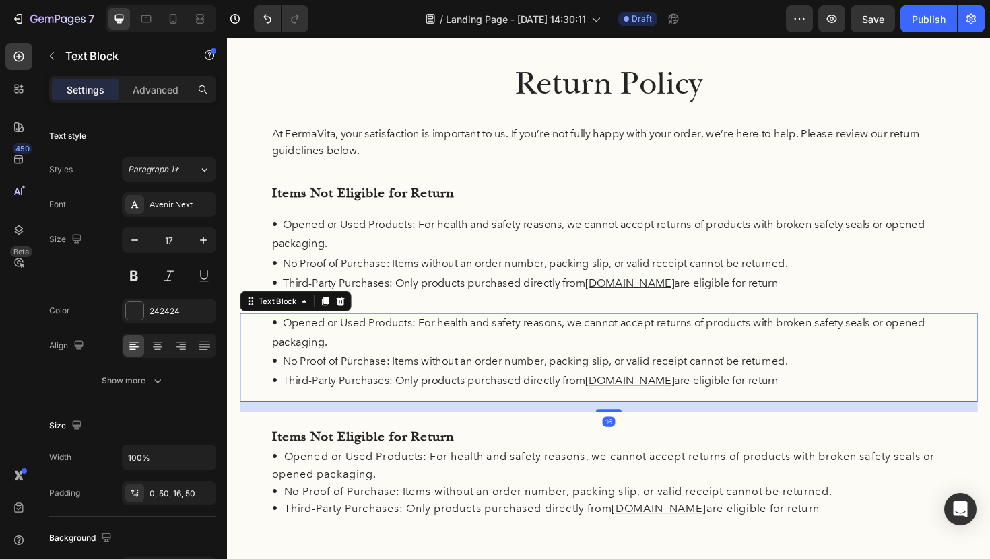
click at [344, 423] on div "16" at bounding box center [630, 428] width 781 height 11
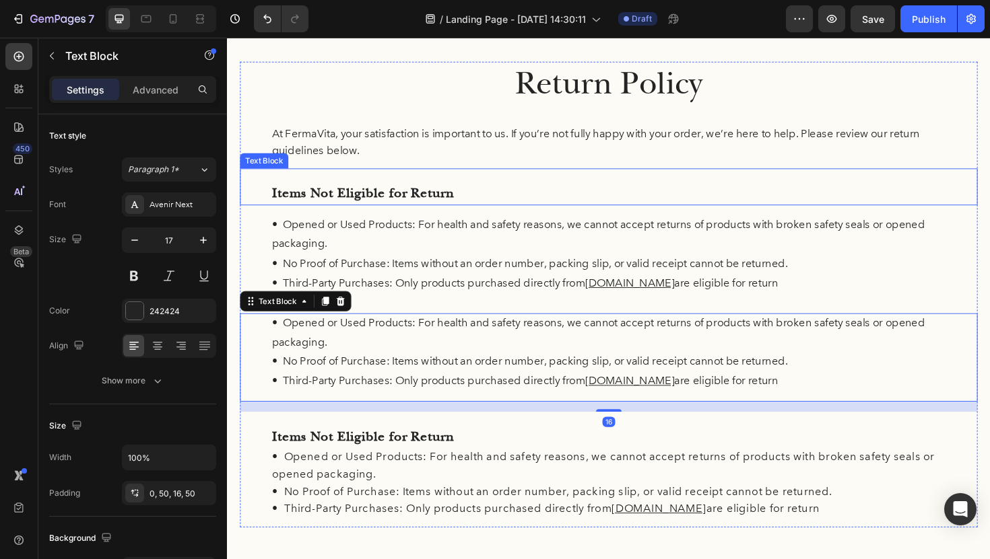
click at [394, 204] on p "Items Not Eligible for Return" at bounding box center [631, 203] width 714 height 26
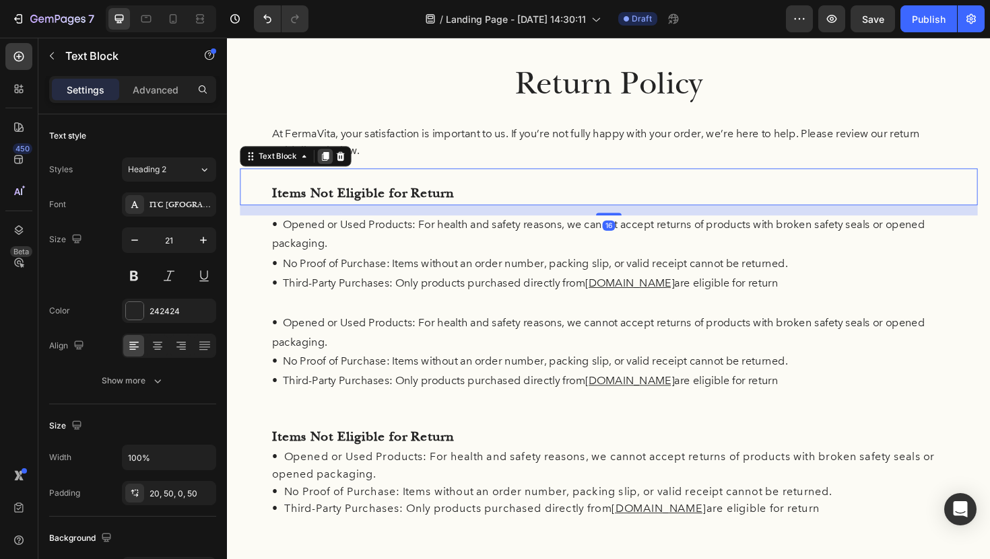
click at [329, 165] on icon at bounding box center [330, 163] width 7 height 9
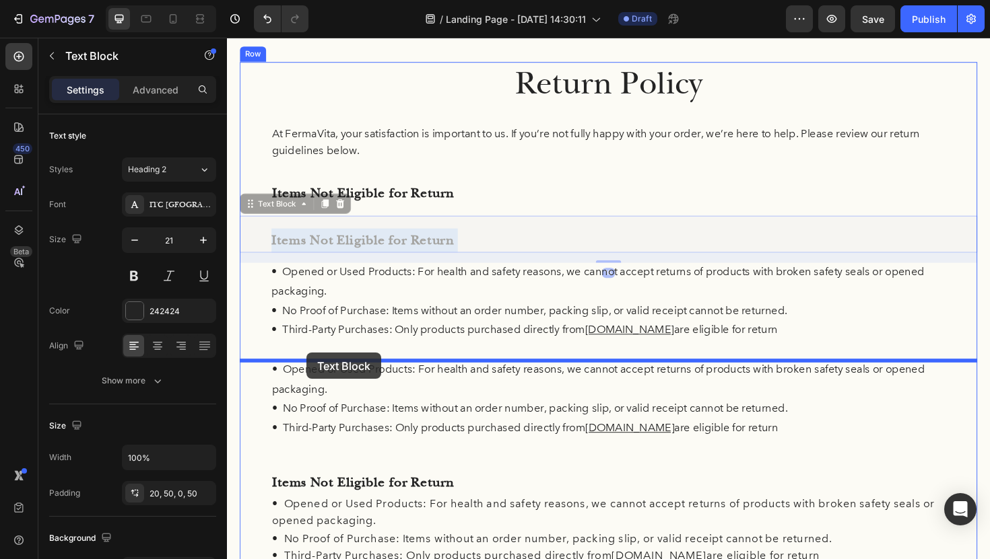
drag, startPoint x: 297, startPoint y: 246, endPoint x: 311, endPoint y: 372, distance: 126.7
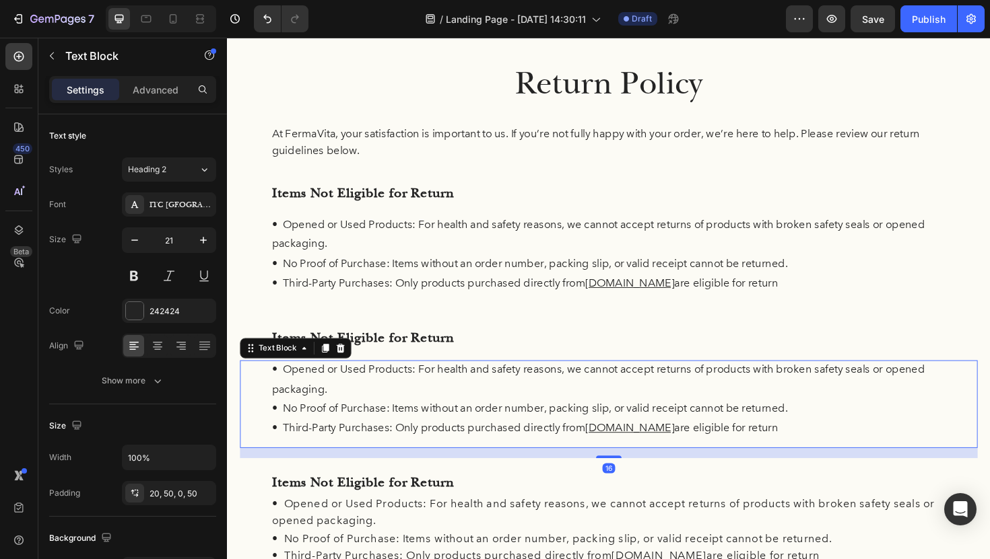
click at [380, 414] on p "• Opened or Used Products: For health and safety reasons, we cannot accept retu…" at bounding box center [631, 400] width 714 height 41
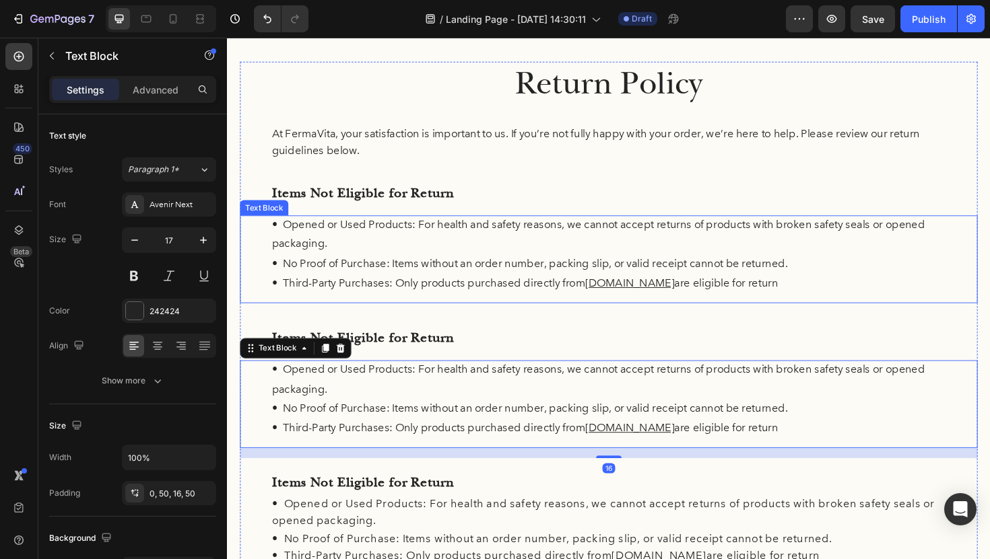
click at [523, 274] on p "• No Proof of Purchase: Items without an order number, packing slip, or valid r…" at bounding box center [631, 277] width 714 height 21
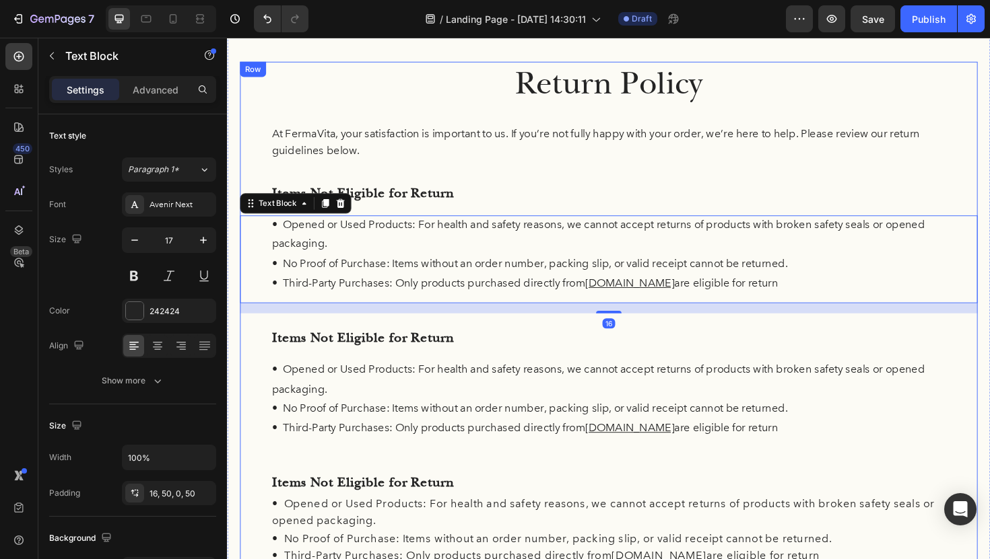
click at [514, 164] on p "At FermaVita, your satisfaction is important to us. If you’re not fully happy w…" at bounding box center [631, 148] width 714 height 34
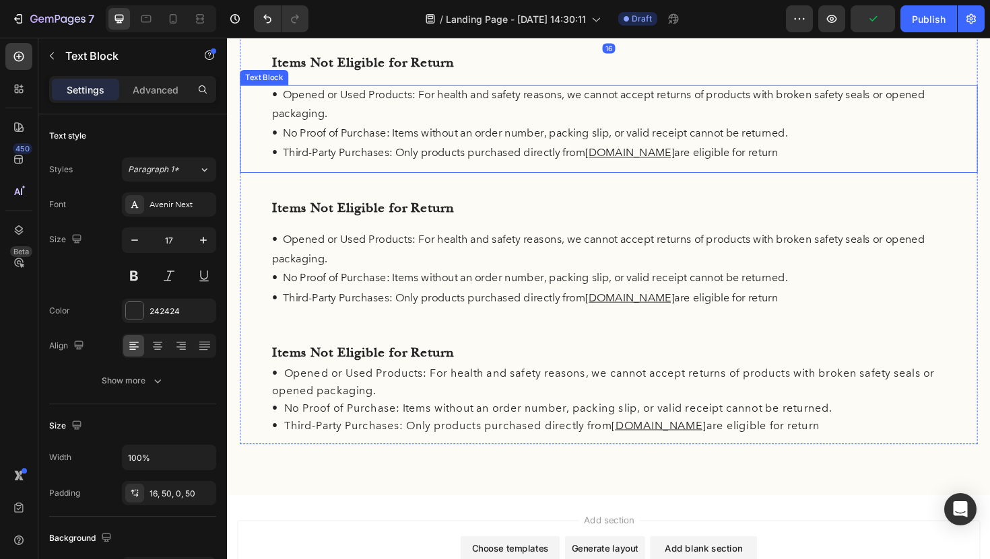
scroll to position [205, 0]
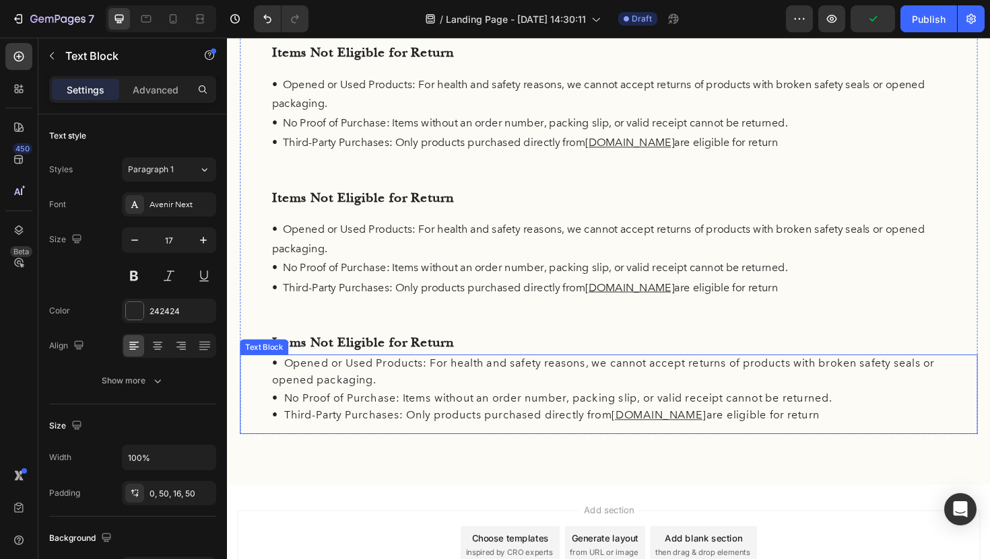
click at [542, 375] on p "• Opened or Used Products: For health and safety reasons, we cannot accept retu…" at bounding box center [631, 392] width 714 height 36
click at [351, 359] on icon at bounding box center [346, 360] width 11 height 11
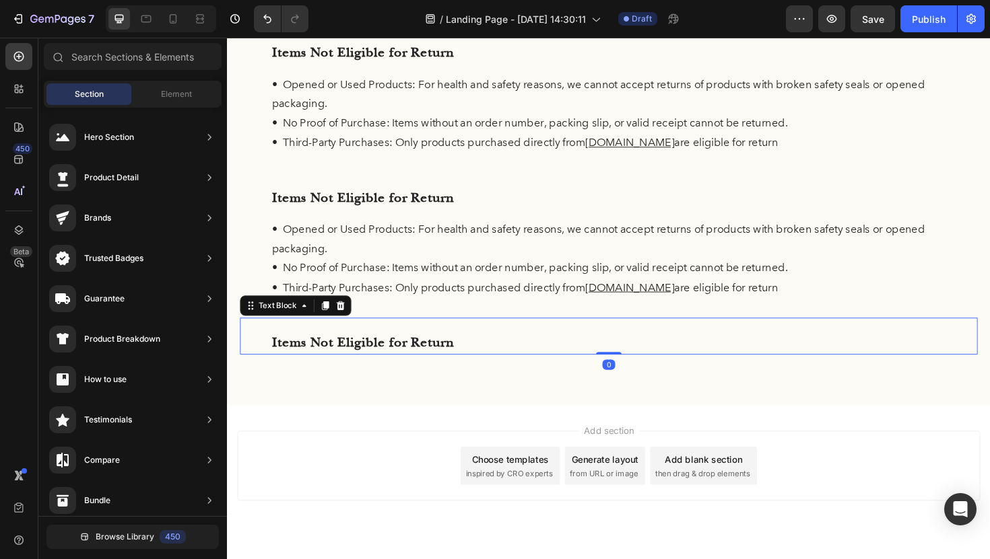
click at [487, 367] on p "Items Not Eligible for Return" at bounding box center [631, 361] width 714 height 26
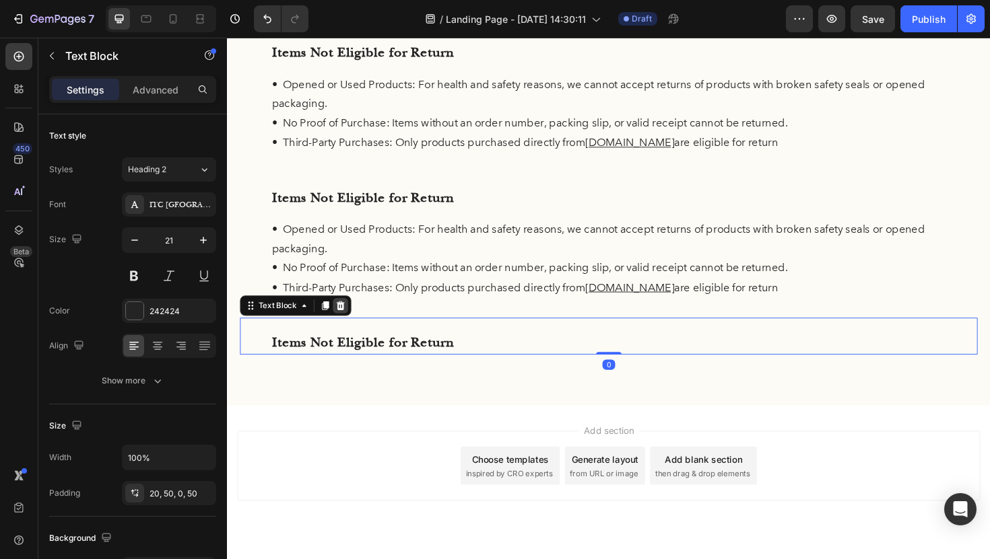
click at [350, 326] on icon at bounding box center [346, 321] width 11 height 11
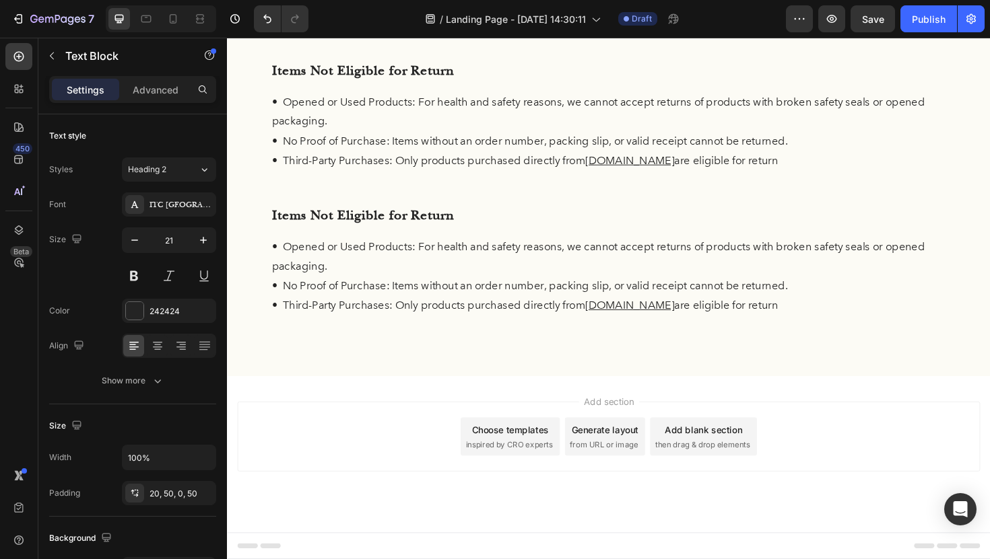
scroll to position [186, 0]
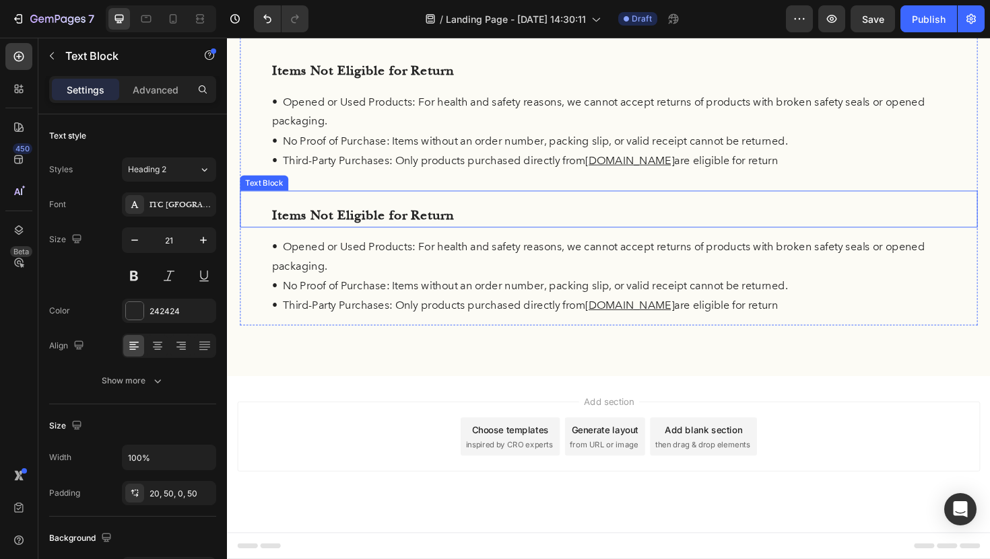
click at [469, 226] on p "Items Not Eligible for Return" at bounding box center [631, 226] width 714 height 26
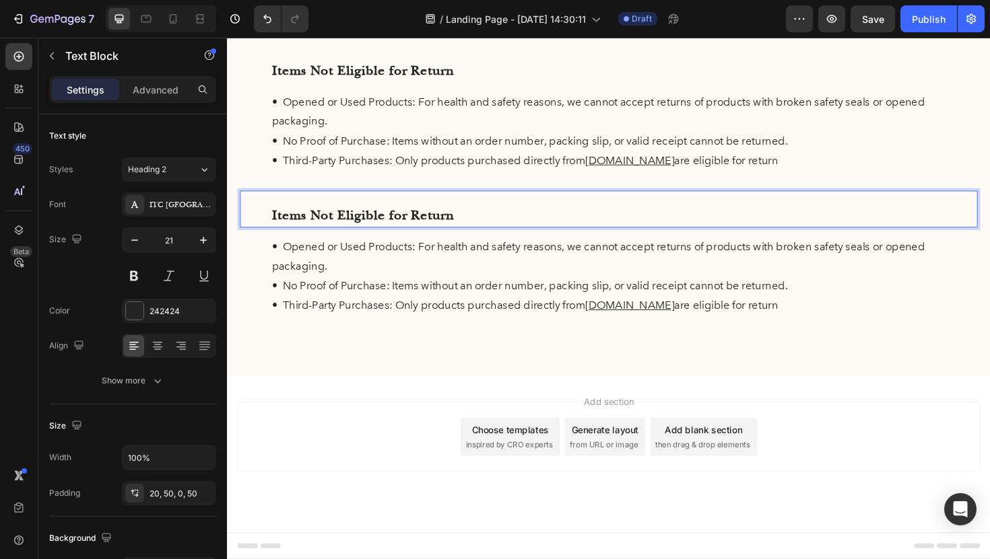
click at [482, 215] on p "Items Not Eligible for Return" at bounding box center [631, 226] width 714 height 26
drag, startPoint x: 485, startPoint y: 219, endPoint x: 260, endPoint y: 213, distance: 224.9
click at [260, 213] on div "Items Not Eligible for Return" at bounding box center [630, 219] width 781 height 39
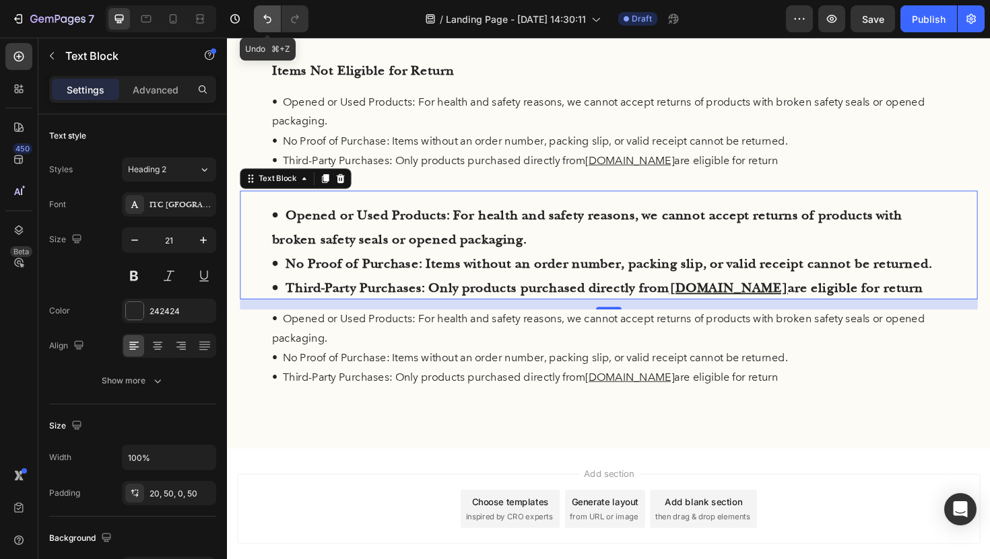
click at [260, 19] on button "Undo/Redo" at bounding box center [267, 18] width 27 height 27
click at [265, 18] on icon "Undo/Redo" at bounding box center [267, 19] width 8 height 9
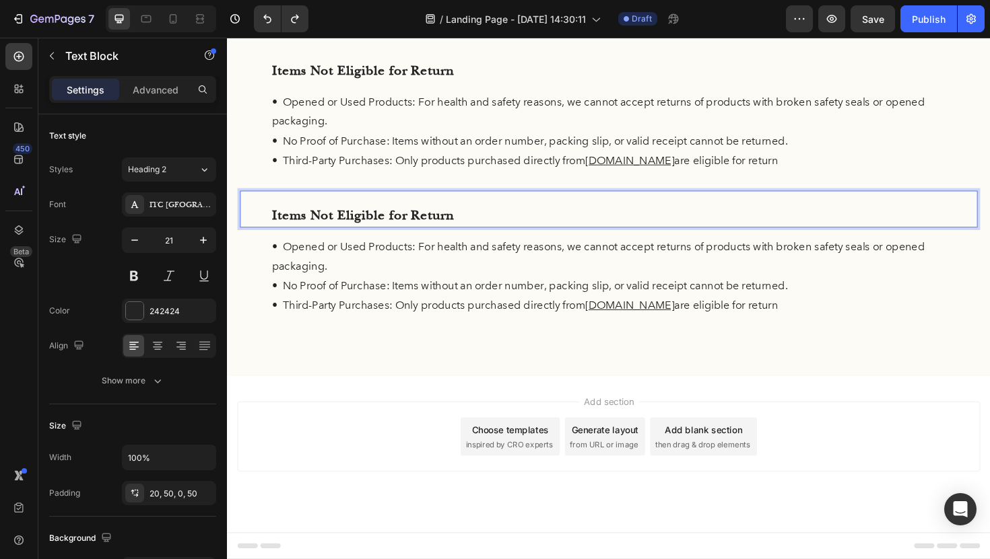
click at [464, 223] on p "Items Not Eligible for Return" at bounding box center [631, 226] width 714 height 26
drag, startPoint x: 473, startPoint y: 223, endPoint x: 297, endPoint y: 211, distance: 176.1
click at [297, 212] on div "Items Not Eligible for Return" at bounding box center [630, 219] width 781 height 39
drag, startPoint x: 463, startPoint y: 223, endPoint x: 283, endPoint y: 221, distance: 180.4
click at [283, 221] on p "Items Not Eligible for Return" at bounding box center [631, 226] width 714 height 26
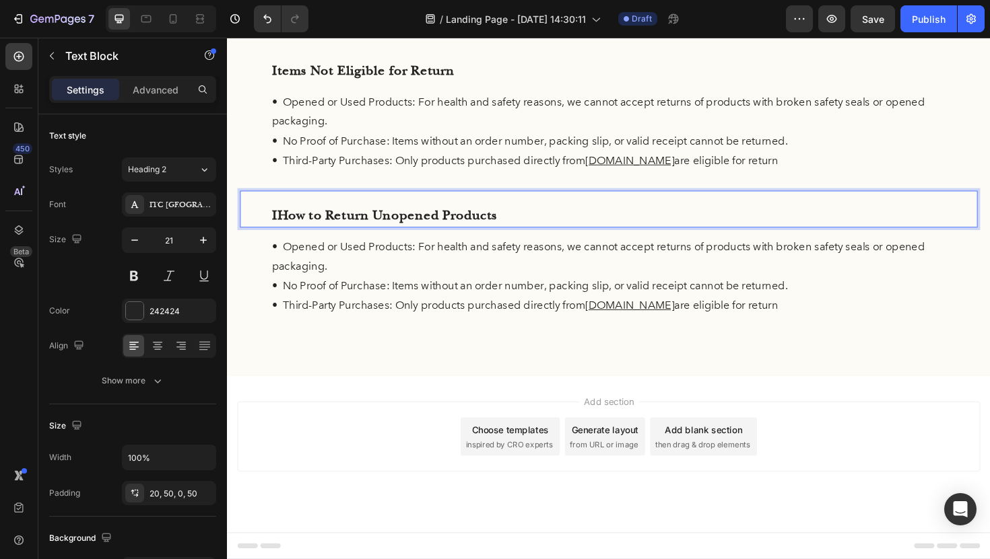
click at [279, 226] on p "IHow to Return Unopened Products" at bounding box center [631, 226] width 714 height 26
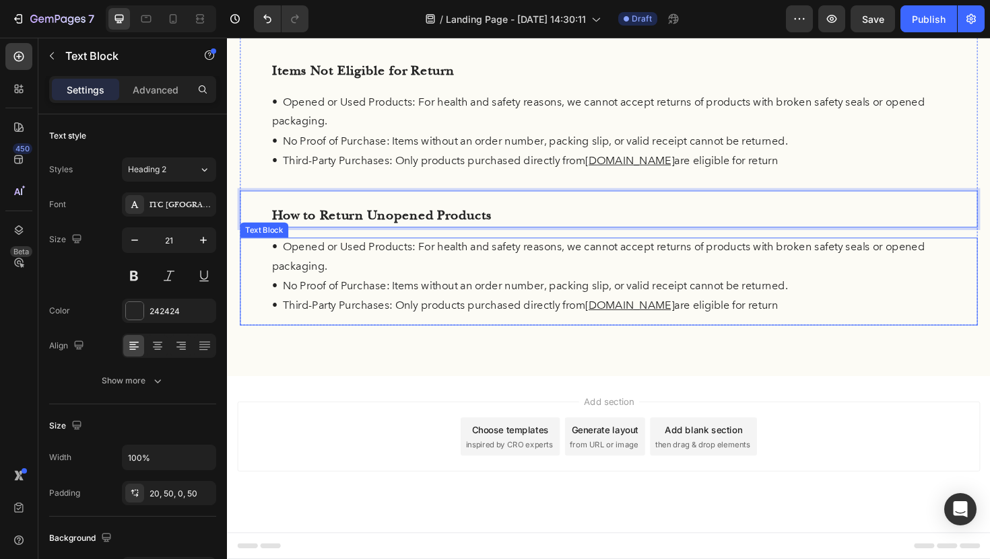
click at [443, 300] on p "• No Proof of Purchase: Items without an order number, packing slip, or valid r…" at bounding box center [631, 301] width 714 height 21
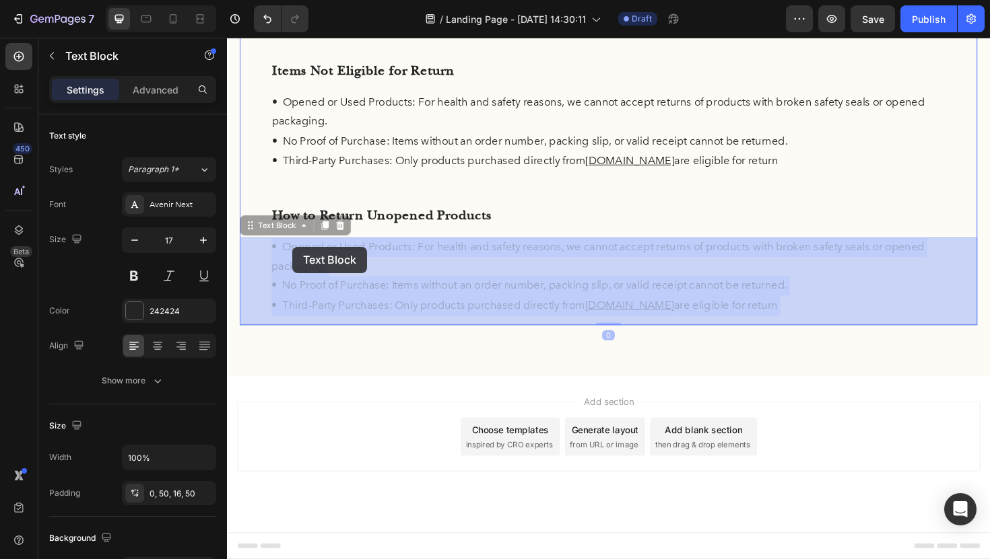
drag, startPoint x: 818, startPoint y: 324, endPoint x: 308, endPoint y: 261, distance: 513.6
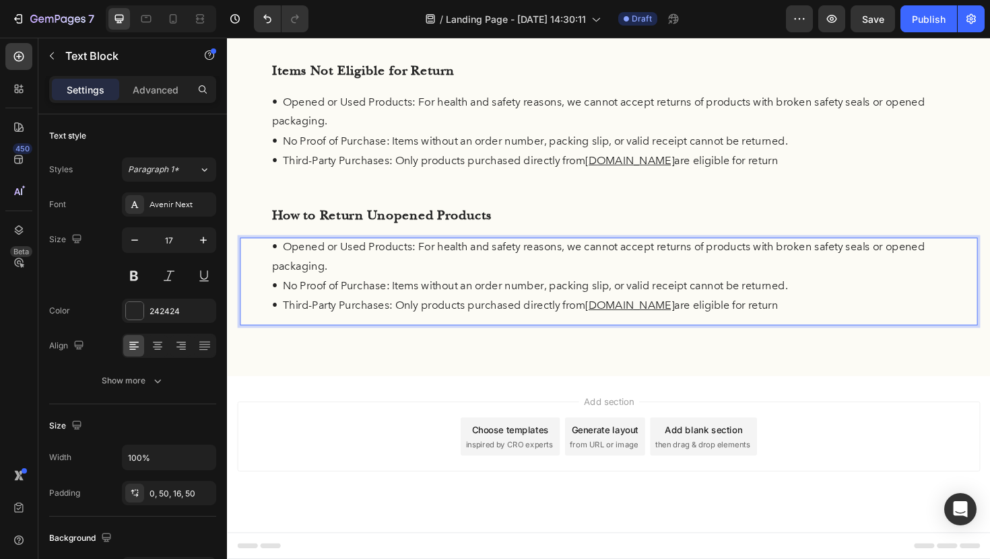
click at [794, 316] on p "• Third-Party Purchases: Only products purchased directly from [DOMAIN_NAME] ar…" at bounding box center [631, 322] width 714 height 21
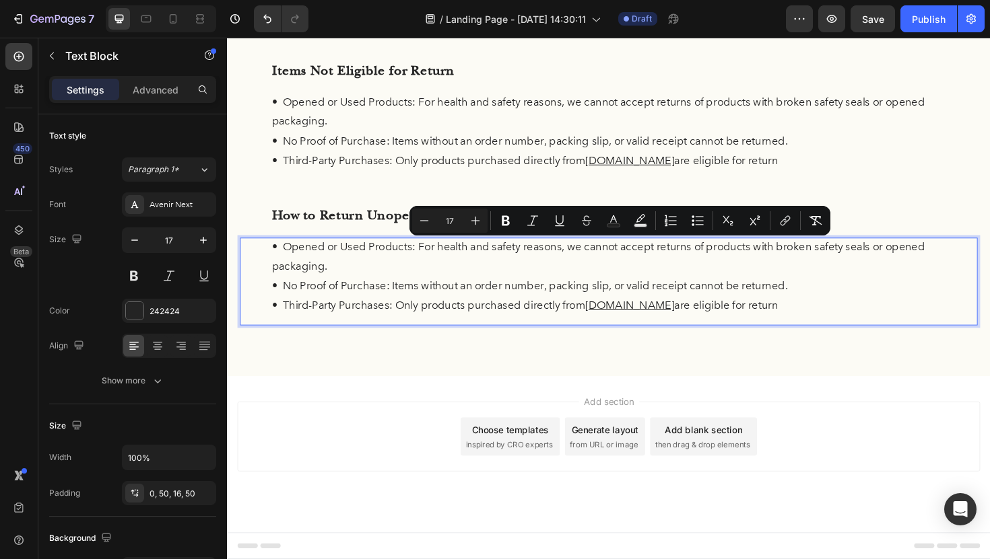
drag, startPoint x: 808, startPoint y: 325, endPoint x: 252, endPoint y: 265, distance: 559.3
click at [251, 265] on div "• Opened or Used Products: For health and safety reasons, we cannot accept retu…" at bounding box center [630, 296] width 781 height 93
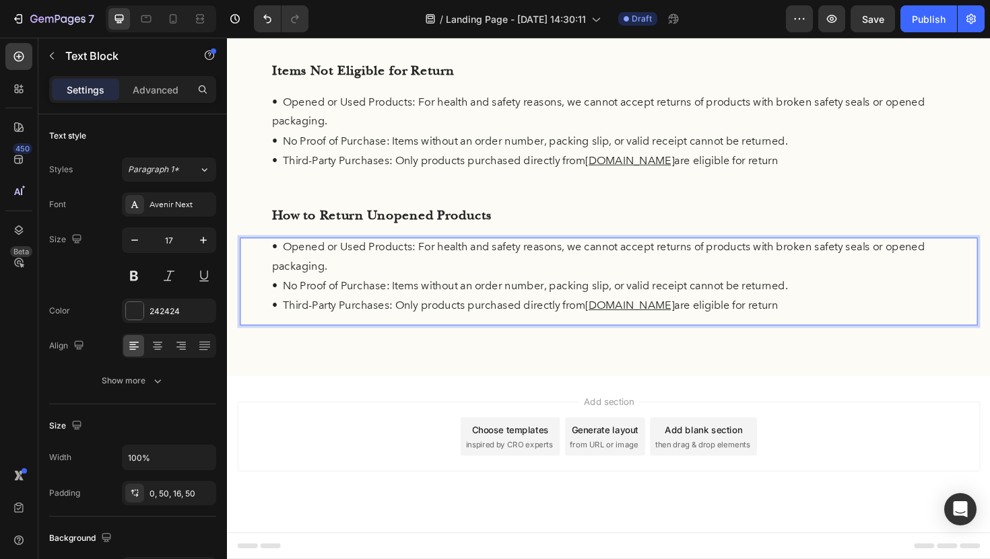
scroll to position [96, 0]
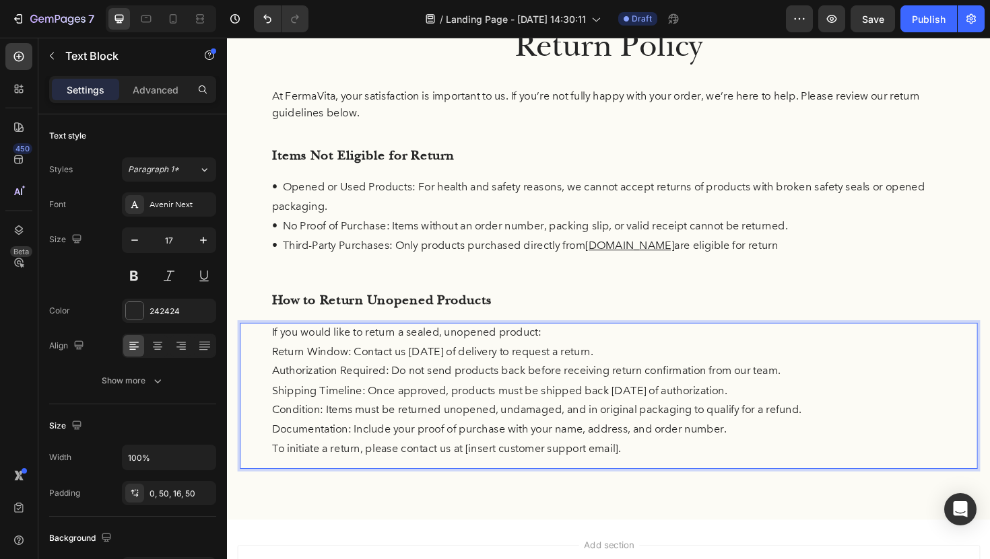
click at [269, 370] on div "If you would like to return a sealed, unopened product: Return Window: Contact …" at bounding box center [630, 417] width 781 height 155
click at [271, 392] on div "If you would like to return a sealed, unopened product: • Return Window: Contac…" at bounding box center [630, 417] width 781 height 155
click at [274, 376] on p "• Return Window: Contact us [DATE] of delivery to request a return." at bounding box center [631, 371] width 714 height 21
click at [271, 393] on div "If you would like to return a sealed, unopened product: • Return Window: Contac…" at bounding box center [630, 417] width 781 height 155
click at [271, 411] on div "If you would like to return a sealed, unopened product: • Return Window: Contac…" at bounding box center [630, 417] width 781 height 155
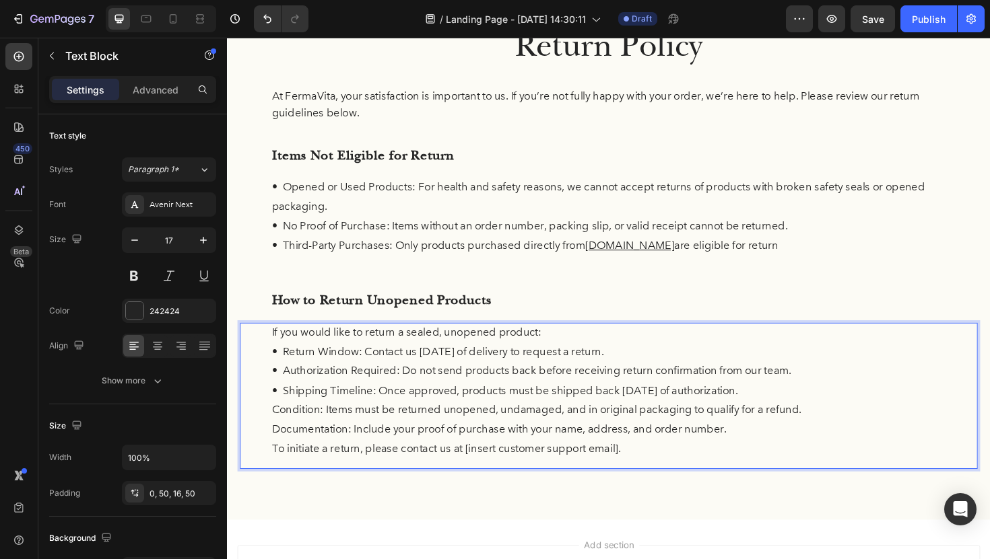
click at [267, 427] on div "If you would like to return a sealed, unopened product: • Return Window: Contac…" at bounding box center [630, 417] width 781 height 155
click at [272, 456] on div "If you would like to return a sealed, unopened product: • Return Window: Contac…" at bounding box center [630, 417] width 781 height 155
click at [265, 471] on div "If you would like to return a sealed, unopened product: • Return Window: Contac…" at bounding box center [630, 417] width 781 height 155
click at [332, 444] on p "• Documentation: Include your proof of purchase with your name, address, and or…" at bounding box center [631, 453] width 714 height 21
click at [677, 483] on p "To initiate a return, please contact us at [insert customer support email]." at bounding box center [631, 474] width 714 height 21
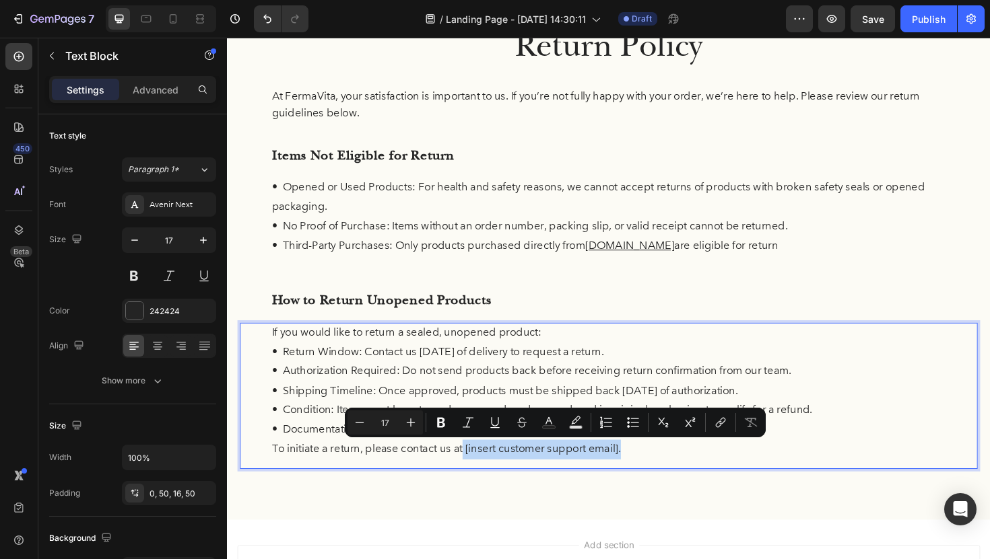
drag, startPoint x: 656, startPoint y: 472, endPoint x: 478, endPoint y: 475, distance: 178.4
click at [478, 475] on p "To initiate a return, please contact us at [insert customer support email]." at bounding box center [631, 474] width 714 height 21
click at [483, 339] on div "Return Policy Heading At FermaVita, your satisfaction is important to us. If yo…" at bounding box center [630, 259] width 781 height 471
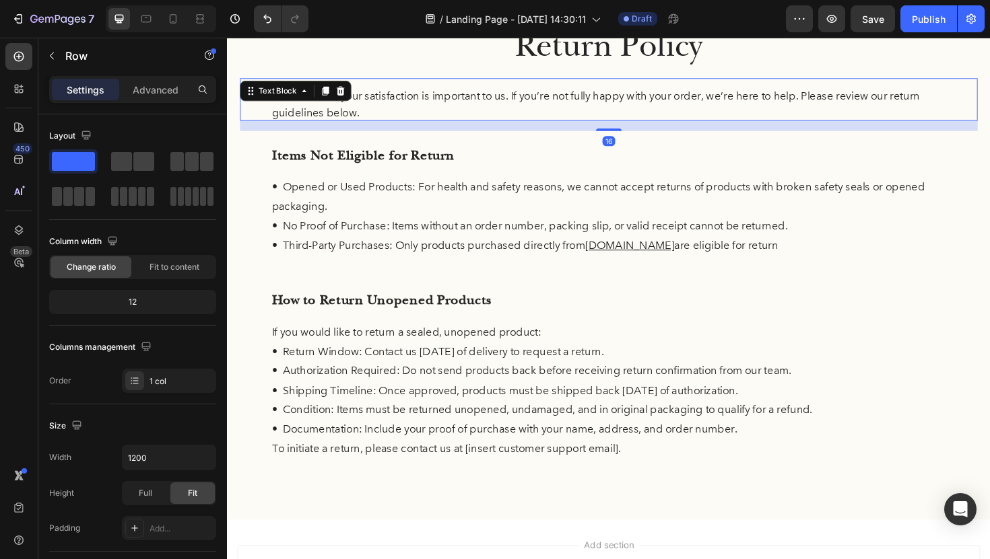
click at [511, 123] on p "At FermaVita, your satisfaction is important to us. If you’re not fully happy w…" at bounding box center [631, 109] width 714 height 34
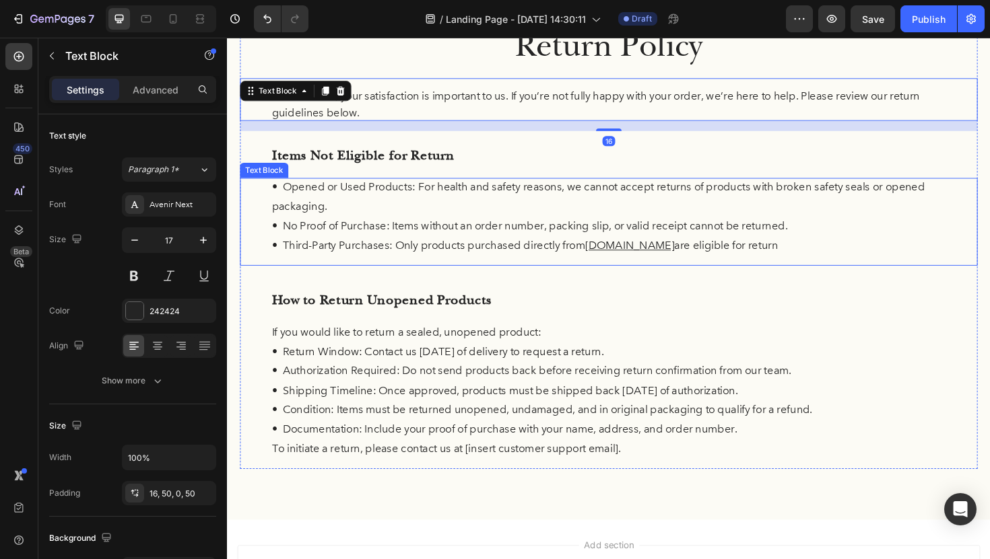
scroll to position [135, 0]
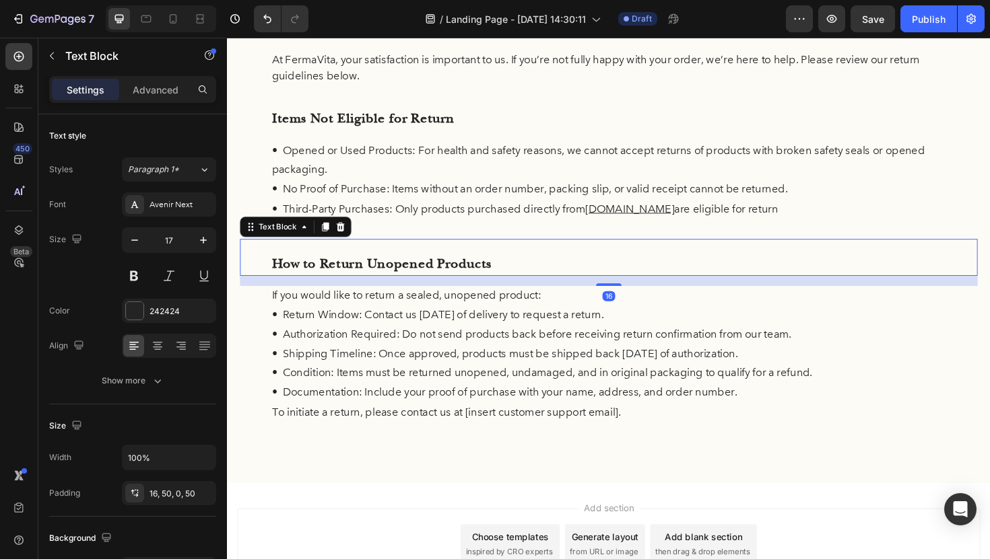
click at [528, 273] on p "How to Return Unopened Products" at bounding box center [631, 278] width 714 height 26
click at [331, 239] on icon at bounding box center [330, 238] width 7 height 9
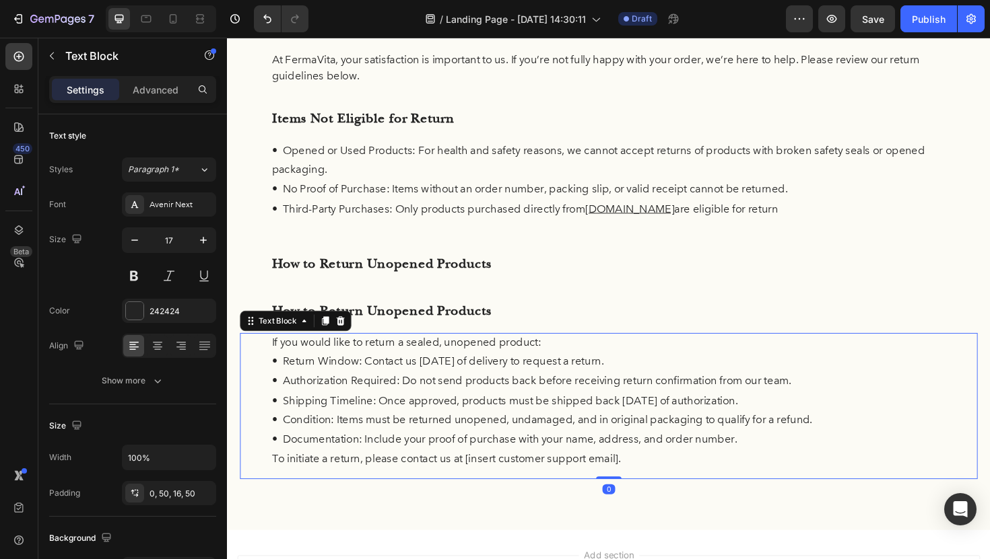
click at [417, 394] on p "• Authorization Required: Do not send products back before receiving return con…" at bounding box center [631, 402] width 714 height 21
click at [259, 12] on button "Undo/Redo" at bounding box center [267, 18] width 27 height 27
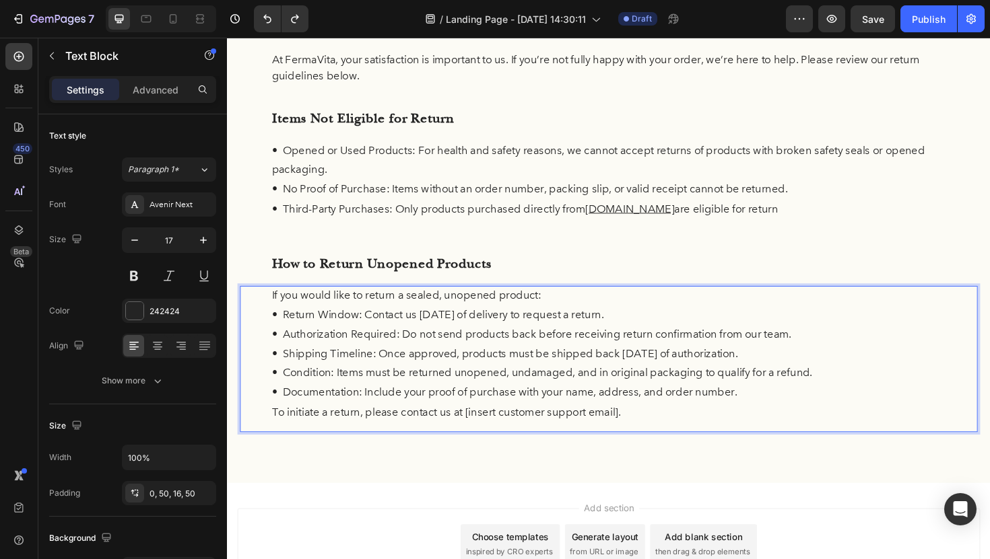
click at [301, 320] on p "If you would like to return a sealed, unopened product:" at bounding box center [631, 311] width 714 height 21
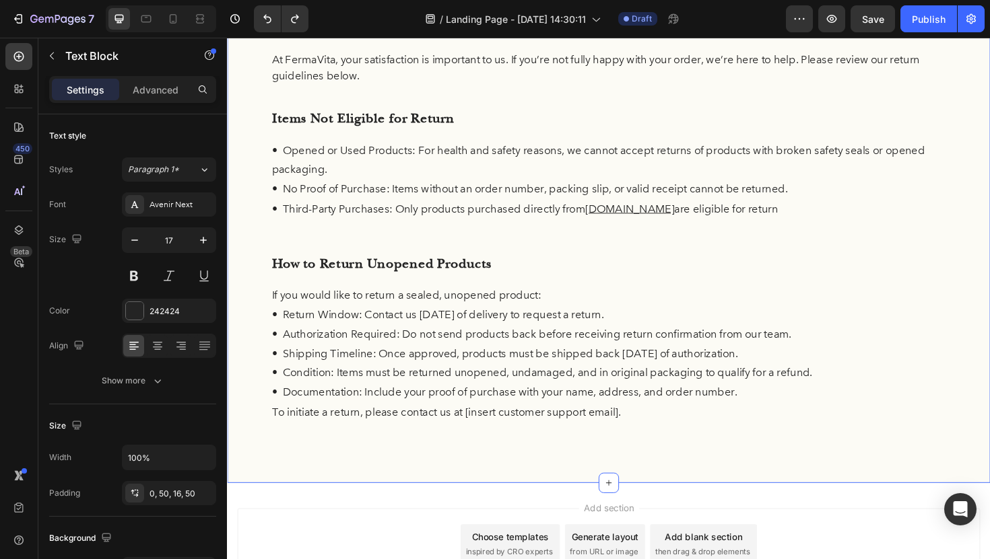
click at [329, 493] on div "Return Policy Heading At FermaVita, your satisfaction is important to us. If yo…" at bounding box center [631, 220] width 808 height 579
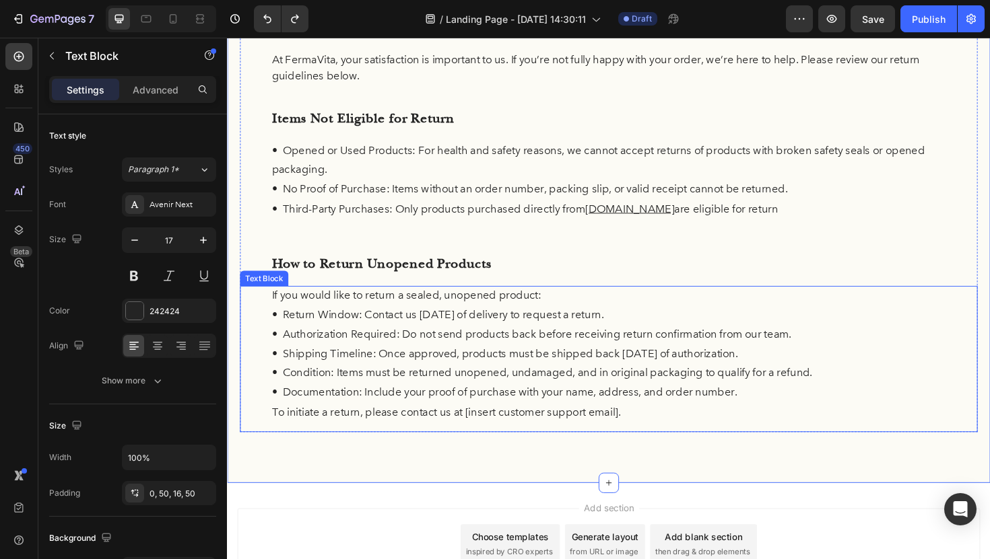
click at [314, 397] on p "• Condition: Items must be returned unopened, undamaged, and in original packag…" at bounding box center [631, 393] width 714 height 21
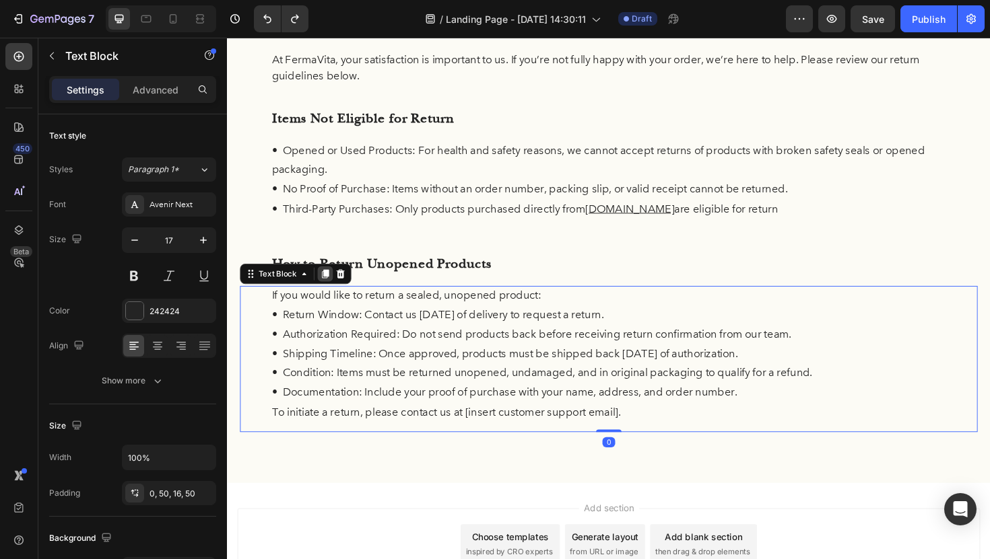
click at [330, 291] on icon at bounding box center [330, 287] width 7 height 9
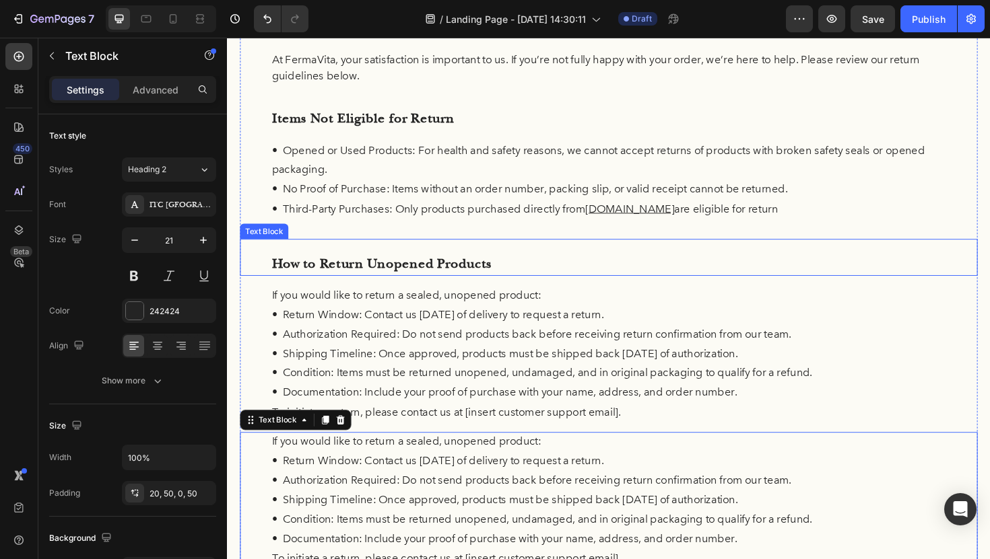
click at [358, 276] on p "How to Return Unopened Products" at bounding box center [631, 278] width 714 height 26
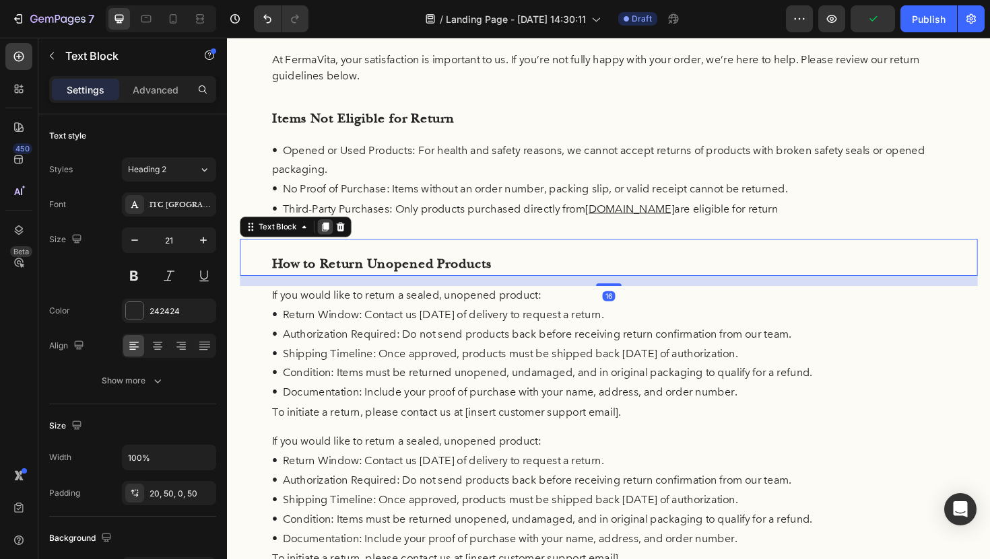
click at [333, 238] on icon at bounding box center [330, 238] width 7 height 9
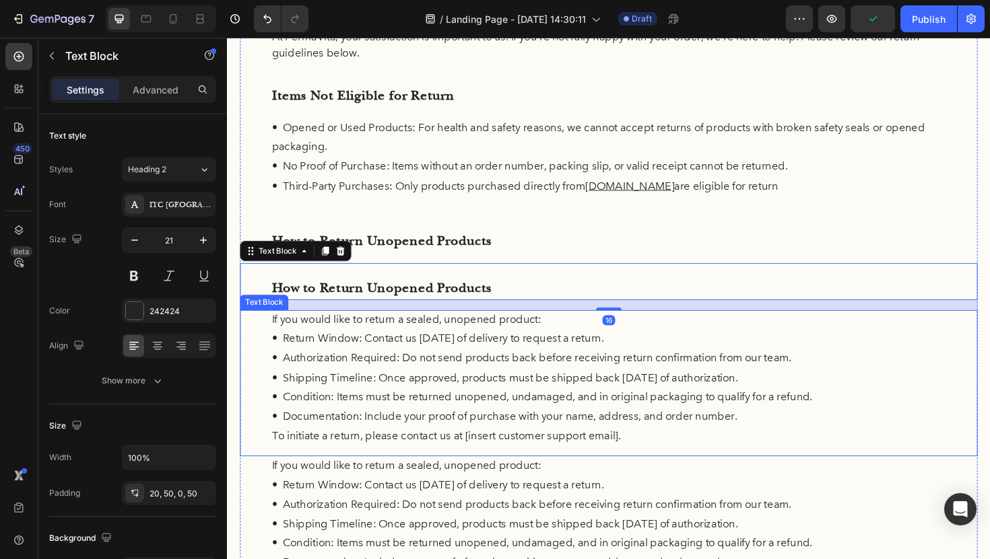
scroll to position [164, 0]
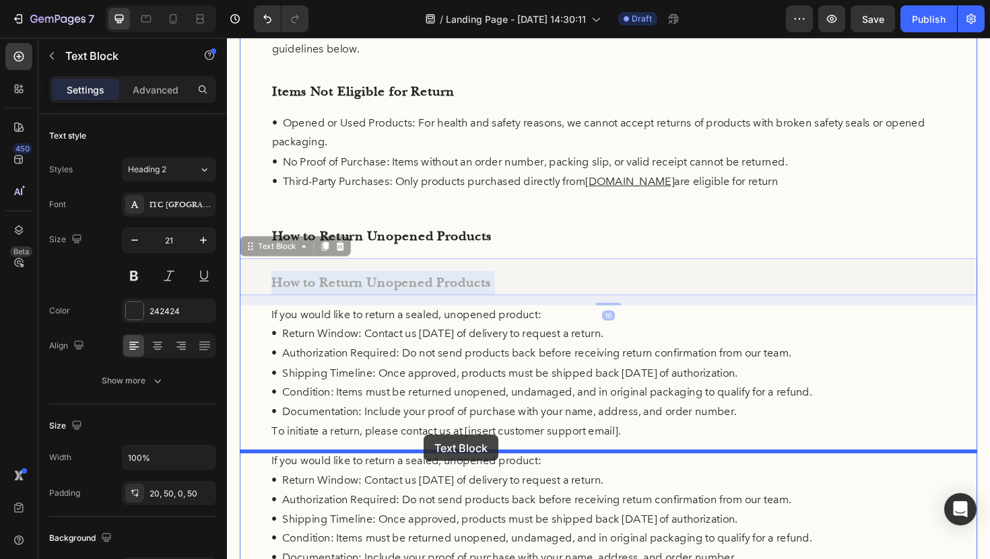
drag, startPoint x: 434, startPoint y: 281, endPoint x: 435, endPoint y: 458, distance: 177.0
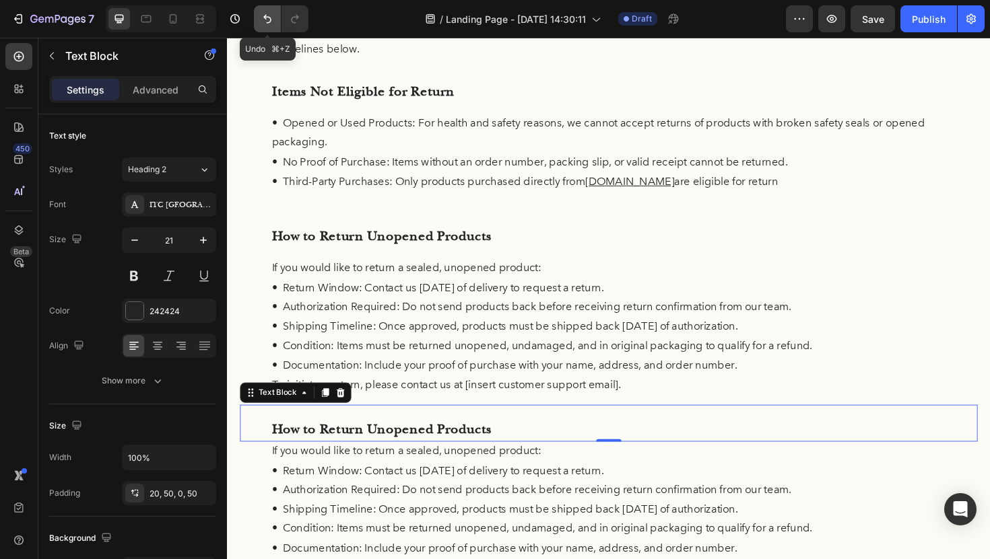
click at [269, 16] on icon "Undo/Redo" at bounding box center [267, 18] width 13 height 13
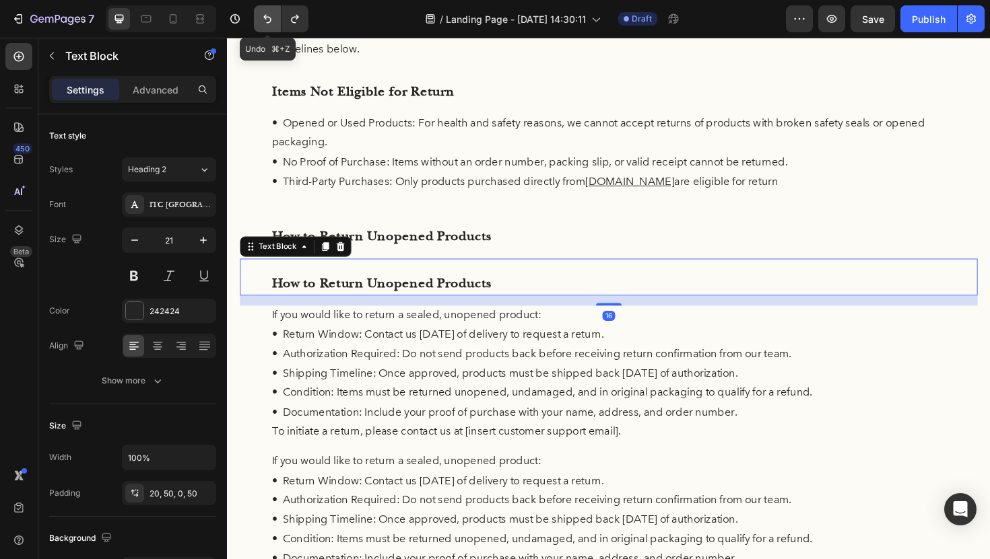
click at [269, 16] on icon "Undo/Redo" at bounding box center [267, 18] width 13 height 13
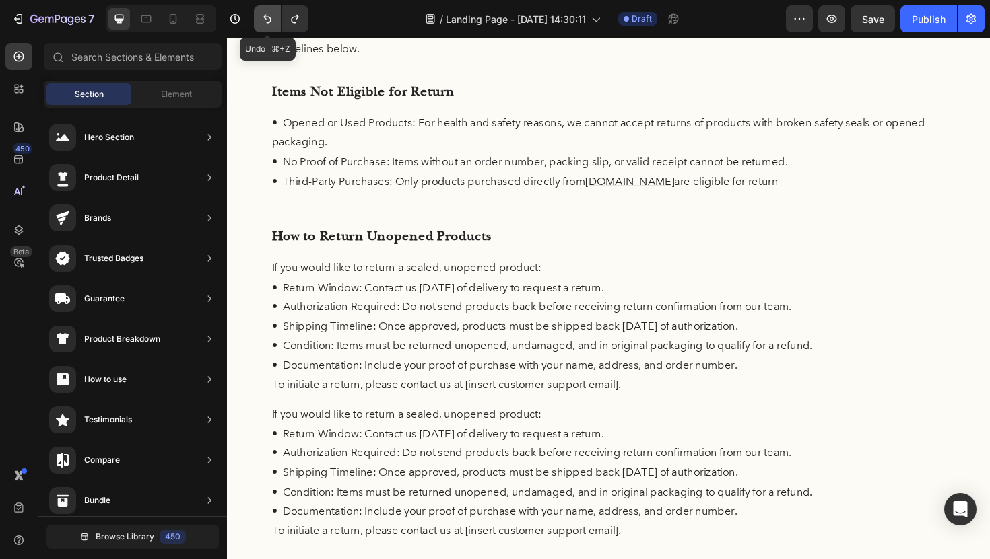
click at [269, 16] on icon "Undo/Redo" at bounding box center [267, 18] width 13 height 13
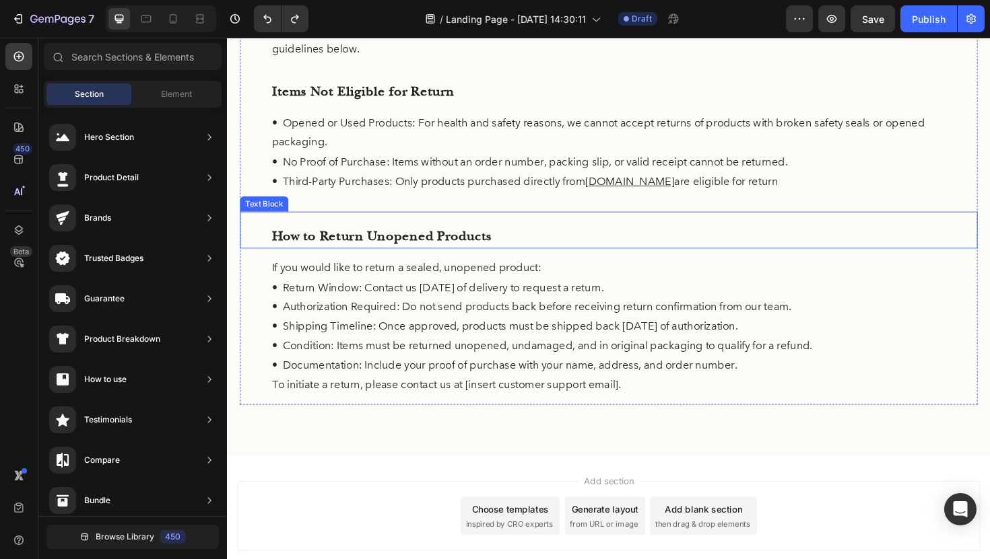
click at [401, 246] on p "How to Return Unopened Products" at bounding box center [631, 249] width 714 height 26
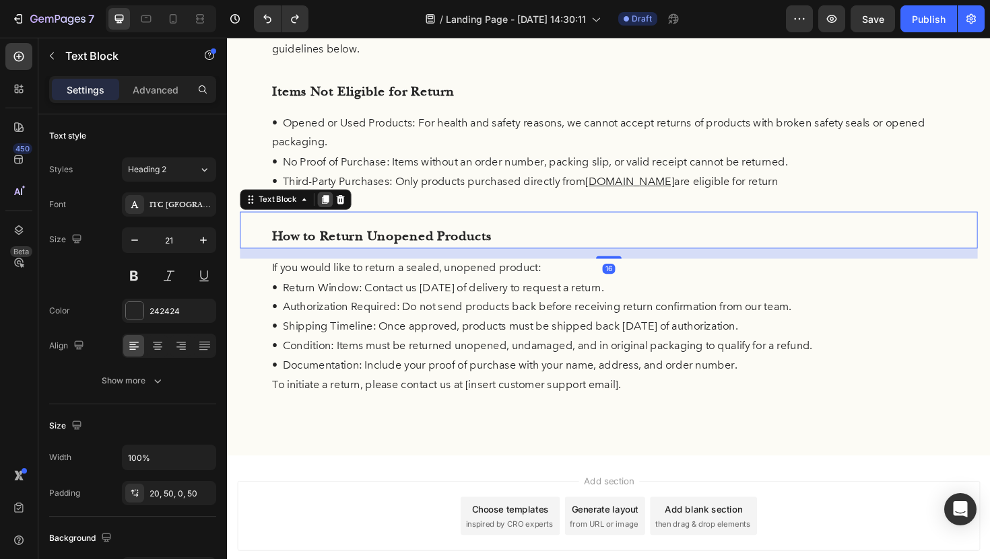
click at [329, 203] on div at bounding box center [330, 209] width 16 height 16
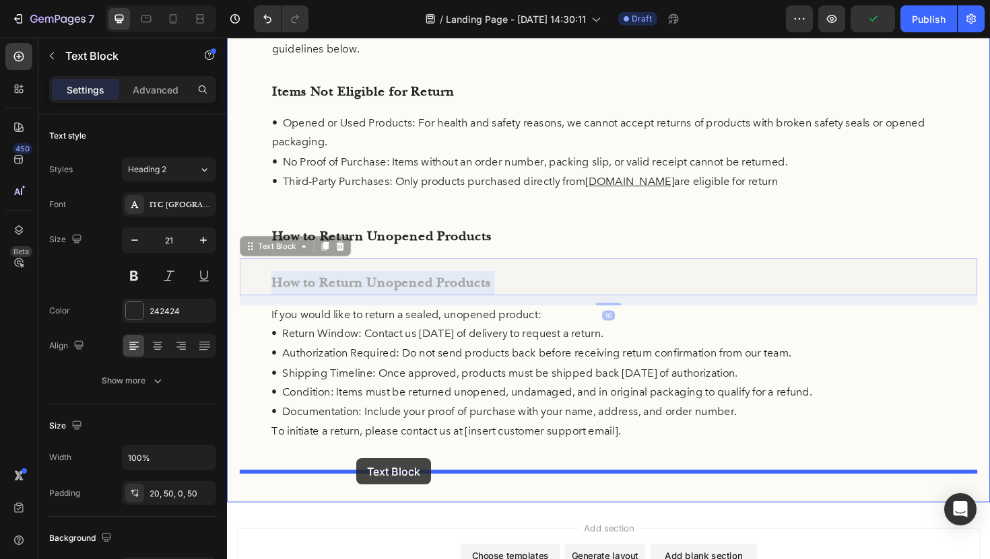
drag, startPoint x: 345, startPoint y: 289, endPoint x: 364, endPoint y: 483, distance: 195.5
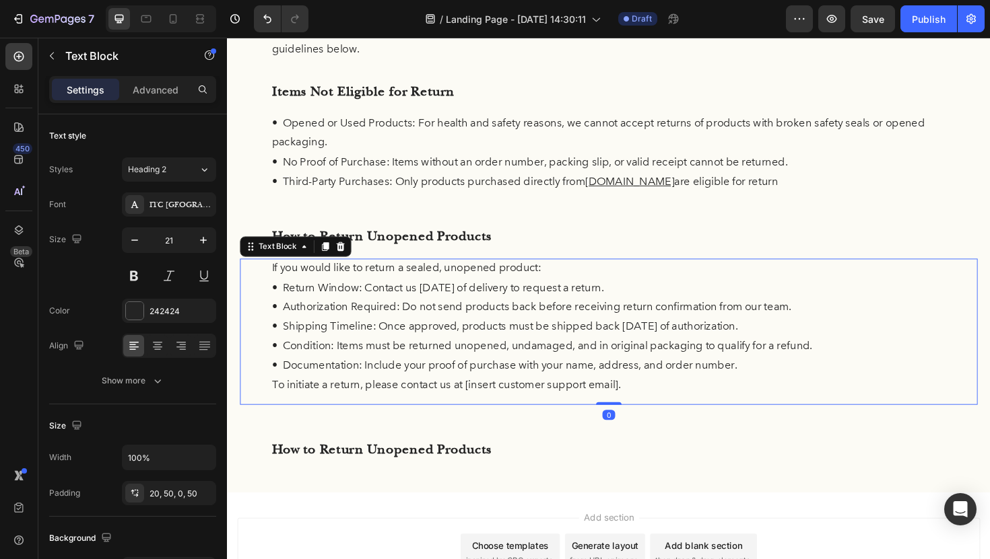
click at [417, 316] on p "• Authorization Required: Do not send products back before receiving return con…" at bounding box center [631, 323] width 714 height 21
click at [331, 255] on icon at bounding box center [330, 258] width 7 height 9
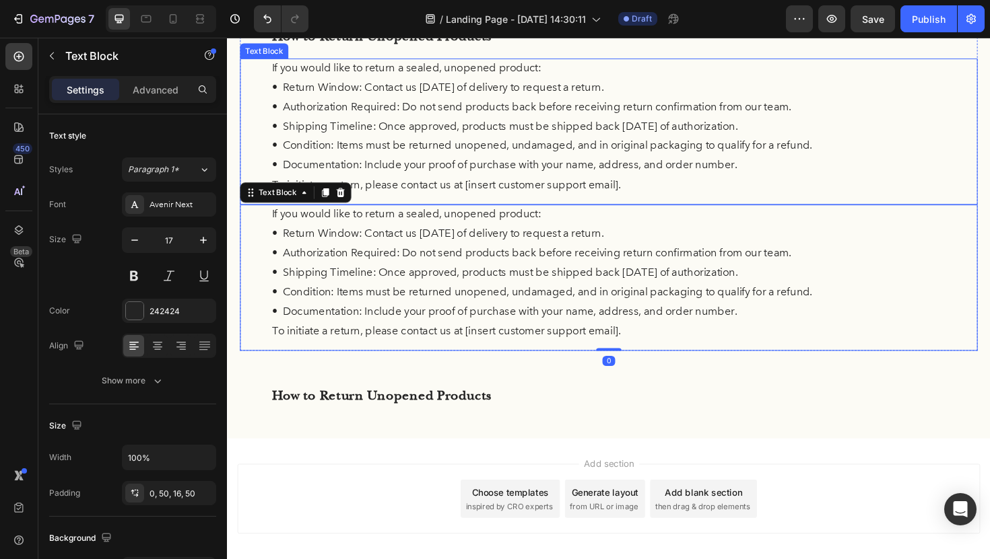
scroll to position [436, 0]
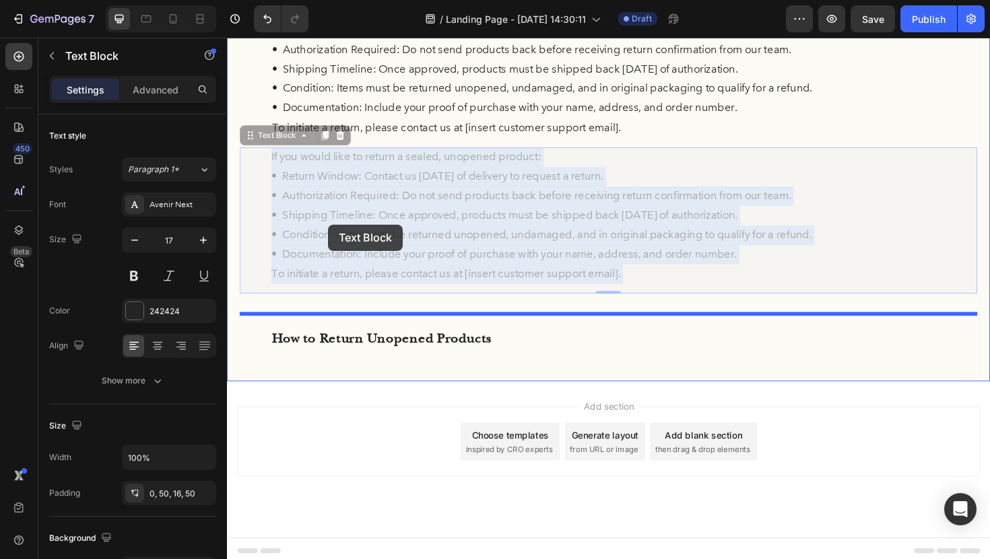
drag, startPoint x: 377, startPoint y: 194, endPoint x: 331, endPoint y: 226, distance: 56.6
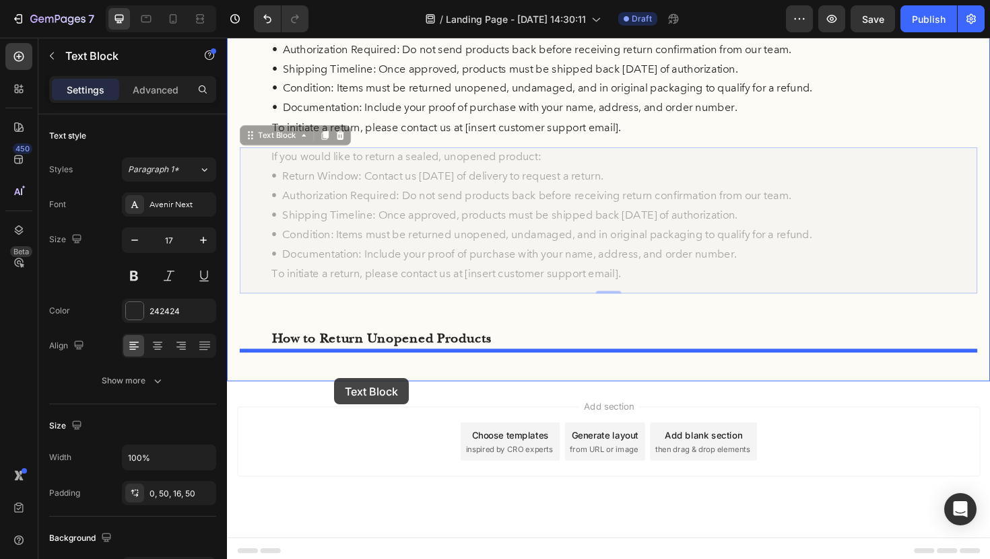
drag, startPoint x: 256, startPoint y: 143, endPoint x: 340, endPoint y: 399, distance: 269.3
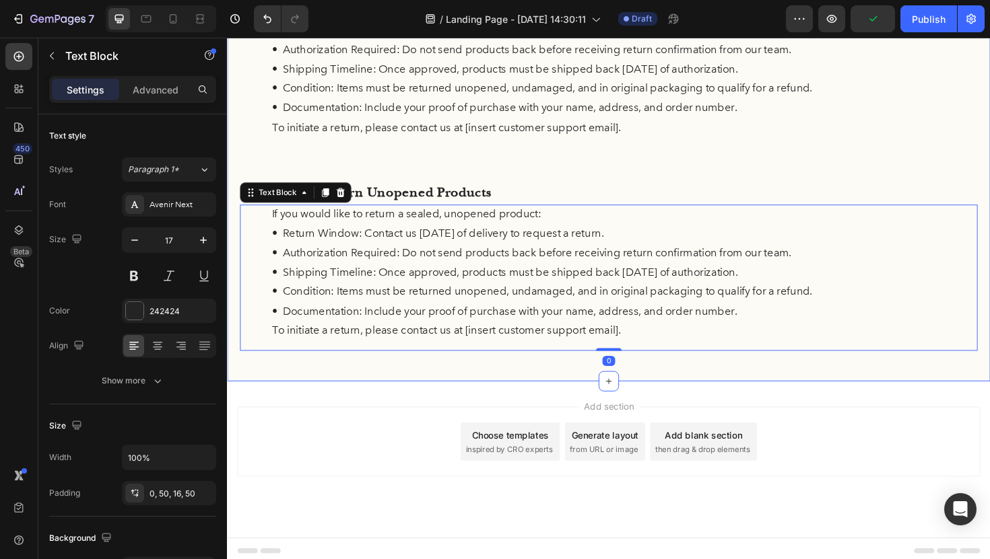
click at [483, 173] on div "Return Policy Heading At FermaVita, your satisfaction is important to us. If yo…" at bounding box center [630, 26] width 781 height 687
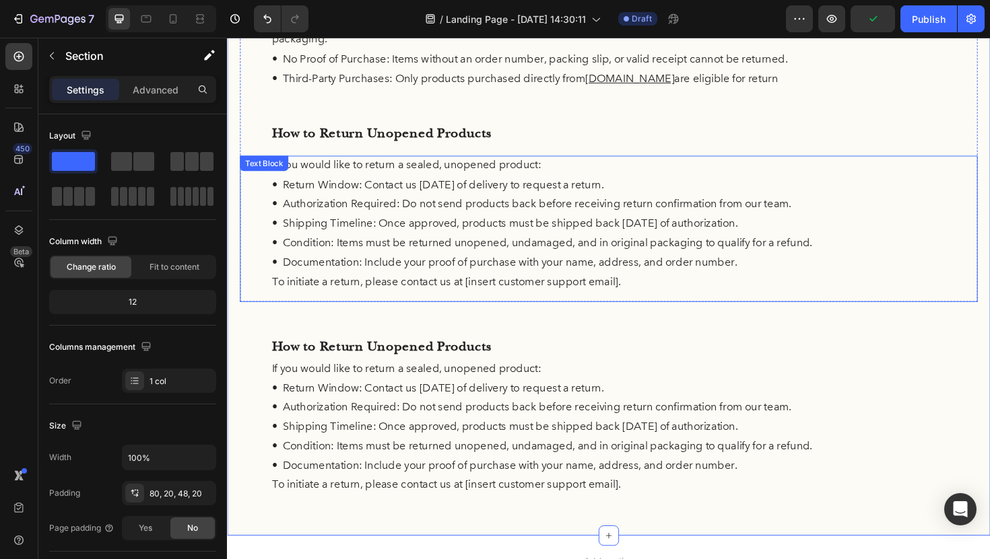
scroll to position [260, 0]
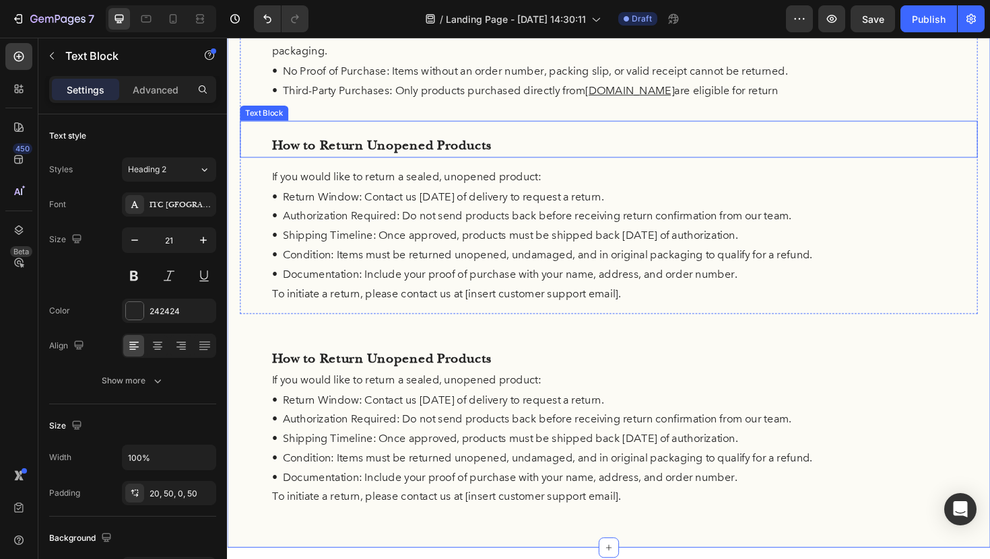
click at [576, 141] on p "How to Return Unopened Products" at bounding box center [631, 152] width 714 height 26
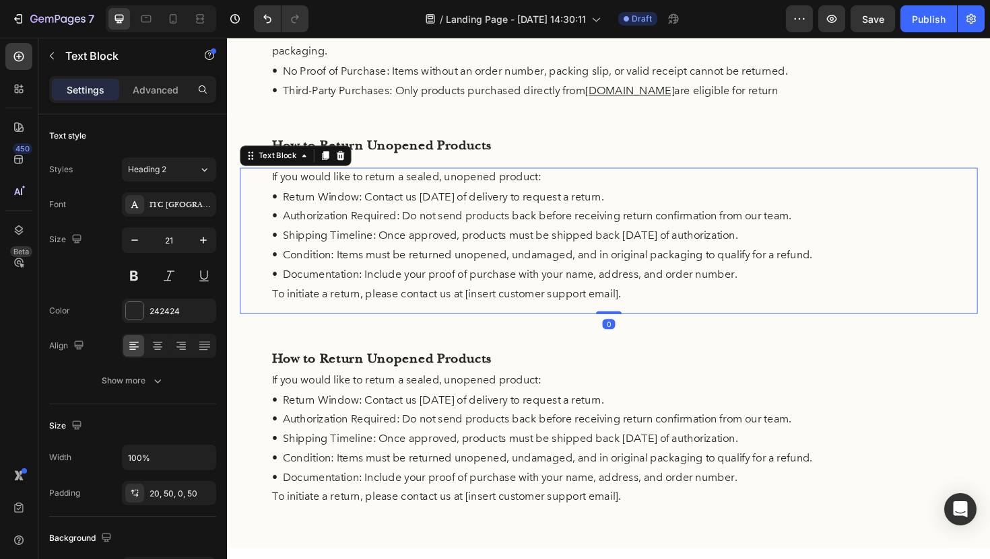
click at [509, 302] on p "To initiate a return, please contact us at [insert customer support email]." at bounding box center [631, 310] width 714 height 21
click at [272, 13] on icon "Undo/Redo" at bounding box center [267, 18] width 13 height 13
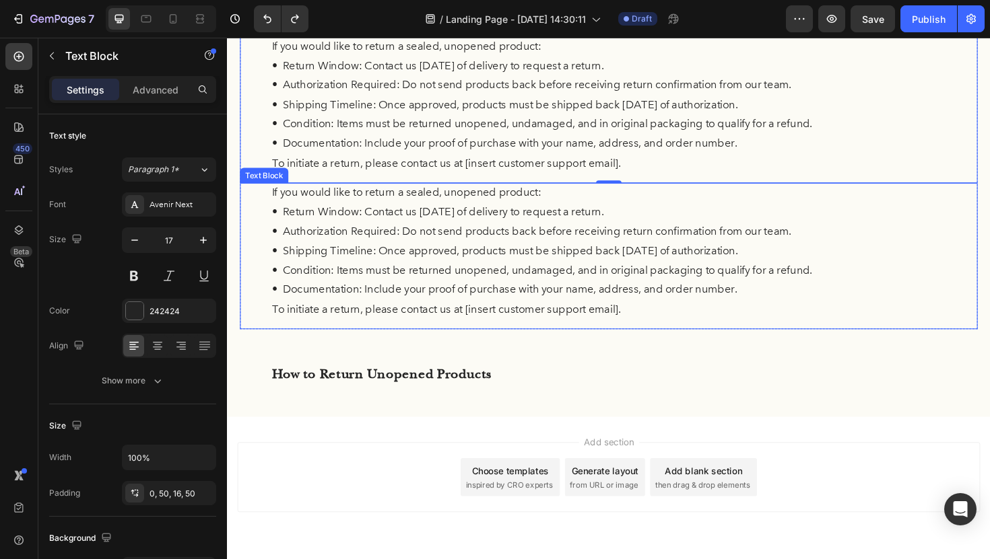
scroll to position [342, 0]
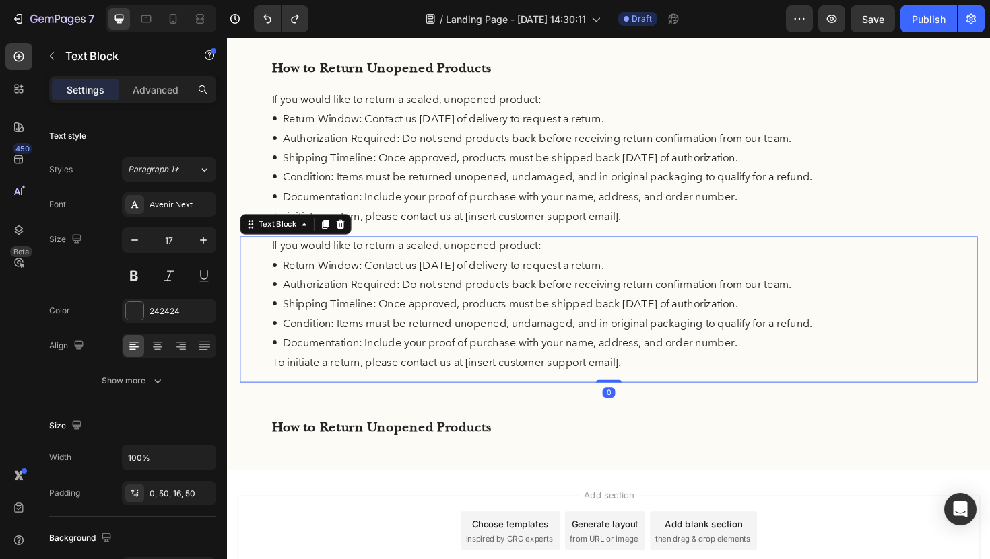
click at [419, 285] on p "• Return Window: Contact us [DATE] of delivery to request a return." at bounding box center [631, 279] width 714 height 21
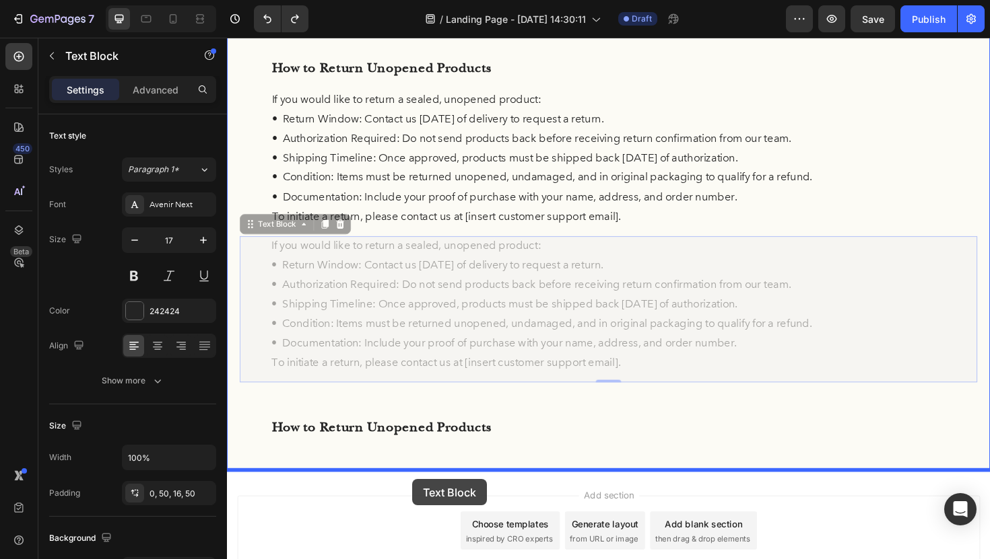
drag, startPoint x: 253, startPoint y: 237, endPoint x: 423, endPoint y: 506, distance: 317.7
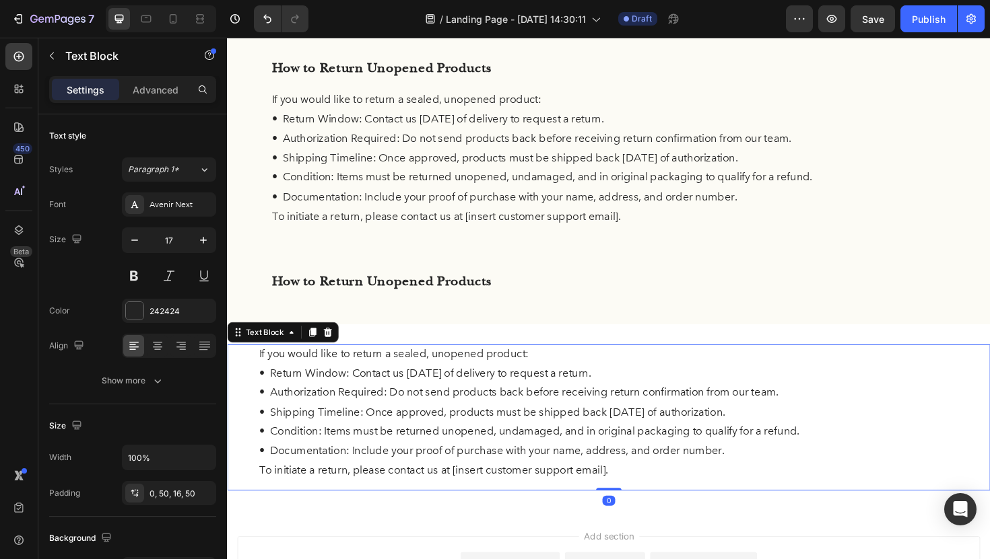
click at [491, 384] on p "• Return Window: Contact us [DATE] of delivery to request a return." at bounding box center [631, 394] width 741 height 21
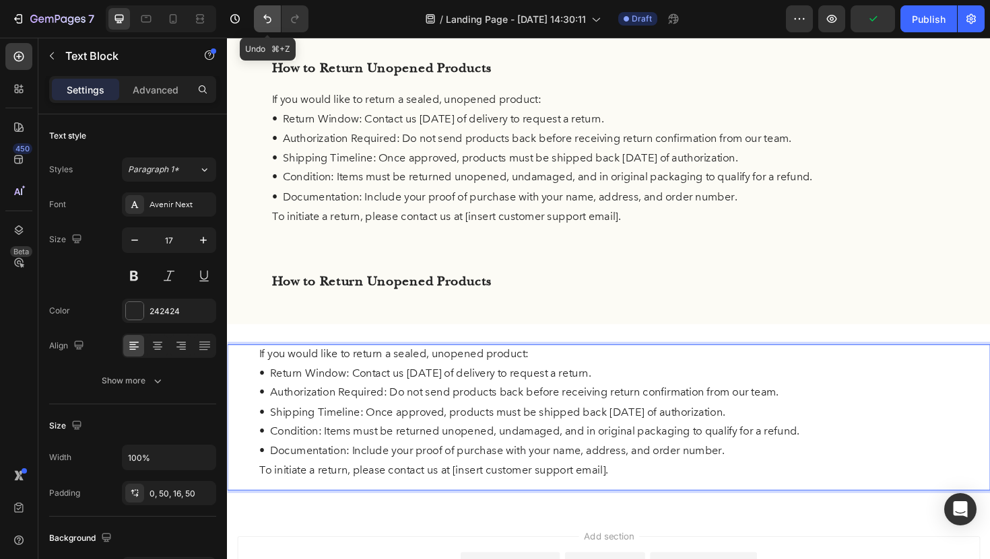
click at [266, 21] on icon "Undo/Redo" at bounding box center [267, 18] width 13 height 13
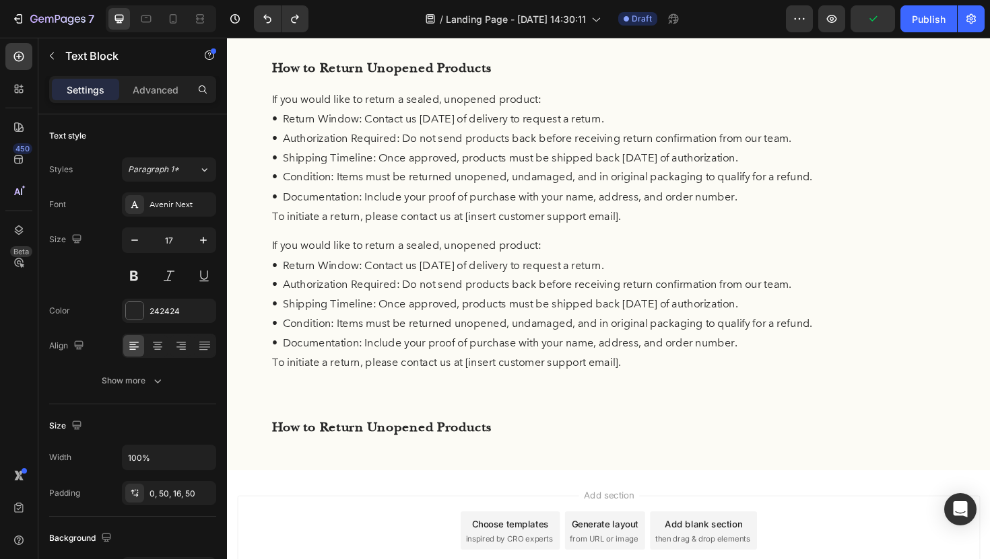
click at [309, 275] on p "• Return Window: Contact us [DATE] of delivery to request a return." at bounding box center [631, 279] width 714 height 21
click at [351, 298] on p "• Authorization Required: Do not send products back before receiving return con…" at bounding box center [631, 299] width 714 height 21
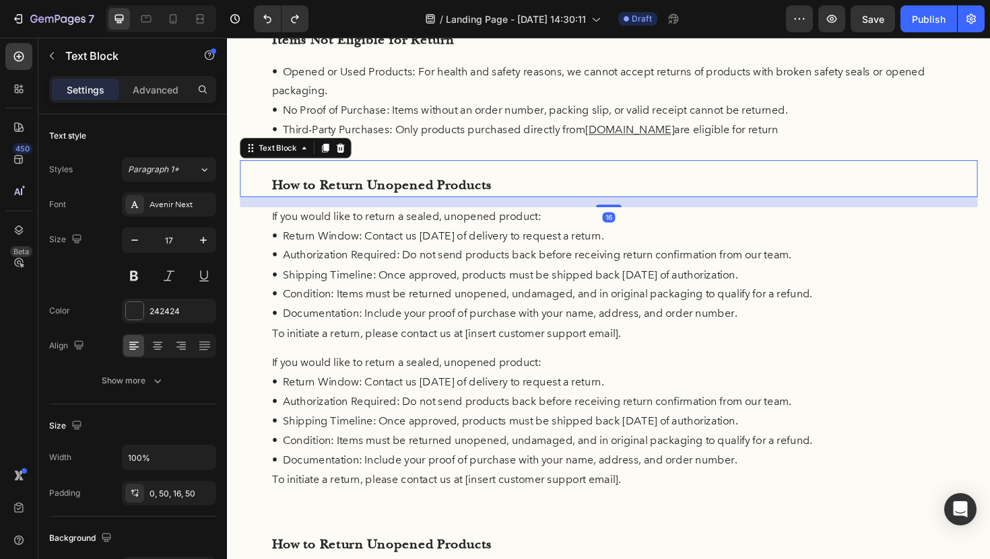
click at [603, 168] on div "How to Return Unopened Products" at bounding box center [630, 187] width 781 height 39
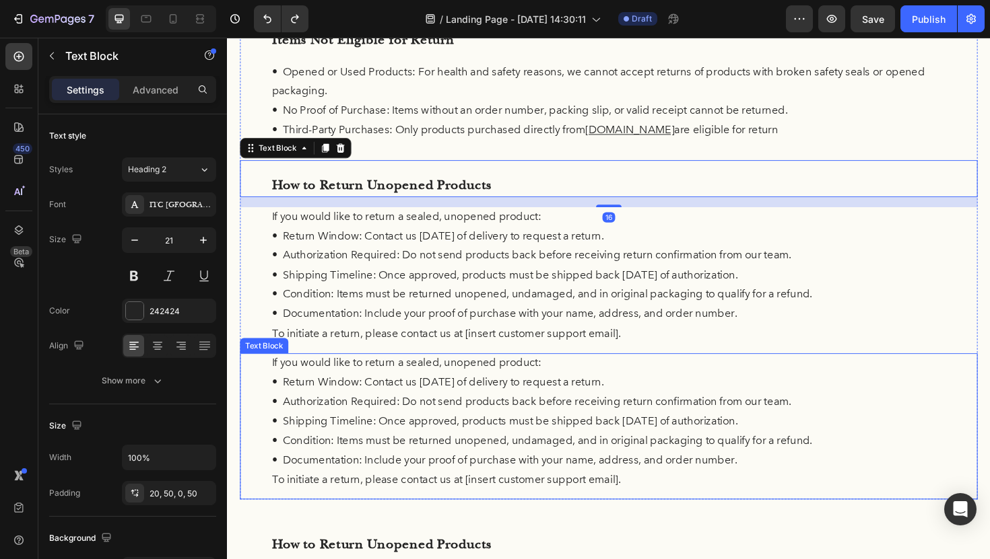
scroll to position [381, 0]
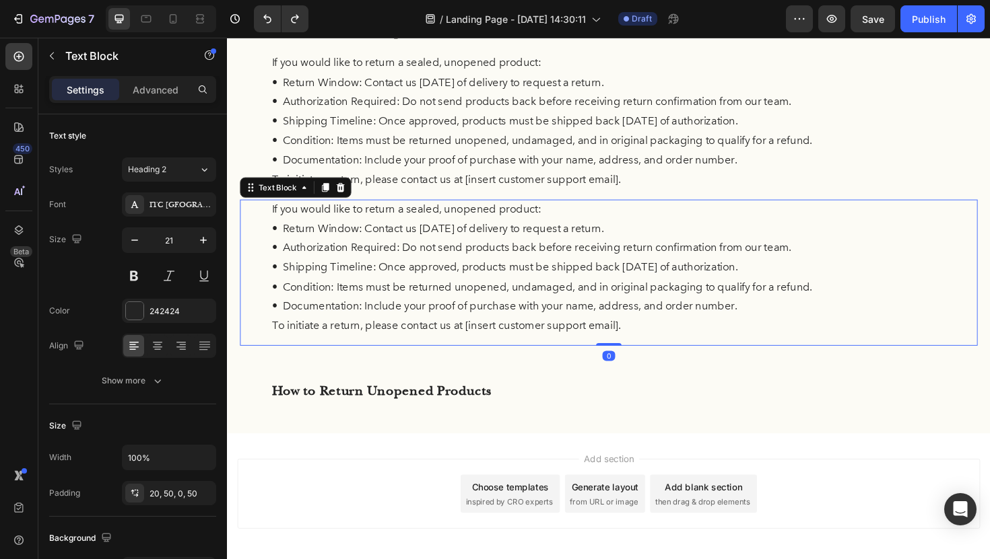
click at [312, 287] on p "• Shipping Timeline: Once approved, products must be shipped back [DATE] of aut…" at bounding box center [631, 281] width 714 height 21
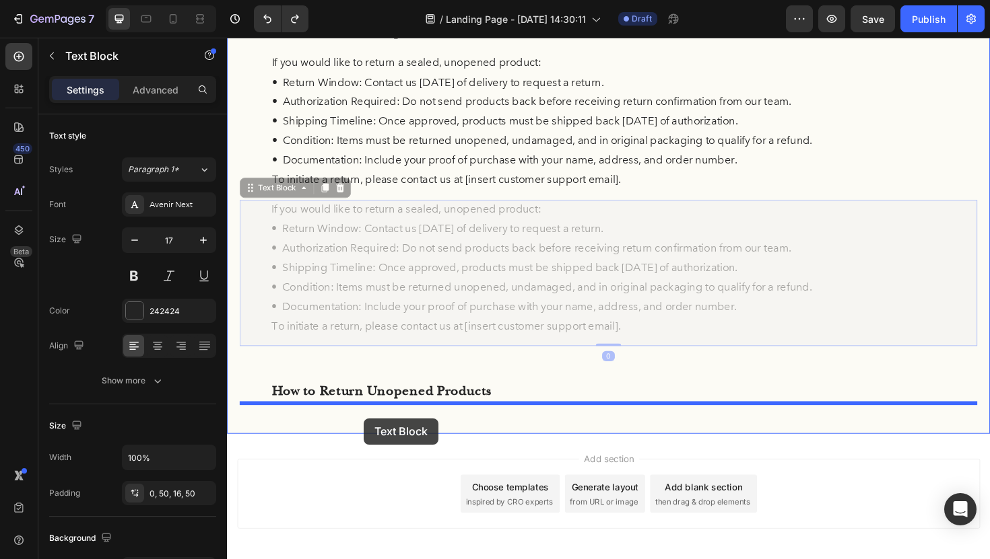
drag, startPoint x: 255, startPoint y: 203, endPoint x: 372, endPoint y: 441, distance: 264.9
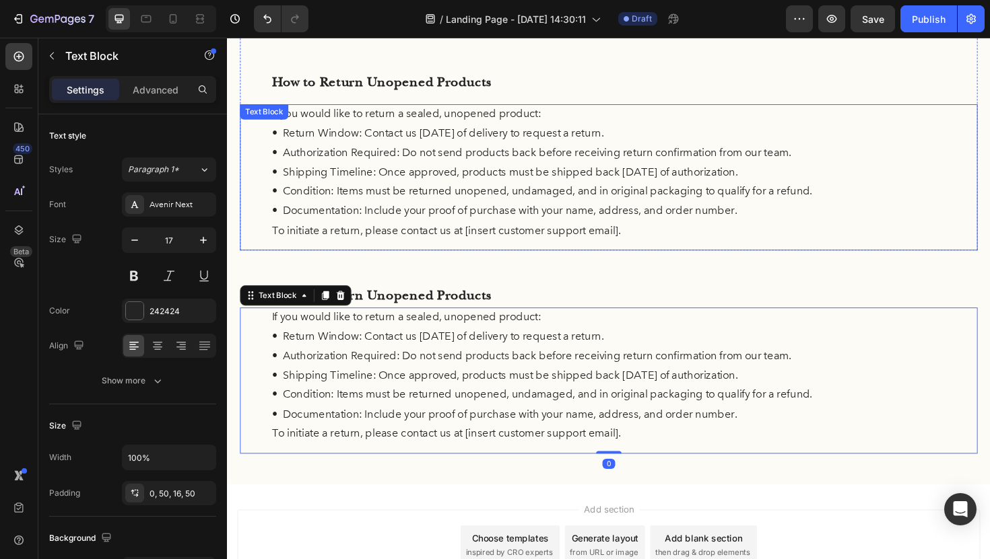
scroll to position [287, 0]
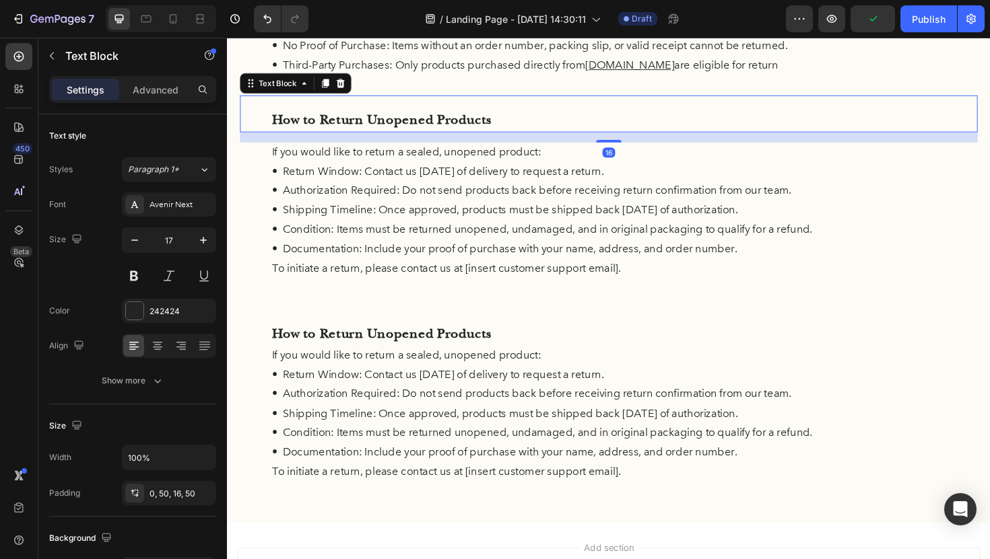
click at [543, 121] on p "How to Return Unopened Products" at bounding box center [631, 125] width 714 height 26
click at [326, 86] on icon at bounding box center [330, 86] width 11 height 11
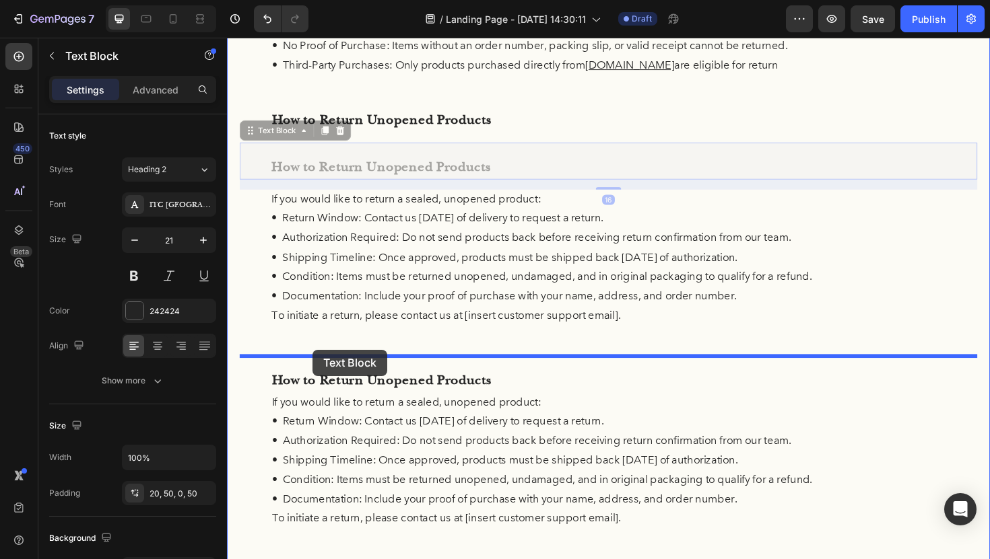
drag, startPoint x: 254, startPoint y: 139, endPoint x: 318, endPoint y: 368, distance: 238.1
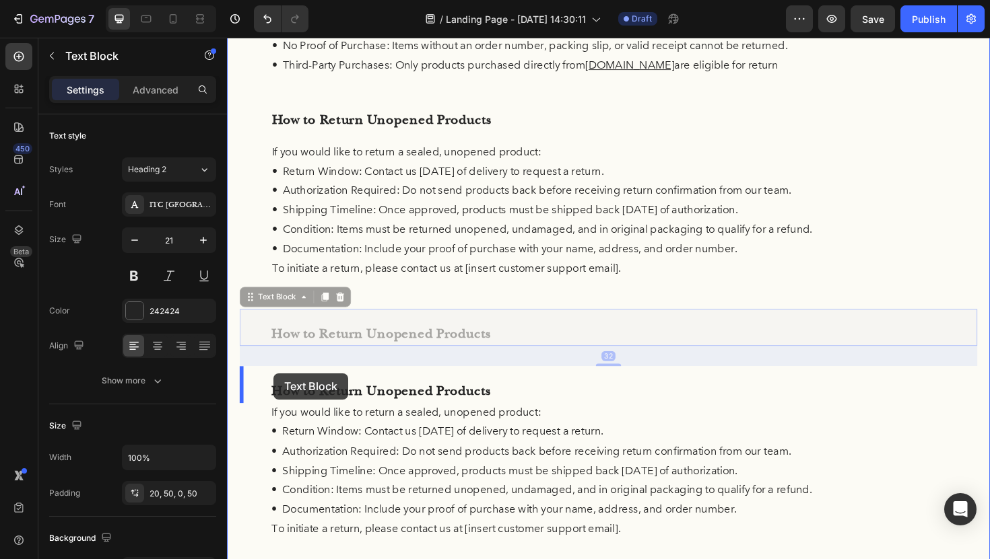
drag, startPoint x: 253, startPoint y: 312, endPoint x: 276, endPoint y: 393, distance: 84.6
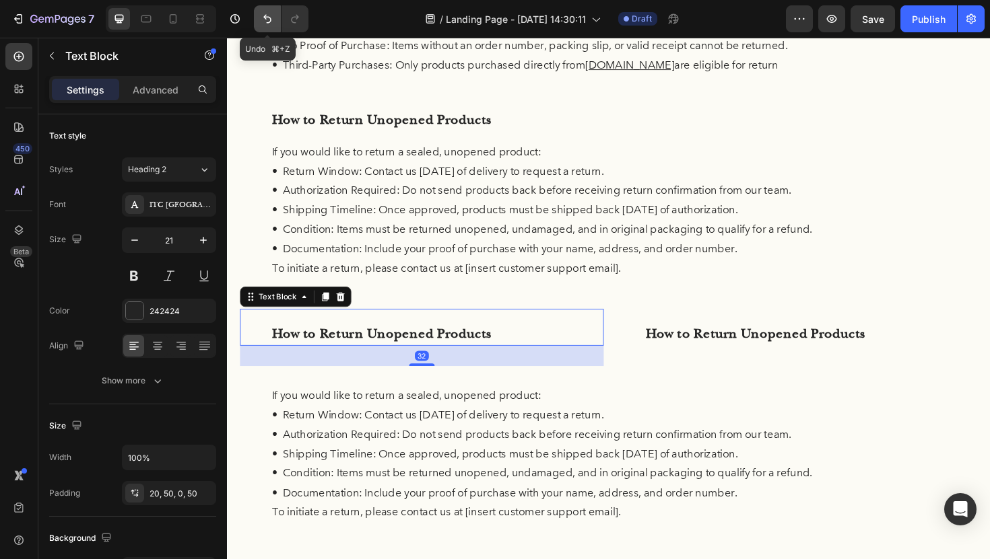
click at [267, 20] on icon "Undo/Redo" at bounding box center [267, 18] width 13 height 13
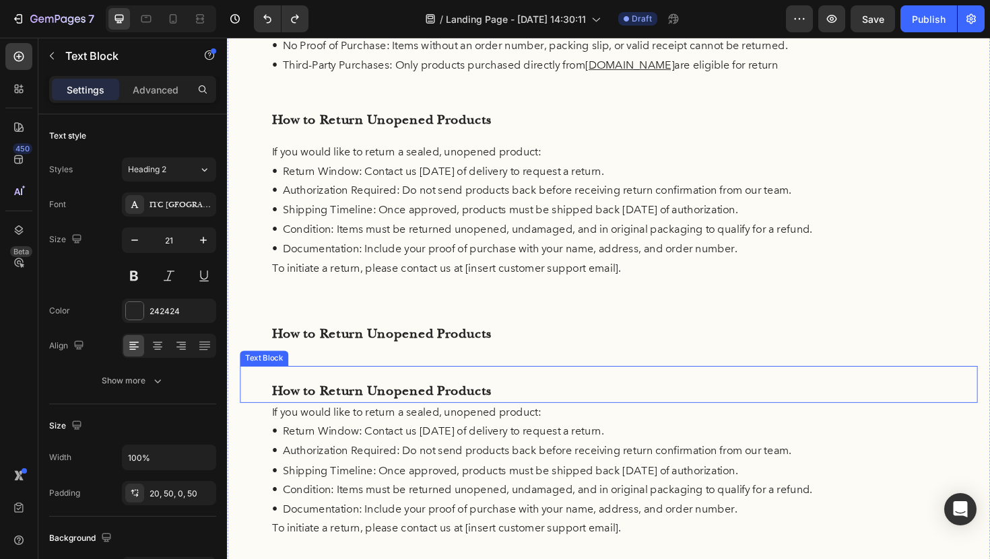
click at [380, 409] on p "How to Return Unopened Products" at bounding box center [631, 412] width 714 height 26
click at [349, 374] on icon at bounding box center [347, 372] width 9 height 9
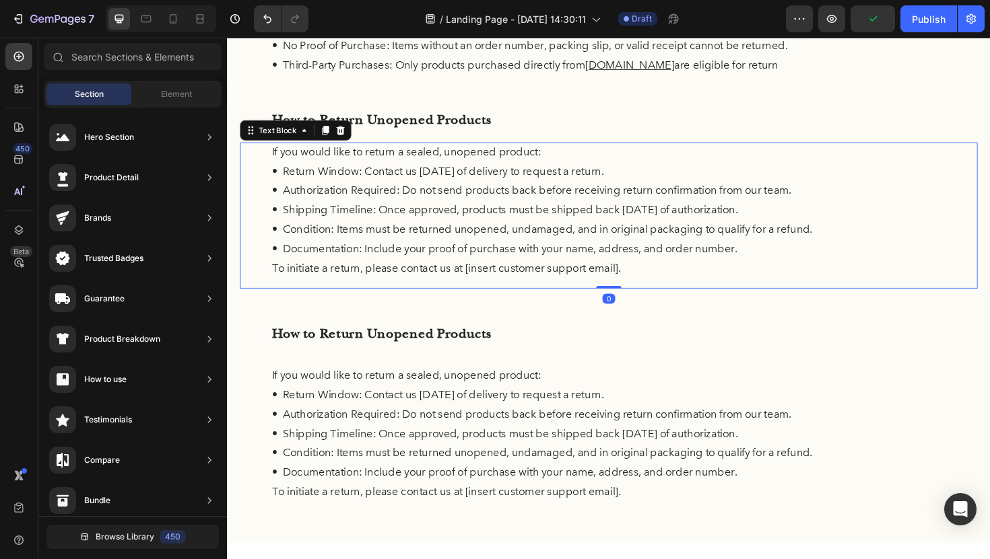
click at [572, 202] on p "• Authorization Required: Do not send products back before receiving return con…" at bounding box center [631, 200] width 714 height 21
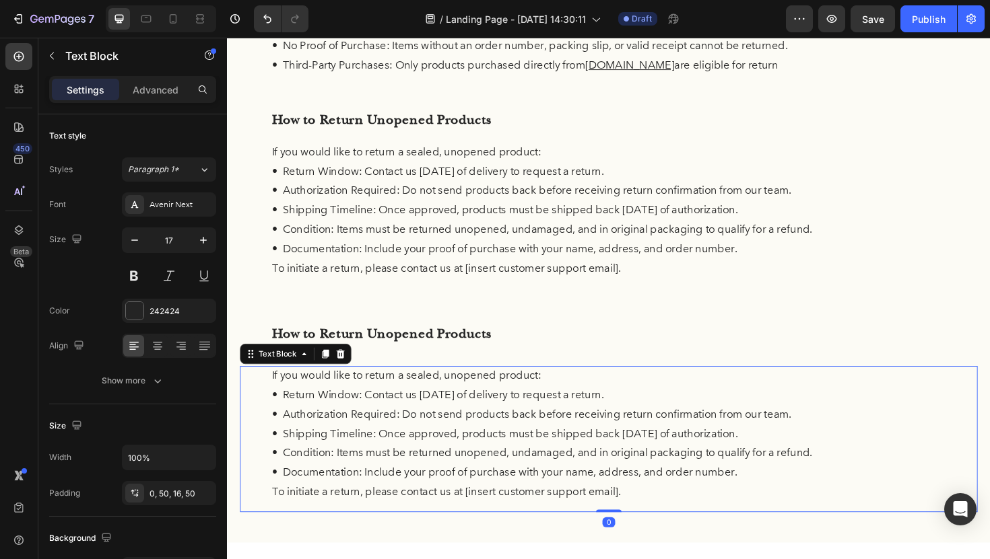
click at [880, 421] on p "• Return Window: Contact us [DATE] of delivery to request a return." at bounding box center [631, 417] width 714 height 21
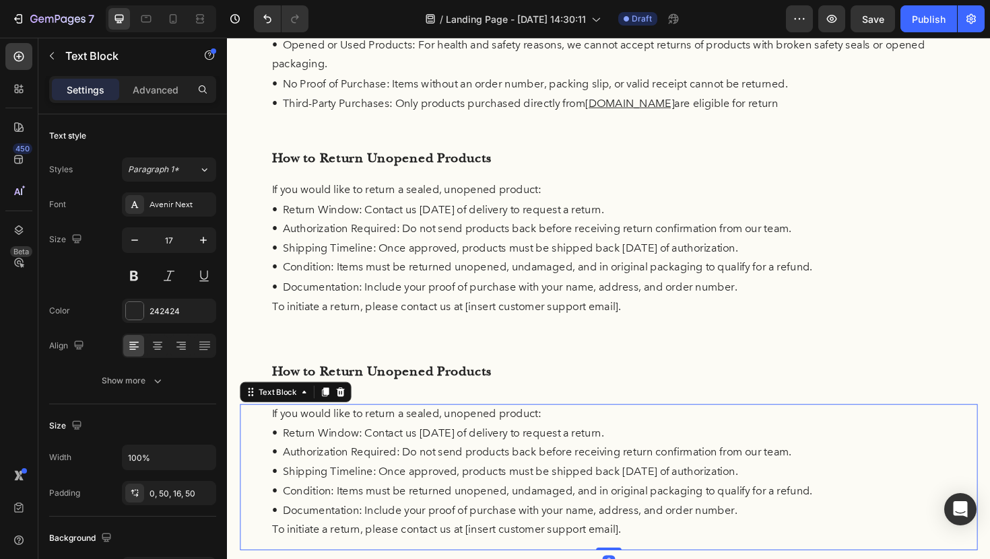
scroll to position [237, 0]
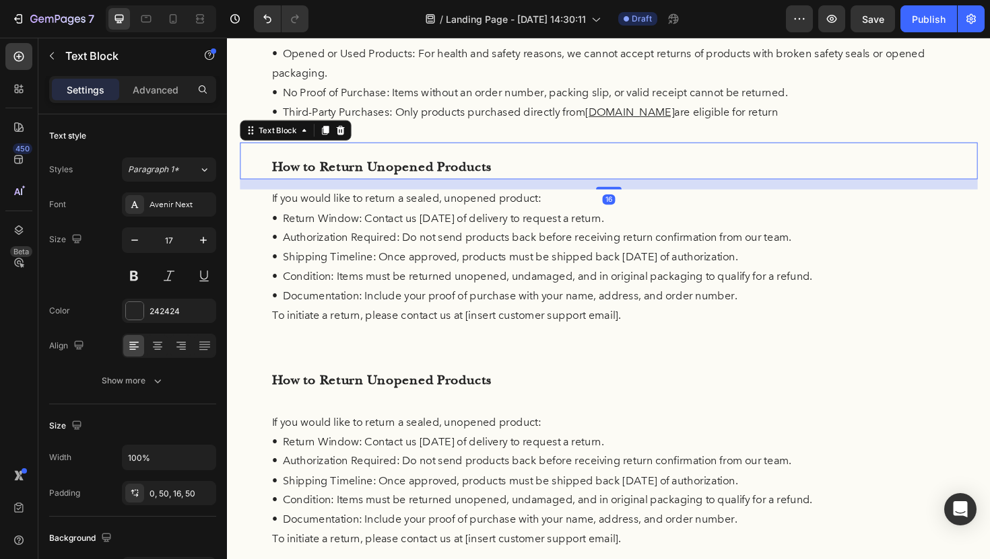
click at [808, 159] on div "How to Return Unopened Products" at bounding box center [630, 168] width 781 height 39
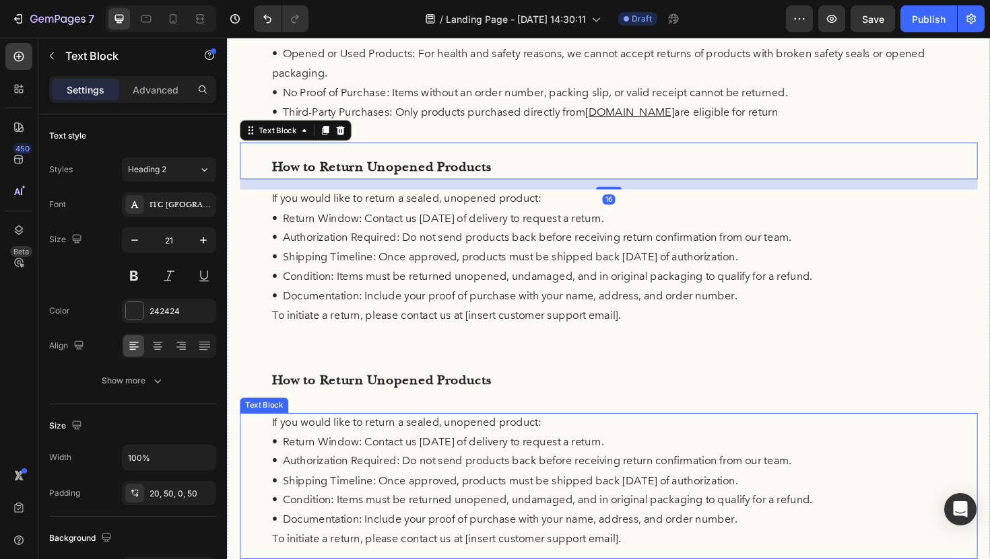
click at [490, 456] on p "• Return Window: Contact us [DATE] of delivery to request a return." at bounding box center [631, 466] width 714 height 21
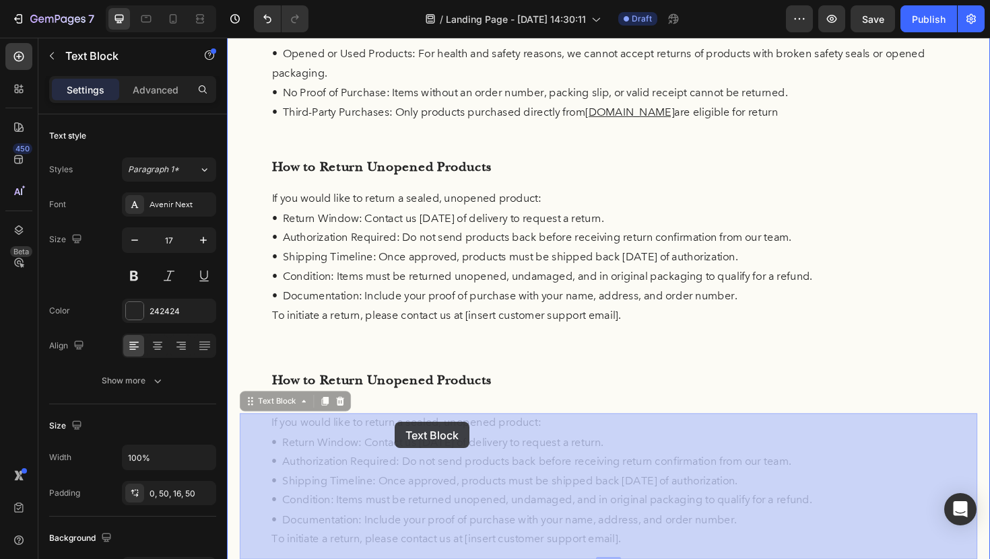
drag, startPoint x: 252, startPoint y: 427, endPoint x: 405, endPoint y: 445, distance: 153.2
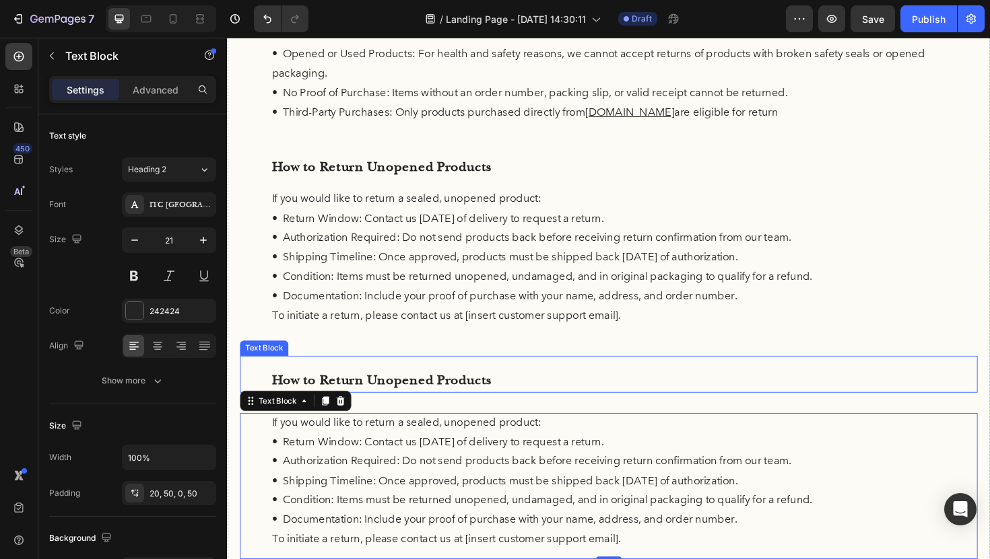
click at [437, 396] on p "How to Return Unopened Products" at bounding box center [631, 401] width 714 height 26
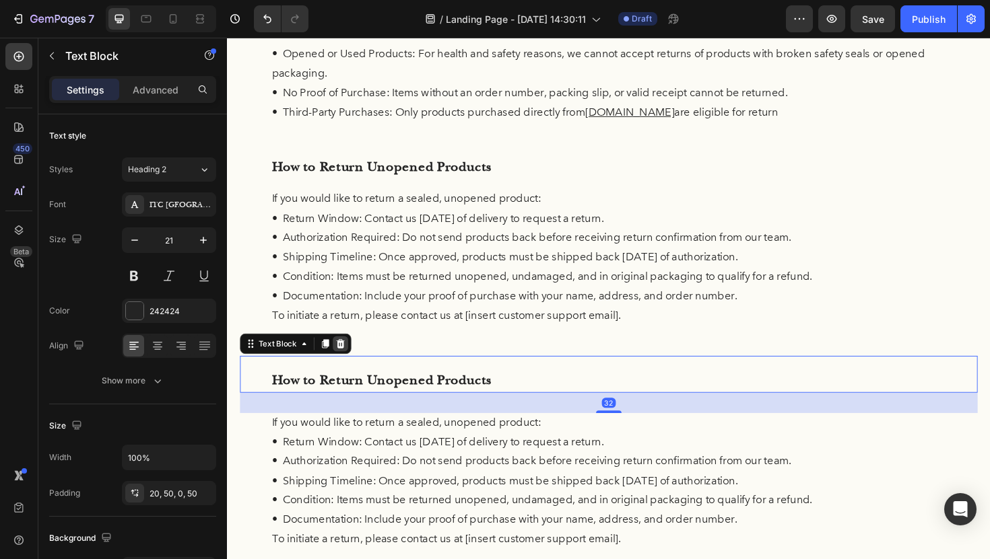
click at [347, 358] on icon at bounding box center [347, 361] width 9 height 9
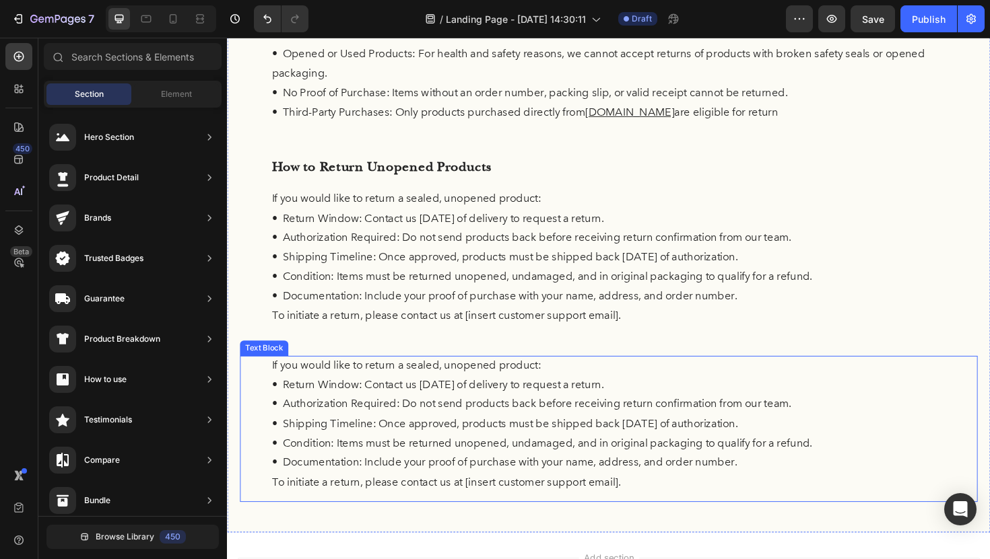
click at [458, 458] on p "• Condition: Items must be returned unopened, undamaged, and in original packag…" at bounding box center [631, 468] width 714 height 21
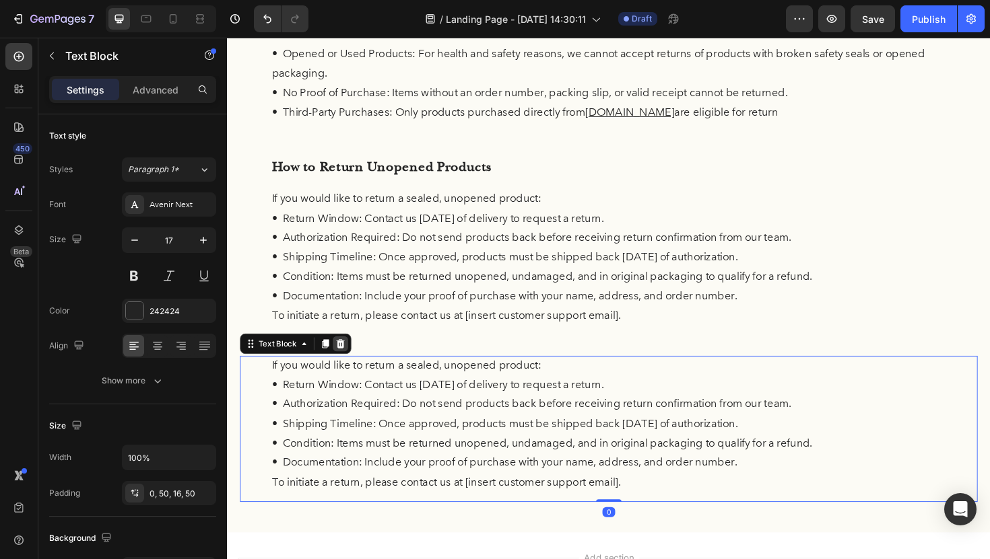
click at [353, 367] on div at bounding box center [347, 362] width 16 height 16
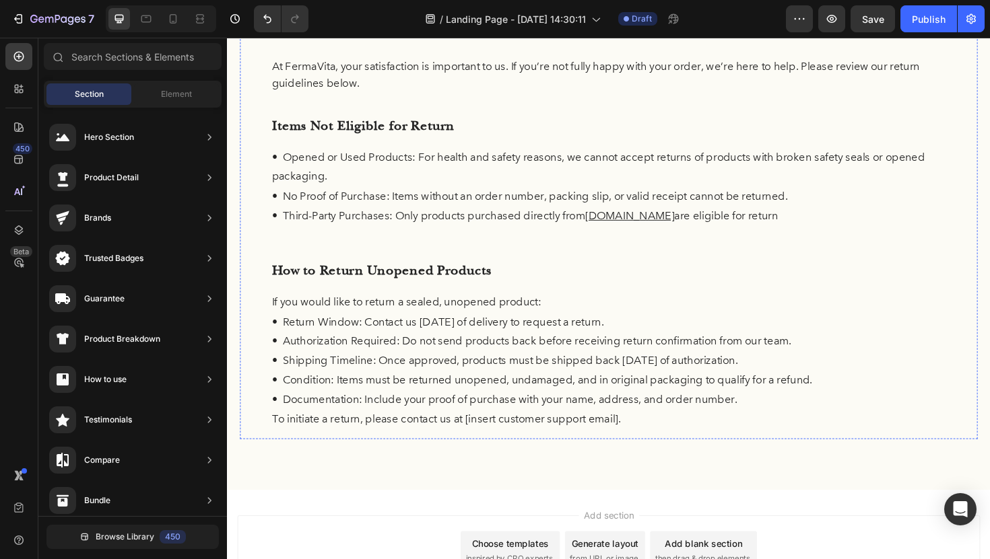
scroll to position [128, 0]
click at [267, 270] on div "How to Return Unopened Products" at bounding box center [630, 277] width 781 height 39
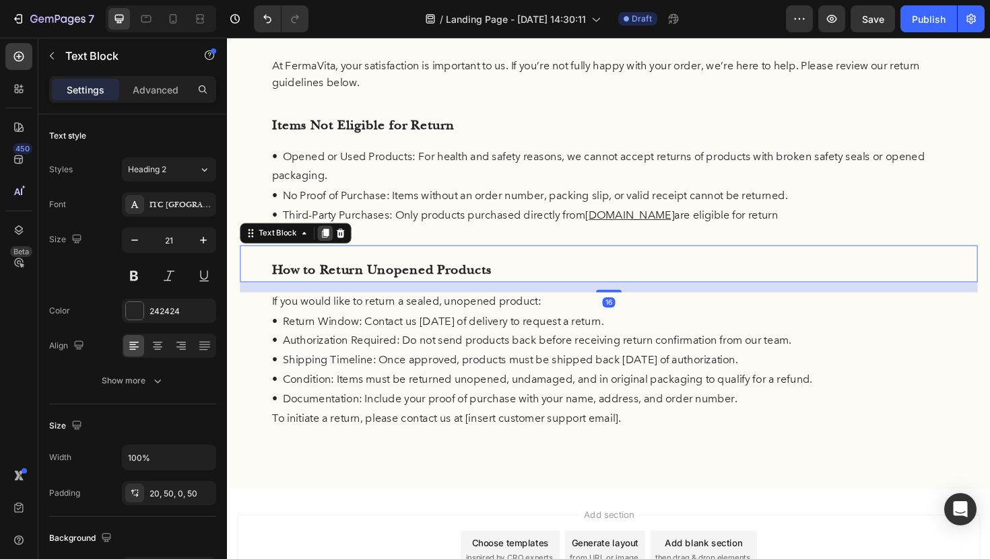
click at [333, 248] on icon at bounding box center [330, 245] width 11 height 11
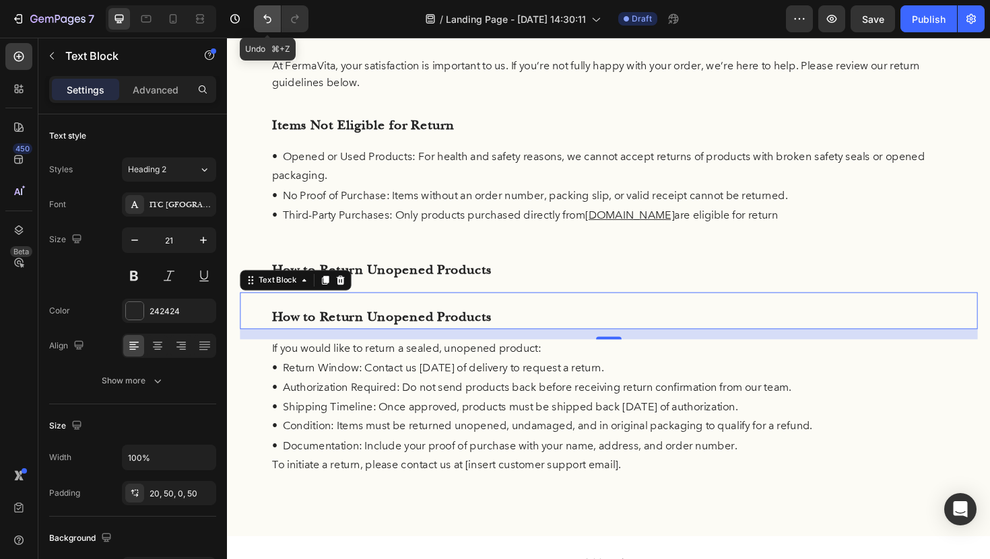
click at [261, 26] on button "Undo/Redo" at bounding box center [267, 18] width 27 height 27
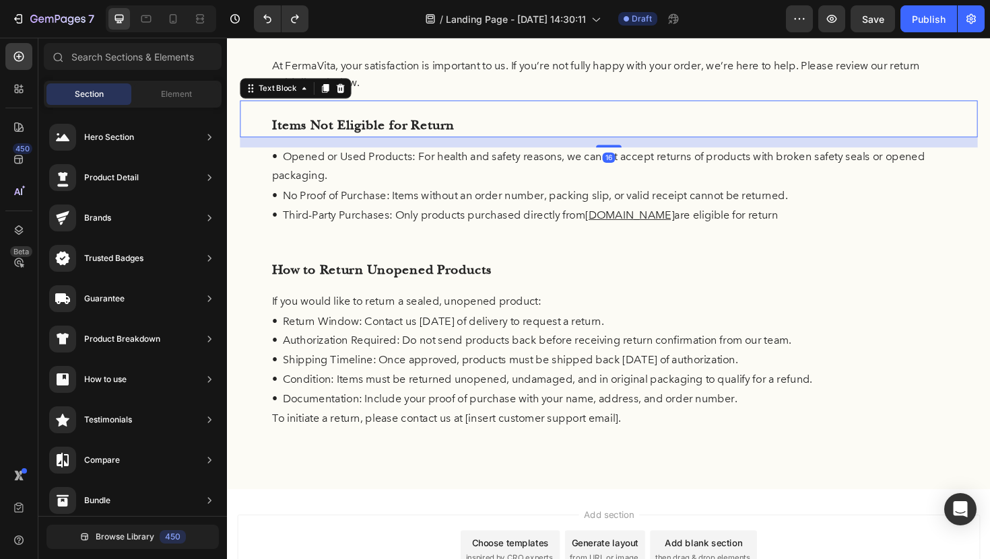
click at [356, 131] on p "Items Not Eligible for Return" at bounding box center [631, 131] width 714 height 26
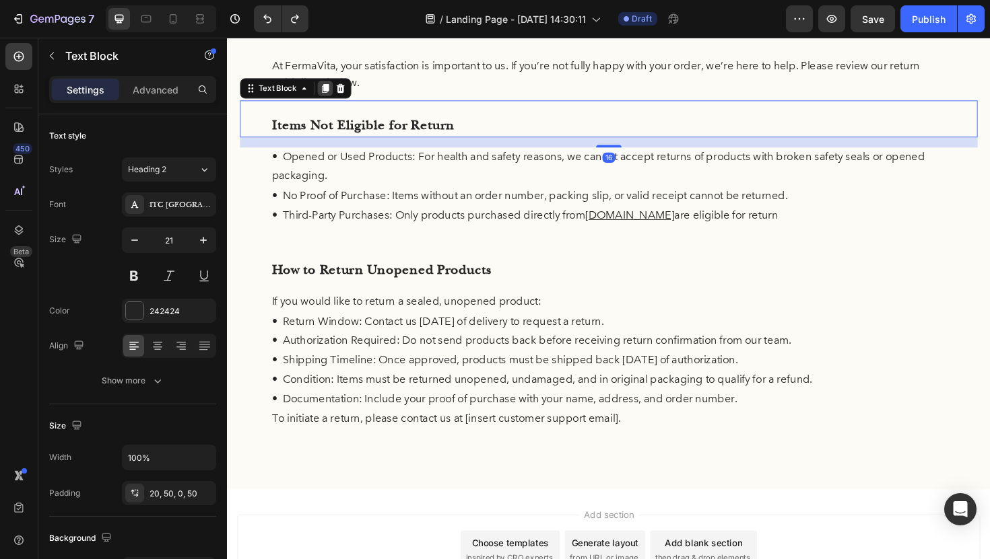
click at [335, 95] on icon at bounding box center [330, 91] width 11 height 11
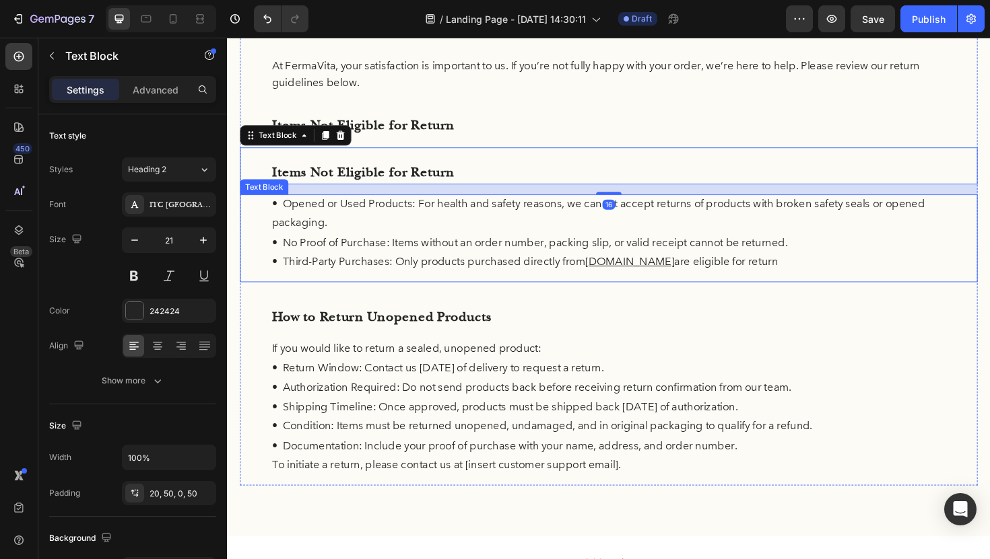
click at [359, 214] on p "• Opened or Used Products: For health and safety reasons, we cannot accept retu…" at bounding box center [631, 224] width 714 height 41
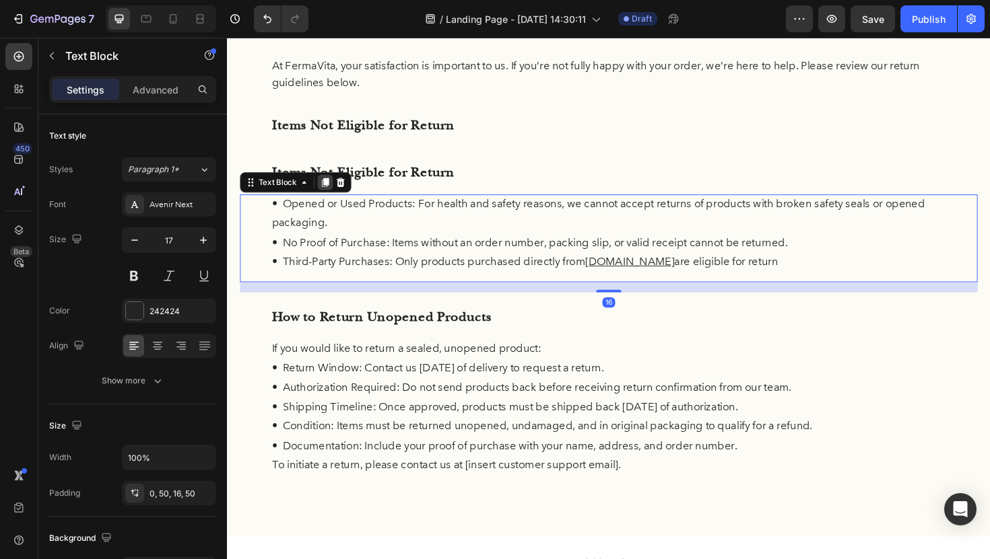
click at [327, 184] on div at bounding box center [330, 191] width 16 height 16
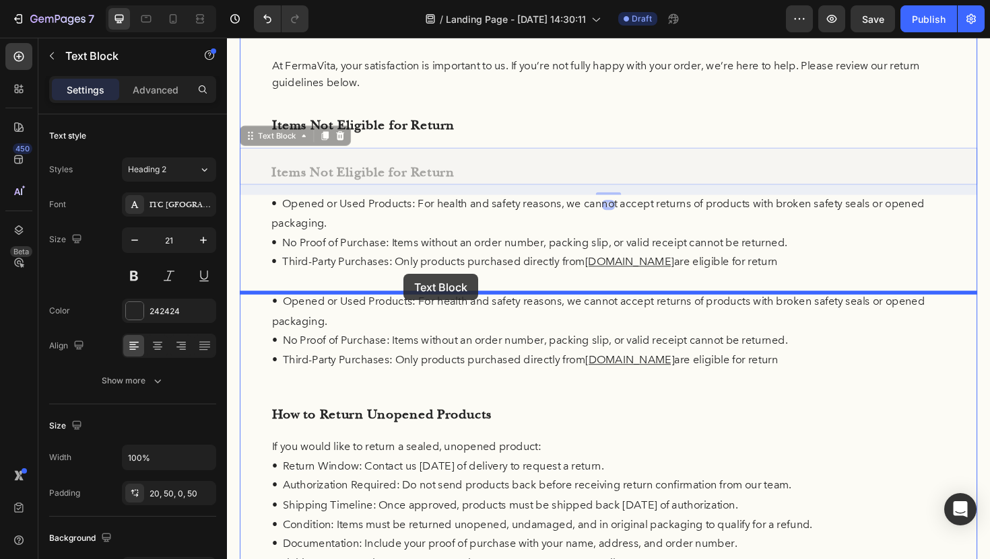
drag, startPoint x: 399, startPoint y: 165, endPoint x: 414, endPoint y: 288, distance: 124.2
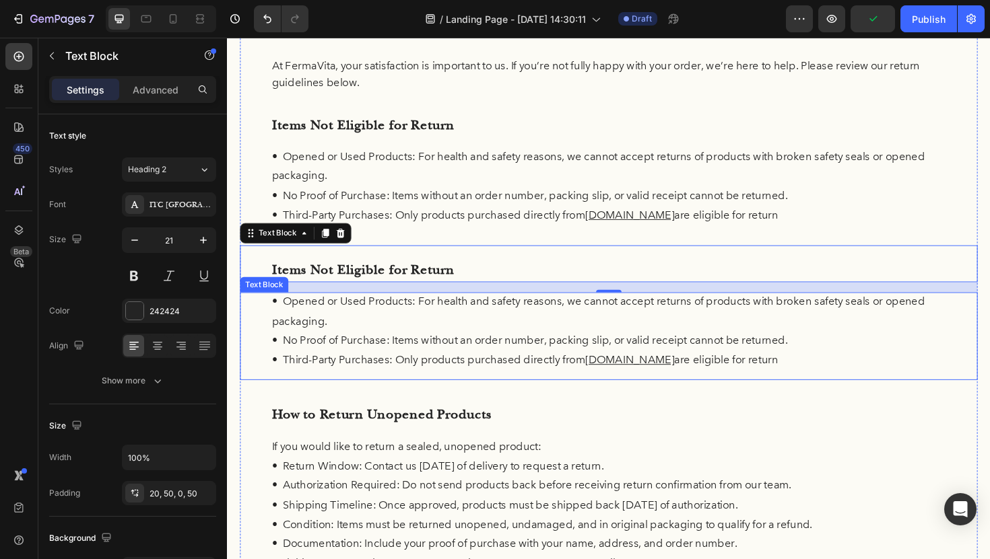
click at [469, 315] on p "• Opened or Used Products: For health and safety reasons, we cannot accept retu…" at bounding box center [631, 328] width 714 height 41
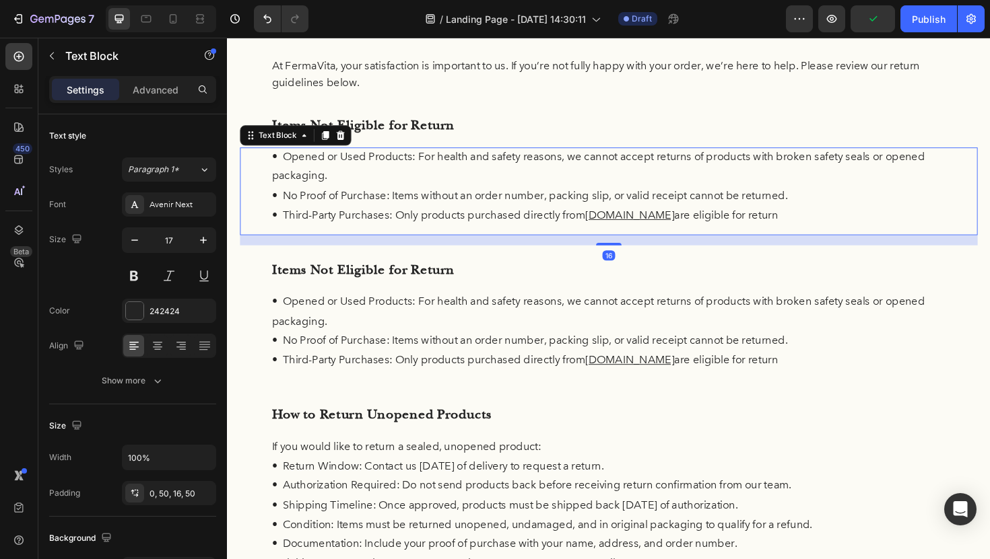
click at [424, 174] on p "• Opened or Used Products: For health and safety reasons, we cannot accept retu…" at bounding box center [631, 174] width 714 height 41
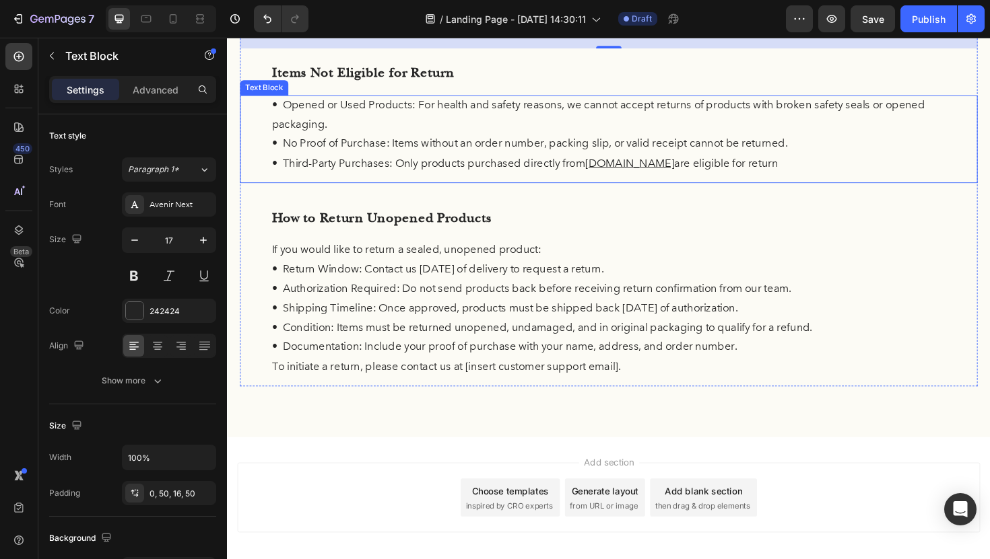
scroll to position [349, 0]
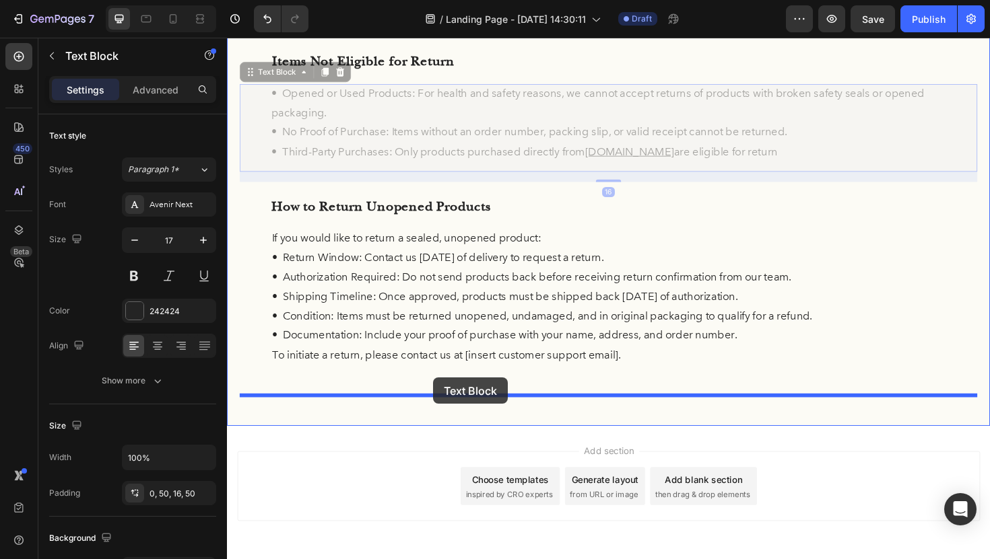
drag, startPoint x: 441, startPoint y: 130, endPoint x: 445, endPoint y: 398, distance: 268.0
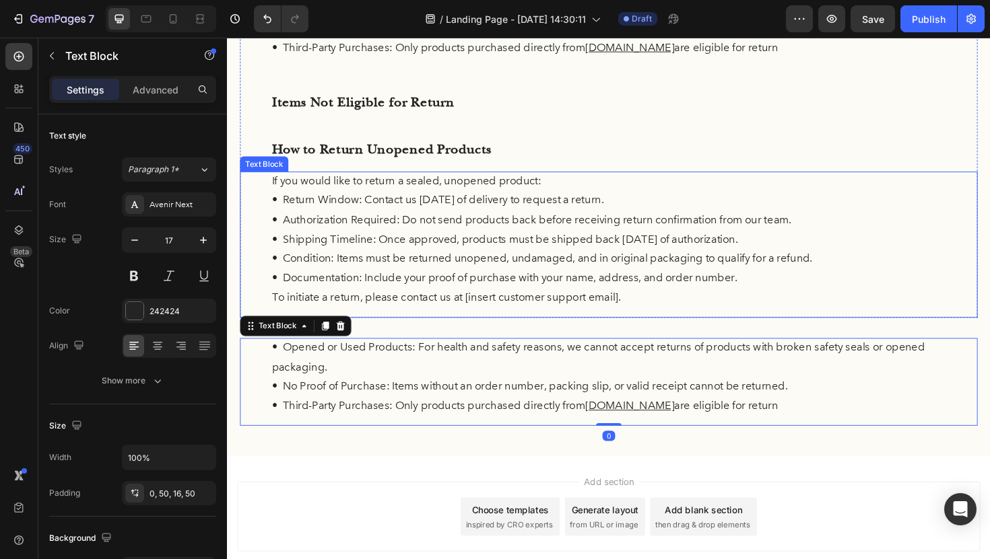
scroll to position [300, 0]
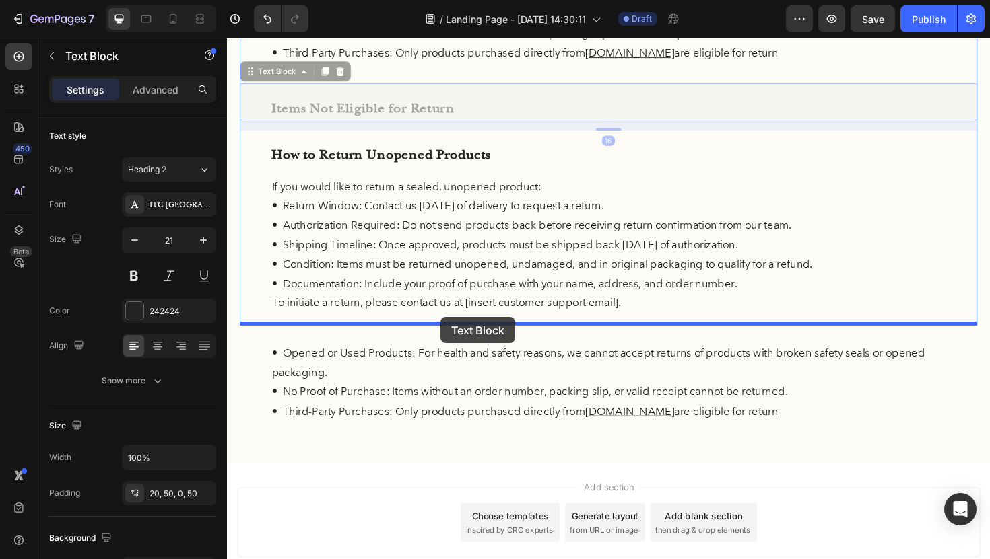
drag, startPoint x: 489, startPoint y: 110, endPoint x: 453, endPoint y: 334, distance: 227.0
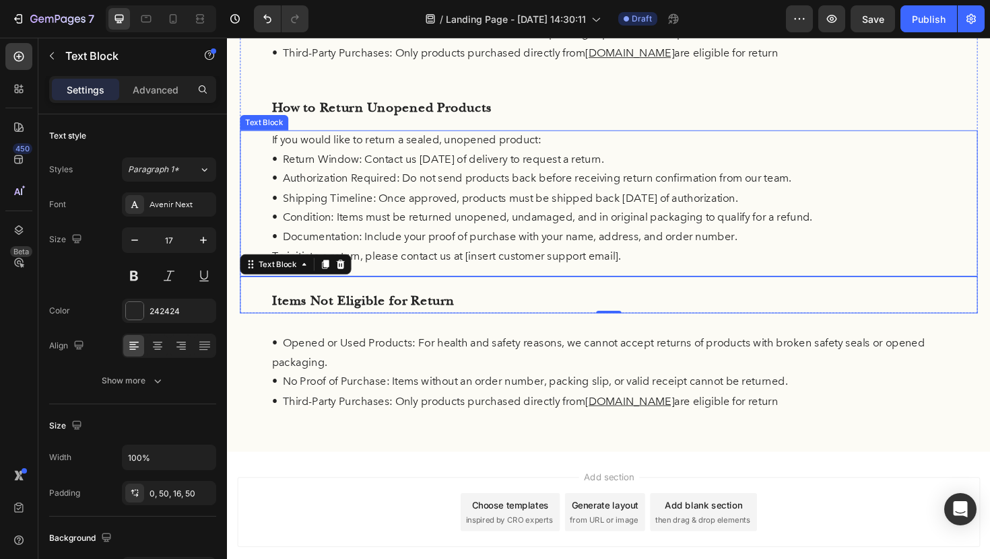
click at [606, 244] on p "• Documentation: Include your proof of purchase with your name, address, and or…" at bounding box center [631, 249] width 714 height 21
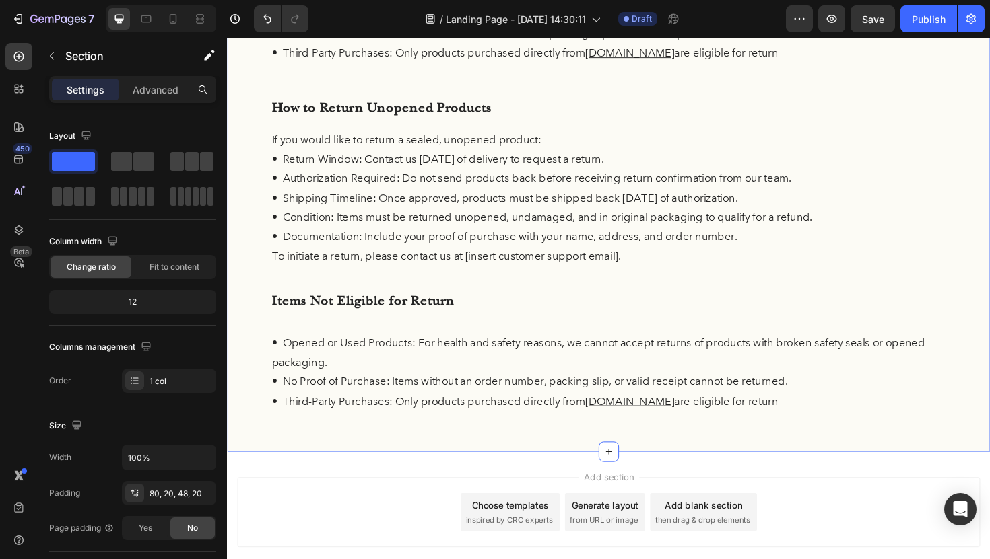
click at [475, 345] on div "Return Policy Heading At FermaVita, your satisfaction is important to us. If yo…" at bounding box center [630, 132] width 781 height 625
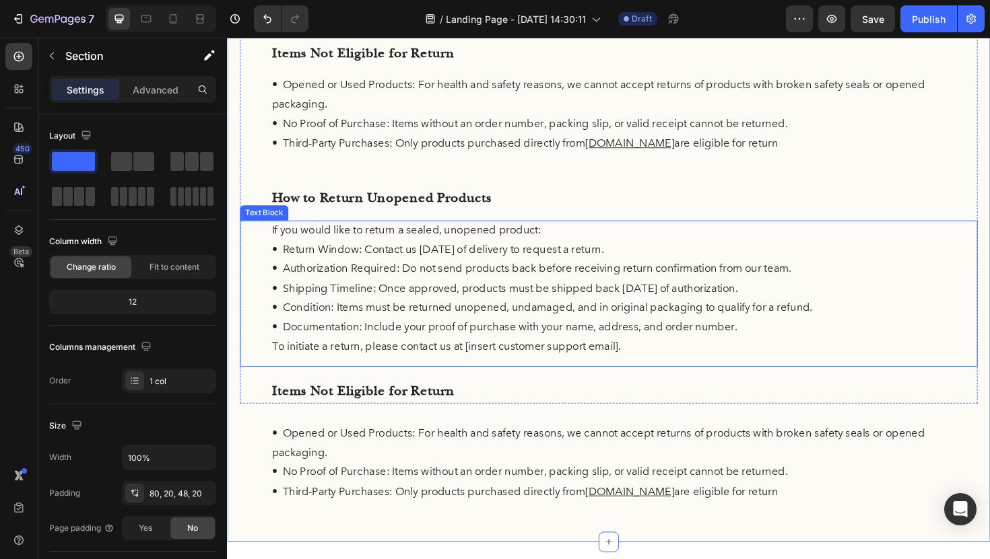
scroll to position [177, 0]
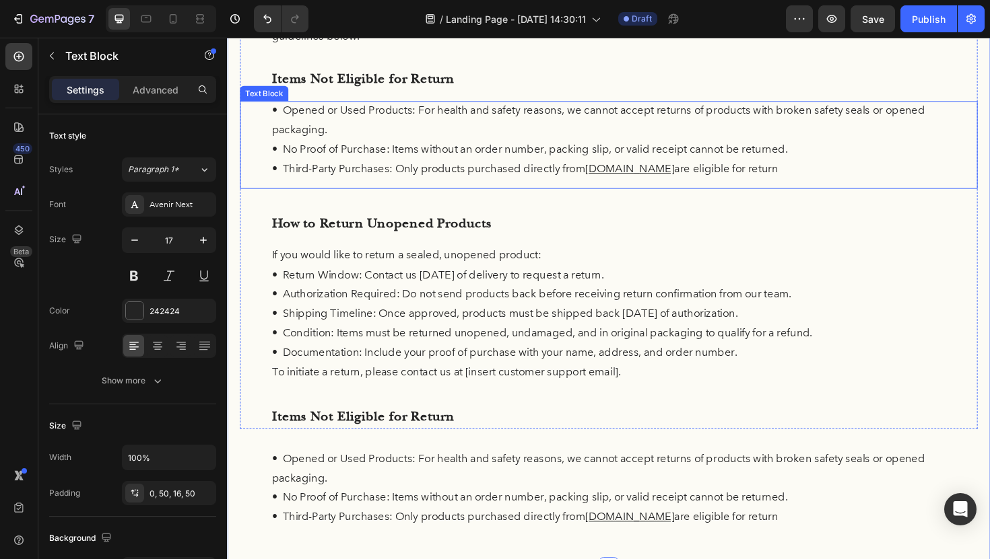
click at [808, 141] on p "• Opened or Used Products: For health and safety reasons, we cannot accept retu…" at bounding box center [631, 125] width 714 height 41
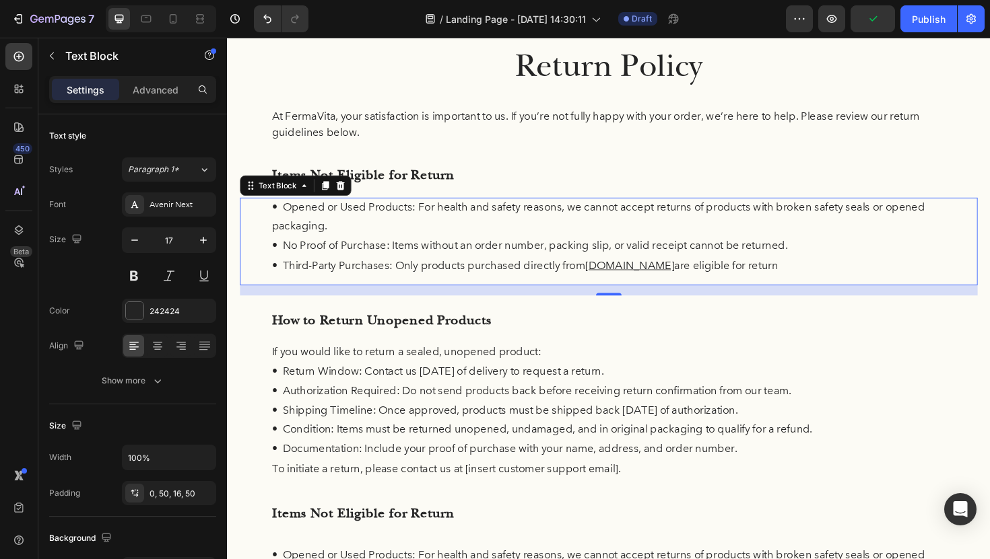
scroll to position [59, 0]
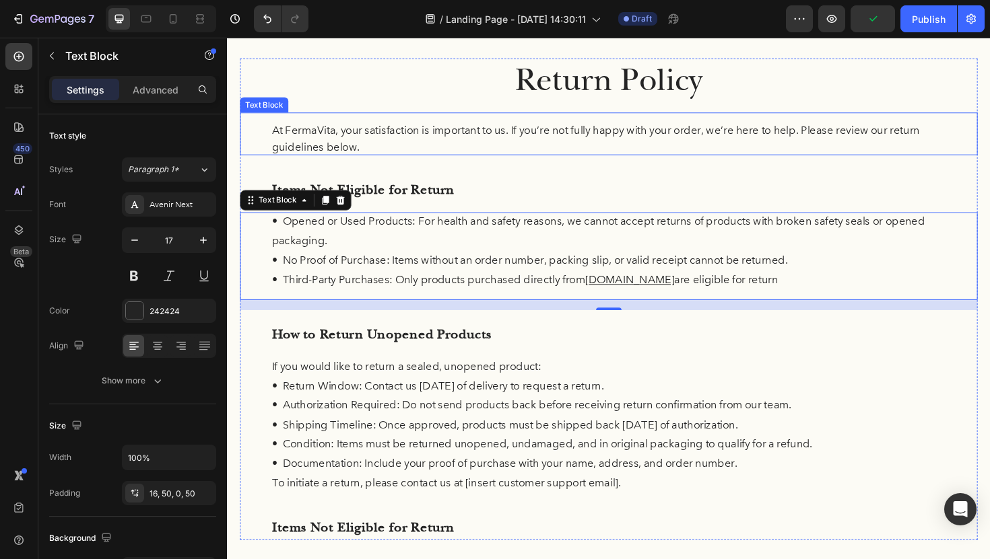
click at [753, 122] on div "At FermaVita, your satisfaction is important to us. If you’re not fully happy w…" at bounding box center [630, 139] width 781 height 45
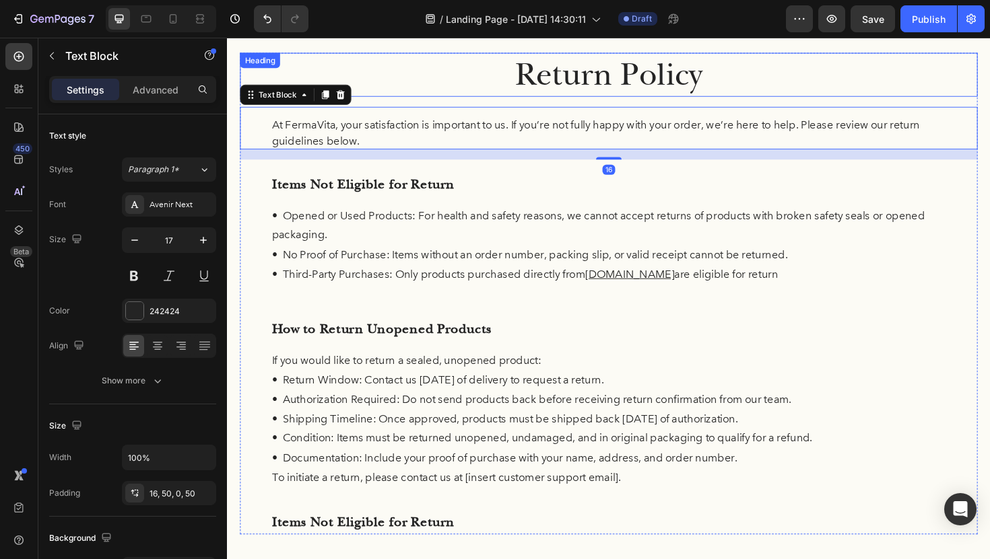
scroll to position [0, 0]
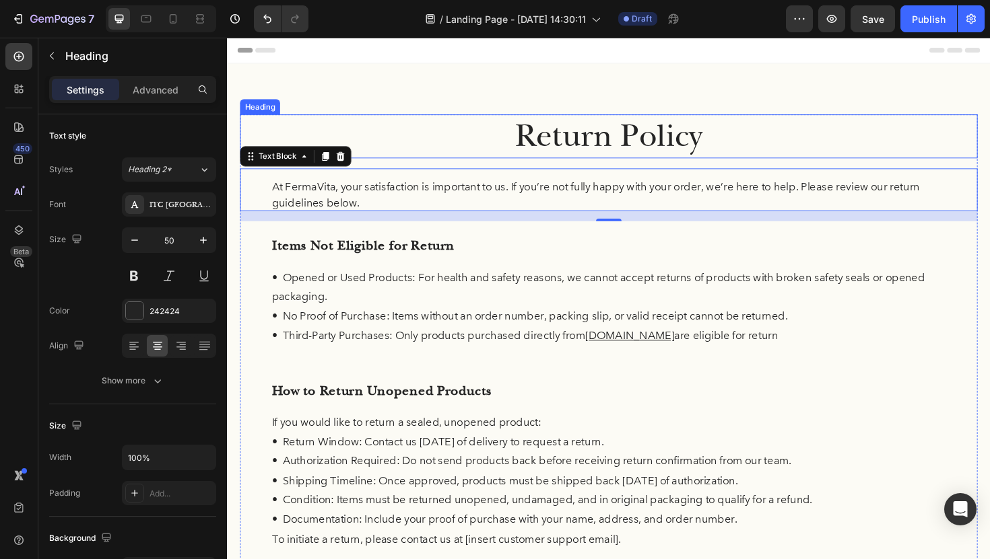
click at [710, 137] on p "Return Policy" at bounding box center [631, 143] width 778 height 44
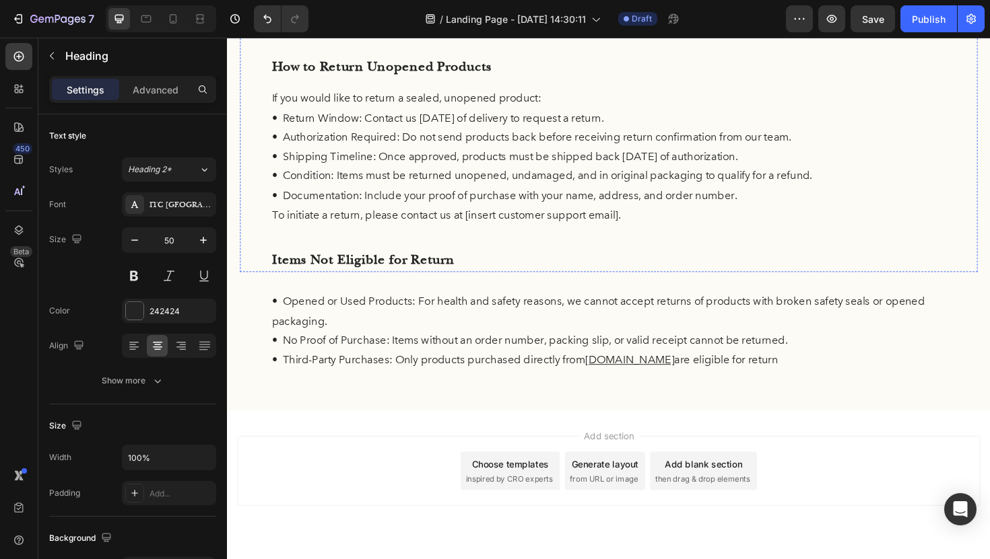
scroll to position [344, 0]
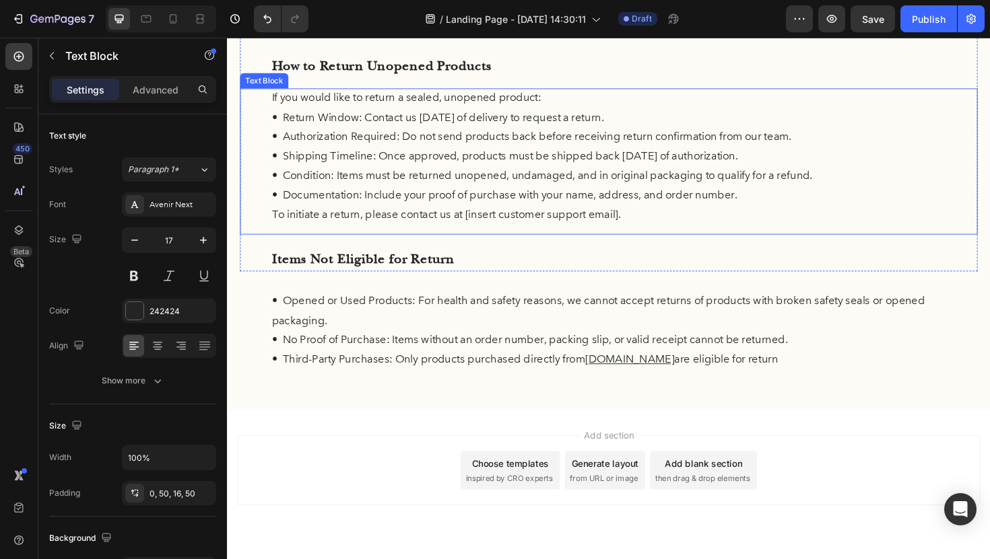
click at [672, 213] on p "• Documentation: Include your proof of purchase with your name, address, and or…" at bounding box center [631, 205] width 714 height 21
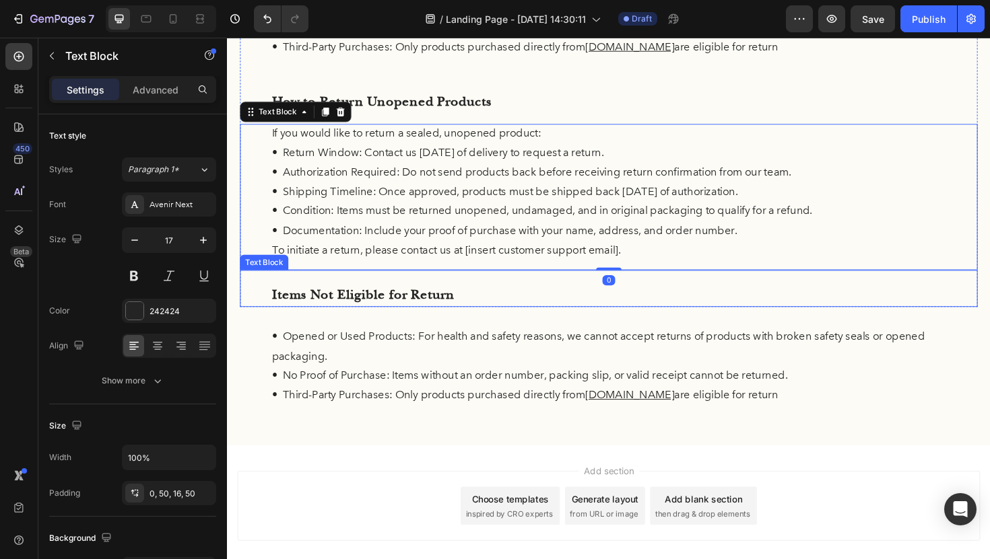
scroll to position [296, 0]
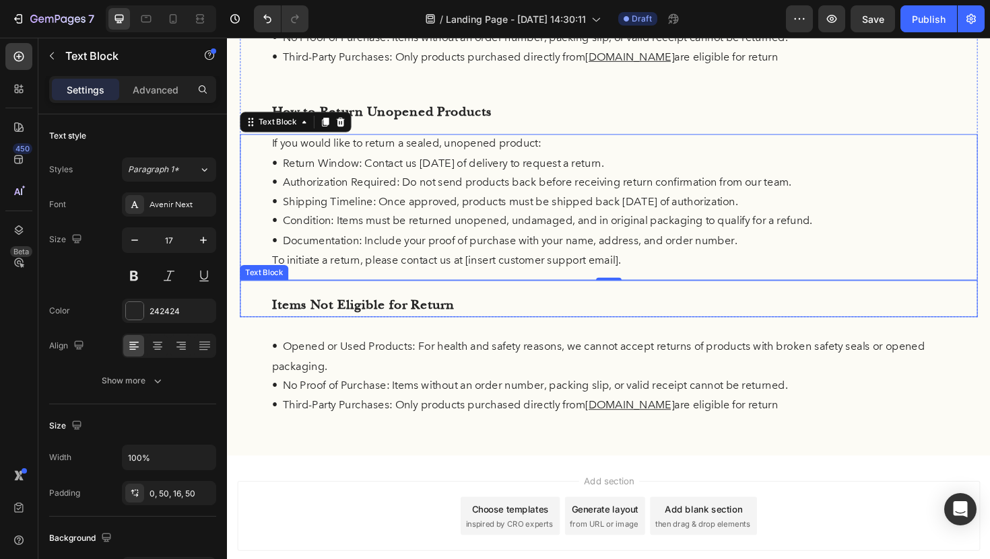
click at [469, 322] on p "Items Not Eligible for Return" at bounding box center [631, 321] width 714 height 26
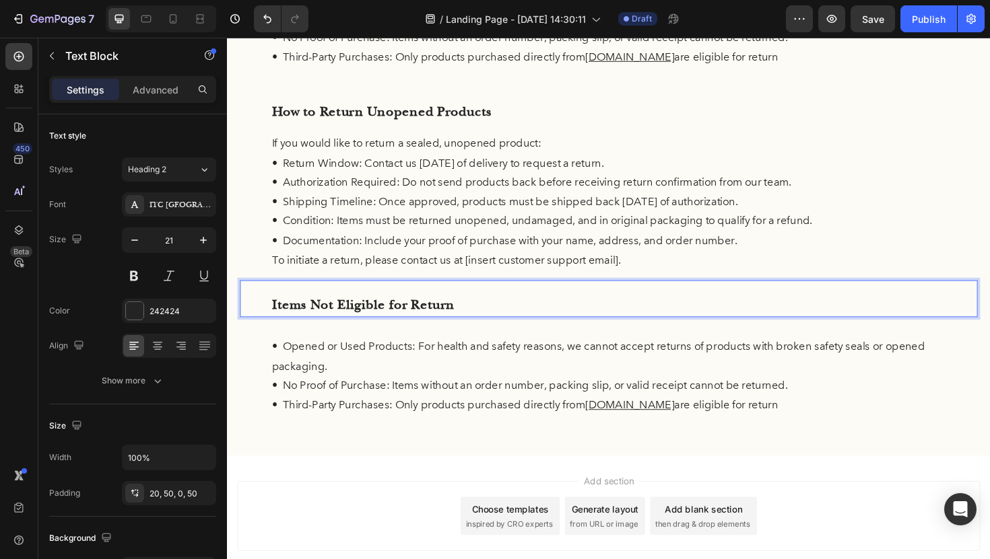
click at [469, 322] on p "Items Not Eligible for Return" at bounding box center [631, 321] width 714 height 26
drag, startPoint x: 469, startPoint y: 322, endPoint x: 251, endPoint y: 318, distance: 217.5
click at [250, 319] on div "Items Not Eligible for Return" at bounding box center [630, 314] width 781 height 39
drag, startPoint x: 467, startPoint y: 320, endPoint x: 242, endPoint y: 313, distance: 224.9
click at [242, 313] on div "Items Not Eligible for Return" at bounding box center [630, 314] width 781 height 39
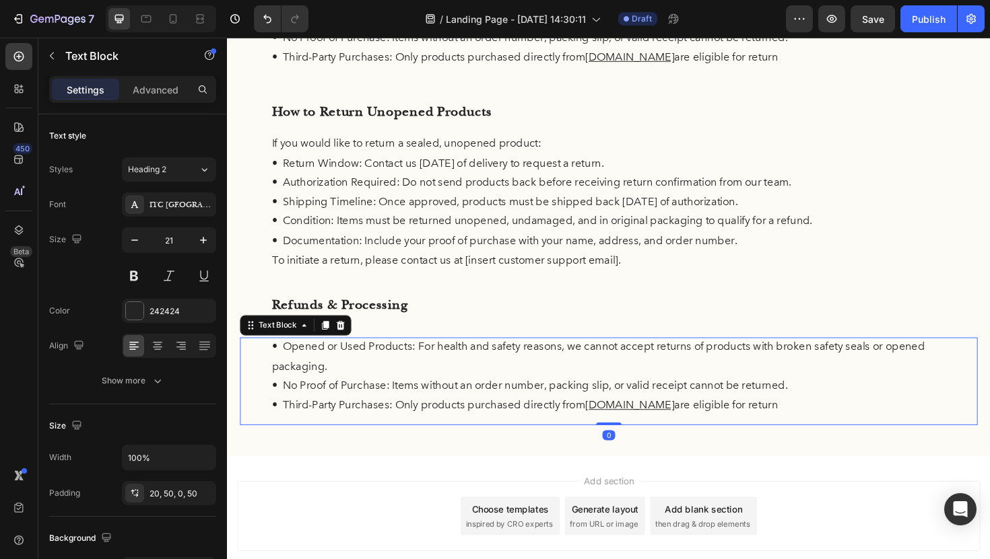
click at [356, 410] on p "• No Proof of Purchase: Items without an order number, packing slip, or valid r…" at bounding box center [631, 407] width 714 height 21
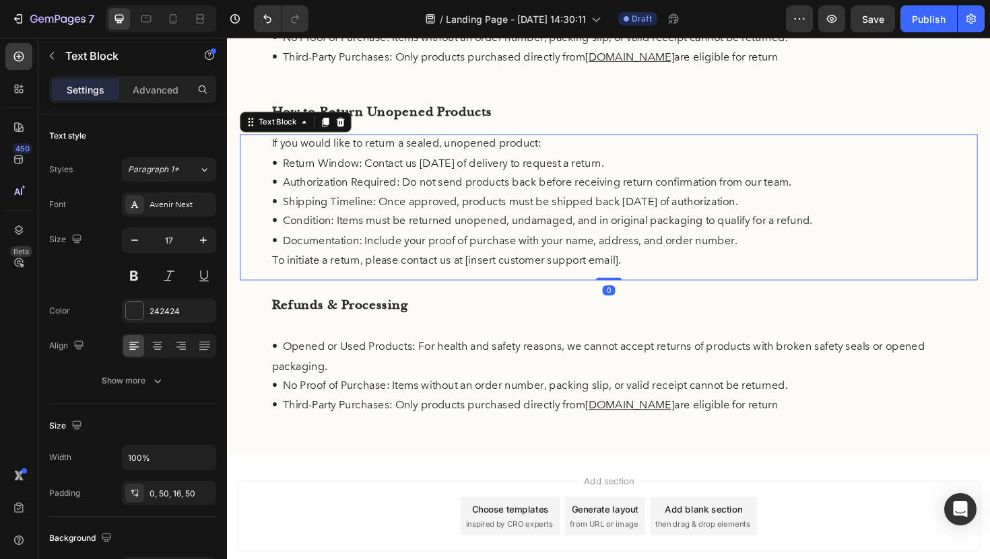
click at [362, 187] on p "• Authorization Required: Do not send products back before receiving return con…" at bounding box center [631, 191] width 714 height 21
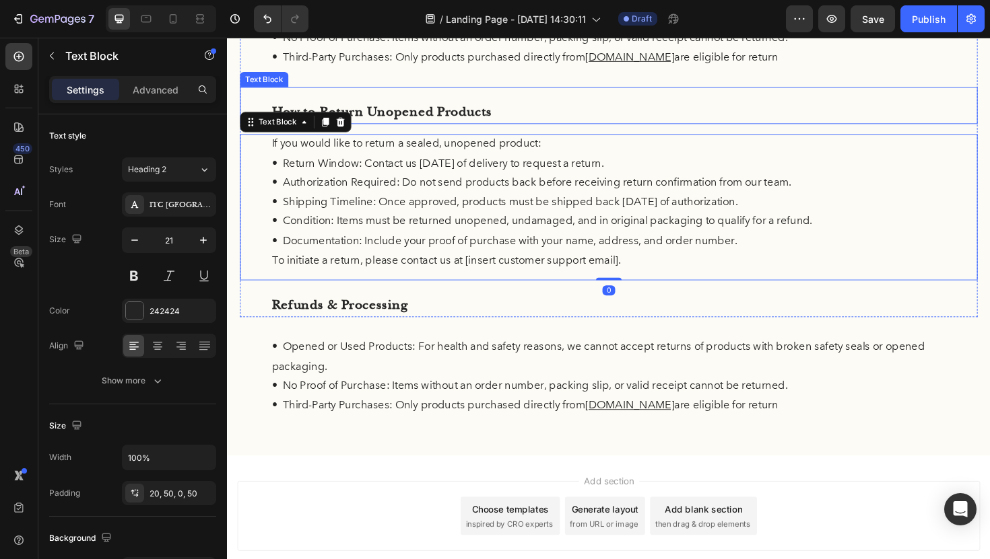
click at [702, 115] on p "How to Return Unopened Products" at bounding box center [631, 117] width 714 height 26
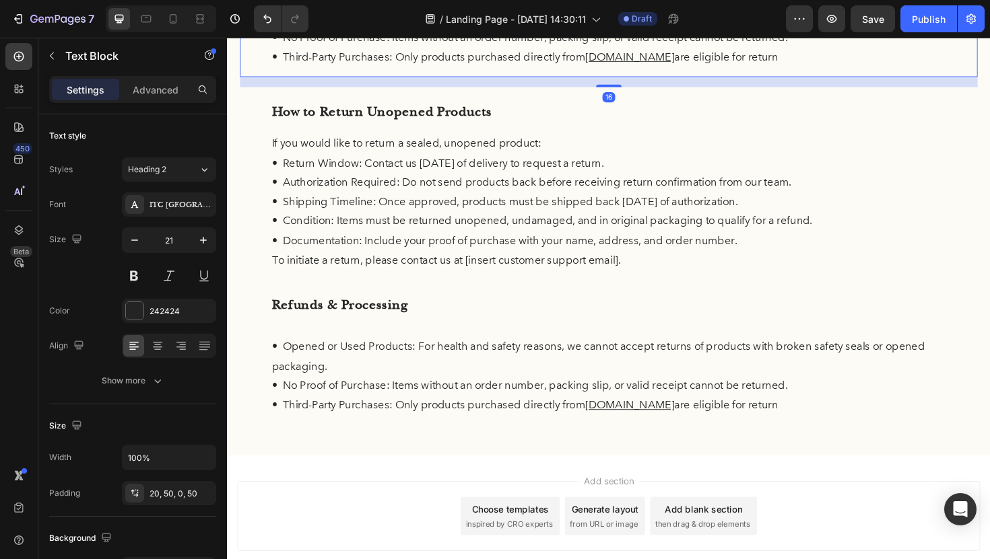
click at [558, 75] on div "• Opened or Used Products: For health and safety reasons, we cannot accept retu…" at bounding box center [630, 33] width 781 height 93
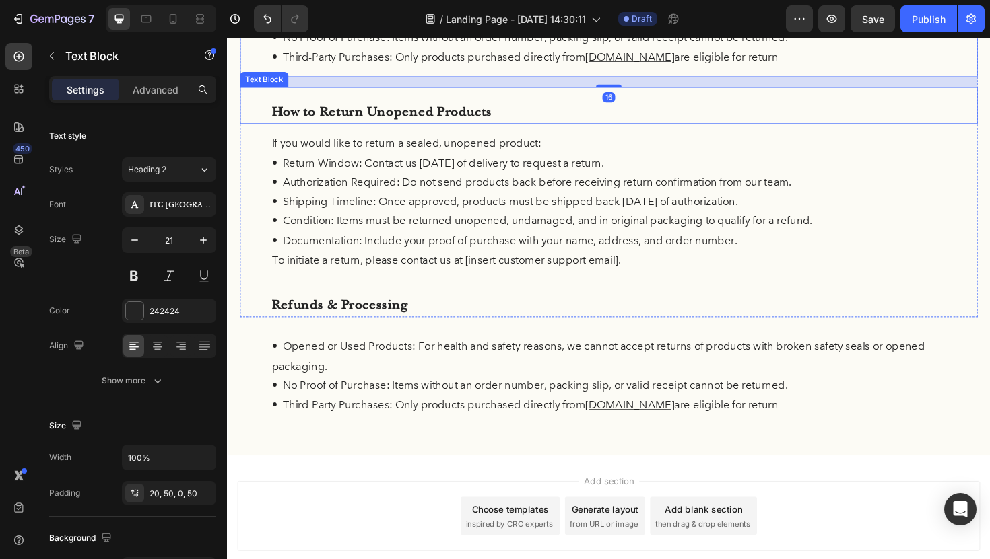
click at [483, 123] on p "How to Return Unopened Products" at bounding box center [631, 117] width 714 height 26
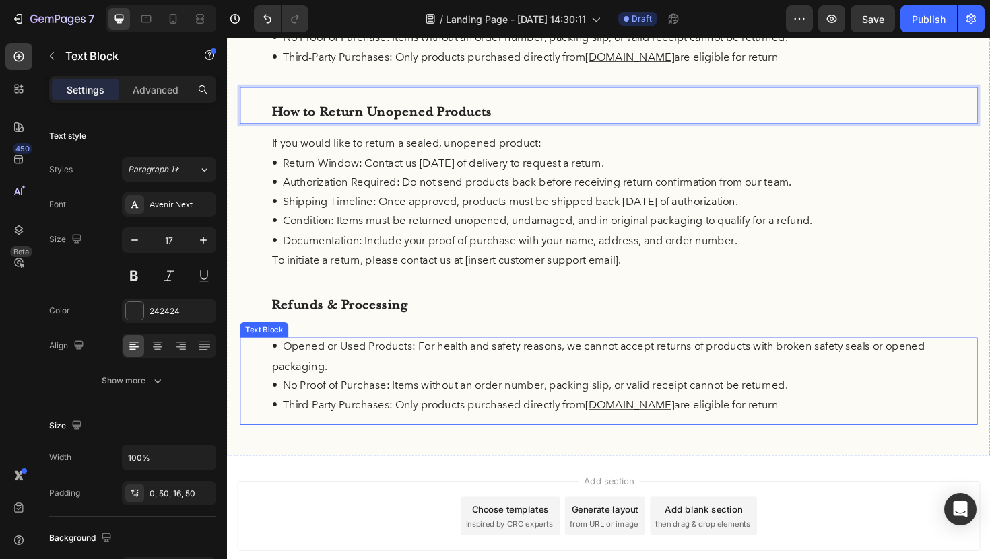
click at [423, 368] on p "• Opened or Used Products: For health and safety reasons, we cannot accept retu…" at bounding box center [631, 375] width 714 height 41
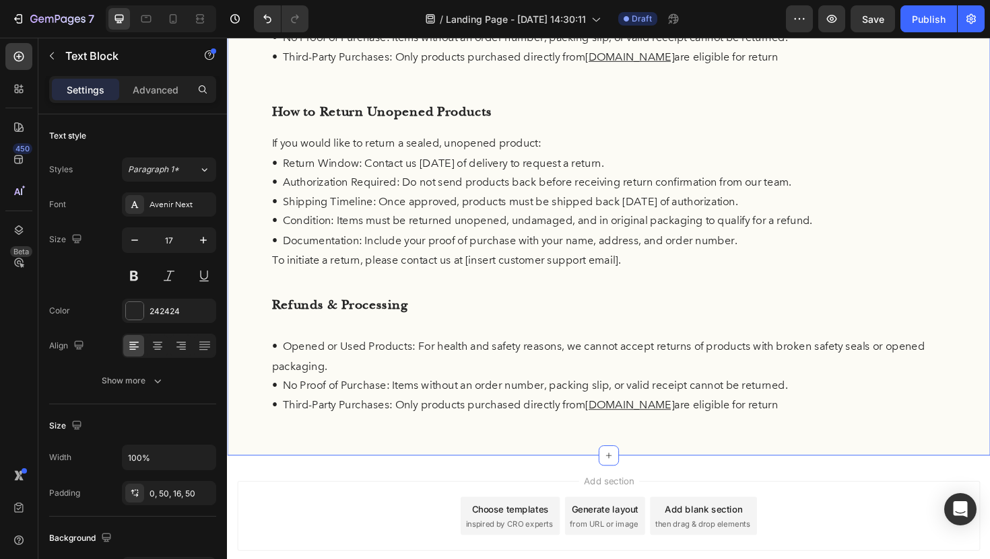
click at [419, 341] on div "Return Policy Heading At FermaVita, your satisfaction is important to us. If yo…" at bounding box center [630, 136] width 781 height 625
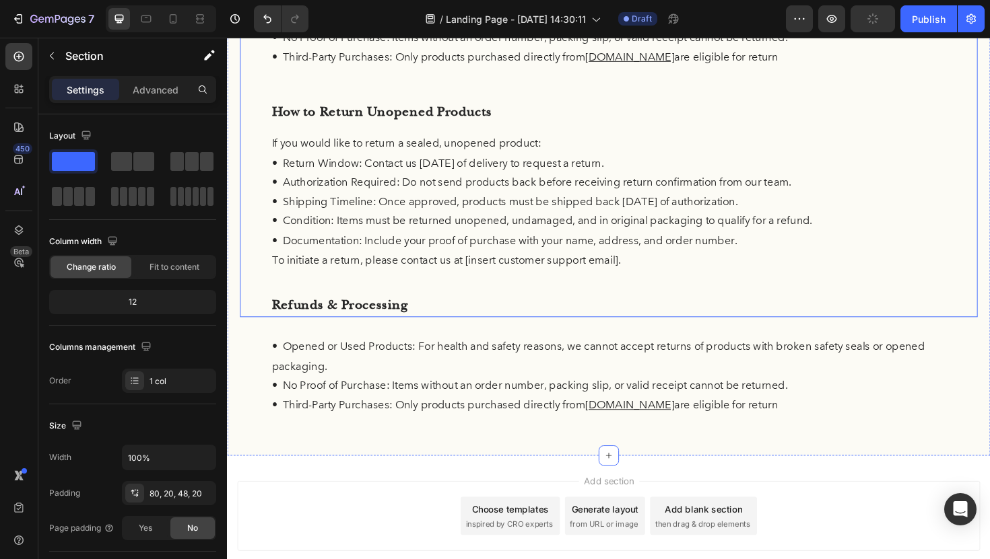
click at [372, 135] on div "Return Policy Heading At FermaVita, your satisfaction is important to us. If yo…" at bounding box center [630, 79] width 781 height 510
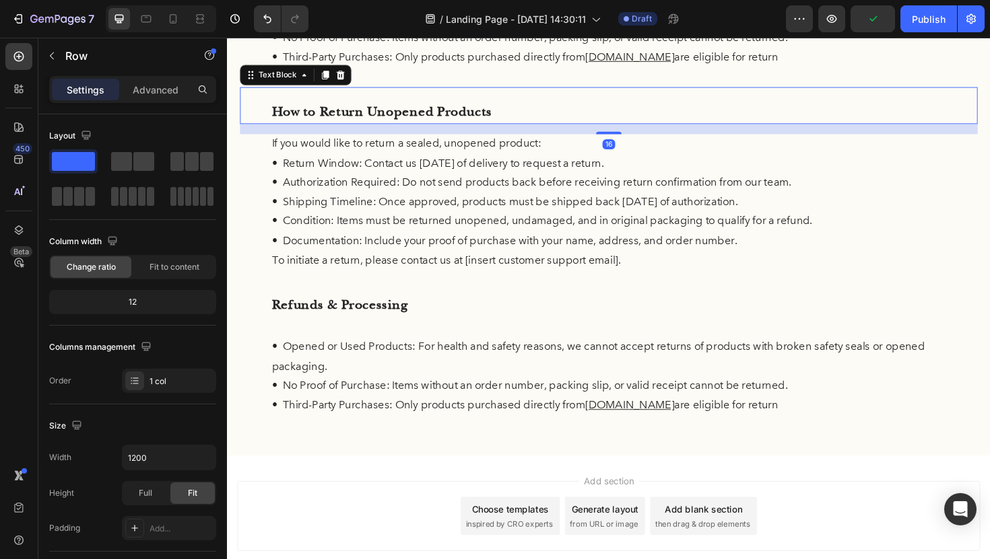
click at [421, 110] on p "How to Return Unopened Products" at bounding box center [631, 117] width 714 height 26
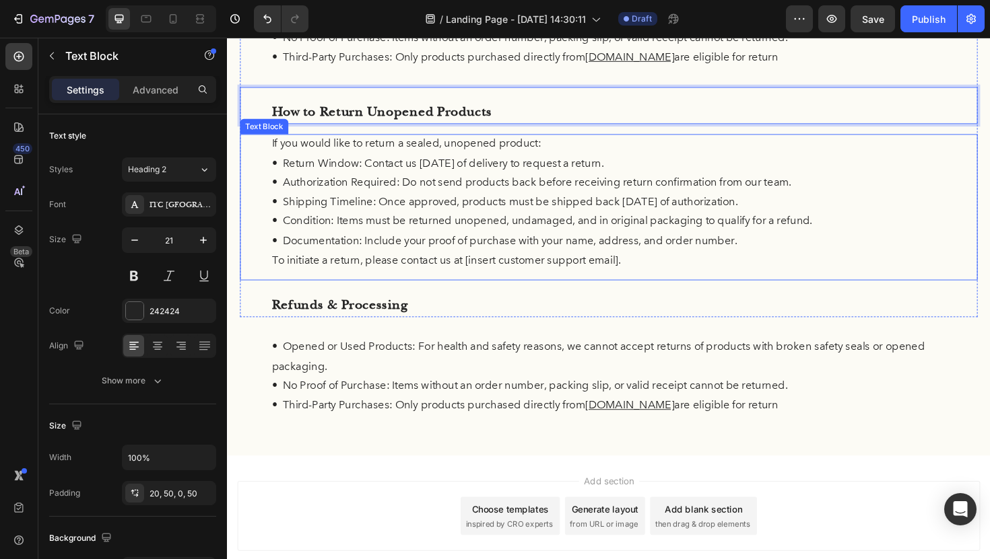
click at [872, 156] on p "If you would like to return a sealed, unopened product:" at bounding box center [631, 150] width 714 height 21
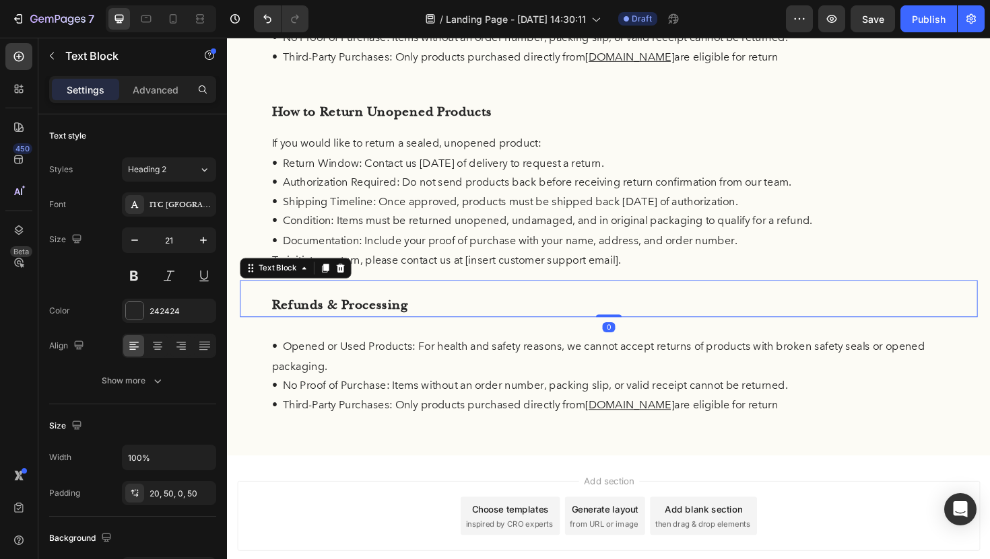
click at [442, 311] on p "Refunds & Processing" at bounding box center [631, 321] width 714 height 26
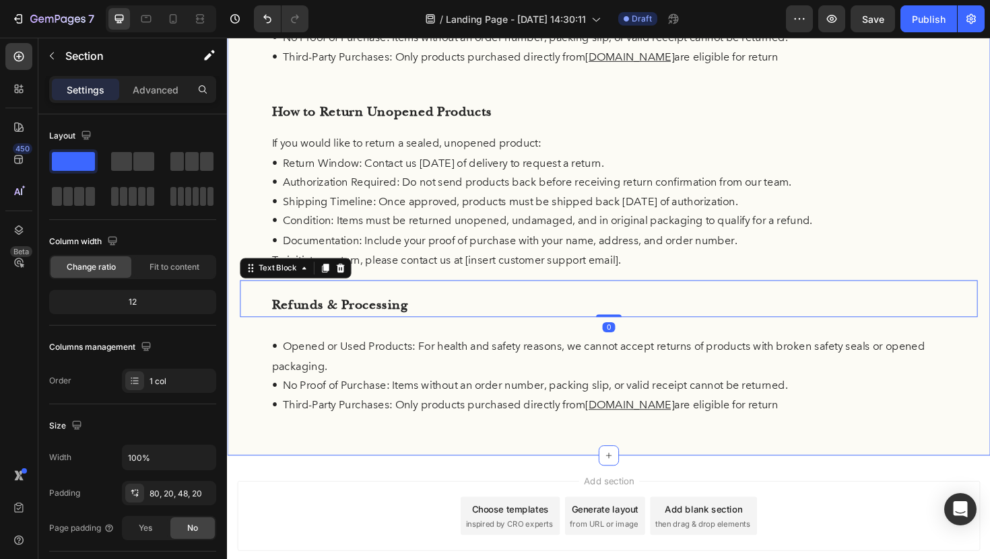
click at [458, 342] on div "Return Policy Heading At FermaVita, your satisfaction is important to us. If yo…" at bounding box center [630, 136] width 781 height 625
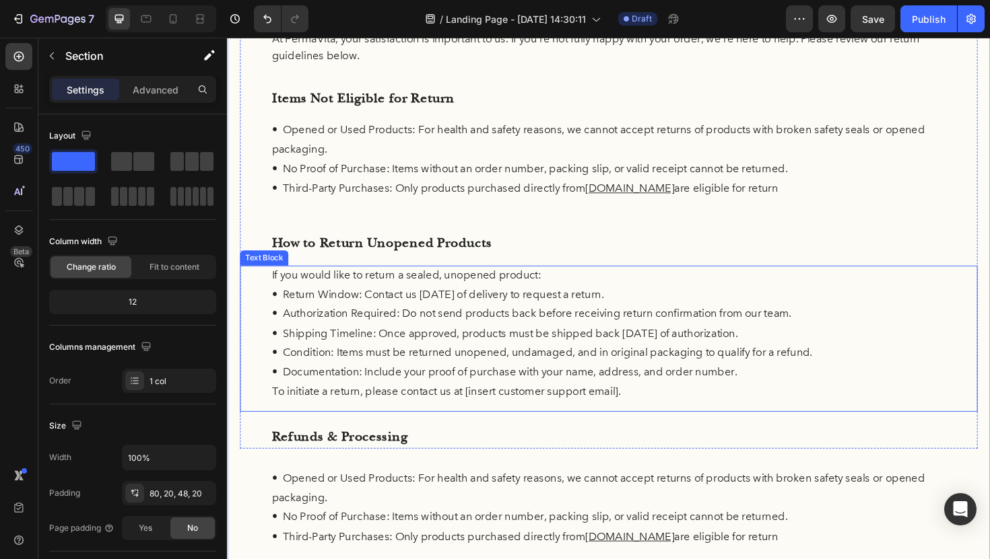
scroll to position [147, 0]
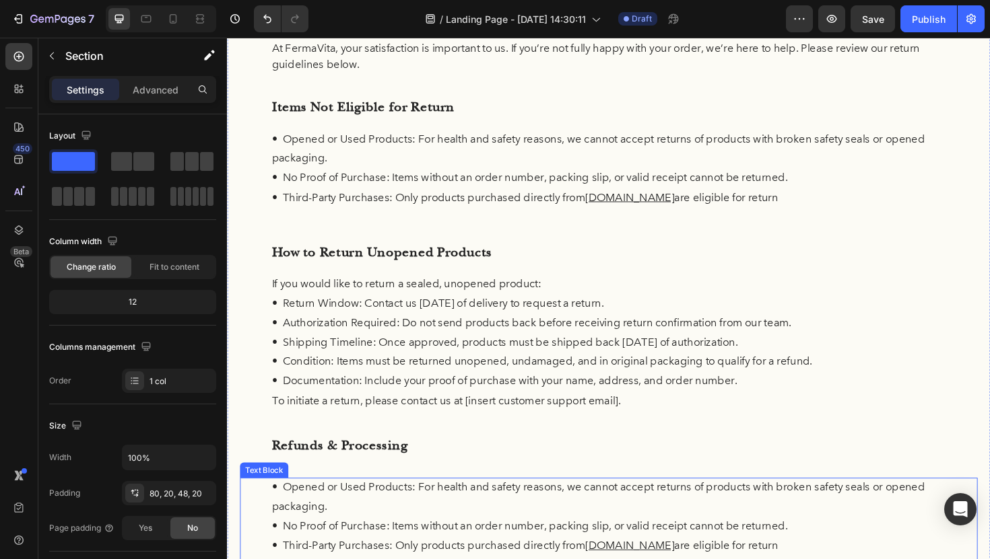
click at [413, 506] on p "• Opened or Used Products: For health and safety reasons, we cannot accept retu…" at bounding box center [631, 524] width 714 height 41
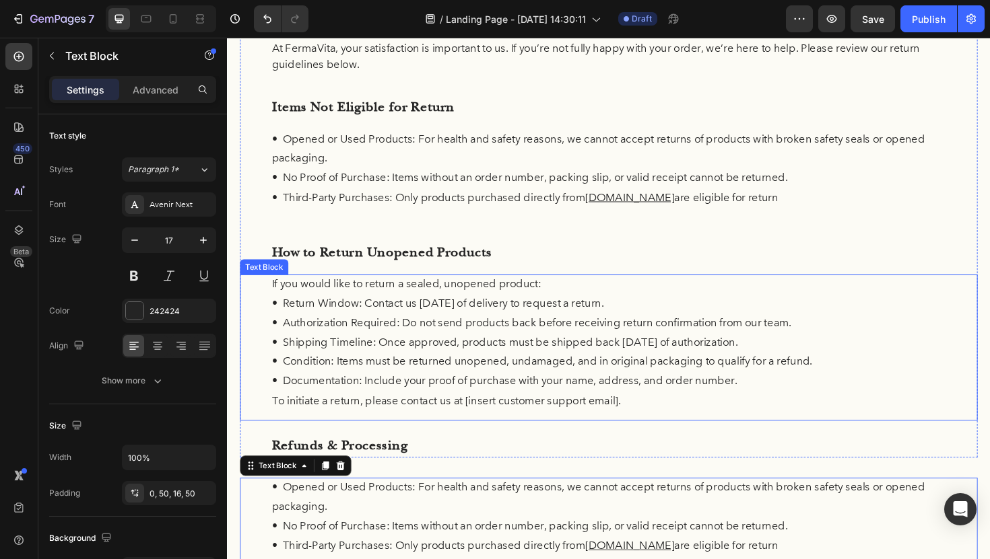
scroll to position [203, 0]
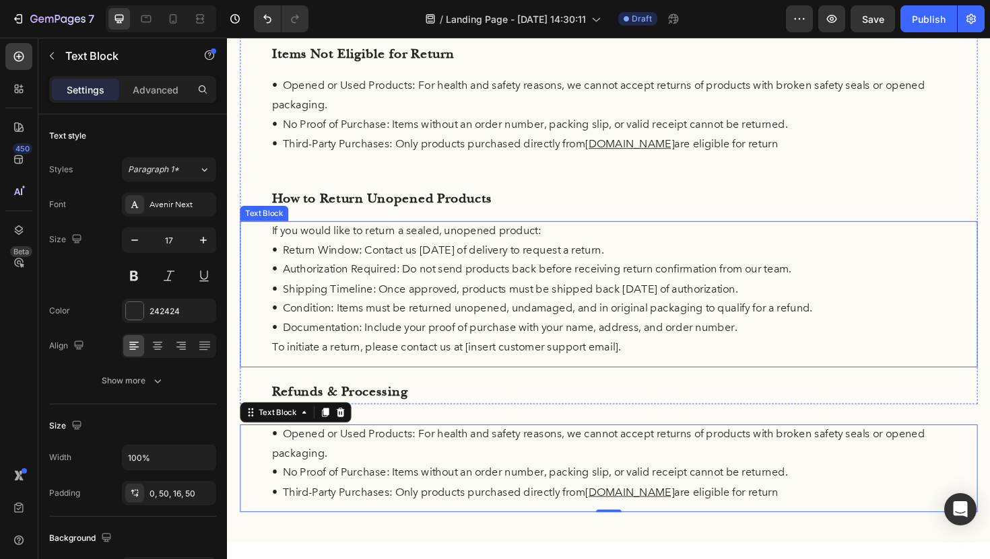
click at [541, 345] on p "• Documentation: Include your proof of purchase with your name, address, and or…" at bounding box center [631, 345] width 714 height 21
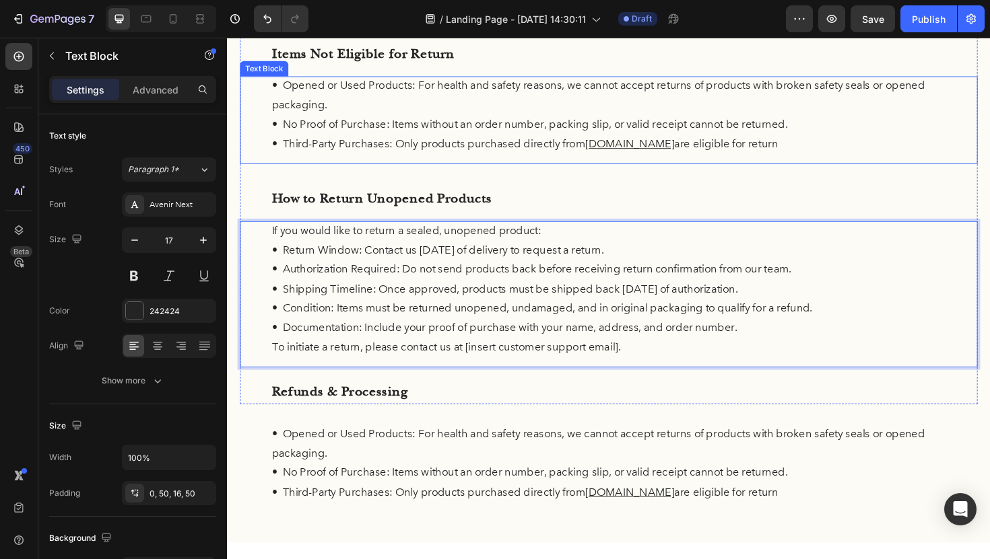
click at [817, 116] on p "• Opened or Used Products: For health and safety reasons, we cannot accept retu…" at bounding box center [631, 99] width 714 height 41
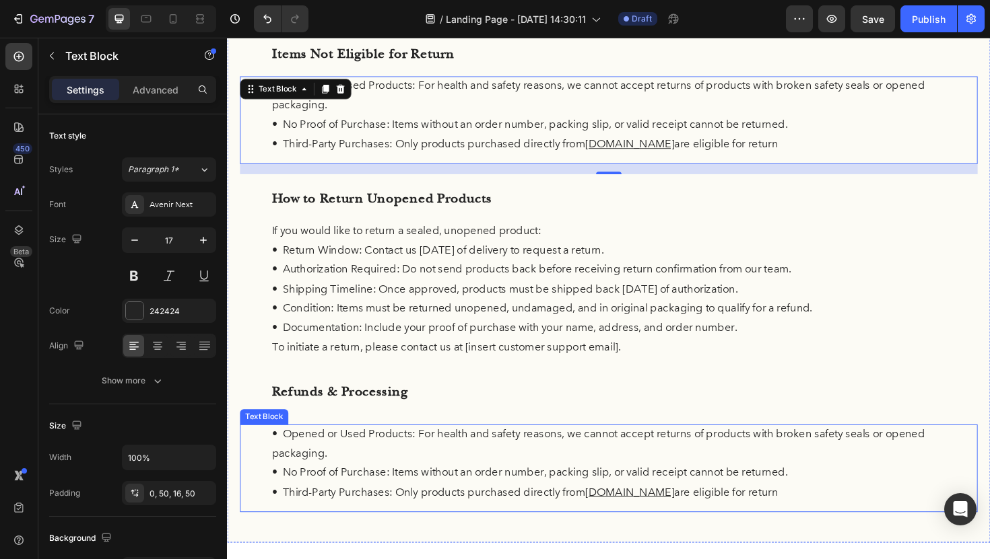
click at [578, 466] on p "• Opened or Used Products: For health and safety reasons, we cannot accept retu…" at bounding box center [631, 468] width 714 height 41
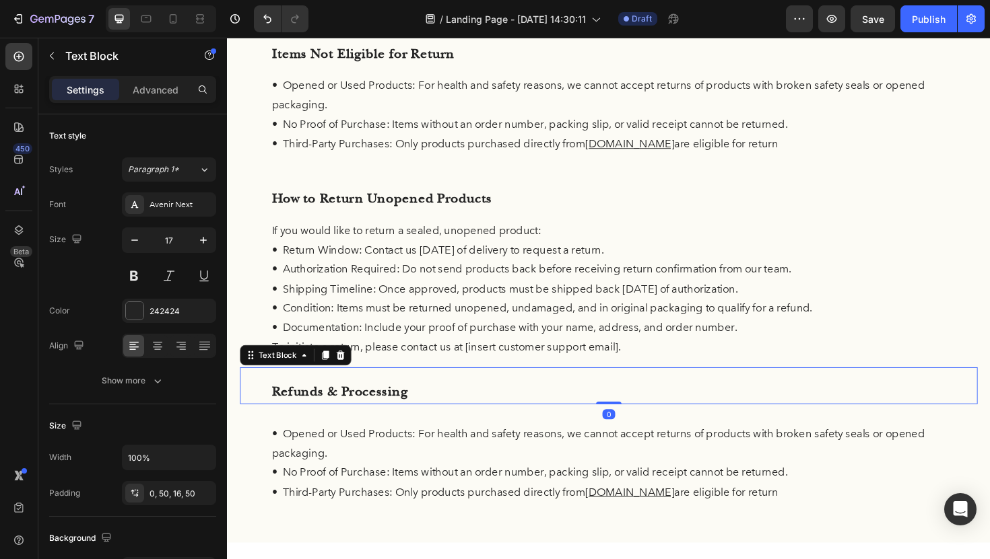
click at [580, 419] on p "Refunds & Processing" at bounding box center [631, 414] width 714 height 26
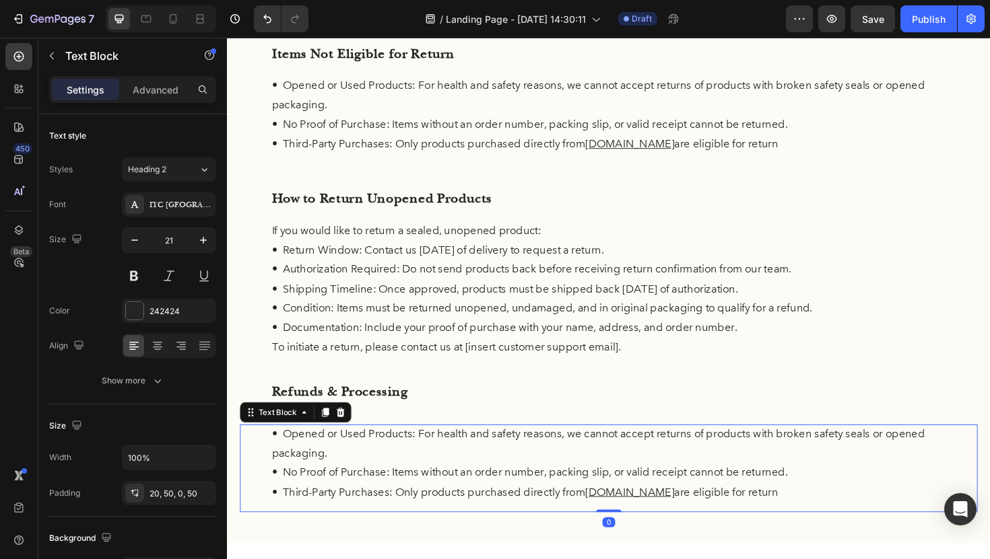
click at [454, 482] on p "• Opened or Used Products: For health and safety reasons, we cannot accept retu…" at bounding box center [631, 468] width 714 height 41
click at [348, 432] on icon at bounding box center [347, 434] width 9 height 9
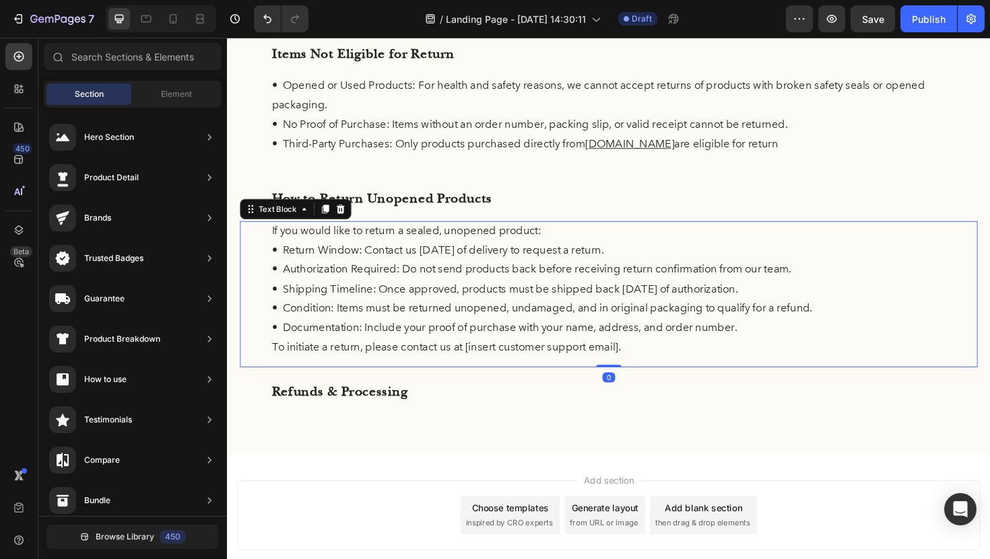
click at [320, 276] on p "• Authorization Required: Do not send products back before receiving return con…" at bounding box center [631, 283] width 714 height 21
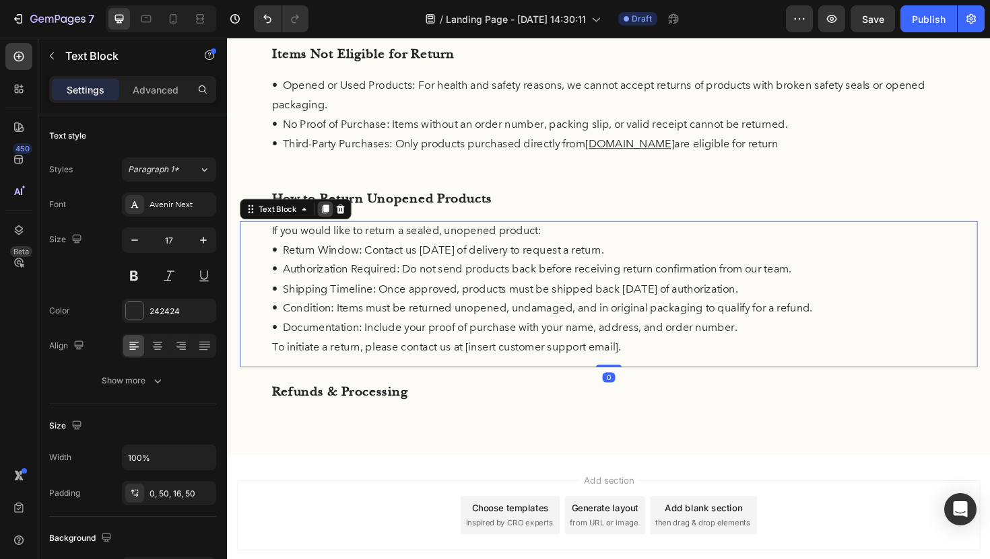
click at [326, 214] on icon at bounding box center [330, 219] width 11 height 11
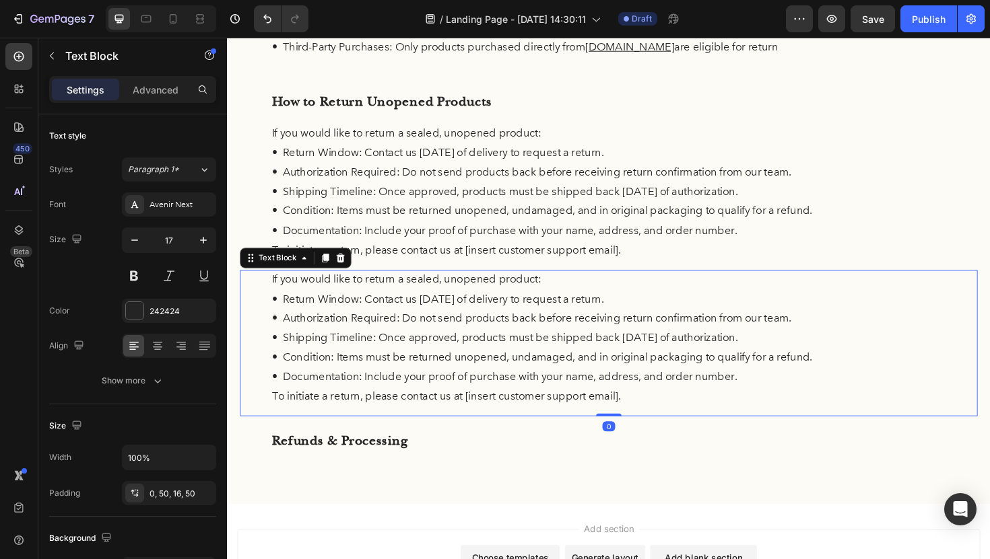
scroll to position [312, 0]
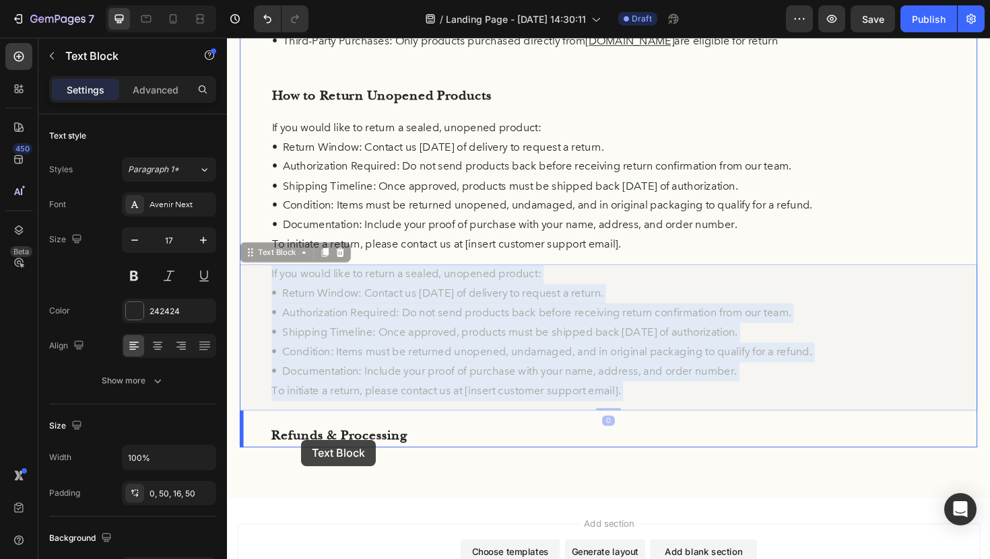
drag, startPoint x: 306, startPoint y: 308, endPoint x: 307, endPoint y: 462, distance: 154.2
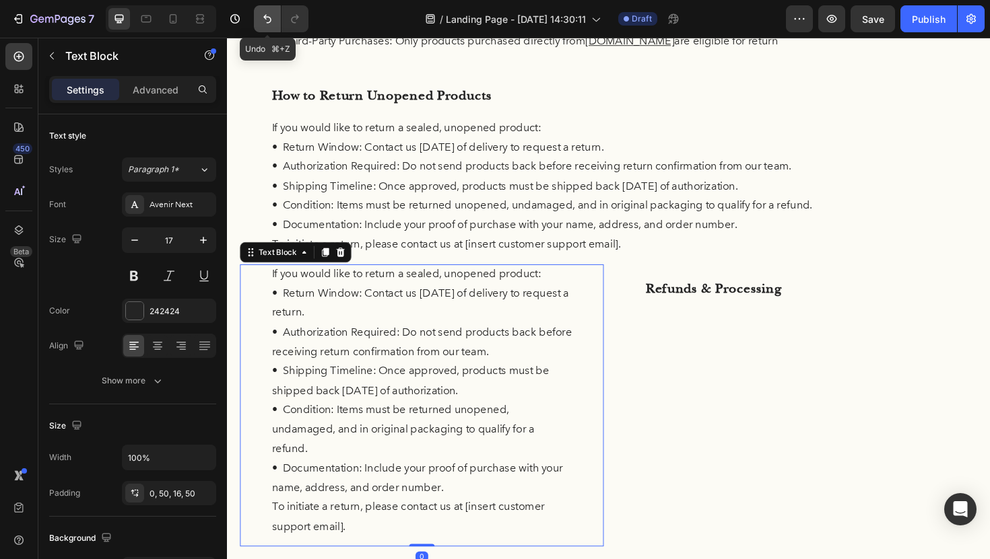
click at [265, 18] on icon "Undo/Redo" at bounding box center [267, 19] width 8 height 9
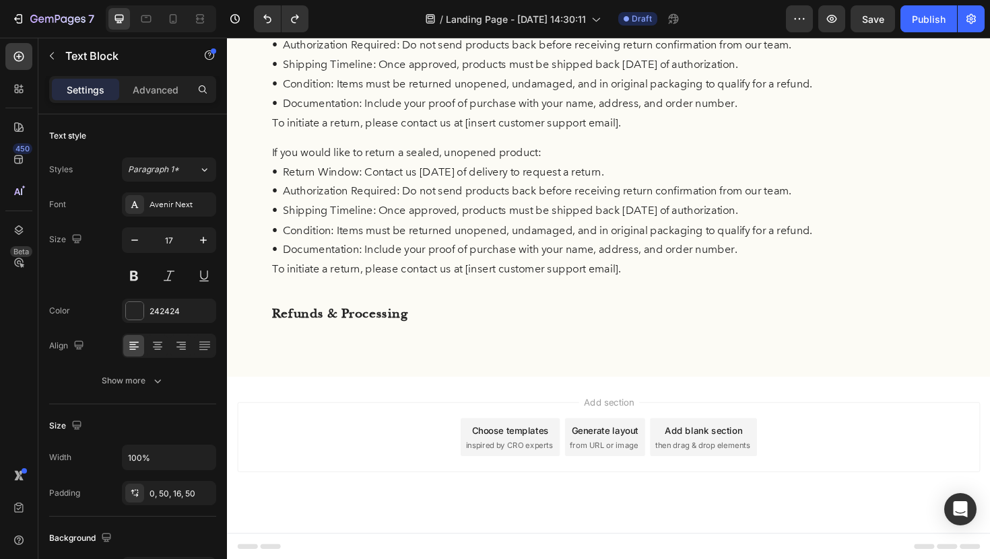
scroll to position [442, 0]
click at [394, 234] on p "• Condition: Items must be returned unopened, undamaged, and in original packag…" at bounding box center [631, 242] width 714 height 21
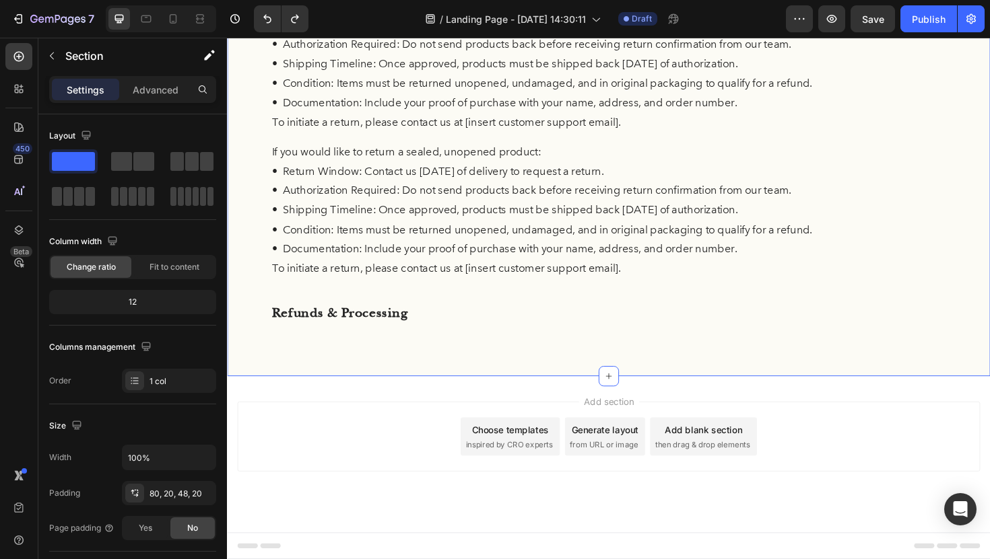
click at [461, 358] on div "Return Policy Heading At FermaVita, your satisfaction is important to us. If yo…" at bounding box center [630, 21] width 781 height 687
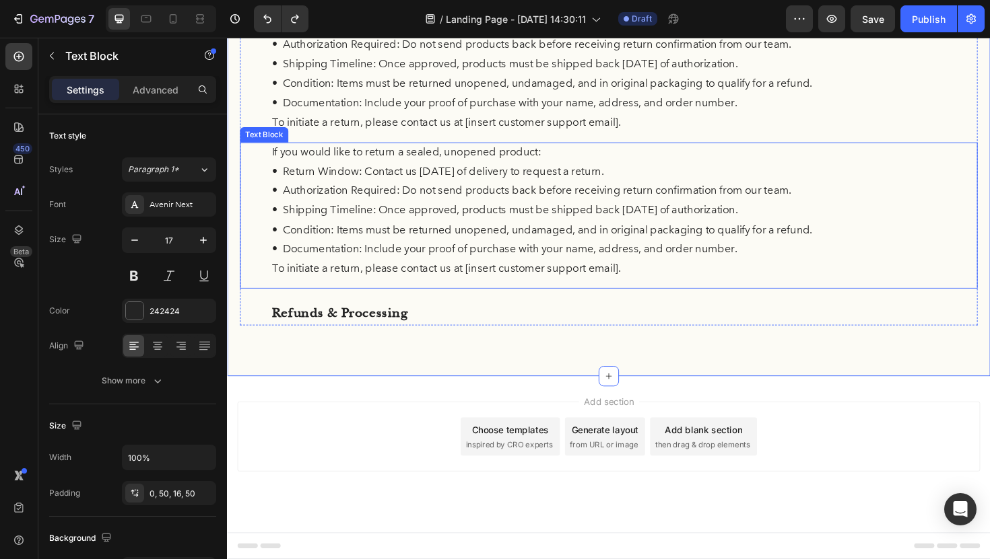
click at [378, 182] on p "• Return Window: Contact us [DATE] of delivery to request a return." at bounding box center [631, 180] width 714 height 21
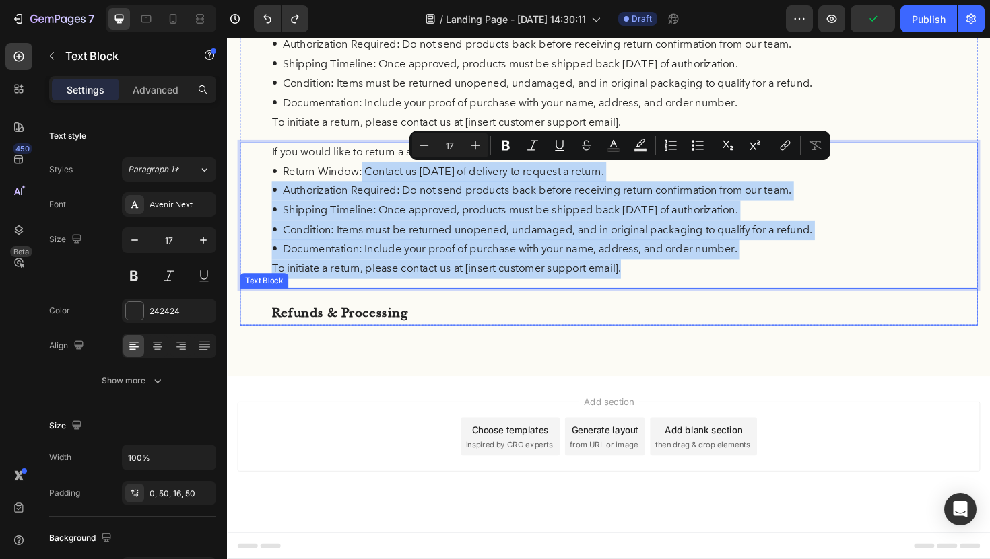
drag, startPoint x: 368, startPoint y: 184, endPoint x: 364, endPoint y: 311, distance: 127.3
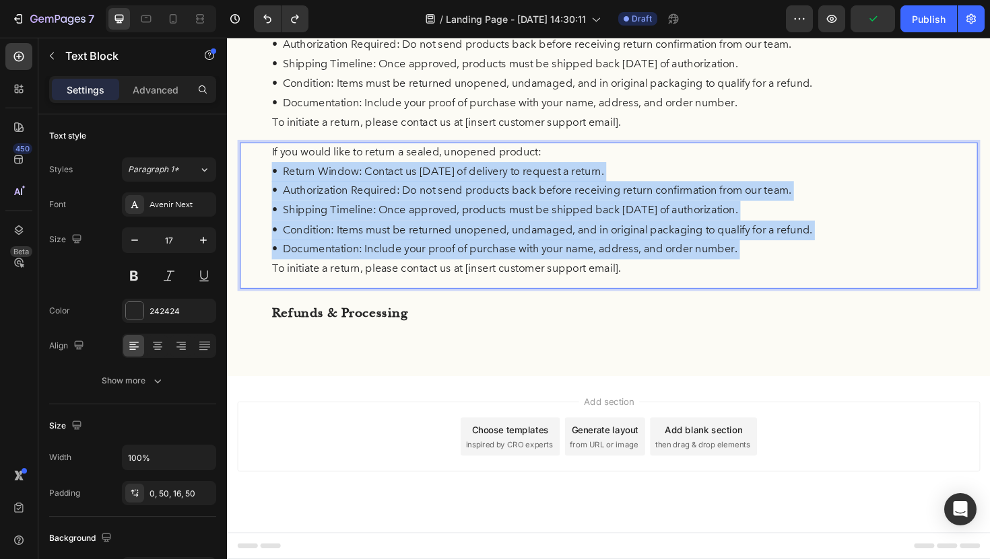
drag, startPoint x: 263, startPoint y: 189, endPoint x: 265, endPoint y: 242, distance: 52.5
click at [264, 246] on div "If you would like to return a sealed, unopened product: • Return Window: Contac…" at bounding box center [630, 226] width 781 height 155
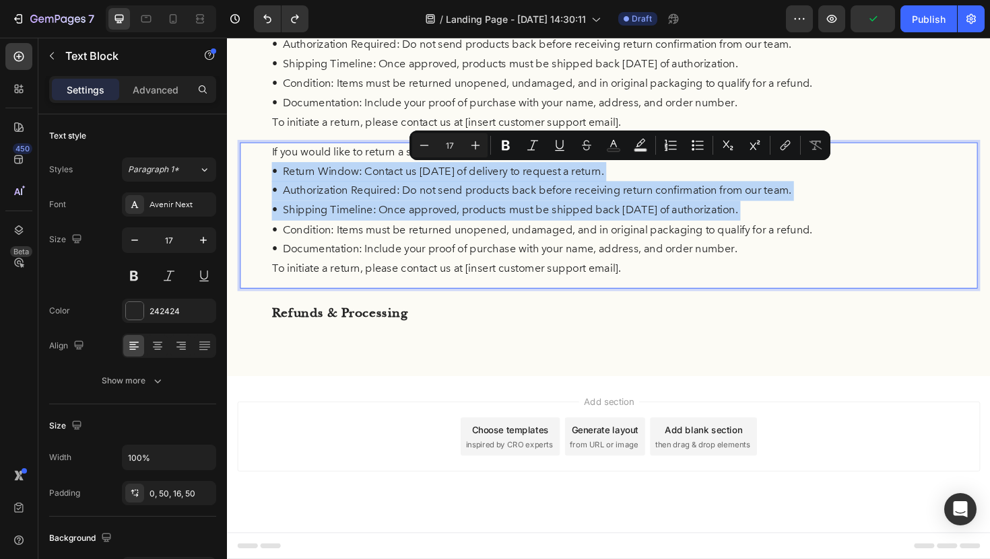
click at [326, 182] on p "• Return Window: Contact us [DATE] of delivery to request a return." at bounding box center [631, 180] width 714 height 21
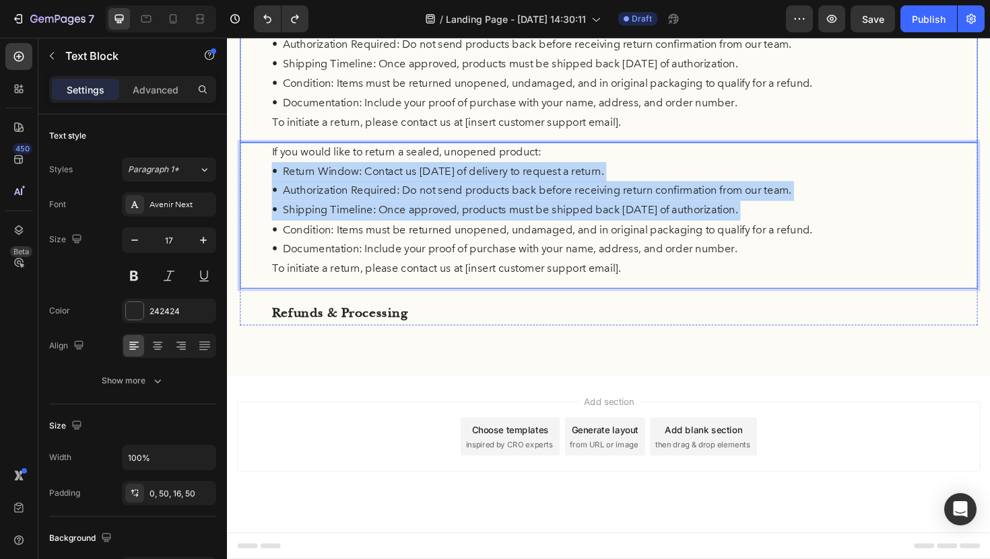
click at [286, 92] on p "• Condition: Items must be returned unopened, undamaged, and in original packag…" at bounding box center [631, 86] width 714 height 21
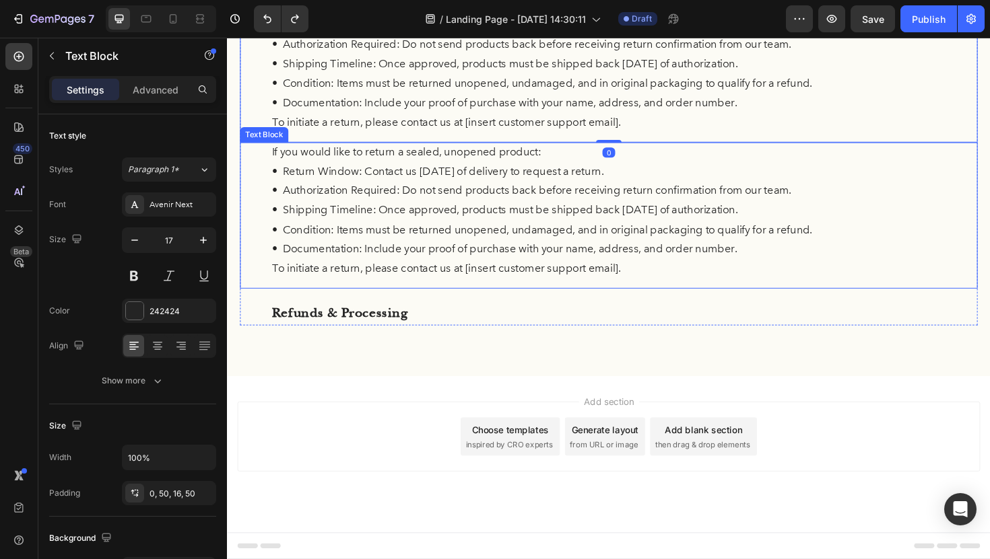
click at [304, 181] on p "• Return Window: Contact us [DATE] of delivery to request a return." at bounding box center [631, 180] width 714 height 21
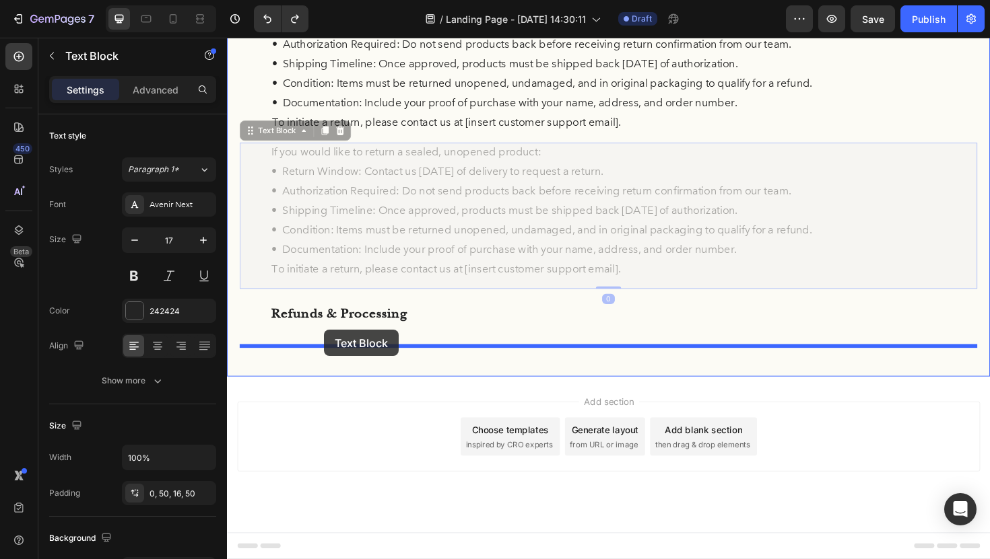
drag, startPoint x: 252, startPoint y: 140, endPoint x: 329, endPoint y: 347, distance: 221.1
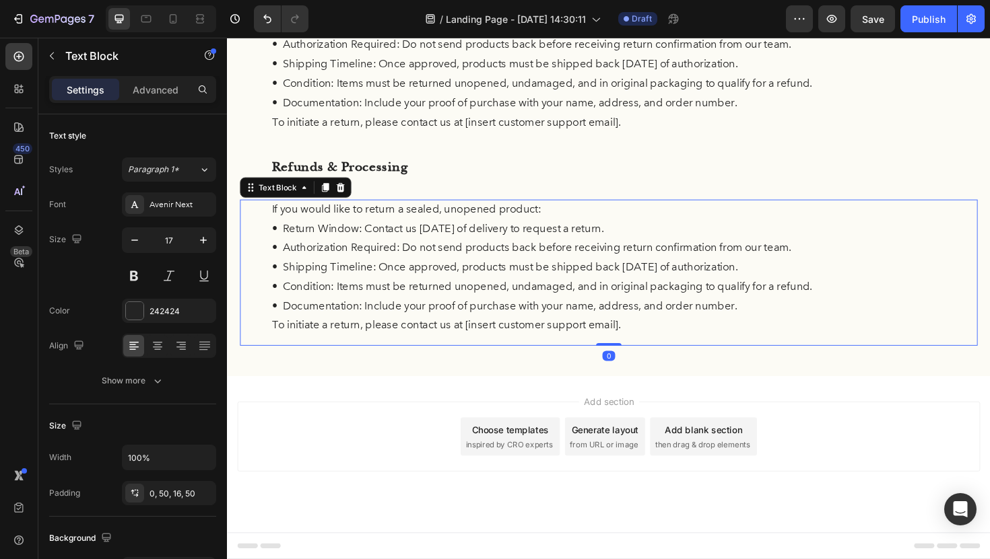
click at [462, 226] on p "If you would like to return a sealed, unopened product:" at bounding box center [631, 219] width 714 height 21
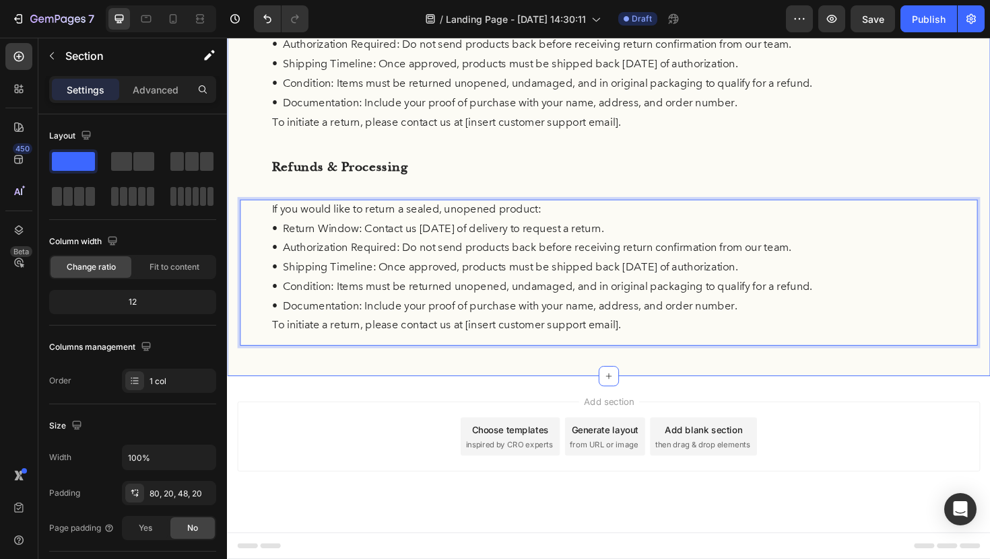
click at [490, 190] on div "Return Policy Heading At FermaVita, your satisfaction is important to us. If yo…" at bounding box center [630, 21] width 781 height 687
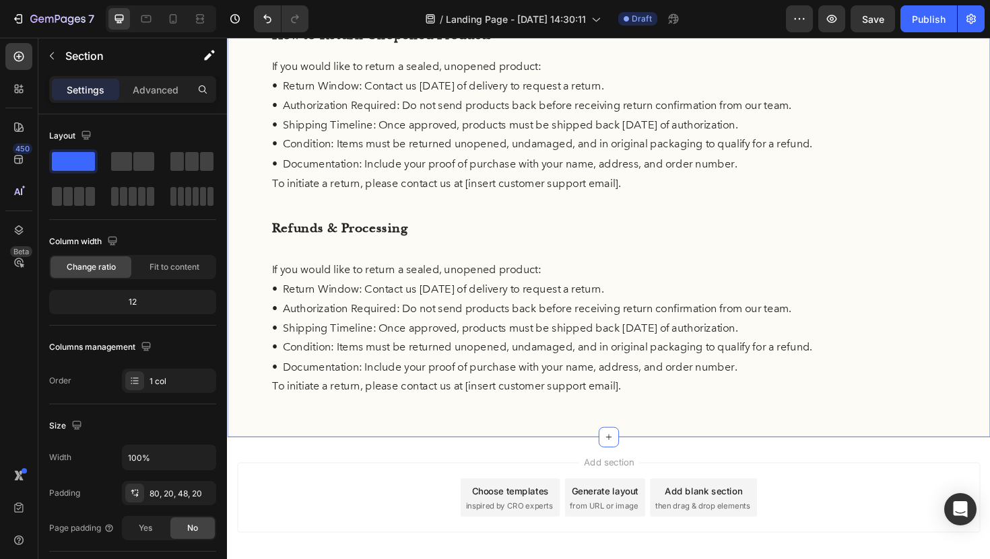
scroll to position [441, 0]
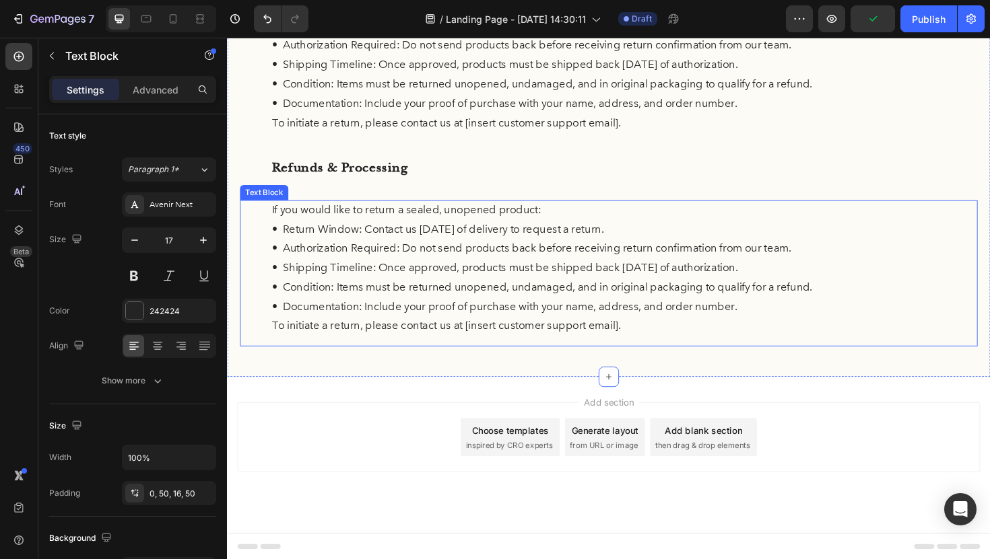
click at [815, 294] on p "• Condition: Items must be returned unopened, undamaged, and in original packag…" at bounding box center [631, 302] width 714 height 21
click at [341, 196] on icon at bounding box center [346, 197] width 11 height 11
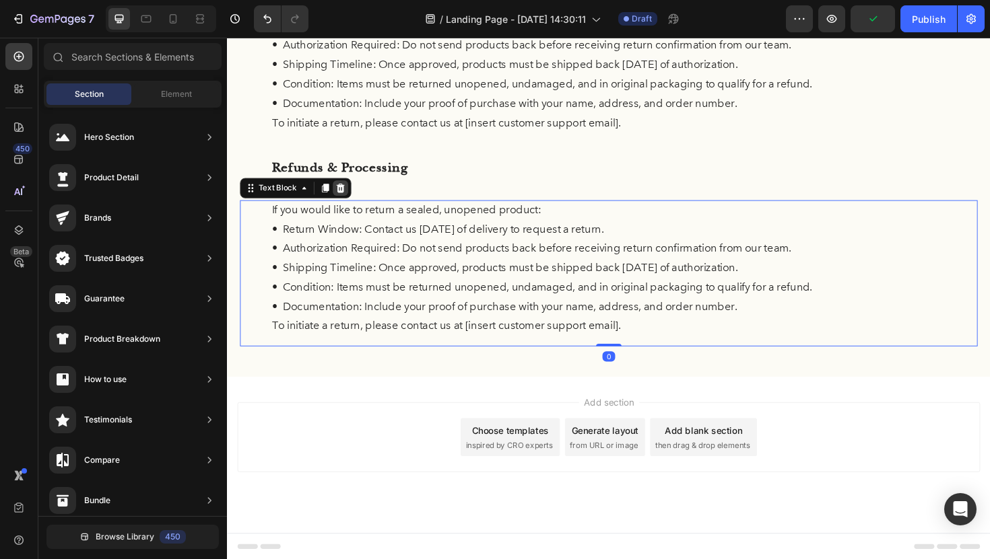
scroll to position [287, 0]
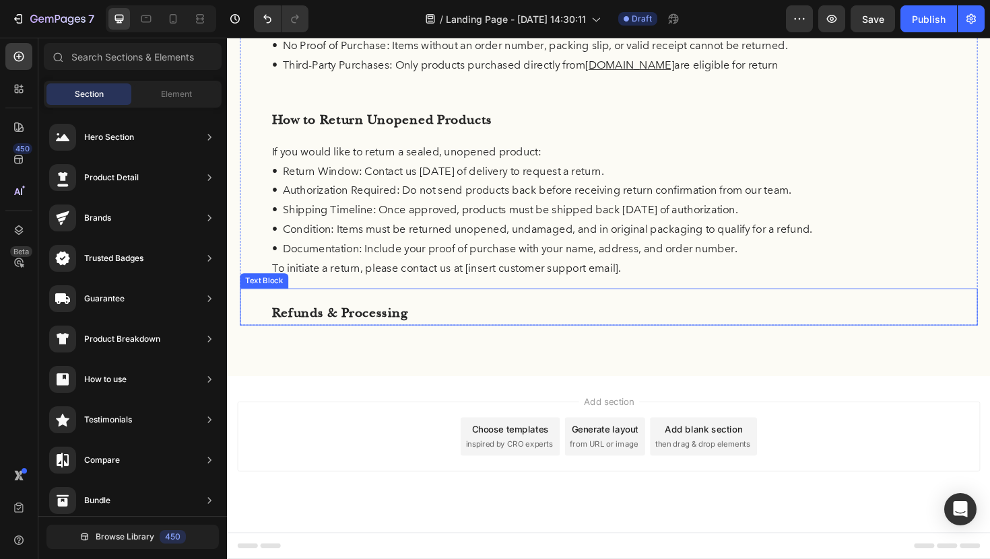
click at [578, 330] on p "Refunds & Processing" at bounding box center [631, 330] width 714 height 26
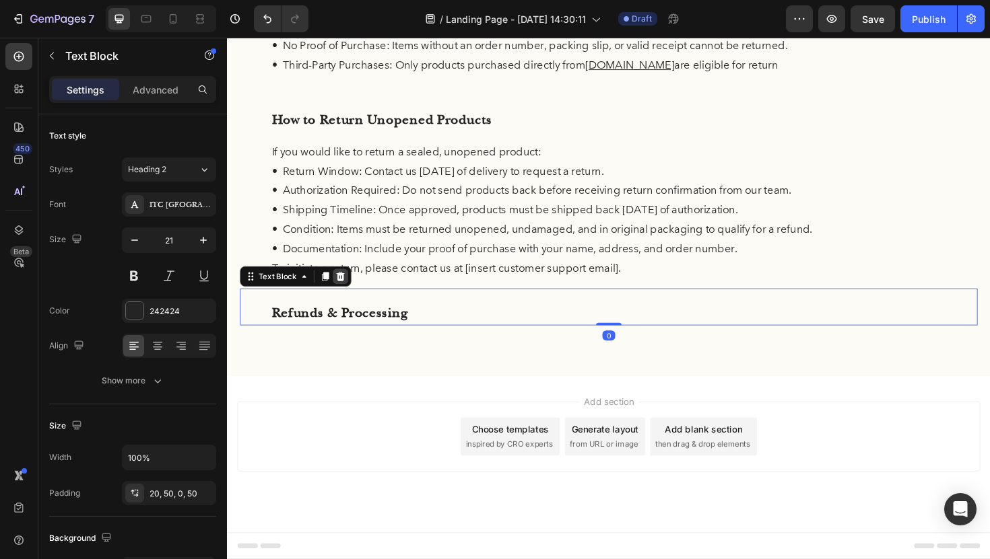
click at [343, 289] on icon at bounding box center [347, 290] width 9 height 9
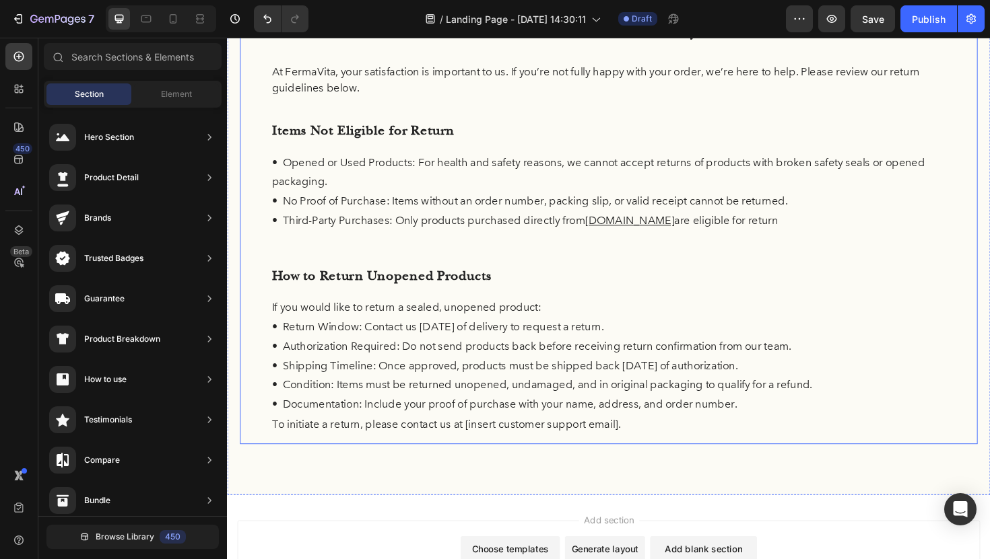
scroll to position [179, 0]
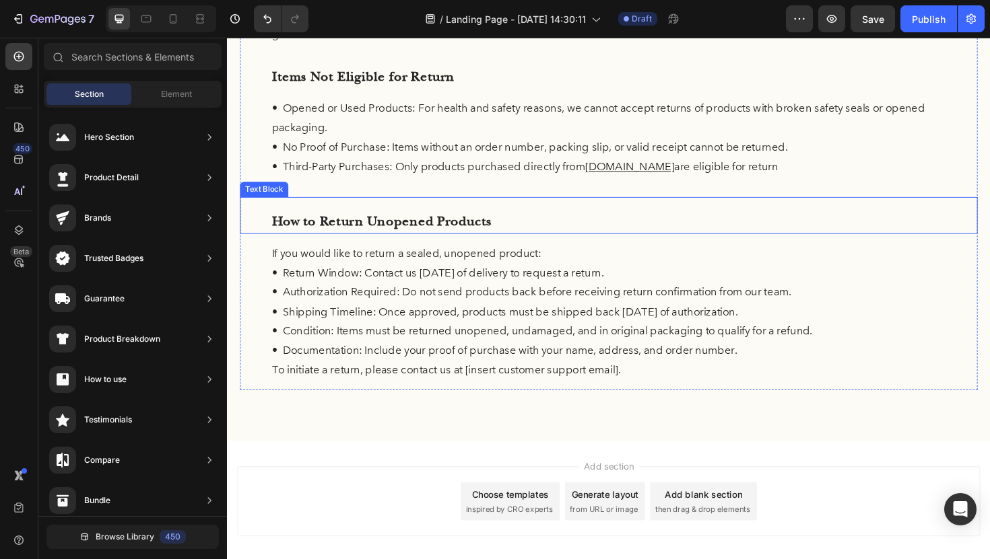
click at [790, 228] on p "How to Return Unopened Products" at bounding box center [631, 233] width 714 height 26
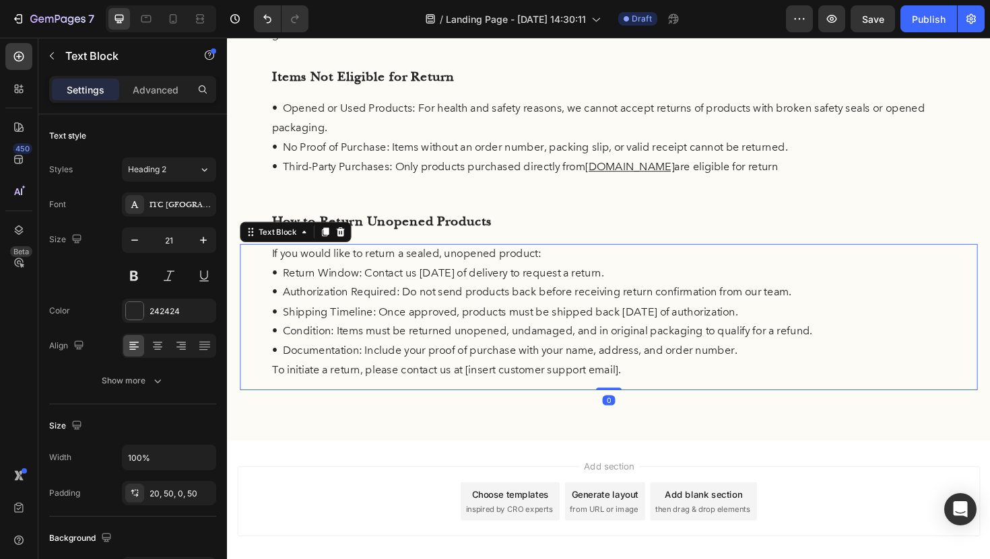
click at [435, 304] on p "• Authorization Required: Do not send products back before receiving return con…" at bounding box center [631, 308] width 714 height 21
click at [331, 242] on icon at bounding box center [330, 243] width 7 height 9
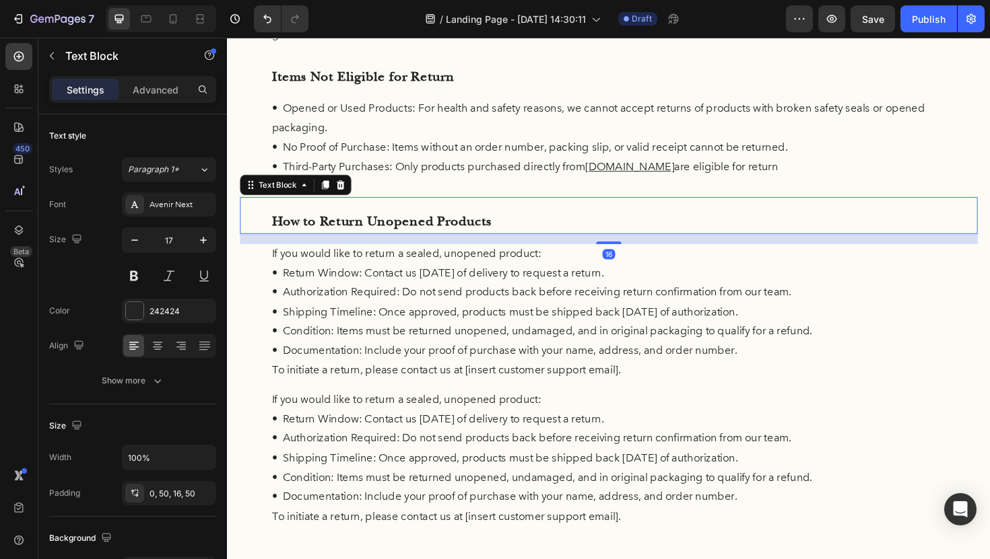
click at [401, 231] on p "How to Return Unopened Products" at bounding box center [631, 233] width 714 height 26
click at [335, 197] on icon at bounding box center [330, 193] width 11 height 11
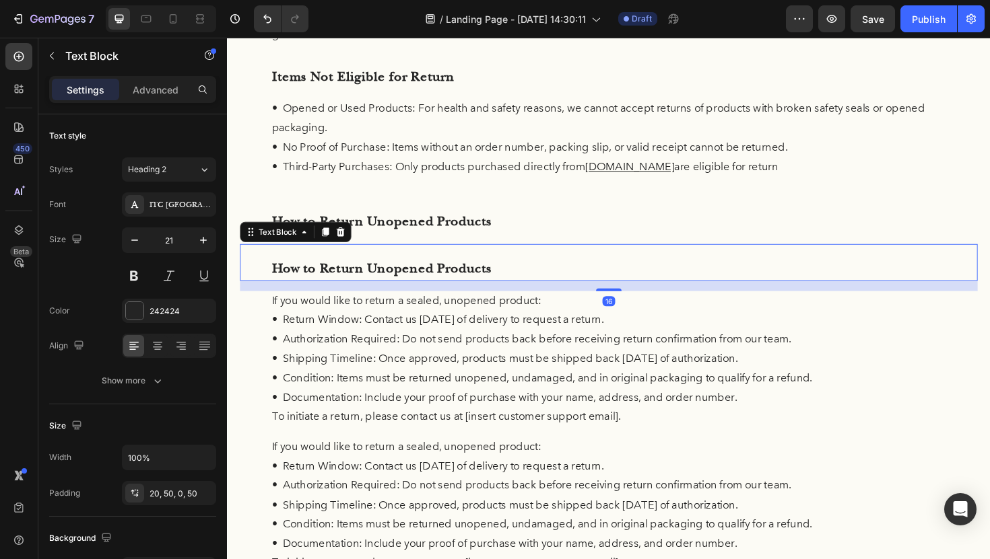
click at [268, 274] on div "How to Return Unopened Products" at bounding box center [630, 275] width 781 height 39
click at [53, 55] on icon "button" at bounding box center [51, 55] width 11 height 11
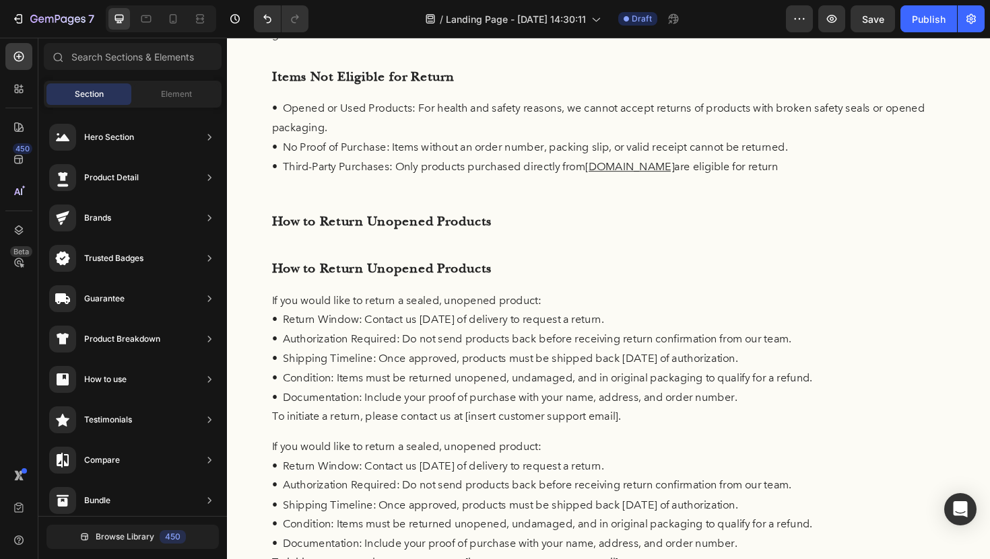
scroll to position [48, 0]
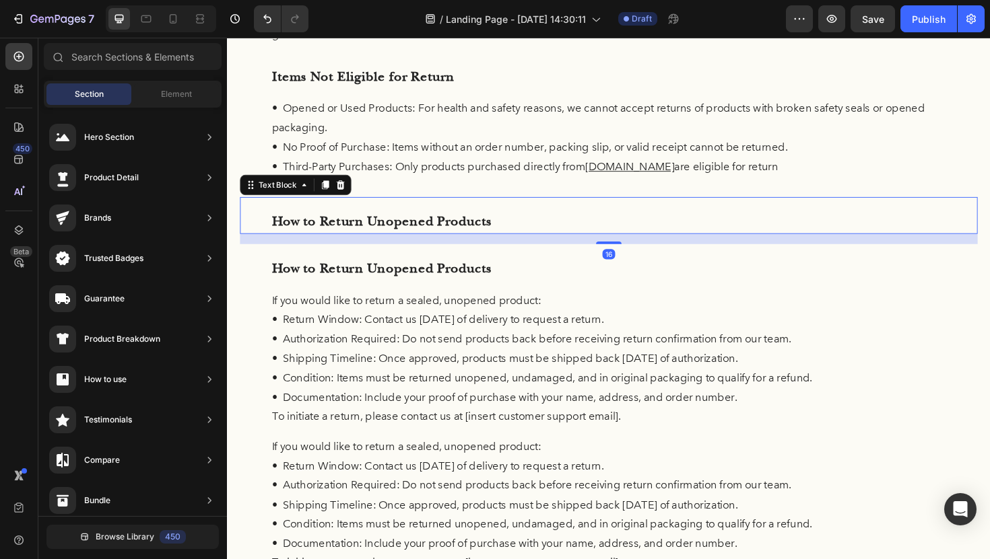
click at [640, 245] on div "How to Return Unopened Products Text Block 16" at bounding box center [630, 226] width 781 height 39
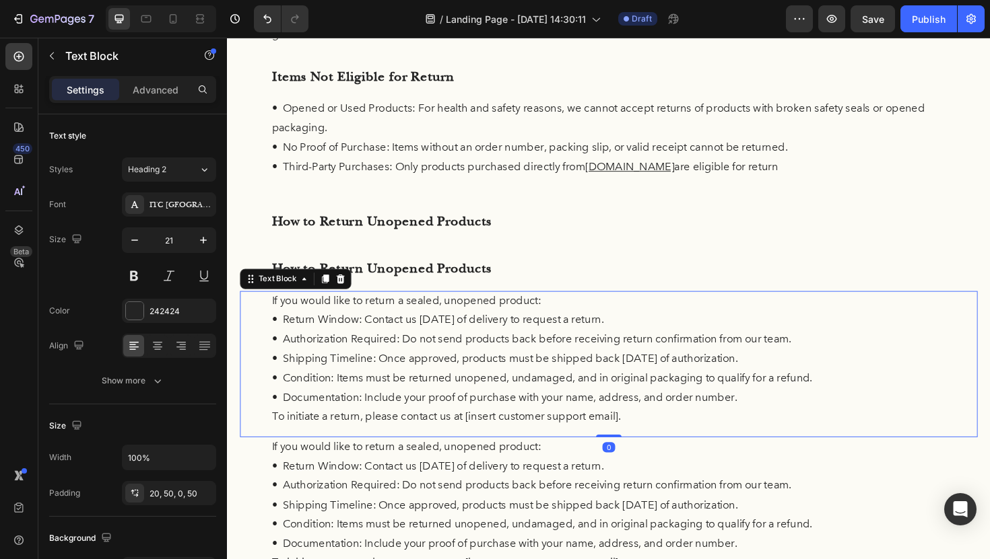
click at [256, 317] on div "If you would like to return a sealed, unopened product: • Return Window: Contac…" at bounding box center [630, 383] width 781 height 155
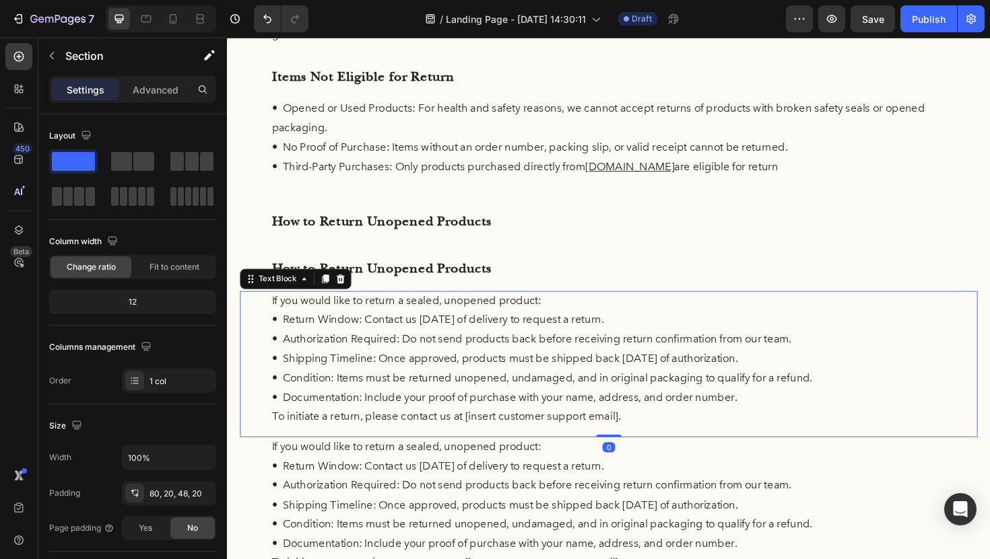
click at [239, 305] on div "Return Policy Heading At FermaVita, your satisfaction is important to us. If yo…" at bounding box center [631, 278] width 808 height 784
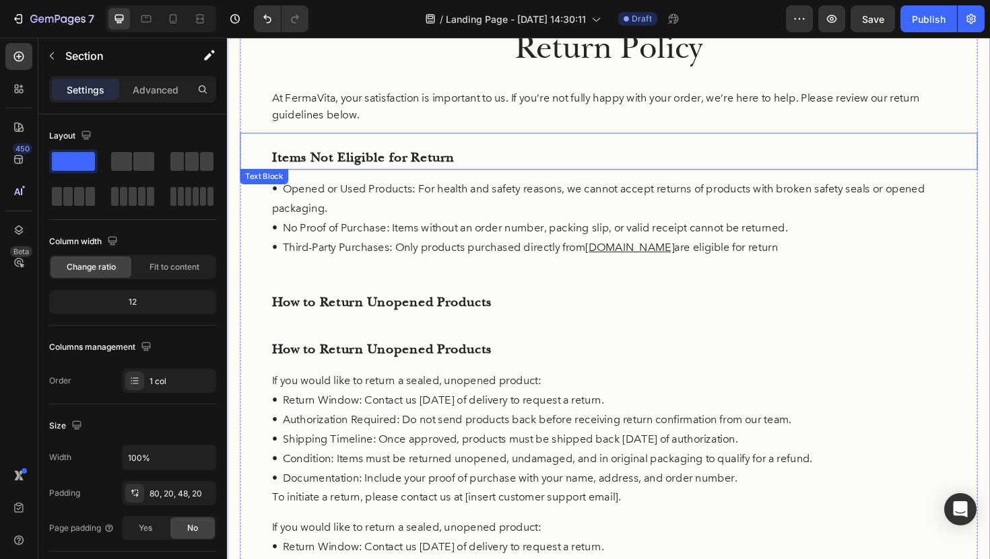
scroll to position [0, 0]
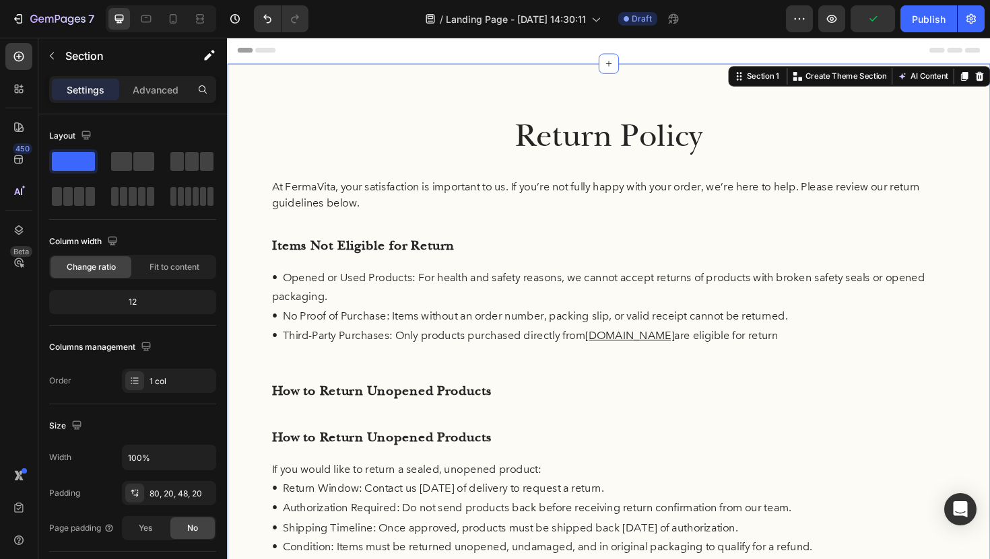
click at [425, 85] on div "Return Policy Heading At FermaVita, your satisfaction is important to us. If yo…" at bounding box center [631, 457] width 808 height 784
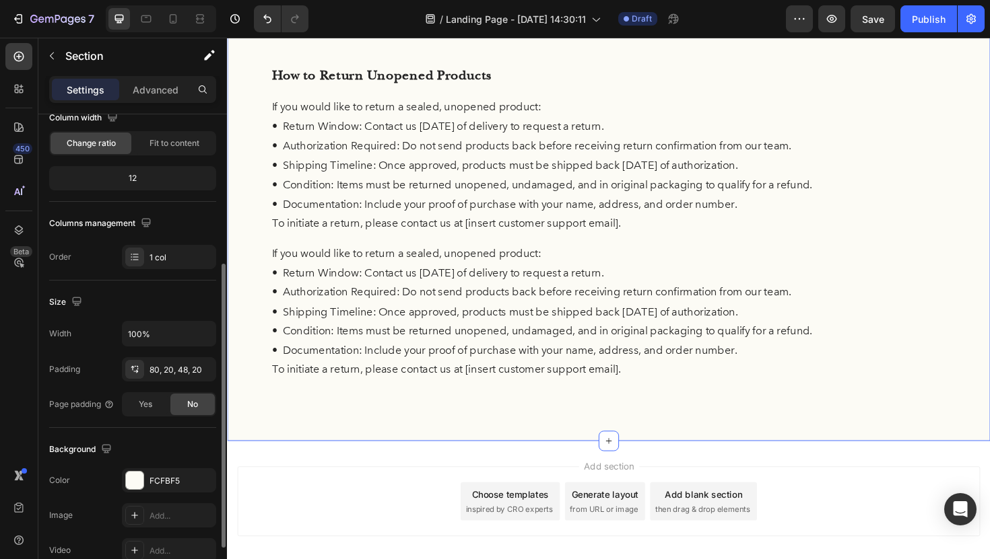
scroll to position [338, 0]
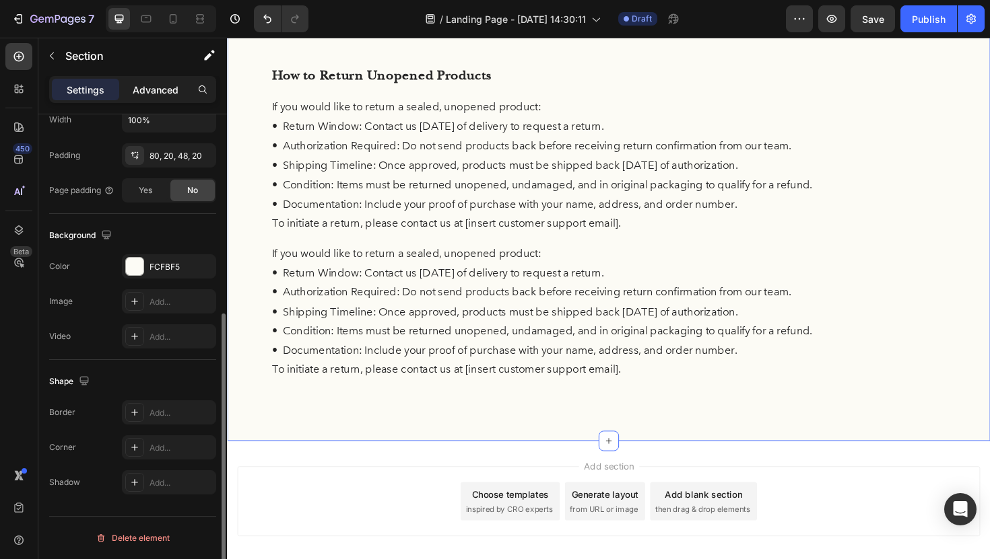
click at [156, 90] on p "Advanced" at bounding box center [156, 90] width 46 height 14
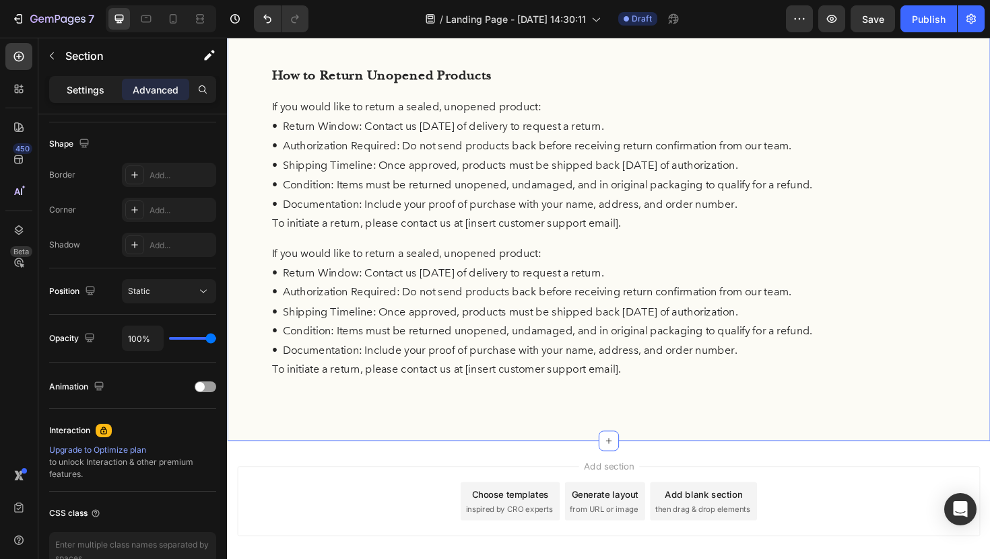
click at [109, 92] on div "Settings" at bounding box center [85, 90] width 67 height 22
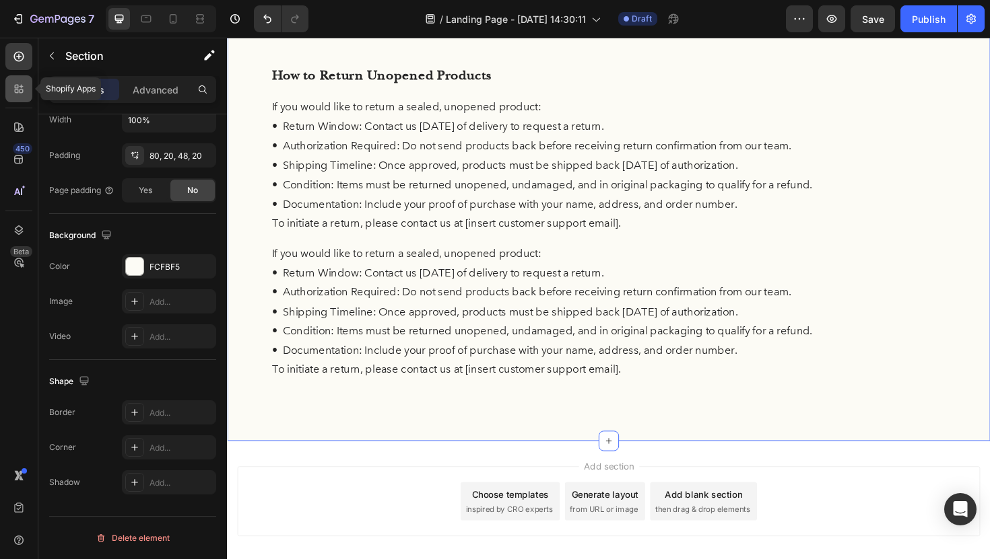
click at [27, 91] on div at bounding box center [18, 88] width 27 height 27
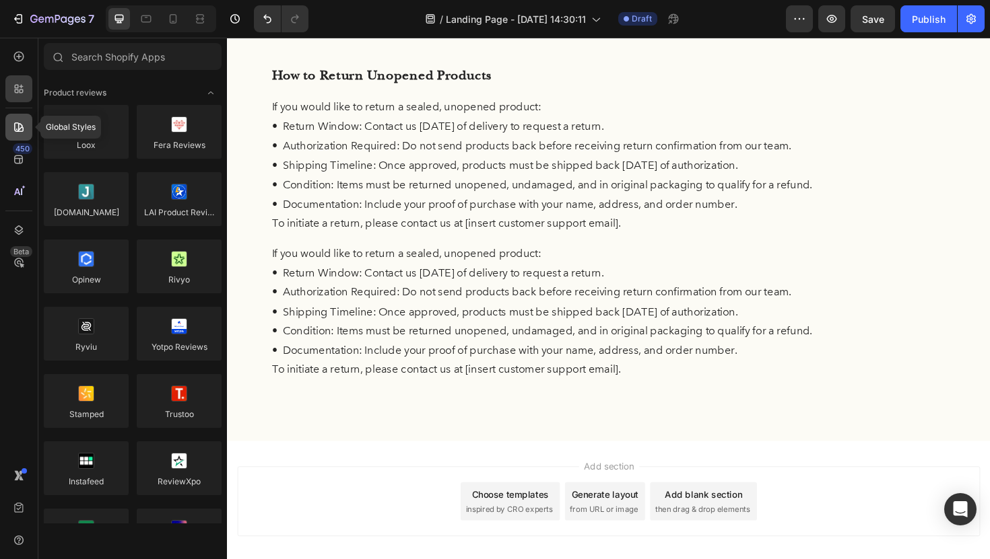
click at [24, 139] on div at bounding box center [18, 127] width 27 height 27
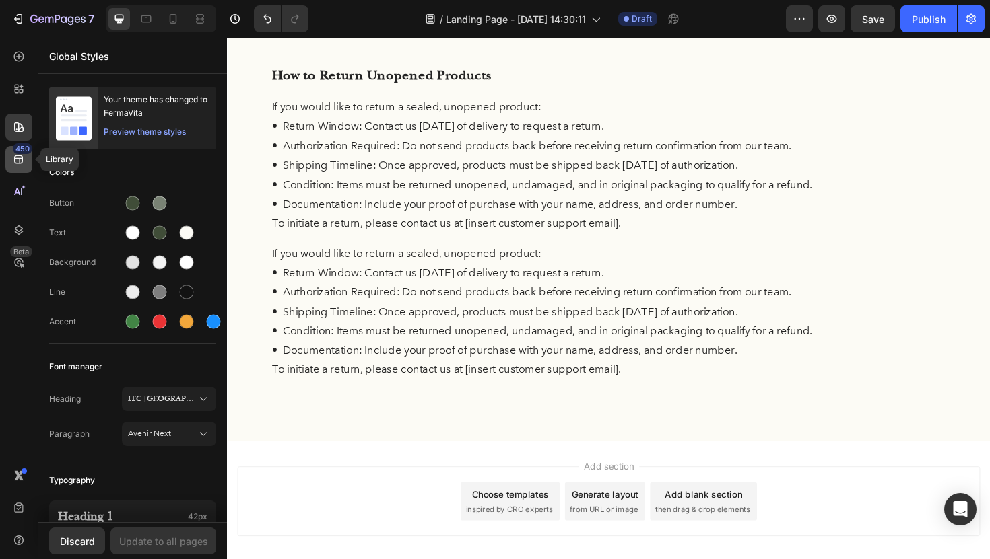
click at [23, 151] on div "450" at bounding box center [23, 148] width 20 height 11
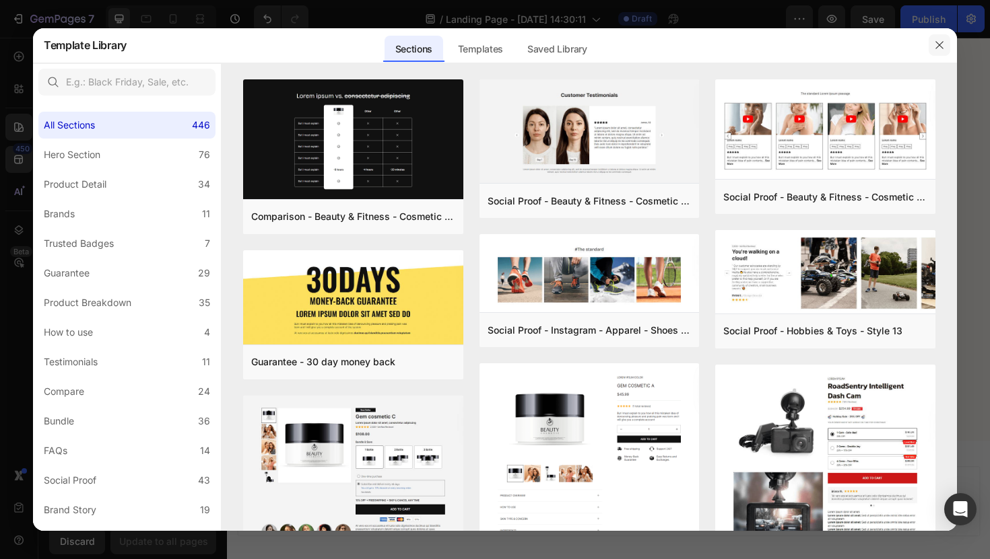
click at [933, 49] on button "button" at bounding box center [939, 45] width 22 height 22
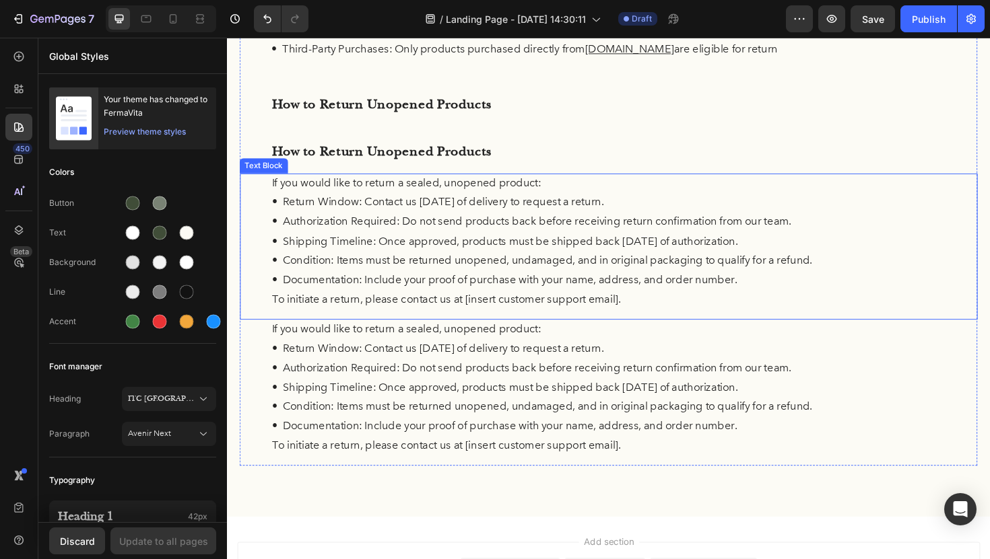
scroll to position [270, 0]
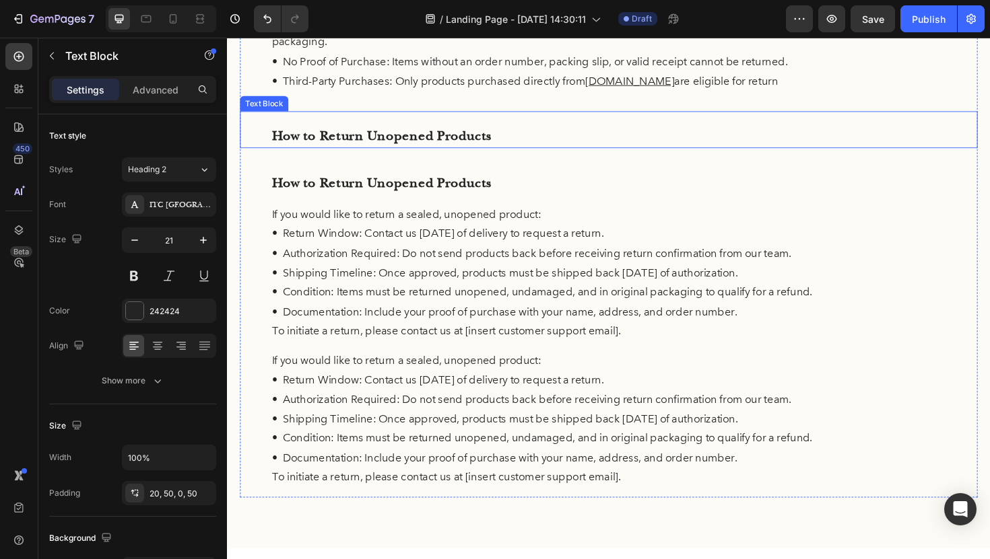
click at [479, 132] on p "How to Return Unopened Products" at bounding box center [631, 142] width 714 height 26
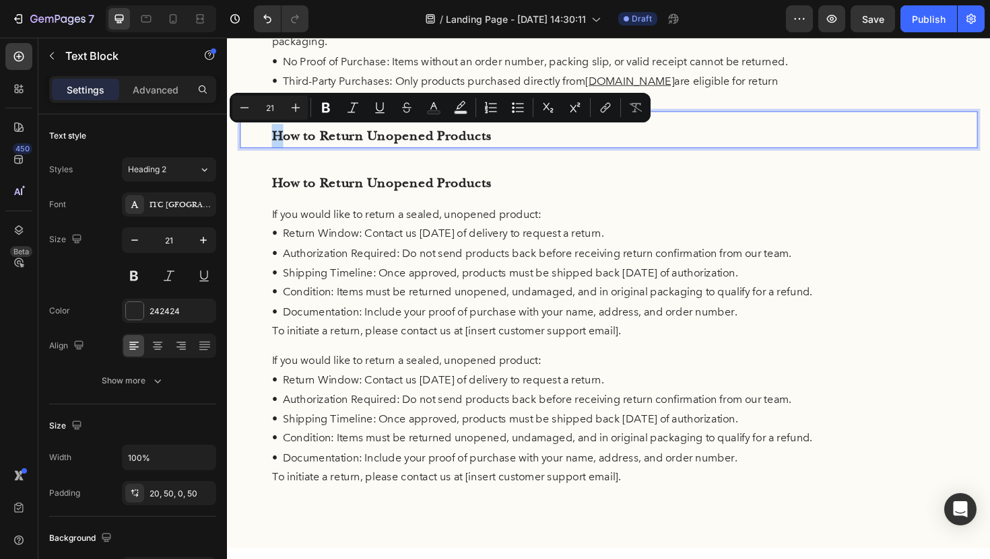
drag, startPoint x: 283, startPoint y: 132, endPoint x: 267, endPoint y: 139, distance: 16.9
click at [255, 142] on div "How to Return Unopened Products" at bounding box center [630, 135] width 781 height 39
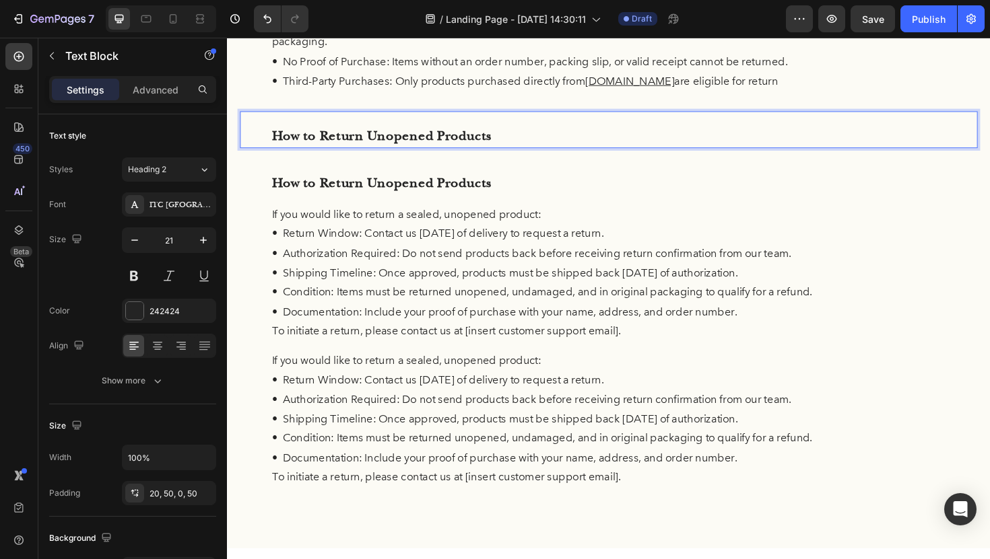
click at [268, 129] on div "How to Return Unopened Products" at bounding box center [630, 135] width 781 height 39
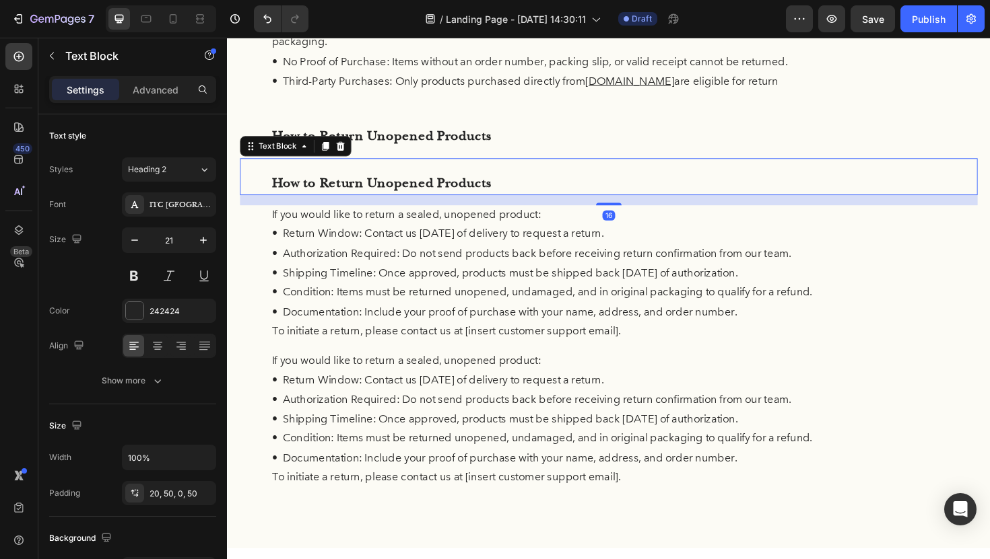
click at [296, 174] on div "How to Return Unopened Products" at bounding box center [630, 185] width 781 height 39
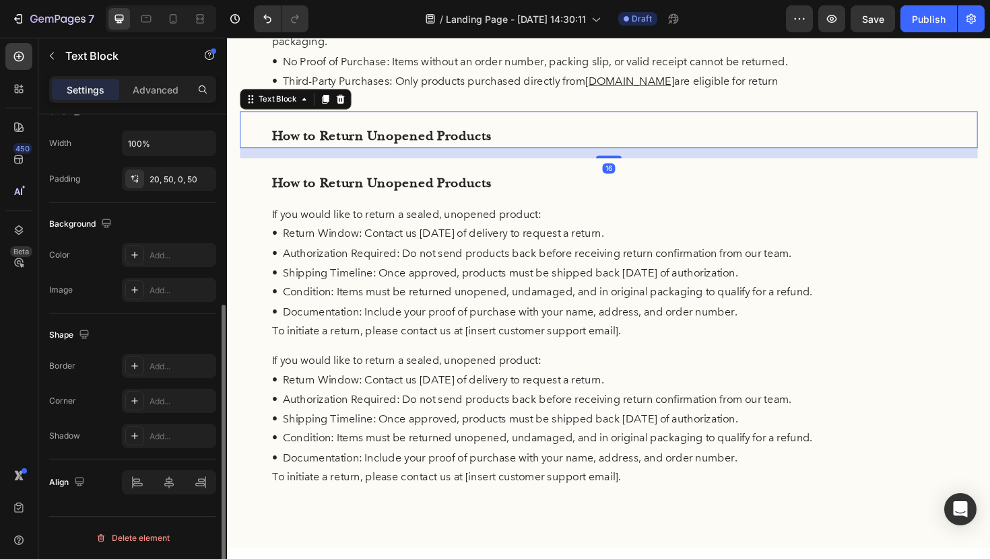
click at [451, 137] on p "How to Return Unopened Products" at bounding box center [631, 142] width 714 height 26
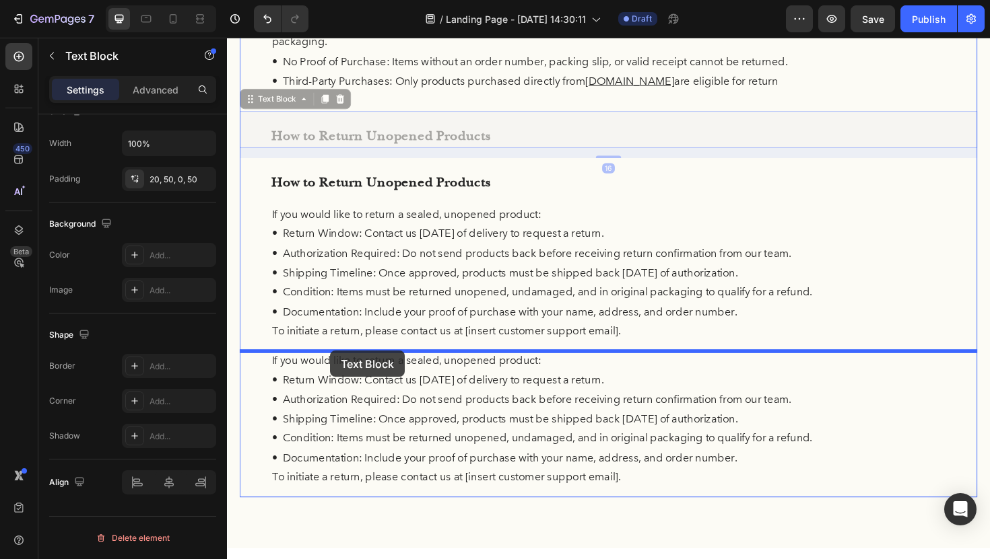
drag, startPoint x: 256, startPoint y: 107, endPoint x: 336, endPoint y: 370, distance: 274.5
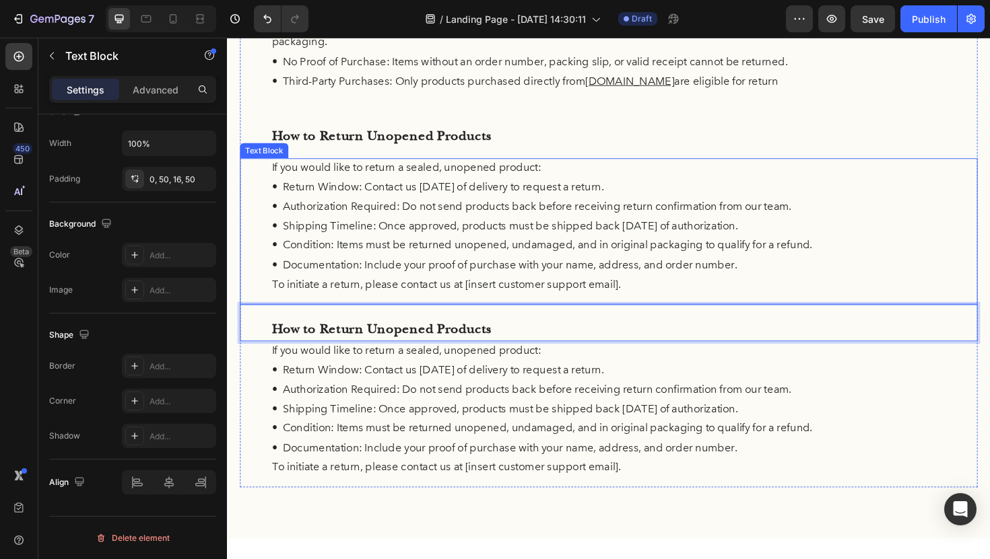
click at [744, 281] on p "• Documentation: Include your proof of purchase with your name, address, and or…" at bounding box center [631, 279] width 714 height 21
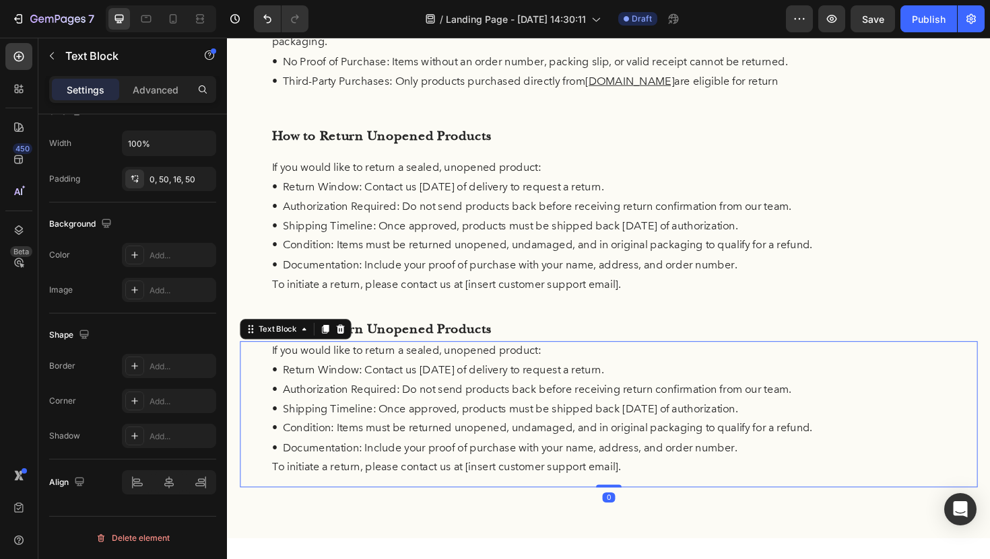
click at [719, 423] on p "• Shipping Timeline: Once approved, products must be shipped back within 14 day…" at bounding box center [631, 431] width 714 height 21
click at [347, 345] on icon at bounding box center [347, 346] width 9 height 9
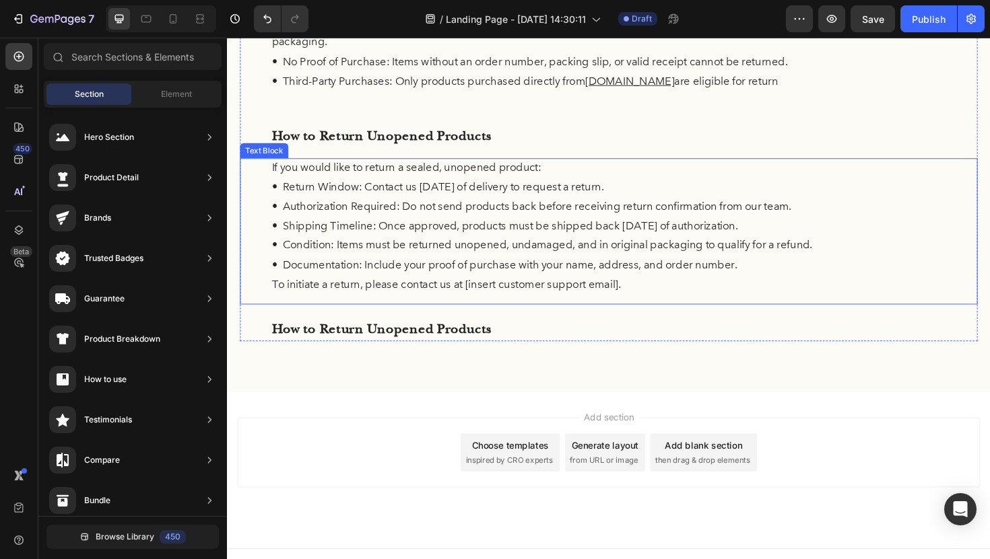
click at [359, 217] on p "• Authorization Required: Do not send products back before receiving return con…" at bounding box center [631, 217] width 714 height 21
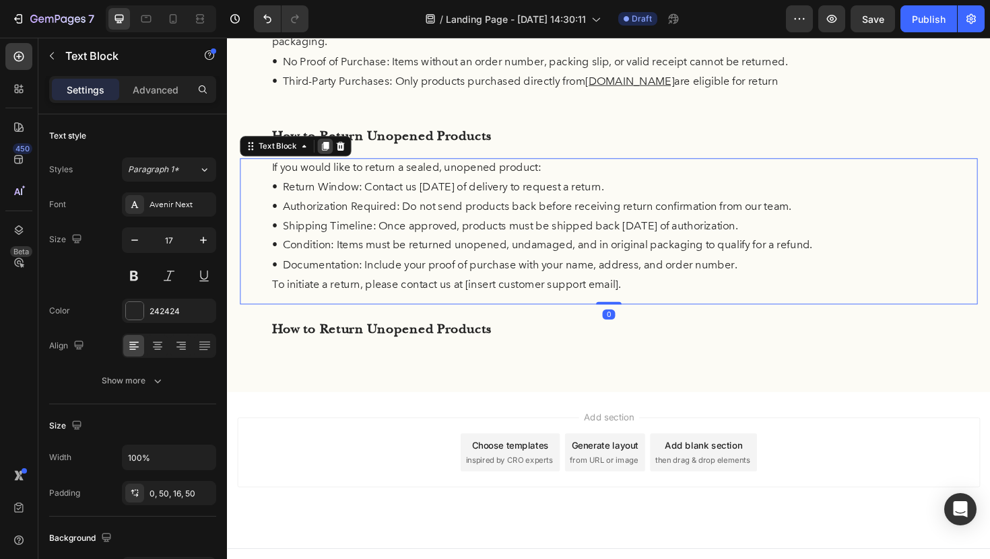
click at [327, 151] on icon at bounding box center [330, 152] width 11 height 11
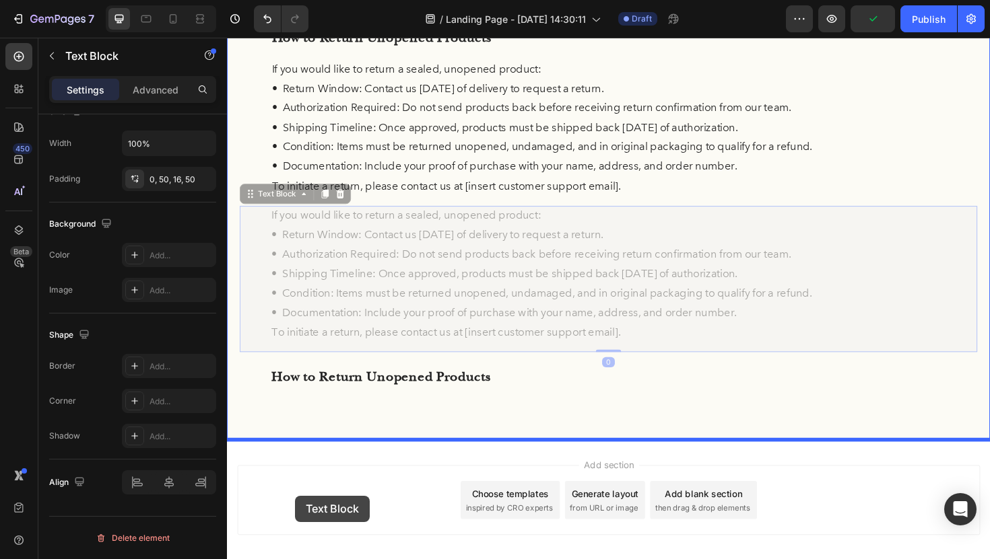
scroll to position [386, 0]
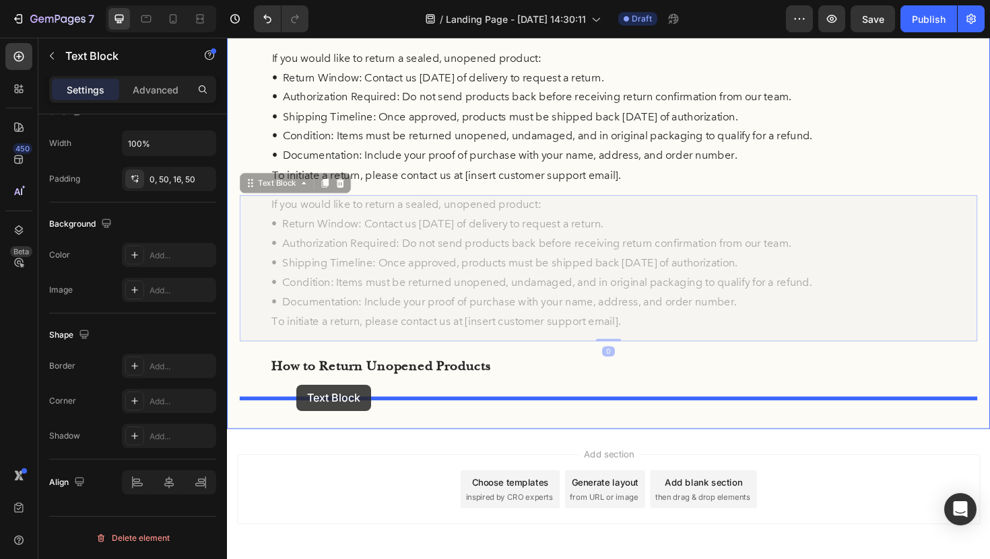
drag, startPoint x: 256, startPoint y: 309, endPoint x: 300, endPoint y: 405, distance: 106.0
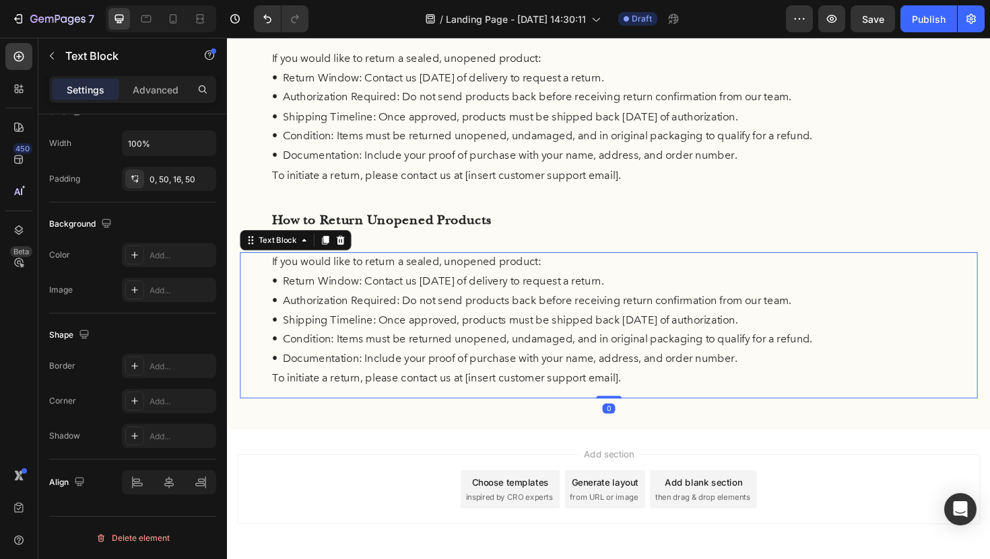
click at [528, 291] on p "• Return Window: Contact us within 30 days of delivery to request a return." at bounding box center [631, 296] width 714 height 21
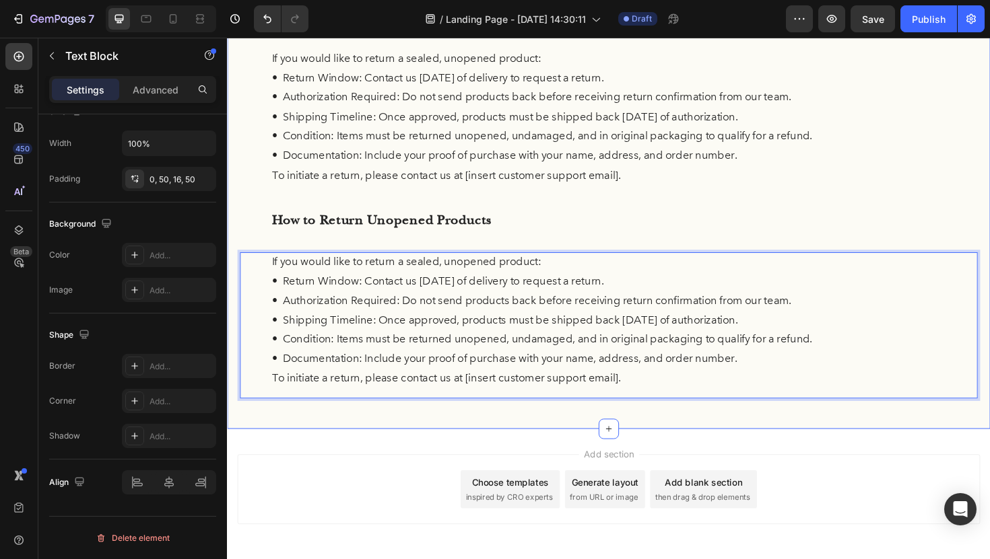
click at [527, 252] on div "Return Policy Heading At FermaVita, your satisfaction is important to us. If yo…" at bounding box center [630, 76] width 781 height 687
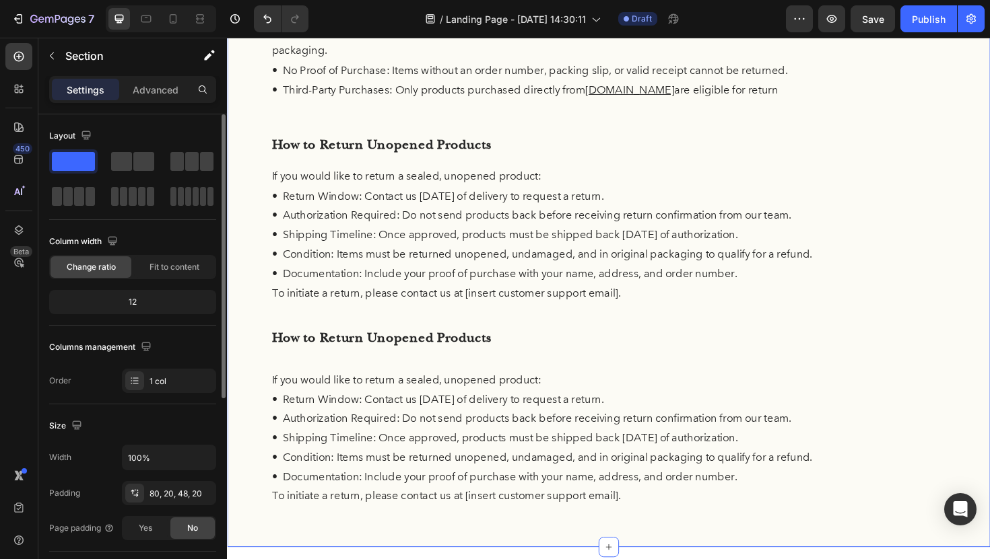
scroll to position [259, 0]
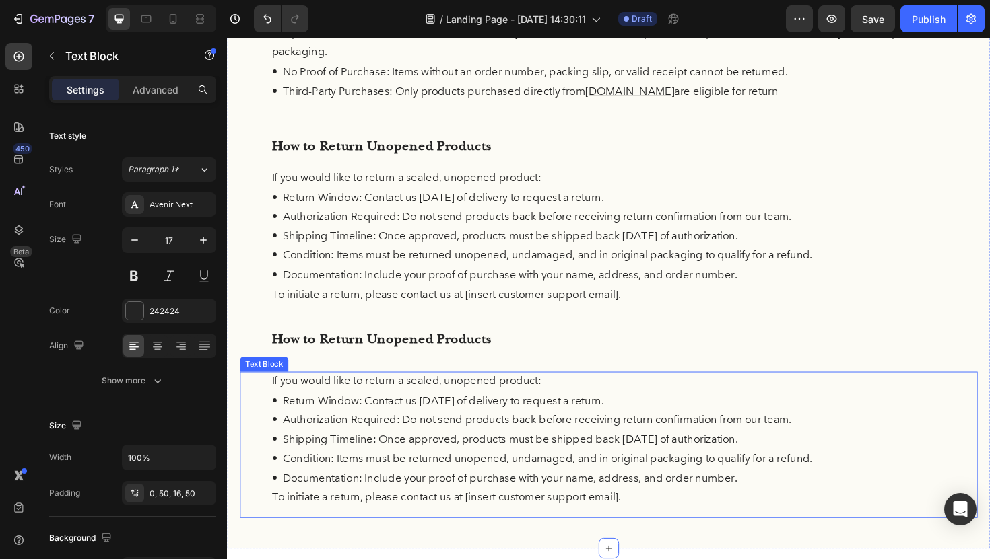
click at [586, 442] on p "• Authorization Required: Do not send products back before receiving return con…" at bounding box center [631, 443] width 714 height 21
click at [345, 381] on icon at bounding box center [346, 379] width 11 height 11
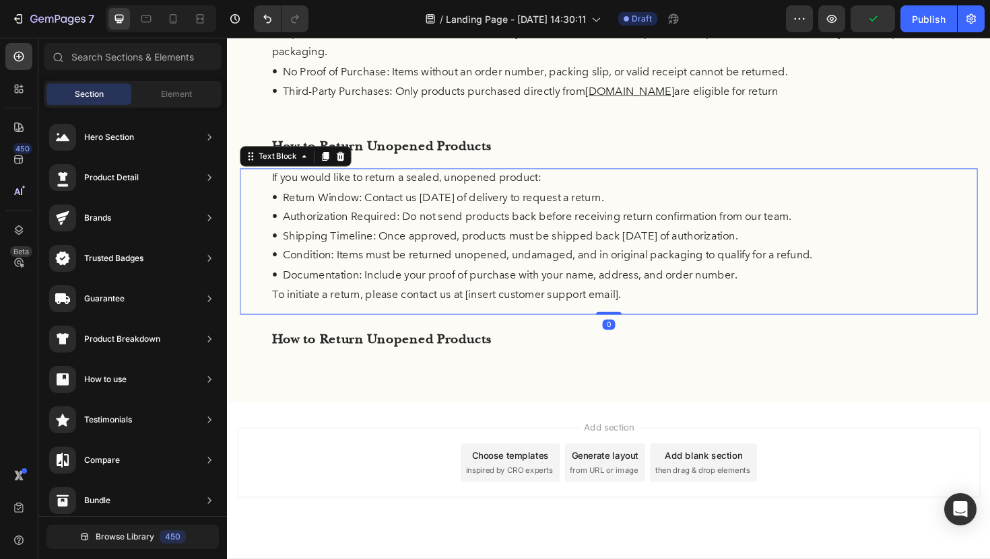
click at [506, 245] on p "• Shipping Timeline: Once approved, products must be shipped back within 14 day…" at bounding box center [631, 248] width 714 height 21
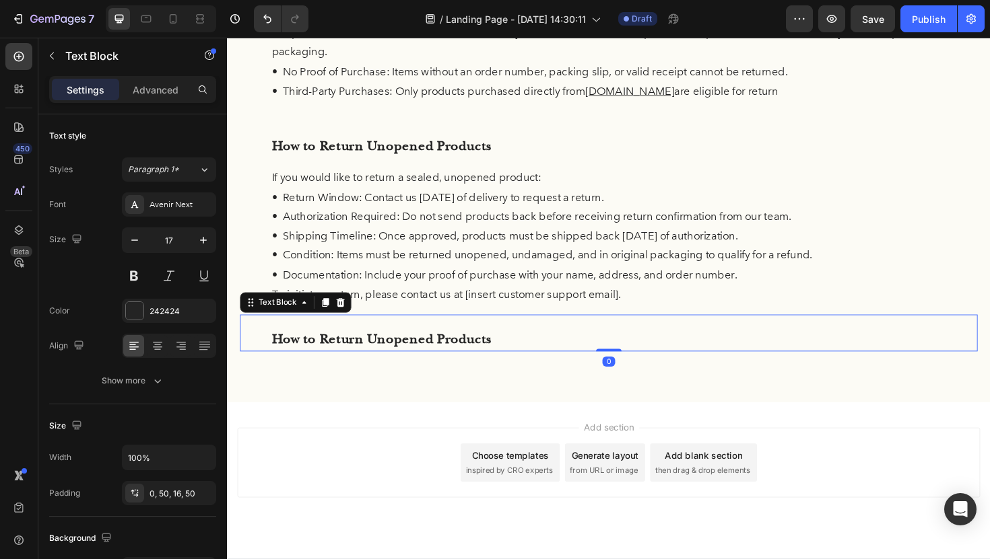
click at [528, 359] on p "How to Return Unopened Products" at bounding box center [631, 358] width 714 height 26
click at [347, 320] on icon at bounding box center [347, 318] width 9 height 9
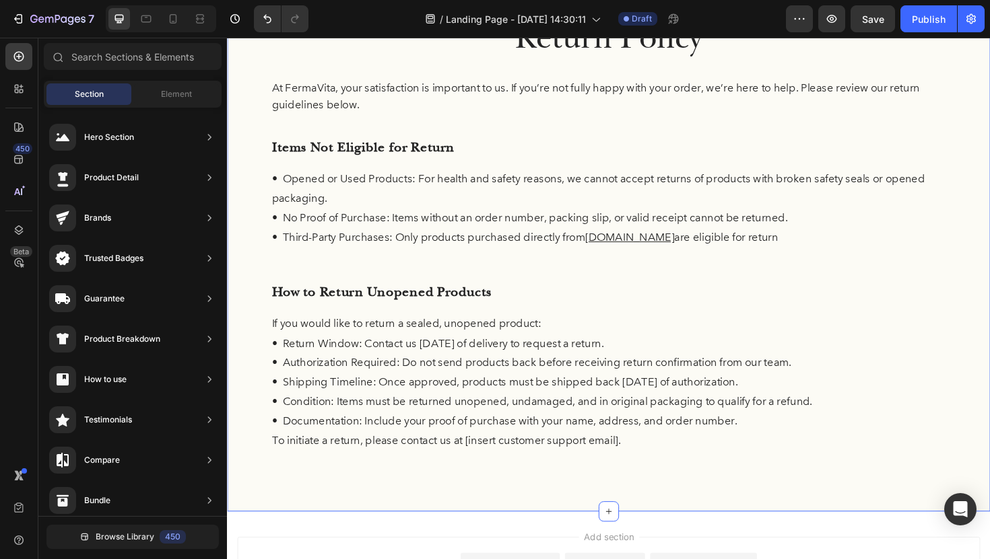
scroll to position [106, 0]
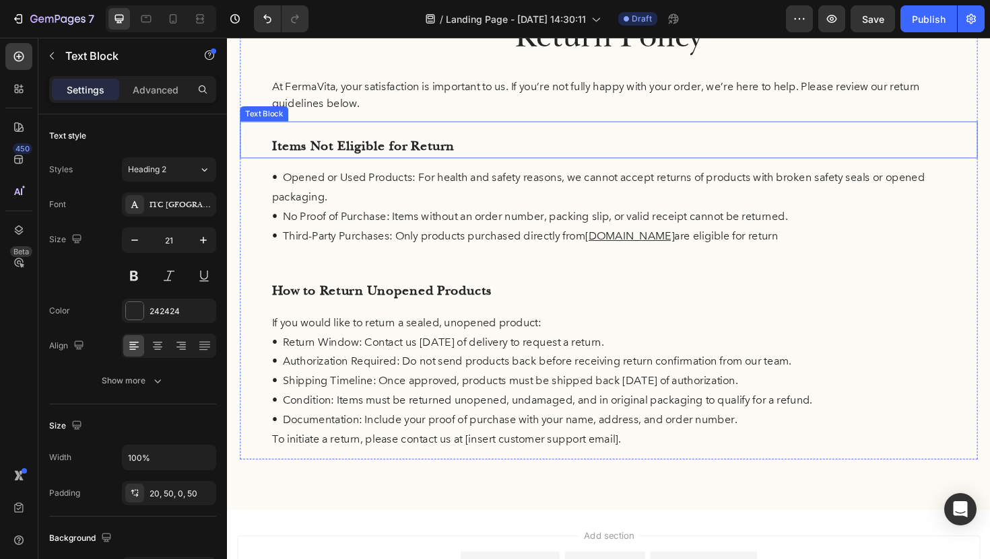
click at [407, 148] on p "Items Not Eligible for Return" at bounding box center [631, 153] width 714 height 26
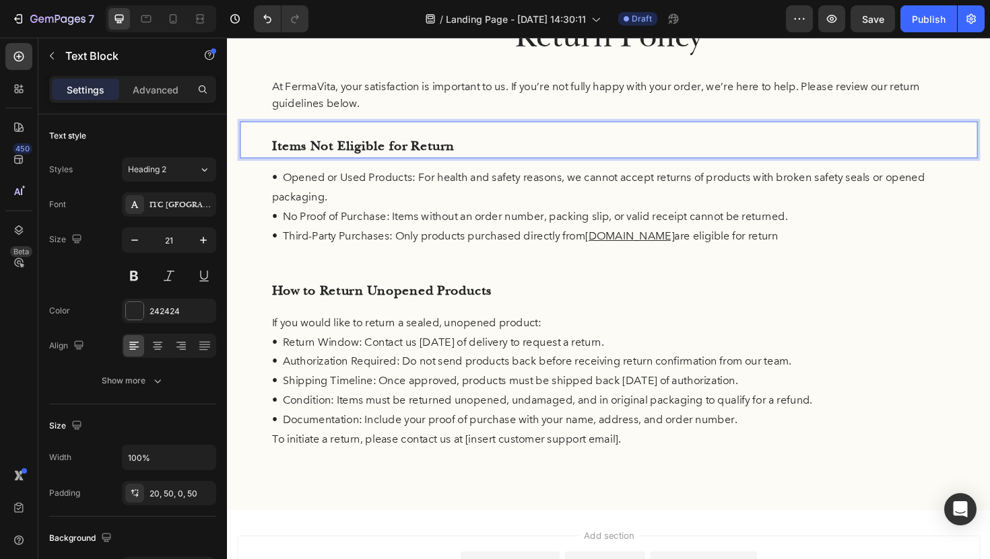
click at [401, 138] on div "Items Not Eligible for Return" at bounding box center [630, 146] width 781 height 39
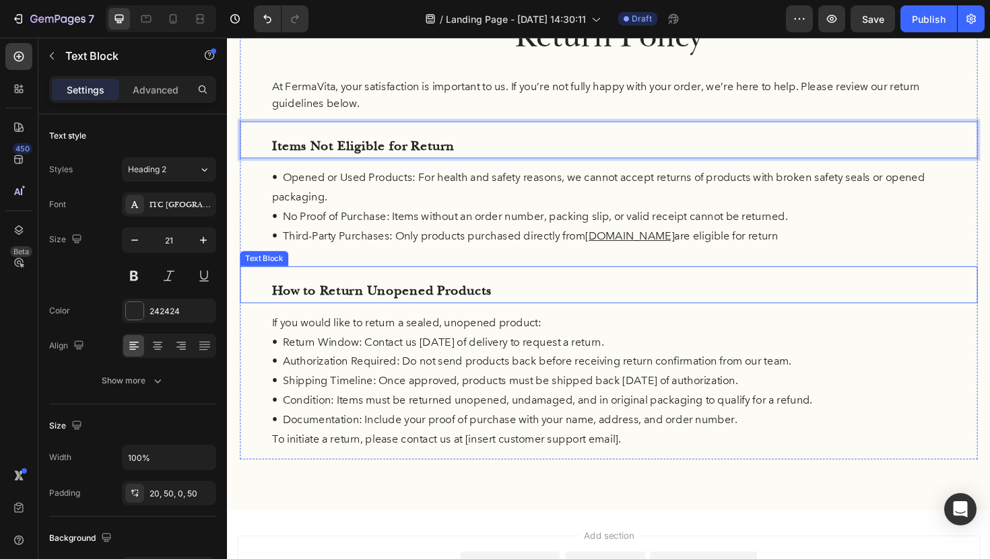
click at [390, 308] on p "How to Return Unopened Products" at bounding box center [631, 307] width 714 height 26
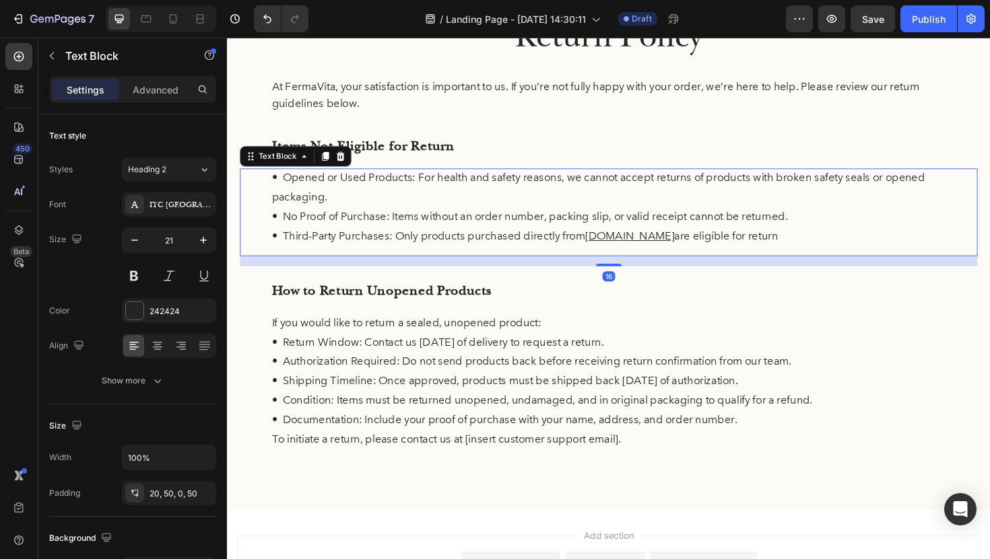
click at [401, 228] on p "• No Proof of Purchase: Items without an order number, packing slip, or valid r…" at bounding box center [631, 227] width 714 height 21
click at [176, 495] on div "0, 50, 16, 50" at bounding box center [168, 494] width 39 height 12
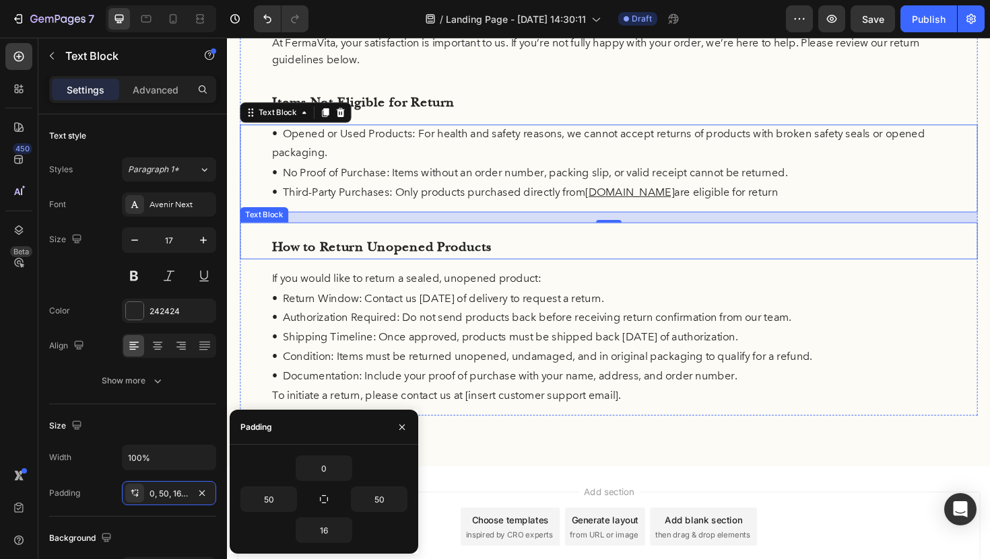
scroll to position [192, 0]
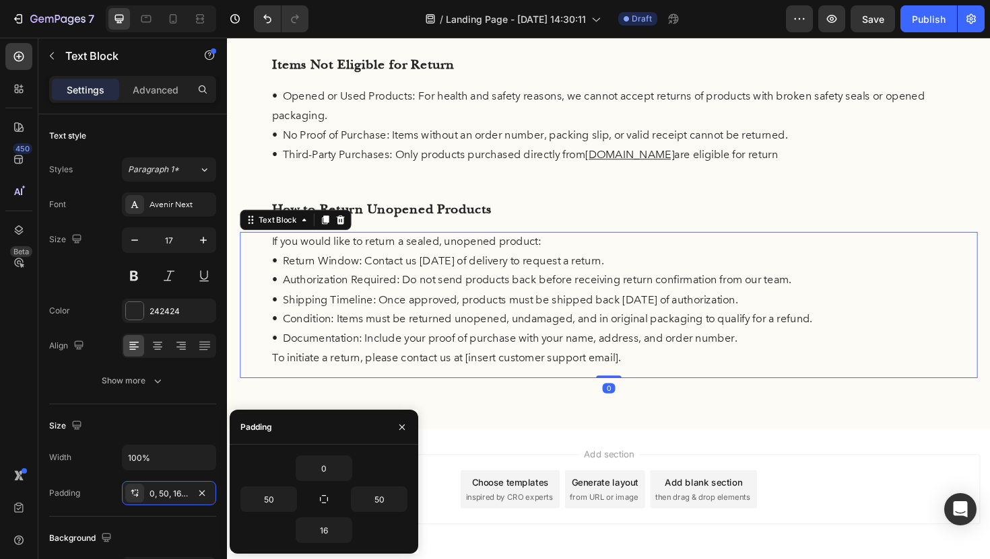
click at [402, 314] on p "• Shipping Timeline: Once approved, products must be shipped back within 14 day…" at bounding box center [631, 316] width 714 height 21
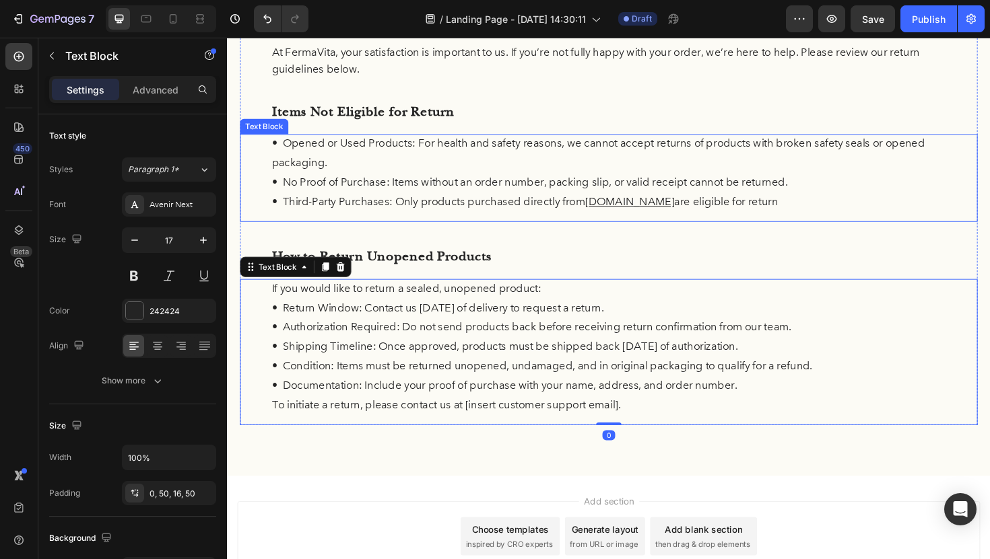
scroll to position [130, 0]
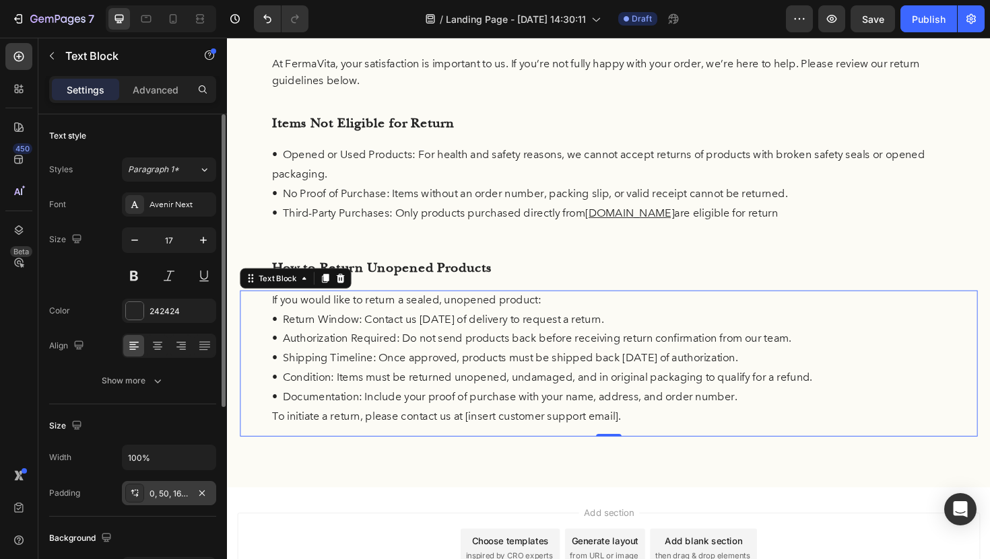
click at [167, 491] on div "0, 50, 16, 50" at bounding box center [168, 494] width 39 height 12
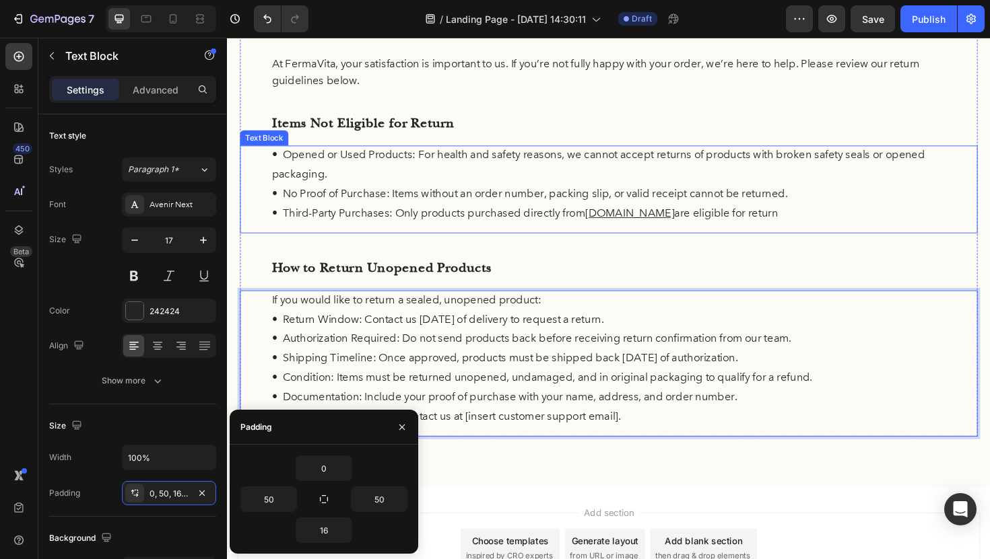
click at [391, 201] on p "• No Proof of Purchase: Items without an order number, packing slip, or valid r…" at bounding box center [631, 203] width 714 height 21
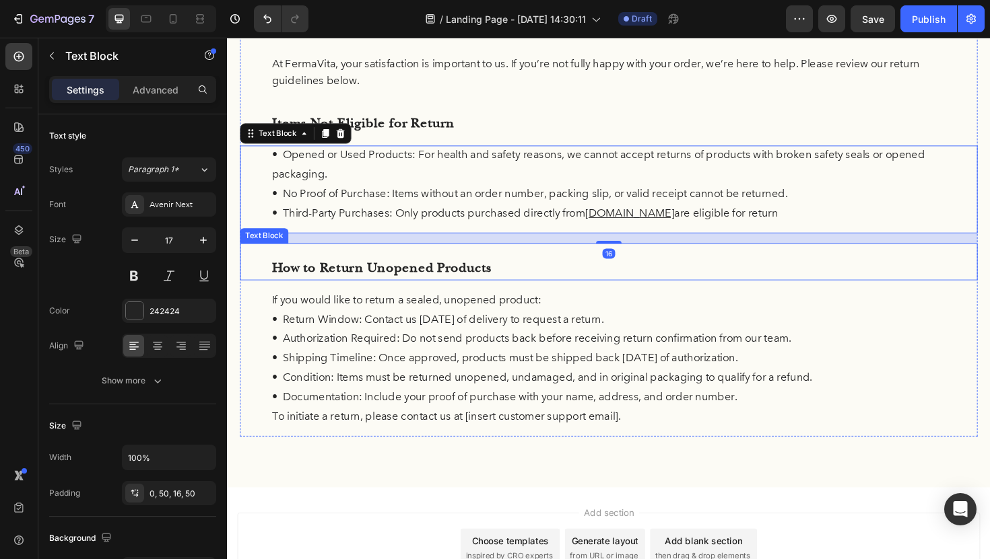
click at [390, 269] on p "How to Return Unopened Products" at bounding box center [631, 282] width 714 height 26
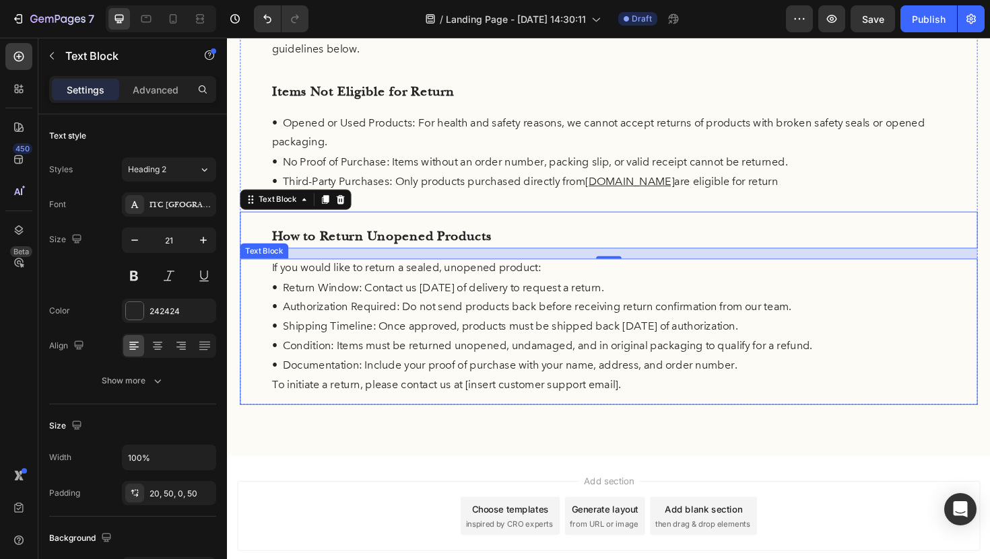
scroll to position [167, 0]
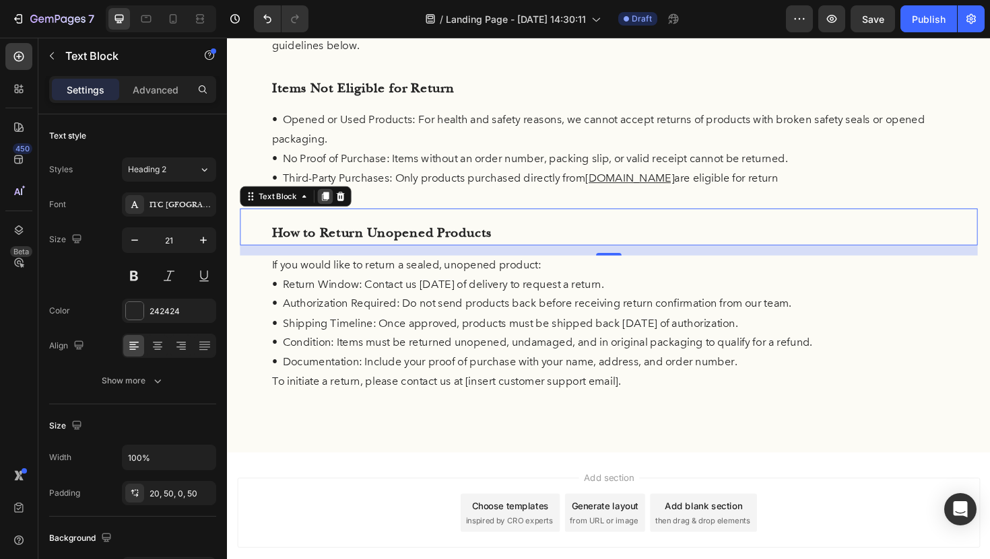
click at [329, 210] on icon at bounding box center [330, 205] width 7 height 9
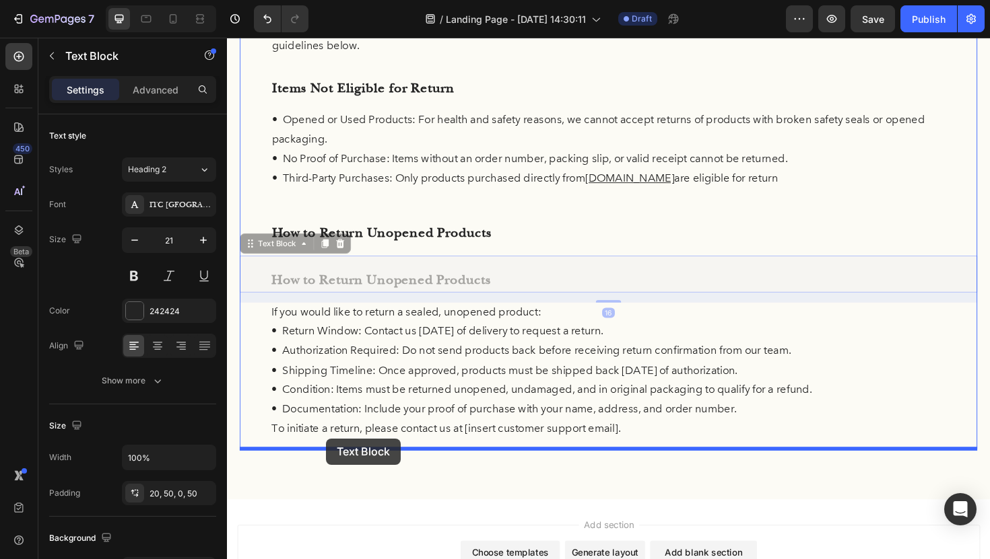
drag, startPoint x: 251, startPoint y: 254, endPoint x: 332, endPoint y: 462, distance: 223.1
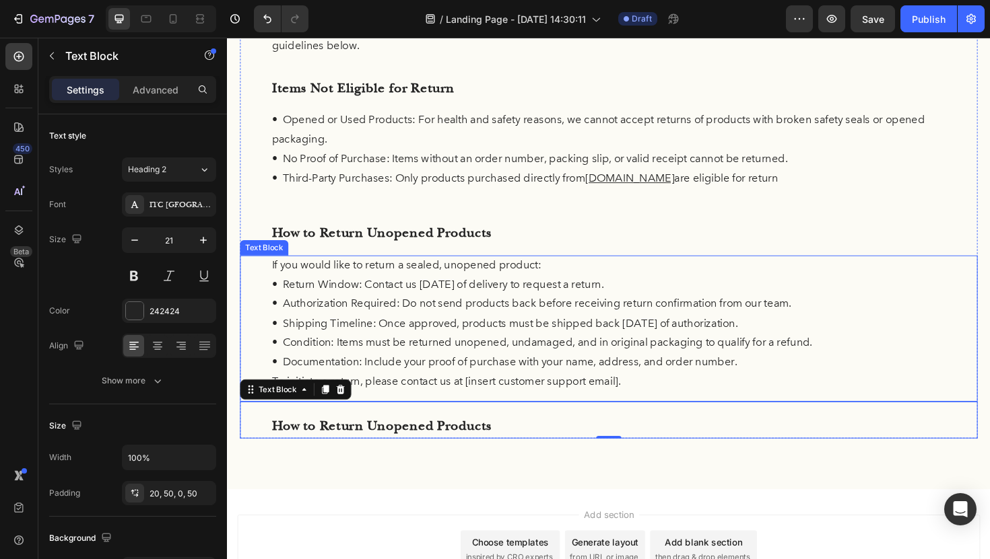
click at [463, 315] on p "• Authorization Required: Do not send products back before receiving return con…" at bounding box center [631, 320] width 714 height 21
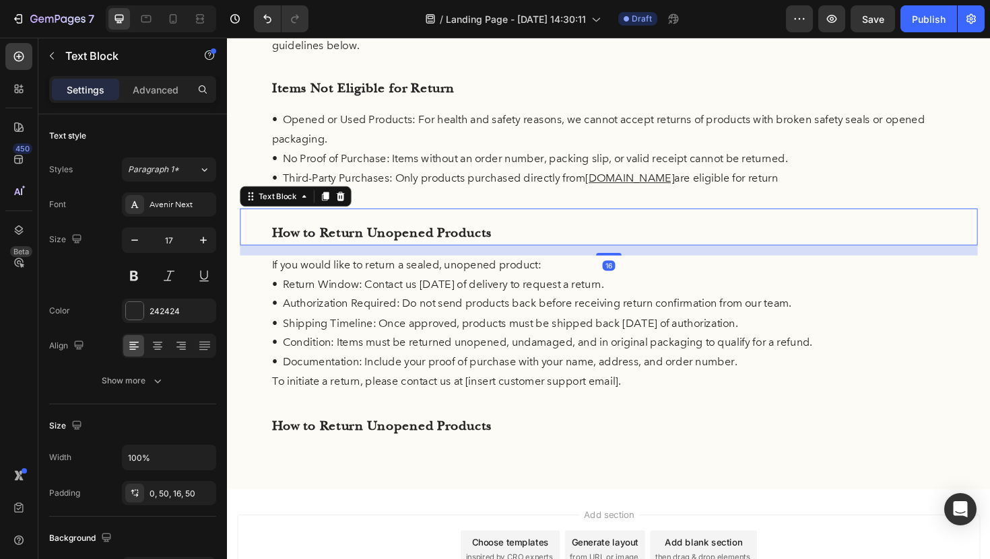
click at [823, 228] on div "How to Return Unopened Products" at bounding box center [630, 238] width 781 height 39
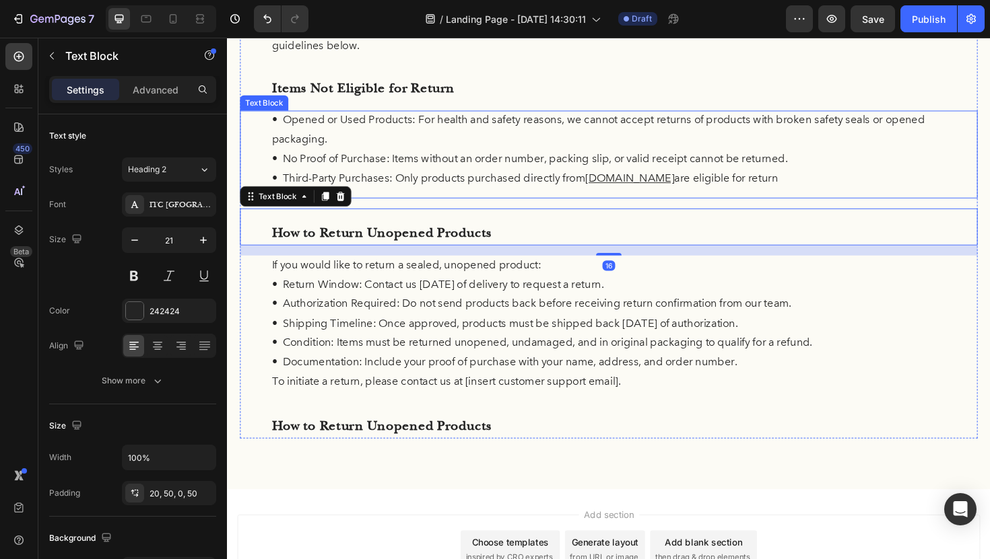
click at [857, 148] on p "• Opened or Used Products: For health and safety reasons, we cannot accept retu…" at bounding box center [631, 135] width 714 height 41
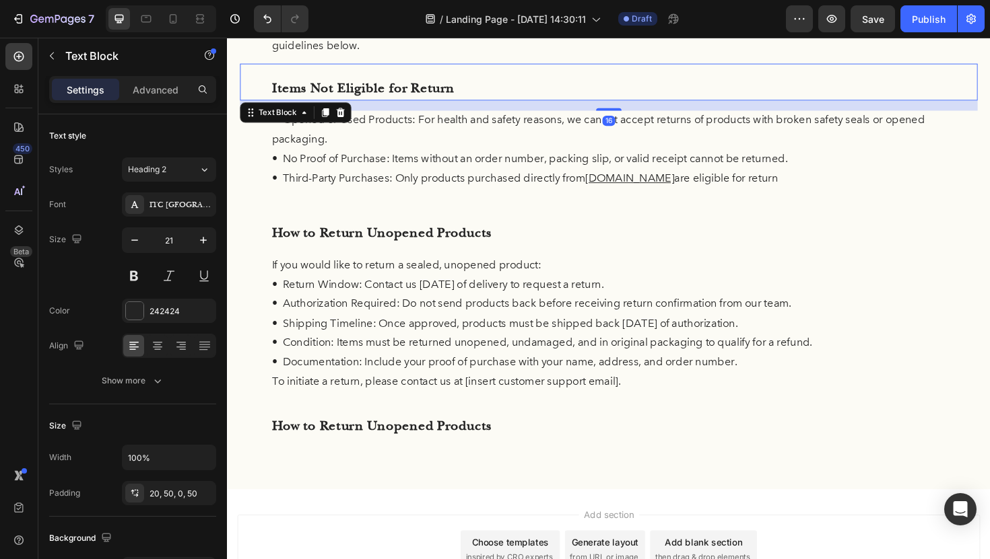
click at [881, 70] on div "Items Not Eligible for Return" at bounding box center [630, 84] width 781 height 39
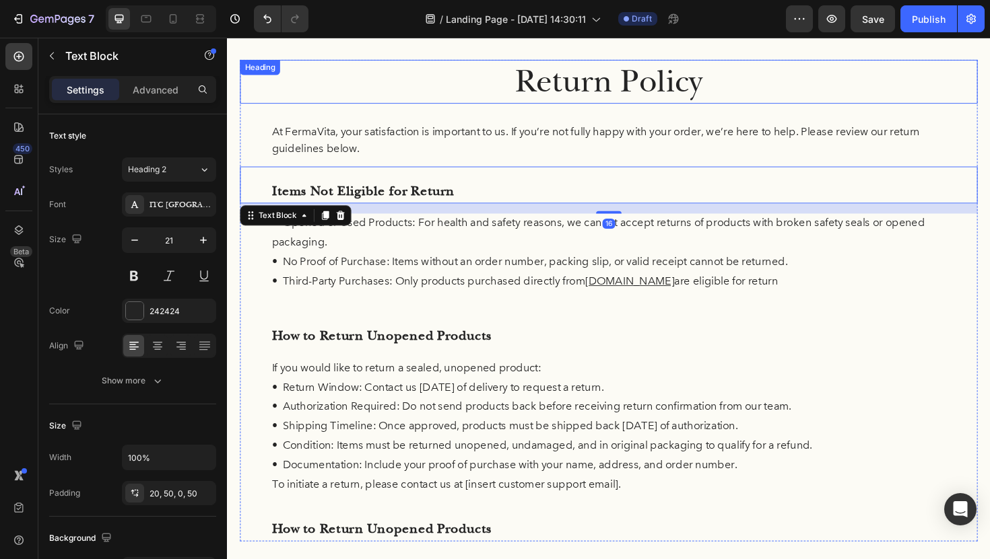
click at [882, 85] on p "Return Policy" at bounding box center [631, 85] width 778 height 44
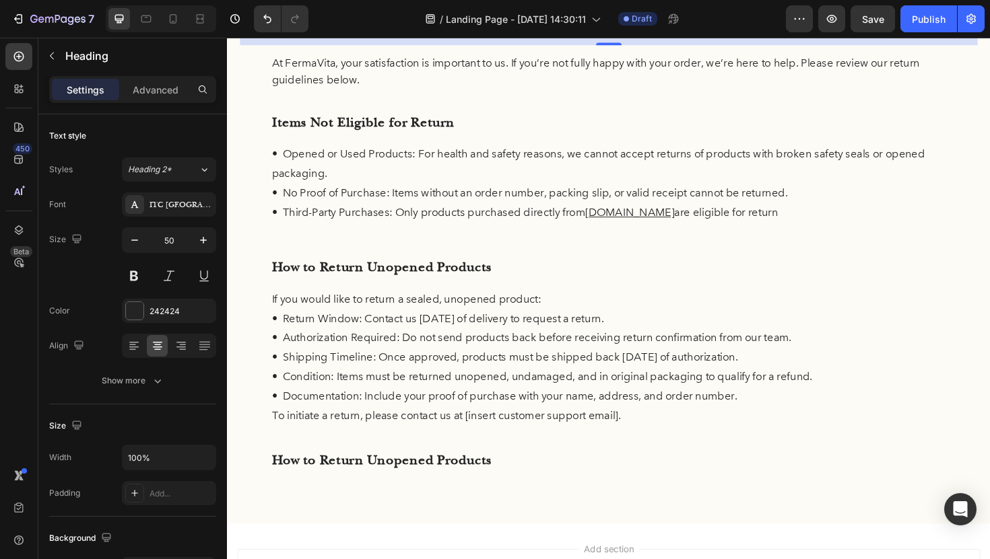
scroll to position [129, 0]
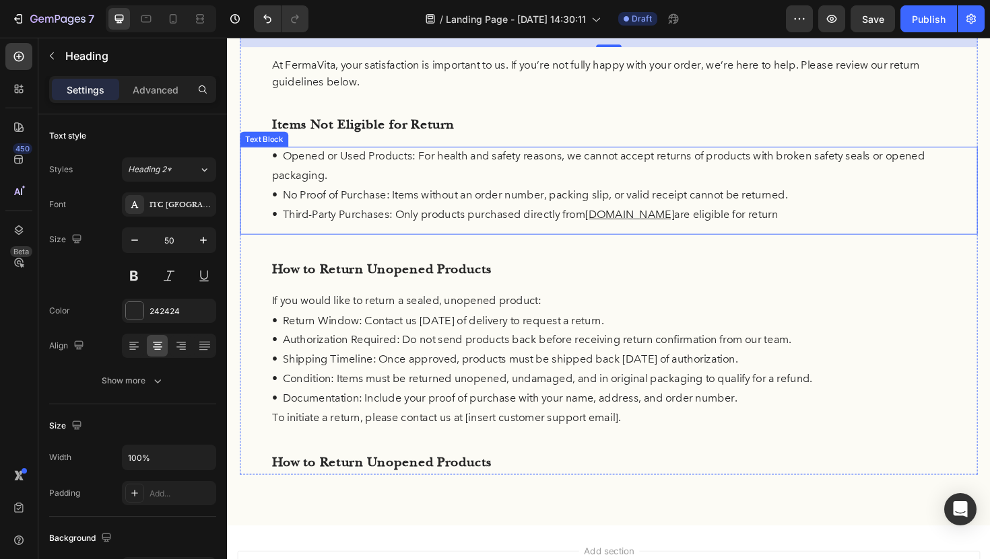
click at [508, 224] on p "• Third-Party Purchases: Only products purchased directly from fermaVita.com ar…" at bounding box center [631, 225] width 714 height 21
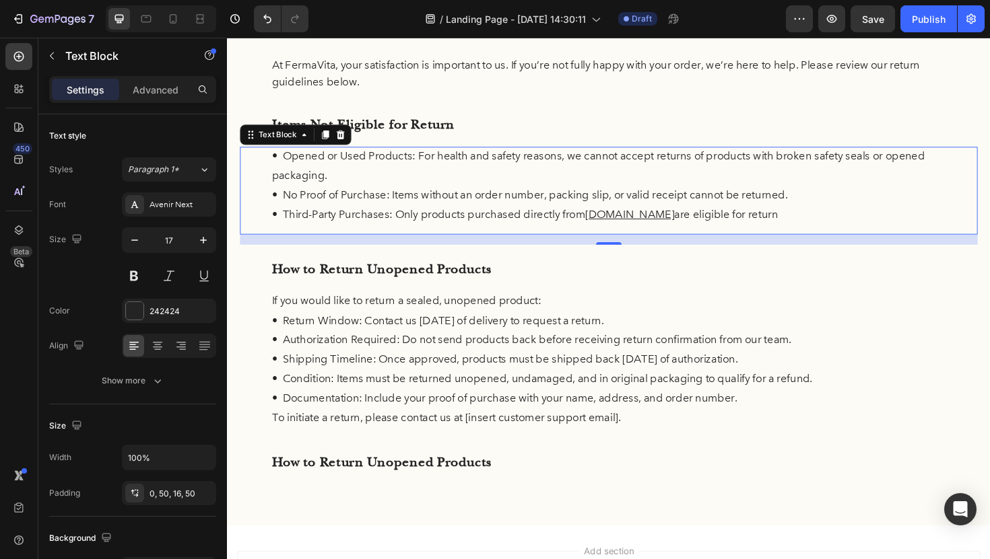
click at [392, 219] on p "• Third-Party Purchases: Only products purchased directly from fermaVita.com ar…" at bounding box center [631, 225] width 714 height 21
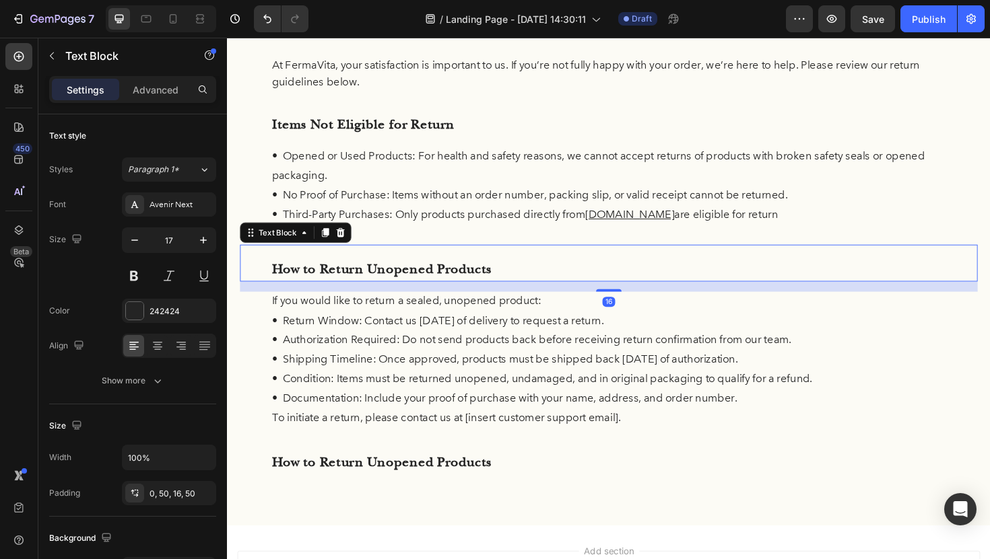
click at [279, 275] on p "How to Return Unopened Products" at bounding box center [631, 284] width 714 height 26
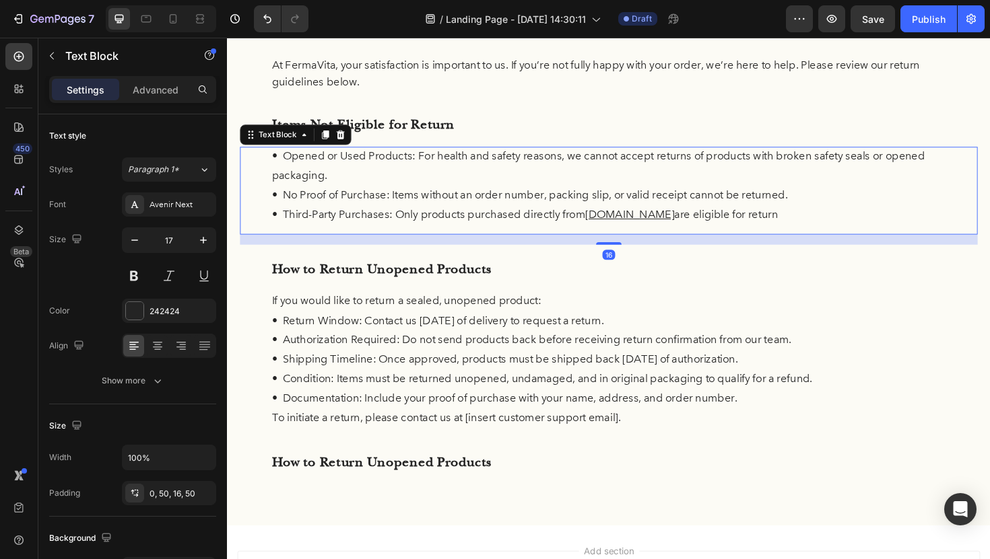
click at [389, 240] on div "• Opened or Used Products: For health and safety reasons, we cannot accept retu…" at bounding box center [630, 199] width 781 height 93
click at [392, 250] on div "16" at bounding box center [630, 251] width 781 height 11
click at [391, 250] on div "16" at bounding box center [630, 251] width 781 height 11
click at [364, 247] on div "16" at bounding box center [630, 251] width 781 height 11
drag, startPoint x: 627, startPoint y: 254, endPoint x: 625, endPoint y: 246, distance: 7.7
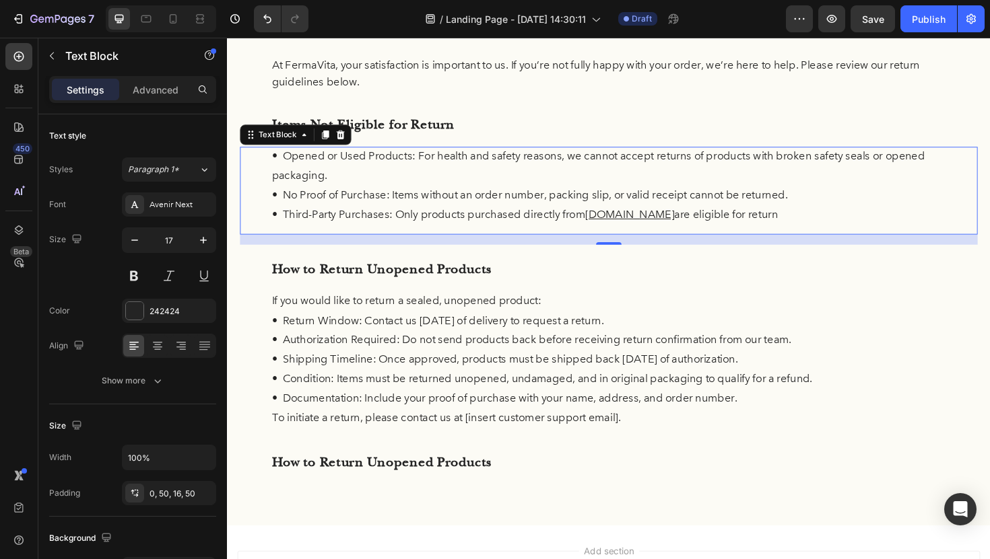
click at [625, 246] on div "16" at bounding box center [630, 251] width 781 height 11
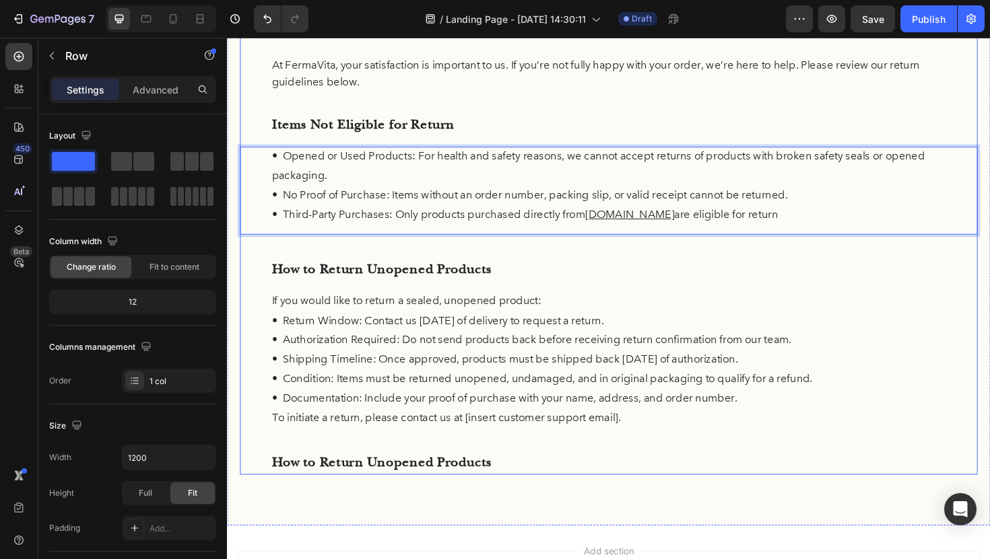
click at [555, 255] on div "Return Policy Heading At FermaVita, your satisfaction is important to us. If yo…" at bounding box center [630, 246] width 781 height 510
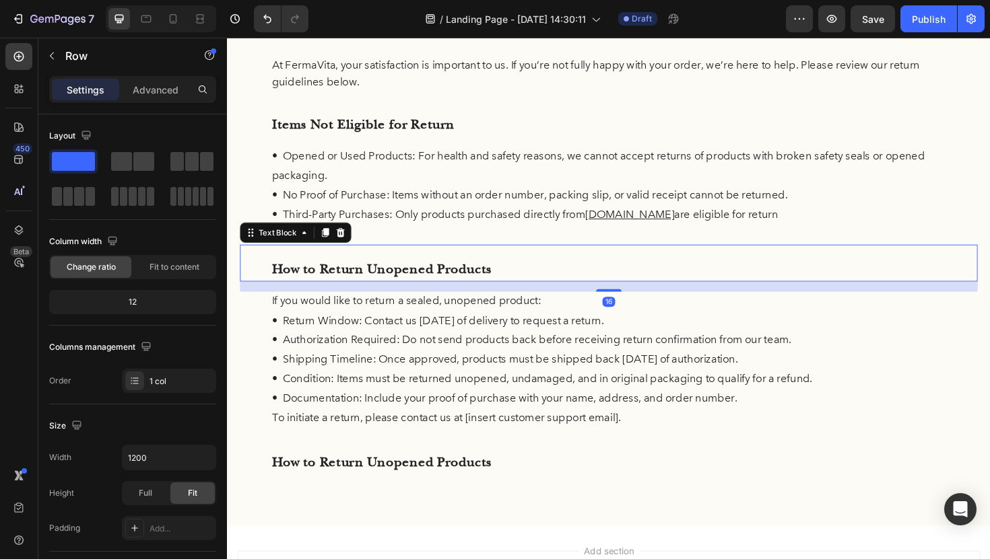
click at [555, 267] on div "How to Return Unopened Products" at bounding box center [630, 276] width 781 height 39
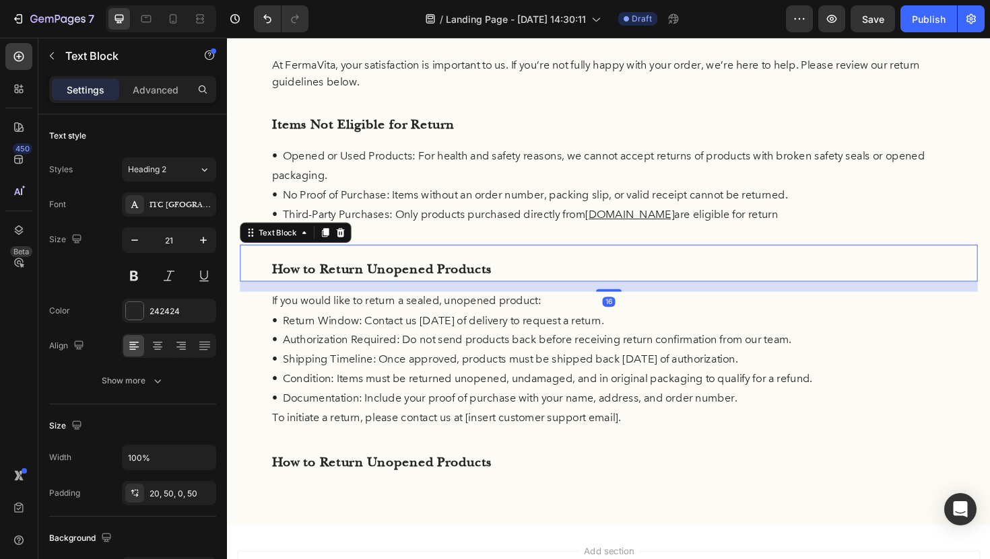
click at [555, 267] on div "How to Return Unopened Products" at bounding box center [630, 276] width 781 height 39
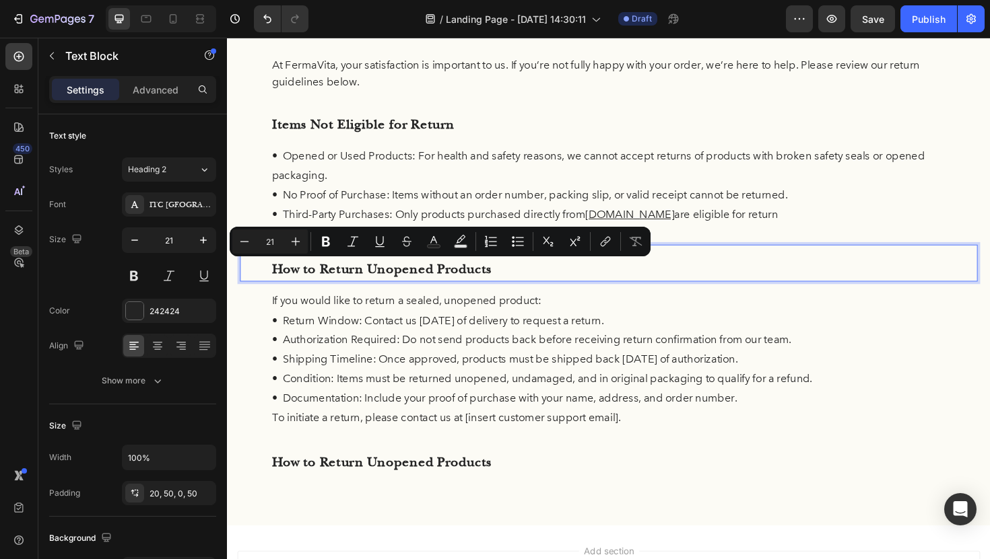
click at [743, 280] on p "How to Return Unopened Products" at bounding box center [631, 284] width 714 height 26
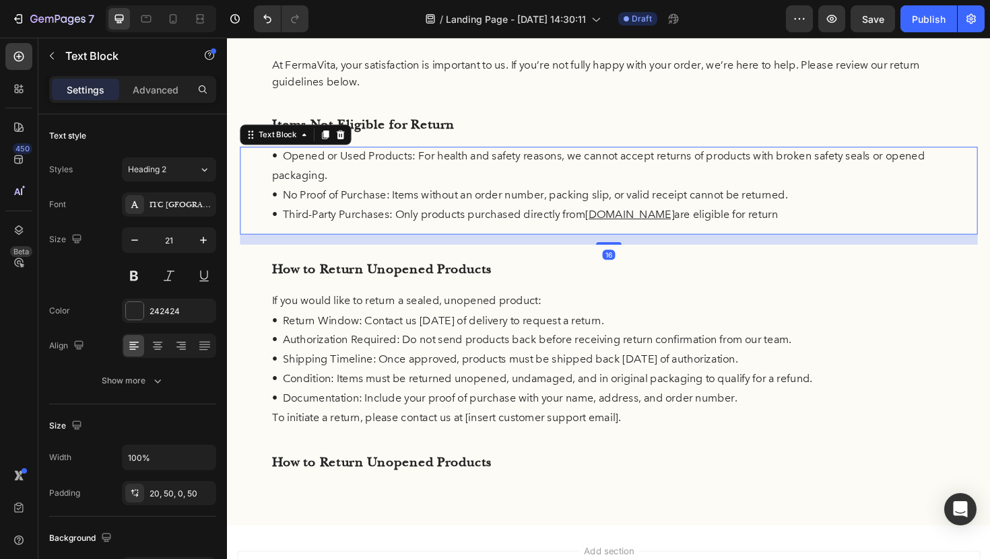
click at [265, 238] on div "• Opened or Used Products: For health and safety reasons, we cannot accept retu…" at bounding box center [630, 199] width 781 height 93
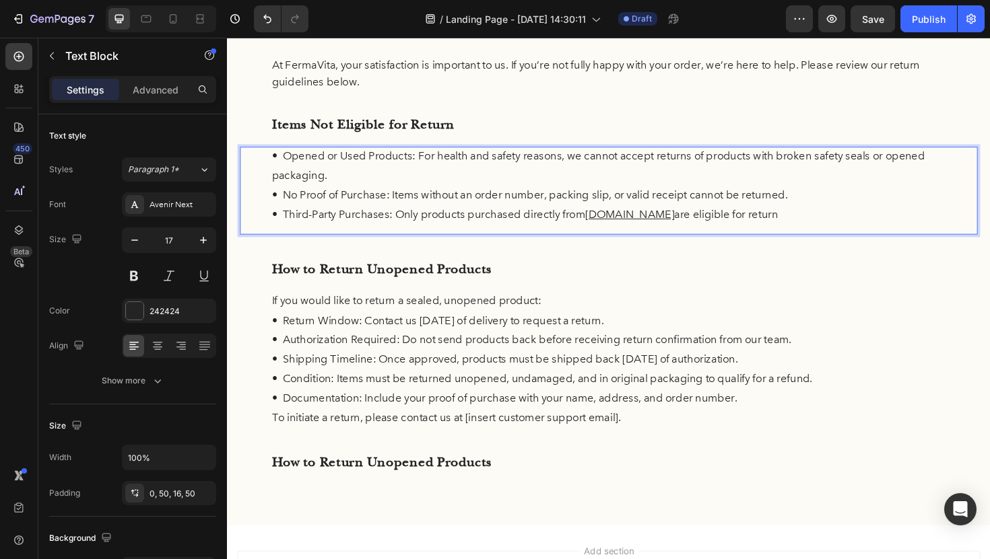
click at [265, 238] on div "• Opened or Used Products: For health and safety reasons, we cannot accept retu…" at bounding box center [630, 199] width 781 height 93
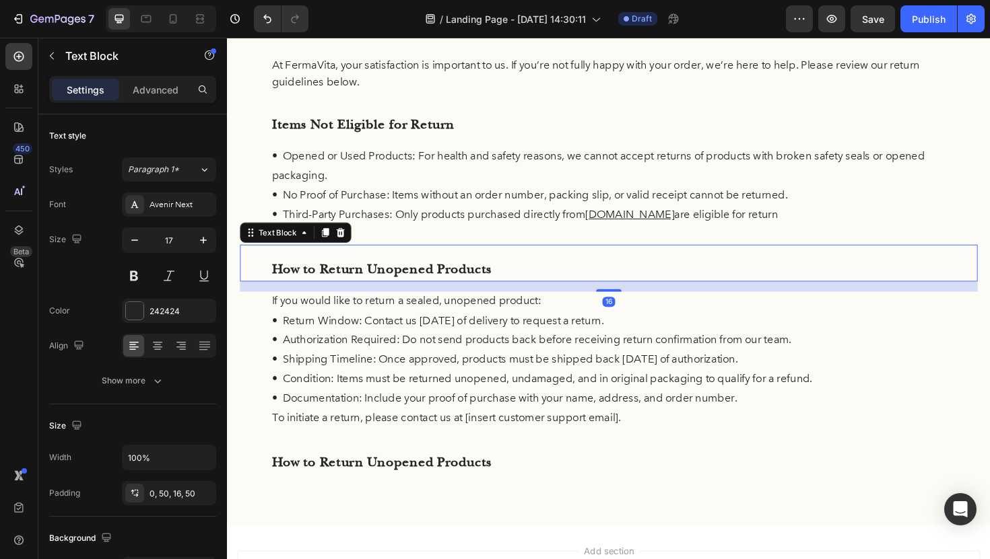
click at [351, 269] on div "How to Return Unopened Products" at bounding box center [630, 276] width 781 height 39
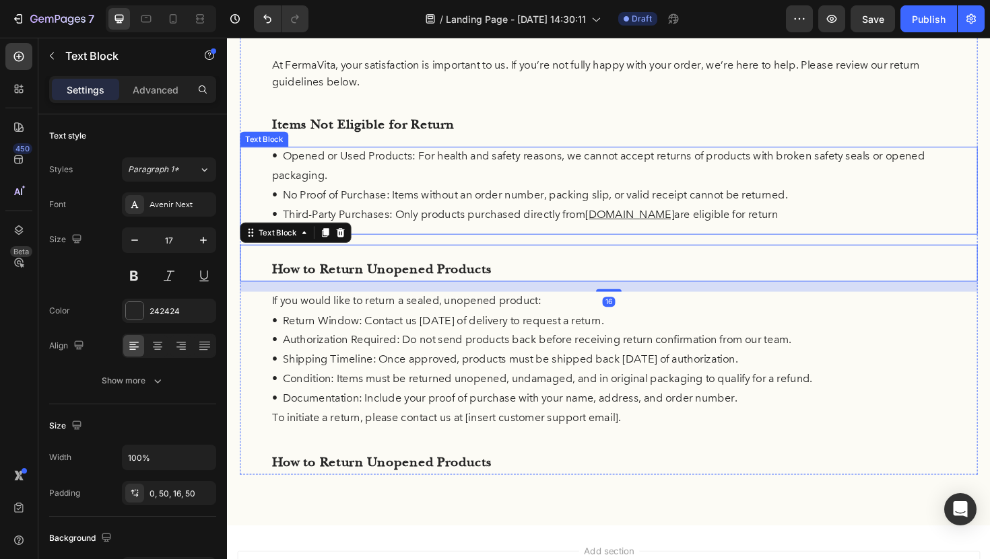
click at [438, 214] on p "• No Proof of Purchase: Items without an order number, packing slip, or valid r…" at bounding box center [631, 205] width 714 height 21
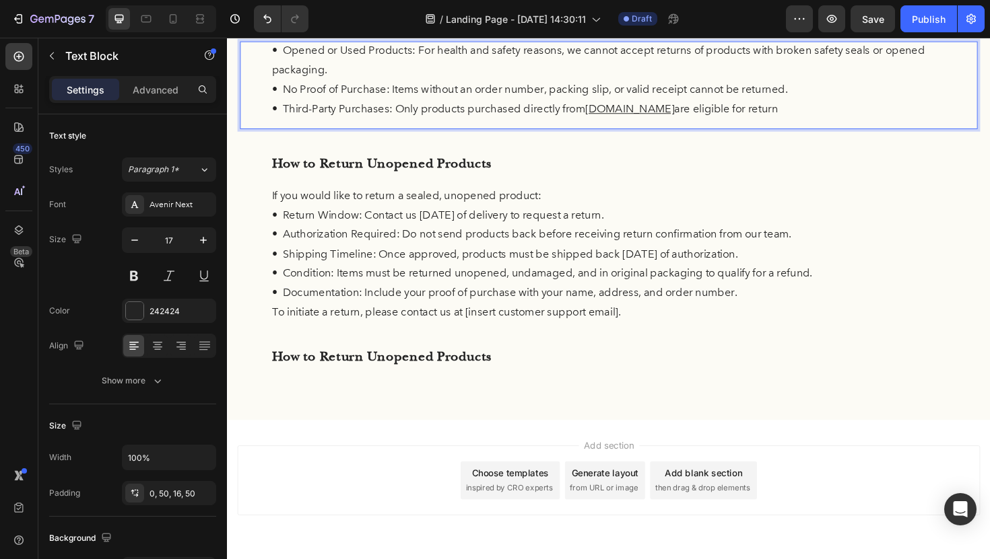
scroll to position [287, 0]
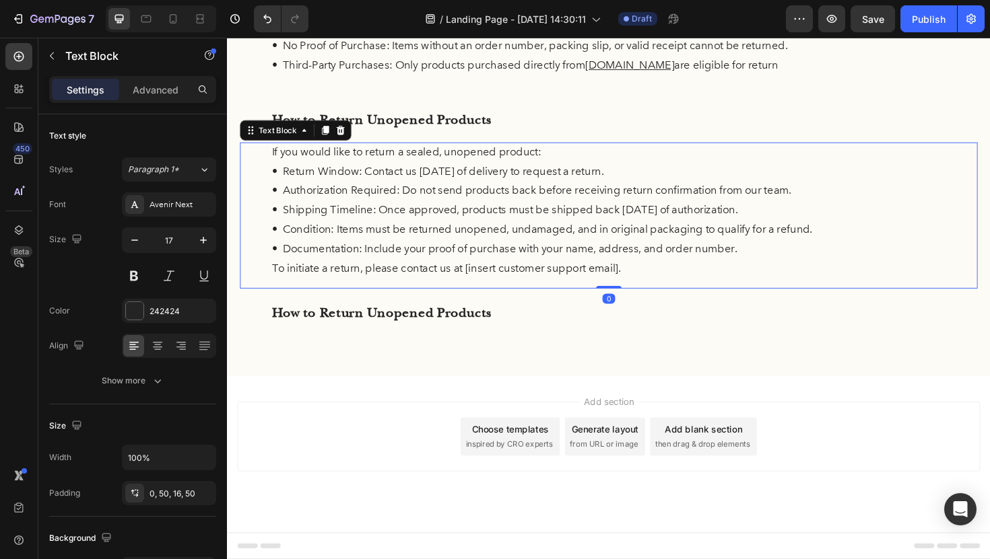
click at [525, 213] on p "• Shipping Timeline: Once approved, products must be shipped back within 14 day…" at bounding box center [631, 221] width 714 height 21
click at [331, 137] on icon at bounding box center [330, 135] width 7 height 9
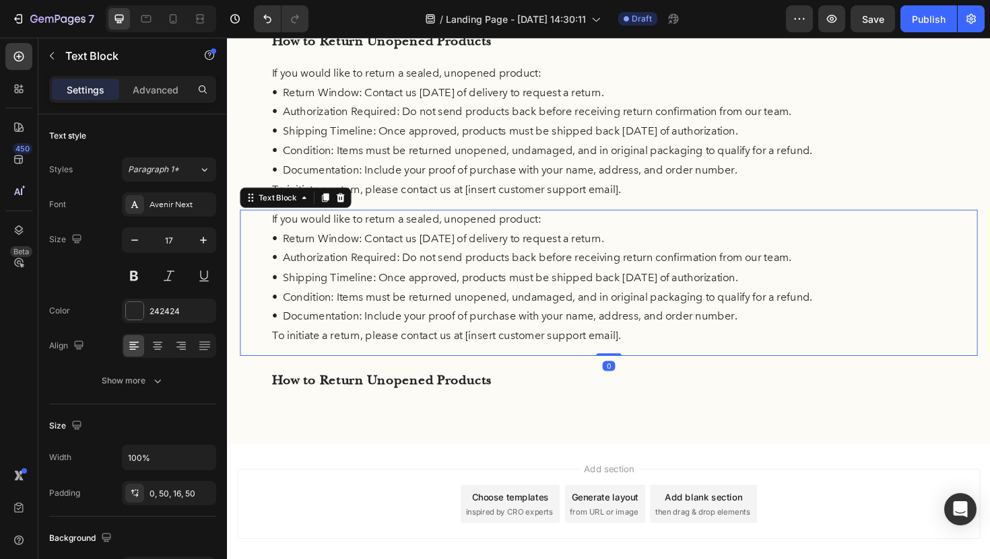
scroll to position [377, 0]
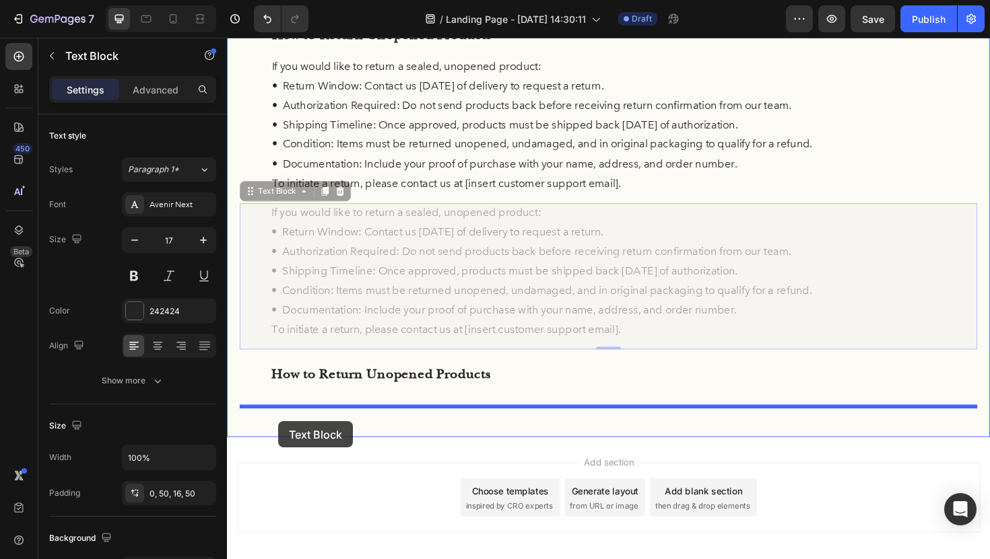
drag, startPoint x: 250, startPoint y: 205, endPoint x: 281, endPoint y: 441, distance: 238.3
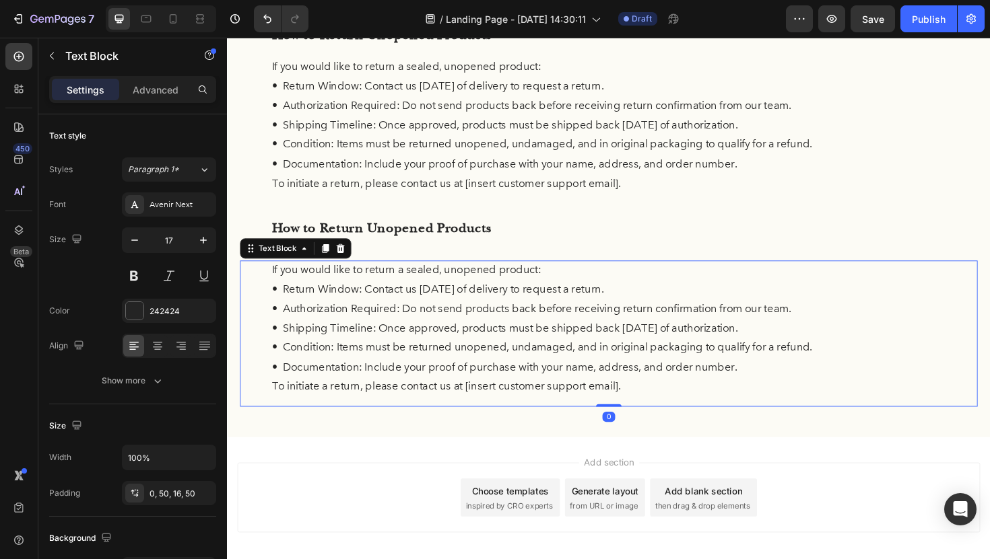
click at [479, 309] on p "• Return Window: Contact us within 30 days of delivery to request a return." at bounding box center [631, 305] width 714 height 21
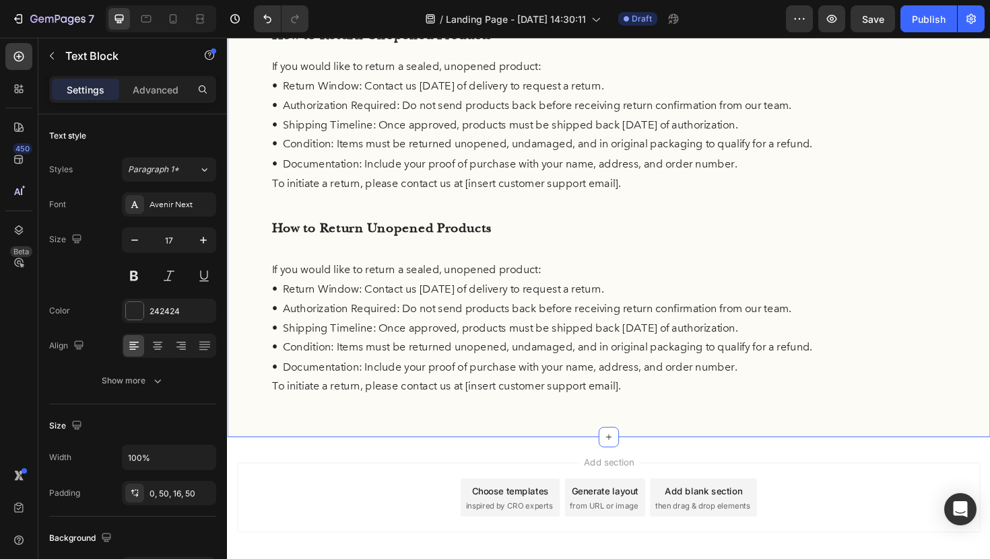
click at [434, 259] on div "Return Policy Heading At FermaVita, your satisfaction is important to us. If yo…" at bounding box center [630, 85] width 781 height 687
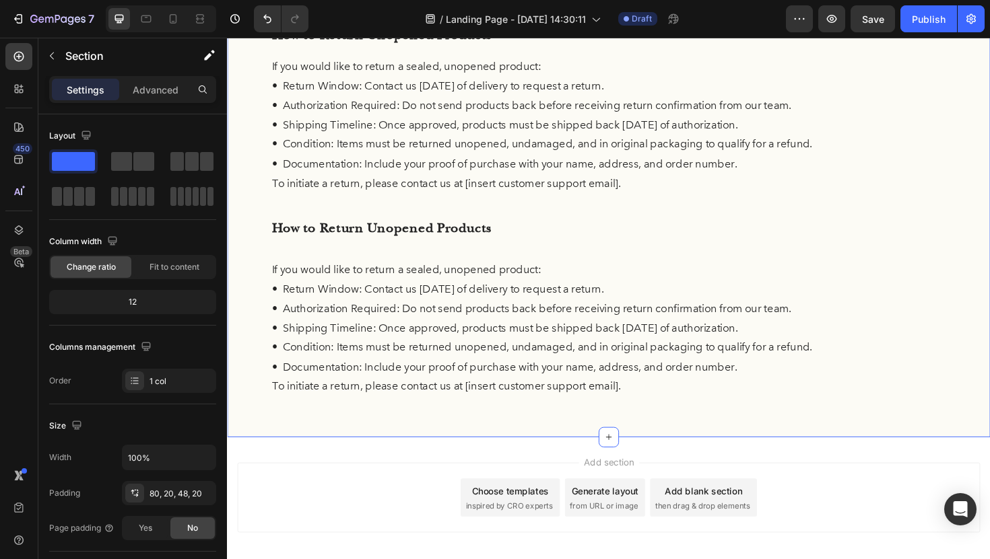
click at [404, 255] on div "Return Policy Heading At FermaVita, your satisfaction is important to us. If yo…" at bounding box center [630, 85] width 781 height 687
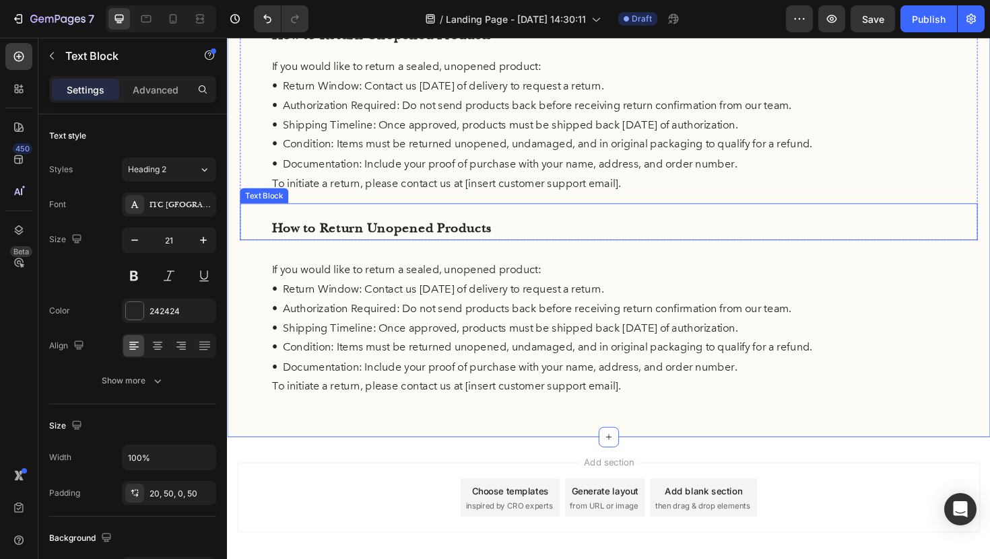
click at [407, 238] on p "How to Return Unopened Products" at bounding box center [631, 240] width 714 height 26
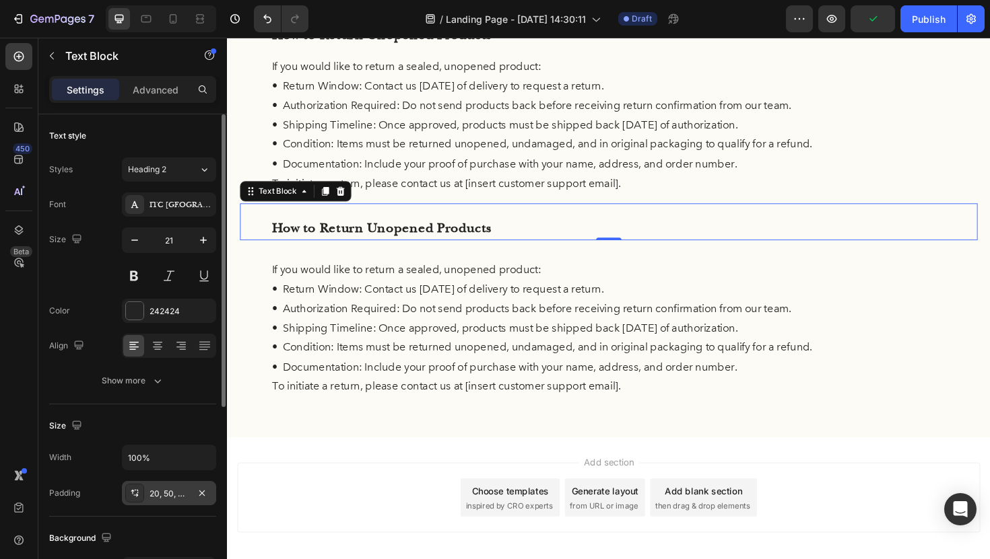
click at [178, 488] on div "20, 50, 0, 50" at bounding box center [168, 494] width 39 height 12
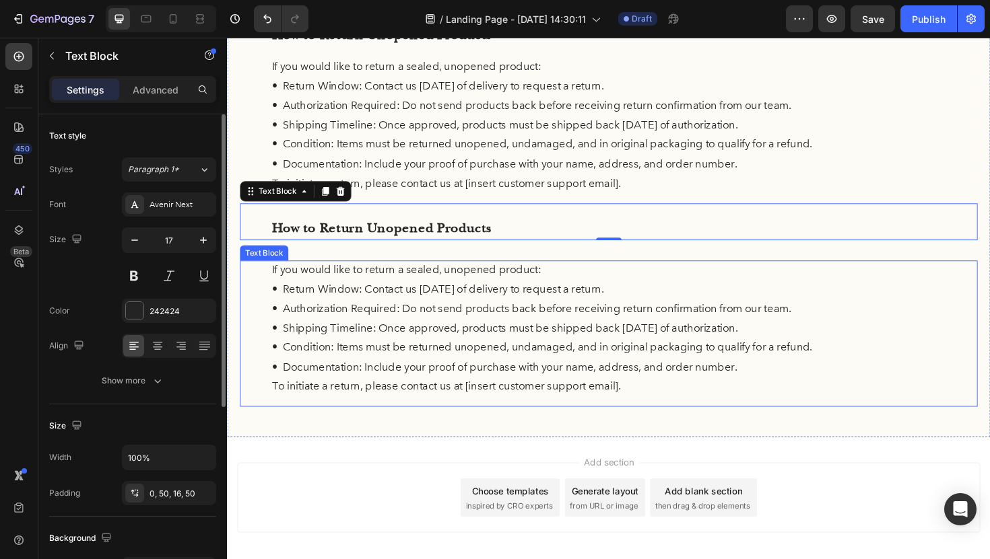
click at [389, 306] on p "• Return Window: Contact us within 30 days of delivery to request a return." at bounding box center [631, 305] width 714 height 21
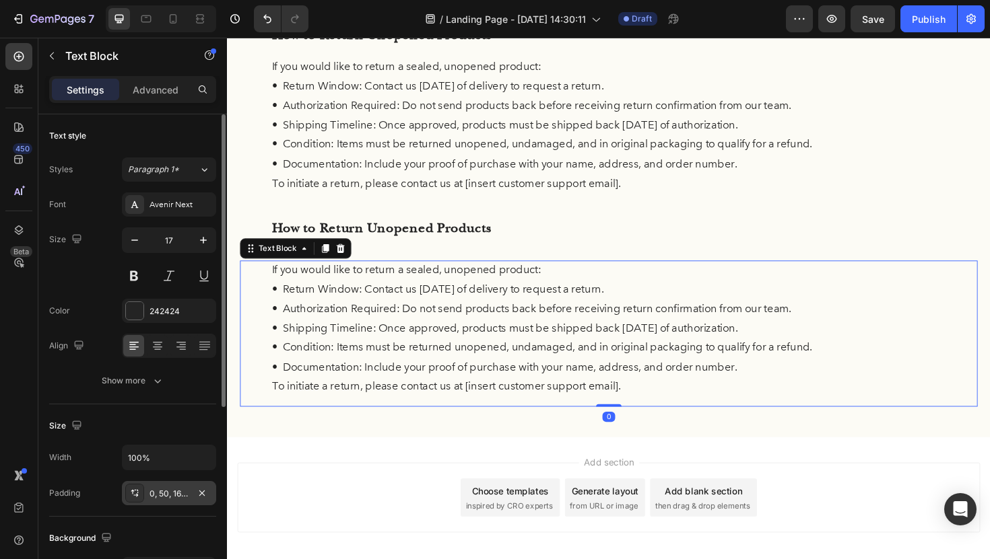
click at [172, 495] on div "0, 50, 16, 50" at bounding box center [168, 494] width 39 height 12
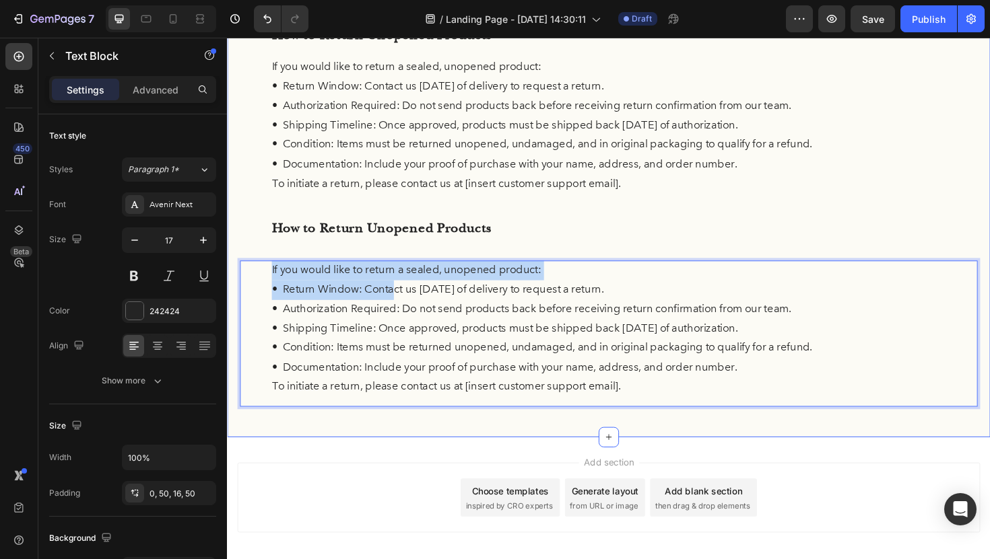
drag, startPoint x: 399, startPoint y: 298, endPoint x: 401, endPoint y: 270, distance: 27.6
click at [401, 270] on div "Return Policy Heading At FermaVita, your satisfaction is important to us. If yo…" at bounding box center [630, 85] width 781 height 687
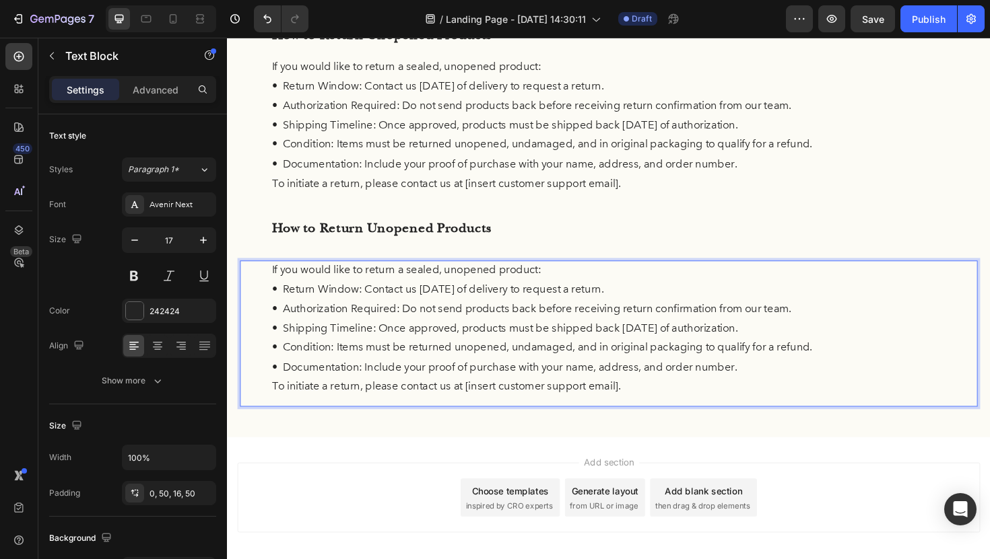
click at [349, 347] on p "• Shipping Timeline: Once approved, products must be shipped back within 14 day…" at bounding box center [631, 346] width 714 height 21
click at [270, 326] on div "If you would like to return a sealed, unopened product: • Return Window: Contac…" at bounding box center [630, 351] width 781 height 155
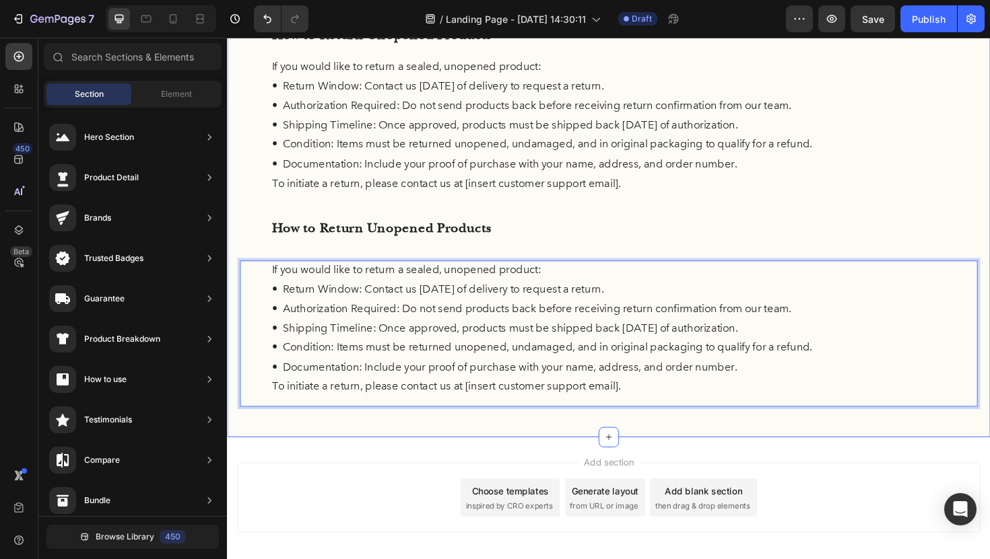
click at [562, 462] on div "Add section Choose templates inspired by CRO experts Generate layout from URL o…" at bounding box center [631, 544] width 808 height 166
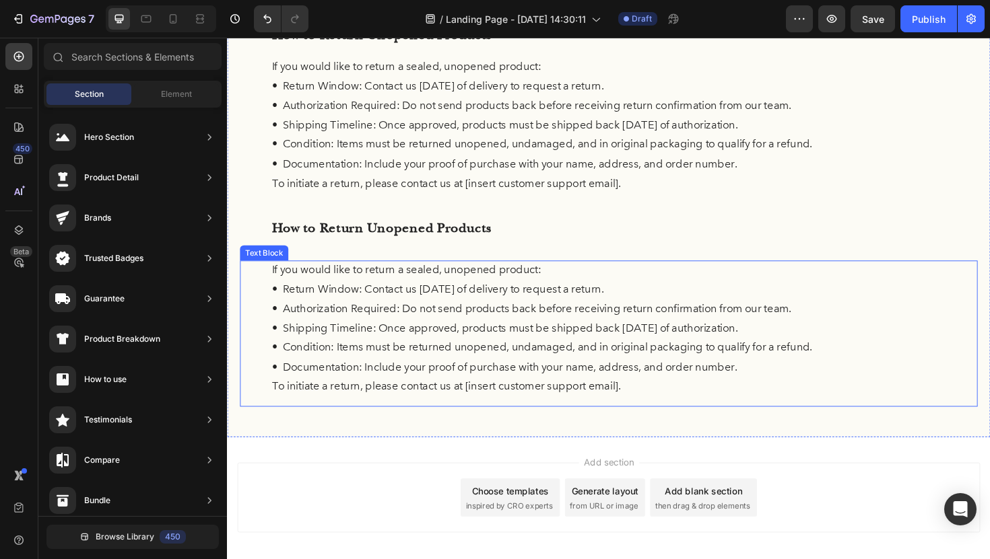
click at [557, 367] on p "• Condition: Items must be returned unopened, undamaged, and in original packag…" at bounding box center [631, 366] width 714 height 21
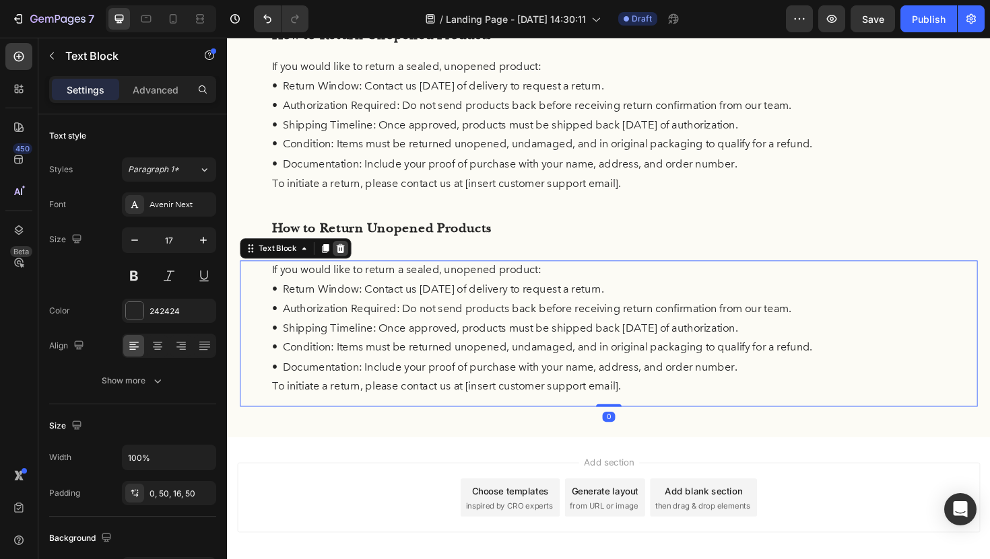
click at [347, 265] on icon at bounding box center [347, 260] width 9 height 9
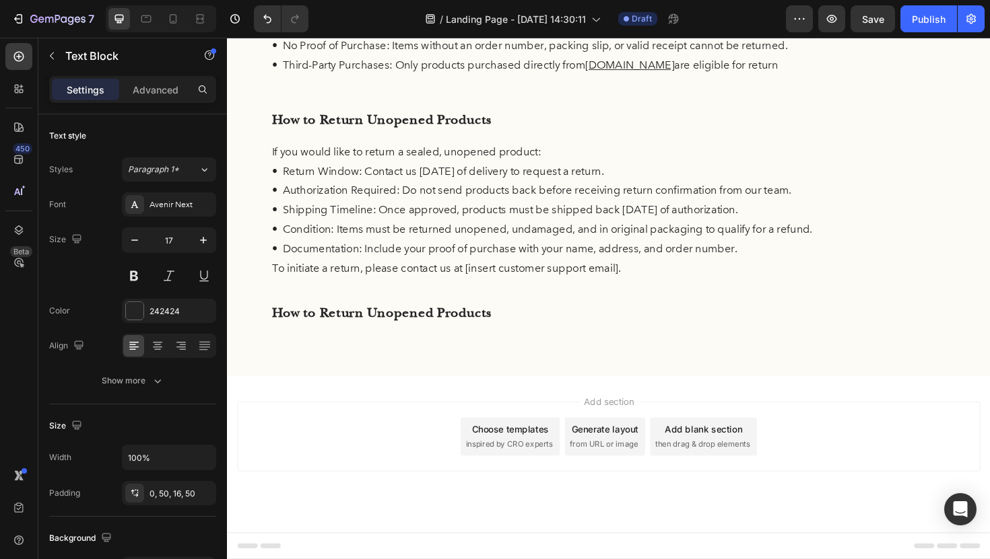
scroll to position [287, 0]
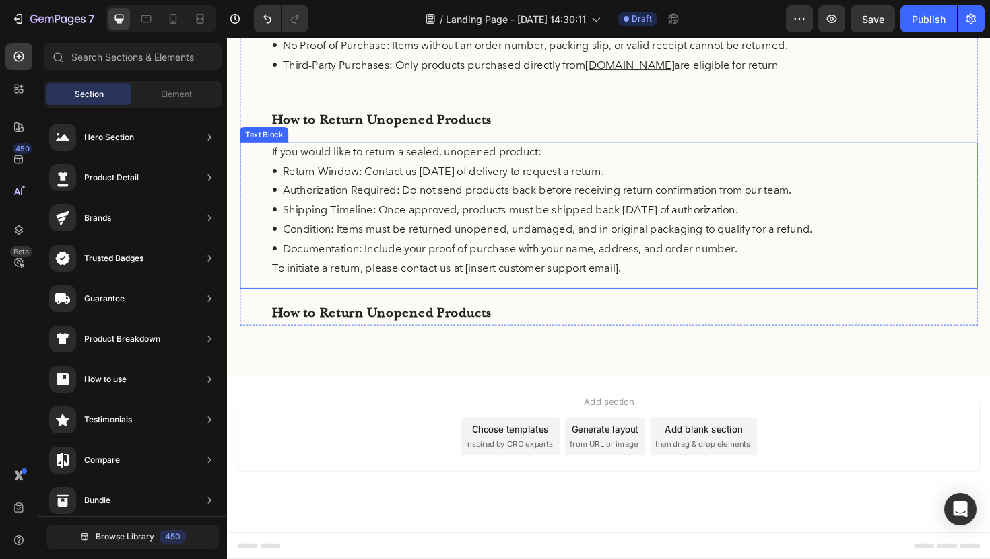
click at [331, 213] on p "• Shipping Timeline: Once approved, products must be shipped back within 14 day…" at bounding box center [631, 221] width 714 height 21
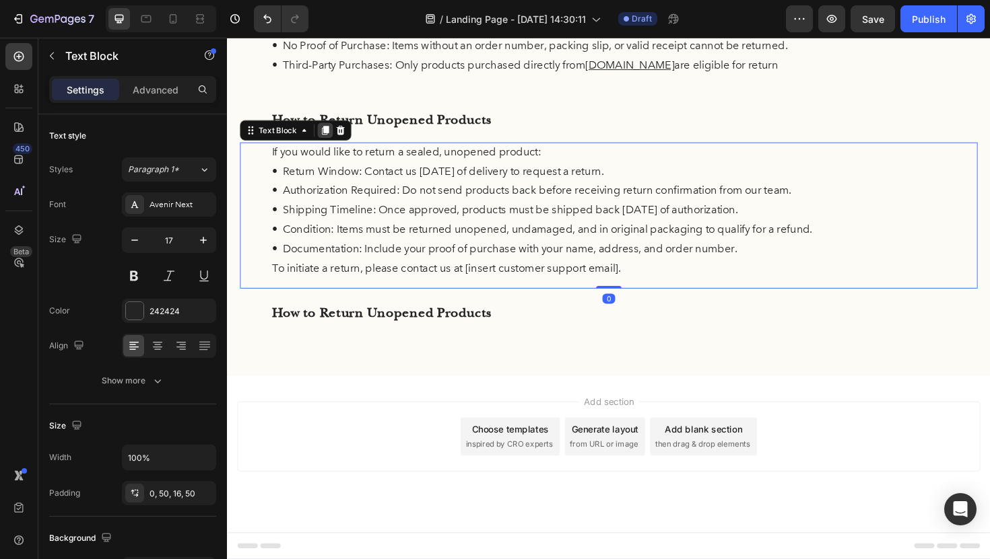
click at [332, 138] on icon at bounding box center [330, 135] width 7 height 9
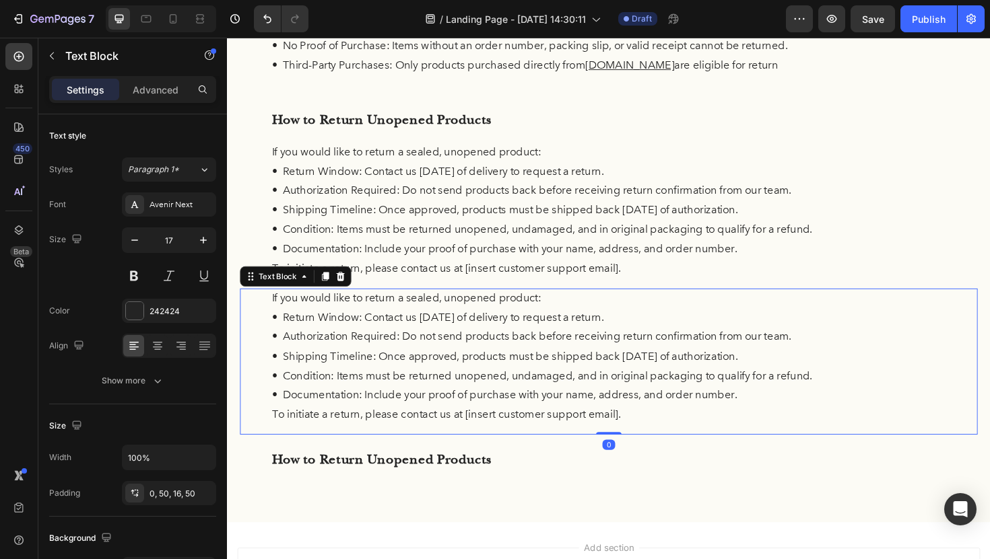
scroll to position [377, 0]
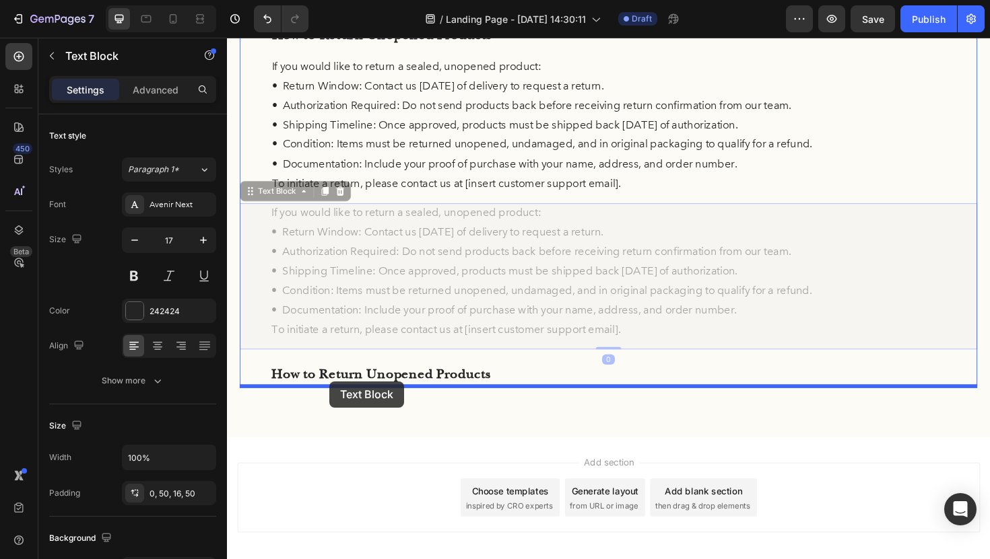
drag, startPoint x: 254, startPoint y: 200, endPoint x: 335, endPoint y: 402, distance: 217.8
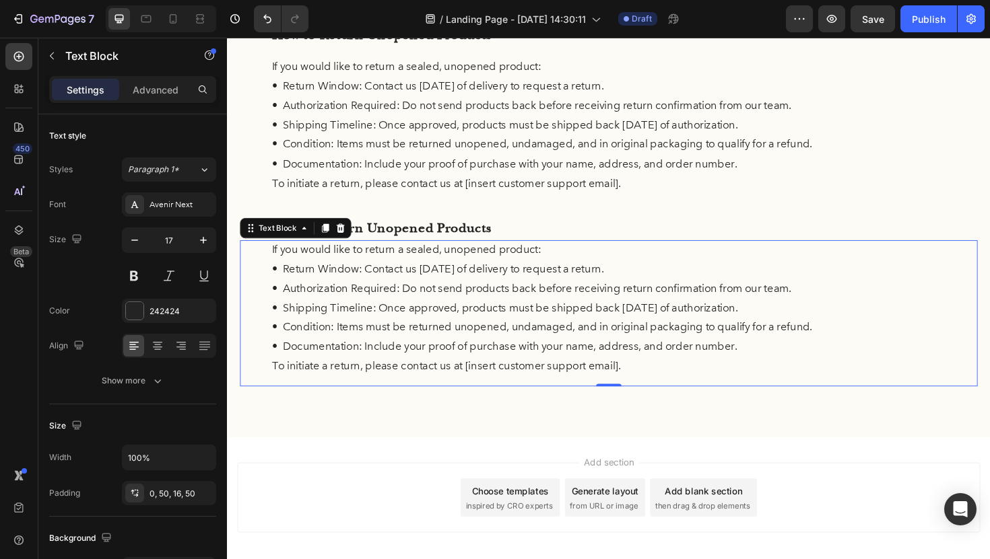
click at [390, 326] on p "• Shipping Timeline: Once approved, products must be shipped back within 14 day…" at bounding box center [631, 324] width 714 height 21
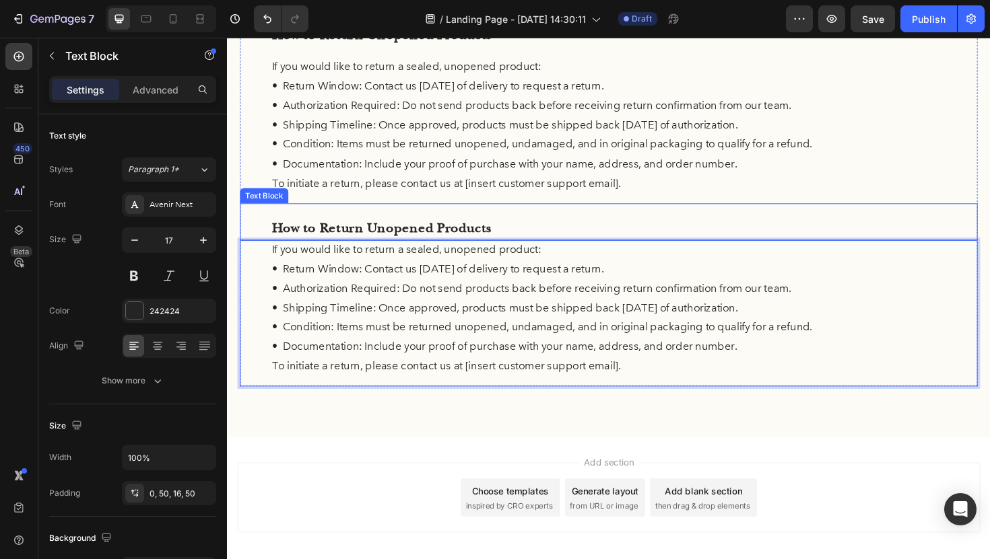
click at [469, 239] on p "How to Return Unopened Products" at bounding box center [631, 240] width 714 height 26
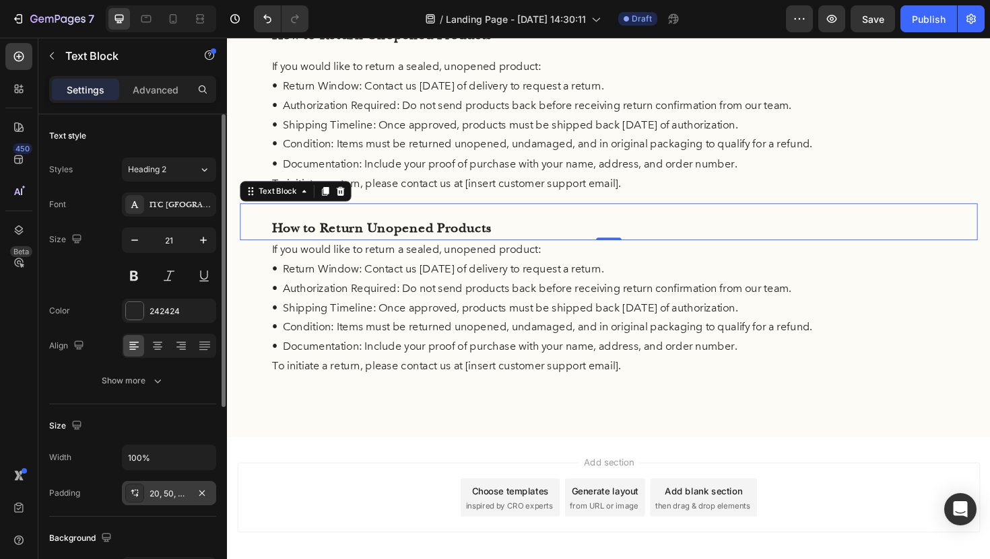
click at [166, 493] on div "20, 50, 0, 50" at bounding box center [168, 494] width 39 height 12
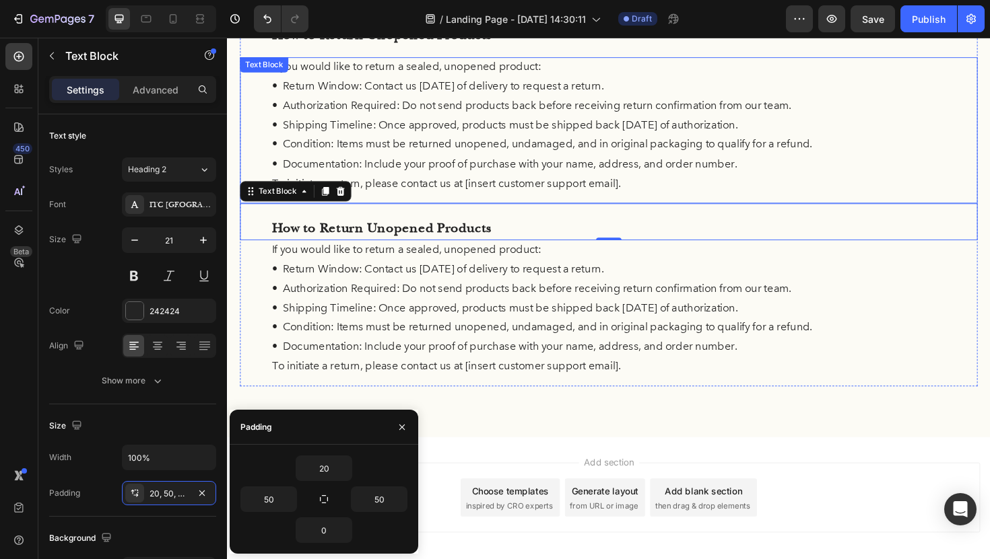
scroll to position [268, 0]
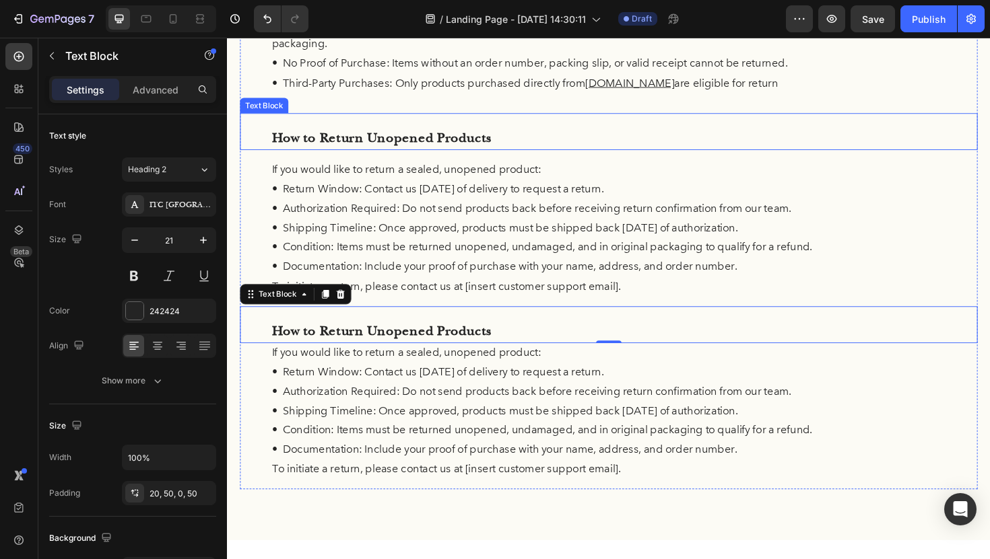
click at [422, 141] on p "How to Return Unopened Products" at bounding box center [631, 144] width 714 height 26
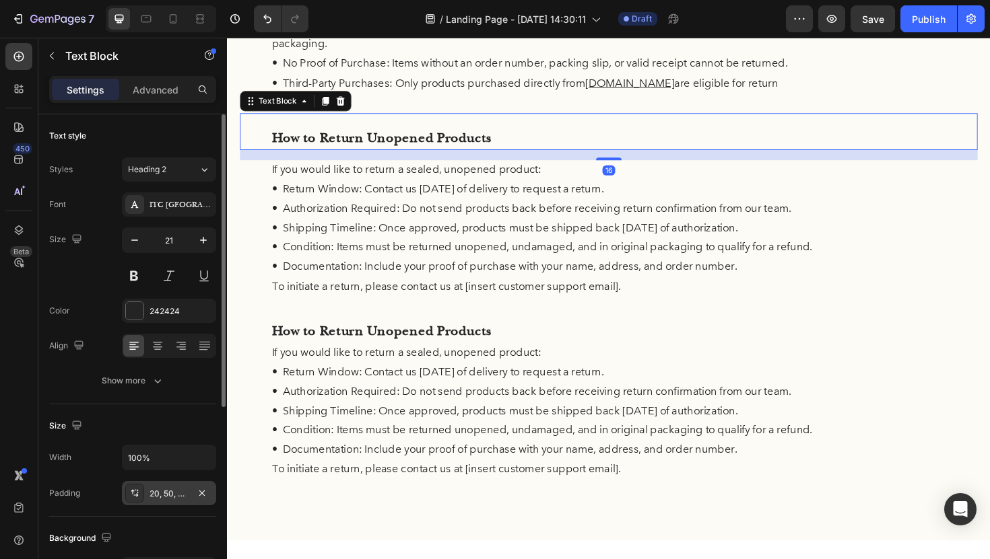
click at [160, 490] on div "20, 50, 0, 50" at bounding box center [168, 494] width 39 height 12
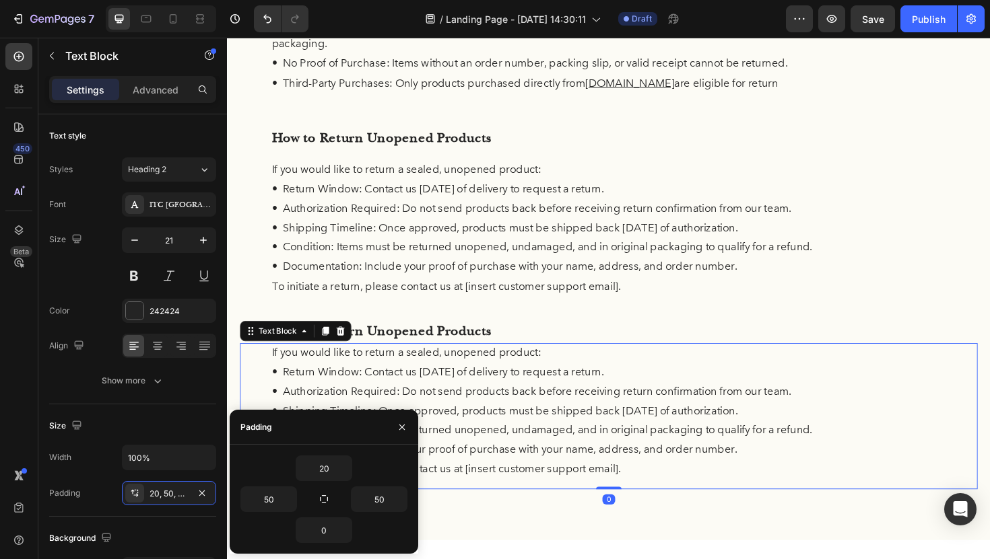
click at [497, 448] on p "• Condition: Items must be returned unopened, undamaged, and in original packag…" at bounding box center [631, 454] width 714 height 21
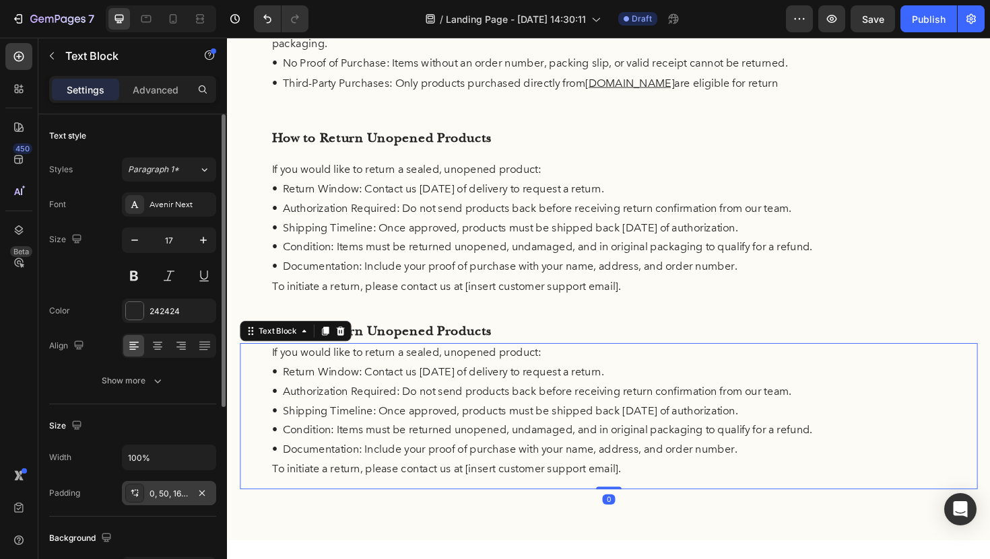
click at [175, 489] on div "0, 50, 16, 50" at bounding box center [168, 494] width 39 height 12
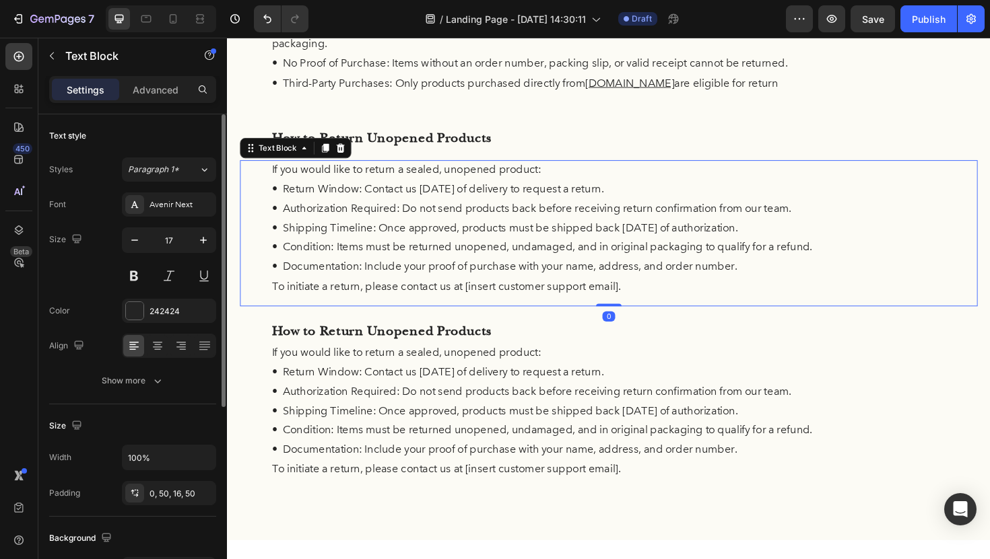
click at [414, 221] on p "• Authorization Required: Do not send products back before receiving return con…" at bounding box center [631, 219] width 714 height 21
click at [168, 502] on div "0, 50, 16, 50" at bounding box center [169, 493] width 94 height 24
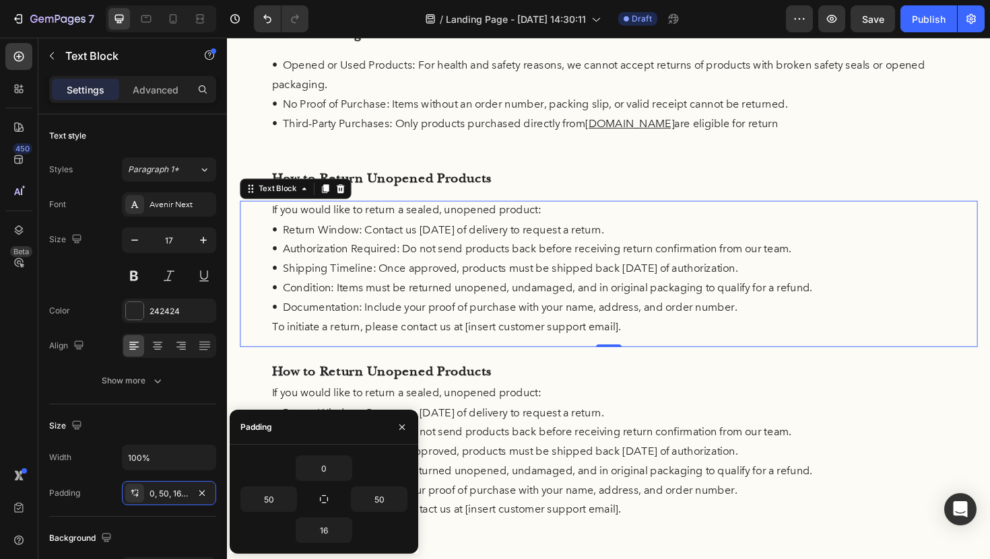
scroll to position [182, 0]
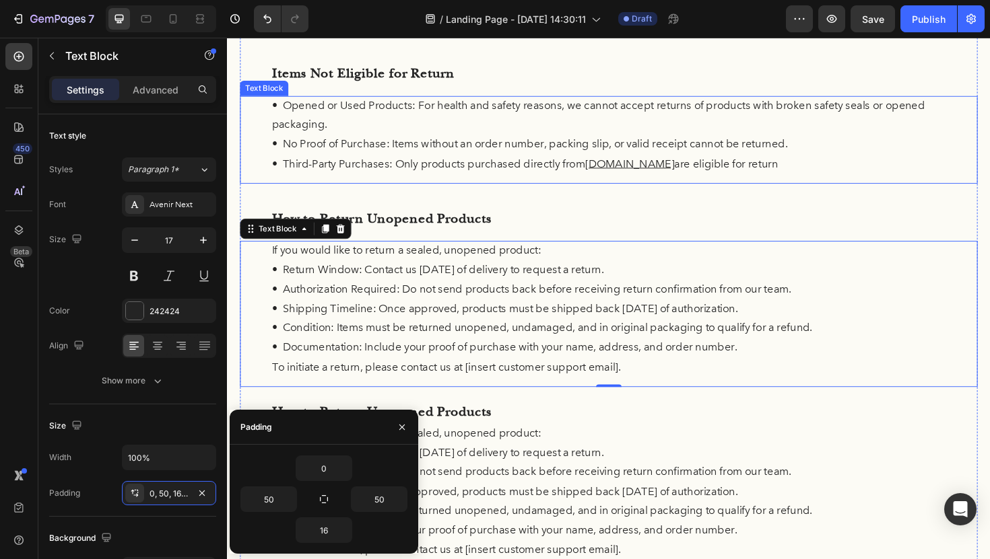
click at [424, 124] on p "• Opened or Used Products: For health and safety reasons, we cannot accept retu…" at bounding box center [631, 120] width 714 height 41
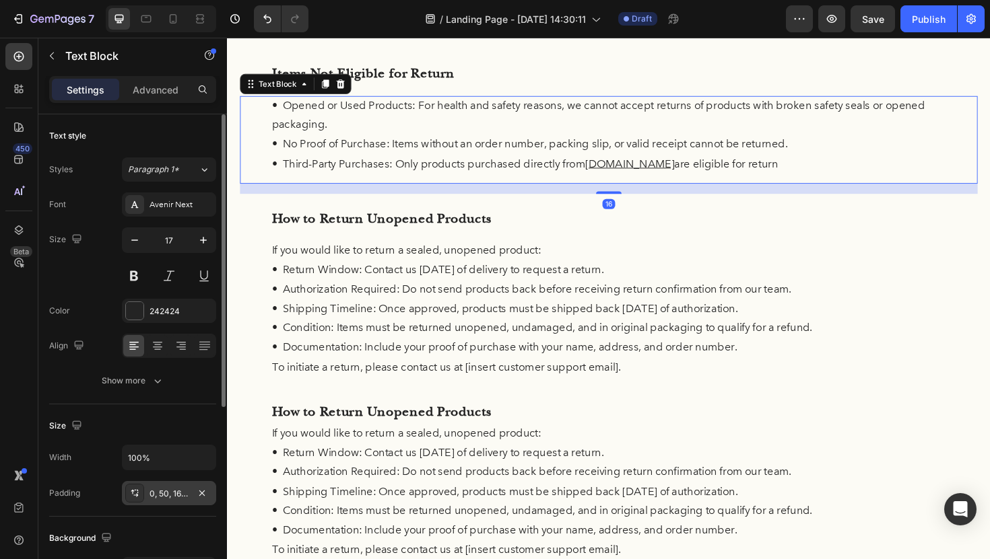
click at [174, 488] on div "0, 50, 16, 50" at bounding box center [168, 494] width 39 height 12
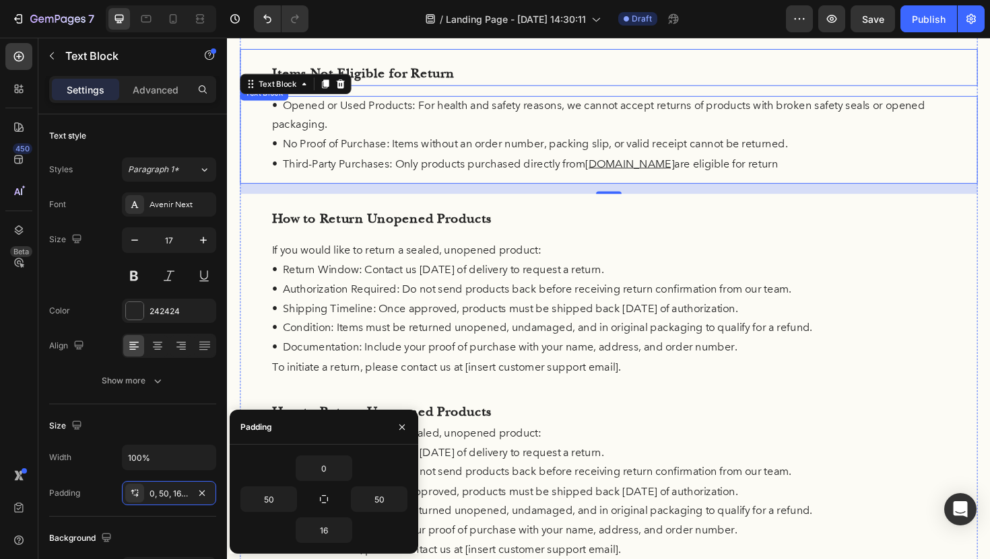
click at [419, 73] on p "Items Not Eligible for Return" at bounding box center [631, 76] width 714 height 26
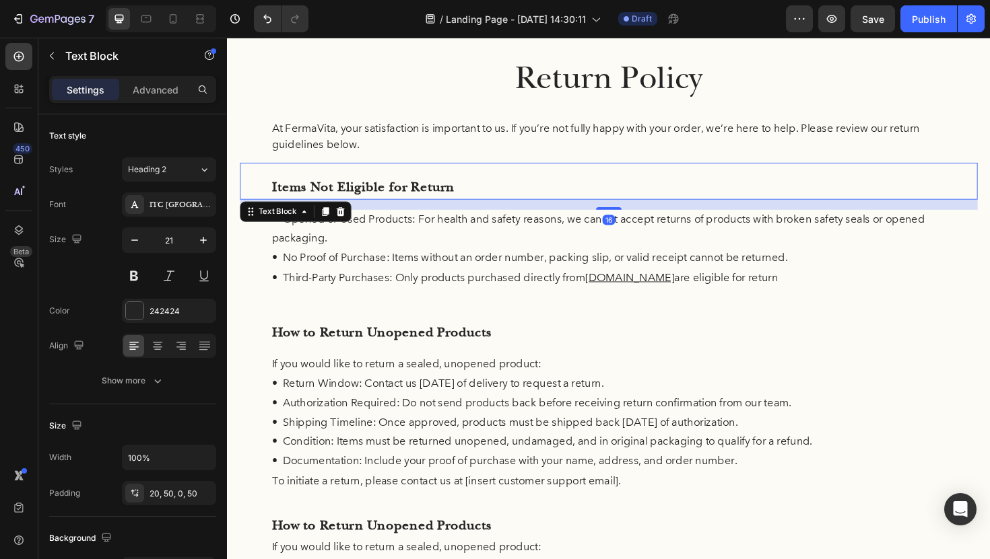
scroll to position [50, 0]
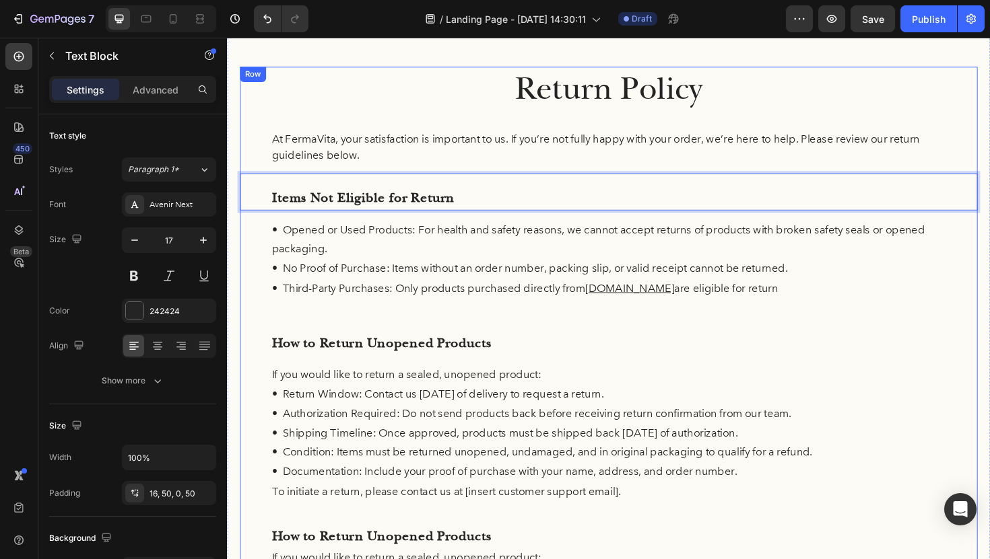
click at [517, 158] on p "At FermaVita, your satisfaction is important to us. If you’re not fully happy w…" at bounding box center [631, 154] width 714 height 34
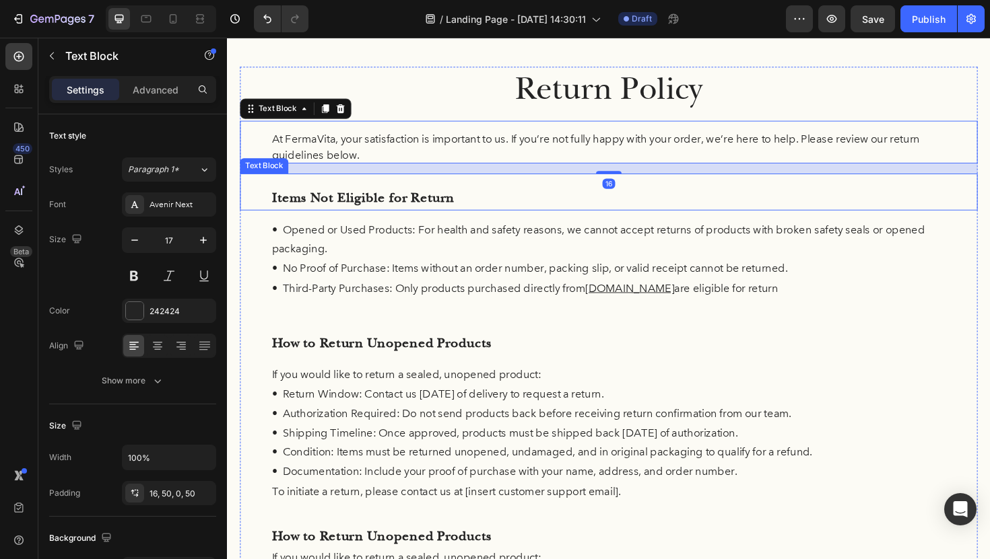
click at [520, 196] on p "Items Not Eligible for Return" at bounding box center [631, 208] width 714 height 26
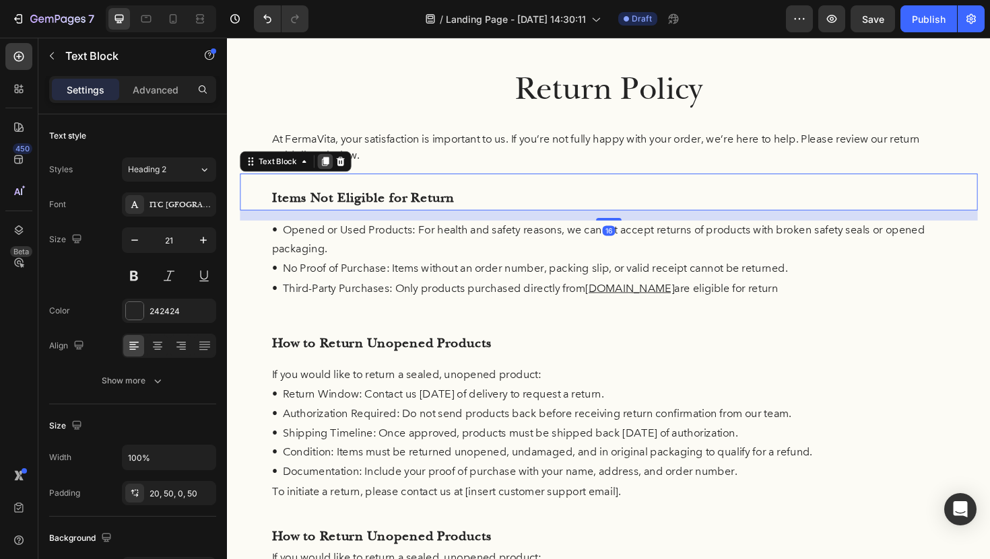
click at [329, 171] on icon at bounding box center [330, 168] width 7 height 9
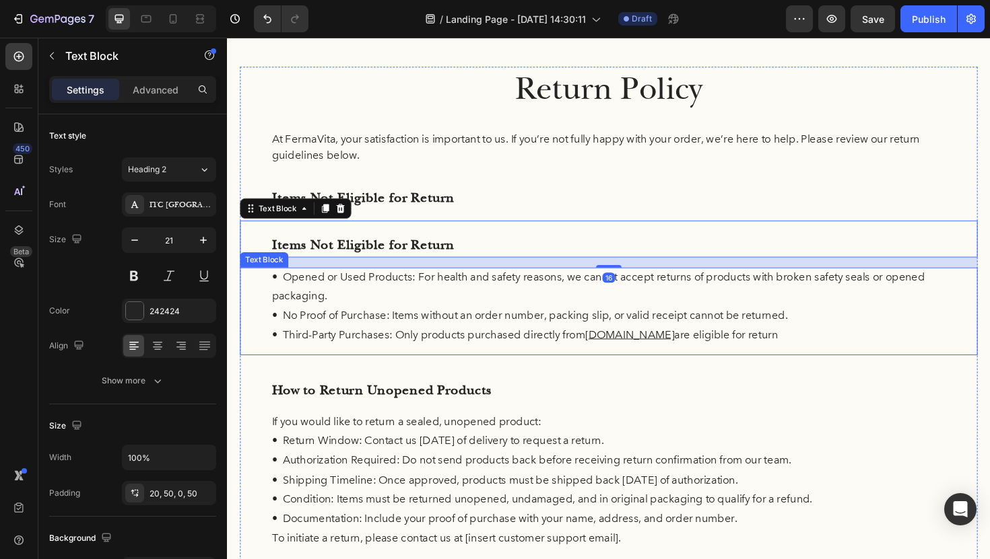
click at [347, 312] on p "• Opened or Used Products: For health and safety reasons, we cannot accept retu…" at bounding box center [631, 301] width 714 height 41
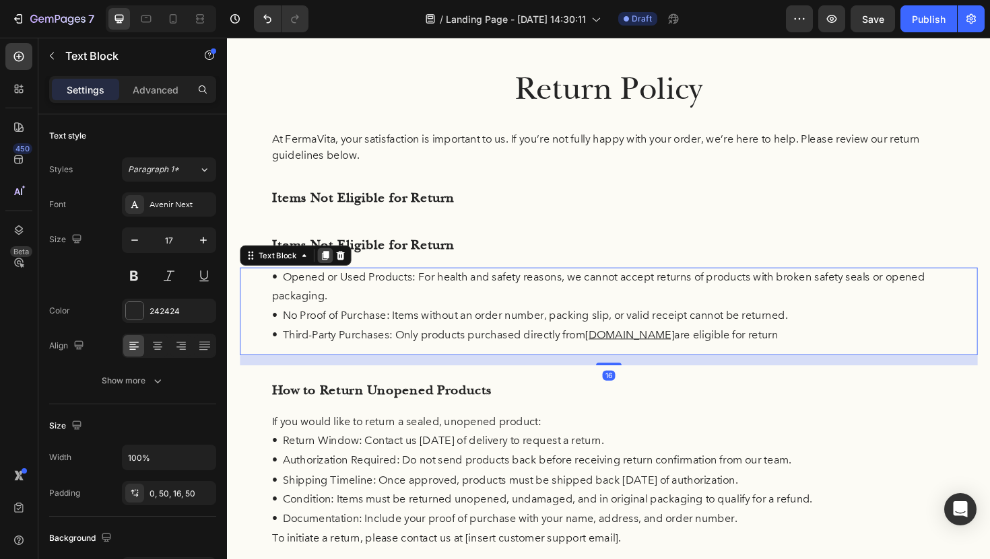
click at [331, 268] on icon at bounding box center [330, 268] width 7 height 9
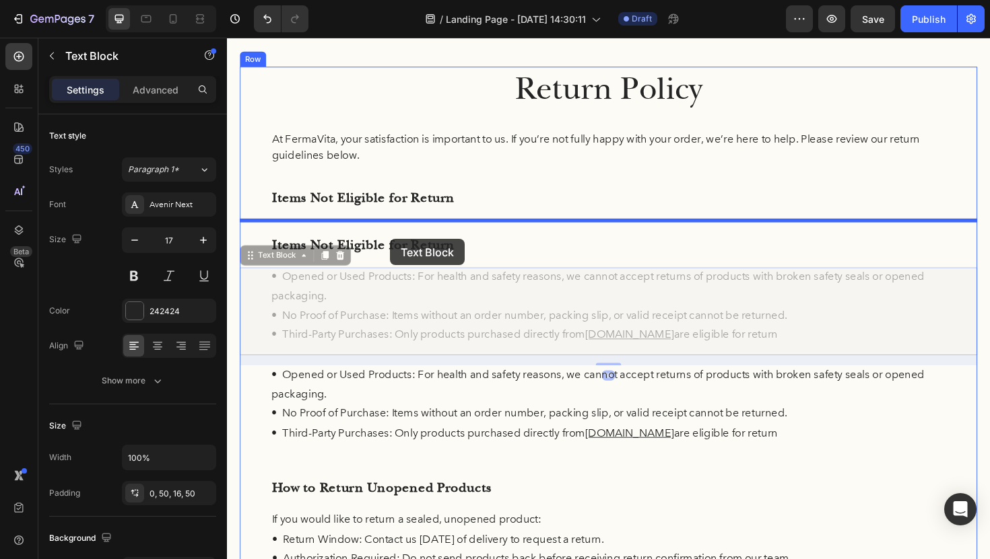
drag, startPoint x: 400, startPoint y: 326, endPoint x: 399, endPoint y: 251, distance: 75.4
click at [399, 251] on div "Header Return Policy Heading At FermaVita, your satisfaction is important to us…" at bounding box center [631, 561] width 808 height 1148
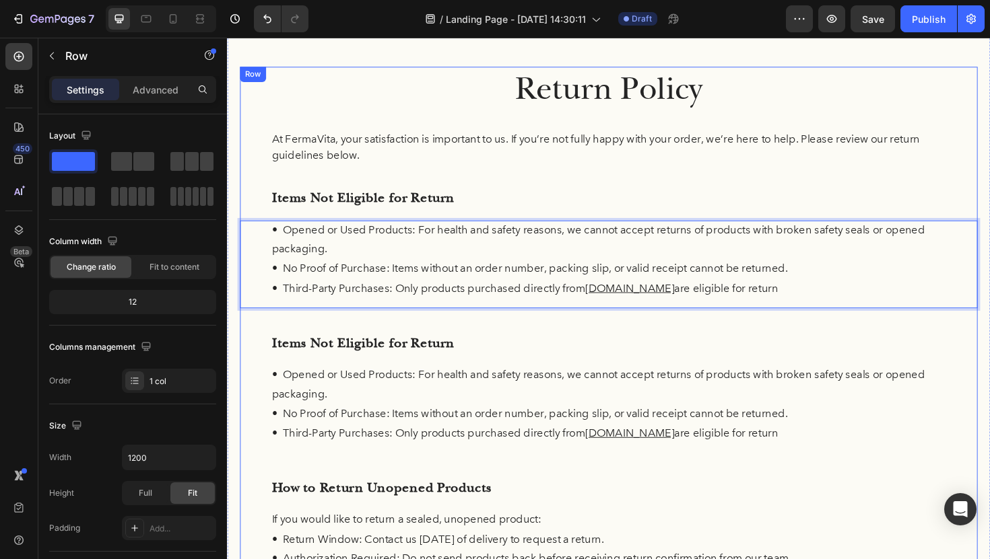
click at [537, 326] on div "Return Policy Heading At FermaVita, your satisfaction is important to us. If yo…" at bounding box center [630, 478] width 781 height 819
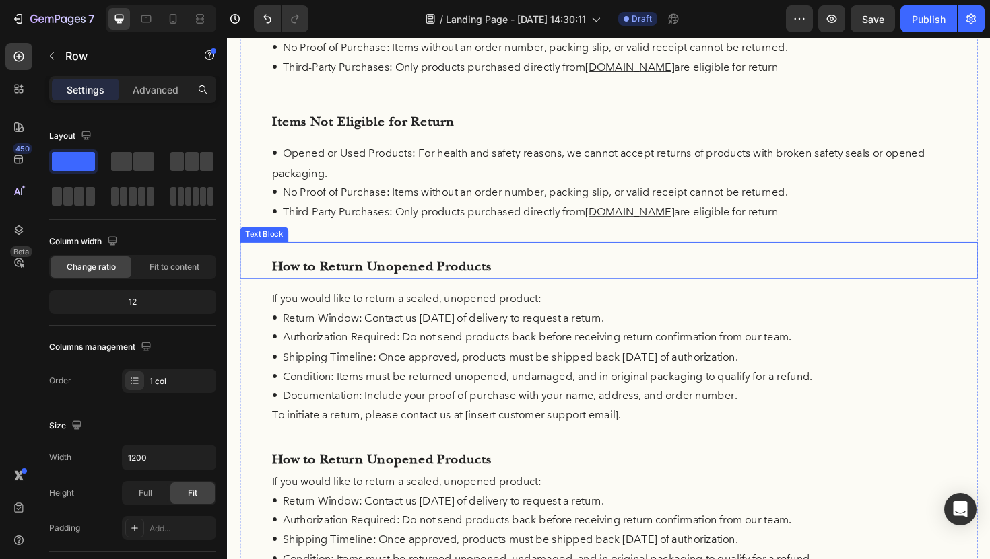
scroll to position [444, 0]
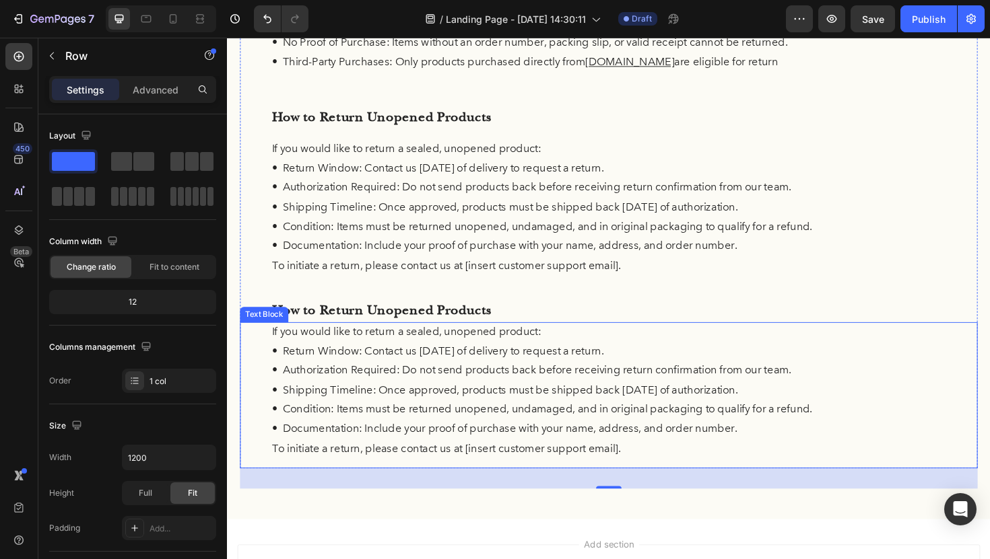
click at [614, 384] on p "• Authorization Required: Do not send products back before receiving return con…" at bounding box center [631, 390] width 714 height 21
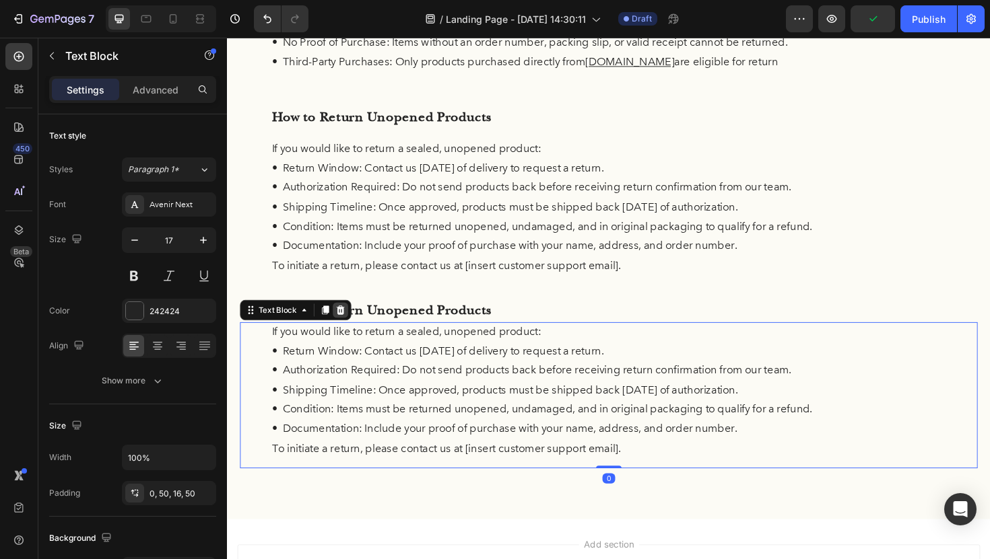
click at [350, 328] on icon at bounding box center [346, 326] width 11 height 11
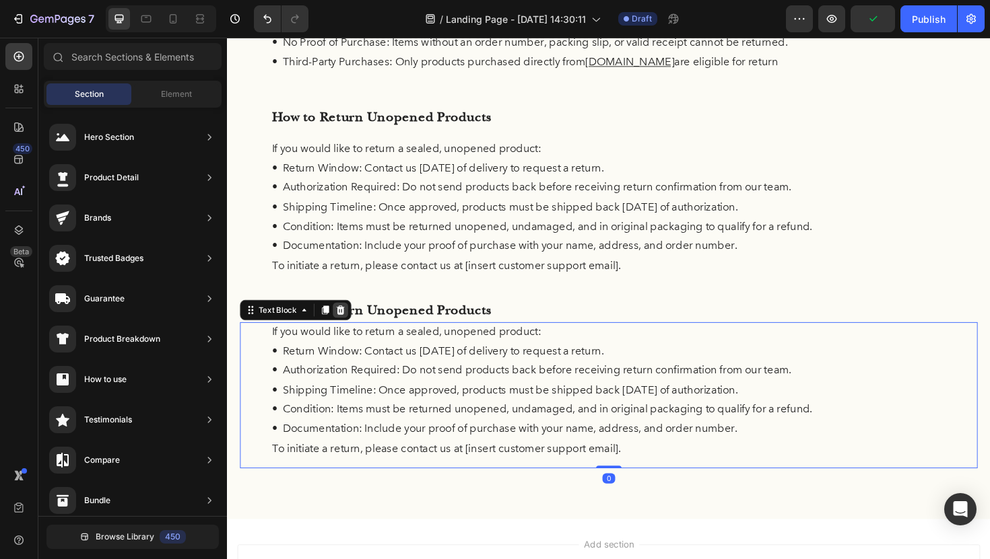
scroll to position [440, 0]
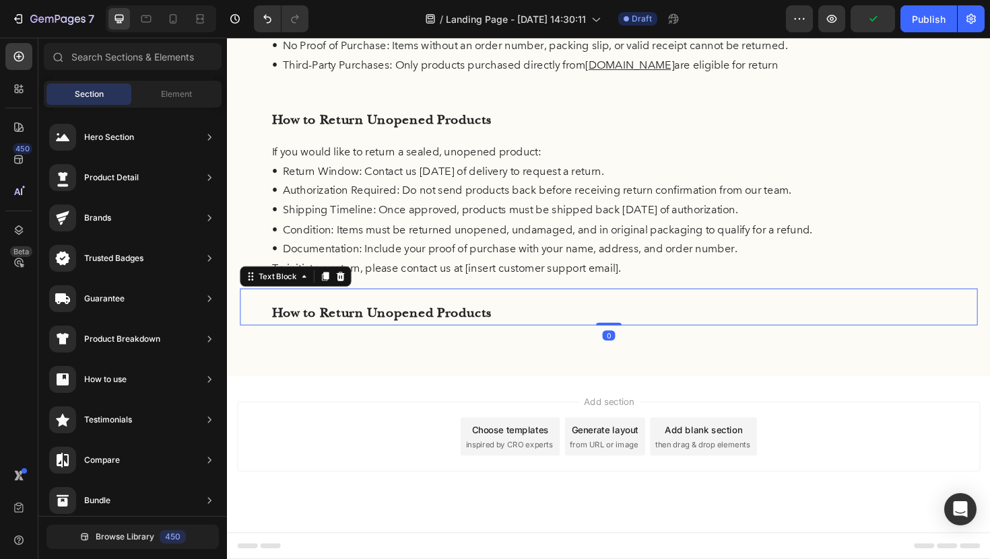
click at [564, 332] on p "How to Return Unopened Products" at bounding box center [631, 330] width 714 height 26
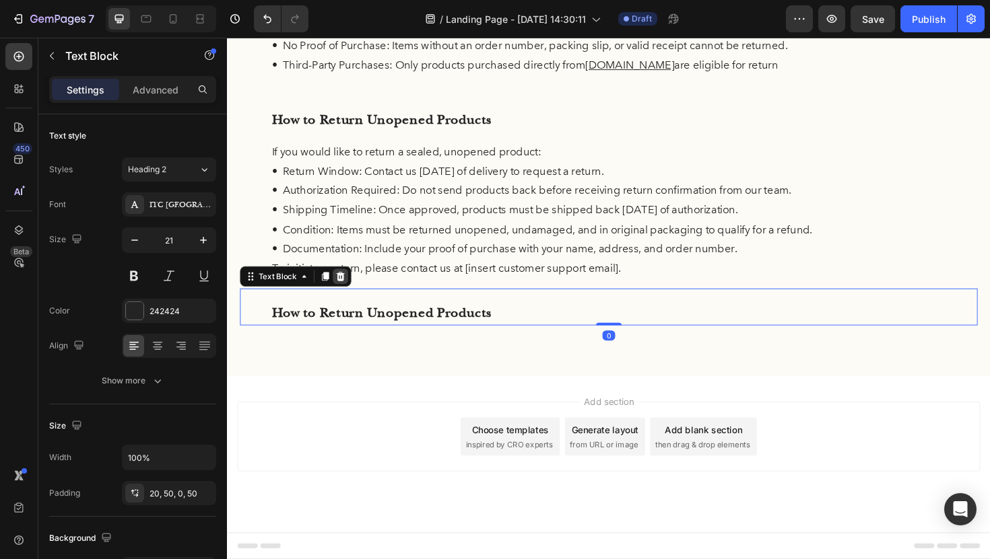
click at [349, 286] on icon at bounding box center [346, 290] width 11 height 11
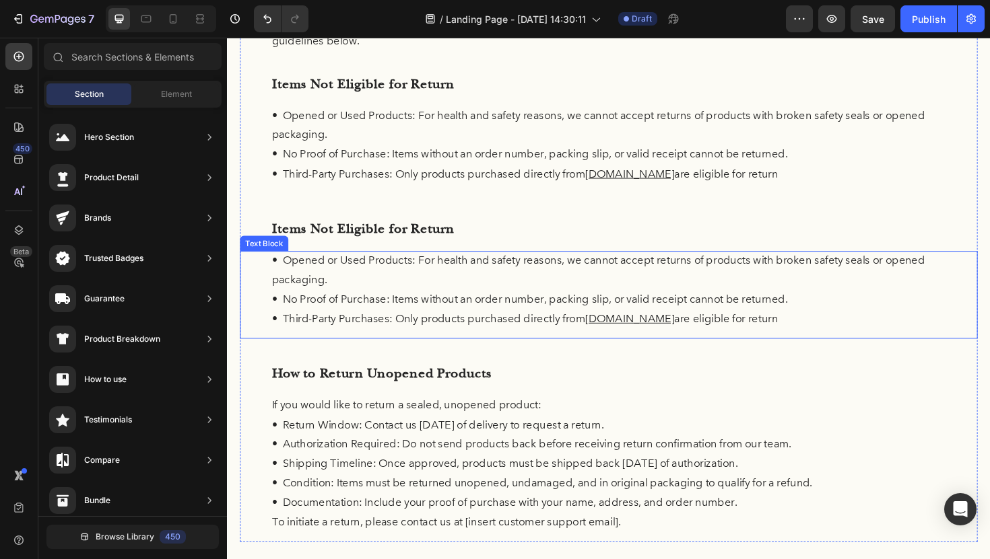
scroll to position [144, 0]
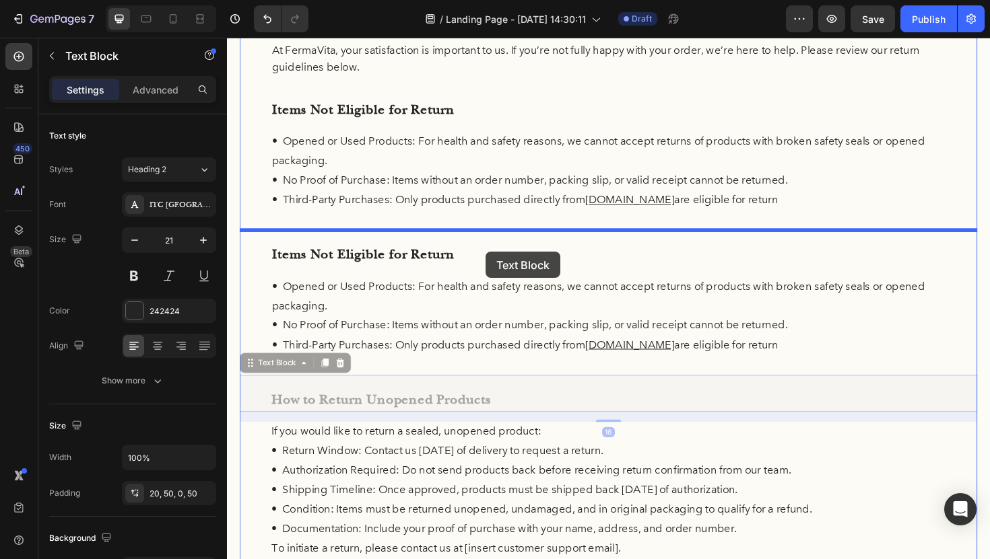
drag, startPoint x: 530, startPoint y: 417, endPoint x: 501, endPoint y: 265, distance: 154.9
click at [501, 265] on div "Header Return Policy Heading At FermaVita, your satisfaction is important to us…" at bounding box center [631, 371] width 808 height 954
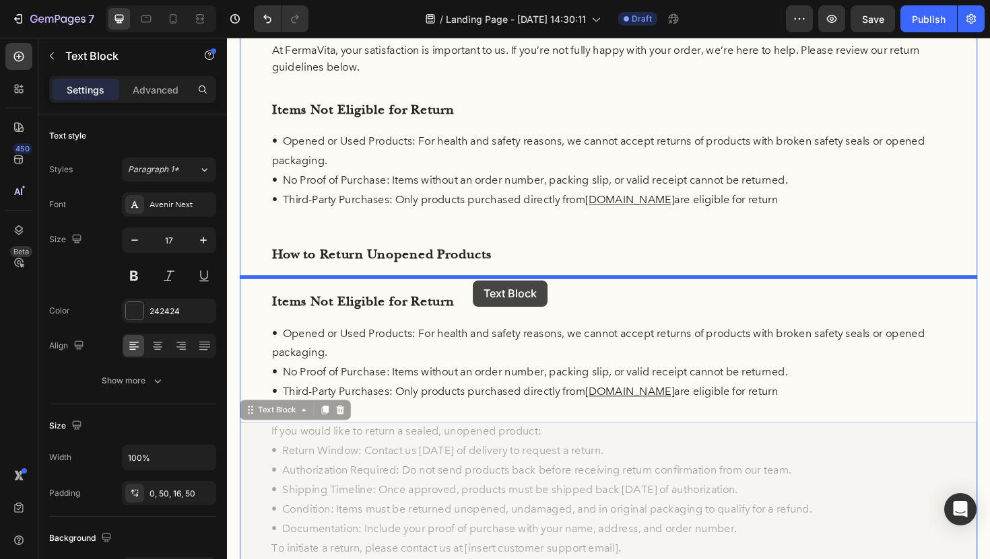
drag, startPoint x: 518, startPoint y: 484, endPoint x: 487, endPoint y: 295, distance: 191.6
click at [487, 295] on div "Header Return Policy Heading At FermaVita, your satisfaction is important to us…" at bounding box center [631, 371] width 808 height 954
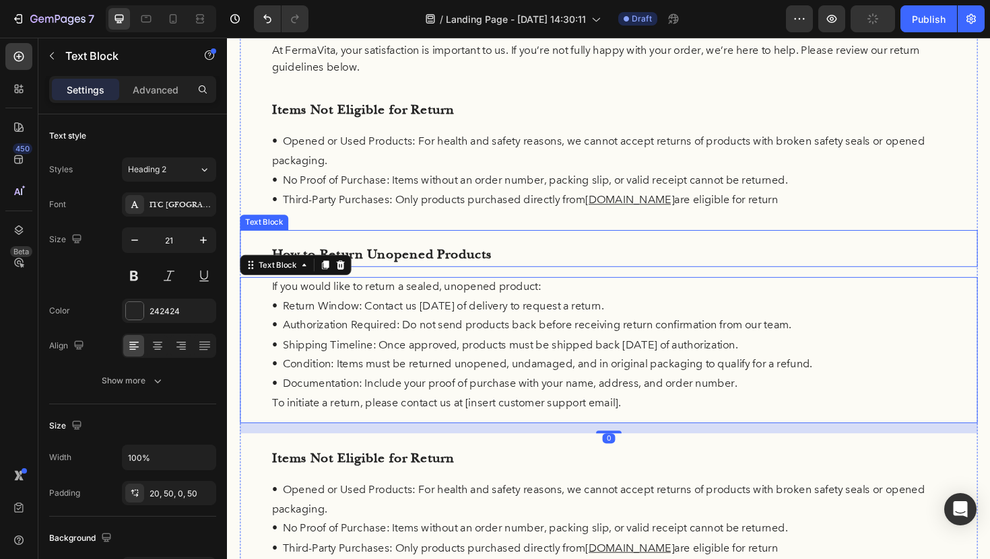
click at [608, 266] on p "How to Return Unopened Products" at bounding box center [631, 268] width 714 height 26
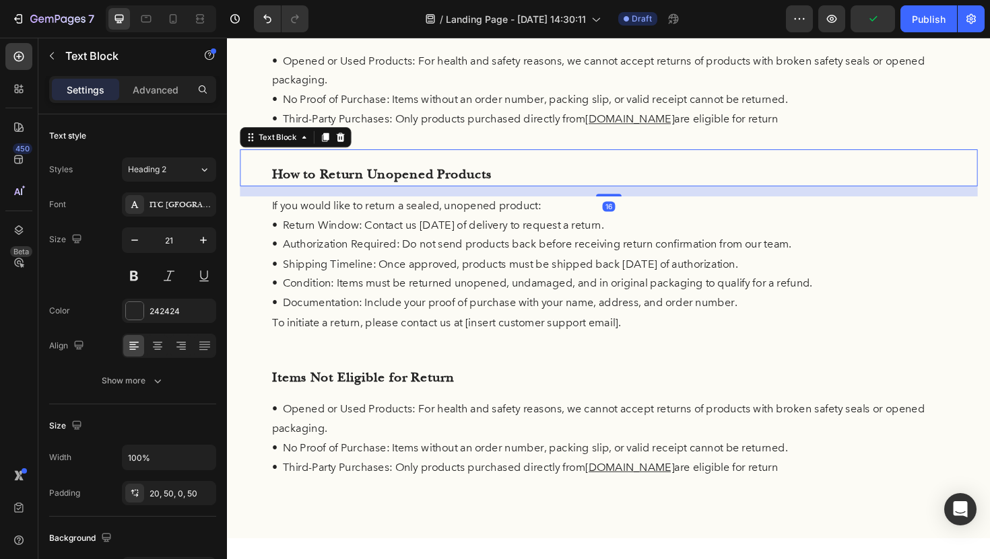
scroll to position [239, 0]
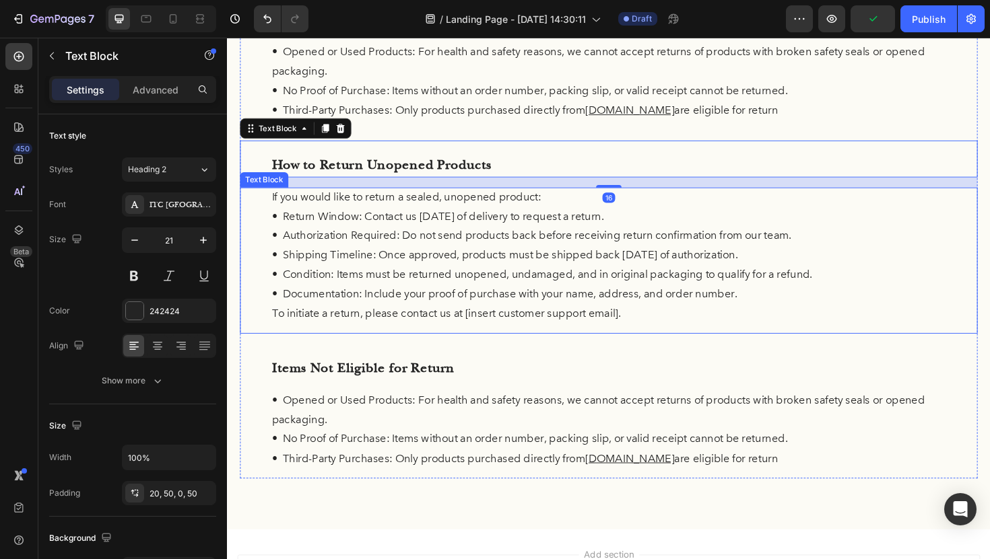
click at [730, 227] on p "• Return Window: Contact us within 30 days of delivery to request a return." at bounding box center [631, 227] width 714 height 21
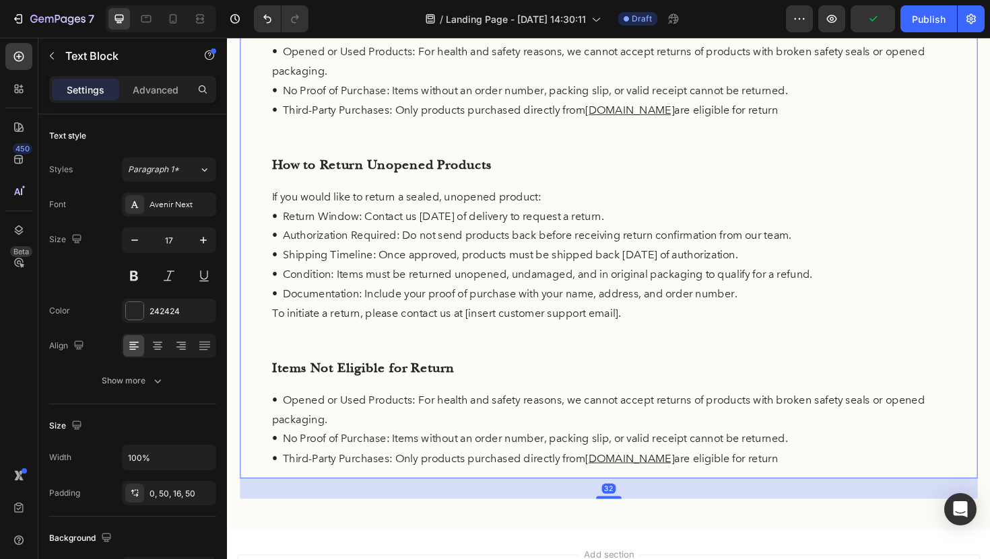
click at [724, 145] on div "Return Policy Heading At FermaVita, your satisfaction is important to us. If yo…" at bounding box center [630, 192] width 781 height 625
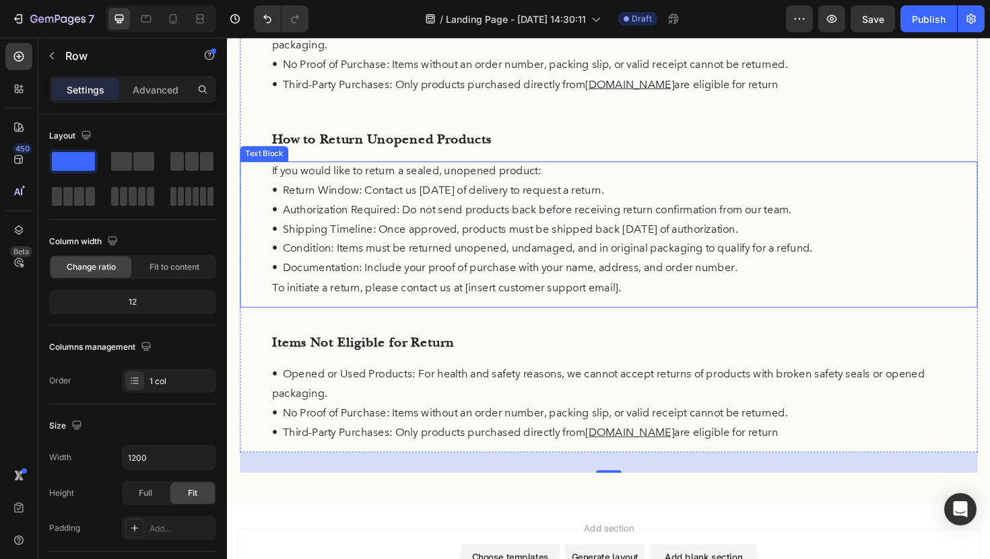
scroll to position [297, 0]
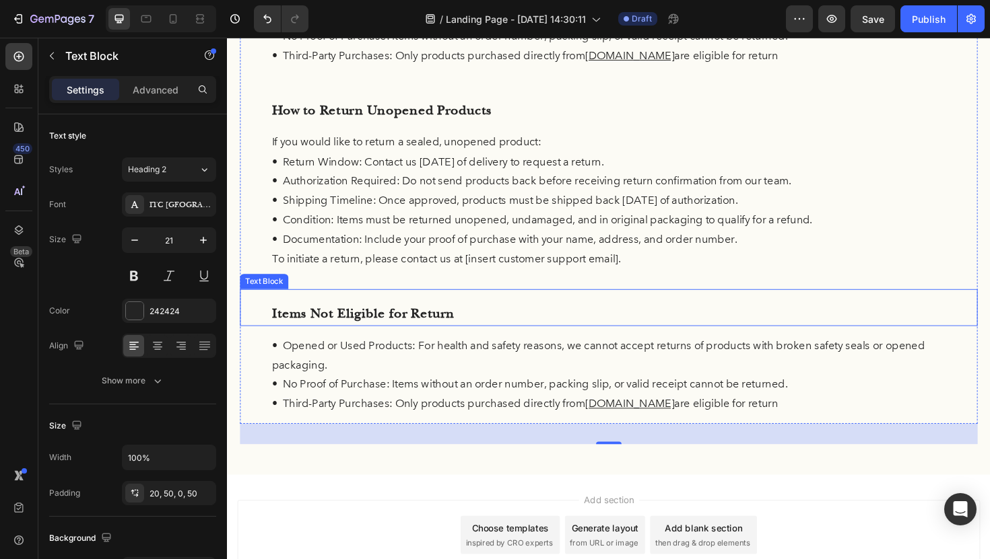
click at [454, 328] on p "Items Not Eligible for Return" at bounding box center [631, 331] width 714 height 26
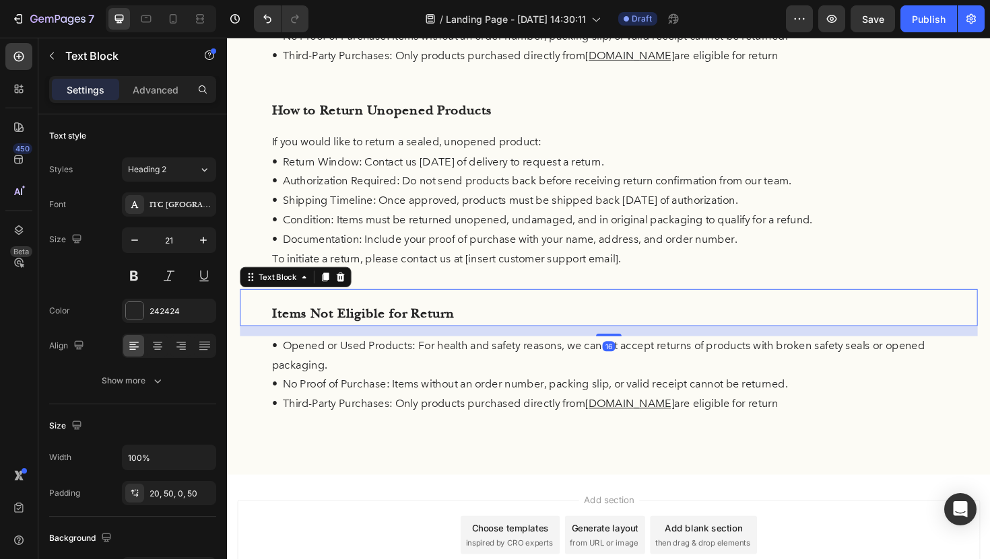
click at [467, 329] on p "Items Not Eligible for Return" at bounding box center [631, 331] width 714 height 26
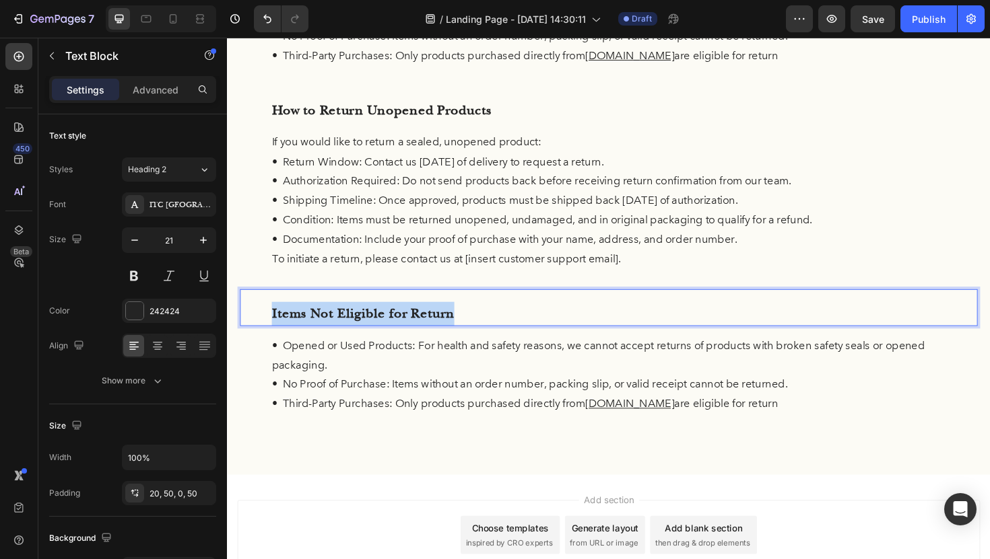
drag, startPoint x: 467, startPoint y: 329, endPoint x: 257, endPoint y: 324, distance: 209.4
click at [256, 326] on div "Items Not Eligible for Return" at bounding box center [630, 323] width 781 height 39
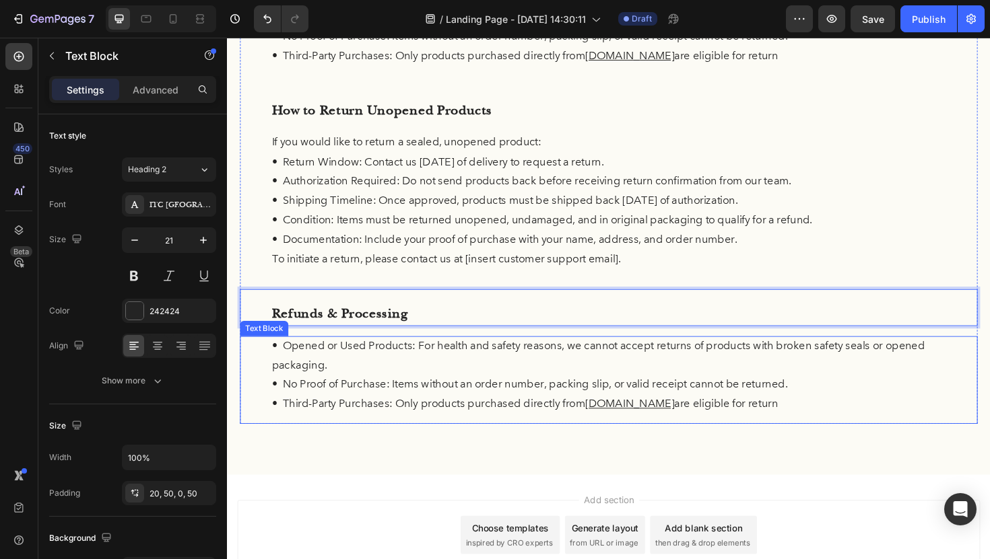
click at [363, 364] on p "• Opened or Used Products: For health and safety reasons, we cannot accept retu…" at bounding box center [631, 374] width 714 height 41
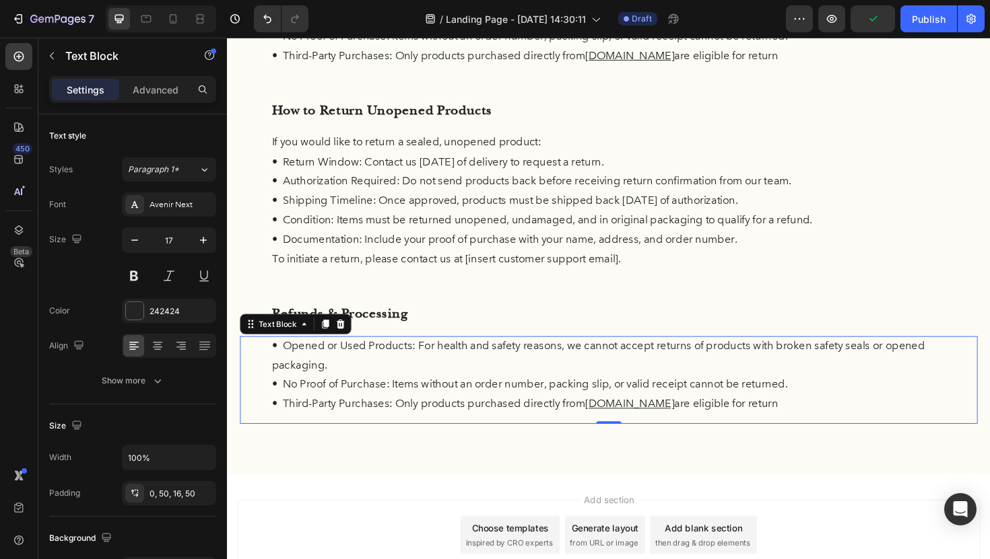
click at [727, 417] on p "• Third-Party Purchases: Only products purchased directly from fermaVita.com ar…" at bounding box center [631, 426] width 714 height 21
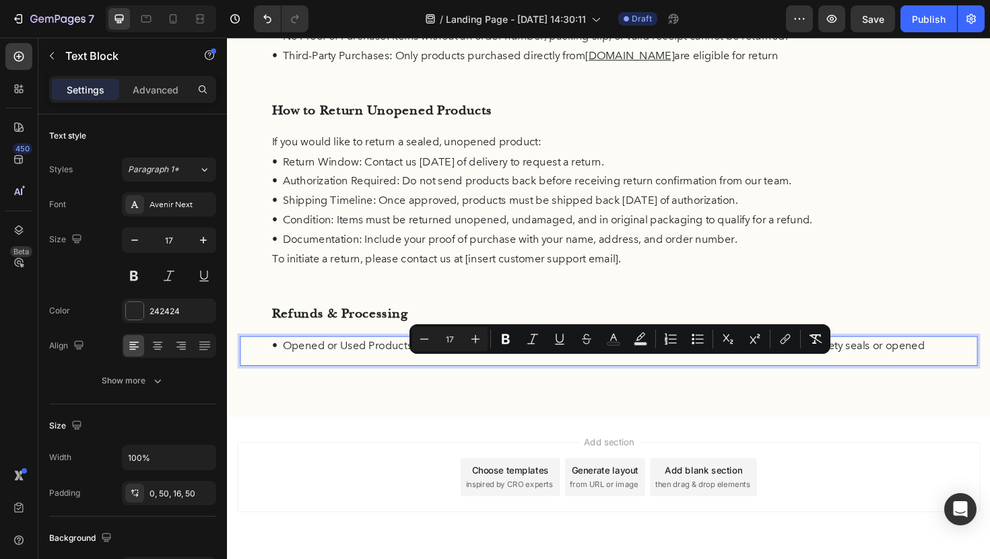
drag, startPoint x: 812, startPoint y: 429, endPoint x: 276, endPoint y: 380, distance: 538.0
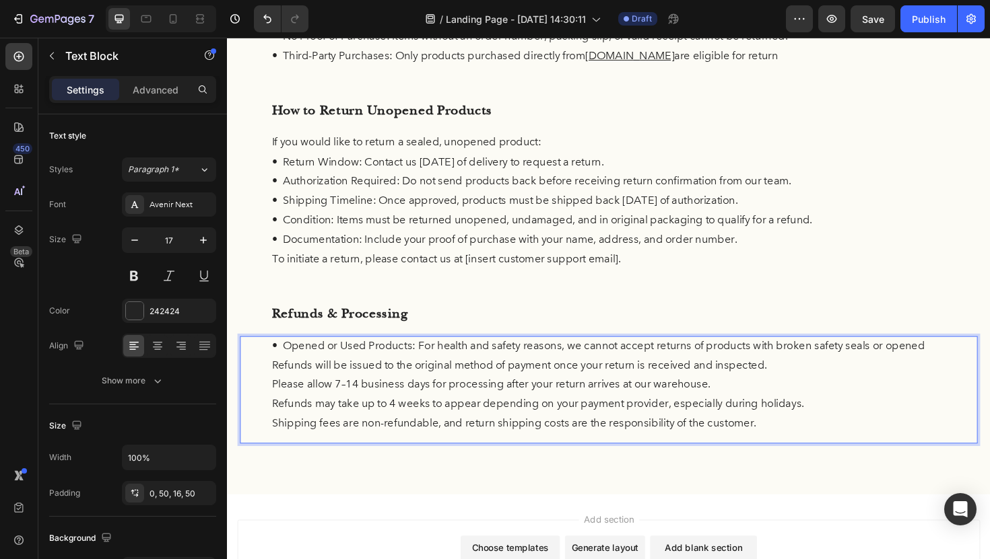
click at [267, 387] on div "• Opened or Used Products: For health and safety reasons, we cannot accept retu…" at bounding box center [630, 411] width 781 height 114
click at [270, 405] on div "• Opened or Used Products: For health and safety reasons, we cannot accept retu…" at bounding box center [630, 411] width 781 height 114
click at [271, 414] on div "• Opened or Used Products: For health and safety reasons, we cannot accept retu…" at bounding box center [630, 411] width 781 height 114
click at [267, 423] on div "• Opened or Used Products: For health and safety reasons, we cannot accept retu…" at bounding box center [630, 411] width 781 height 114
click at [271, 445] on div "• Opened or Used Products: For health and safety reasons, we cannot accept retu…" at bounding box center [630, 411] width 781 height 114
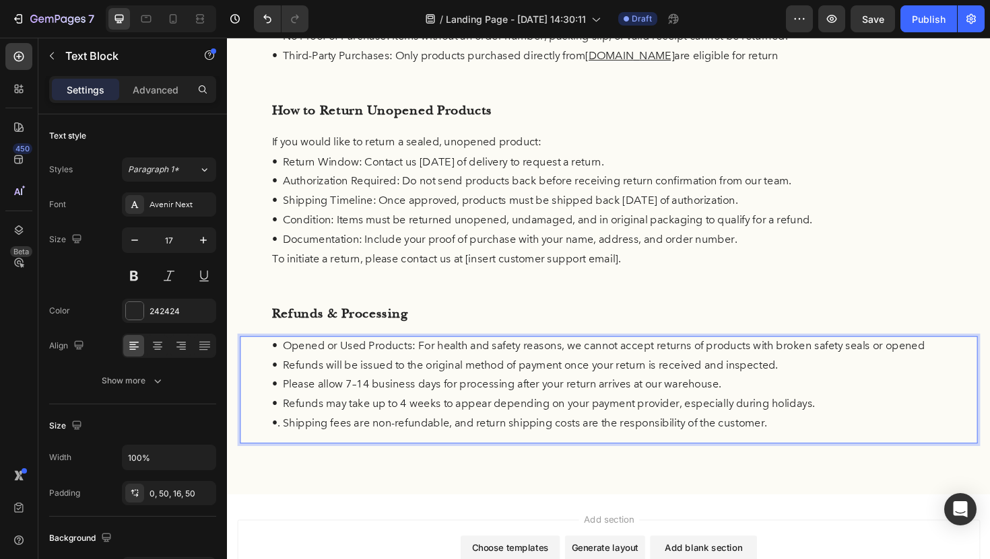
click at [330, 419] on p "• Refunds may take up to 4 weeks to appear depending on your payment provider, …" at bounding box center [631, 426] width 714 height 21
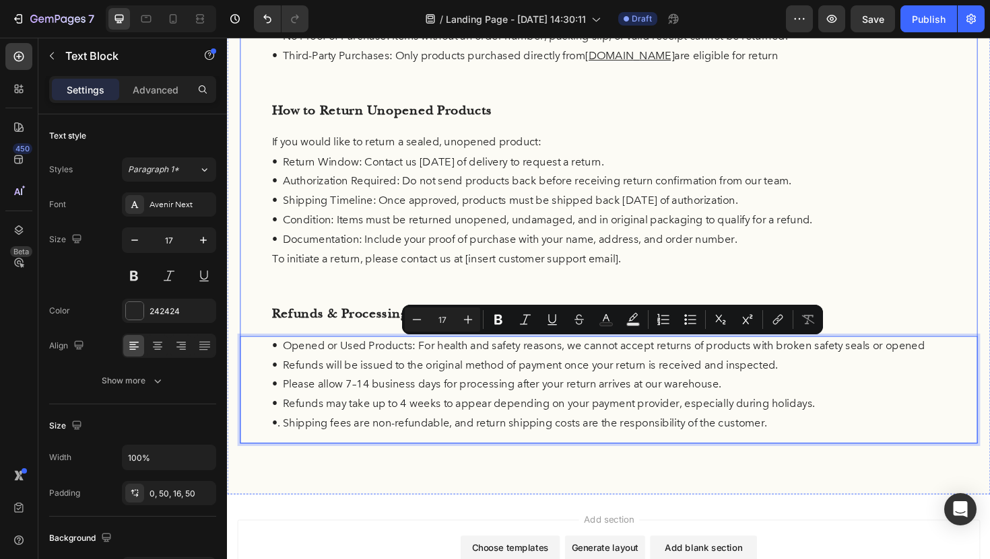
drag, startPoint x: 978, startPoint y: 366, endPoint x: 263, endPoint y: 353, distance: 715.0
click at [263, 353] on div "Return Policy Heading At FermaVita, your satisfaction is important to us. If yo…" at bounding box center [630, 145] width 781 height 646
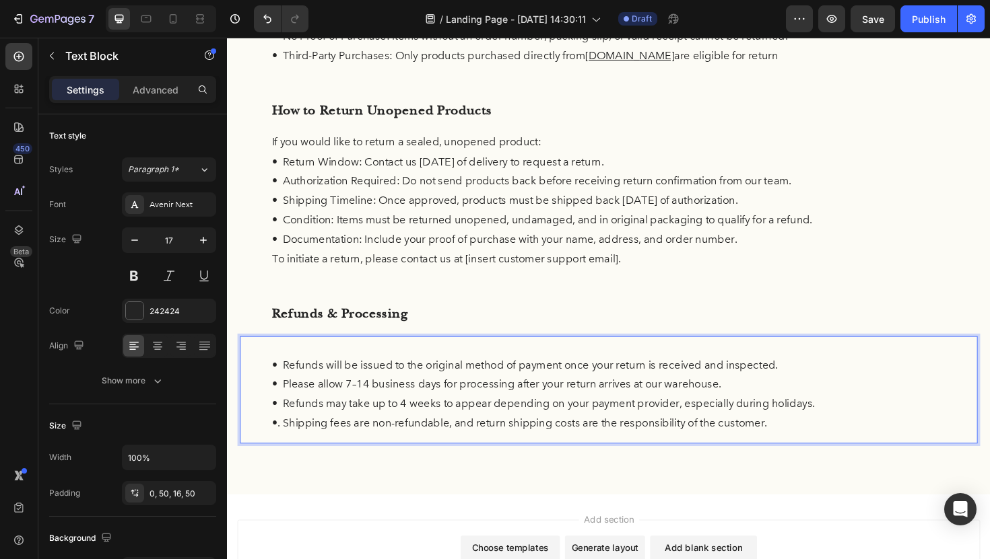
click at [266, 376] on div "• Refunds will be issued to the original method of payment once your return is …" at bounding box center [630, 411] width 781 height 114
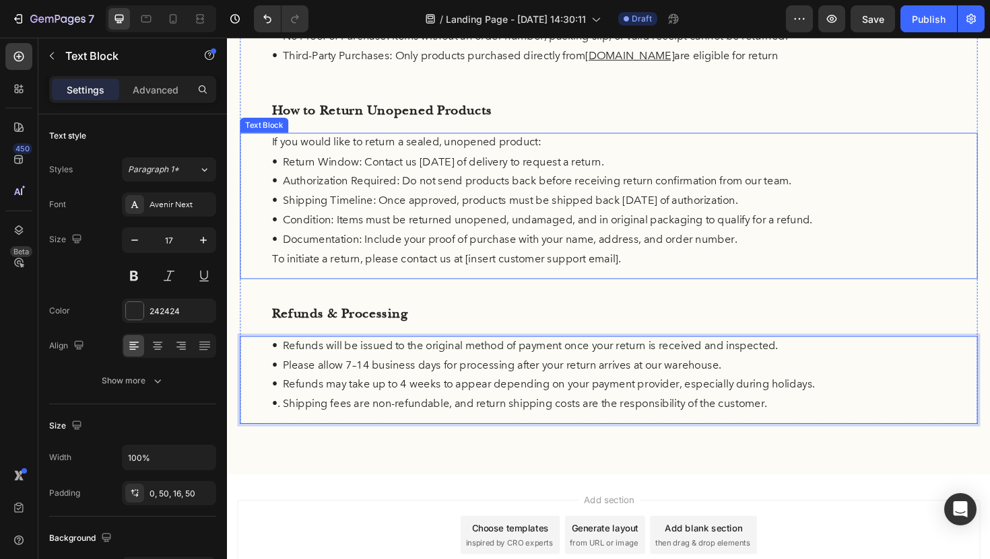
click at [608, 242] on p "• Documentation: Include your proof of purchase with your name, address, and or…" at bounding box center [631, 252] width 714 height 21
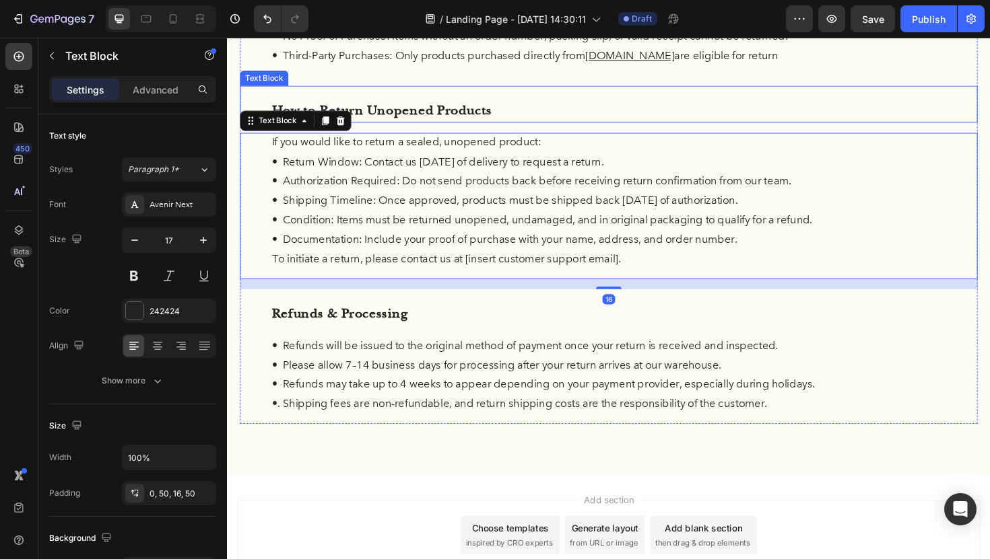
click at [566, 127] on div "How to Return Unopened Products Text Block" at bounding box center [630, 108] width 781 height 39
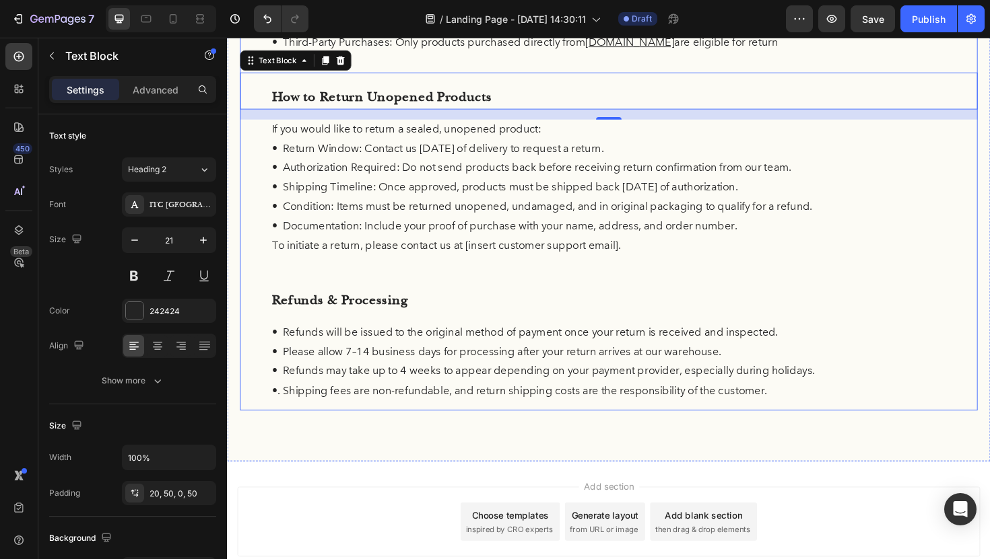
scroll to position [321, 0]
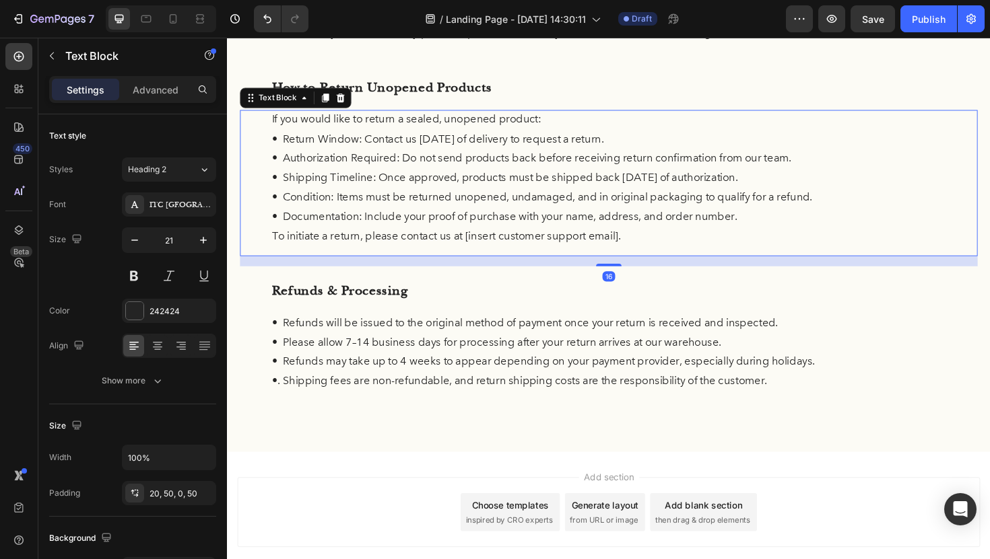
click at [487, 241] on p "To initiate a return, please contact us at [insert customer support email]." at bounding box center [631, 248] width 714 height 21
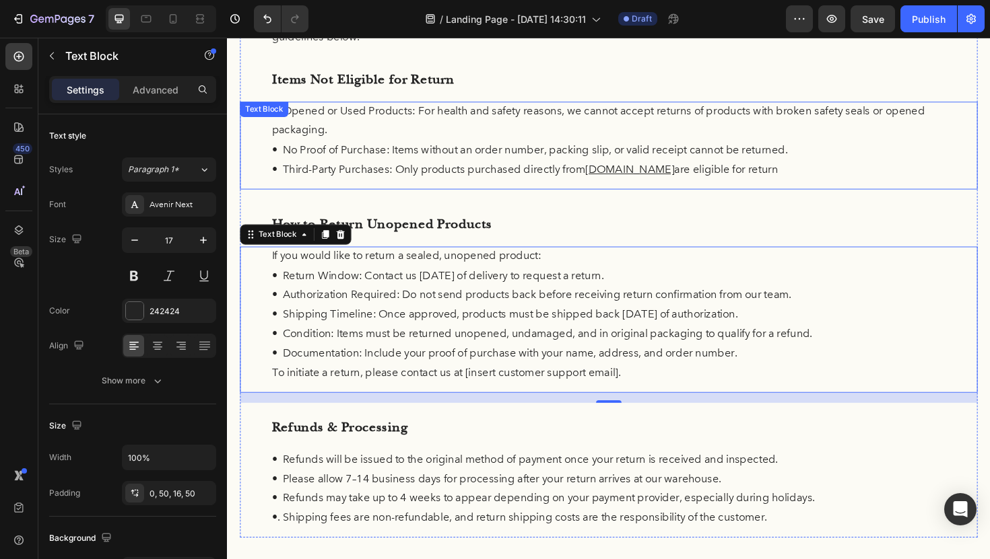
scroll to position [129, 0]
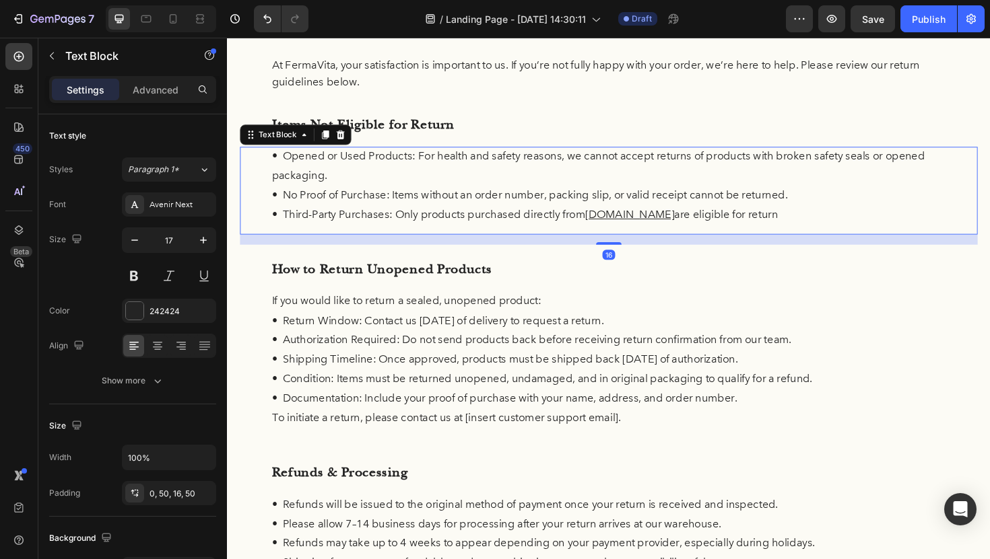
click at [483, 169] on p "• Opened or Used Products: For health and safety reasons, we cannot accept retu…" at bounding box center [631, 173] width 714 height 41
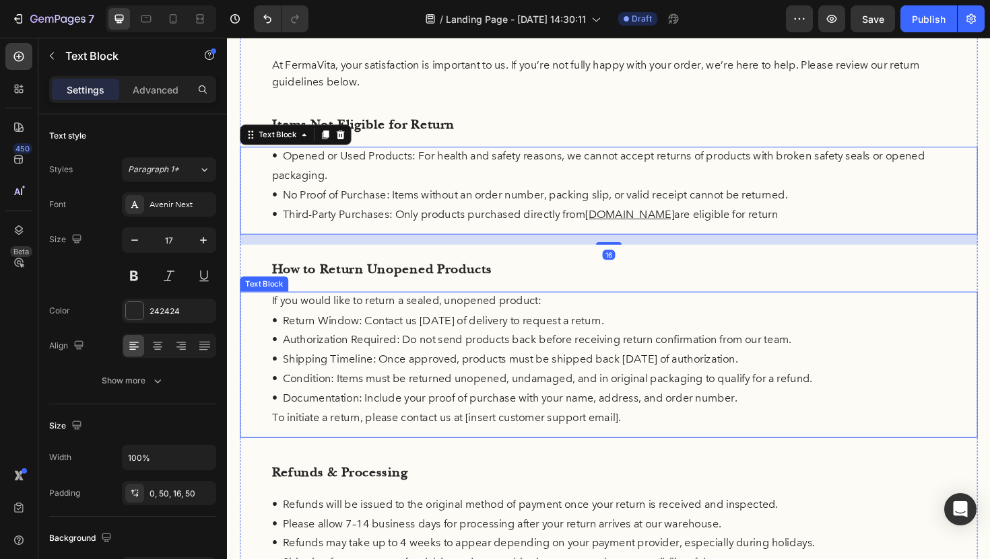
click at [607, 357] on p "• Authorization Required: Do not send products back before receiving return con…" at bounding box center [631, 358] width 714 height 21
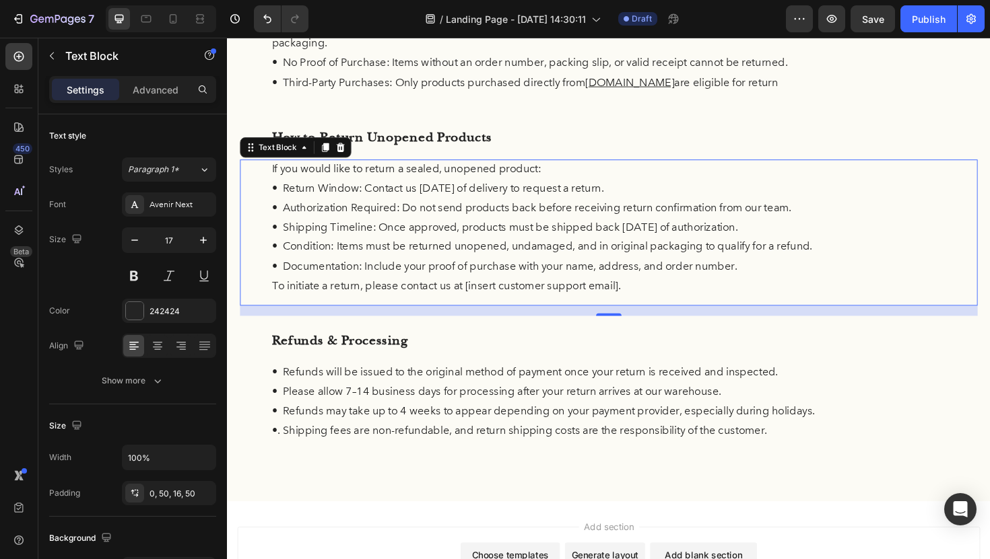
scroll to position [275, 0]
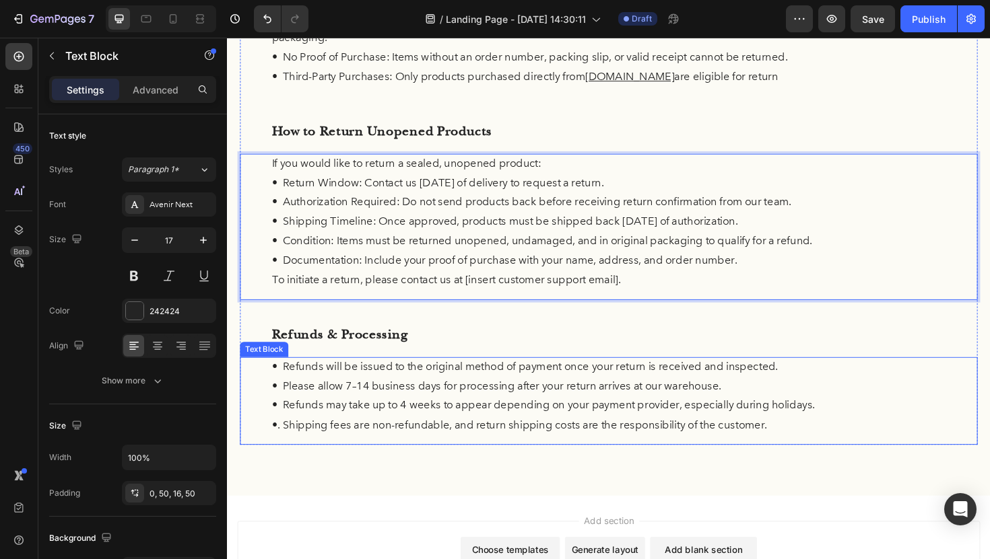
click at [841, 448] on p "•. Shipping fees are non-refundable, and return shipping costs are the responsi…" at bounding box center [631, 448] width 714 height 21
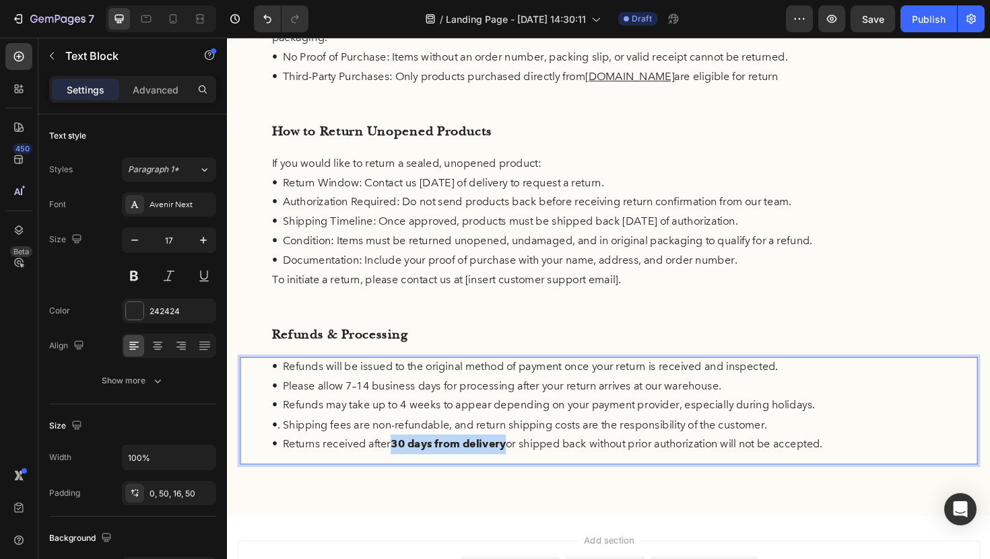
drag, startPoint x: 526, startPoint y: 468, endPoint x: 406, endPoint y: 464, distance: 119.9
click at [406, 464] on p "• Returns received after 30 days from delivery or shipped back without prior au…" at bounding box center [631, 468] width 714 height 21
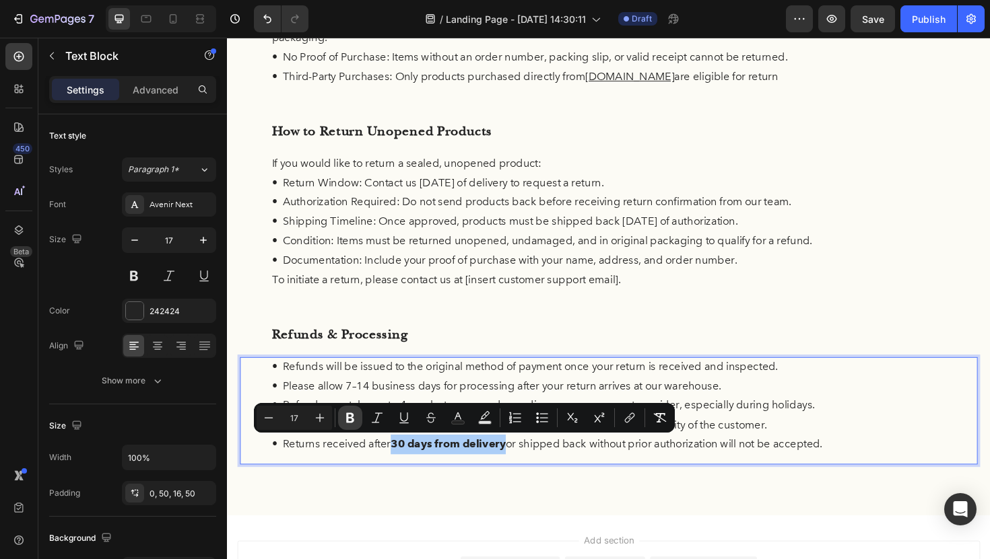
click at [351, 415] on icon "Editor contextual toolbar" at bounding box center [349, 417] width 13 height 13
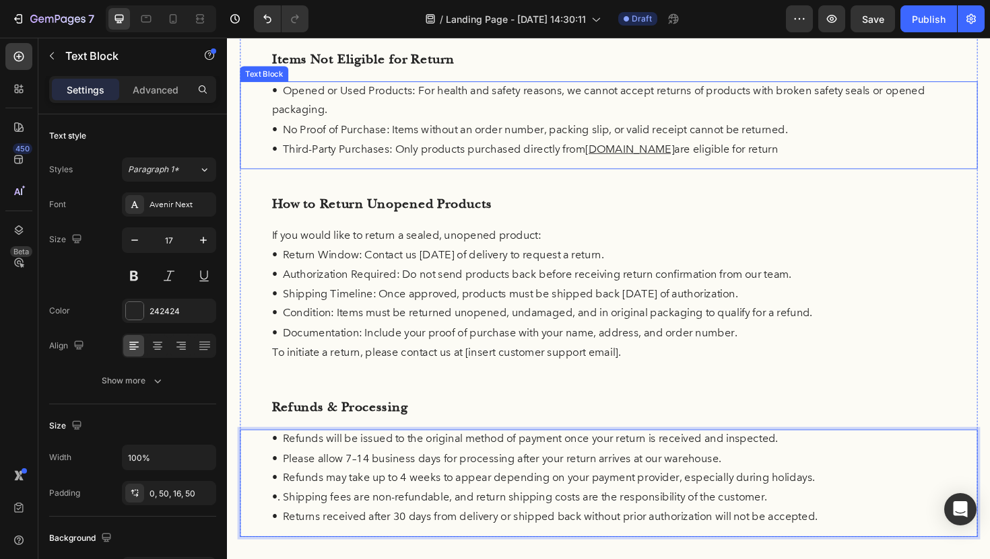
scroll to position [206, 0]
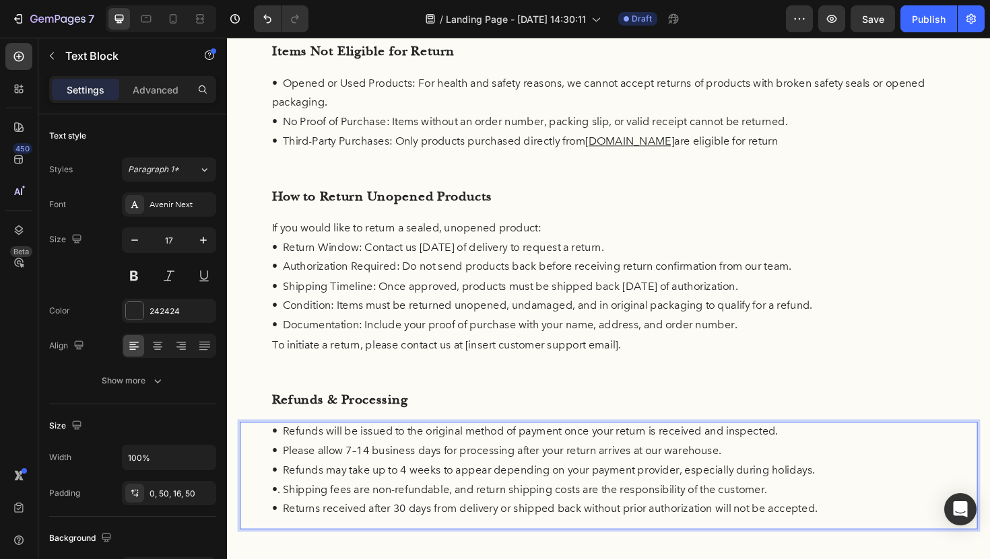
drag, startPoint x: 878, startPoint y: 539, endPoint x: 478, endPoint y: 530, distance: 400.0
click at [478, 530] on p "• Returns received after 30 days from delivery or shipped back without prior au…" at bounding box center [631, 537] width 714 height 21
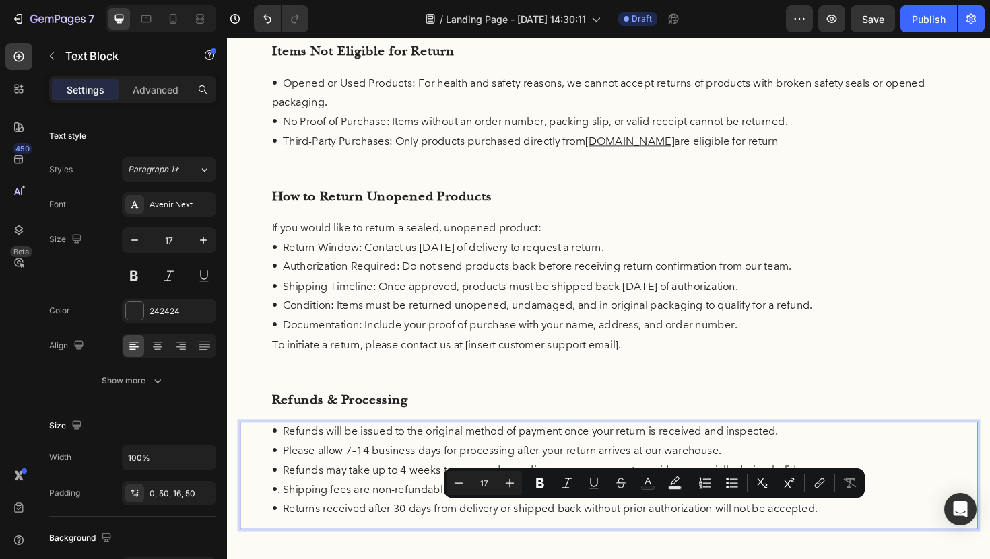
click at [570, 460] on p "• Refunds will be issued to the original method of payment once your return is …" at bounding box center [631, 455] width 714 height 21
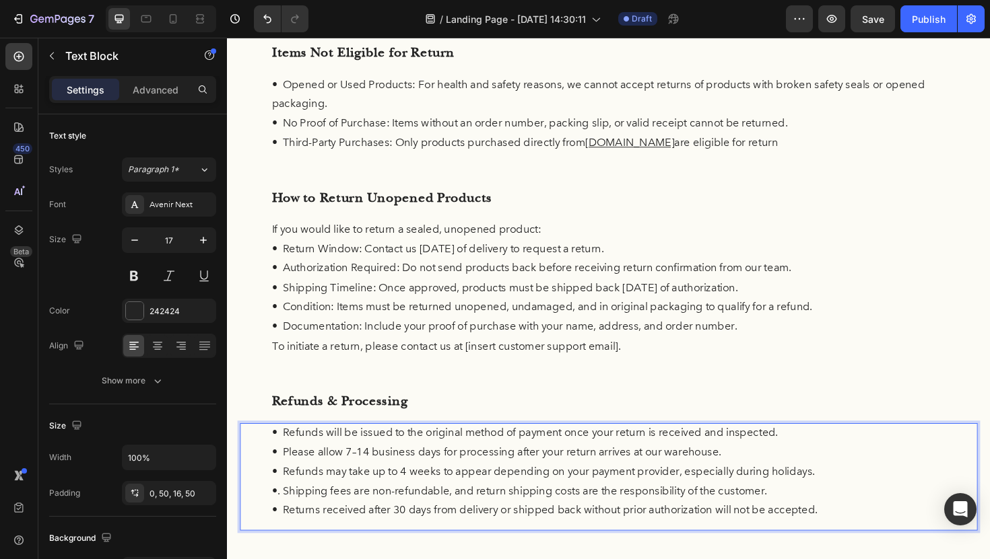
scroll to position [209, 0]
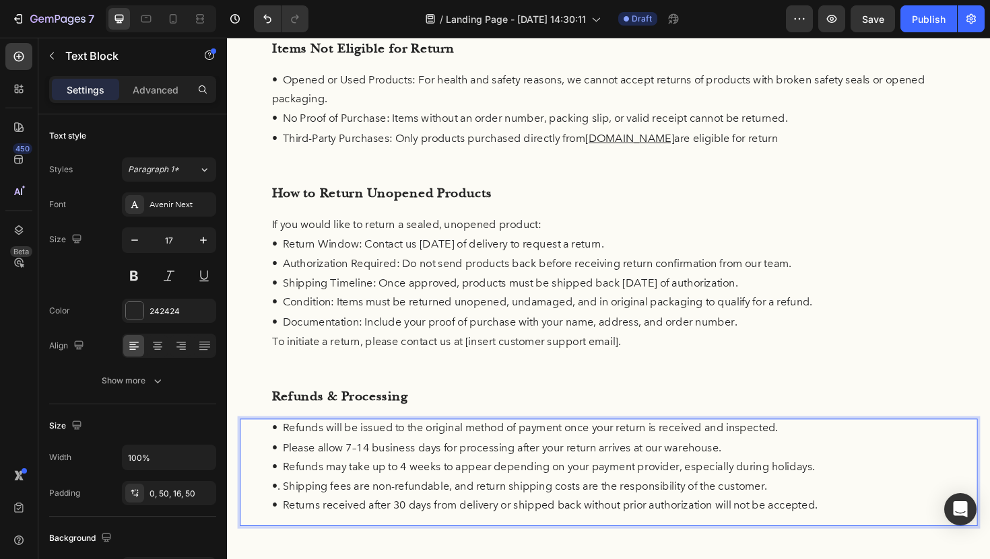
drag, startPoint x: 870, startPoint y: 538, endPoint x: 390, endPoint y: 540, distance: 479.3
click at [390, 540] on p "• Returns received after 30 days from delivery or shipped back without prior au…" at bounding box center [631, 534] width 714 height 21
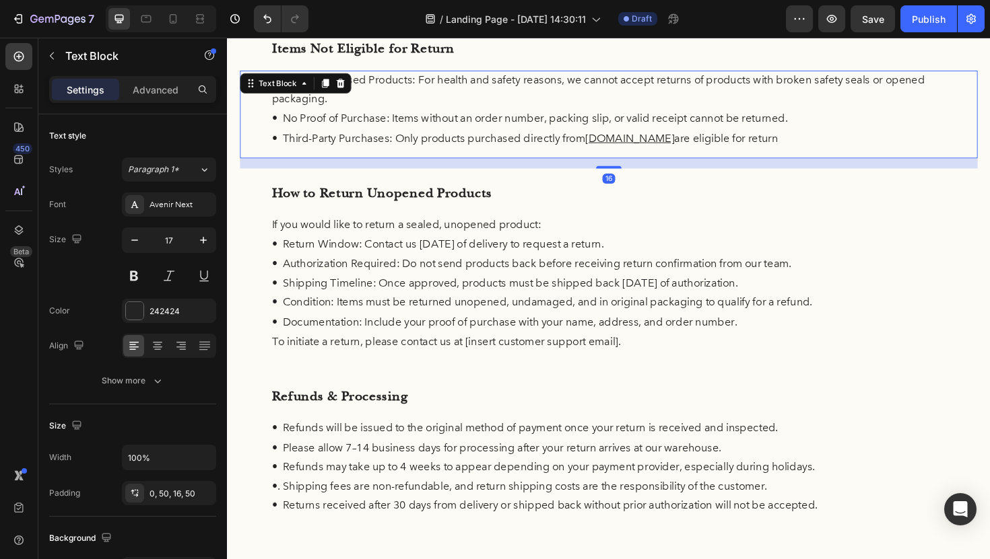
click at [804, 138] on p "• Third-Party Purchases: Only products purchased directly from [DOMAIN_NAME] ar…" at bounding box center [631, 145] width 714 height 21
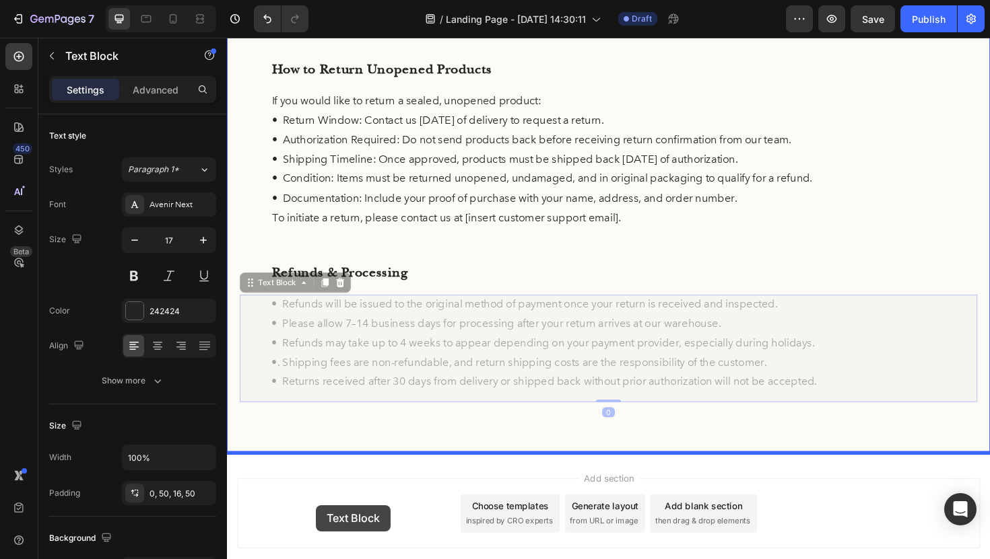
scroll to position [406, 0]
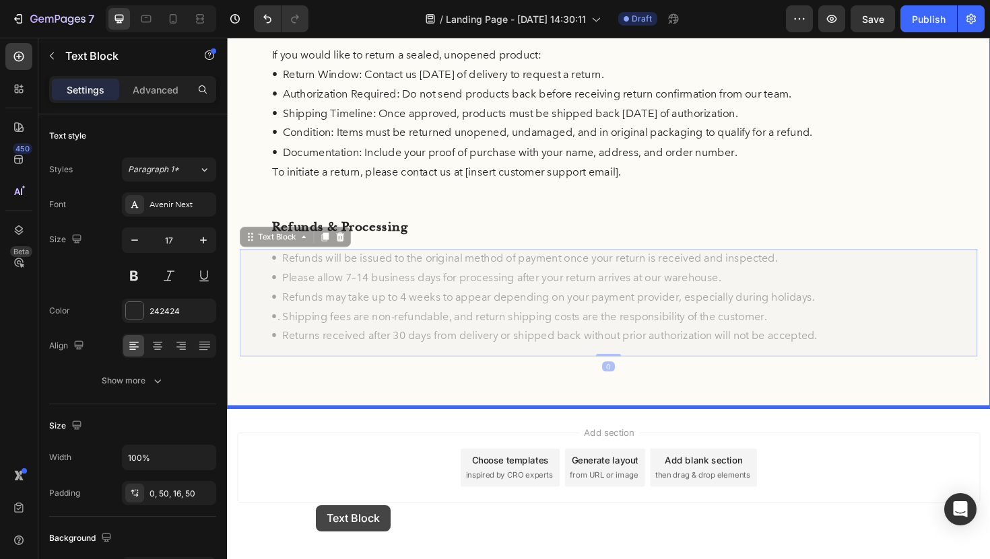
drag, startPoint x: 864, startPoint y: 532, endPoint x: 326, endPoint y: 522, distance: 537.3
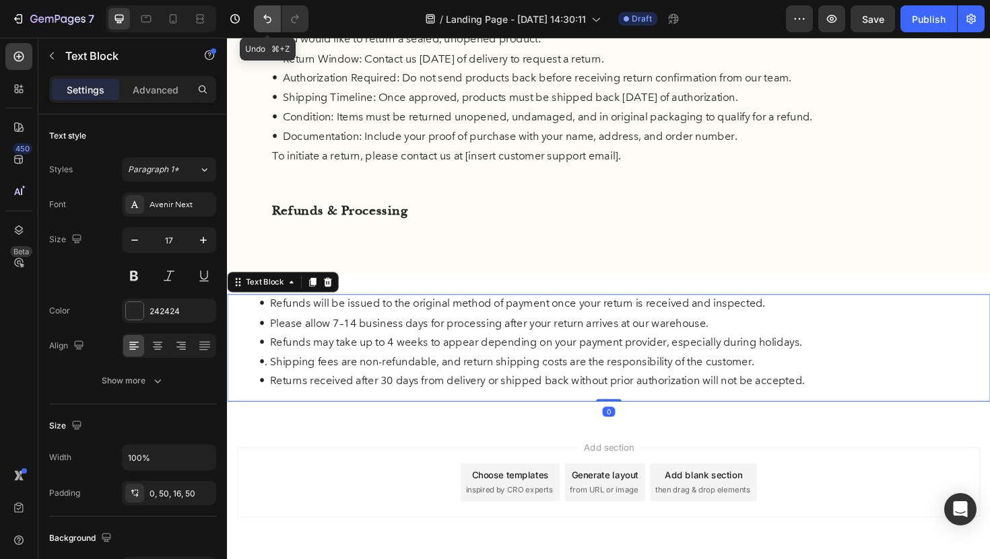
click at [272, 18] on icon "Undo/Redo" at bounding box center [267, 18] width 13 height 13
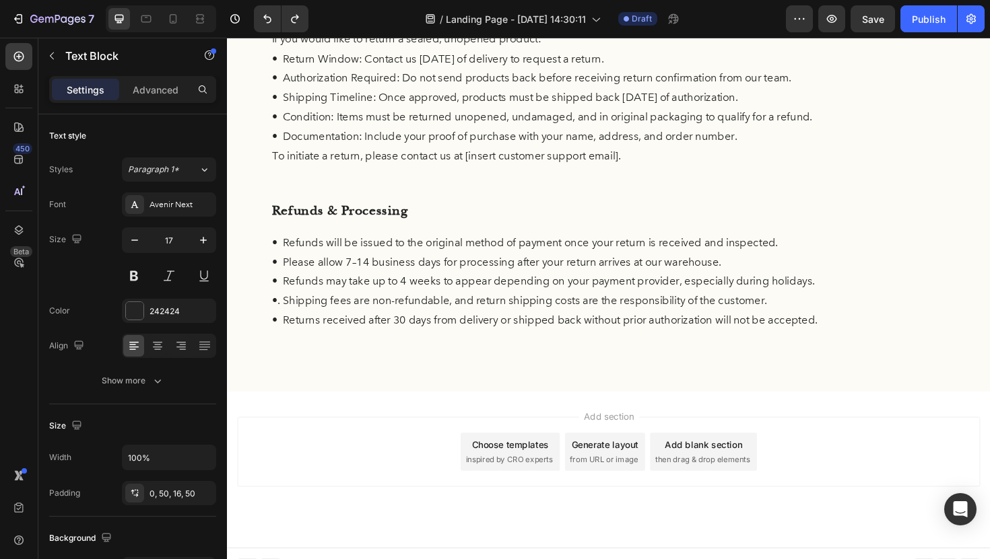
click at [778, 328] on p "• Returns received after 30 days from delivery or shipped back without prior au…" at bounding box center [631, 337] width 714 height 21
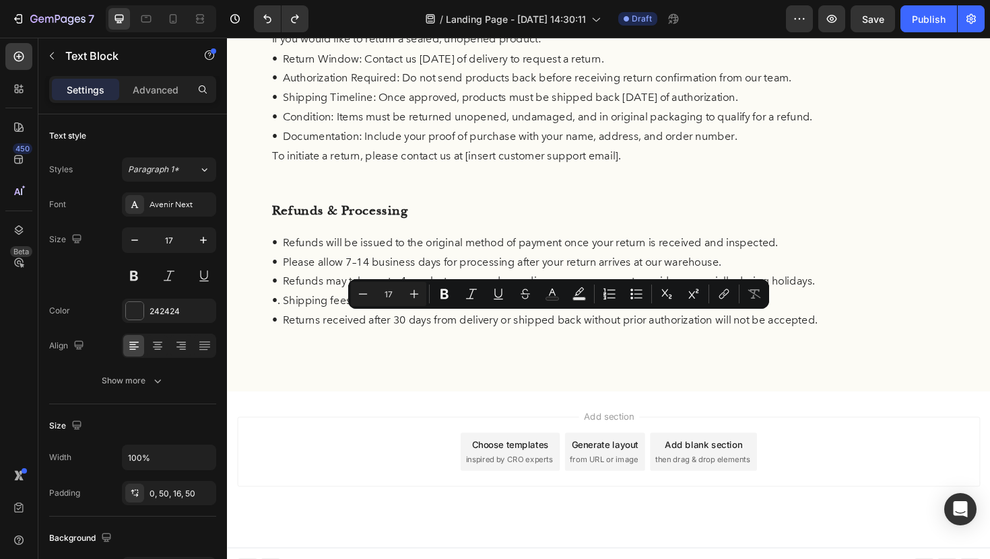
drag, startPoint x: 862, startPoint y: 335, endPoint x: 273, endPoint y: 332, distance: 589.0
click at [274, 332] on p "• Returns received after 30 days from delivery or shipped back without prior au…" at bounding box center [631, 337] width 714 height 21
copy p "• Returns received after 30 days from delivery or shipped back without prior au…"
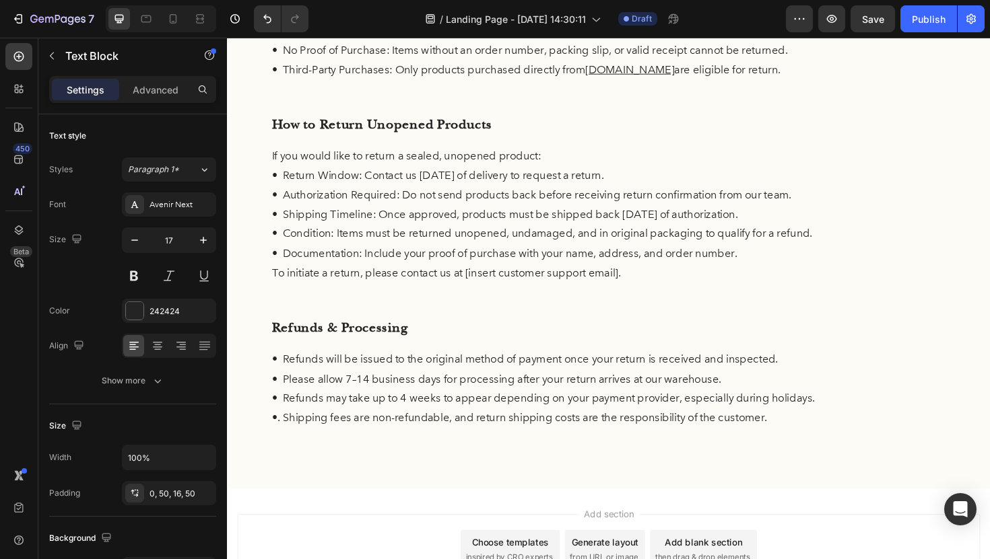
scroll to position [196, 0]
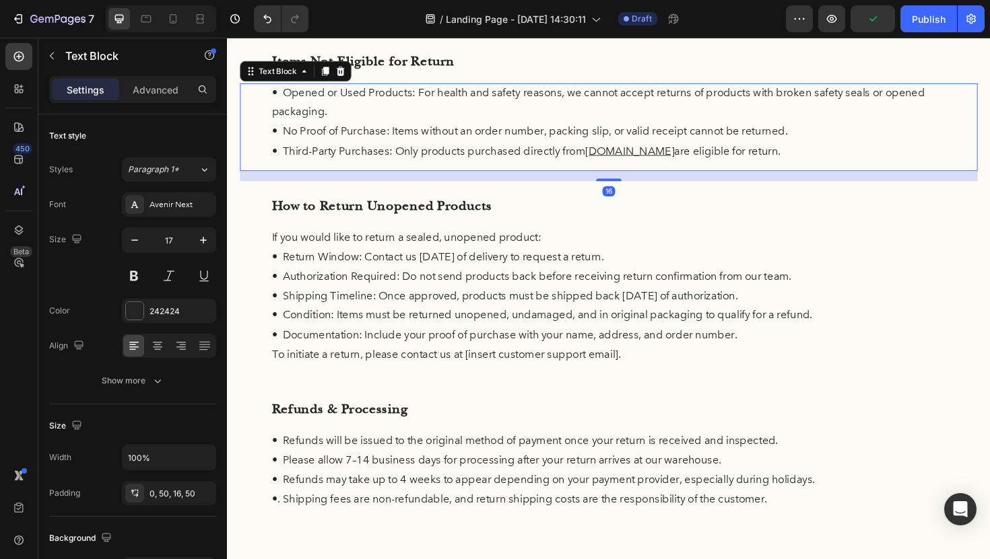
click at [810, 151] on p "• Third-Party Purchases: Only products purchased directly from [DOMAIN_NAME] ar…" at bounding box center [631, 158] width 714 height 21
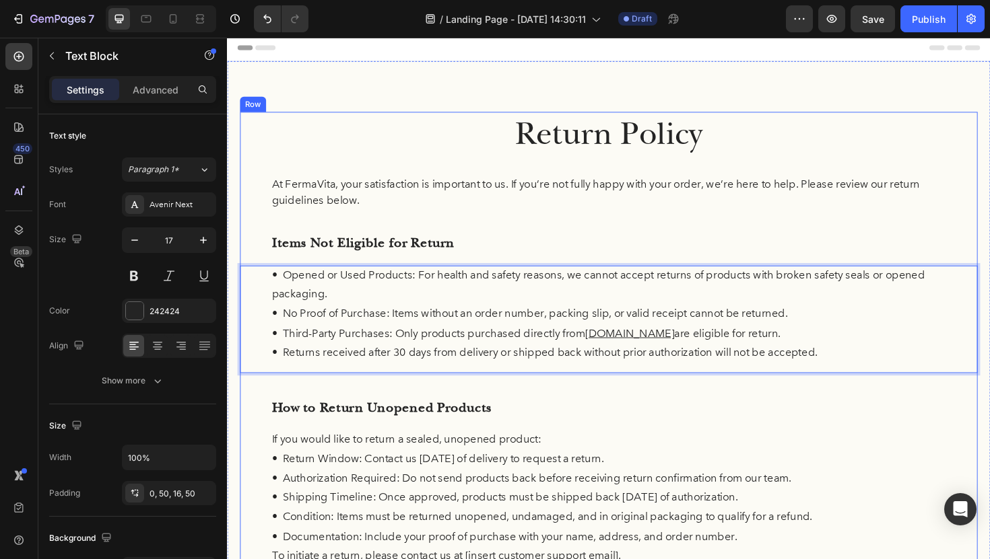
scroll to position [0, 0]
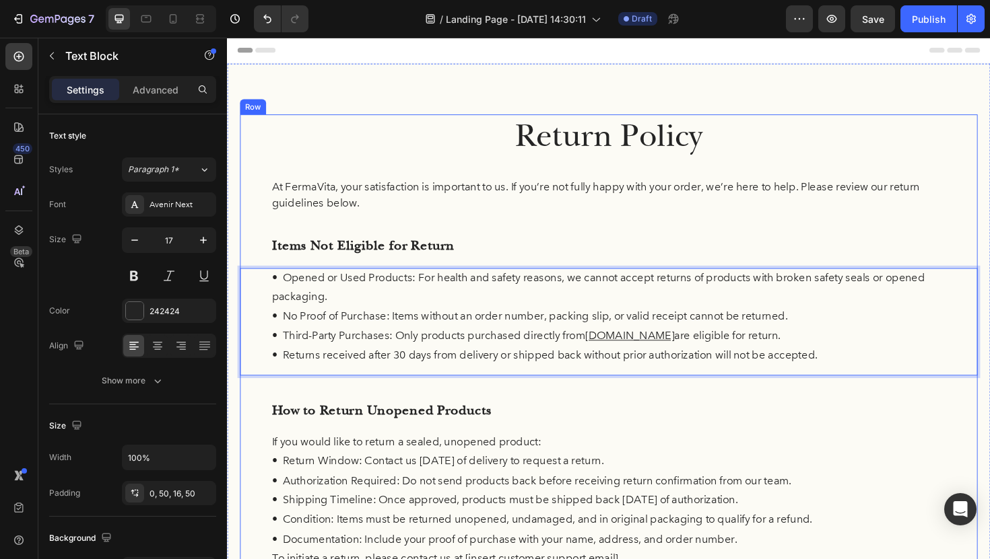
click at [540, 174] on div "Return Policy Heading At FermaVita, your satisfaction is important to us. If yo…" at bounding box center [630, 442] width 781 height 646
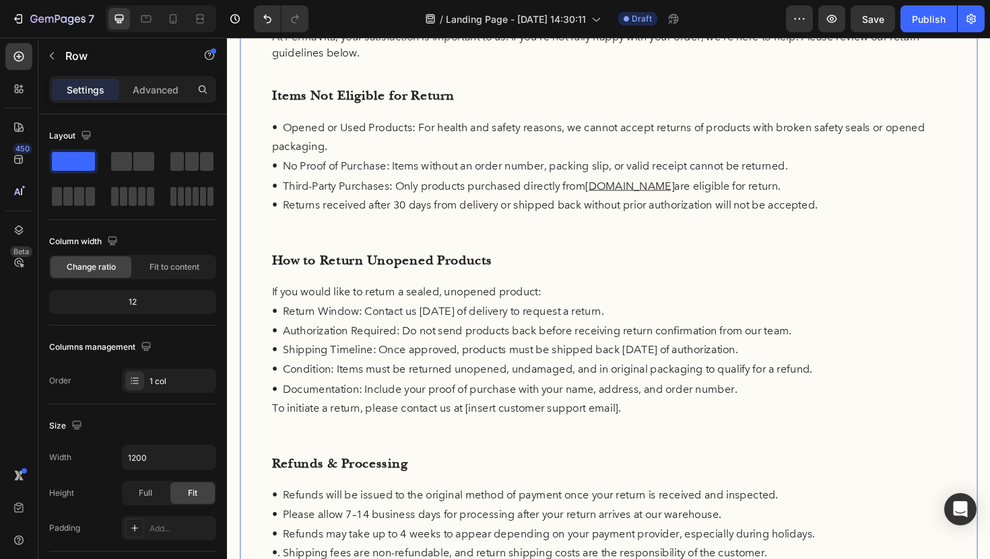
scroll to position [226, 0]
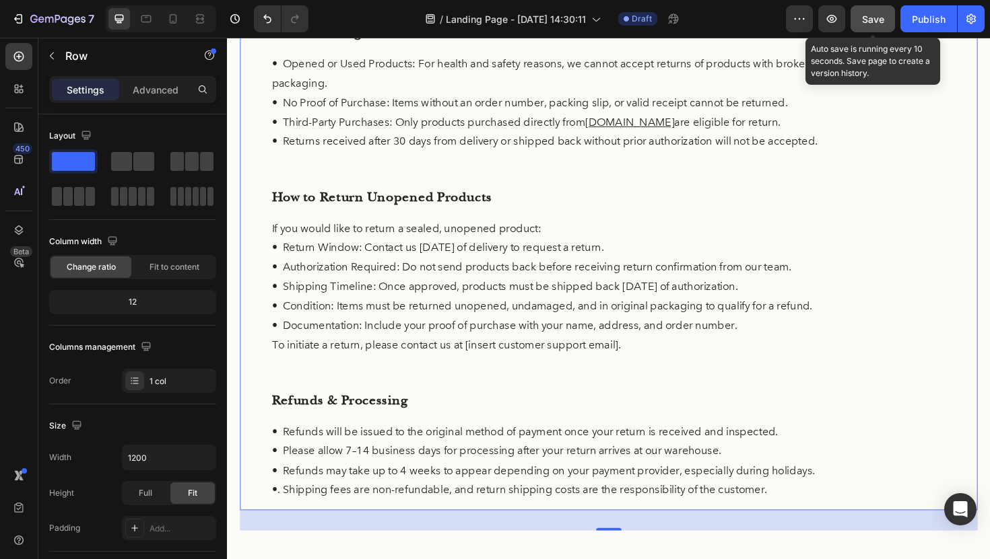
click at [868, 17] on span "Save" at bounding box center [873, 18] width 22 height 11
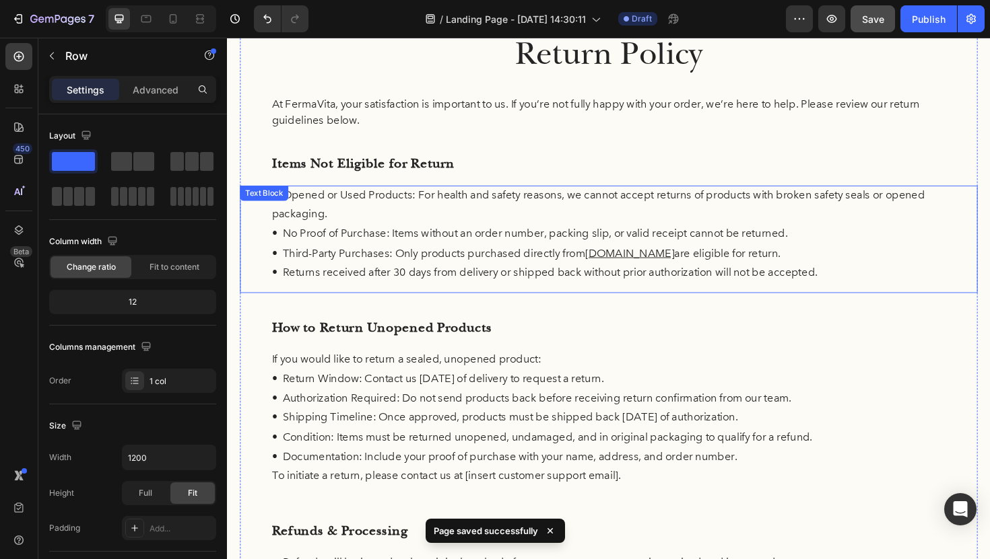
scroll to position [0, 0]
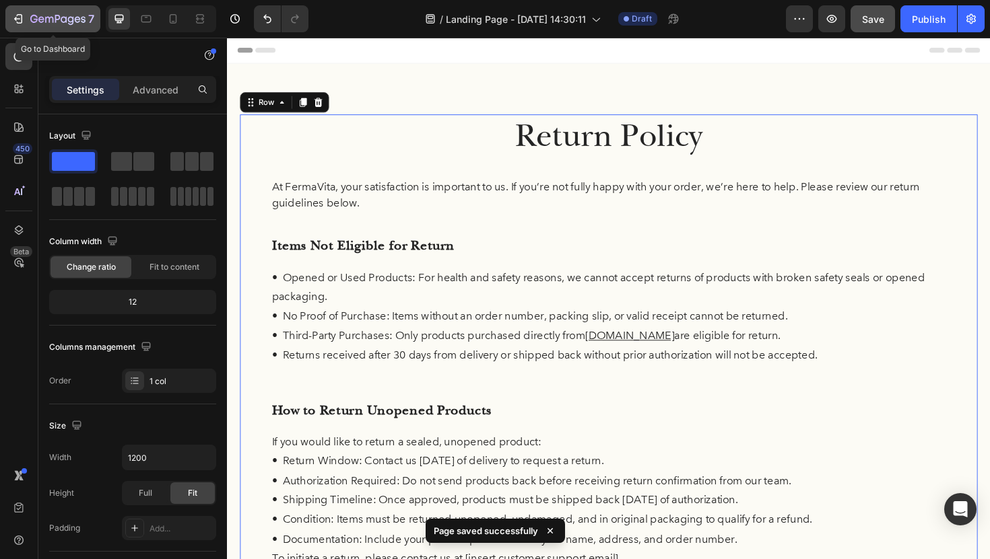
click at [45, 19] on icon "button" at bounding box center [49, 20] width 8 height 6
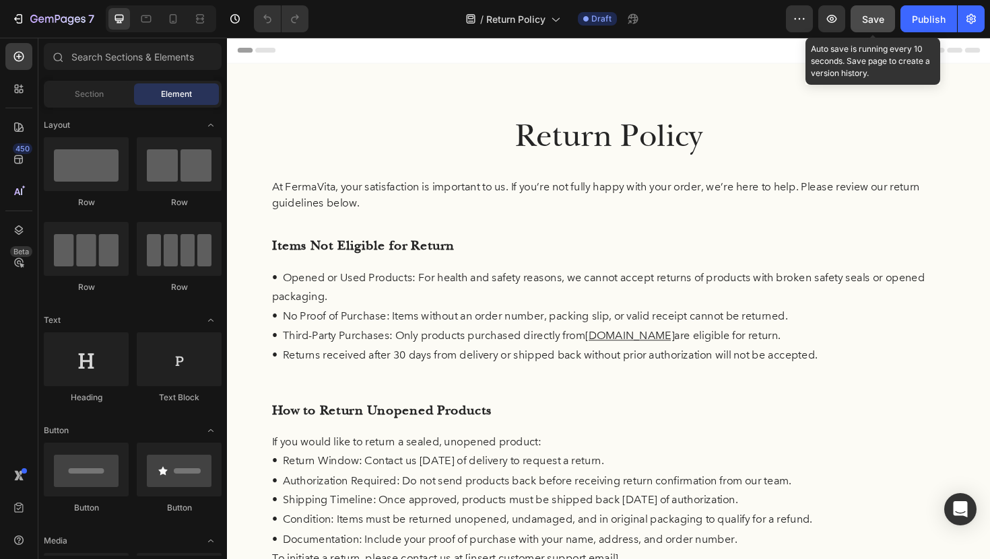
click at [874, 25] on div "Save" at bounding box center [873, 19] width 22 height 14
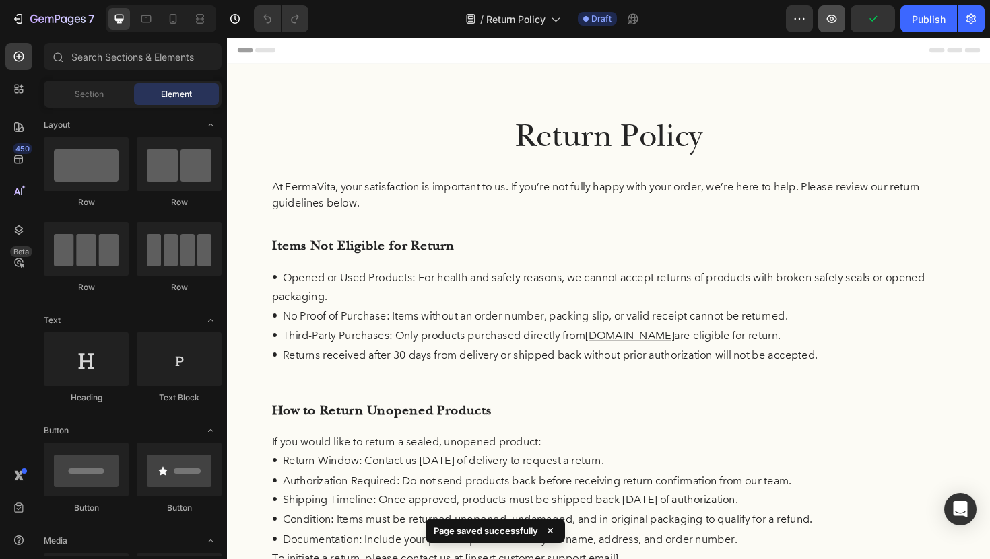
click at [828, 22] on icon "button" at bounding box center [831, 18] width 13 height 13
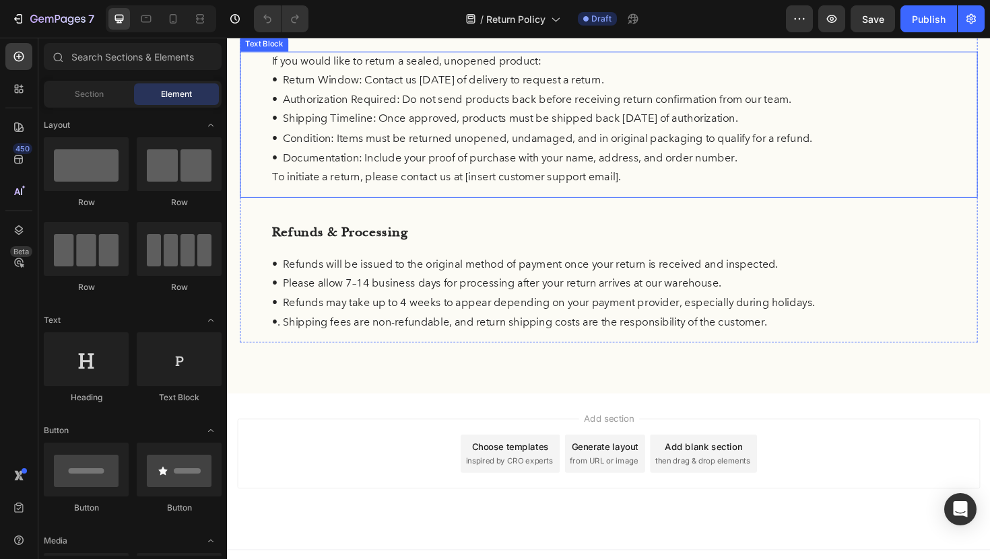
scroll to position [422, 0]
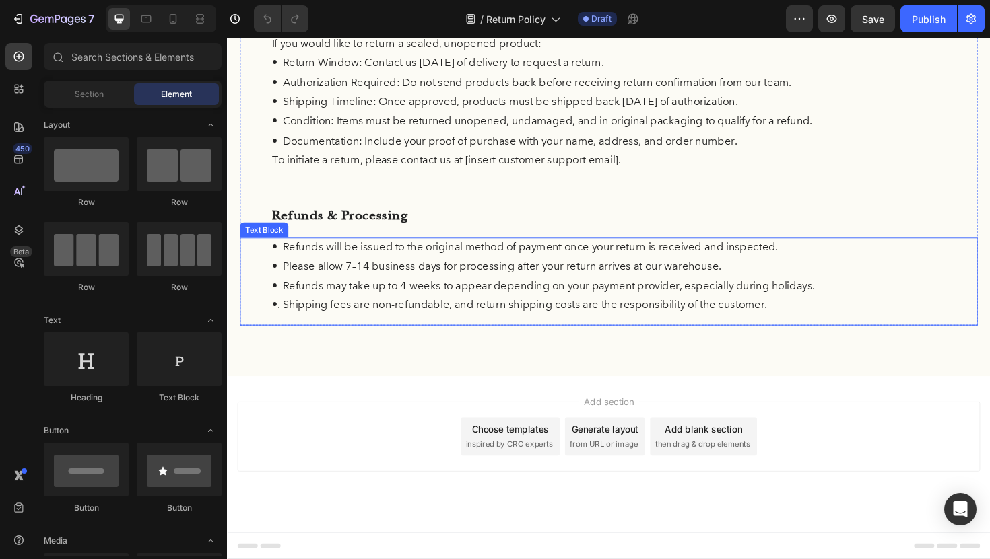
click at [289, 323] on p "•. Shipping fees are non-refundable, and return shipping costs are the responsi…" at bounding box center [631, 321] width 714 height 21
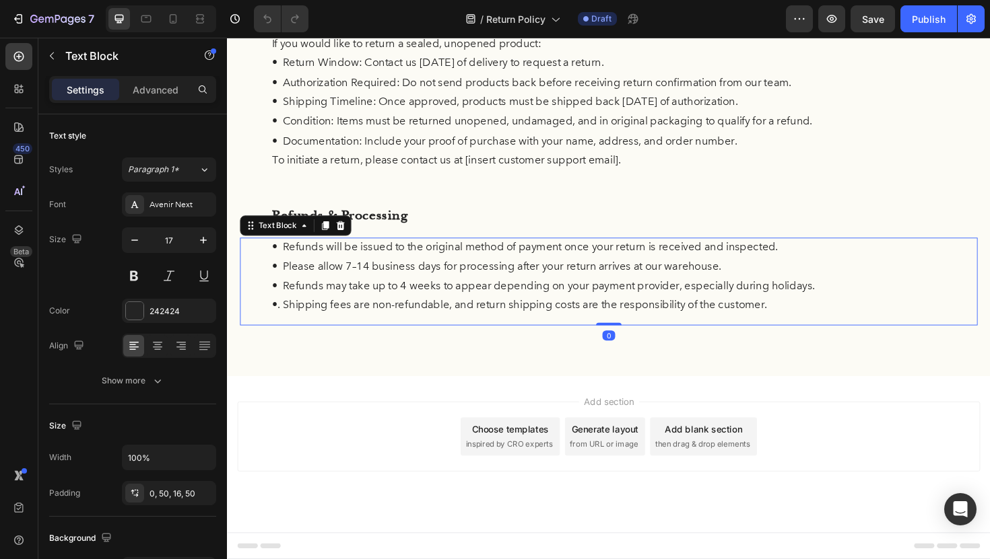
click at [285, 322] on p "•. Shipping fees are non-refundable, and return shipping costs are the responsi…" at bounding box center [631, 321] width 714 height 21
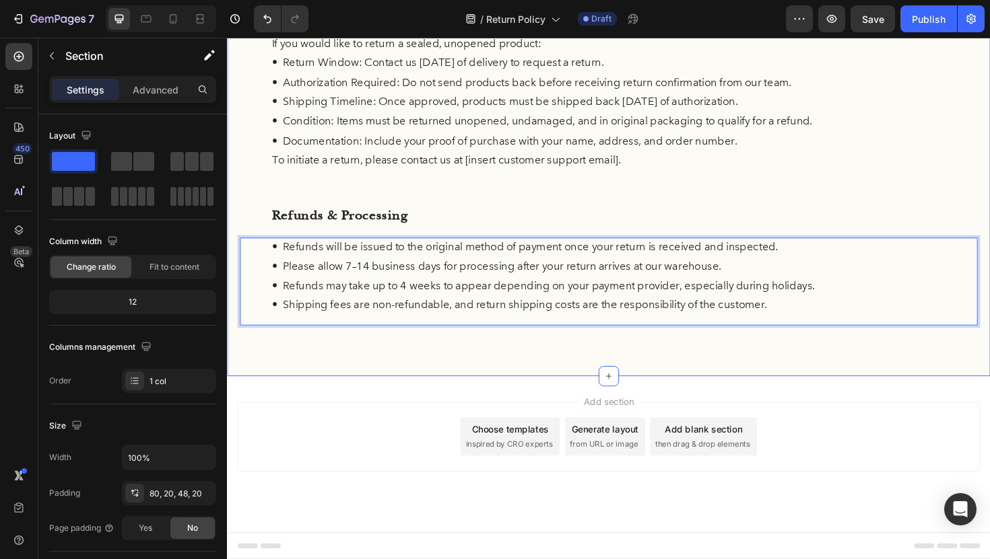
click at [439, 388] on div "Return Policy Heading At FermaVita, your satisfaction is important to us. If yo…" at bounding box center [631, 19] width 808 height 753
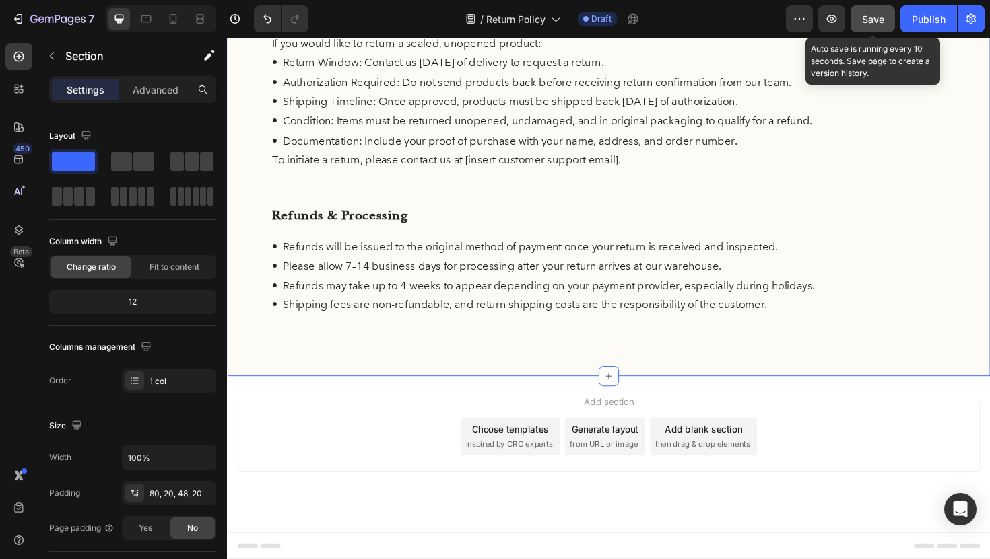
click at [869, 19] on span "Save" at bounding box center [873, 18] width 22 height 11
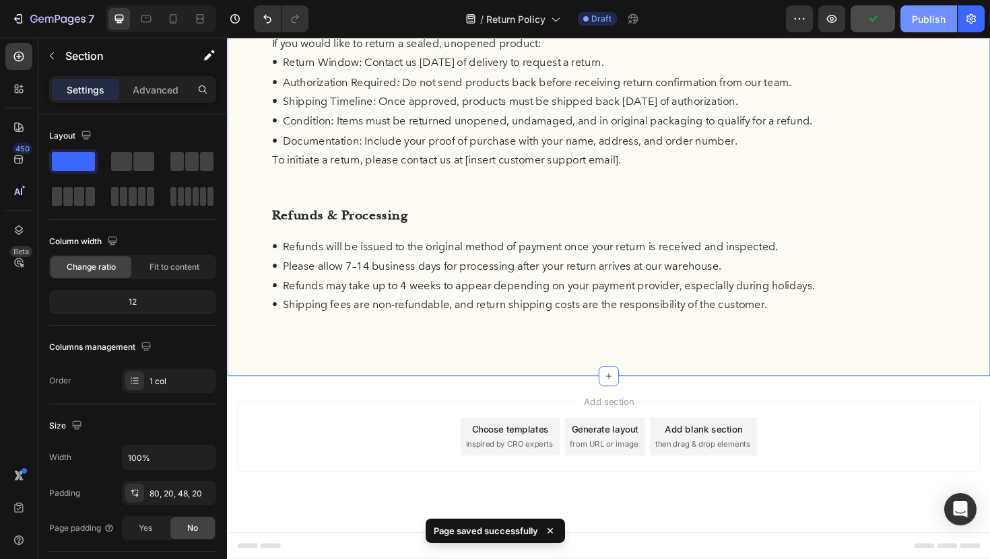
click at [924, 20] on div "Publish" at bounding box center [928, 19] width 34 height 14
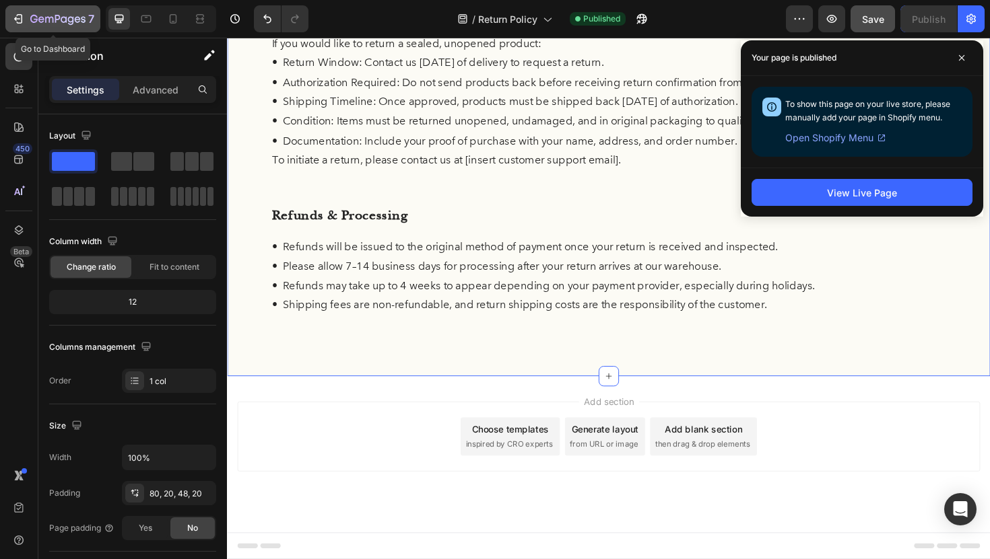
click at [23, 19] on icon "button" at bounding box center [17, 18] width 13 height 13
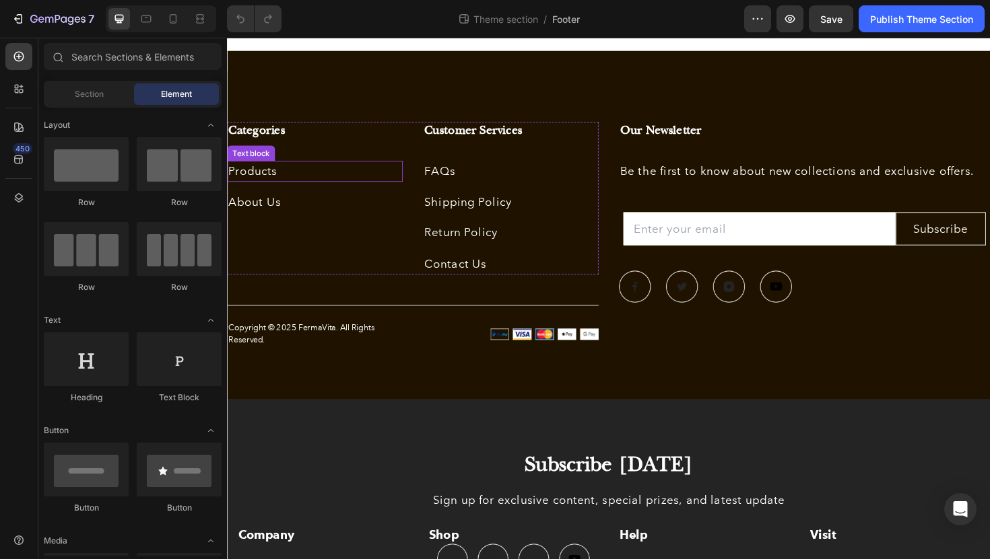
scroll to position [11, 0]
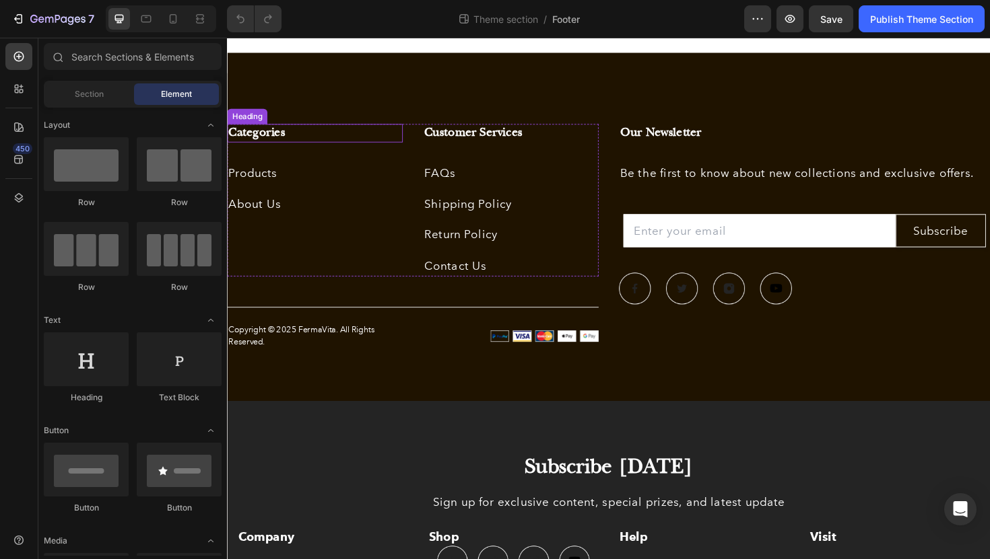
click at [284, 139] on h3 "Categories" at bounding box center [320, 139] width 186 height 20
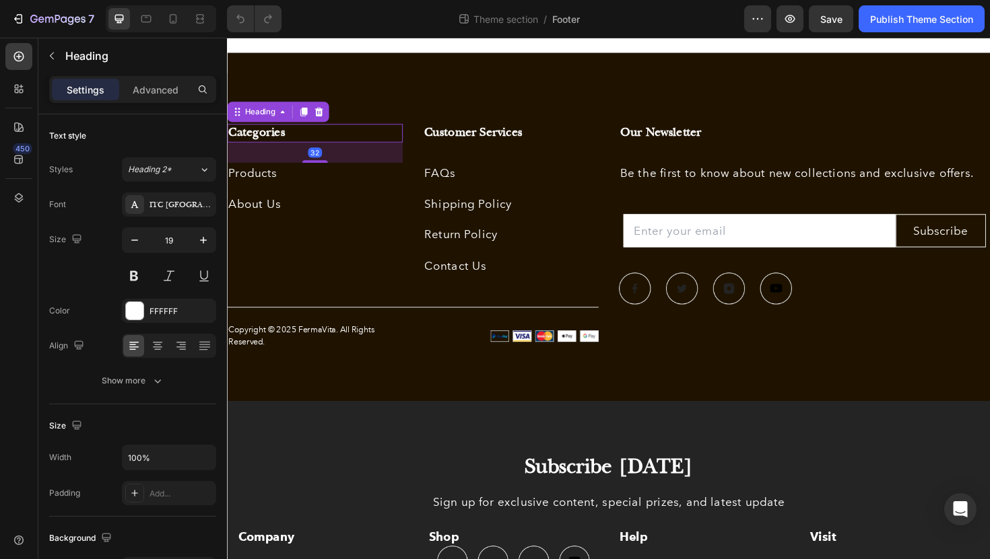
click at [289, 137] on h3 "Categories" at bounding box center [320, 139] width 186 height 20
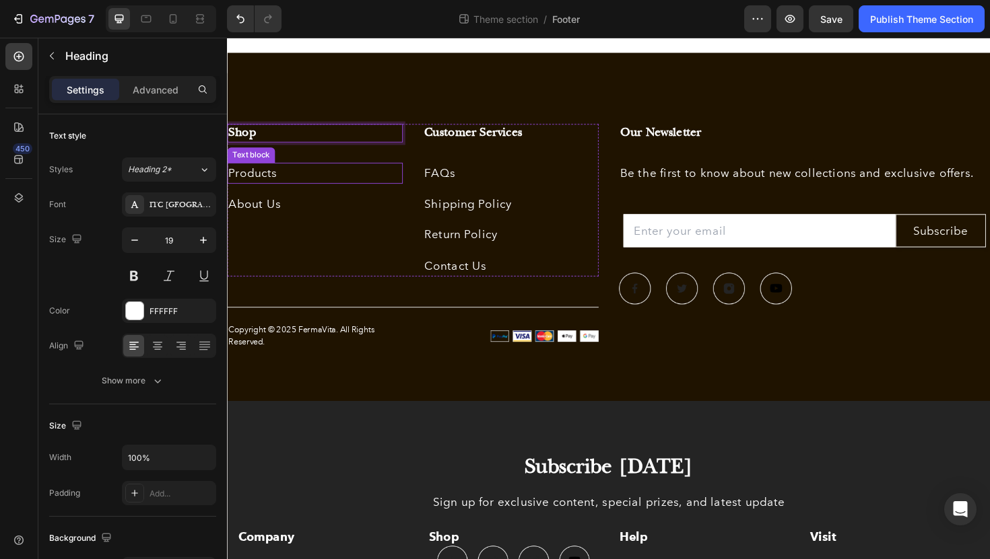
click at [305, 181] on p "Products" at bounding box center [319, 182] width 183 height 20
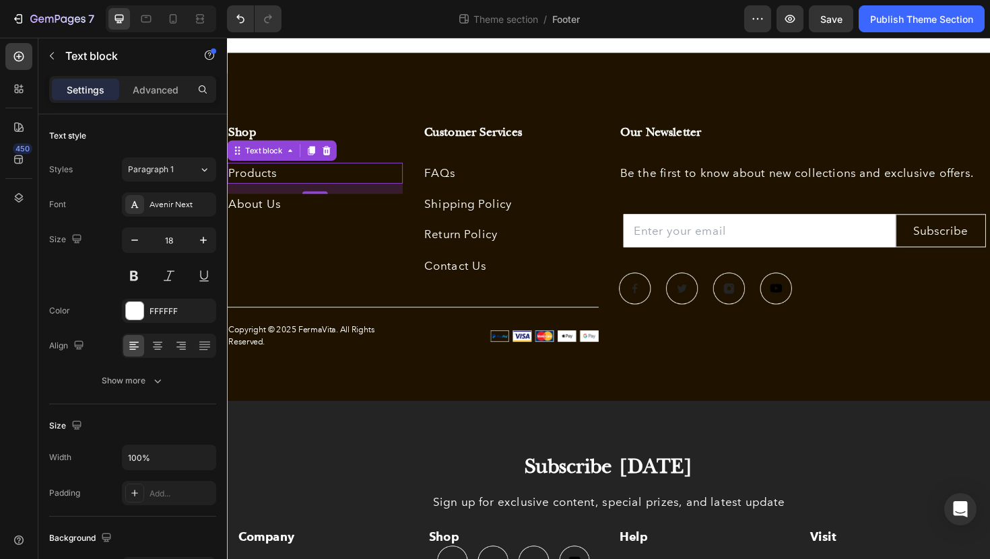
click at [322, 182] on p "Products" at bounding box center [319, 182] width 183 height 20
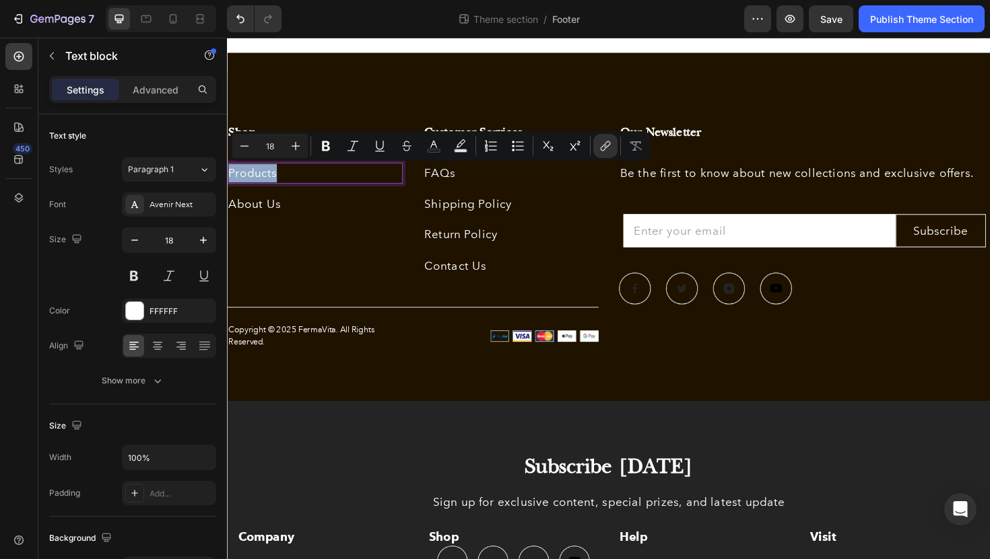
drag, startPoint x: 298, startPoint y: 182, endPoint x: 226, endPoint y: 183, distance: 72.0
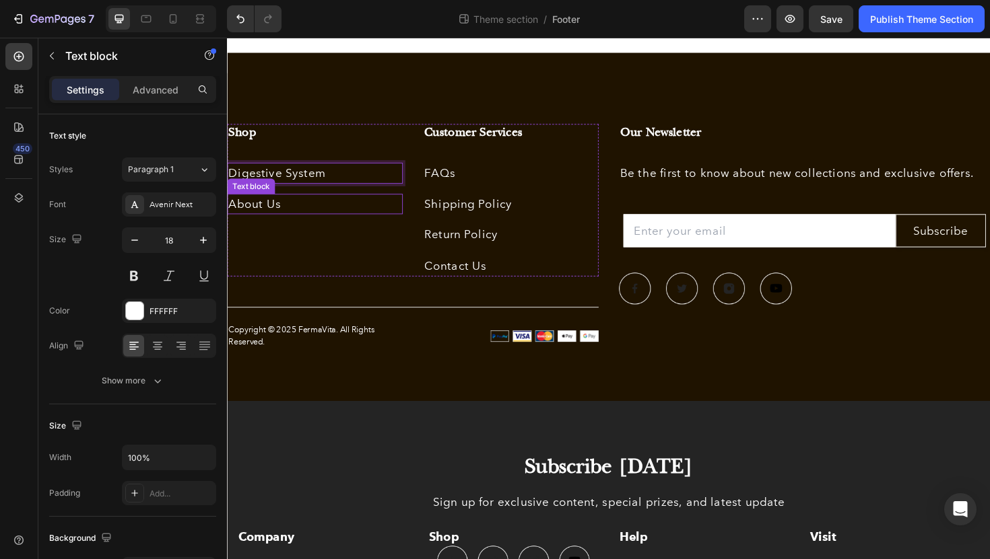
click at [298, 211] on p "About Us" at bounding box center [319, 215] width 183 height 20
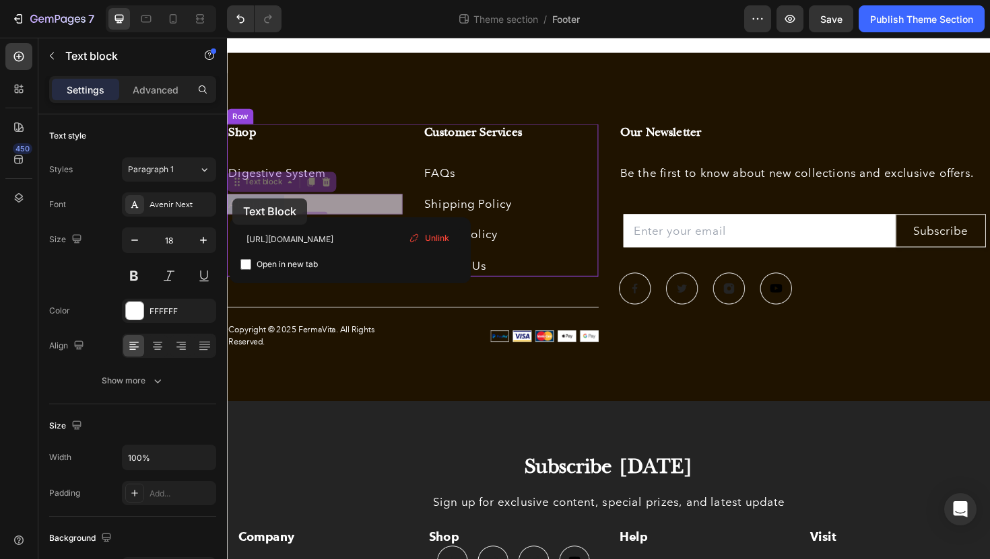
drag, startPoint x: 304, startPoint y: 211, endPoint x: 233, endPoint y: 208, distance: 71.4
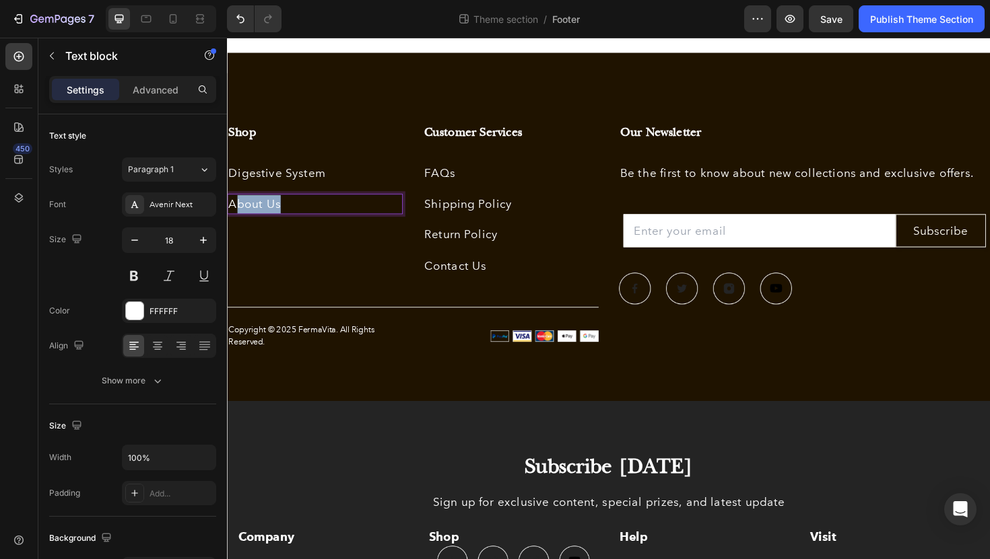
drag, startPoint x: 292, startPoint y: 213, endPoint x: 234, endPoint y: 209, distance: 58.0
click at [234, 209] on p "About Us" at bounding box center [319, 215] width 183 height 20
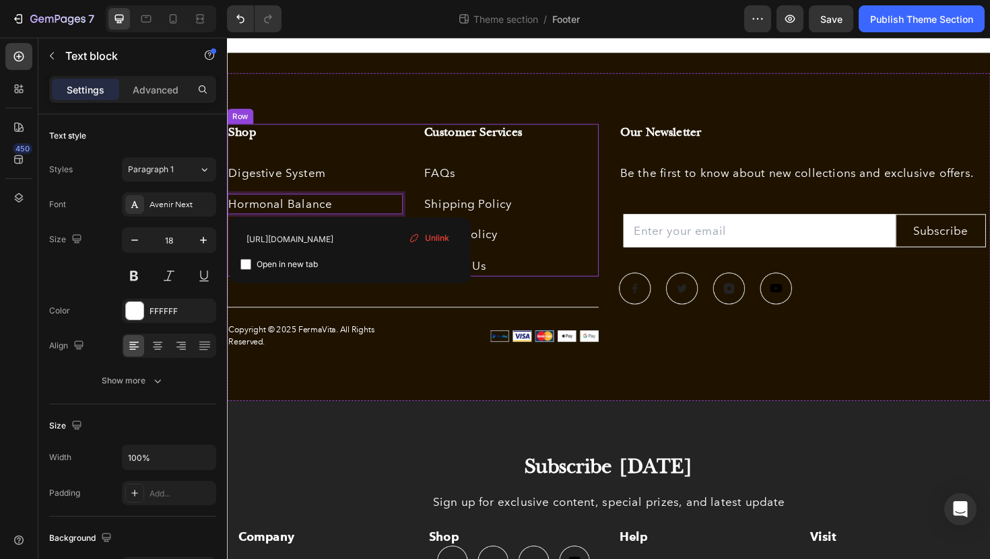
click at [371, 190] on p "Digestive System" at bounding box center [319, 182] width 183 height 20
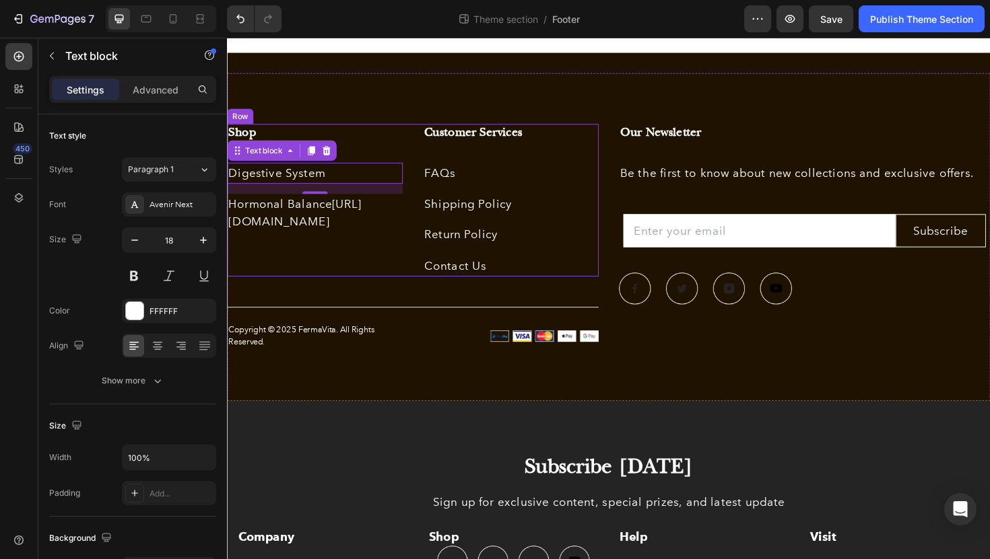
click at [329, 271] on div "Shop Heading Digestive System Text block 16 Hormonal Balance https://fermavita.…" at bounding box center [320, 210] width 186 height 162
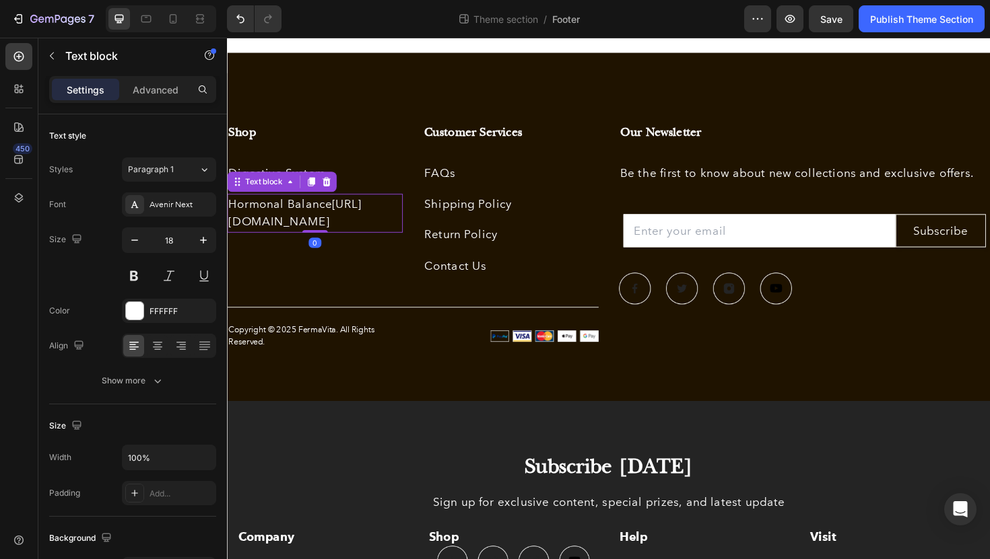
click at [332, 244] on p "Hormonal Balance https://fermavita.com/pages/about-us" at bounding box center [319, 224] width 183 height 39
drag, startPoint x: 335, startPoint y: 248, endPoint x: 277, endPoint y: 235, distance: 59.3
click at [277, 235] on p "Hormonal Balance https://fermavita.com/pages/about-us" at bounding box center [319, 224] width 183 height 39
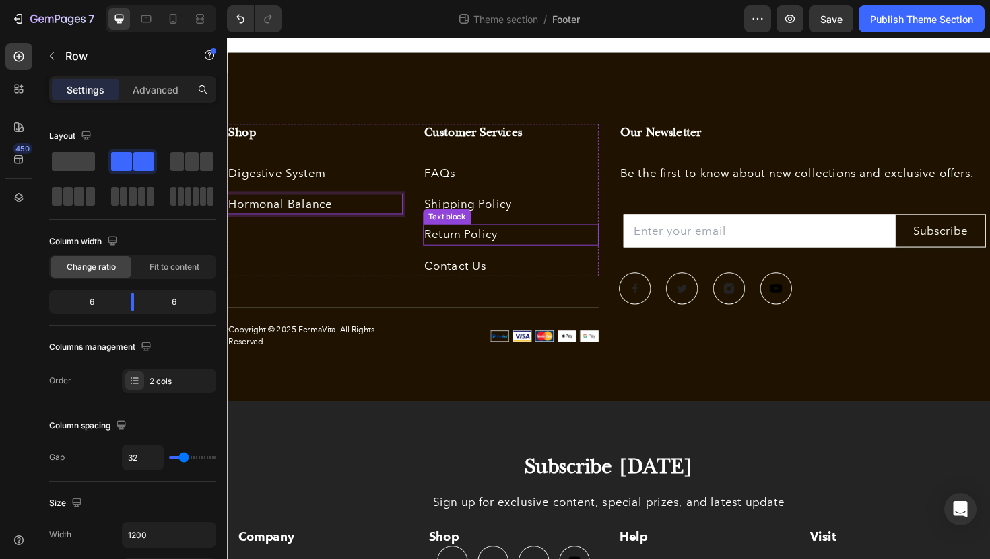
click at [475, 262] on div "Customer Services Heading FAQs Text block Shipping Policy Text block Return Pol…" at bounding box center [527, 210] width 186 height 162
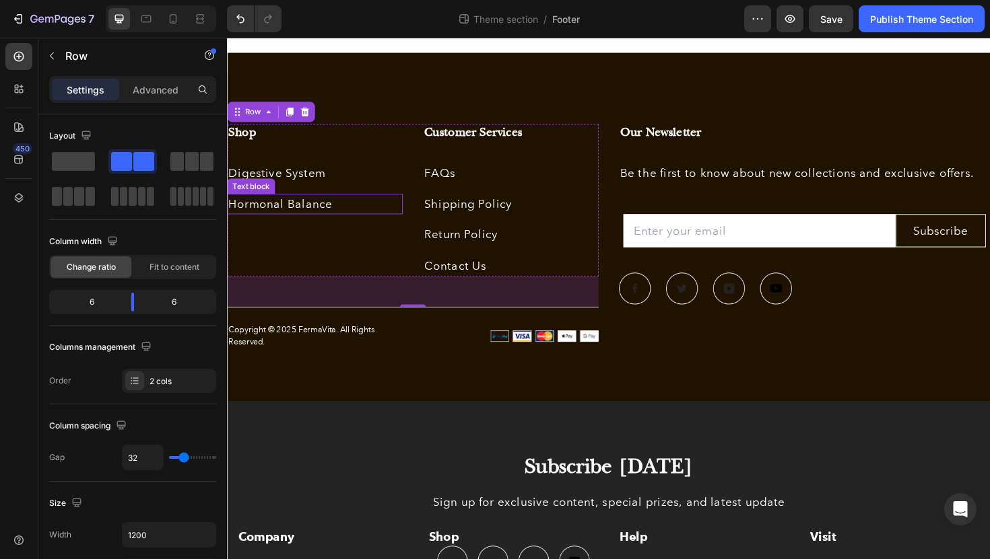
click at [359, 211] on p "Hormonal Balance" at bounding box center [319, 215] width 183 height 20
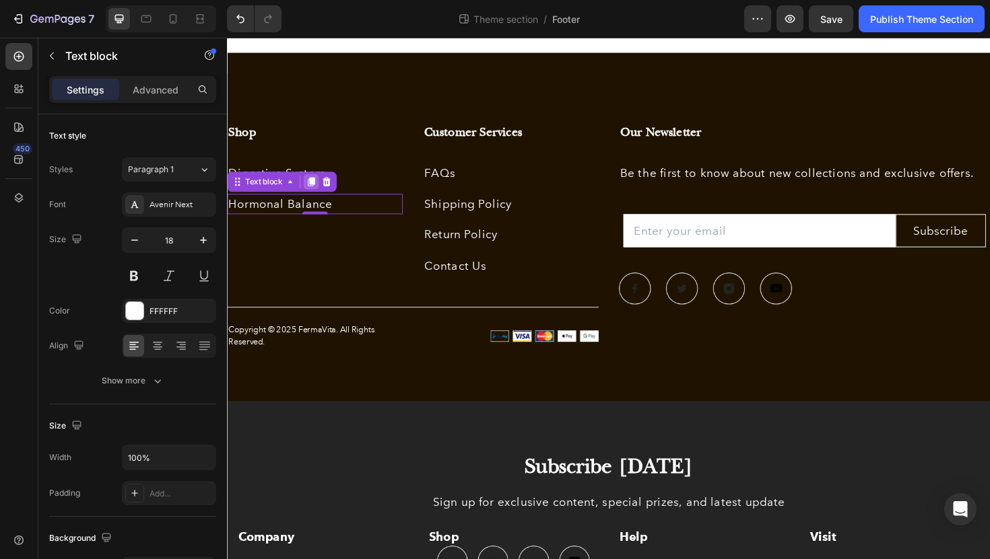
click at [313, 190] on icon at bounding box center [315, 190] width 11 height 11
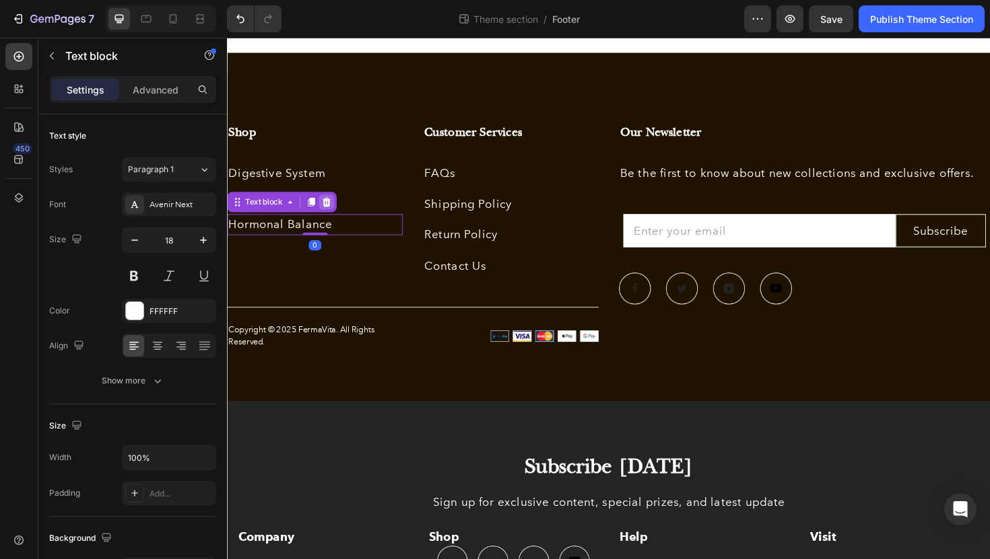
click at [331, 209] on icon at bounding box center [332, 211] width 9 height 9
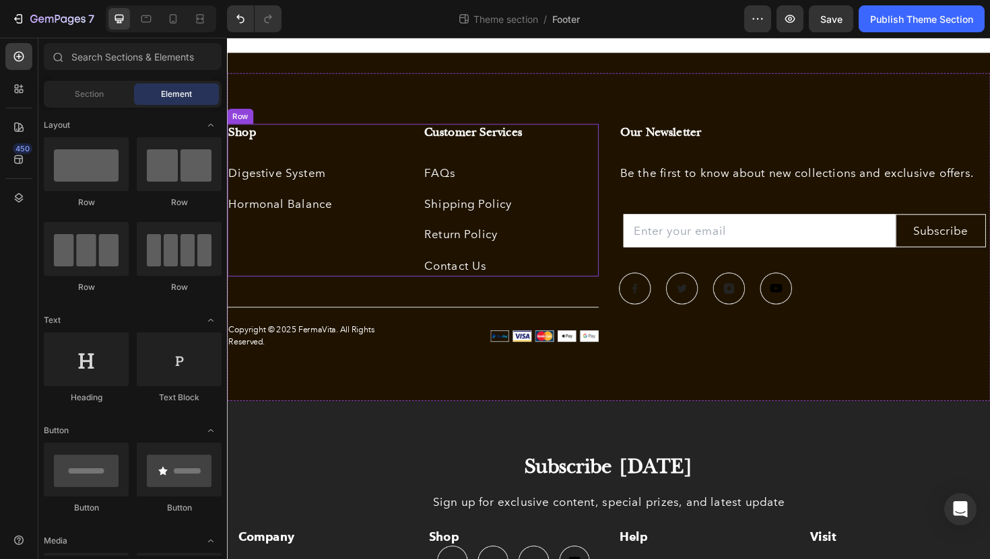
click at [361, 245] on div "Shop Heading Digestive System Text block Hormonal Balance Text block" at bounding box center [320, 210] width 186 height 162
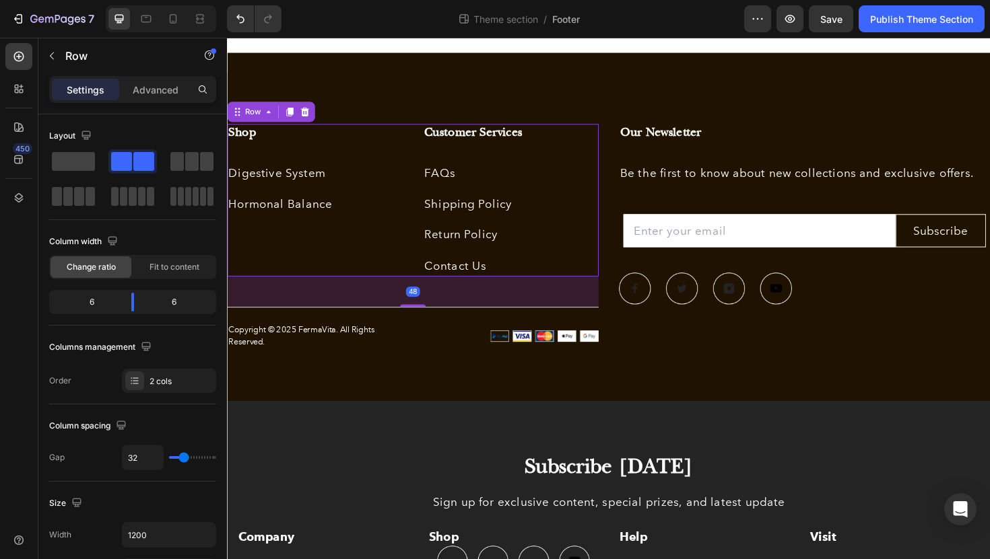
click at [312, 232] on div "Shop Heading Digestive System Text block Hormonal Balance Text block" at bounding box center [320, 210] width 186 height 162
click at [359, 155] on div "Shop Heading Digestive System Text block Hormonal Balance Text block" at bounding box center [320, 210] width 186 height 162
click at [330, 246] on div "Shop Heading Digestive System Text block Hormonal Balance Text block" at bounding box center [320, 210] width 186 height 162
click at [341, 182] on p "Digestive System" at bounding box center [319, 182] width 183 height 20
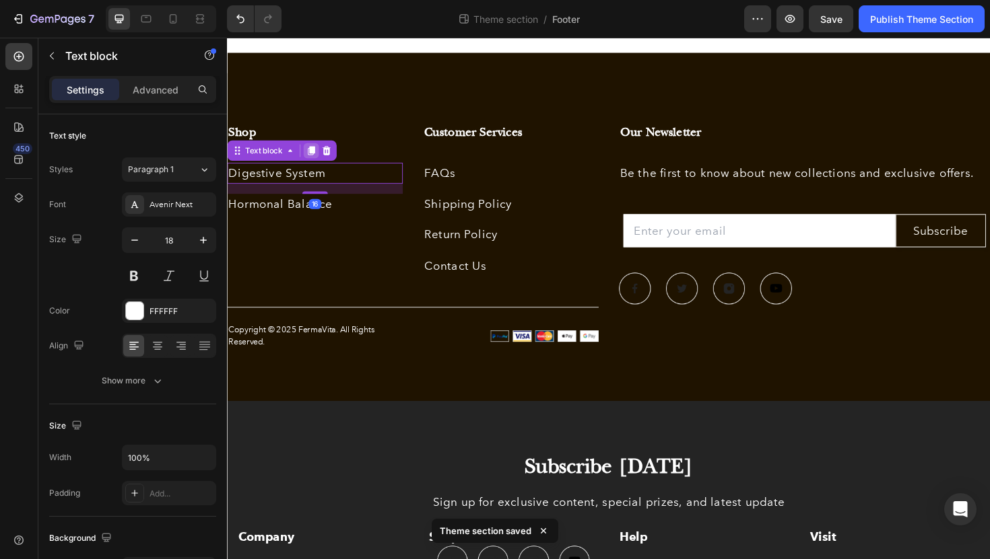
click at [315, 162] on icon at bounding box center [315, 157] width 11 height 11
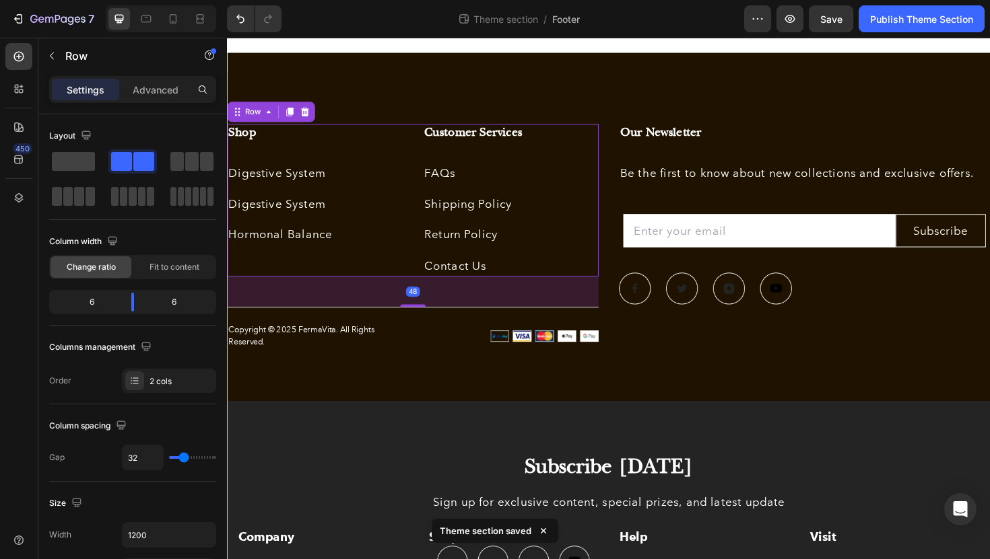
click at [440, 265] on div "Customer Services Heading FAQs Text block Shipping Policy Text block Return Pol…" at bounding box center [527, 210] width 186 height 162
click at [357, 216] on p "Digestive System" at bounding box center [319, 215] width 183 height 20
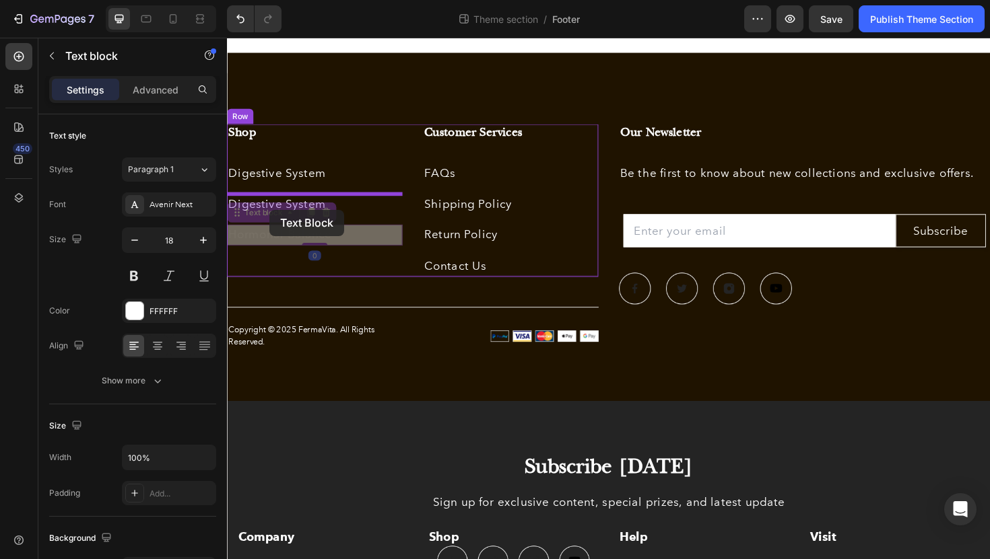
drag, startPoint x: 271, startPoint y: 250, endPoint x: 272, endPoint y: 220, distance: 30.3
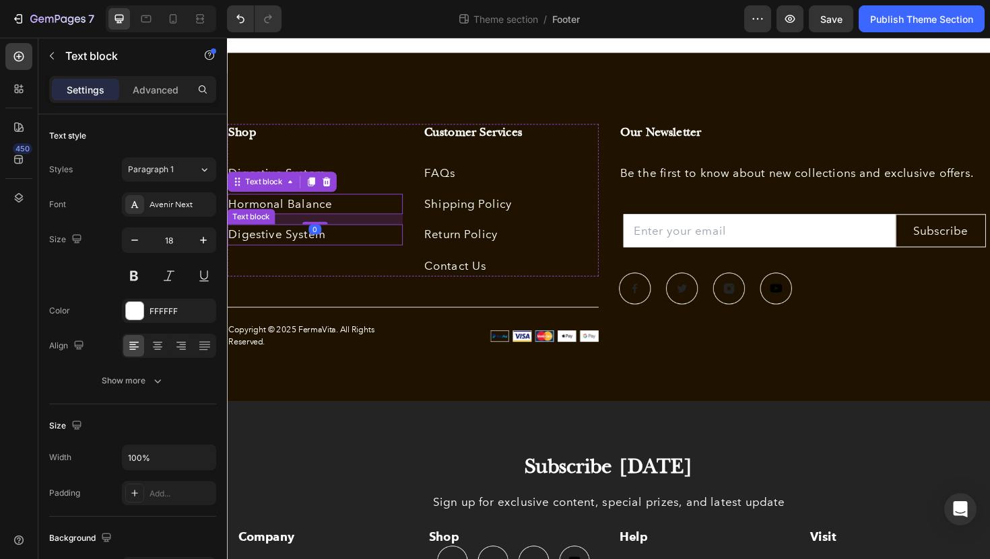
click at [385, 252] on p "Digestive System" at bounding box center [319, 247] width 183 height 20
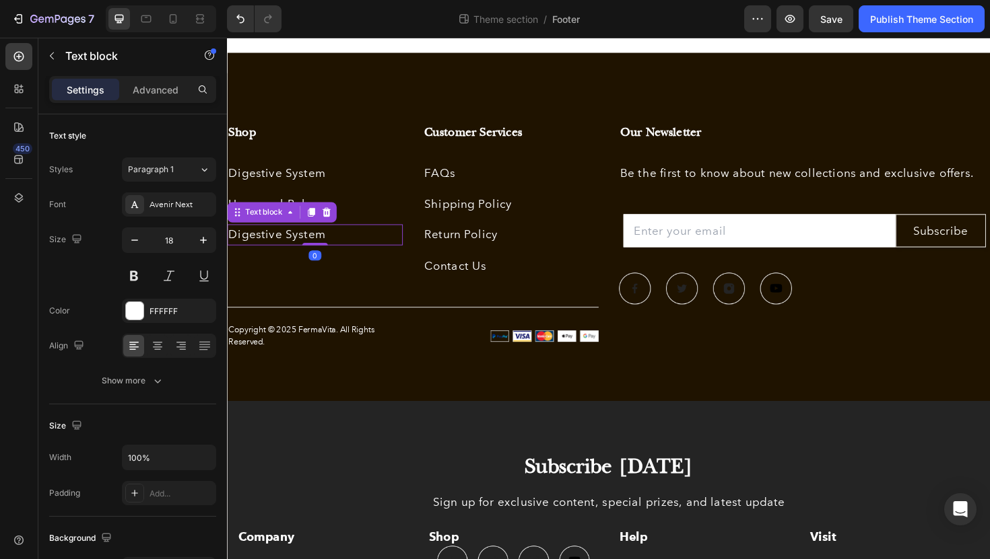
click at [368, 252] on p "Digestive System" at bounding box center [319, 247] width 183 height 20
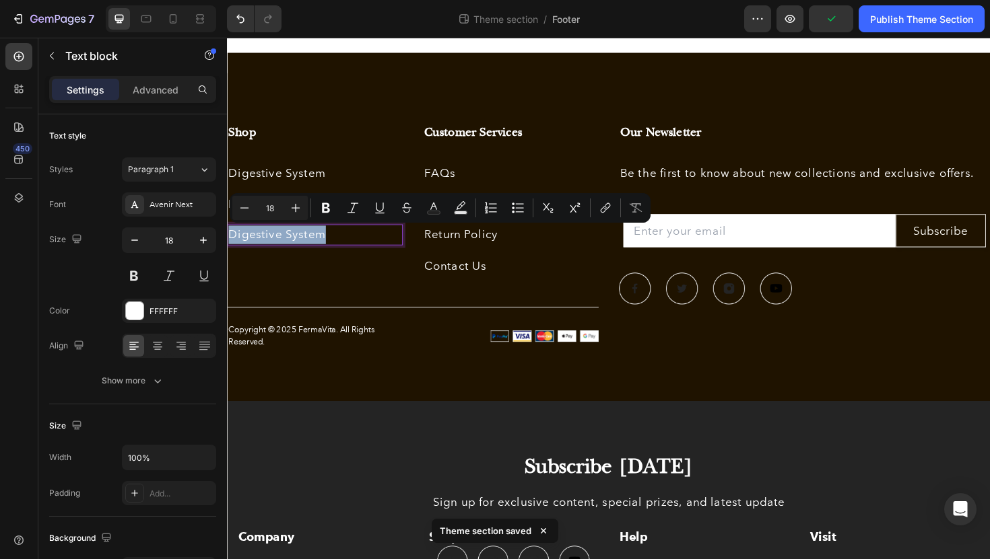
drag, startPoint x: 370, startPoint y: 250, endPoint x: 232, endPoint y: 244, distance: 137.5
click at [232, 244] on p "Digestive System" at bounding box center [319, 247] width 183 height 20
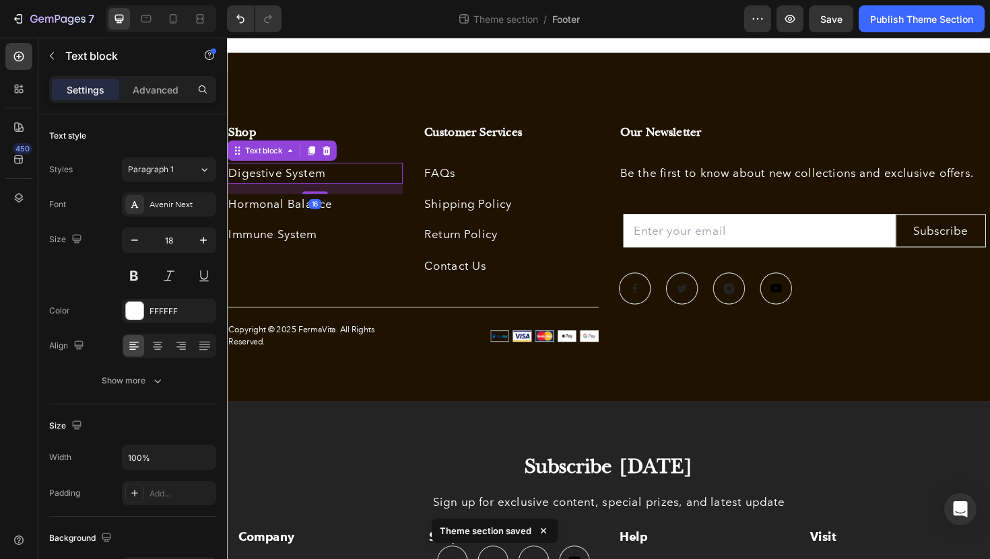
click at [347, 186] on p "Digestive System" at bounding box center [319, 182] width 183 height 20
click at [312, 160] on icon at bounding box center [315, 157] width 7 height 9
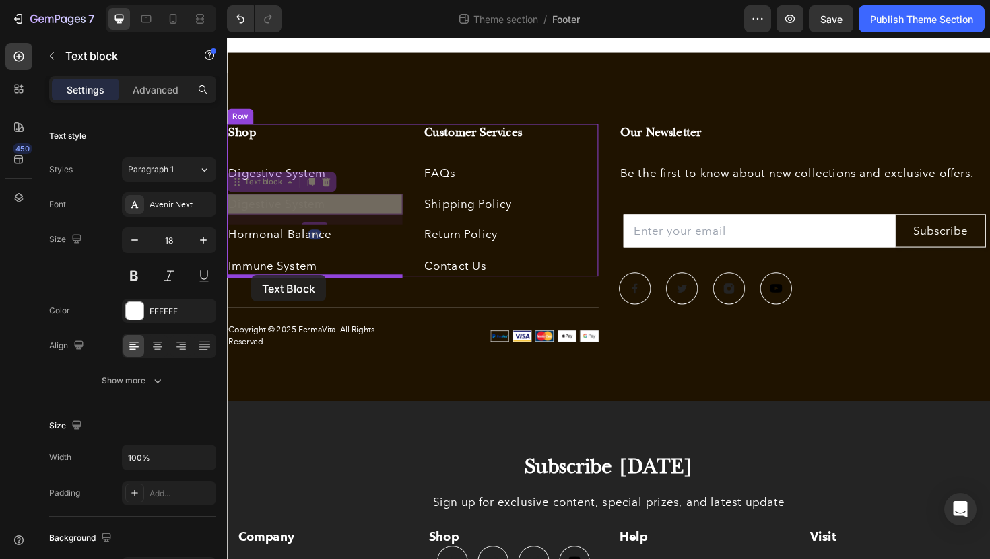
drag, startPoint x: 240, startPoint y: 197, endPoint x: 252, endPoint y: 289, distance: 93.7
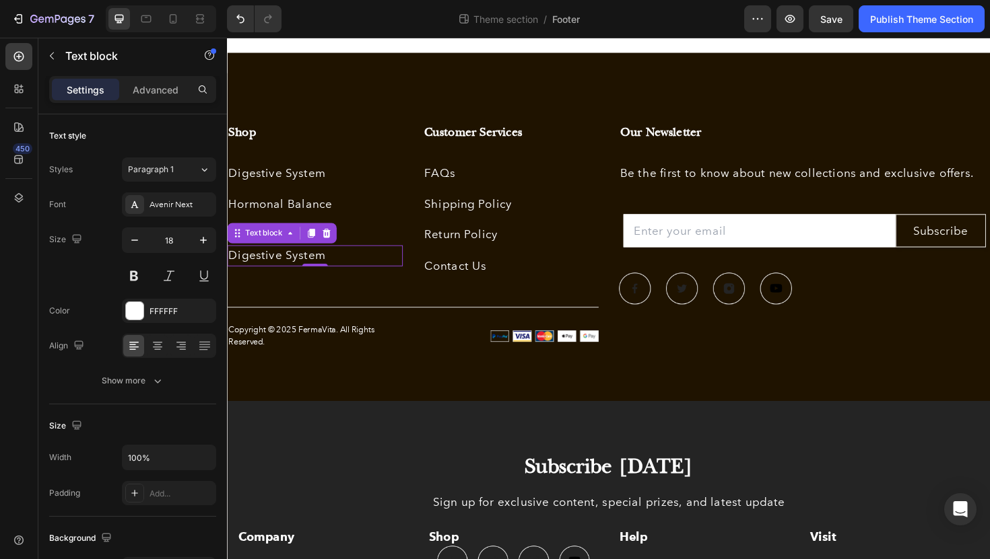
click at [358, 279] on div "Digestive System" at bounding box center [320, 269] width 186 height 22
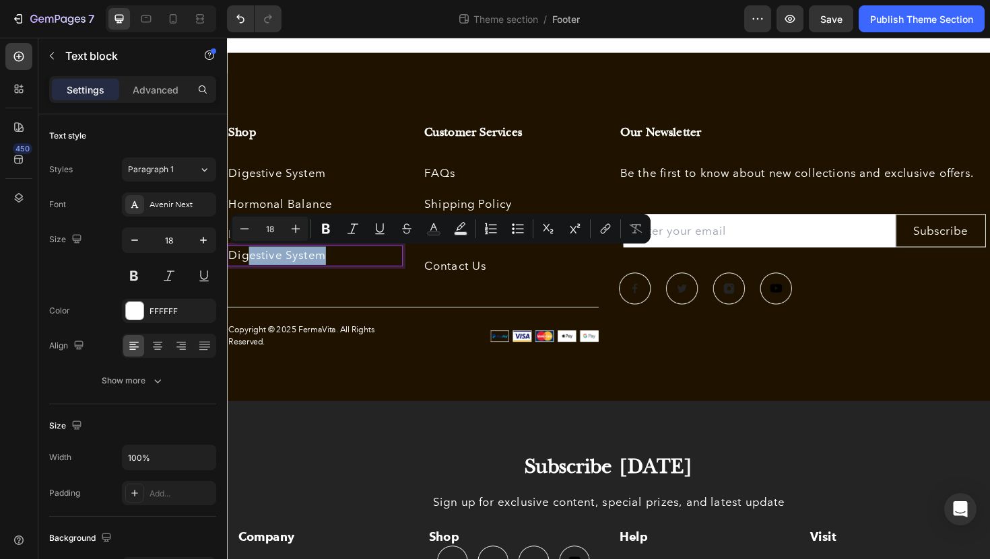
drag, startPoint x: 349, startPoint y: 272, endPoint x: 246, endPoint y: 271, distance: 102.3
click at [246, 270] on p "Digestive System" at bounding box center [319, 269] width 183 height 20
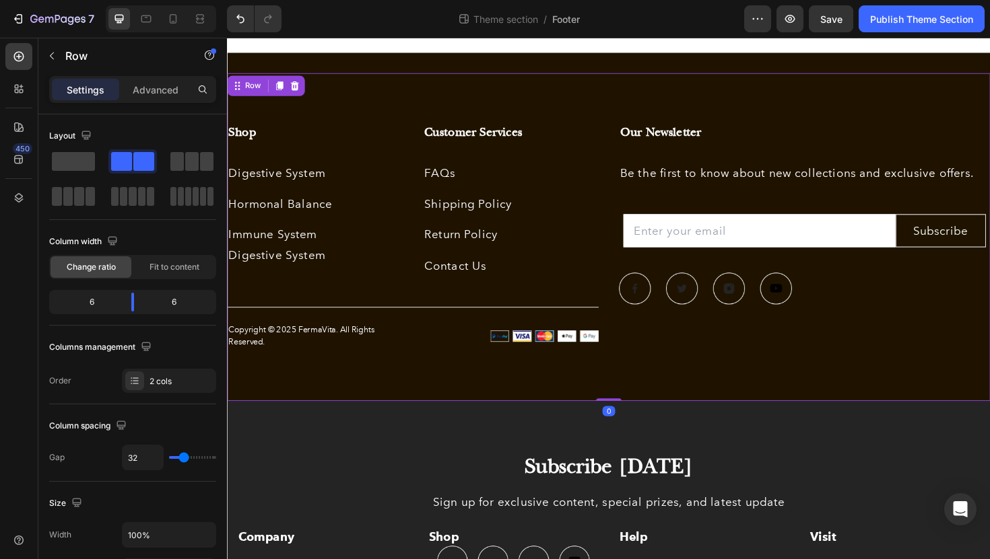
click at [408, 300] on div "Shop Heading Digestive System Text block Hormonal Balance Text block Immune Sys…" at bounding box center [423, 249] width 393 height 240
click at [328, 247] on p "Immune System" at bounding box center [319, 247] width 183 height 20
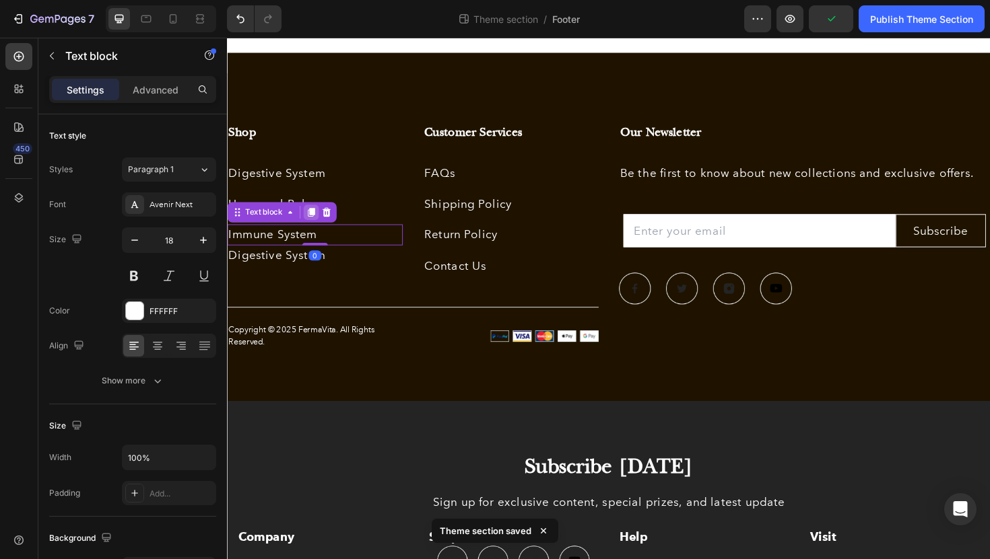
click at [316, 227] on icon at bounding box center [315, 223] width 7 height 9
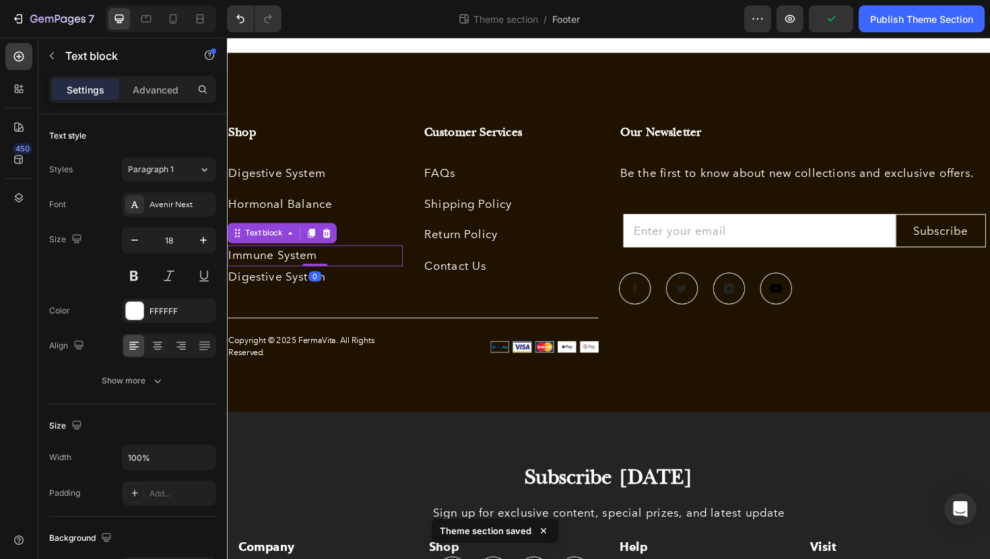
click at [347, 276] on p "Immune System" at bounding box center [319, 269] width 183 height 20
click at [347, 268] on p "Immune System" at bounding box center [319, 269] width 183 height 20
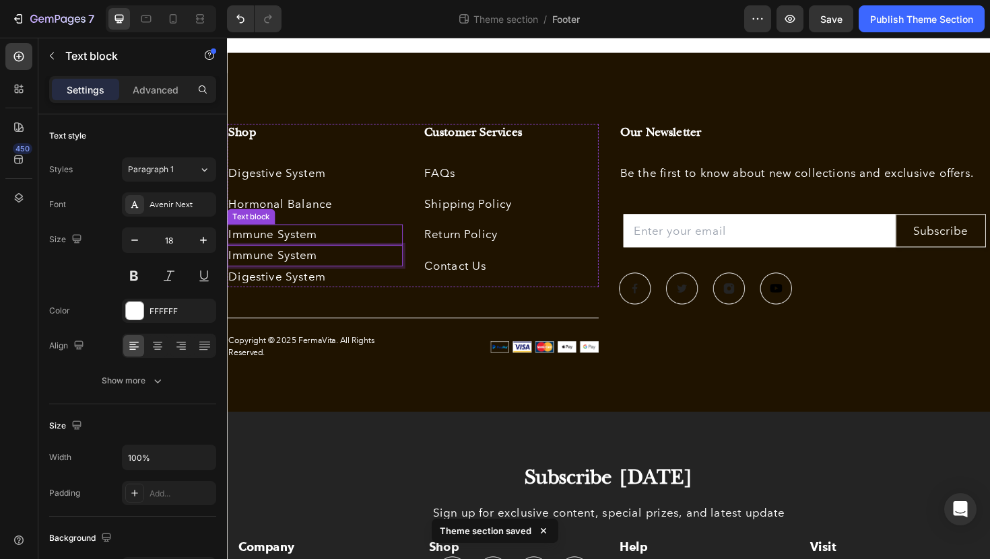
click at [390, 244] on p "Immune System" at bounding box center [319, 247] width 183 height 20
click at [375, 269] on p "Immune System" at bounding box center [319, 269] width 183 height 20
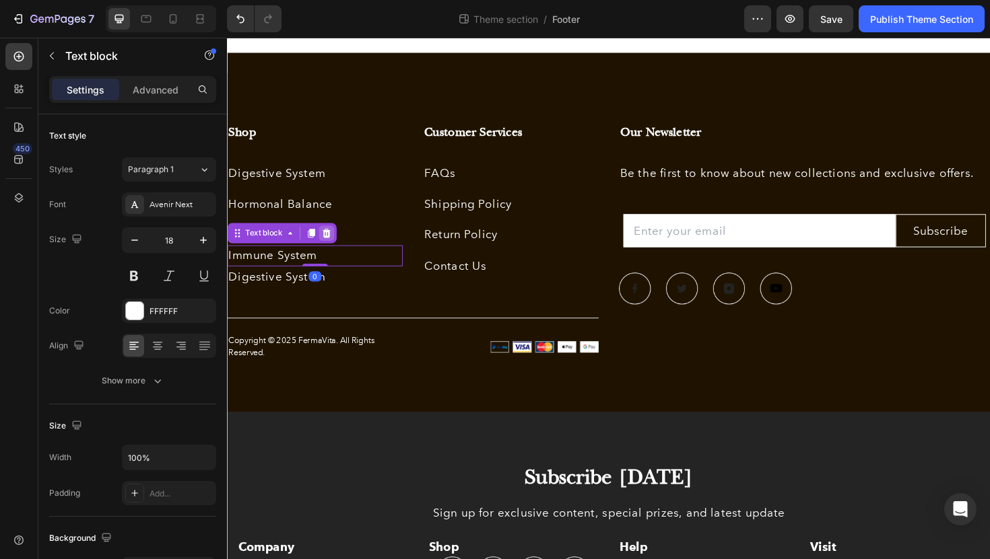
click at [332, 245] on icon at bounding box center [332, 244] width 9 height 9
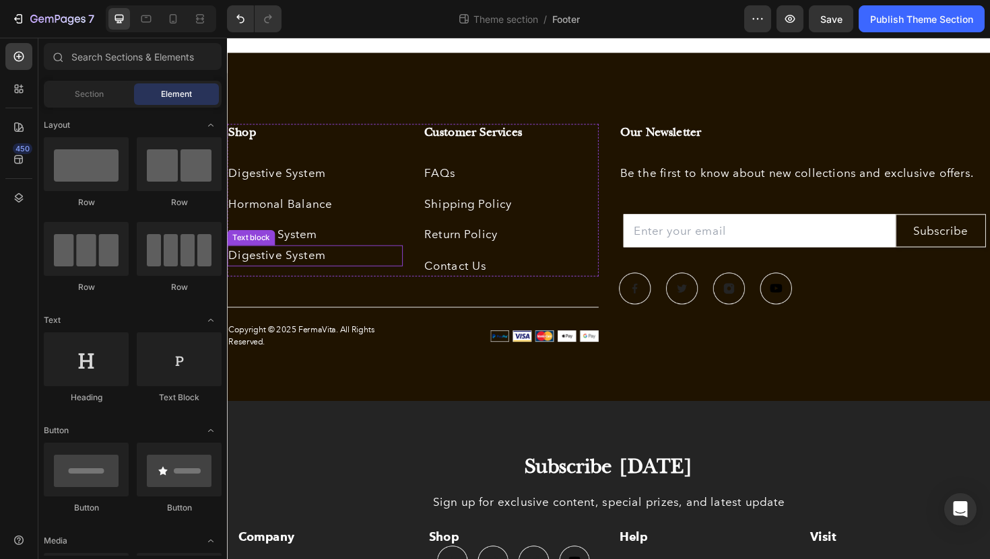
click at [345, 270] on p "Digestive System" at bounding box center [319, 269] width 183 height 20
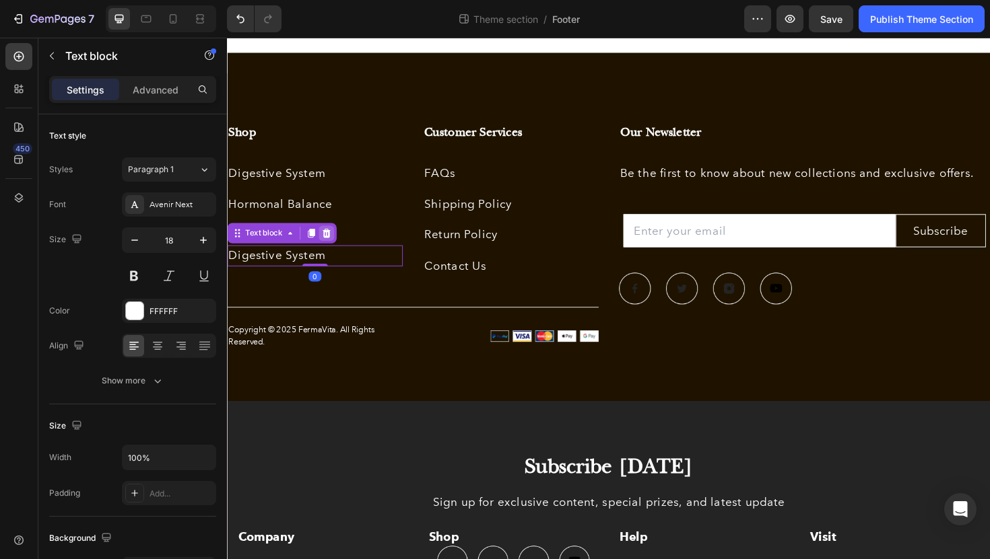
click at [333, 244] on icon at bounding box center [332, 244] width 9 height 9
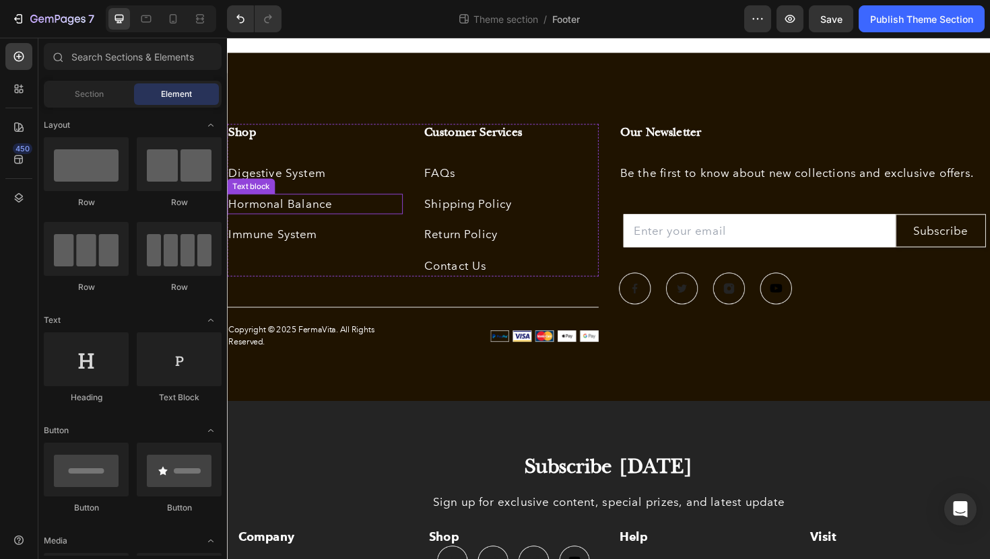
click at [344, 220] on p "Hormonal Balance" at bounding box center [319, 215] width 183 height 20
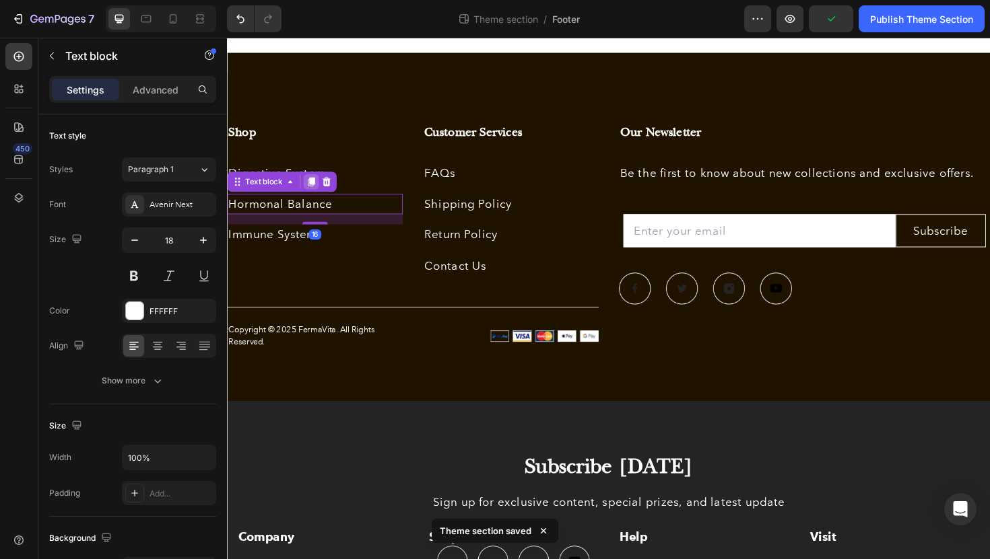
click at [310, 189] on icon at bounding box center [315, 190] width 11 height 11
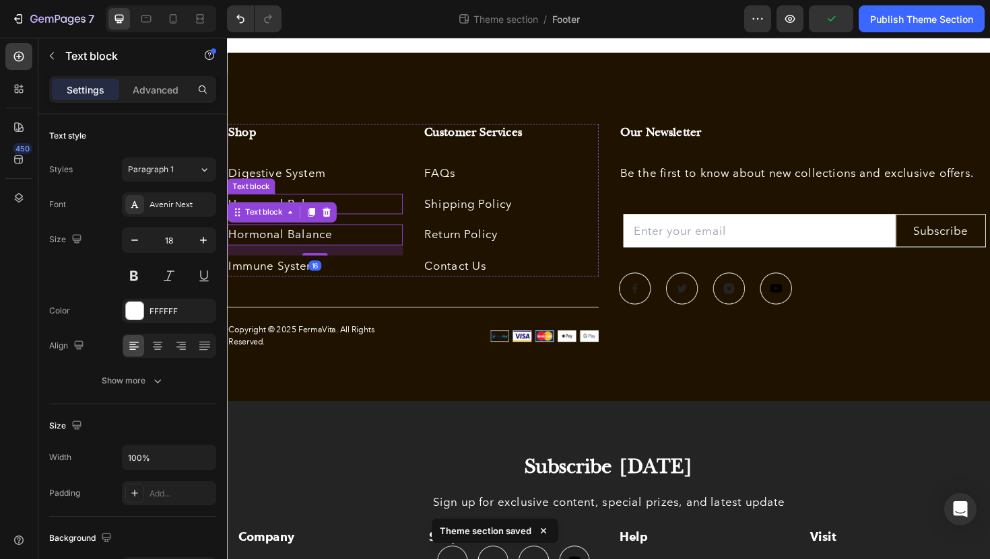
click at [358, 216] on p "Hormonal Balance" at bounding box center [319, 215] width 183 height 20
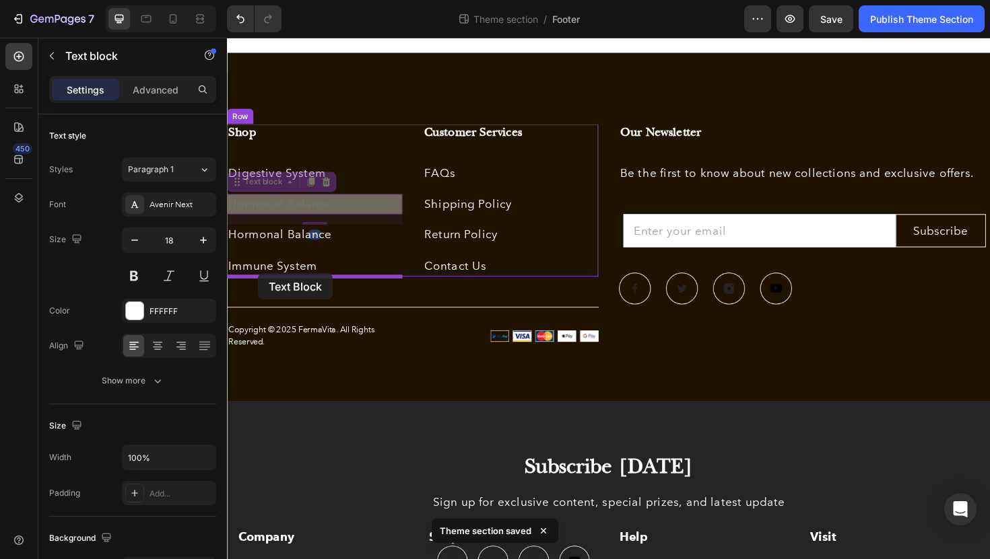
drag, startPoint x: 237, startPoint y: 194, endPoint x: 260, endPoint y: 287, distance: 96.3
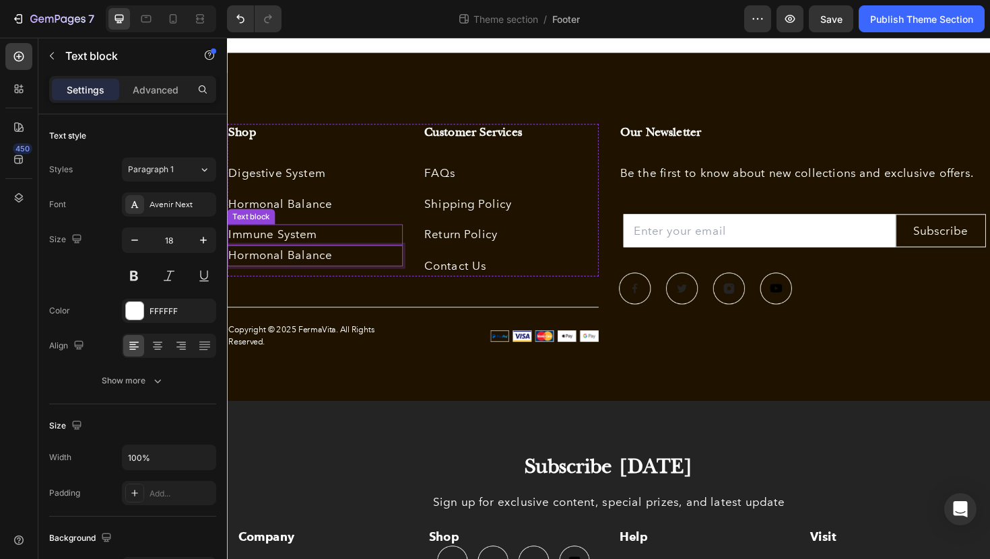
click at [343, 245] on p "Immune System" at bounding box center [319, 247] width 183 height 20
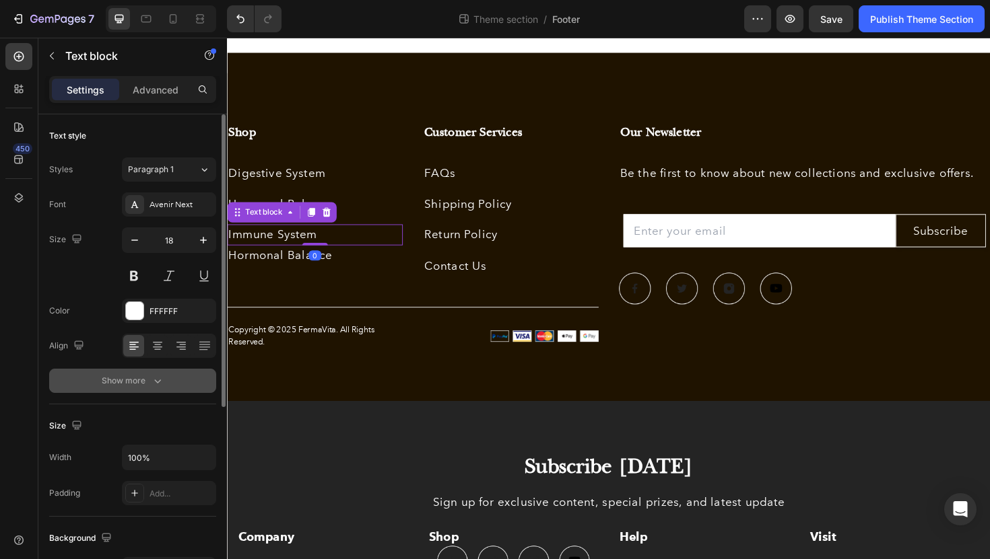
click at [119, 380] on div "Show more" at bounding box center [133, 380] width 63 height 13
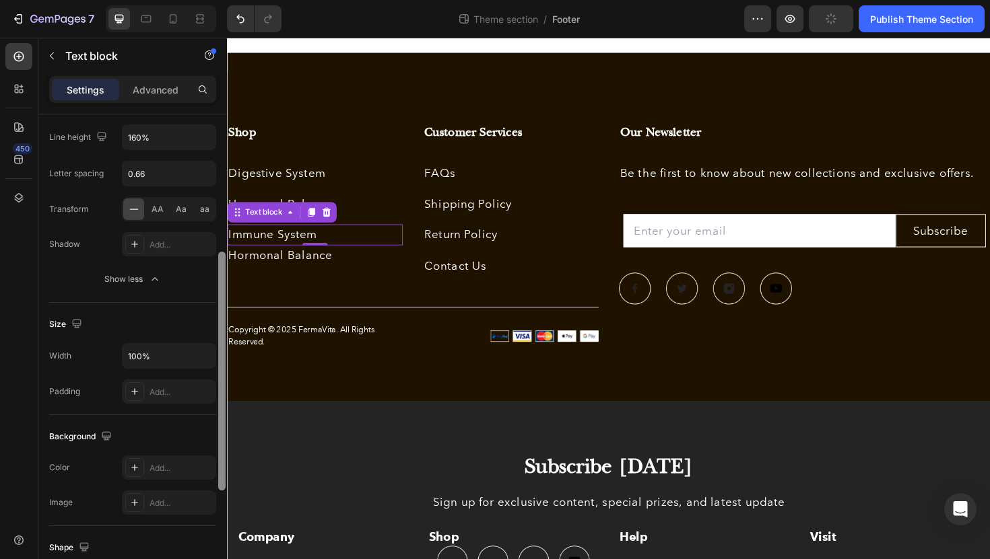
scroll to position [280, 0]
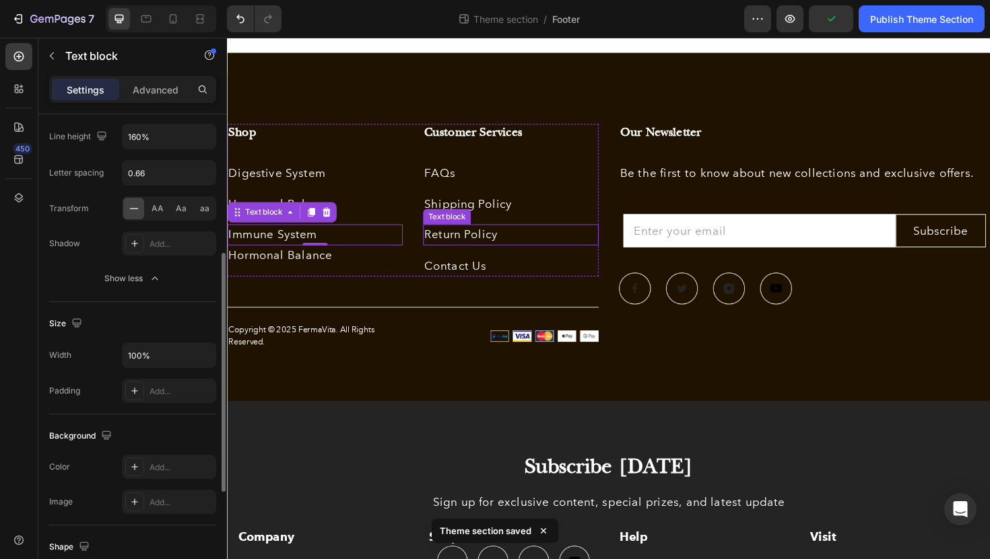
click at [495, 247] on p "Return Policy" at bounding box center [527, 247] width 183 height 20
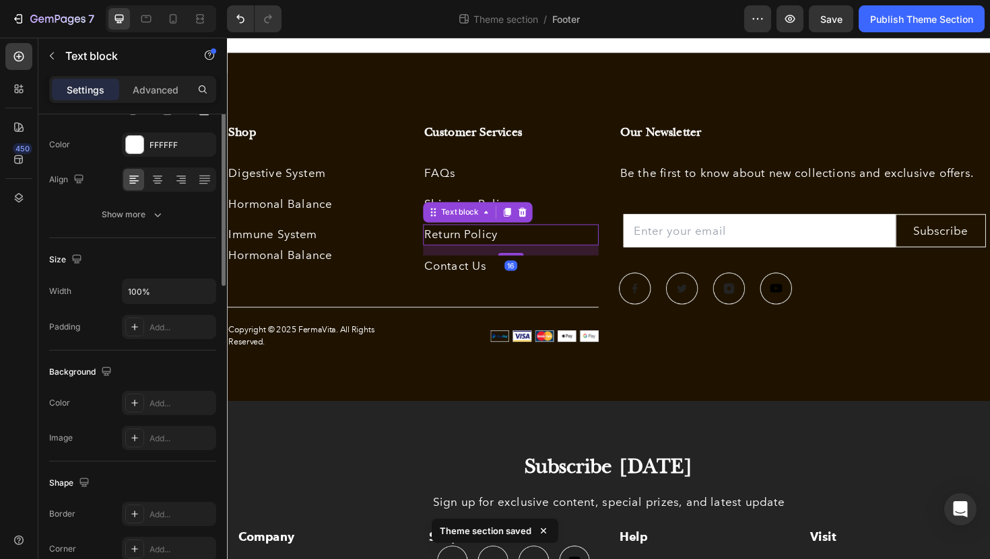
scroll to position [0, 0]
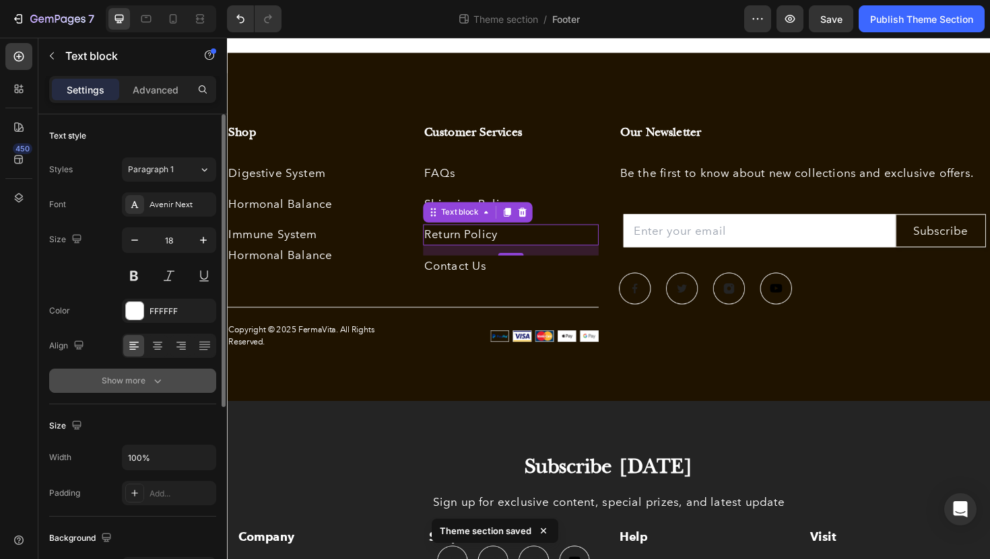
click at [128, 386] on div "Show more" at bounding box center [133, 380] width 63 height 13
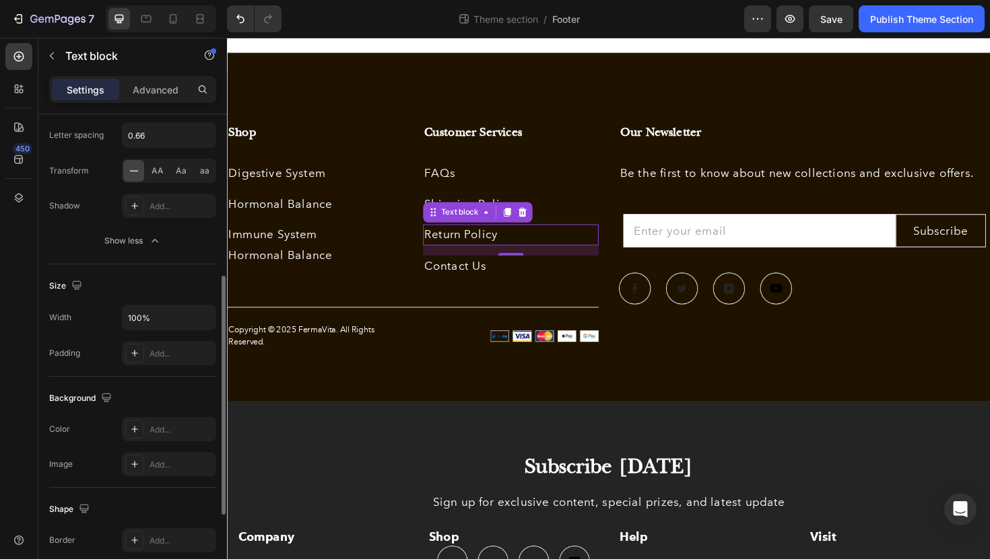
scroll to position [331, 0]
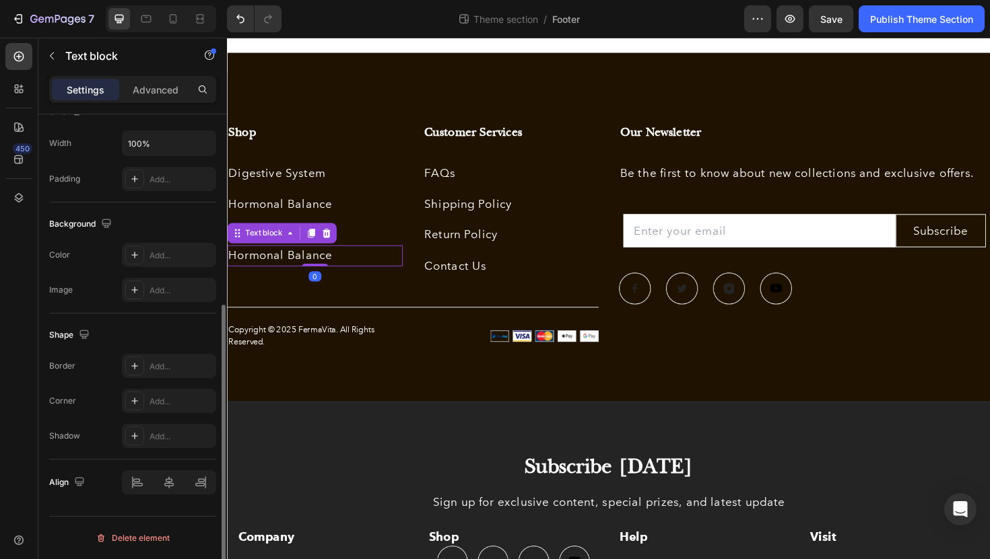
click at [347, 276] on p "Hormonal Balance" at bounding box center [319, 269] width 183 height 20
click at [334, 249] on icon at bounding box center [332, 244] width 9 height 9
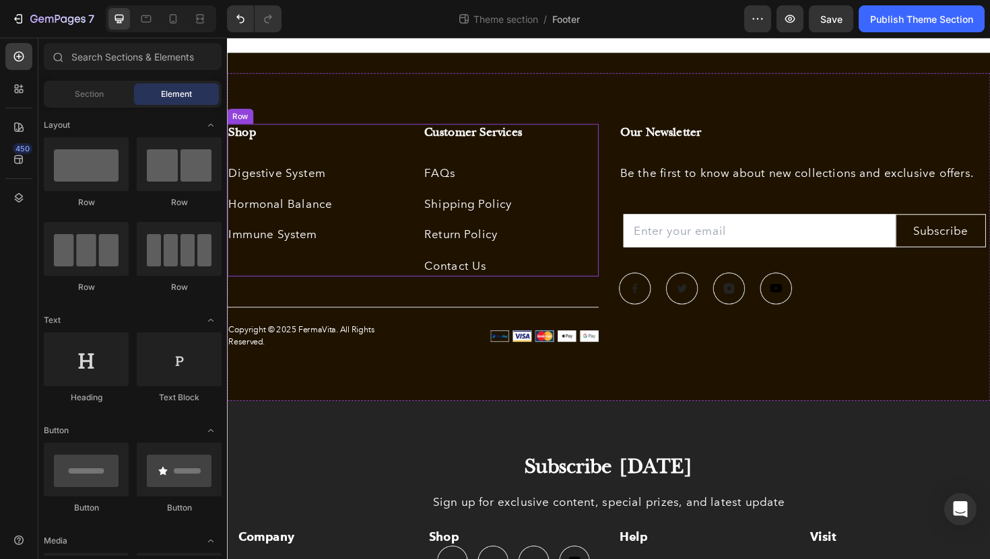
click at [376, 242] on p "Immune System" at bounding box center [319, 247] width 183 height 20
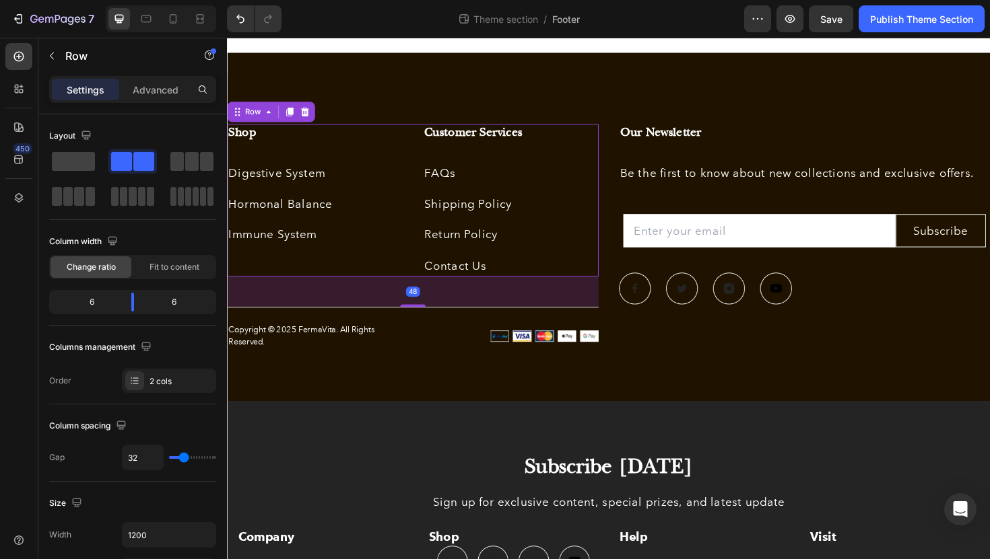
click at [345, 162] on div "Shop Heading Digestive System Text block Hormonal Balance Text block Immune Sys…" at bounding box center [320, 210] width 186 height 162
click at [399, 273] on div "Shop Heading Digestive System Text block Hormonal Balance Text block Immune Sys…" at bounding box center [320, 210] width 186 height 162
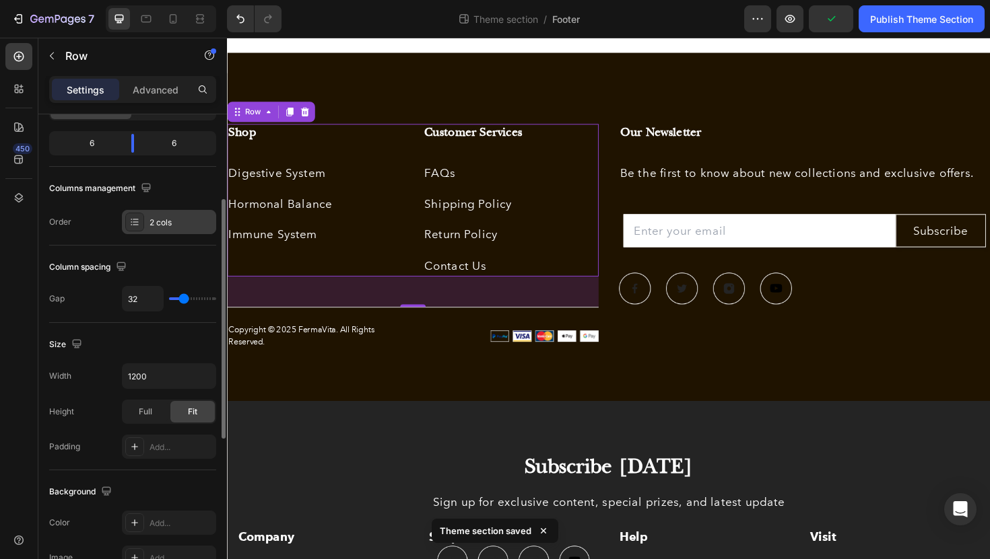
scroll to position [164, 0]
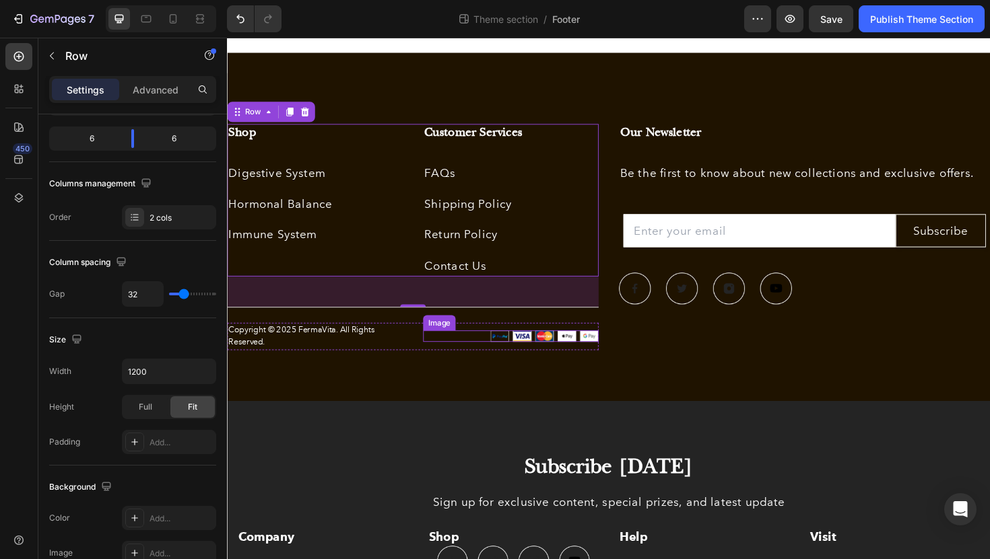
click at [537, 357] on div "Image" at bounding box center [527, 354] width 186 height 12
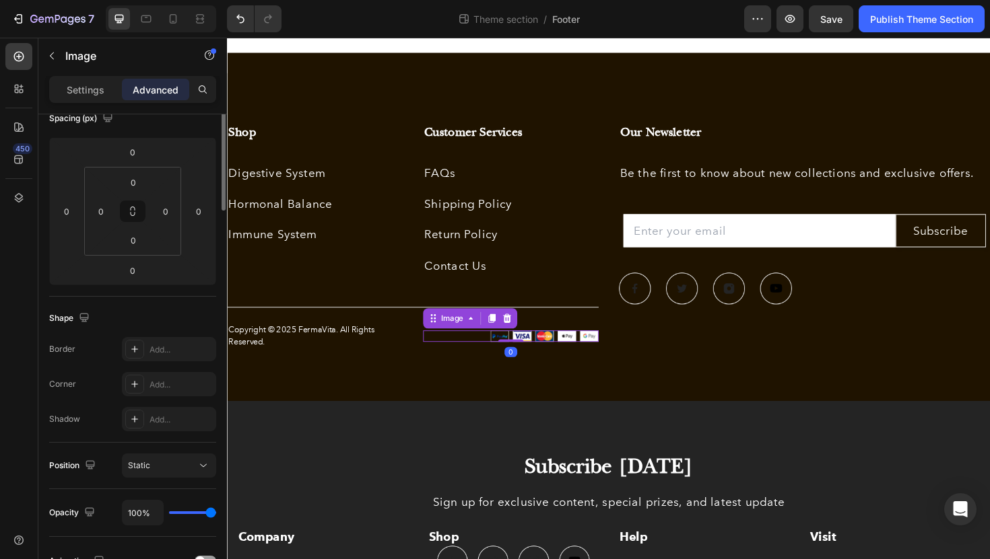
scroll to position [0, 0]
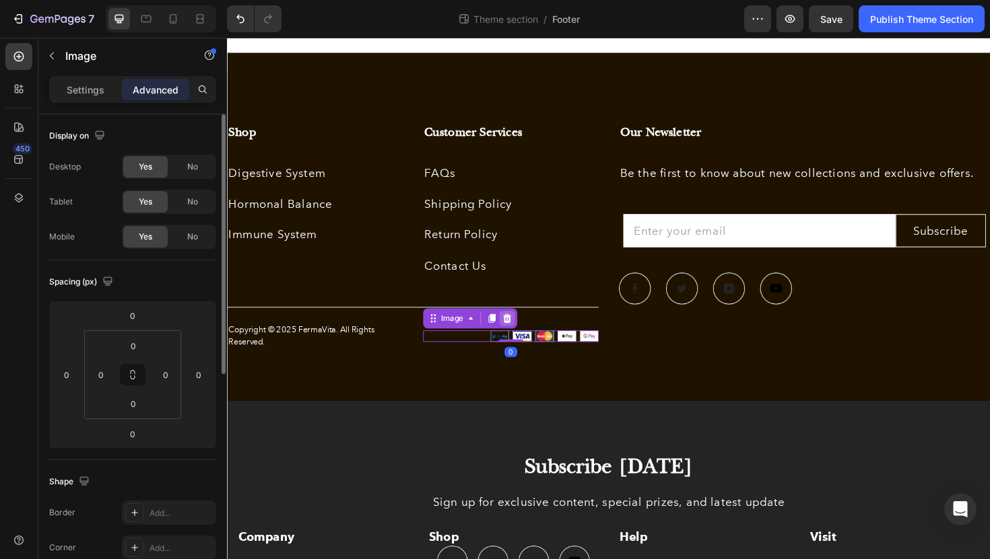
click at [522, 333] on icon at bounding box center [523, 335] width 9 height 9
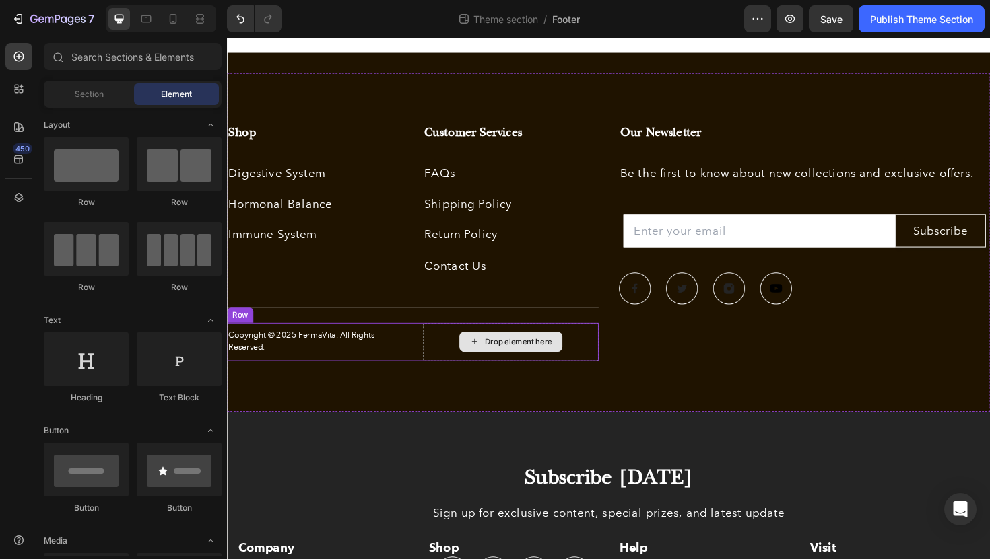
click at [594, 362] on div "Drop element here" at bounding box center [527, 360] width 186 height 40
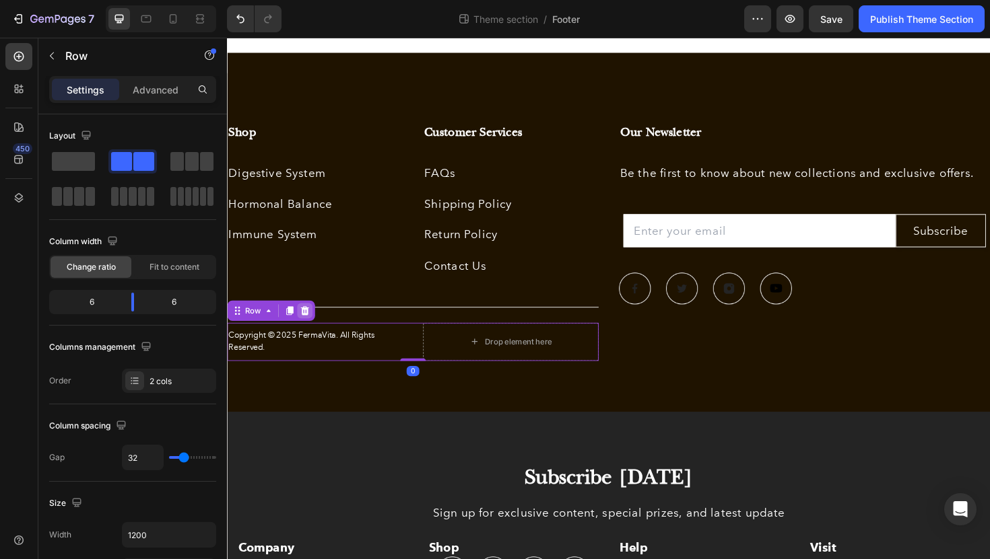
click at [305, 322] on icon at bounding box center [309, 327] width 11 height 11
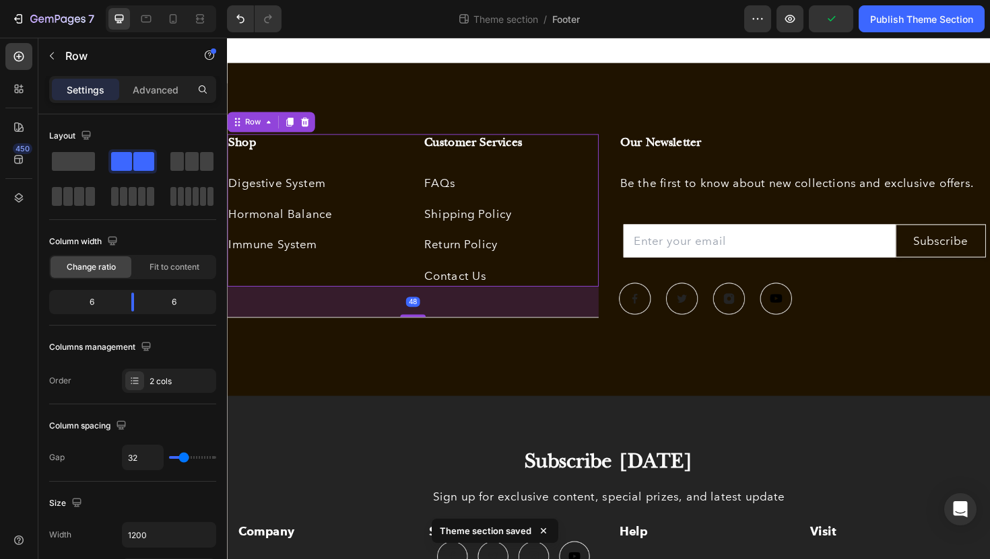
click at [316, 280] on div "Shop Heading Digestive System Text block Hormonal Balance Text block Immune Sys…" at bounding box center [320, 221] width 186 height 162
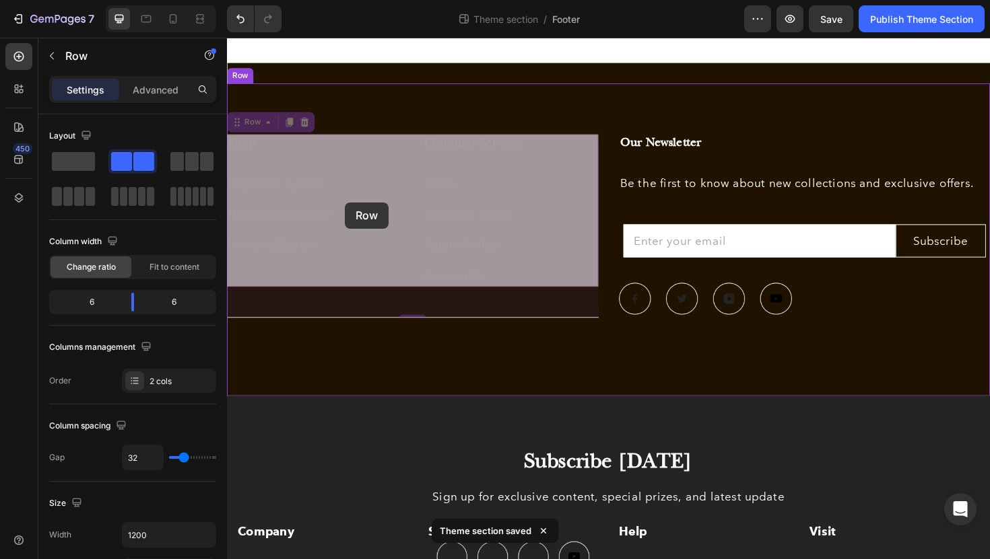
drag, startPoint x: 352, startPoint y: 166, endPoint x: 353, endPoint y: 208, distance: 42.4
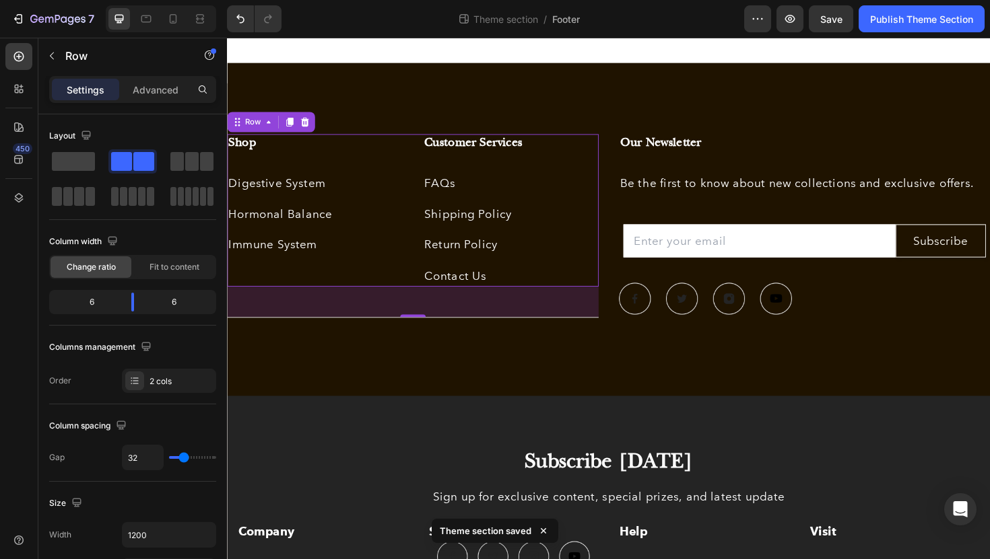
click at [376, 204] on div "Shop Heading Digestive System Text block Hormonal Balance Text block Immune Sys…" at bounding box center [320, 221] width 186 height 162
click at [365, 265] on p "Immune System" at bounding box center [319, 258] width 183 height 20
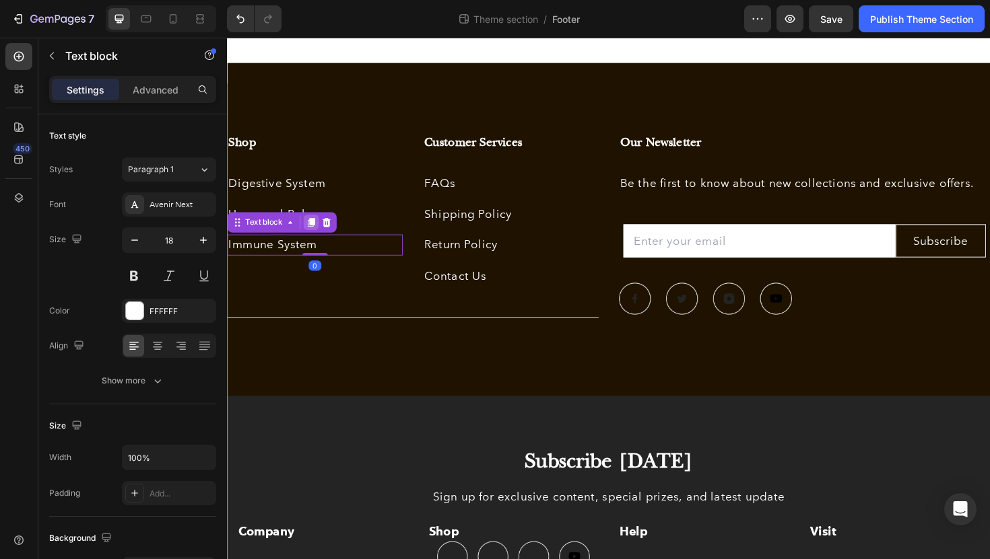
click at [314, 238] on icon at bounding box center [315, 234] width 7 height 9
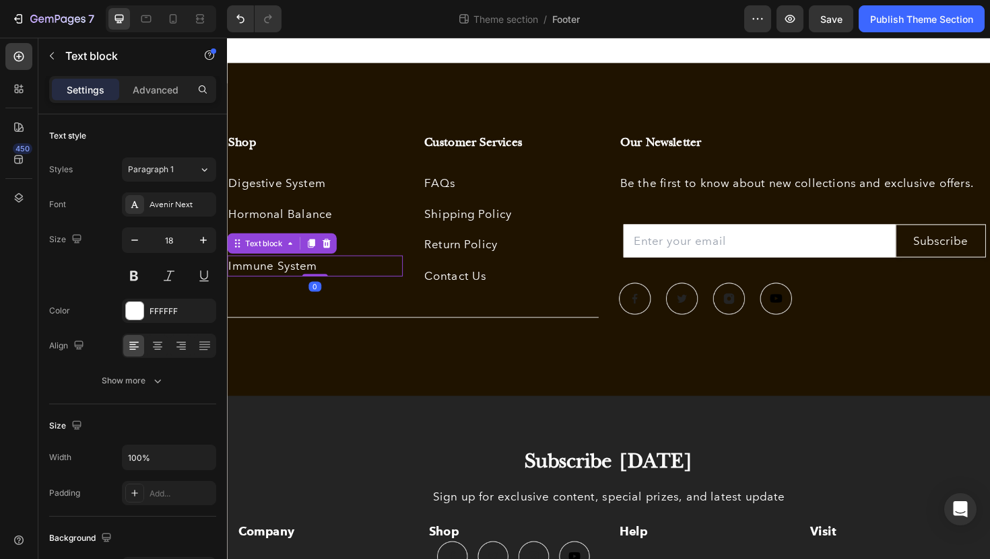
click at [390, 244] on div "Shop Heading Digestive System Text block Hormonal Balance Text block Immune Sys…" at bounding box center [320, 221] width 186 height 162
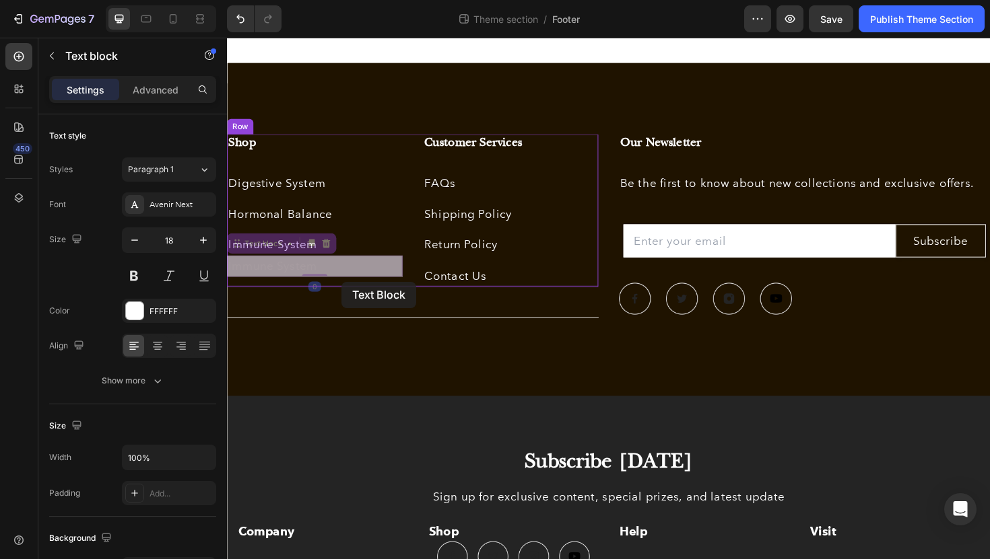
drag, startPoint x: 348, startPoint y: 279, endPoint x: 348, endPoint y: 296, distance: 17.5
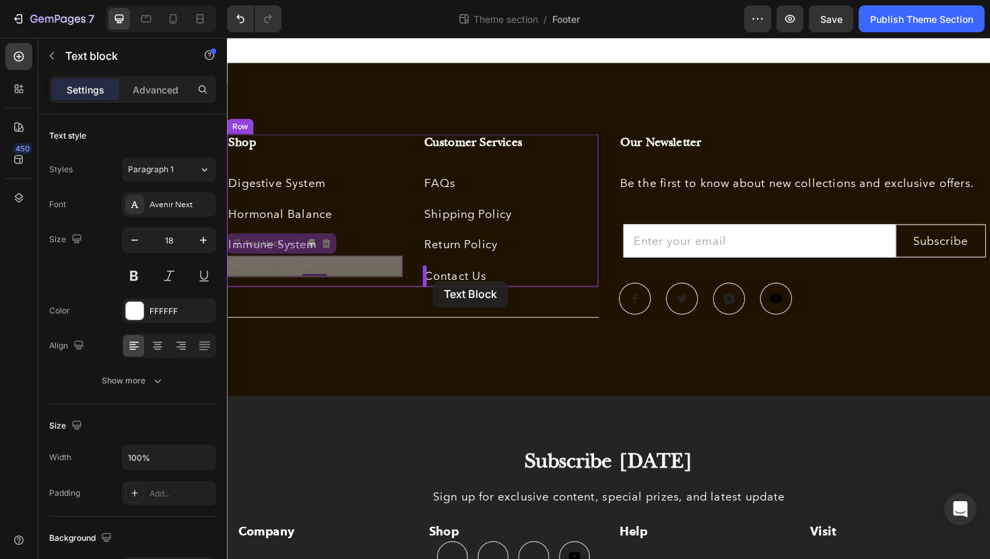
drag, startPoint x: 240, startPoint y: 254, endPoint x: 445, endPoint y: 296, distance: 208.7
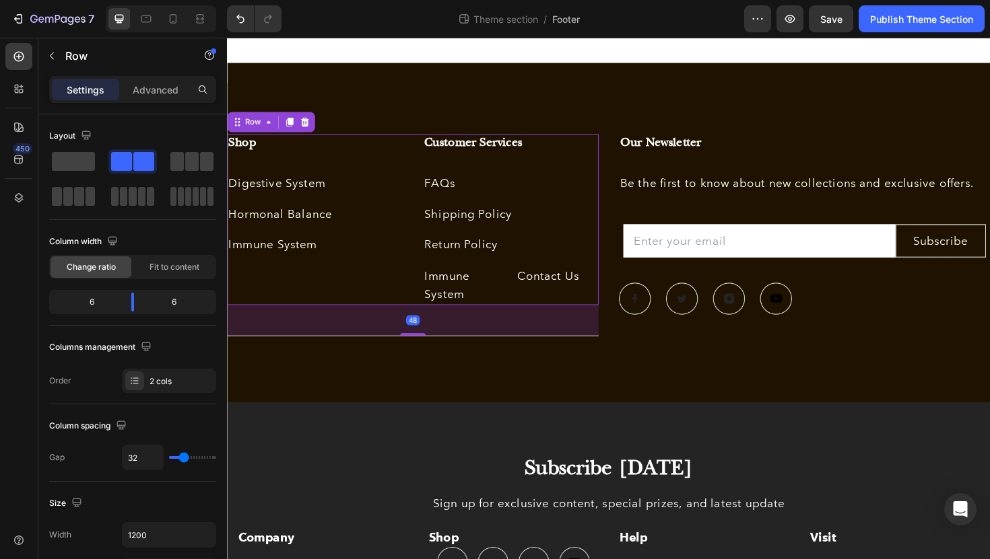
click at [414, 295] on div "Shop Heading Digestive System Text block Hormonal Balance Text block Immune Sys…" at bounding box center [423, 230] width 393 height 181
click at [238, 24] on icon "Undo/Redo" at bounding box center [240, 18] width 13 height 13
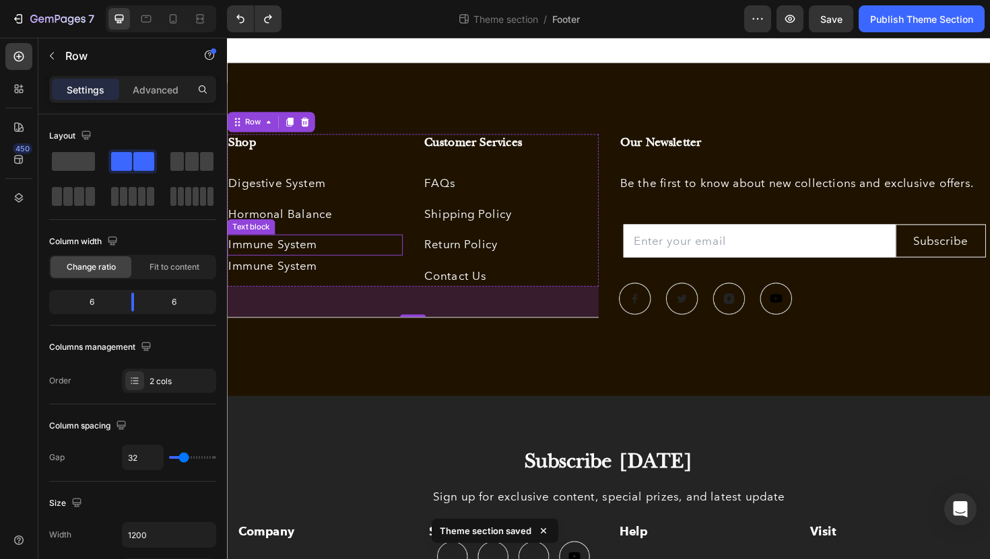
click at [349, 264] on p "Immune System" at bounding box center [319, 258] width 183 height 20
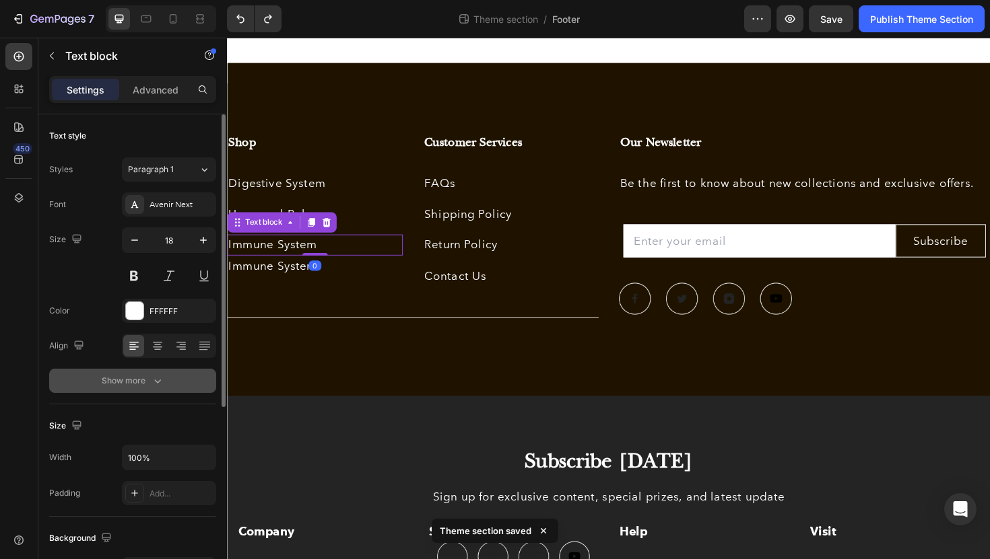
click at [156, 380] on icon "button" at bounding box center [157, 380] width 13 height 13
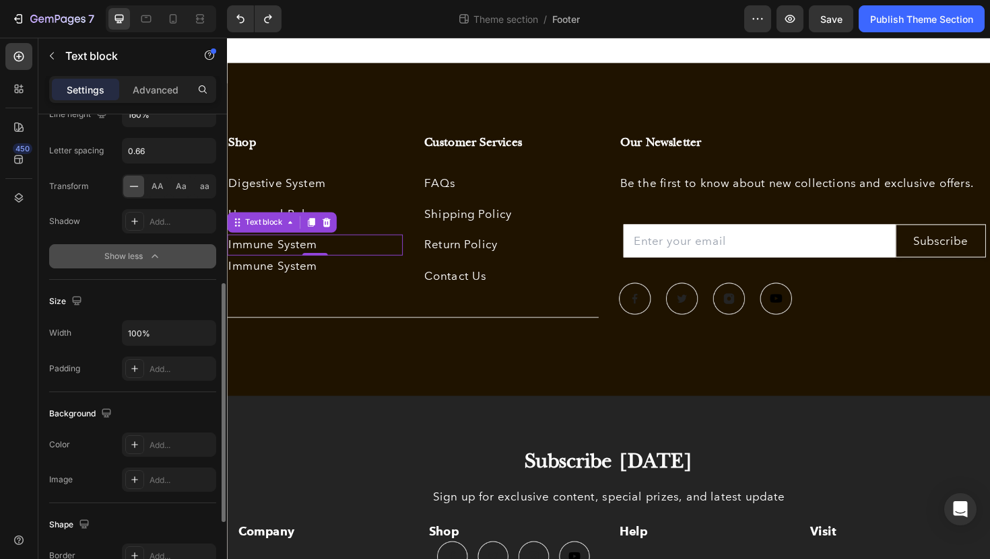
scroll to position [346, 0]
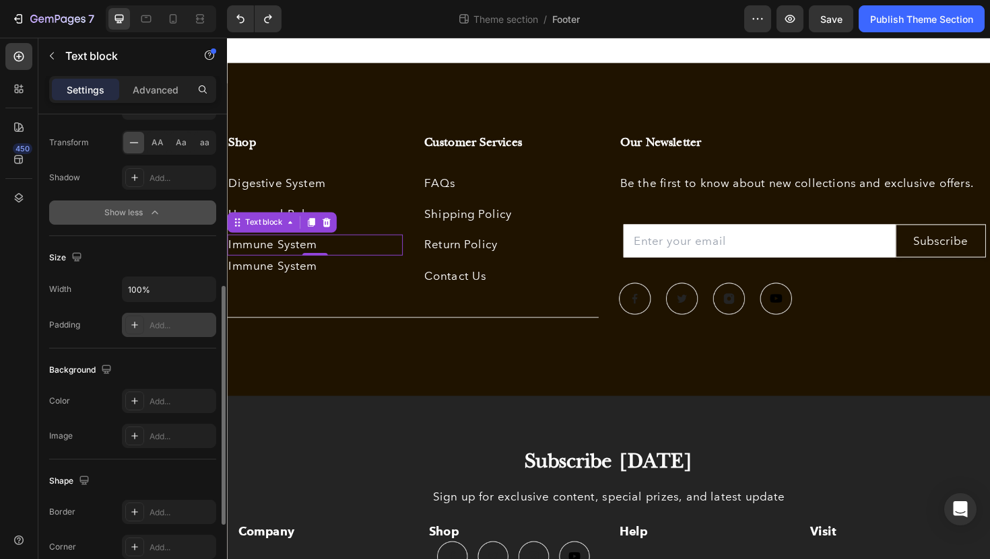
click at [168, 322] on div "Add..." at bounding box center [180, 326] width 63 height 12
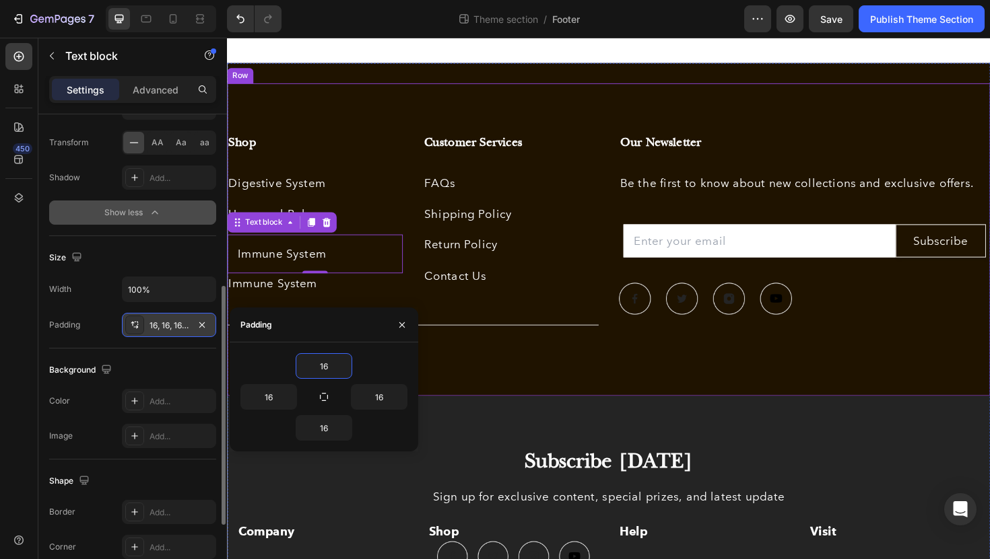
click at [520, 341] on div "Shop Heading Digestive System Text block Hormonal Balance Text block Immune Sys…" at bounding box center [423, 251] width 393 height 223
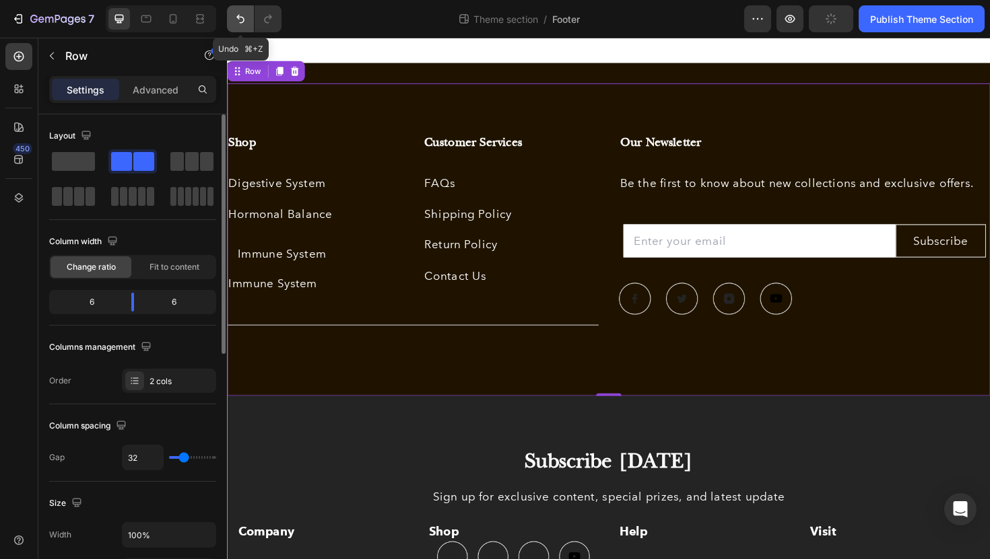
click at [239, 18] on icon "Undo/Redo" at bounding box center [240, 18] width 13 height 13
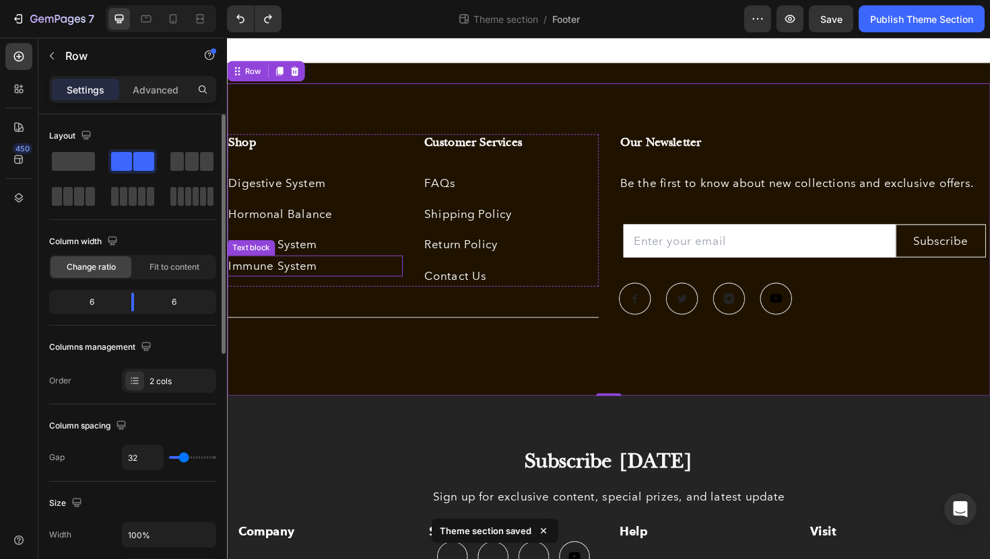
click at [335, 283] on p "Immune System" at bounding box center [319, 280] width 183 height 20
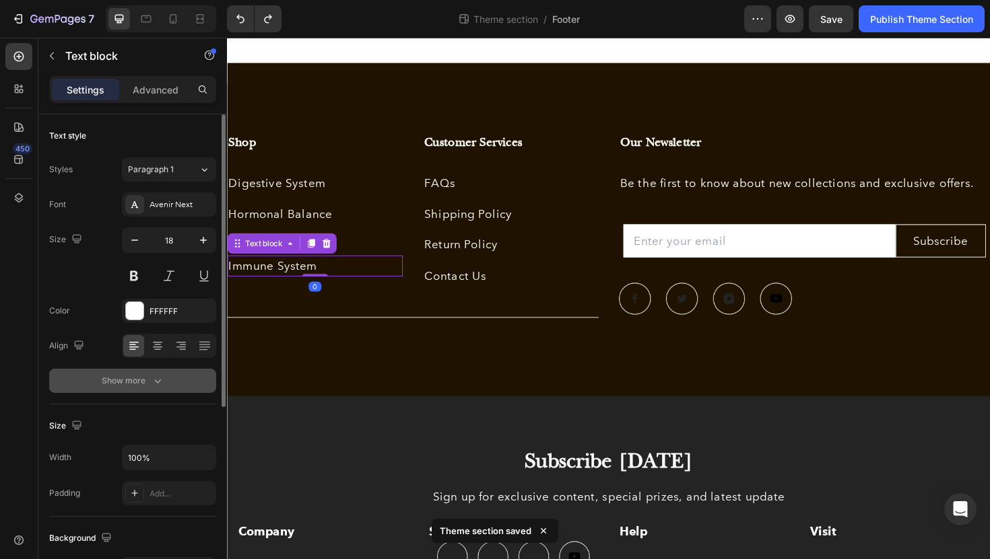
click at [139, 372] on button "Show more" at bounding box center [132, 381] width 167 height 24
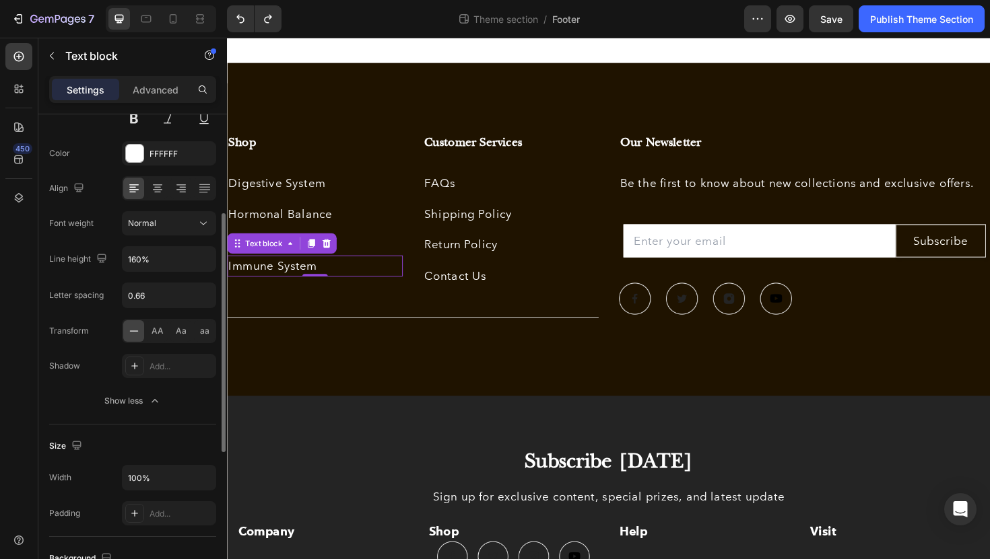
scroll to position [172, 0]
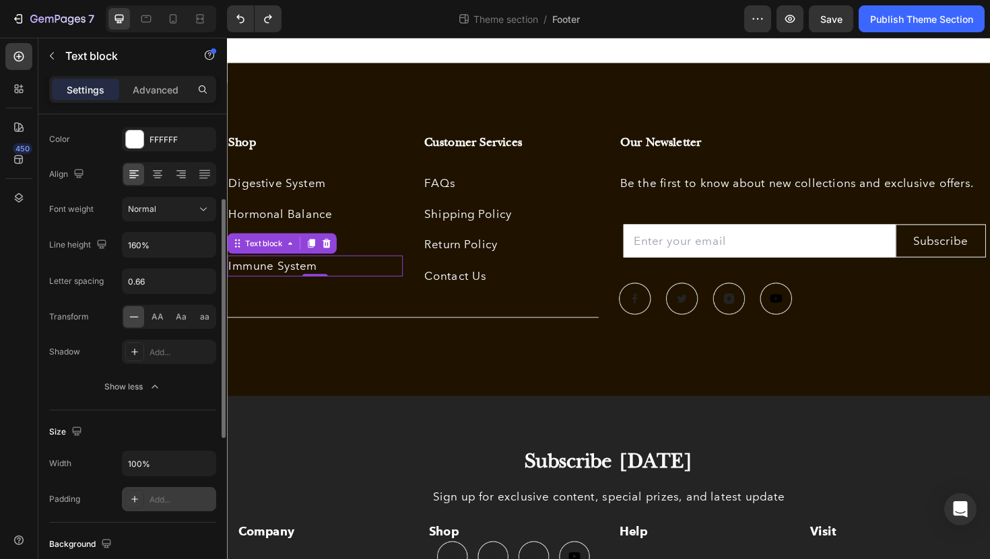
click at [176, 500] on div "Add..." at bounding box center [180, 500] width 63 height 12
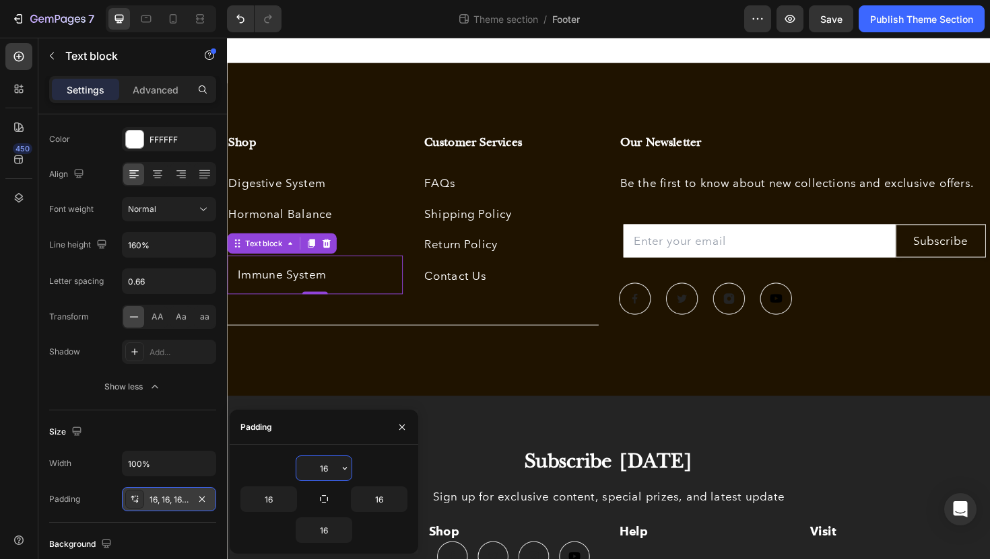
click at [157, 500] on div "16, 16, 16, 16" at bounding box center [168, 500] width 39 height 12
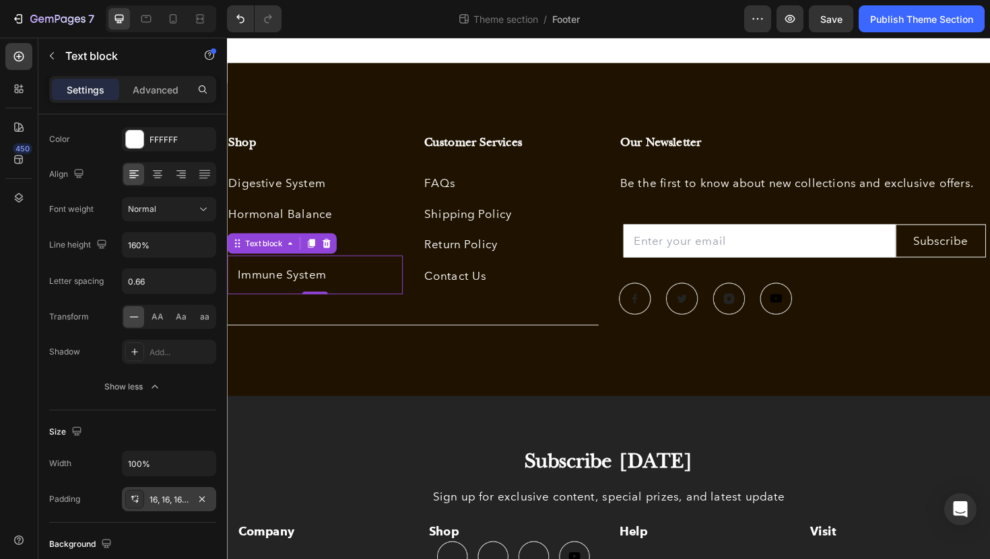
click at [156, 503] on div "16, 16, 16, 16" at bounding box center [168, 500] width 39 height 12
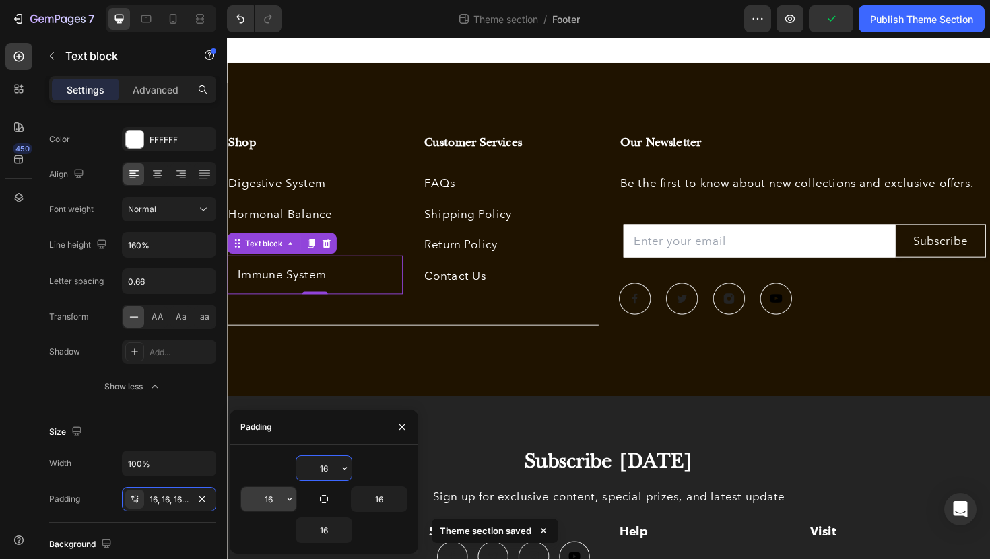
click at [268, 506] on input "16" at bounding box center [268, 499] width 55 height 24
click at [680, 362] on div "Our Newsletter Heading Be the first to know about new collections and exclusive…" at bounding box center [838, 251] width 393 height 223
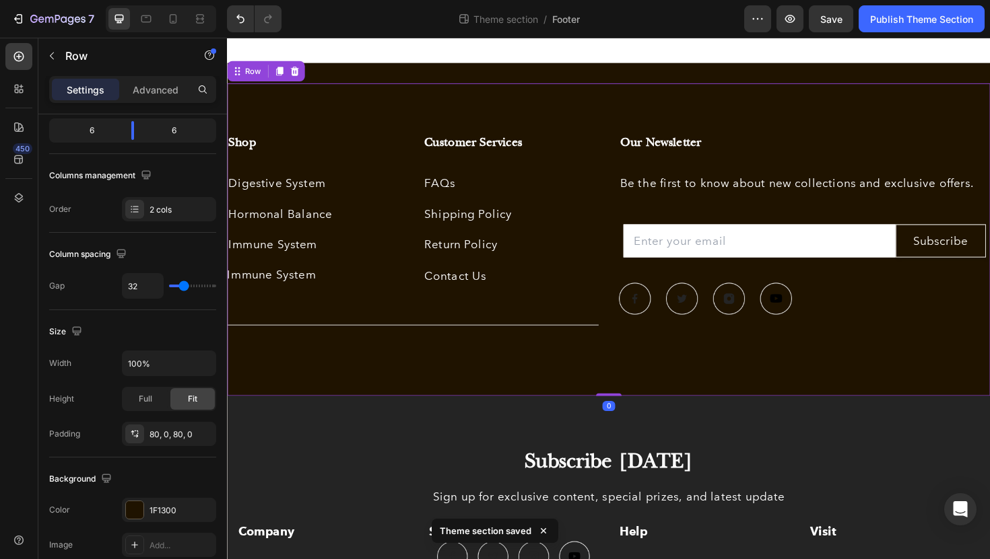
scroll to position [0, 0]
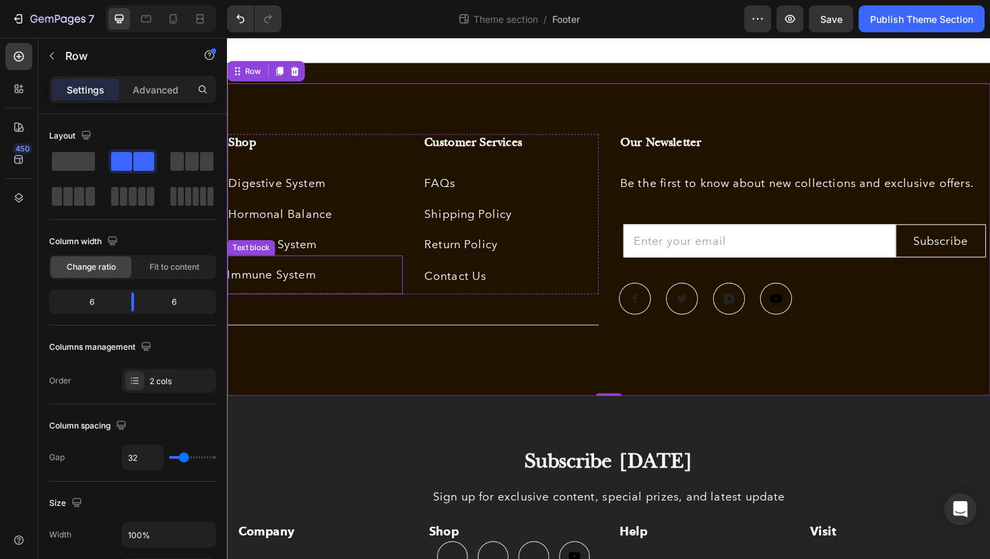
click at [325, 294] on p "Immune System" at bounding box center [314, 289] width 175 height 20
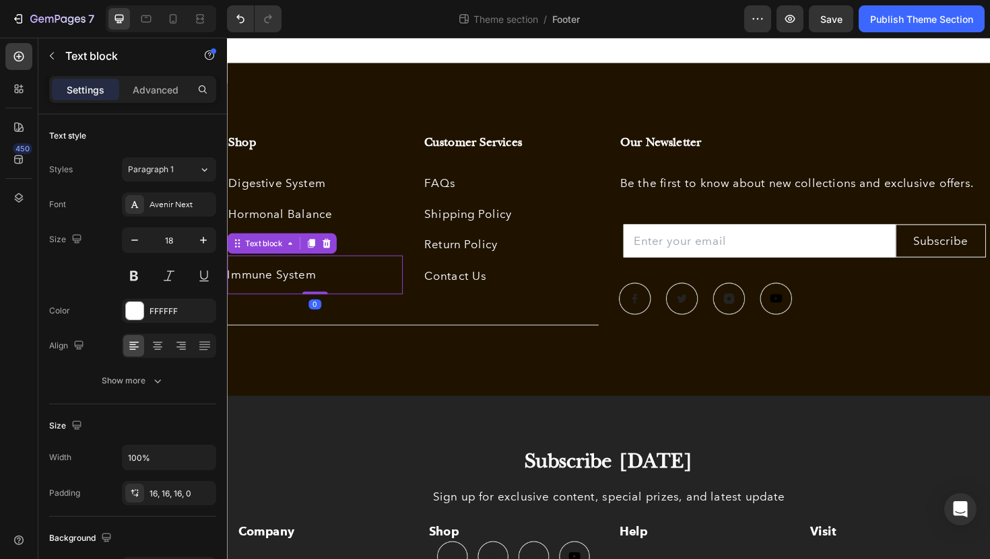
click at [333, 289] on p "Immune System" at bounding box center [314, 289] width 175 height 20
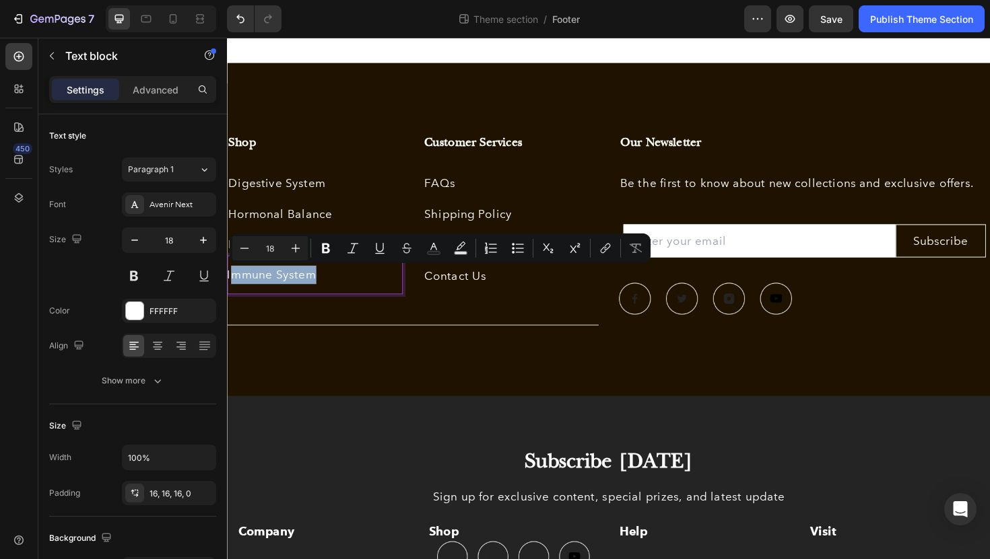
drag, startPoint x: 337, startPoint y: 289, endPoint x: 230, endPoint y: 294, distance: 107.8
click at [230, 294] on p "Immune System" at bounding box center [314, 289] width 175 height 20
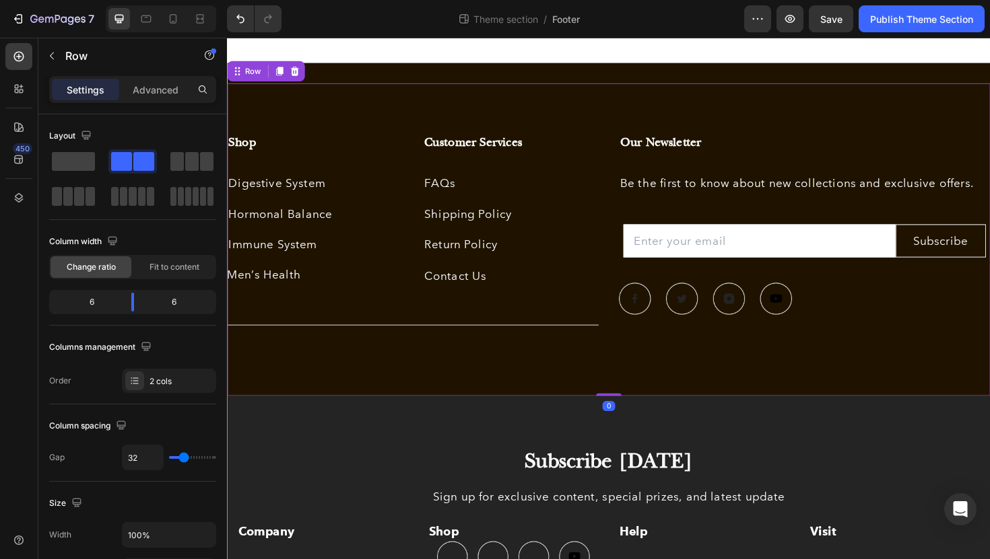
click at [378, 342] on div "Shop Heading Digestive System Text block Hormonal Balance Text block Immune Sys…" at bounding box center [423, 251] width 393 height 223
click at [339, 293] on p "Men’s Health" at bounding box center [314, 289] width 175 height 20
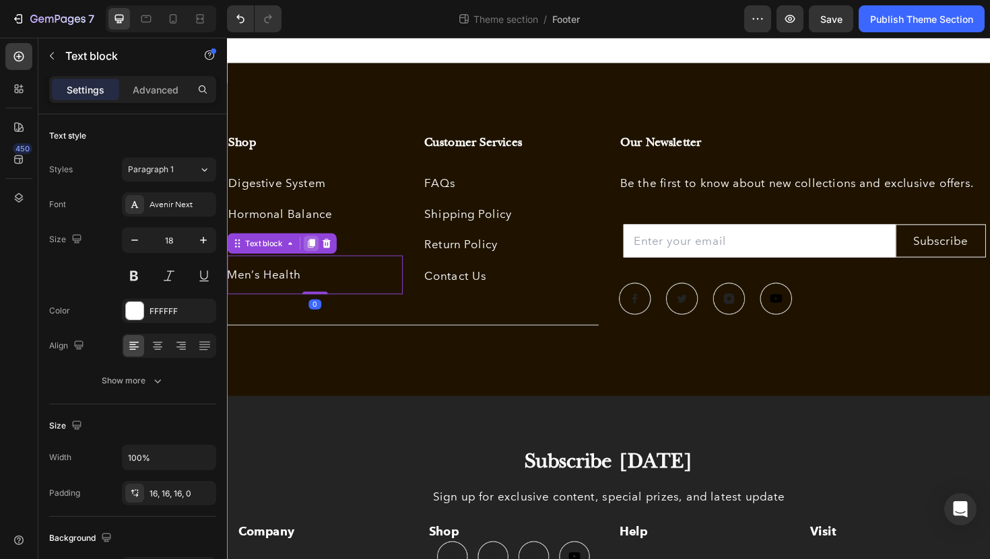
click at [318, 256] on icon at bounding box center [315, 255] width 7 height 9
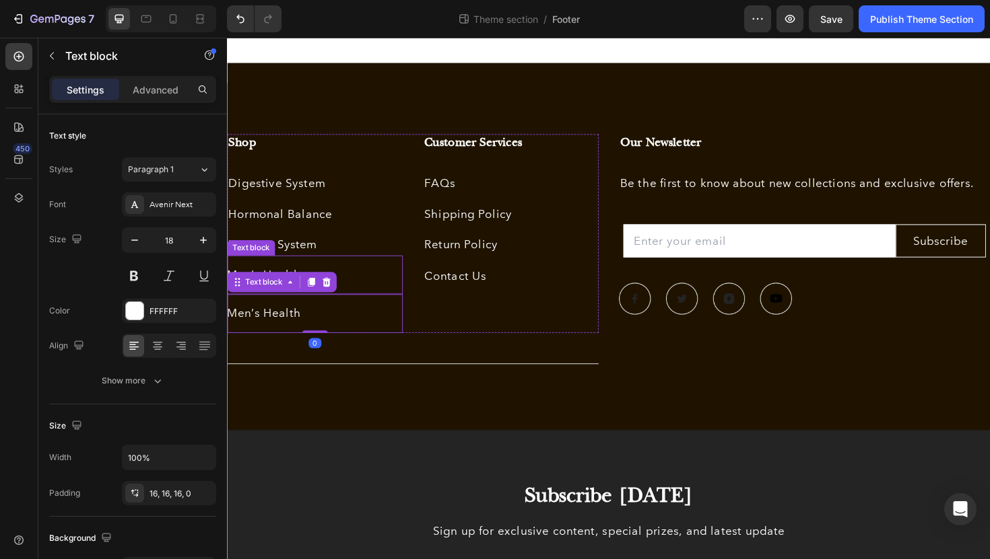
click at [404, 305] on div "Men’s Health" at bounding box center [320, 289] width 186 height 41
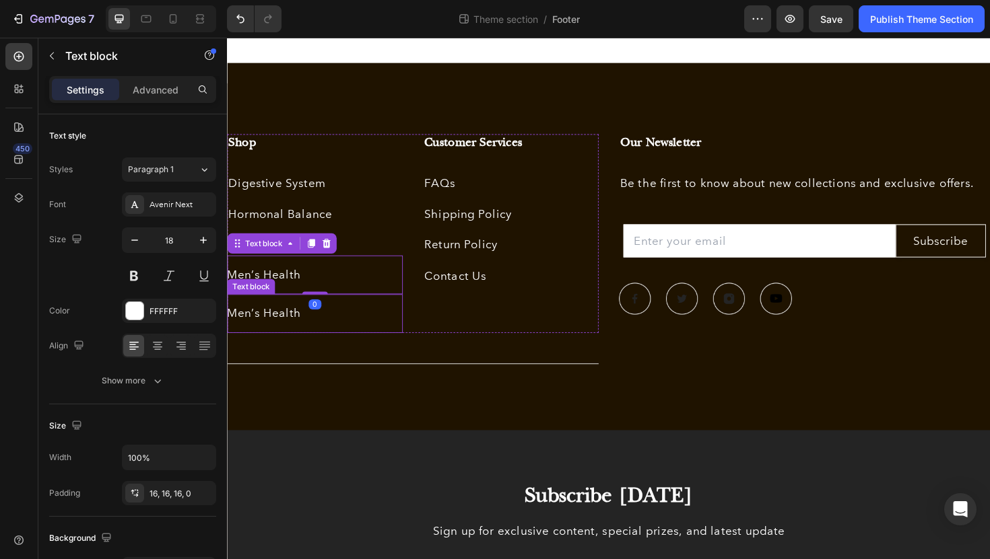
click at [337, 331] on p "Men’s Health" at bounding box center [314, 330] width 175 height 20
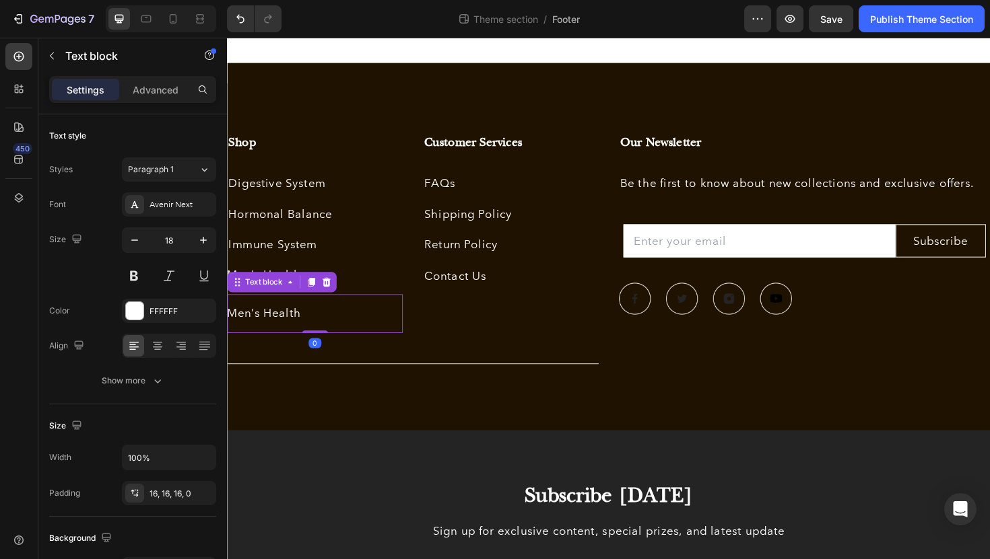
click at [337, 331] on p "Men’s Health" at bounding box center [314, 330] width 175 height 20
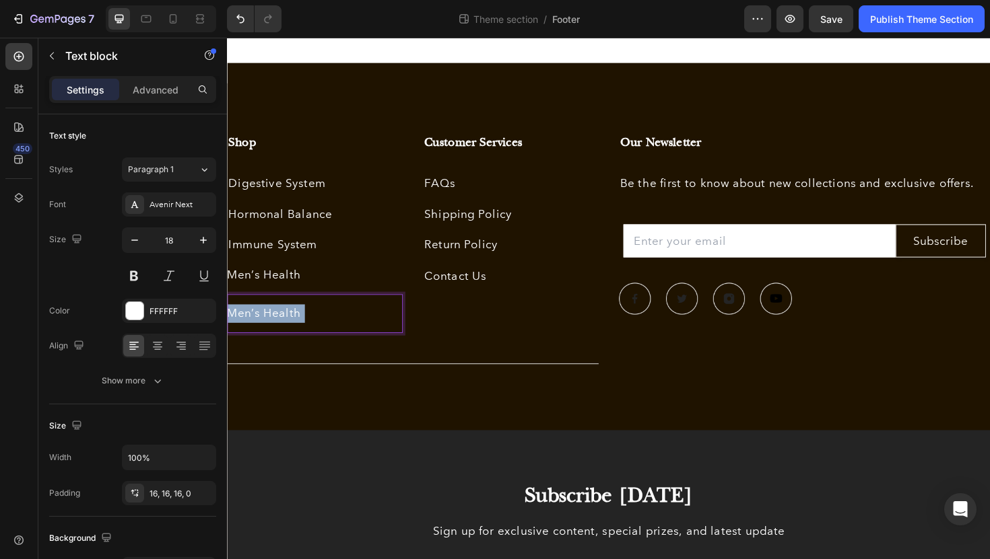
drag, startPoint x: 339, startPoint y: 329, endPoint x: 247, endPoint y: 326, distance: 91.6
click at [240, 326] on p "Men’s Health" at bounding box center [314, 330] width 175 height 20
drag, startPoint x: 332, startPoint y: 331, endPoint x: 238, endPoint y: 329, distance: 93.6
click at [238, 329] on p "Men’s Health" at bounding box center [314, 330] width 175 height 20
click at [448, 353] on div "Shop Heading Digestive System Text block Hormonal Balance Text block Immune Sys…" at bounding box center [423, 270] width 393 height 260
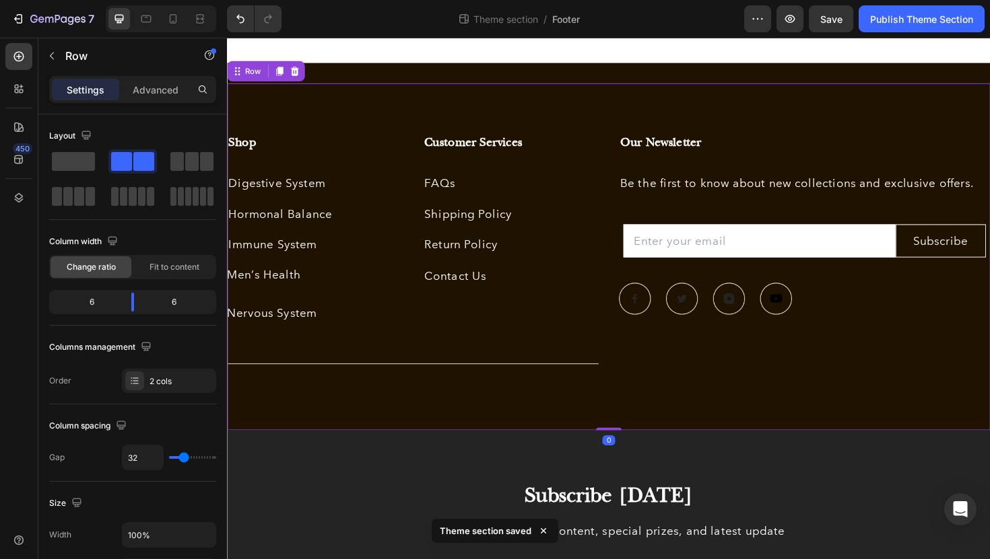
click at [788, 352] on div "Our Newsletter Heading Be the first to know about new collections and exclusive…" at bounding box center [838, 270] width 393 height 260
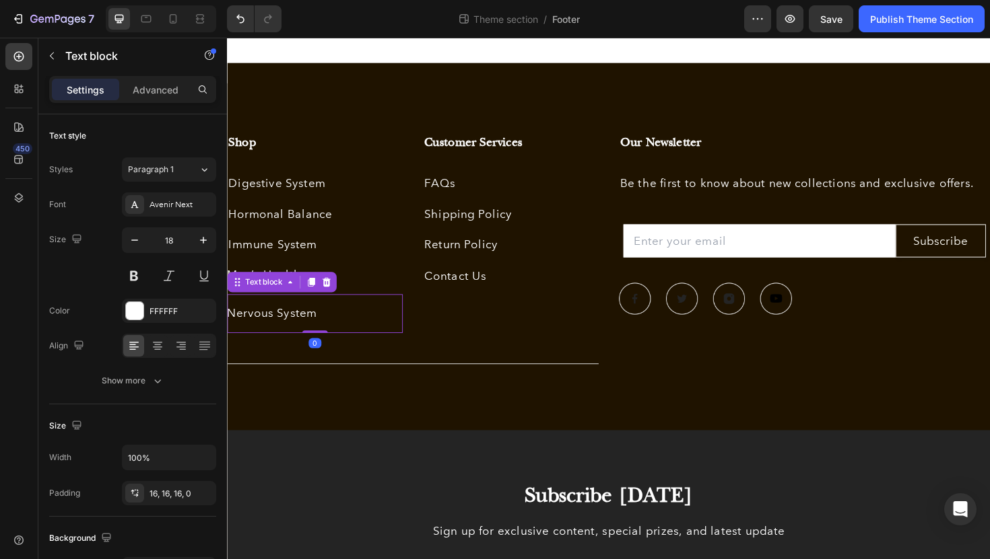
click at [347, 335] on p "Nervous System" at bounding box center [314, 330] width 175 height 20
click at [379, 289] on p "Men’s Health" at bounding box center [314, 289] width 175 height 20
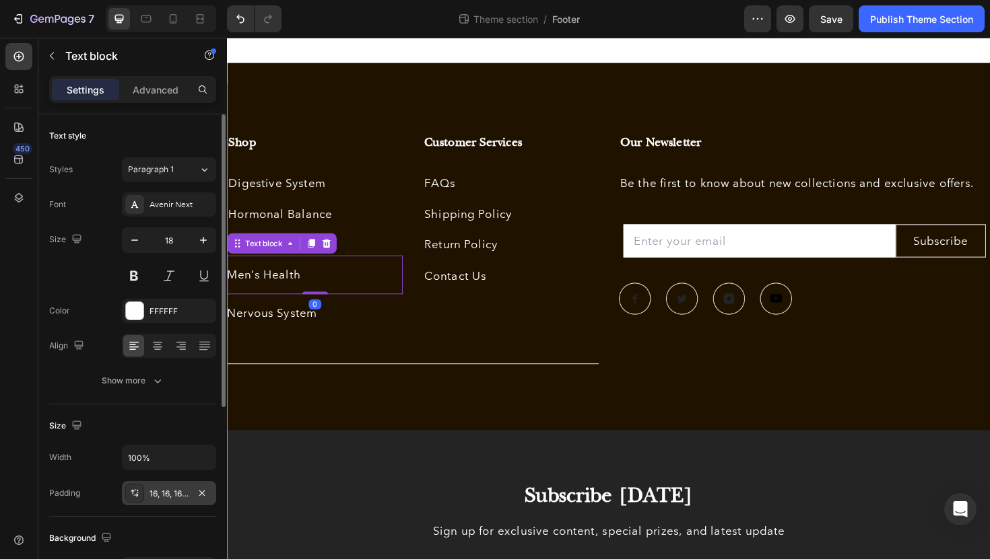
click at [161, 492] on div "16, 16, 16, 0" at bounding box center [168, 494] width 39 height 12
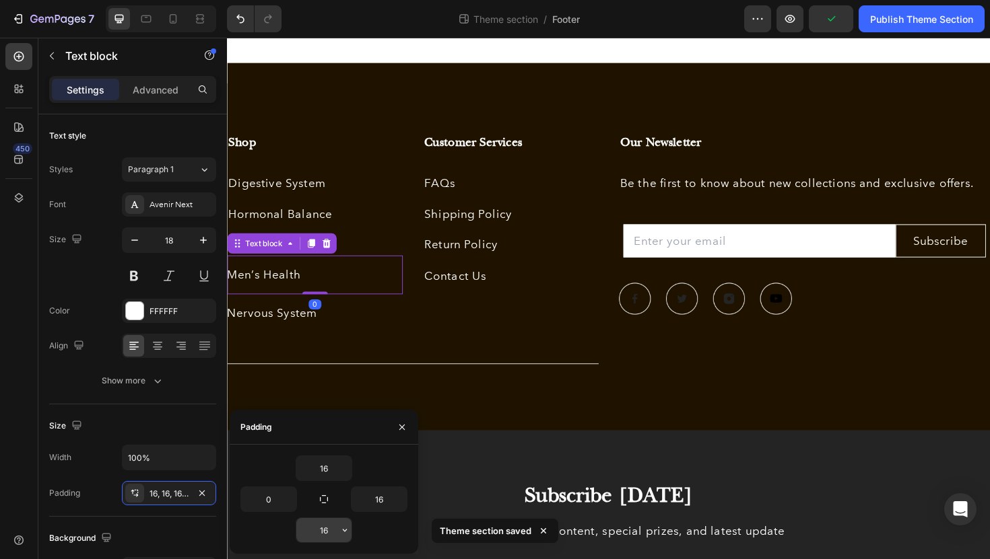
click at [328, 526] on input "16" at bounding box center [323, 530] width 55 height 24
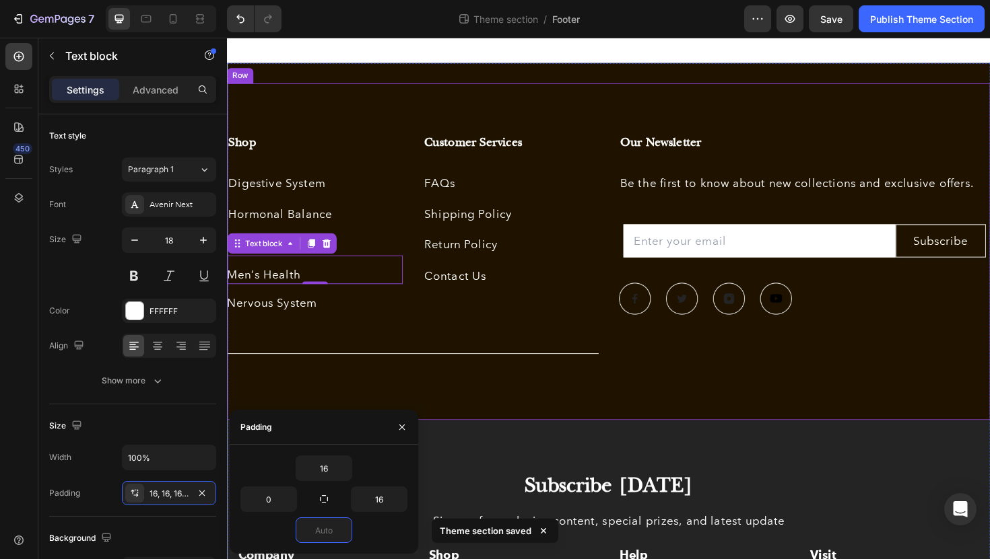
click at [648, 382] on div "Our Newsletter Heading Be the first to know about new collections and exclusive…" at bounding box center [838, 264] width 393 height 249
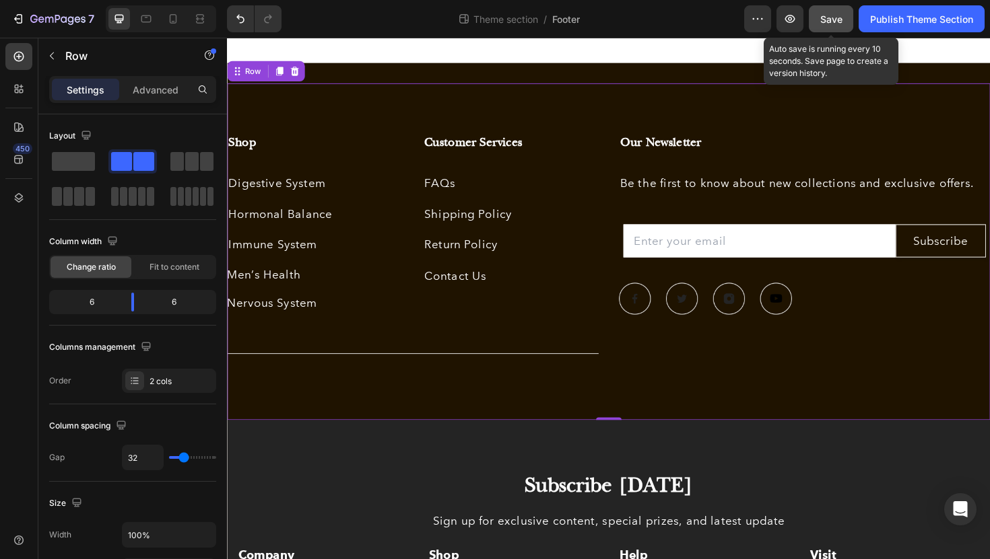
click at [835, 13] on span "Save" at bounding box center [831, 18] width 22 height 11
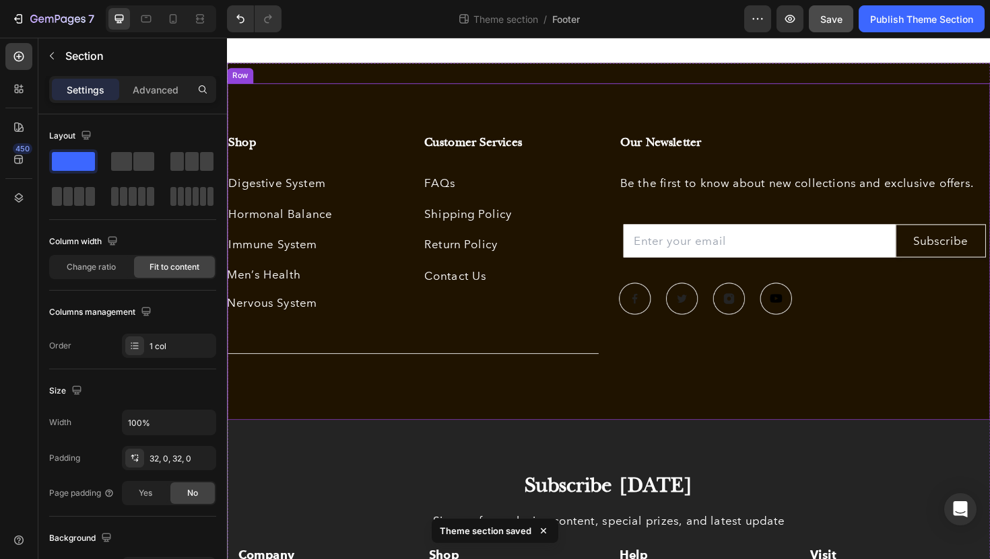
click at [244, 116] on div "Shop Heading Digestive System Text block Hormonal Balance Text block Immune Sys…" at bounding box center [631, 264] width 808 height 357
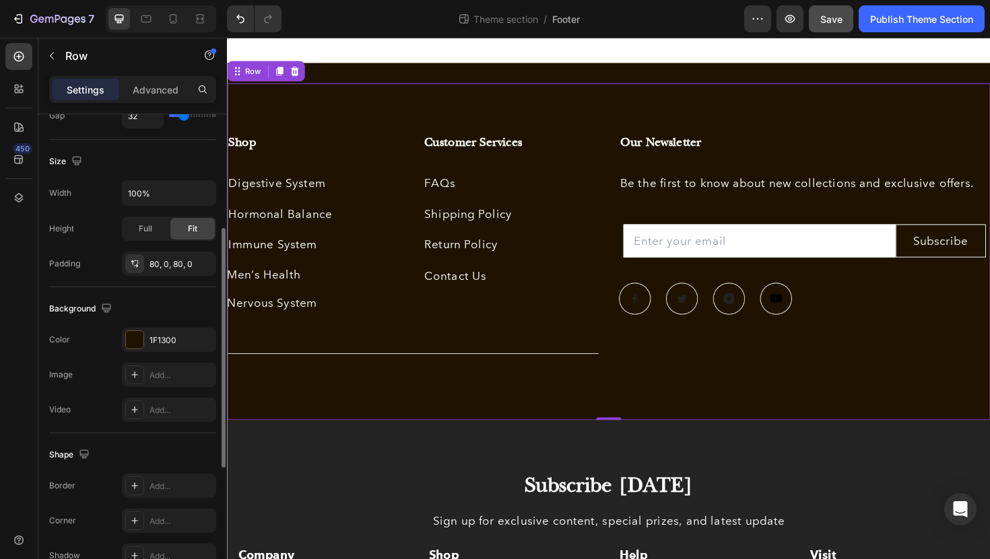
scroll to position [362, 0]
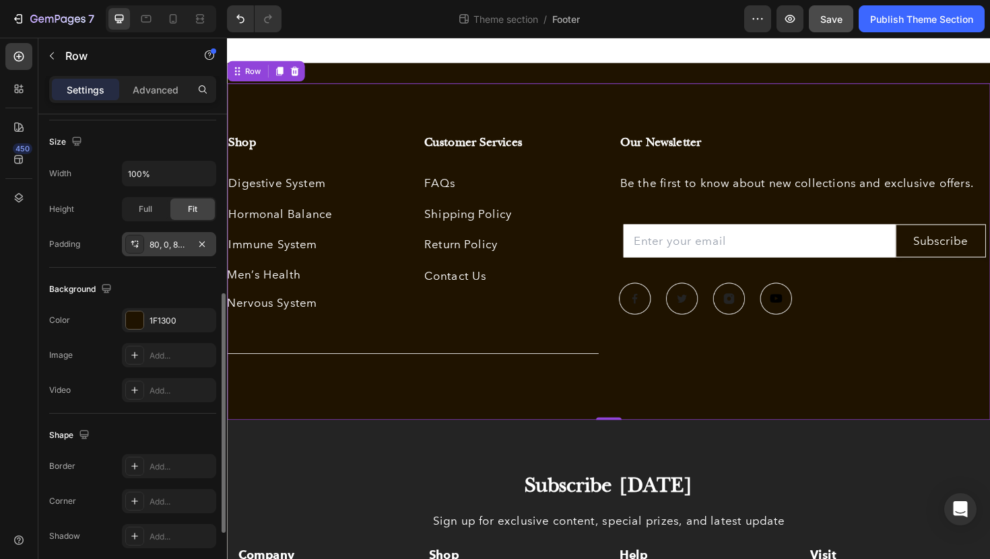
click at [158, 250] on div "80, 0, 80, 0" at bounding box center [168, 245] width 39 height 12
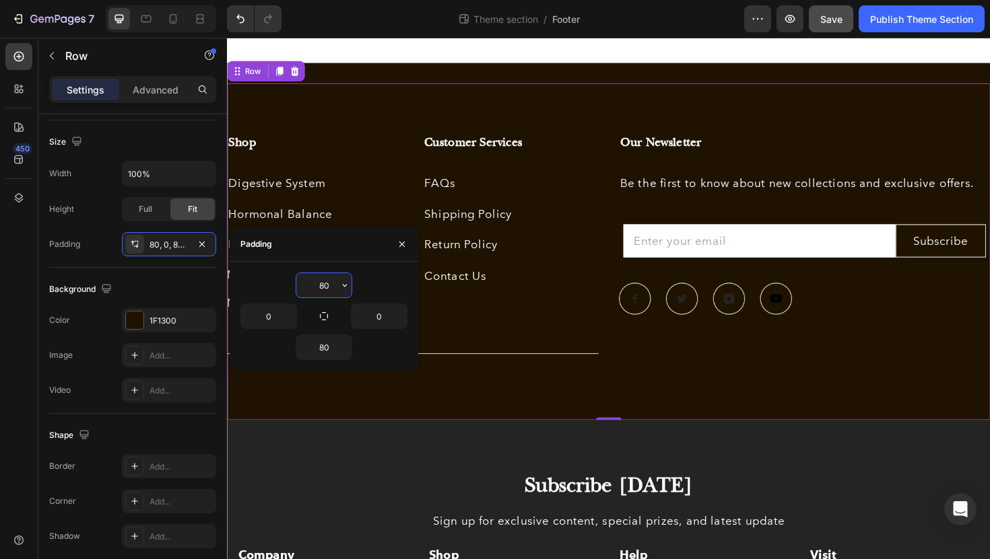
click at [329, 283] on input "80" at bounding box center [323, 285] width 55 height 24
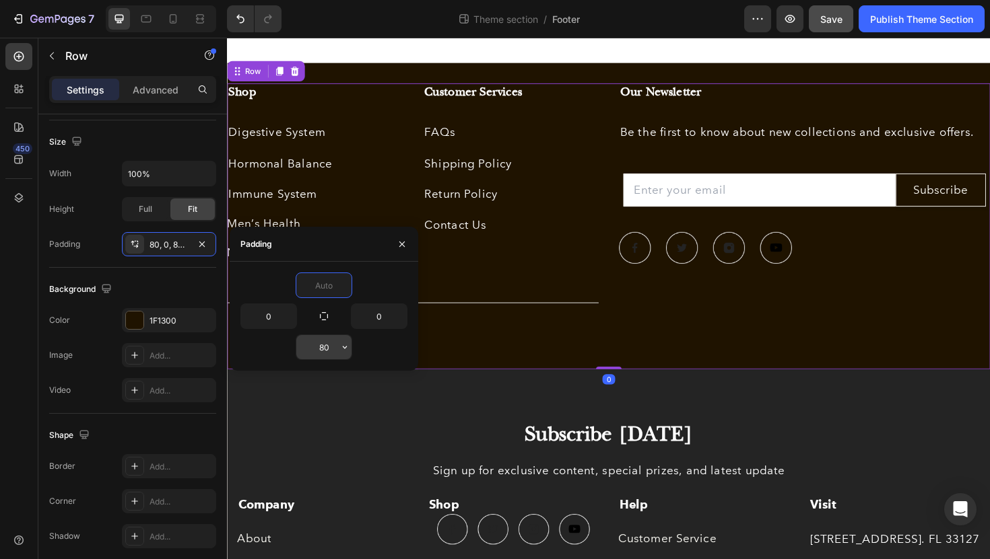
type input "0"
click at [329, 351] on input "80" at bounding box center [323, 347] width 55 height 24
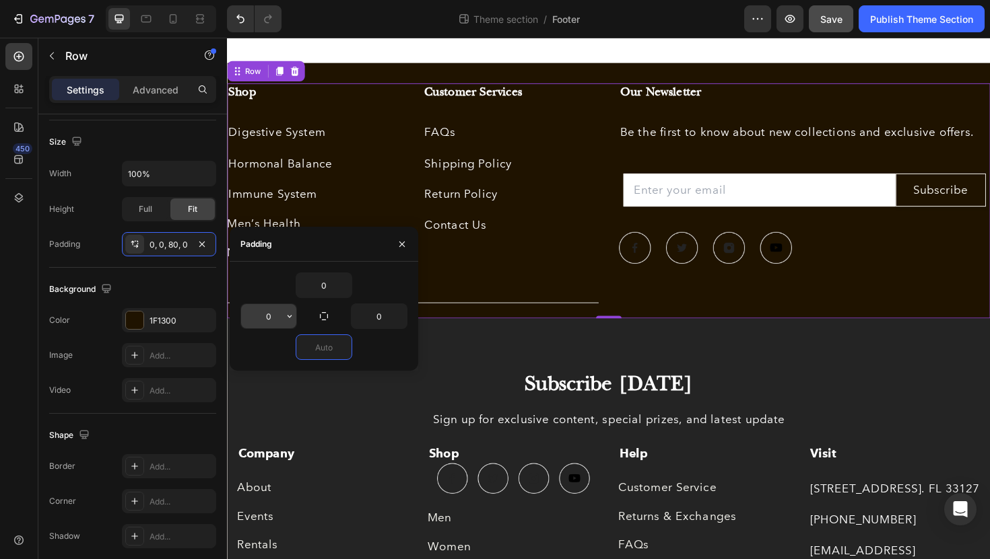
type input "0"
click at [275, 317] on input "0" at bounding box center [268, 316] width 55 height 24
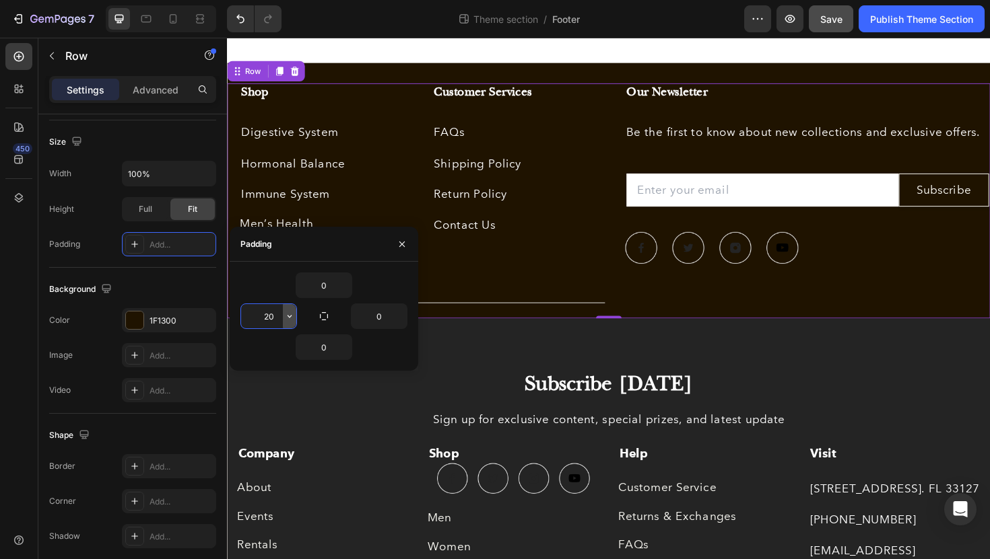
type input "2"
type input "30"
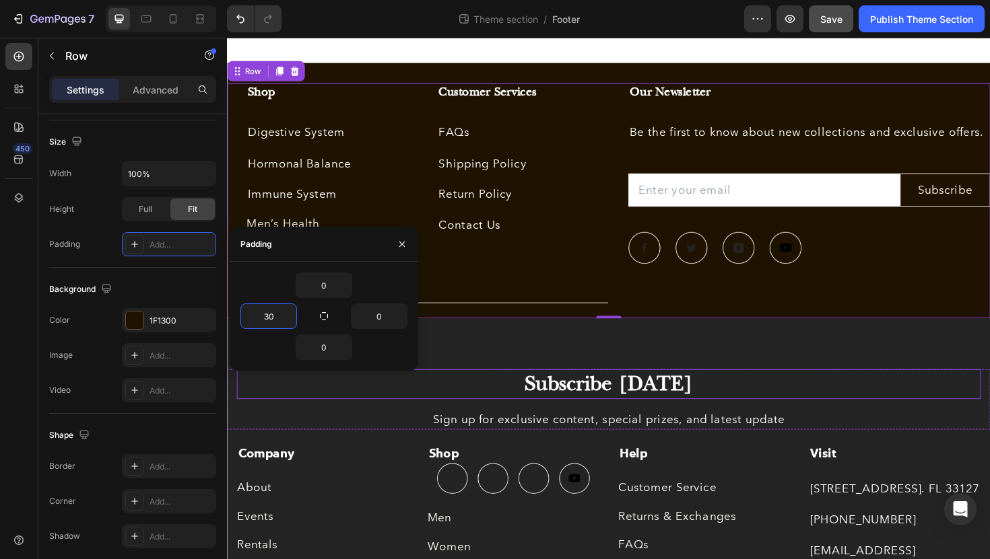
click at [622, 411] on p "Subscribe Today" at bounding box center [630, 404] width 785 height 29
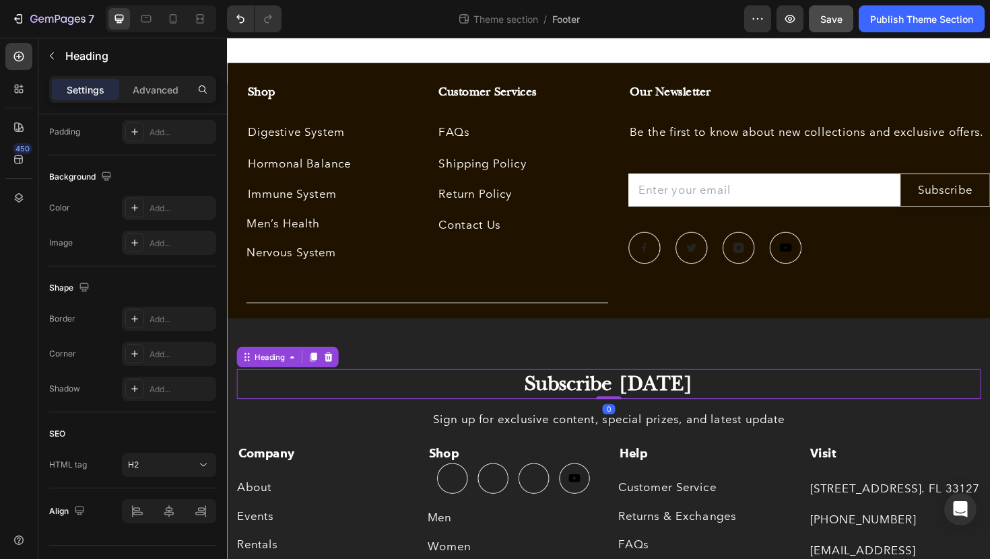
scroll to position [0, 0]
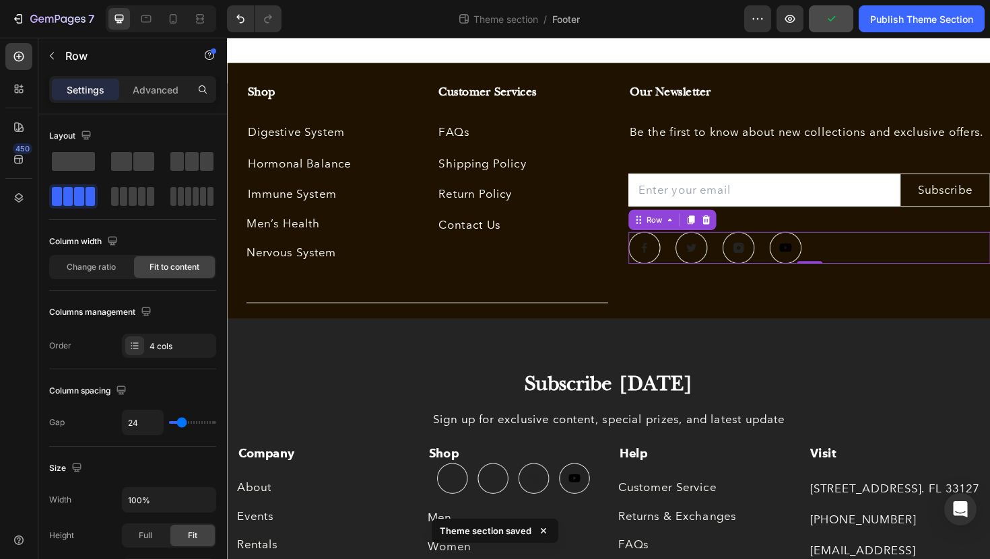
click at [854, 257] on div "Image Image Image Image Row 0" at bounding box center [843, 261] width 383 height 34
click at [731, 233] on icon at bounding box center [734, 230] width 9 height 9
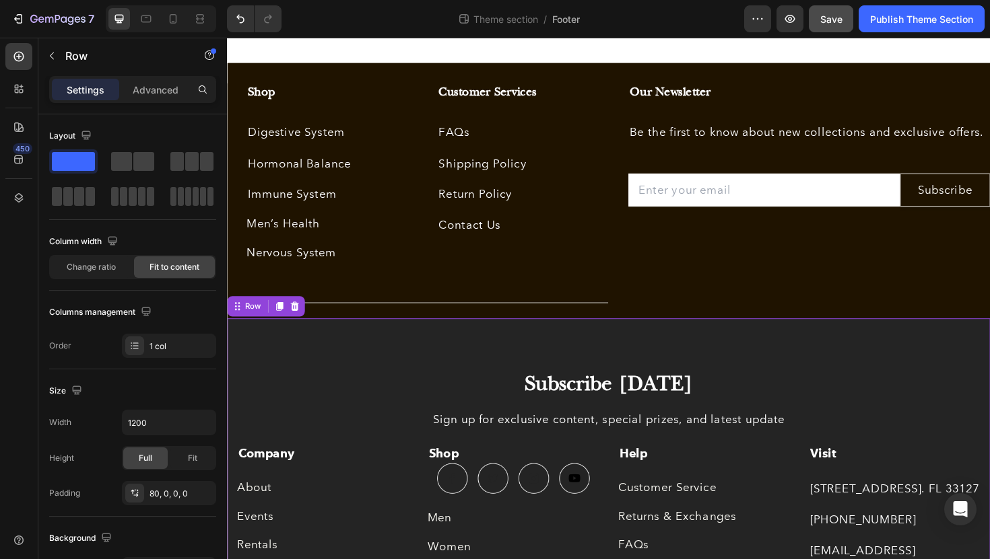
click at [892, 372] on div "Subscribe Today Heading Sign up for exclusive content, special prizes, and late…" at bounding box center [631, 540] width 808 height 411
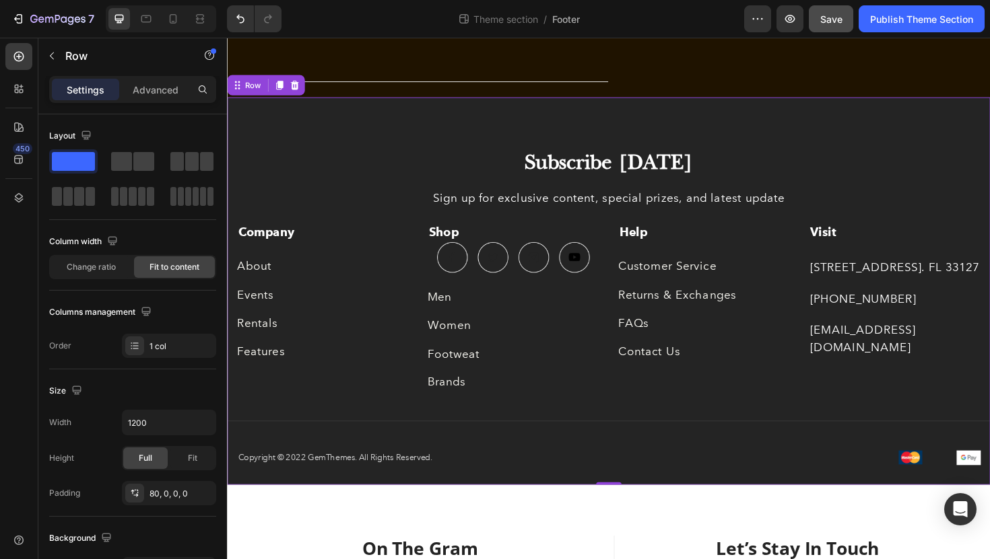
scroll to position [257, 0]
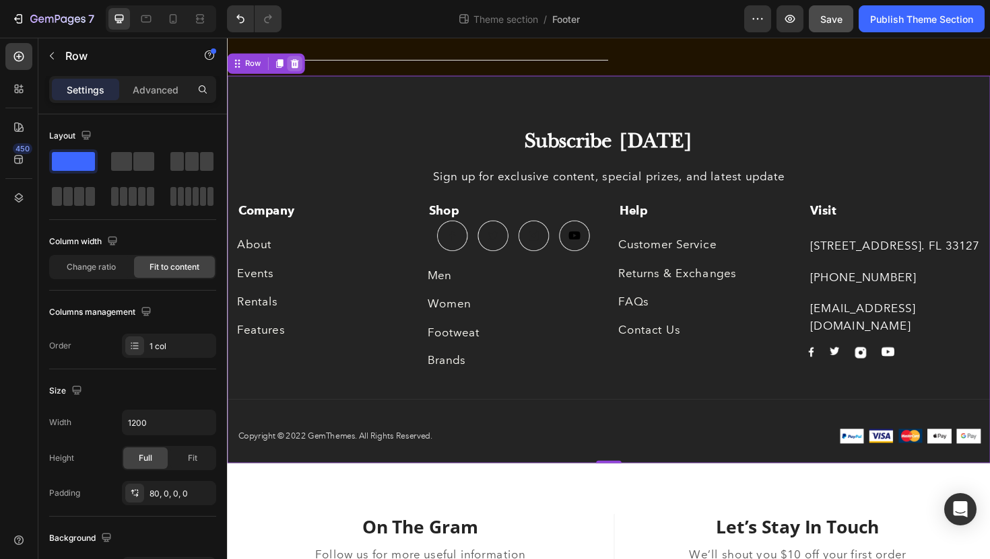
click at [297, 63] on icon at bounding box center [298, 65] width 9 height 9
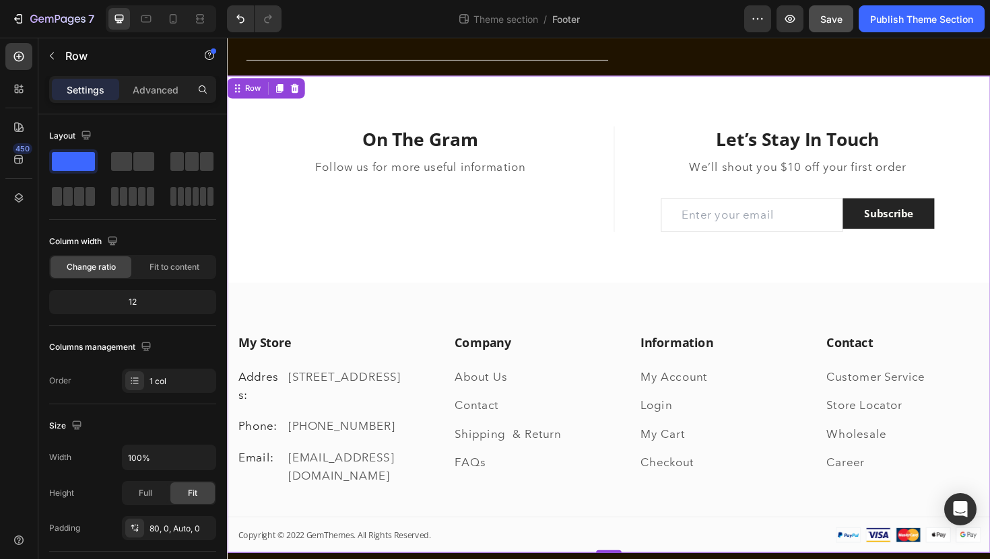
click at [396, 279] on div "On The Gram Heading Follow us for more useful information Text block Title Line…" at bounding box center [631, 358] width 808 height 452
click at [296, 90] on icon at bounding box center [298, 91] width 9 height 9
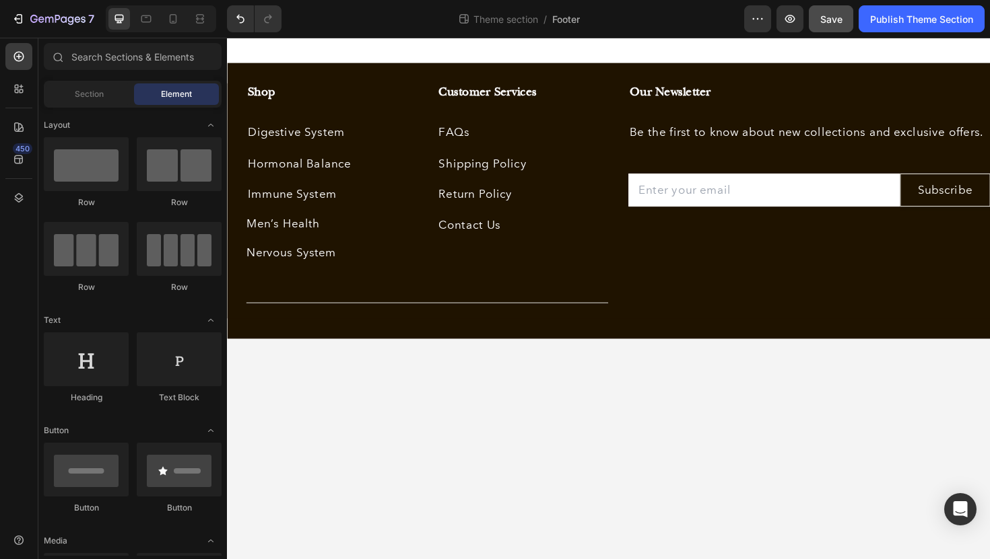
scroll to position [0, 0]
click at [443, 473] on body "Shop Heading Digestive System Text block Hormonal Balance Text block Immune Sys…" at bounding box center [631, 314] width 808 height 553
click at [518, 51] on div at bounding box center [631, 51] width 808 height 27
click at [344, 54] on div at bounding box center [631, 51] width 808 height 27
click at [86, 91] on span "Section" at bounding box center [89, 94] width 29 height 12
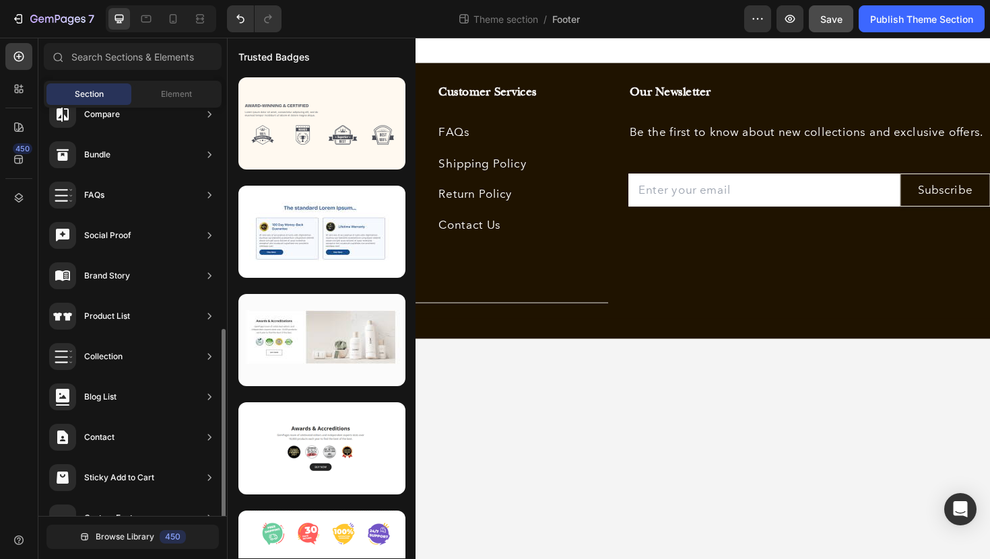
scroll to position [372, 0]
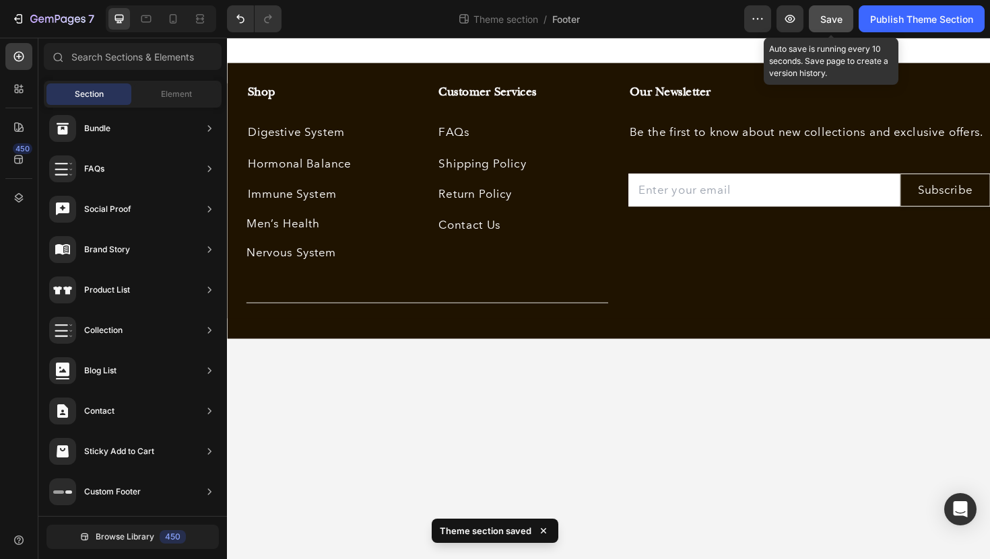
click at [836, 22] on span "Save" at bounding box center [831, 18] width 22 height 11
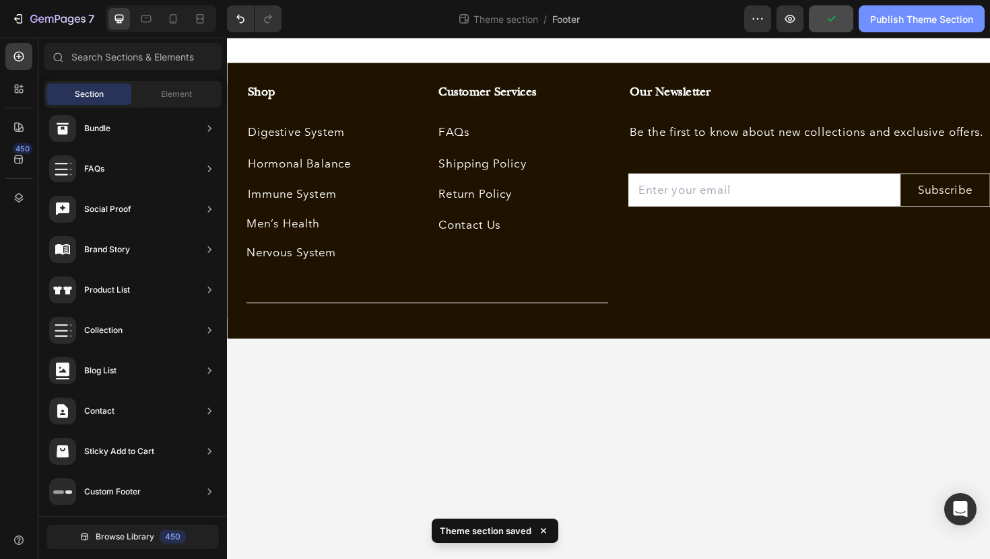
click at [920, 20] on div "Publish Theme Section" at bounding box center [921, 19] width 103 height 14
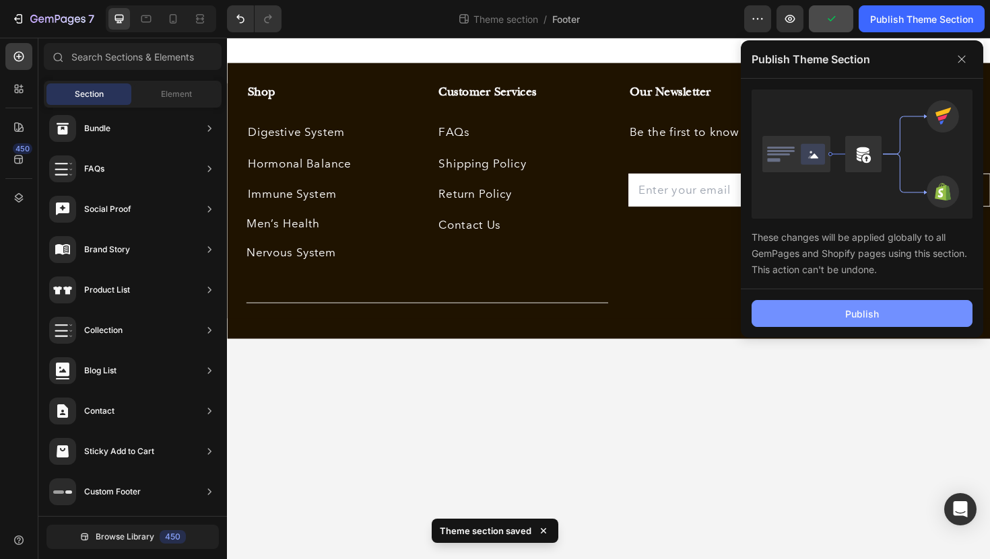
click at [879, 307] on button "Publish" at bounding box center [861, 313] width 221 height 27
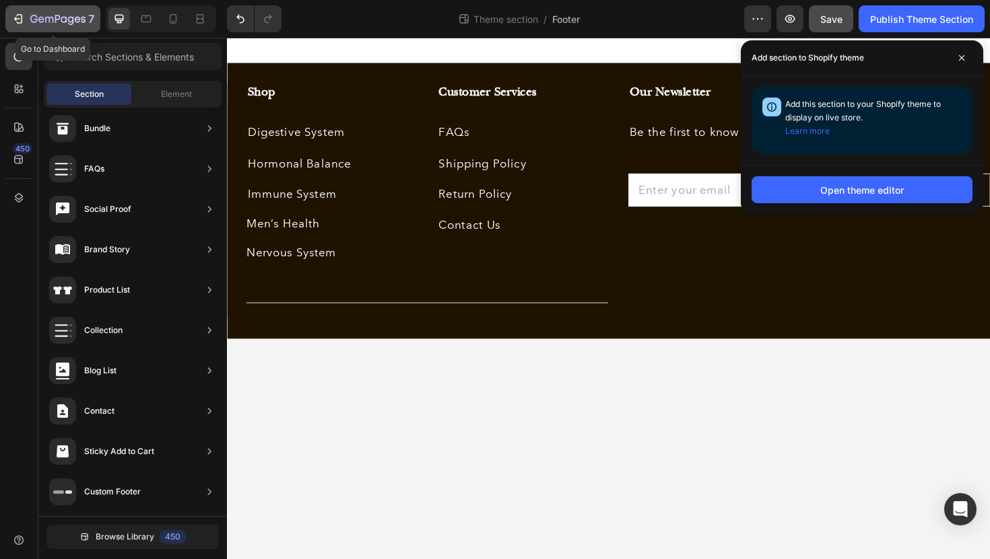
click at [22, 17] on icon "button" at bounding box center [17, 18] width 13 height 13
